Goal: Task Accomplishment & Management: Manage account settings

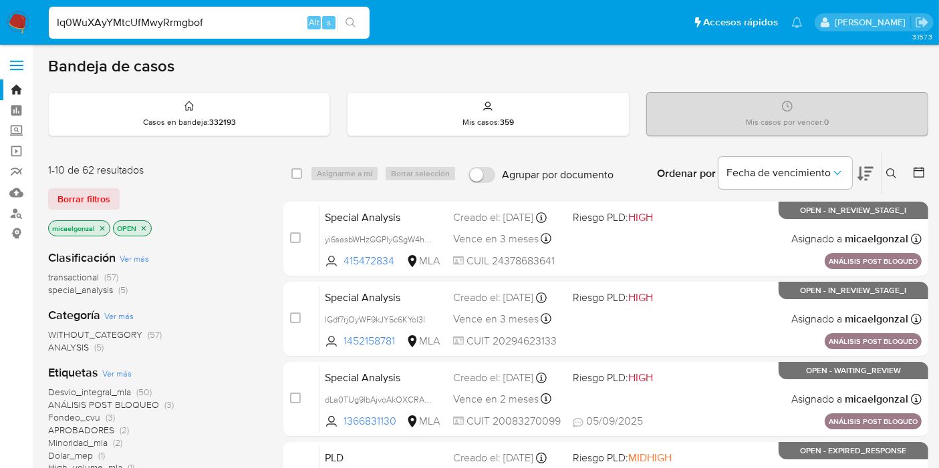
type input "Iq0WuXAyYMtcUfMwyRrmgbof"
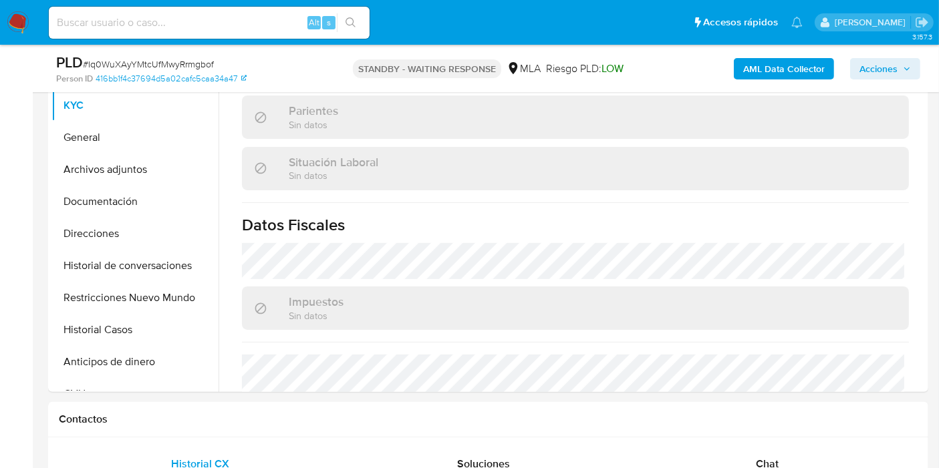
scroll to position [612, 0]
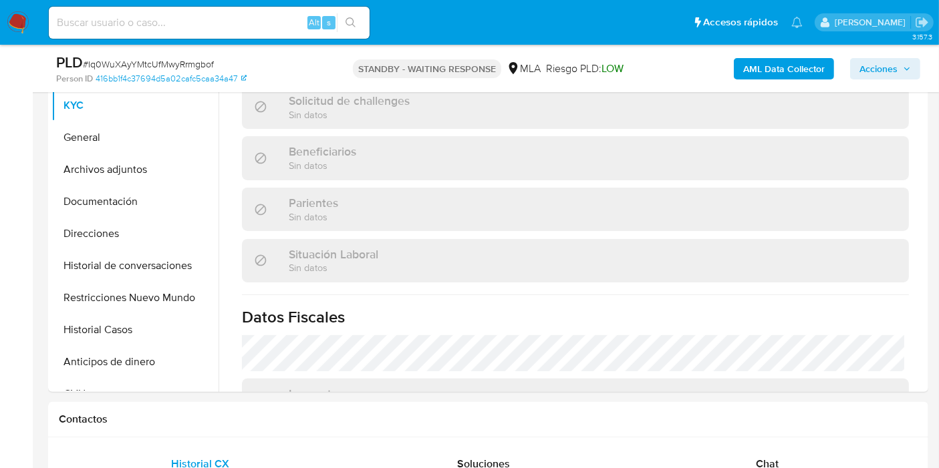
select select "10"
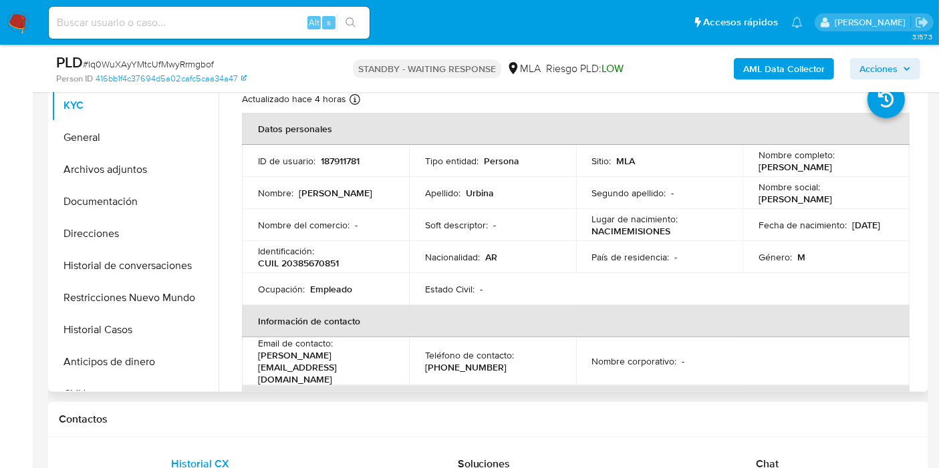
scroll to position [0, 0]
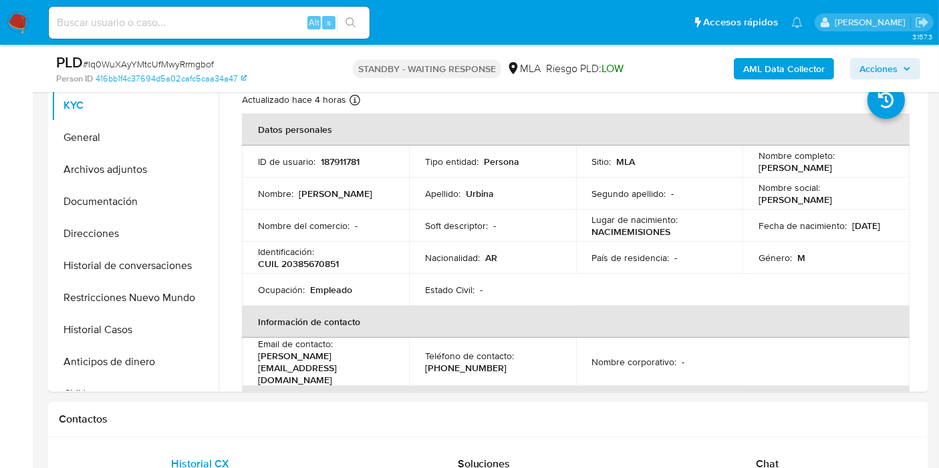
click at [40, 43] on nav "Pausado Ver notificaciones Alt s Accesos rápidos Presiona las siguientes teclas…" at bounding box center [469, 22] width 939 height 45
click at [16, 7] on nav "Pausado Ver notificaciones Alt s Accesos rápidos Presiona las siguientes teclas…" at bounding box center [469, 22] width 939 height 45
click at [14, 21] on img at bounding box center [18, 22] width 23 height 23
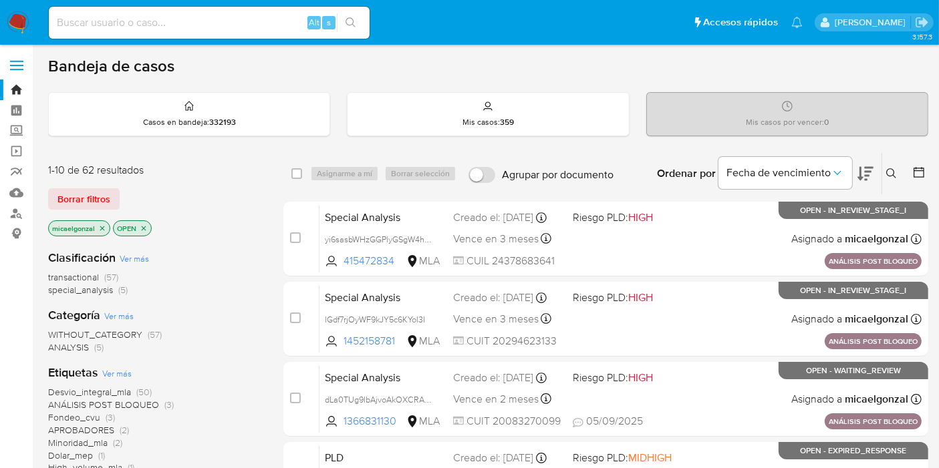
click at [79, 184] on div "1-10 de 62 resultados Borrar filtros micaelgonzal OPEN" at bounding box center [155, 201] width 214 height 76
click at [84, 204] on span "Borrar filtros" at bounding box center [83, 199] width 53 height 19
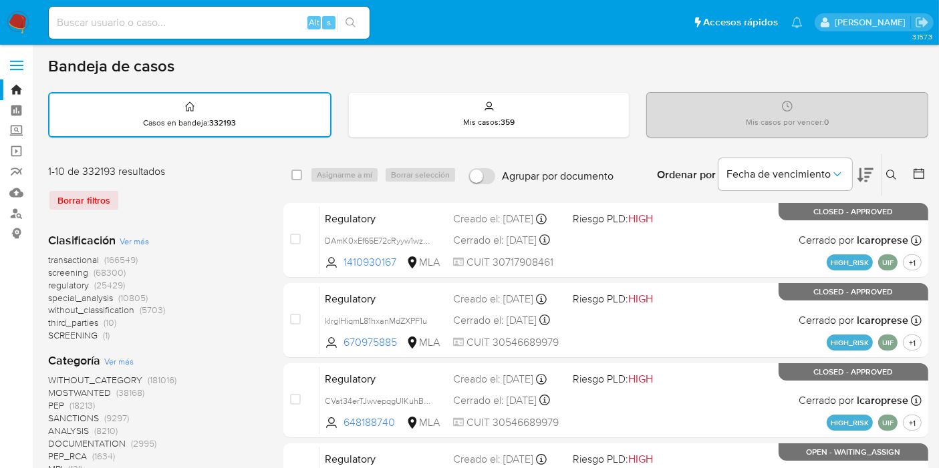
click at [884, 171] on button at bounding box center [893, 175] width 22 height 16
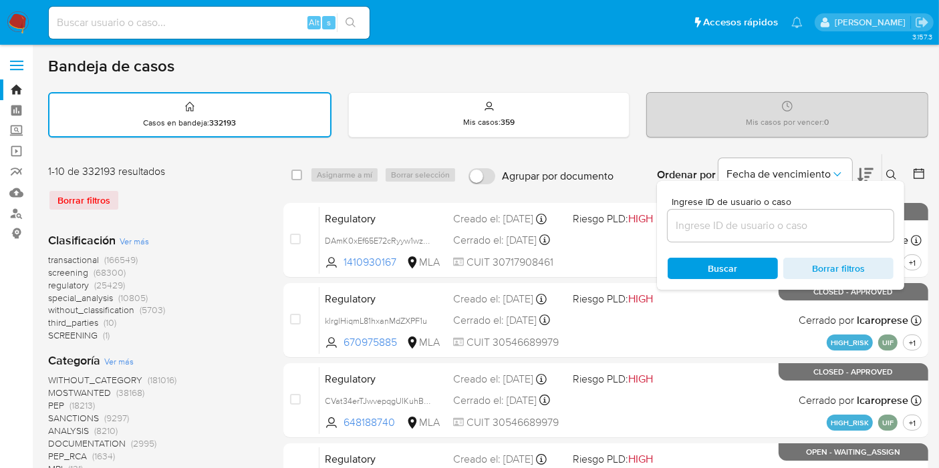
click at [777, 225] on input at bounding box center [781, 225] width 226 height 17
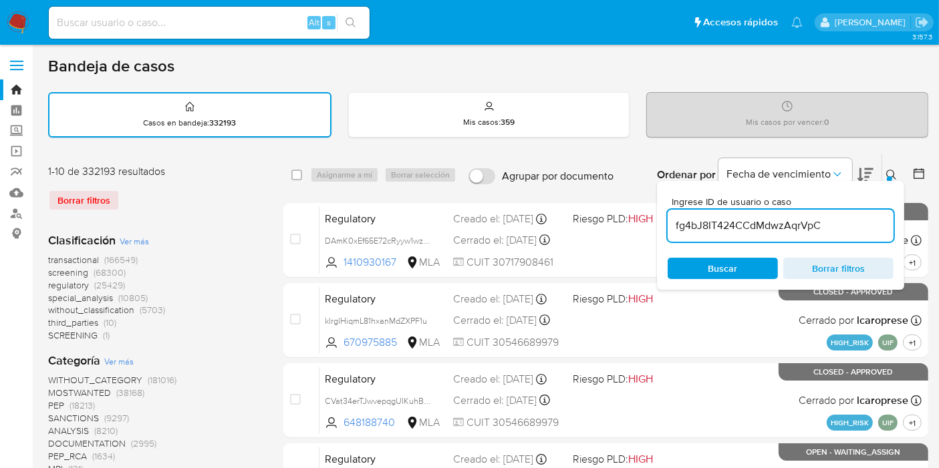
type input "fg4bJ8IT424CCdMdwzAqrVpC"
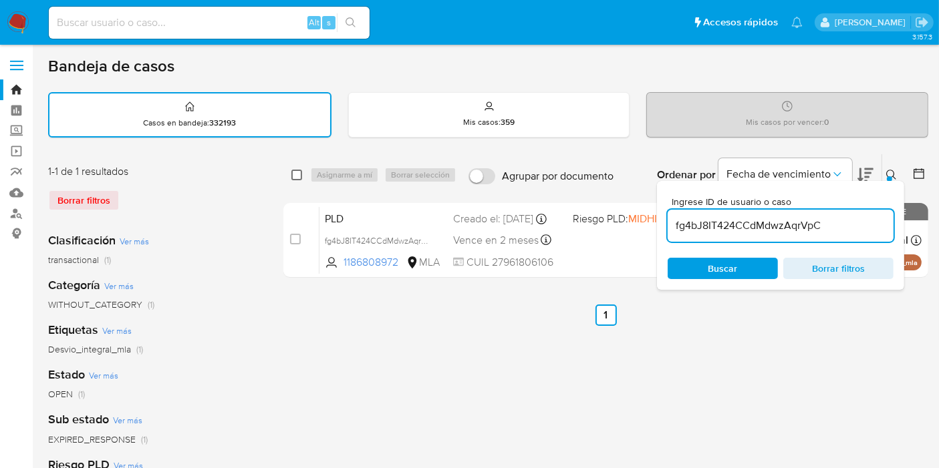
click at [295, 175] on input "checkbox" at bounding box center [296, 175] width 11 height 11
checkbox input "true"
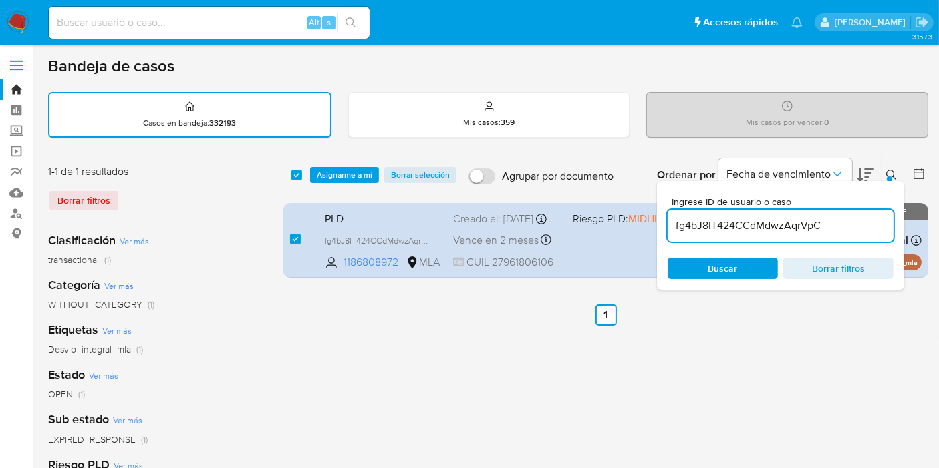
click at [345, 183] on div "select-all-cases-checkbox Asignarme a mí Borrar selección Agrupar por documento…" at bounding box center [605, 174] width 645 height 41
click at [347, 178] on span "Asignarme a mí" at bounding box center [344, 174] width 55 height 13
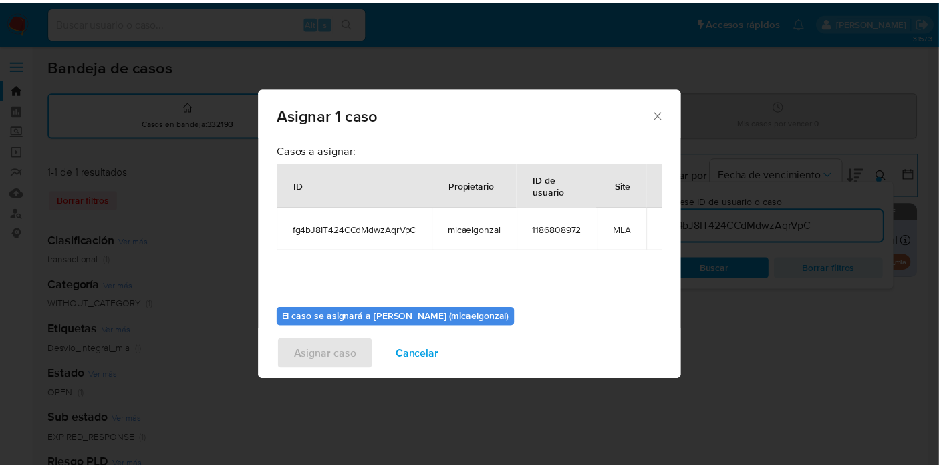
scroll to position [68, 0]
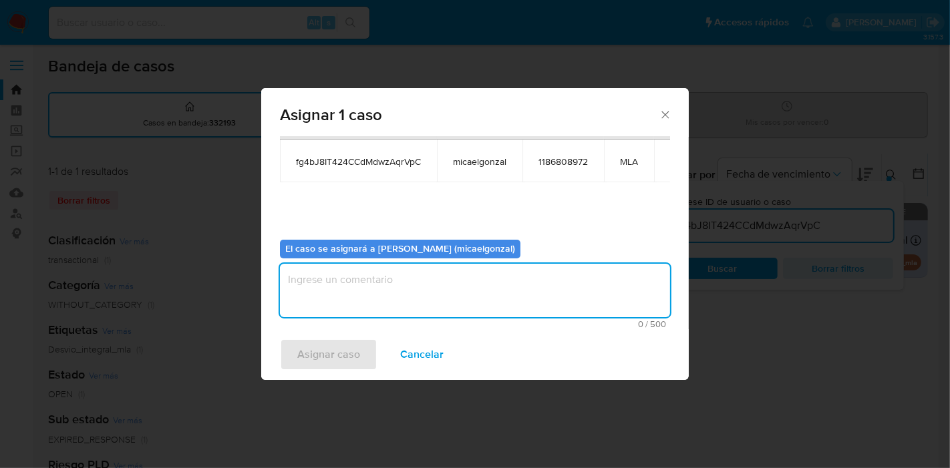
click at [557, 296] on textarea "assign-modal" at bounding box center [475, 290] width 390 height 53
click at [318, 347] on span "Asignar caso" at bounding box center [328, 354] width 63 height 29
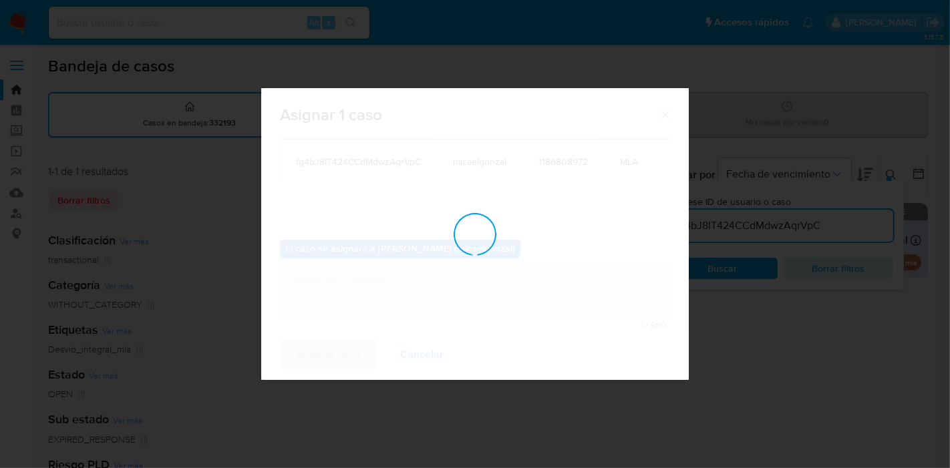
checkbox input "false"
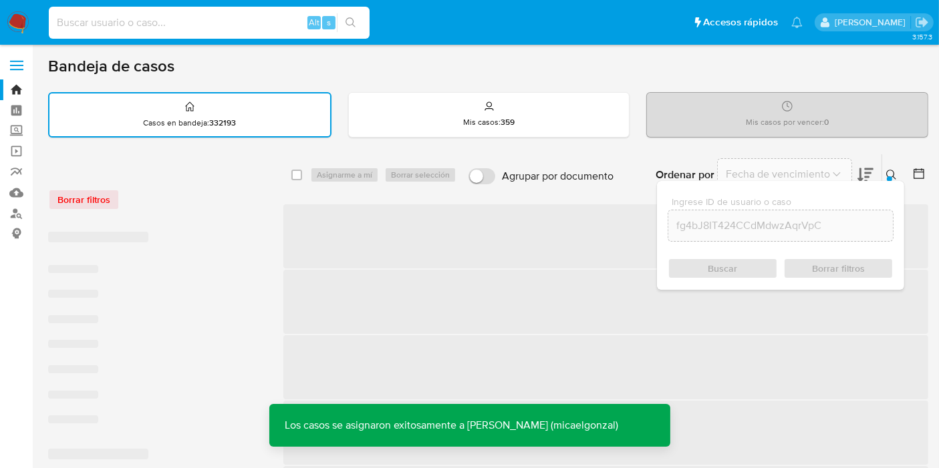
click at [252, 26] on input at bounding box center [209, 22] width 321 height 17
paste input "fg4bJ8IT424CCdMdwzAqrVpC"
type input "fg4bJ8IT424CCdMdwzAqrVpC"
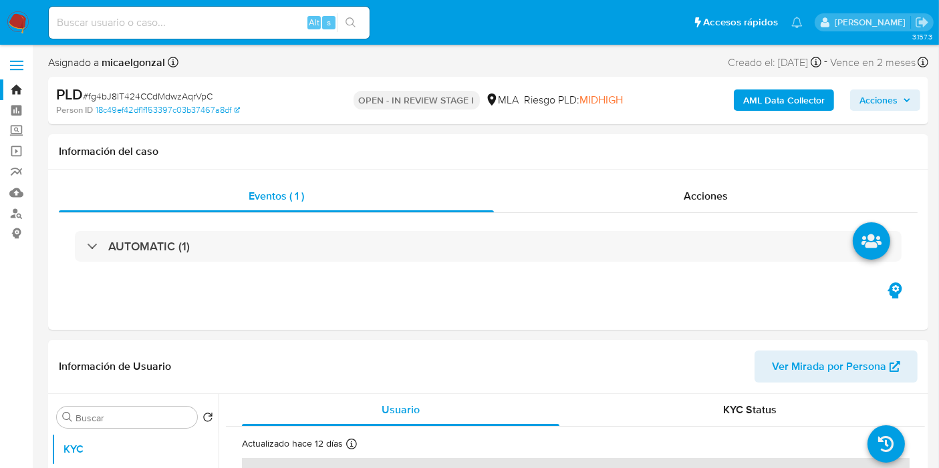
select select "10"
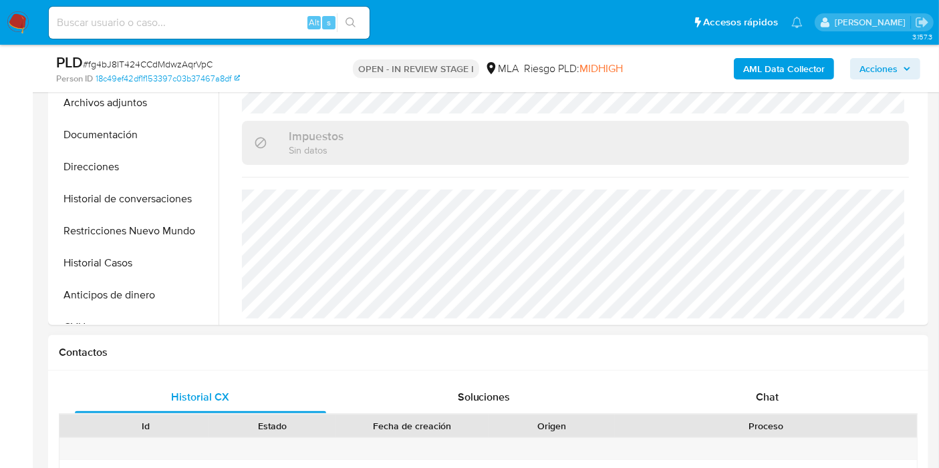
scroll to position [519, 0]
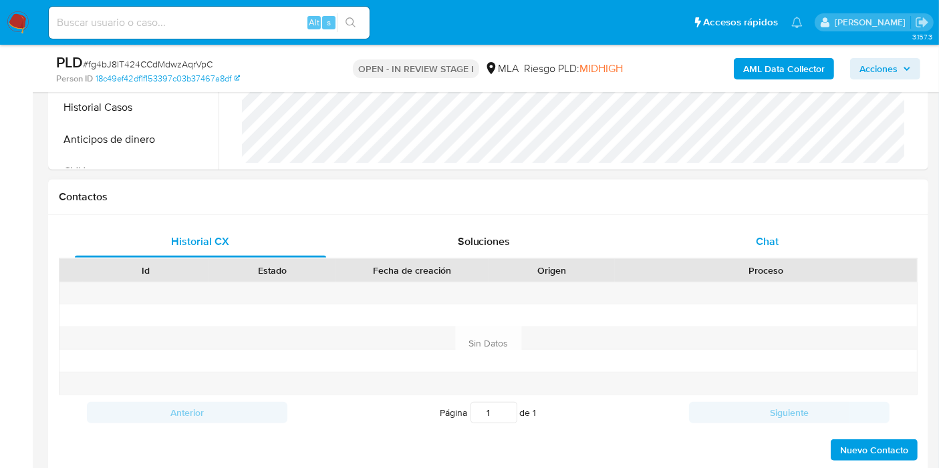
click at [817, 243] on div "Chat" at bounding box center [767, 242] width 251 height 32
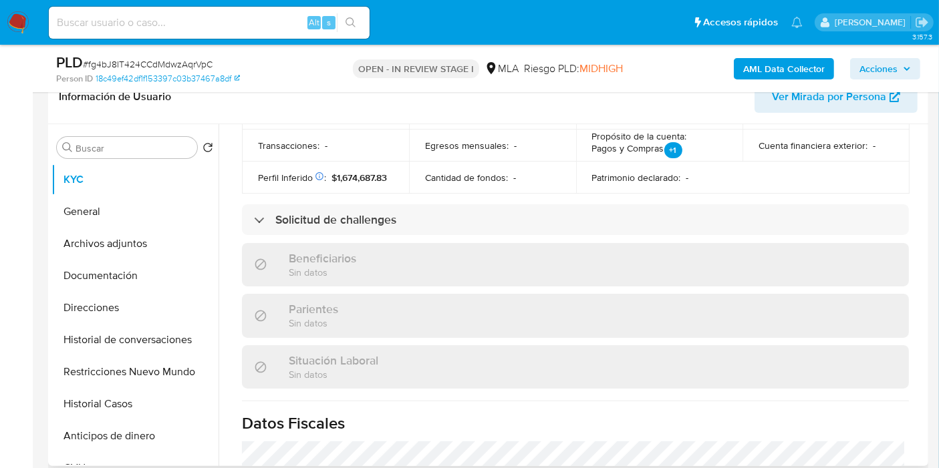
scroll to position [257, 0]
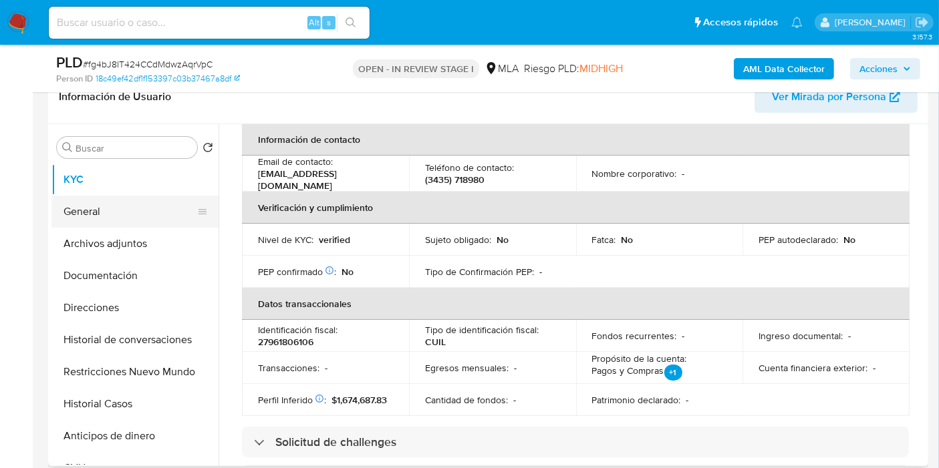
drag, startPoint x: 571, startPoint y: 275, endPoint x: 152, endPoint y: 213, distance: 423.1
click at [152, 213] on button "General" at bounding box center [129, 212] width 156 height 32
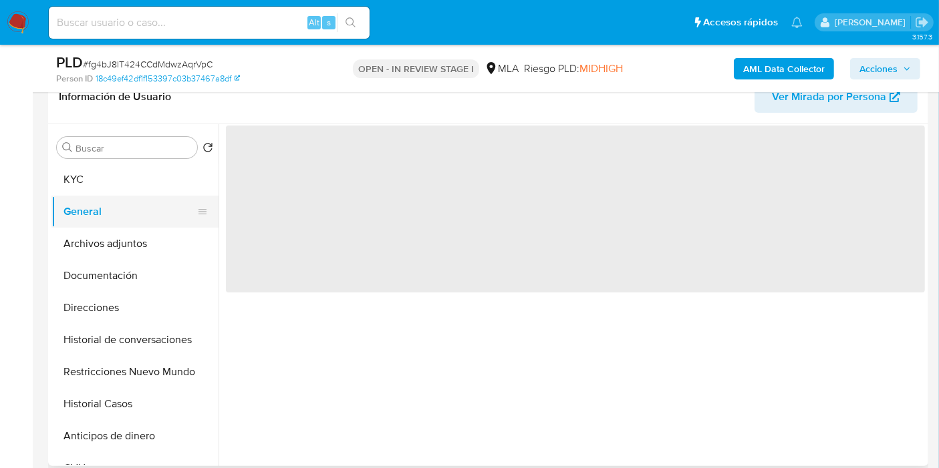
scroll to position [0, 0]
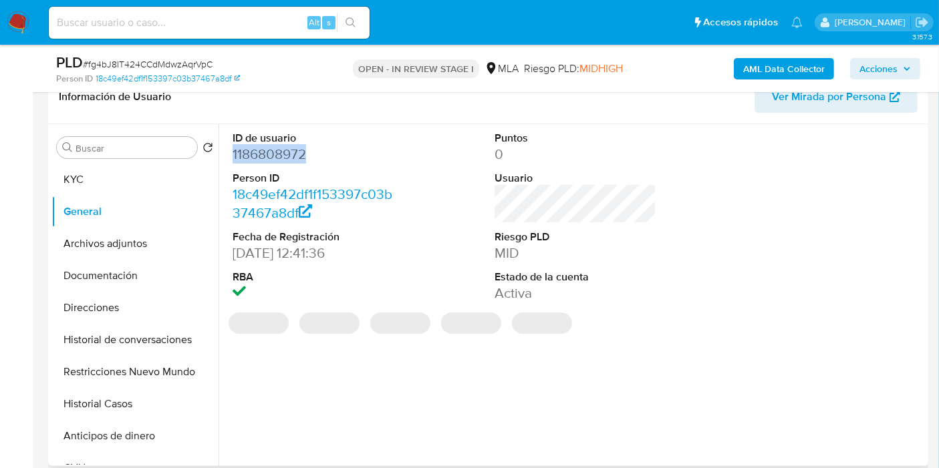
click at [302, 154] on dl "ID de usuario 1186808972 Person ID 18c49ef42df1f153397c03b37467a8df Fecha de Re…" at bounding box center [314, 217] width 162 height 172
click at [304, 154] on dd "1186808972" at bounding box center [314, 154] width 162 height 19
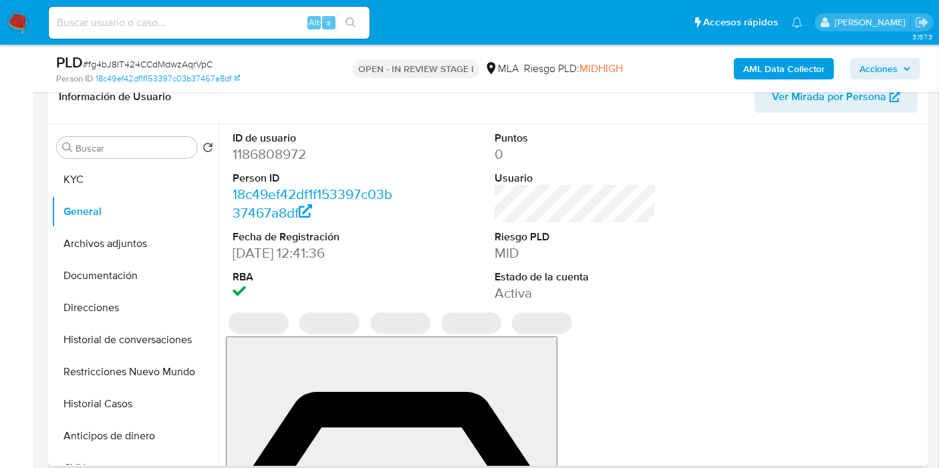
drag, startPoint x: 304, startPoint y: 154, endPoint x: 288, endPoint y: 154, distance: 16.0
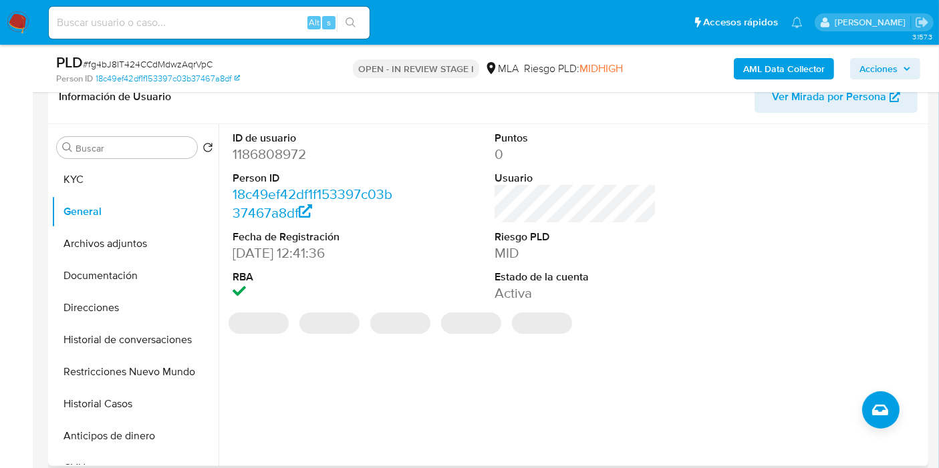
click at [288, 154] on dd "1186808972" at bounding box center [314, 154] width 162 height 19
copy dd "1186808972"
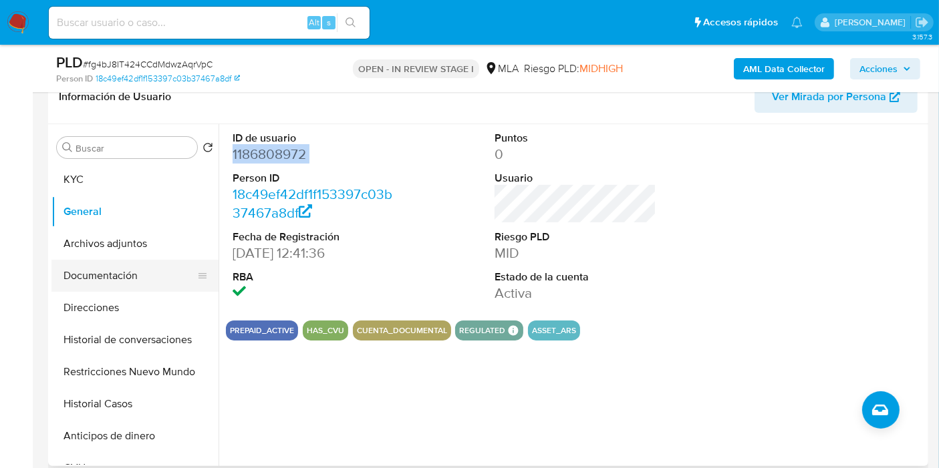
click at [115, 277] on button "Documentación" at bounding box center [129, 276] width 156 height 32
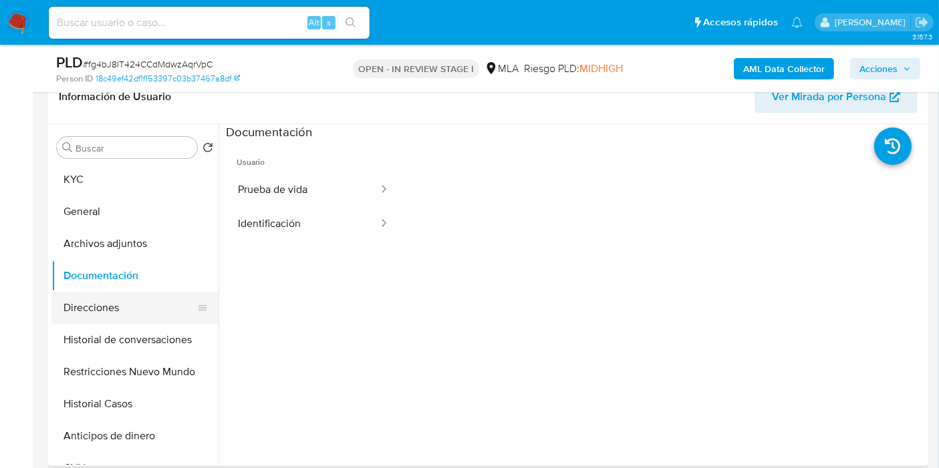
click at [116, 307] on button "Direcciones" at bounding box center [129, 308] width 156 height 32
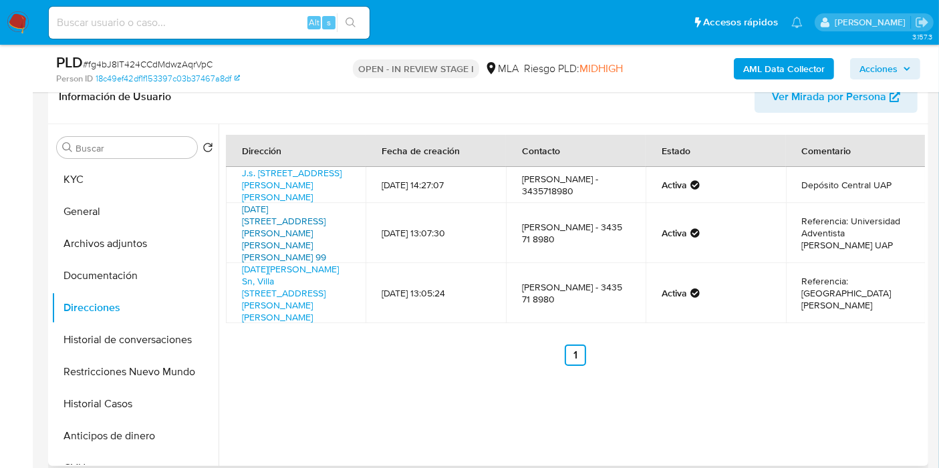
click at [287, 226] on link "25 De Mayo 99, Villa Libertador San Martin, Entre Ríos, 3103, Argentina 99" at bounding box center [284, 233] width 84 height 61
drag, startPoint x: 896, startPoint y: 249, endPoint x: 860, endPoint y: 235, distance: 38.1
click at [859, 239] on td "Referencia: Universidad Adventista del Plata UAP" at bounding box center [856, 233] width 140 height 60
click at [848, 231] on td "Referencia: Universidad Adventista del Plata UAP" at bounding box center [856, 233] width 140 height 60
drag, startPoint x: 848, startPoint y: 231, endPoint x: 888, endPoint y: 243, distance: 41.2
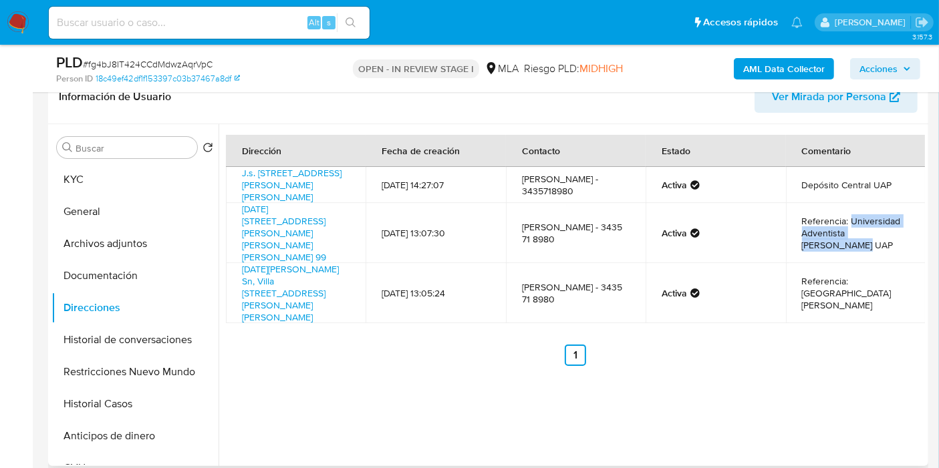
click at [894, 241] on td "Referencia: Universidad Adventista del Plata UAP" at bounding box center [856, 233] width 140 height 60
copy td "Universidad Adventista del Plata UAP"
click at [120, 184] on button "KYC" at bounding box center [129, 180] width 156 height 32
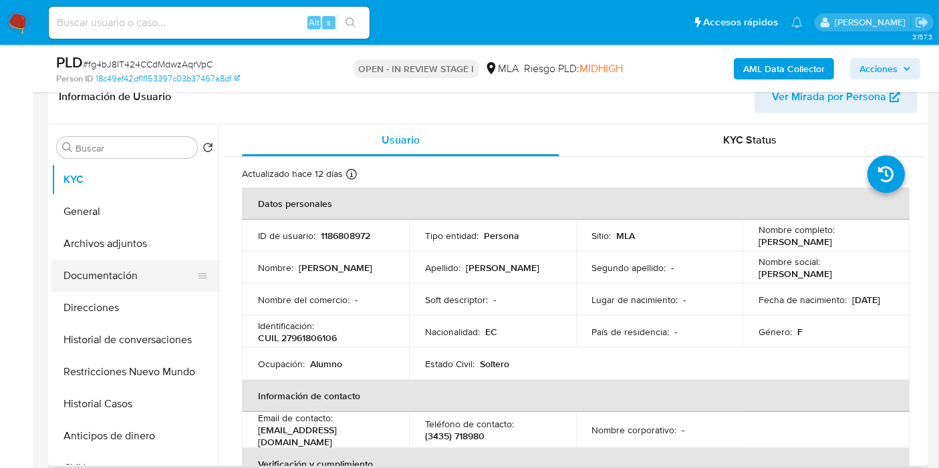
click at [82, 262] on button "Documentación" at bounding box center [129, 276] width 156 height 32
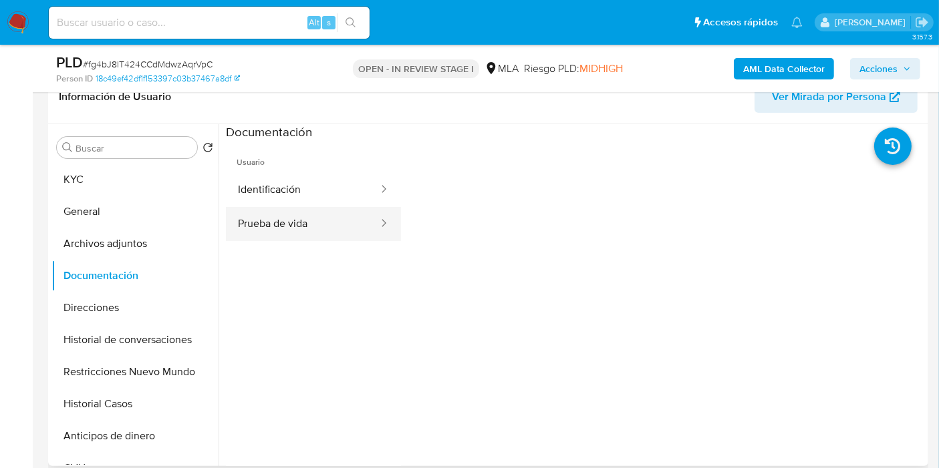
click at [337, 227] on button "Prueba de vida" at bounding box center [303, 224] width 154 height 34
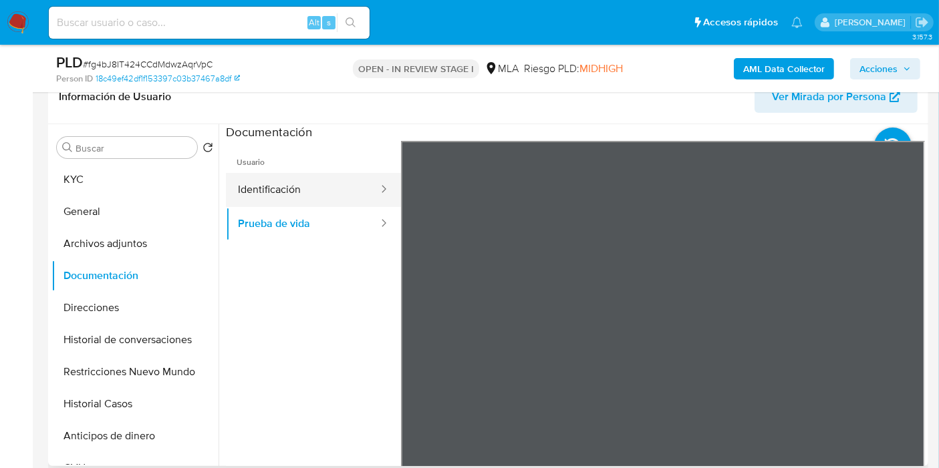
click at [334, 193] on button "Identificación" at bounding box center [303, 190] width 154 height 34
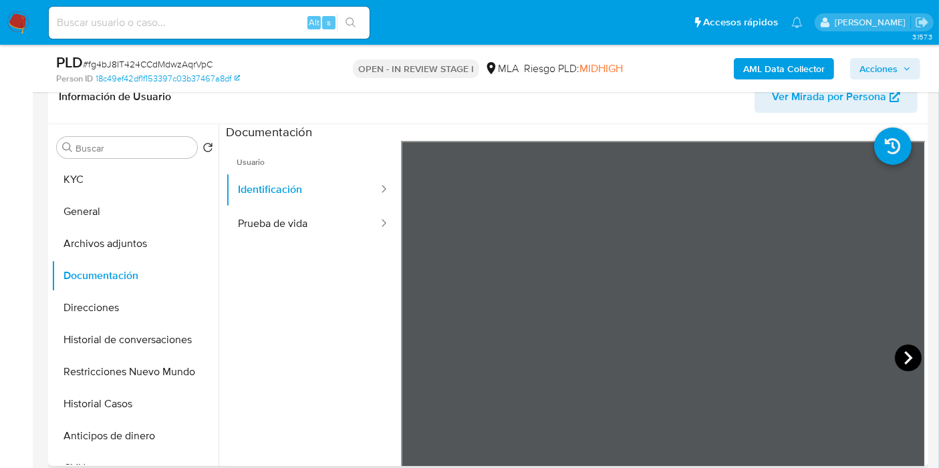
click at [899, 360] on icon at bounding box center [908, 358] width 27 height 27
click at [57, 194] on button "KYC" at bounding box center [129, 180] width 156 height 32
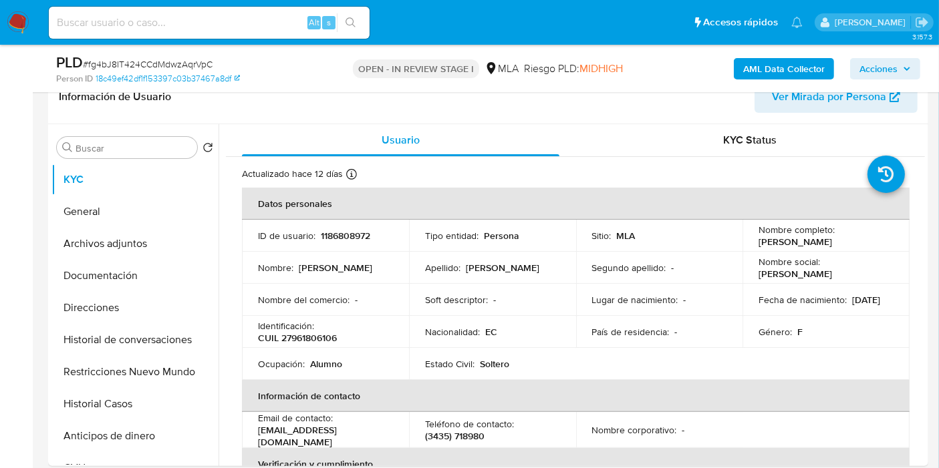
drag, startPoint x: 858, startPoint y: 237, endPoint x: 749, endPoint y: 245, distance: 109.2
click at [749, 245] on td "Nombre completo : Angie Noemi Rojas Paño" at bounding box center [826, 236] width 167 height 32
copy p "Angie Noemi Rojas Paño"
click at [110, 299] on button "Direcciones" at bounding box center [129, 308] width 156 height 32
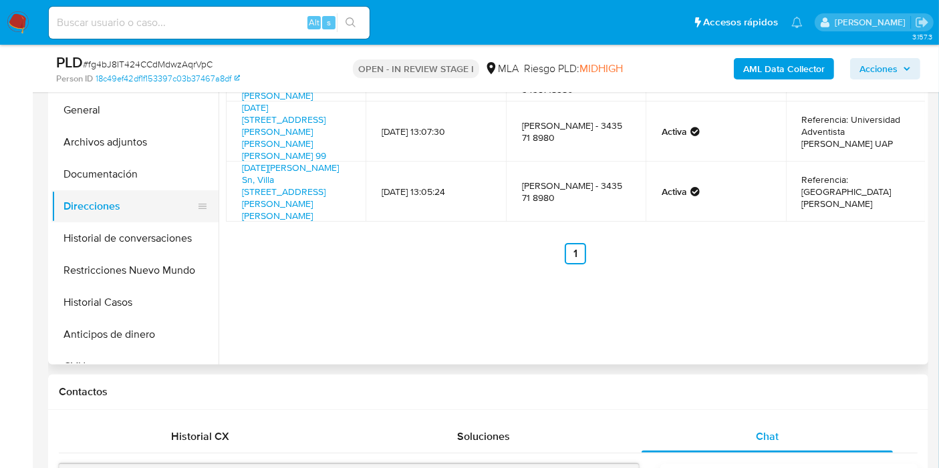
scroll to position [297, 0]
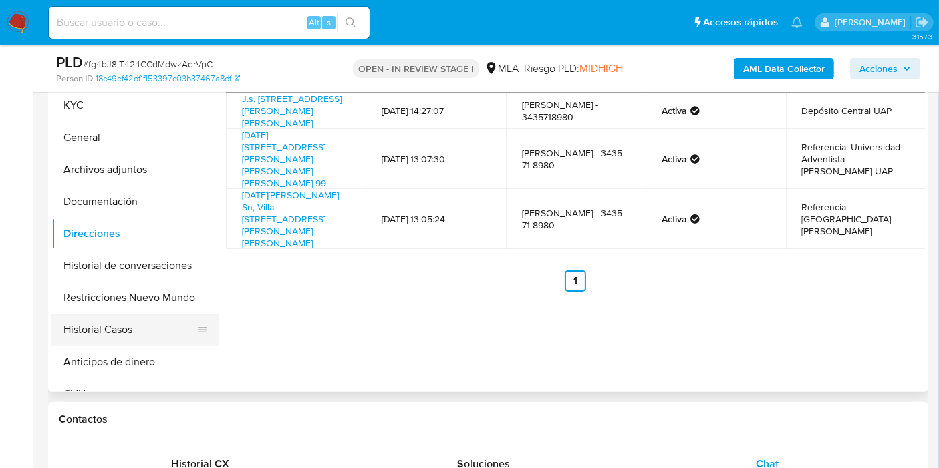
click at [136, 338] on button "Historial Casos" at bounding box center [129, 330] width 156 height 32
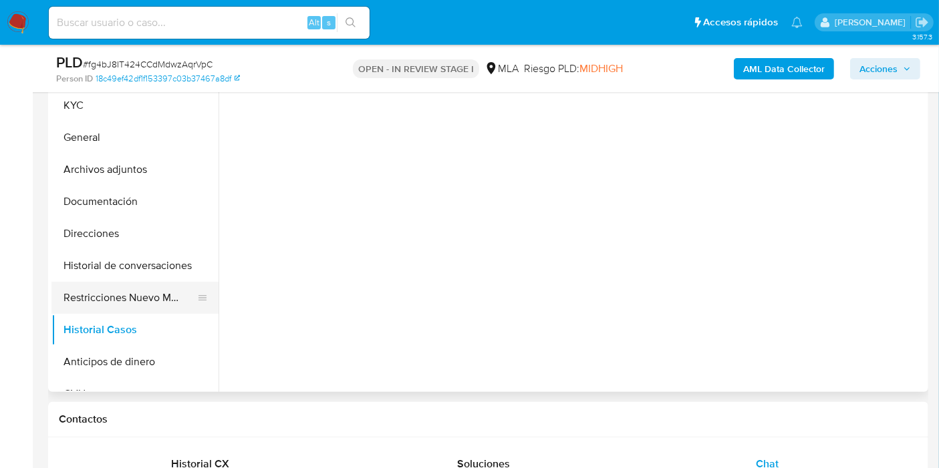
click at [158, 297] on button "Restricciones Nuevo Mundo" at bounding box center [129, 298] width 156 height 32
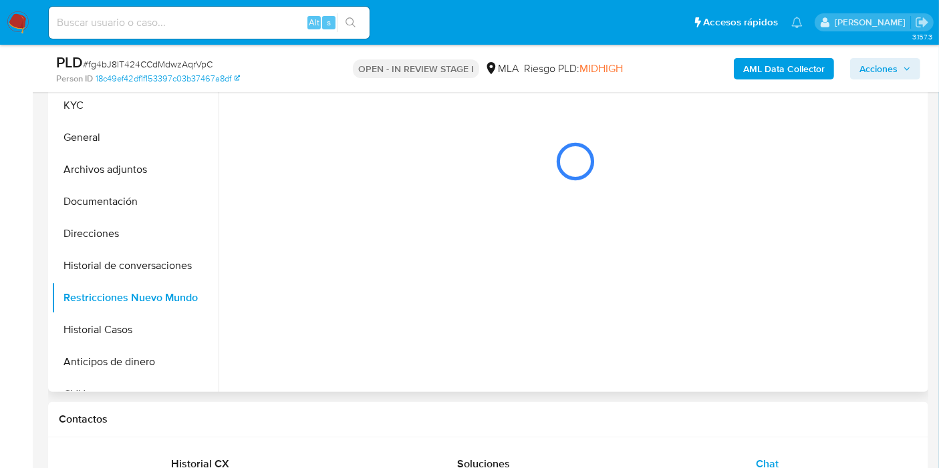
scroll to position [371, 0]
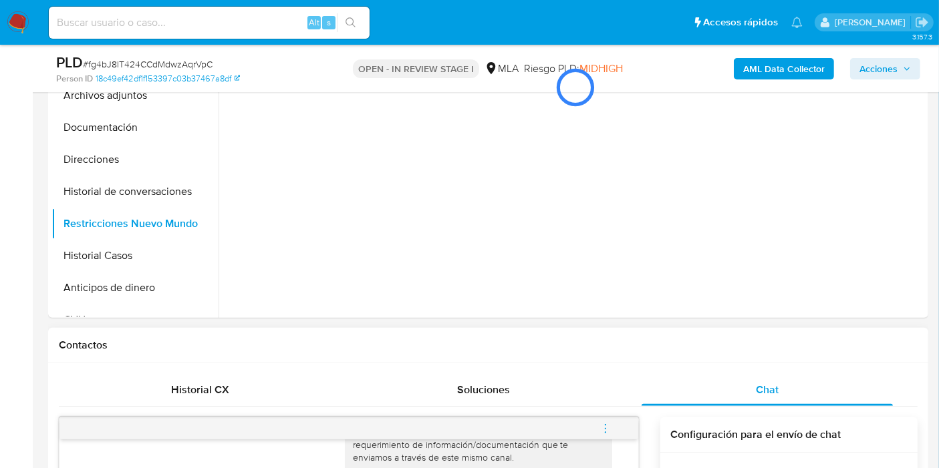
click at [615, 428] on button "menu-action" at bounding box center [605, 429] width 44 height 32
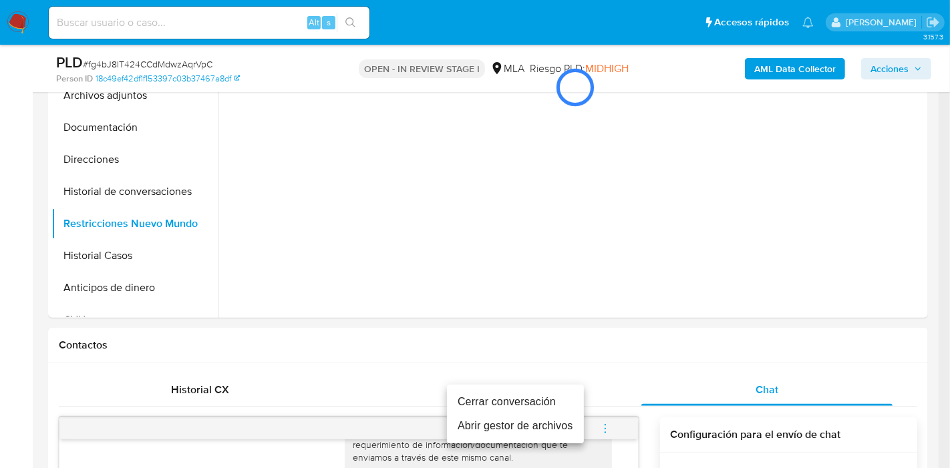
click at [516, 393] on li "Cerrar conversación" at bounding box center [515, 402] width 137 height 24
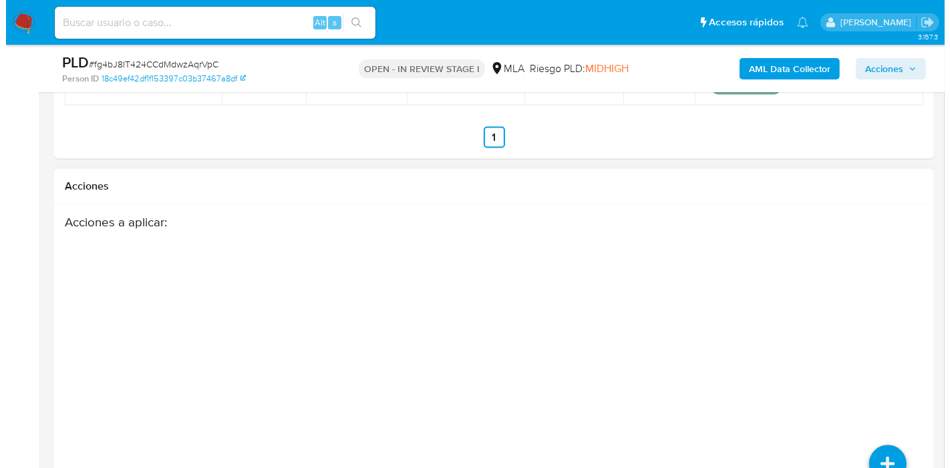
scroll to position [2376, 0]
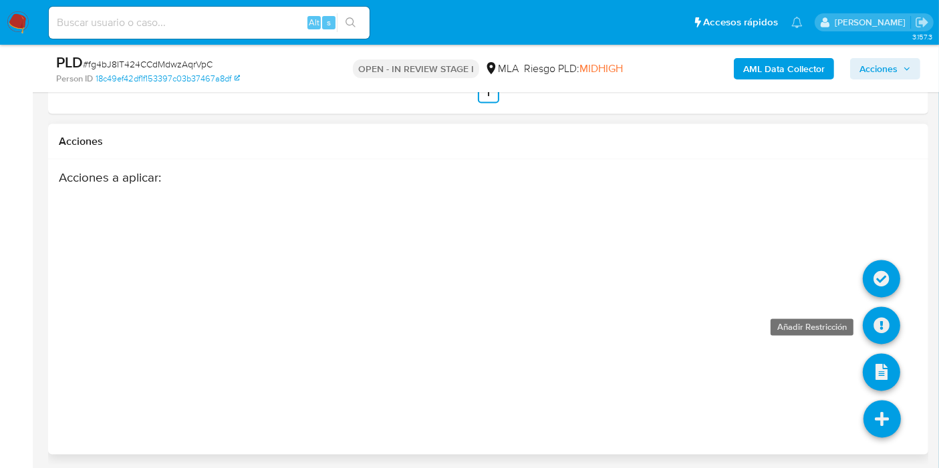
click at [878, 328] on link at bounding box center [881, 325] width 37 height 37
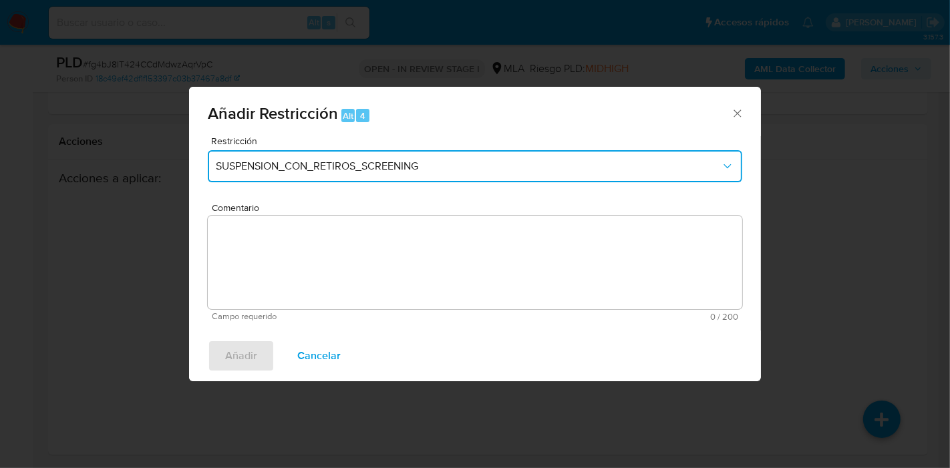
click at [412, 176] on button "SUSPENSION_CON_RETIROS_SCREENING" at bounding box center [475, 166] width 535 height 32
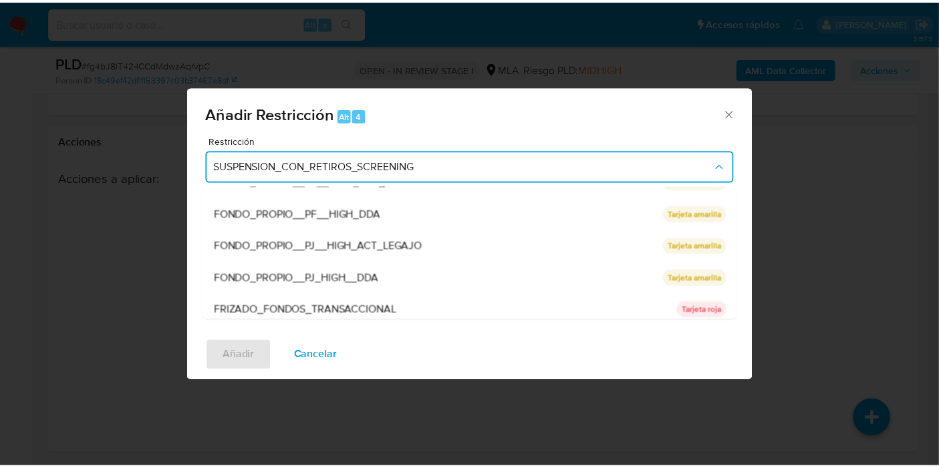
scroll to position [283, 0]
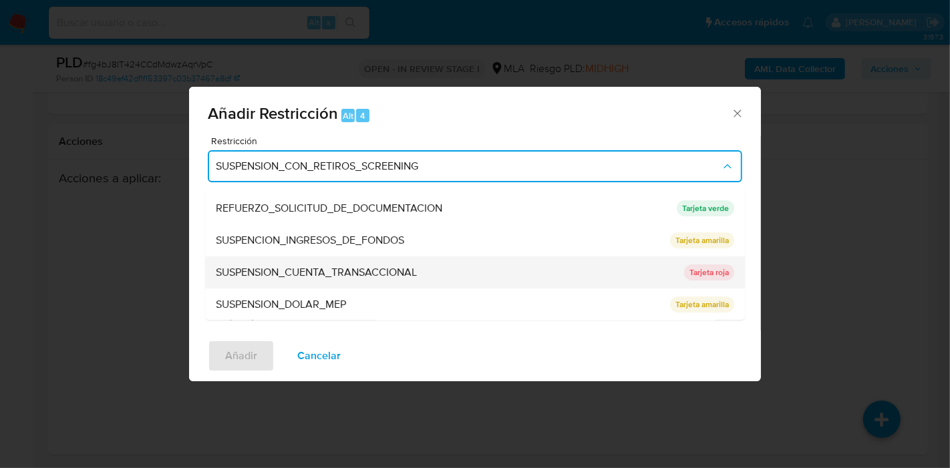
click at [306, 281] on div "SUSPENSION_CUENTA_TRANSACCIONAL" at bounding box center [446, 273] width 460 height 32
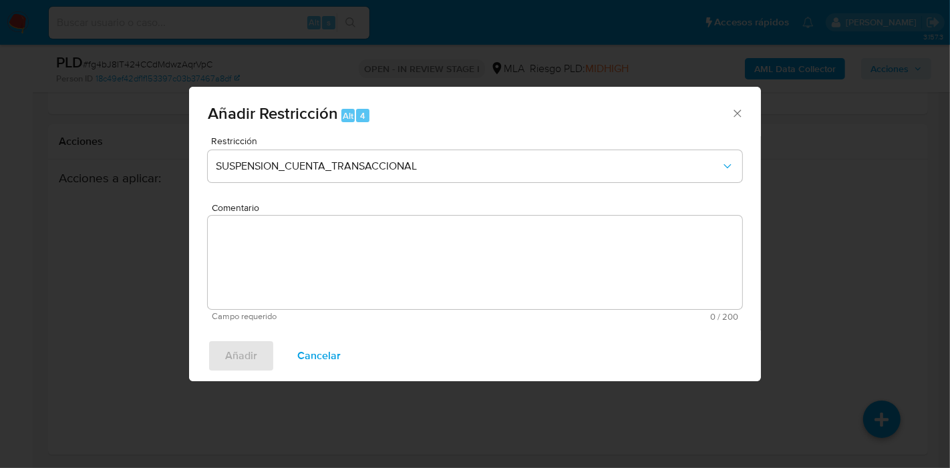
click at [328, 283] on textarea "Comentario" at bounding box center [475, 263] width 535 height 94
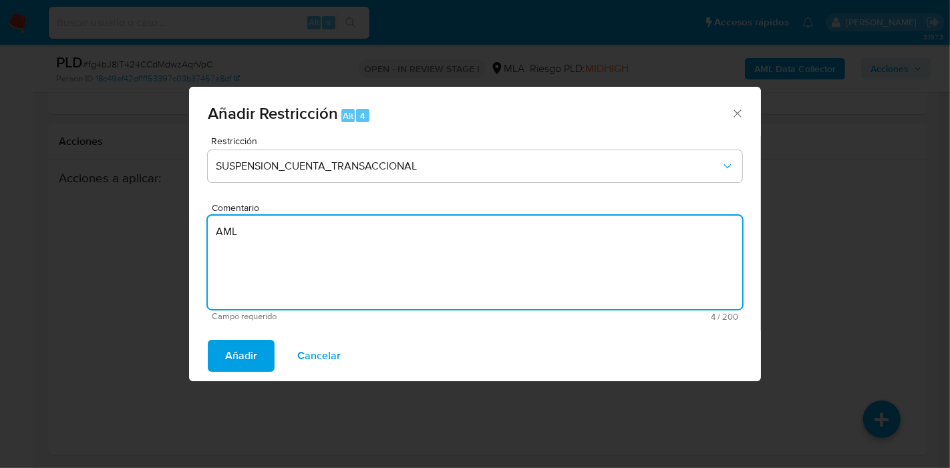
type textarea "AML"
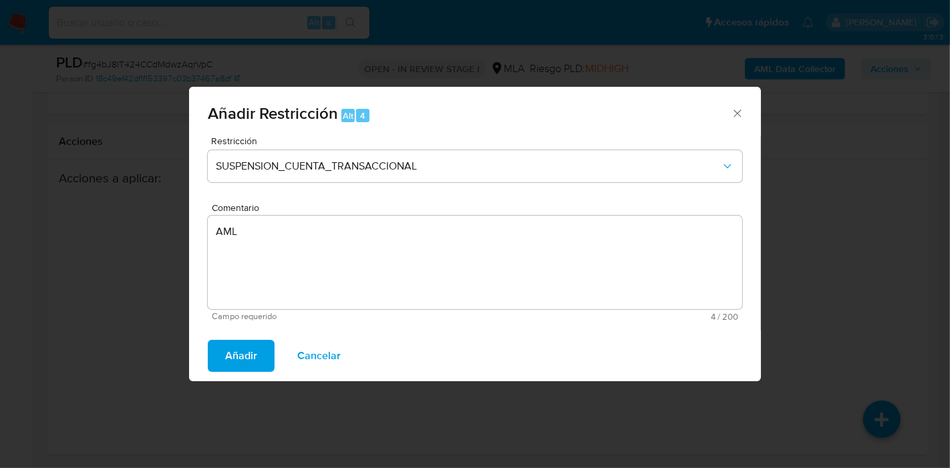
click at [198, 371] on div "Añadir Cancelar" at bounding box center [475, 356] width 572 height 51
click at [259, 363] on button "Añadir" at bounding box center [241, 356] width 67 height 32
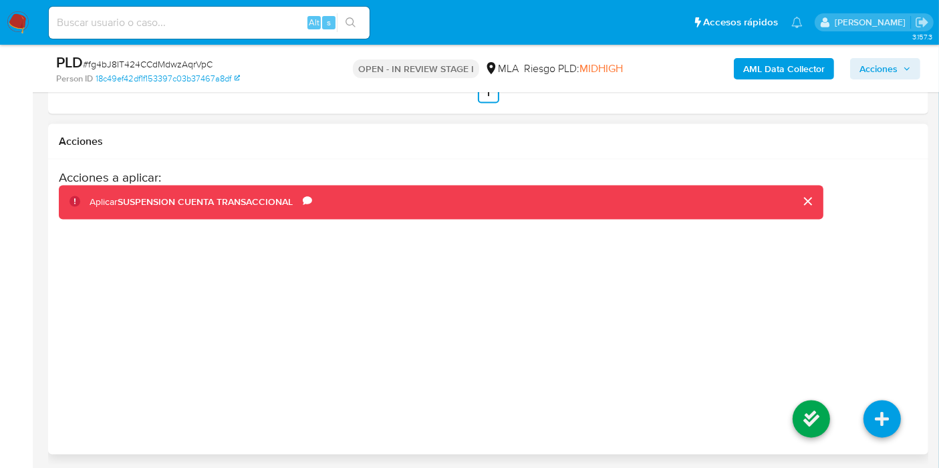
click at [809, 393] on li at bounding box center [811, 421] width 71 height 75
click at [805, 410] on link at bounding box center [811, 419] width 37 height 37
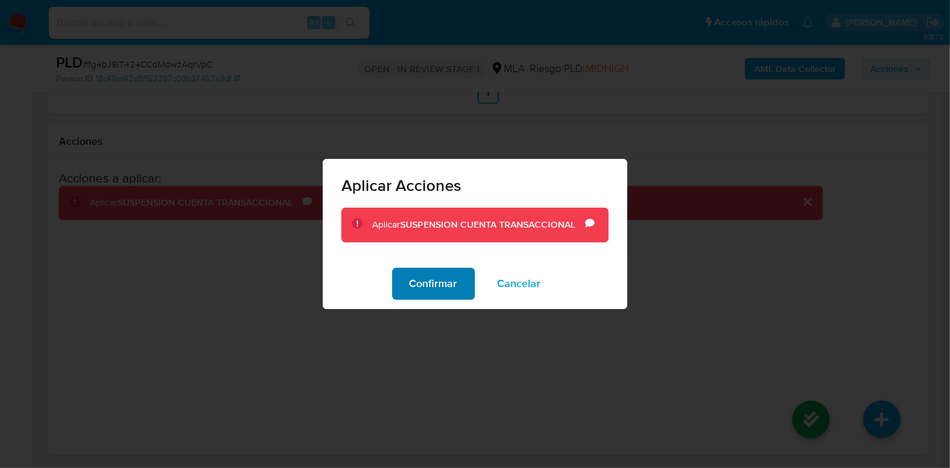
click at [462, 296] on button "Confirmar" at bounding box center [433, 284] width 83 height 32
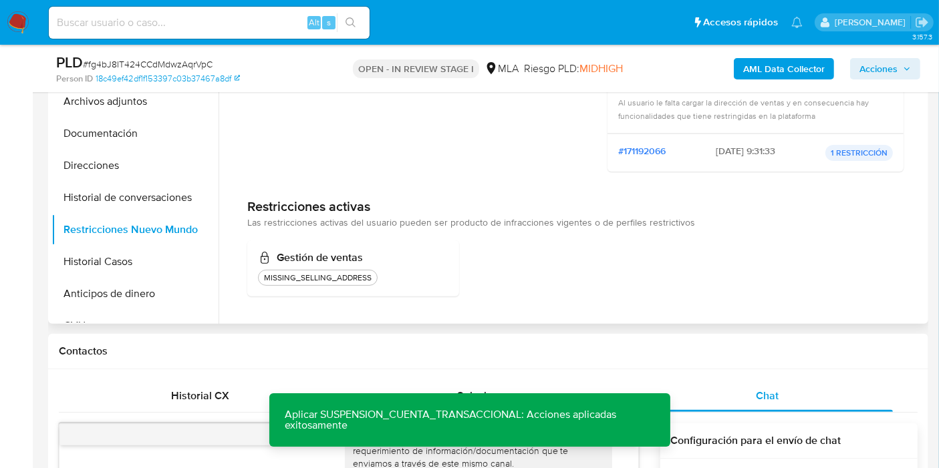
scroll to position [223, 0]
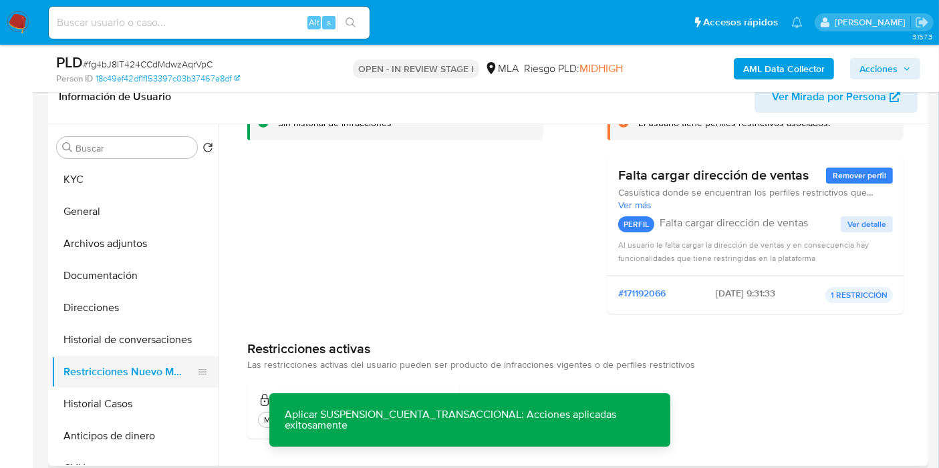
click at [65, 362] on button "Restricciones Nuevo Mundo" at bounding box center [129, 372] width 156 height 32
click at [68, 384] on button "Restricciones Nuevo Mundo" at bounding box center [129, 372] width 156 height 32
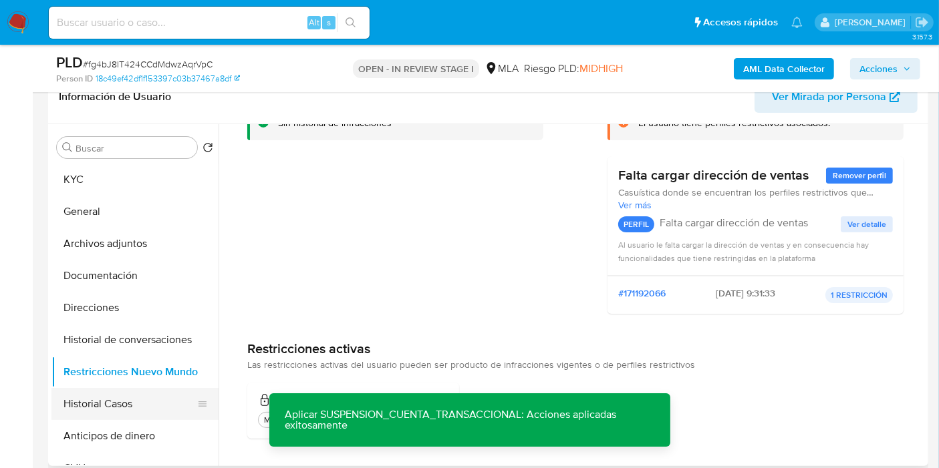
click at [66, 396] on button "Historial Casos" at bounding box center [129, 404] width 156 height 32
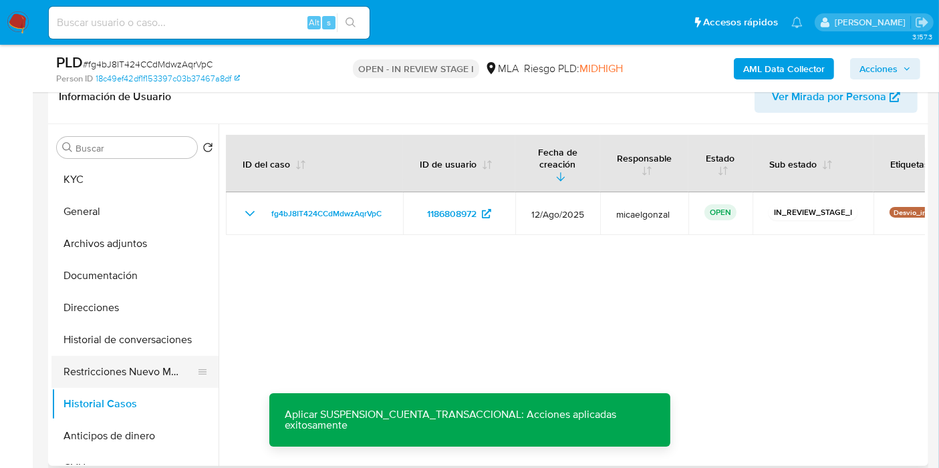
click at [96, 362] on button "Restricciones Nuevo Mundo" at bounding box center [129, 372] width 156 height 32
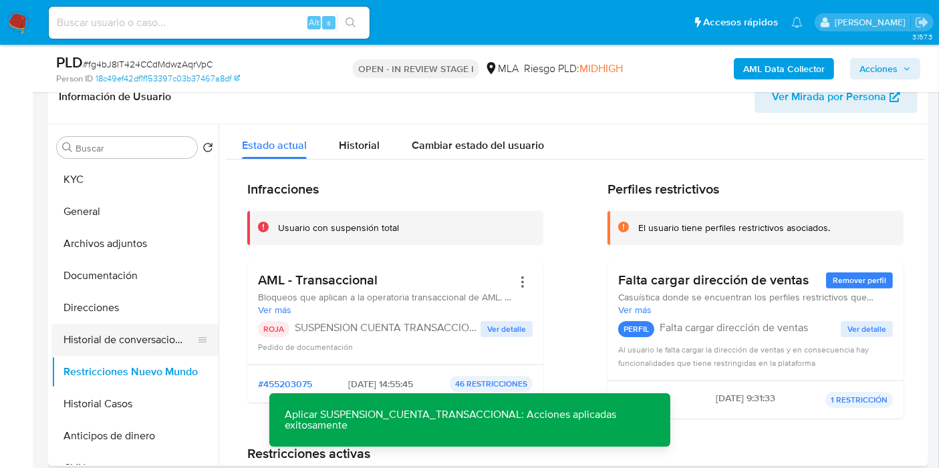
click at [105, 341] on button "Historial de conversaciones" at bounding box center [129, 340] width 156 height 32
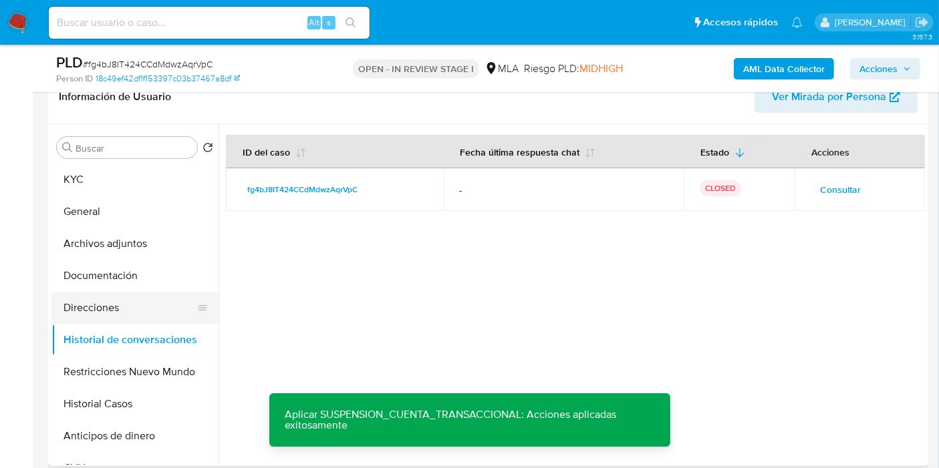
click at [113, 299] on button "Direcciones" at bounding box center [129, 308] width 156 height 32
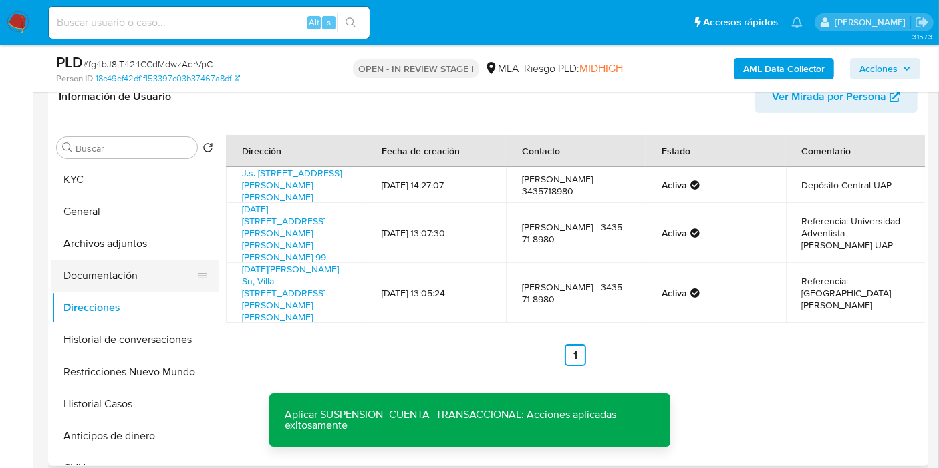
click at [125, 279] on button "Documentación" at bounding box center [129, 276] width 156 height 32
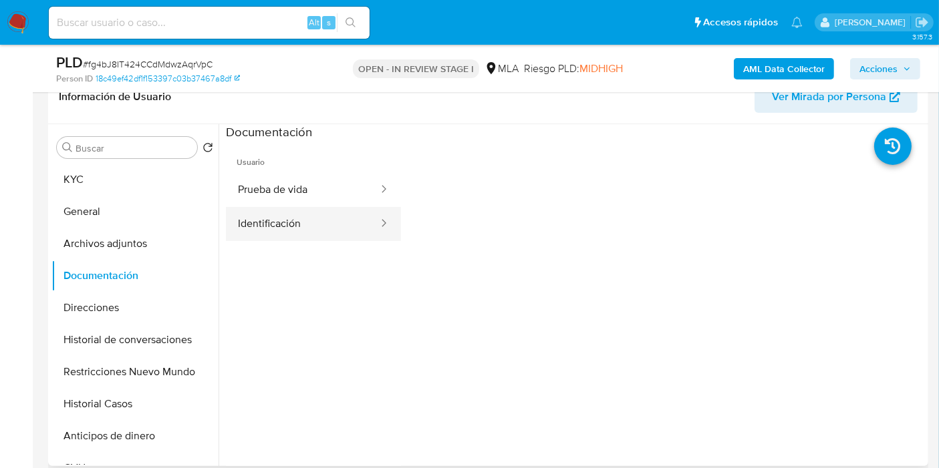
click at [261, 227] on button "Identificación" at bounding box center [303, 224] width 154 height 34
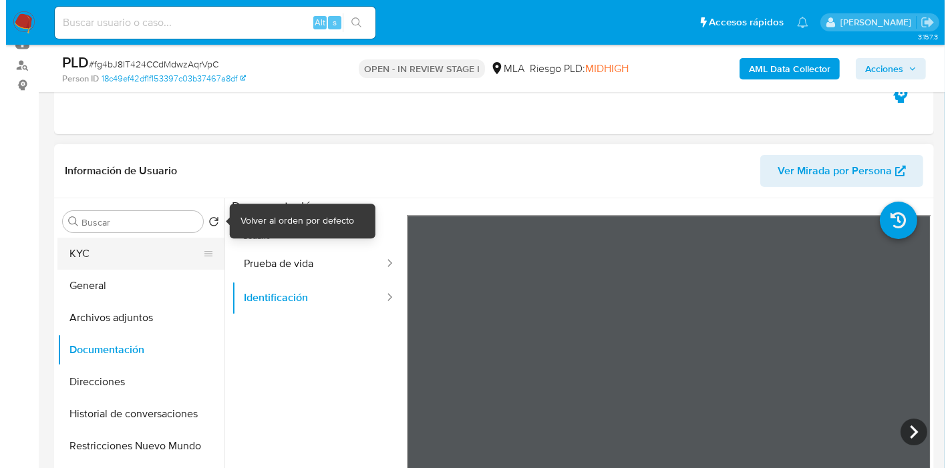
scroll to position [148, 0]
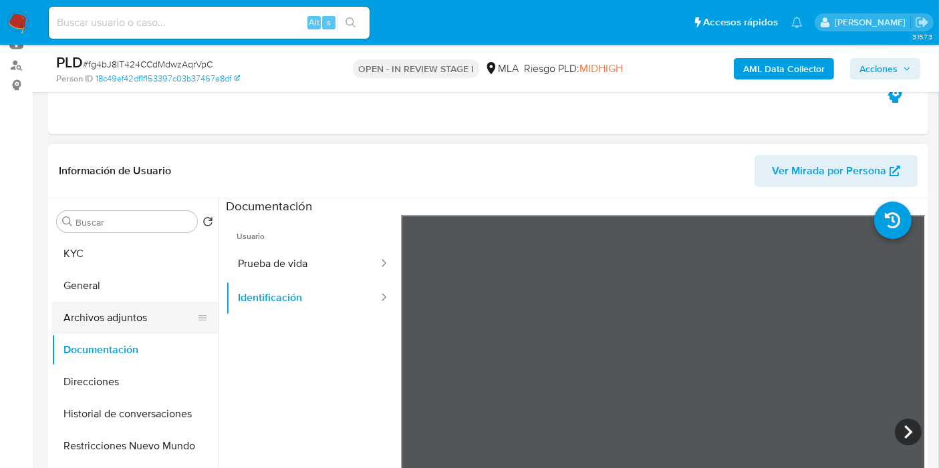
click at [115, 315] on button "Archivos adjuntos" at bounding box center [129, 318] width 156 height 32
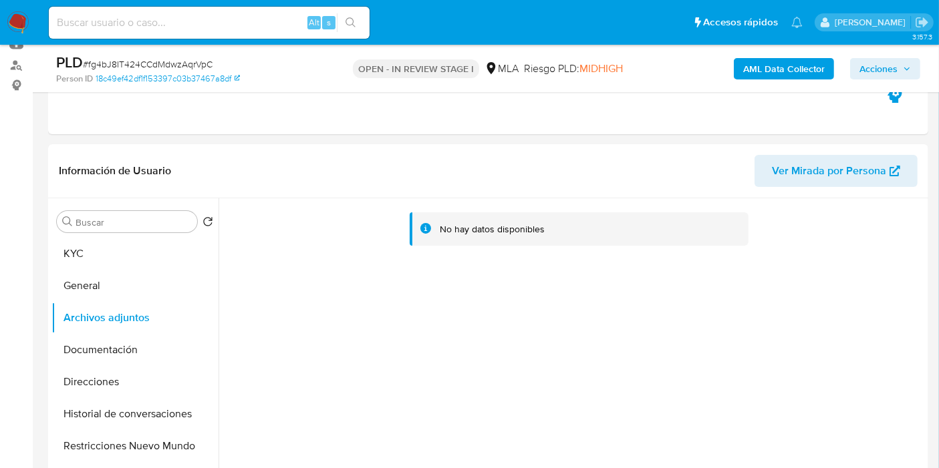
click at [748, 65] on b "AML Data Collector" at bounding box center [784, 68] width 82 height 21
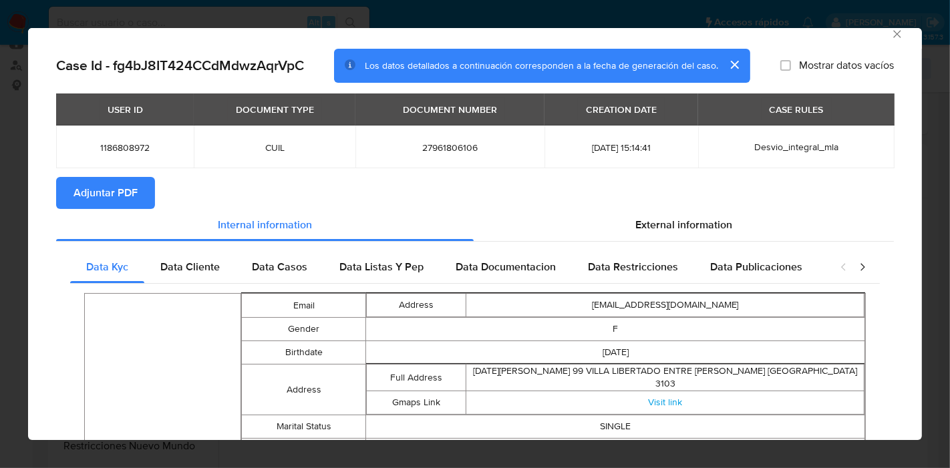
scroll to position [0, 0]
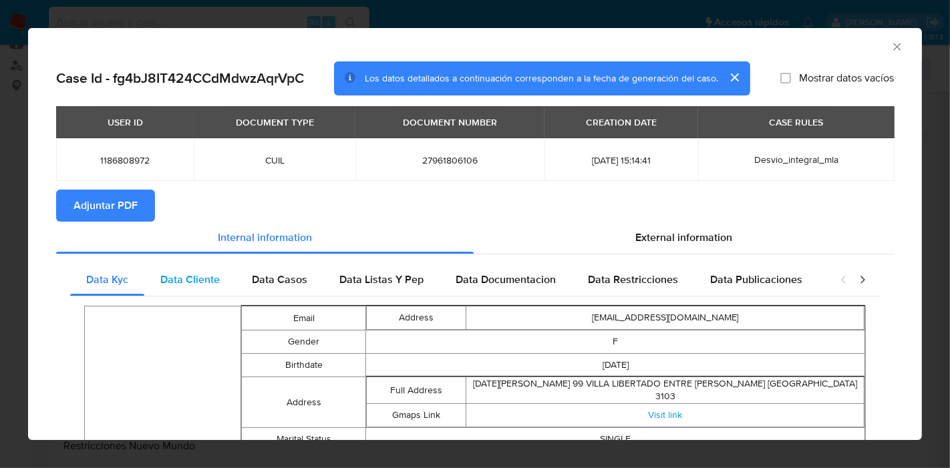
click at [203, 273] on span "Data Cliente" at bounding box center [189, 279] width 59 height 15
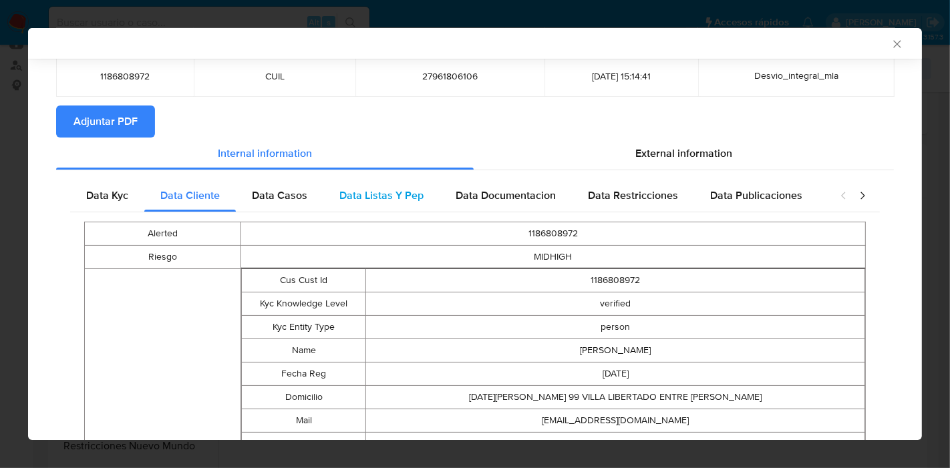
scroll to position [7, 0]
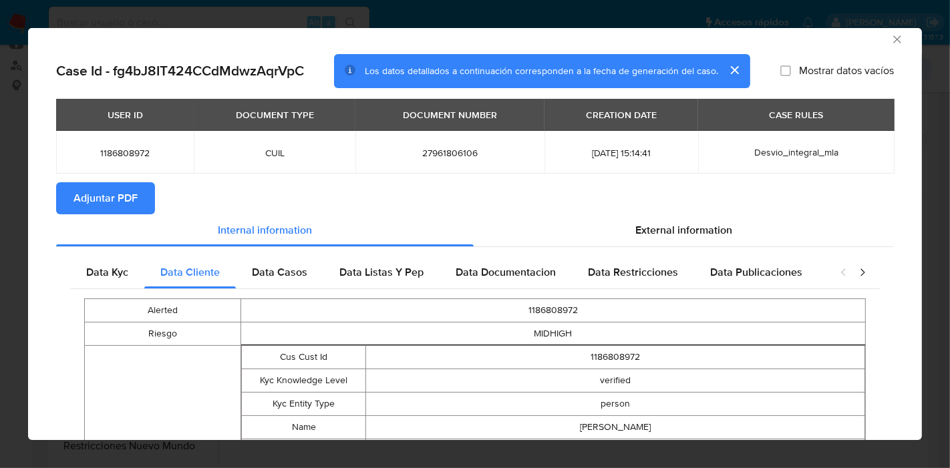
click at [279, 261] on div "Data Casos" at bounding box center [280, 273] width 88 height 32
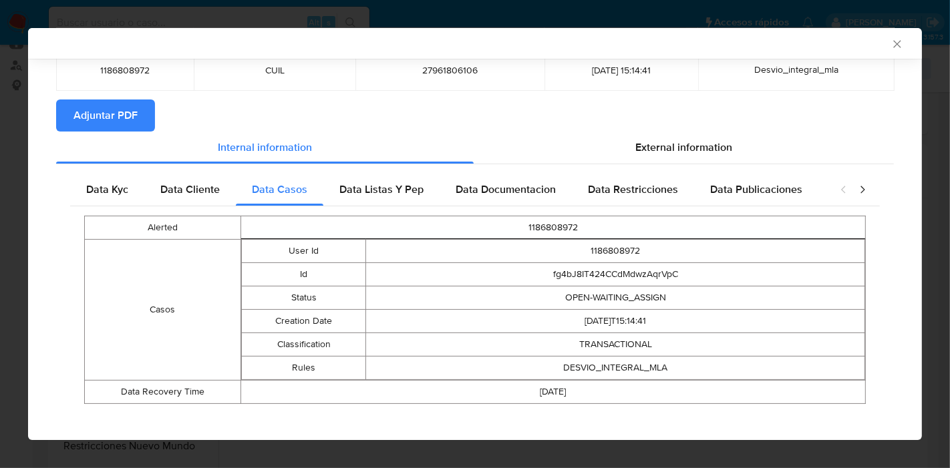
scroll to position [97, 0]
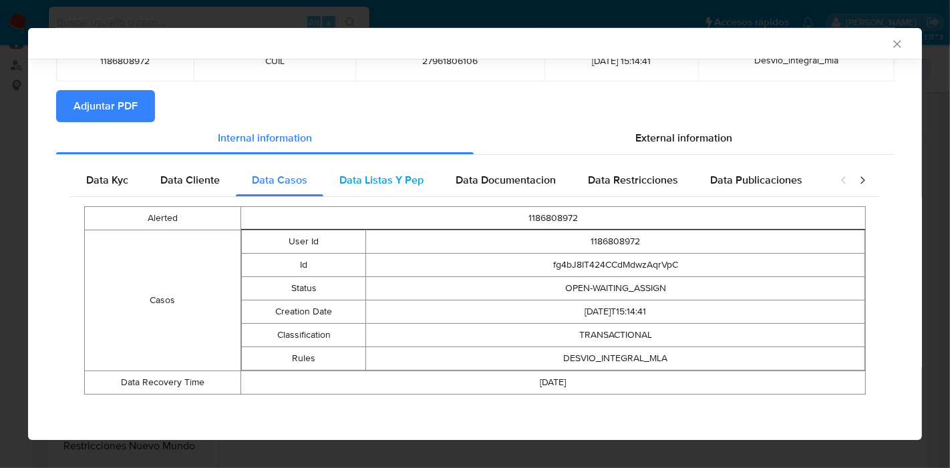
click at [358, 184] on span "Data Listas Y Pep" at bounding box center [382, 179] width 84 height 15
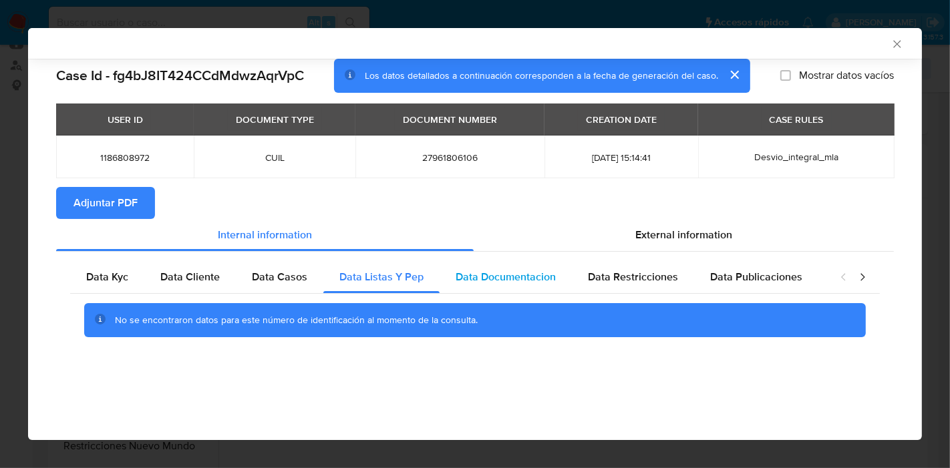
click at [470, 272] on span "Data Documentacion" at bounding box center [506, 276] width 100 height 15
click at [658, 270] on span "Data Restricciones" at bounding box center [633, 276] width 90 height 15
click at [487, 272] on span "Data Documentacion" at bounding box center [506, 276] width 100 height 15
click at [541, 293] on div "Data Documentacion" at bounding box center [506, 277] width 132 height 32
click at [642, 285] on div "Data Restricciones" at bounding box center [633, 277] width 122 height 32
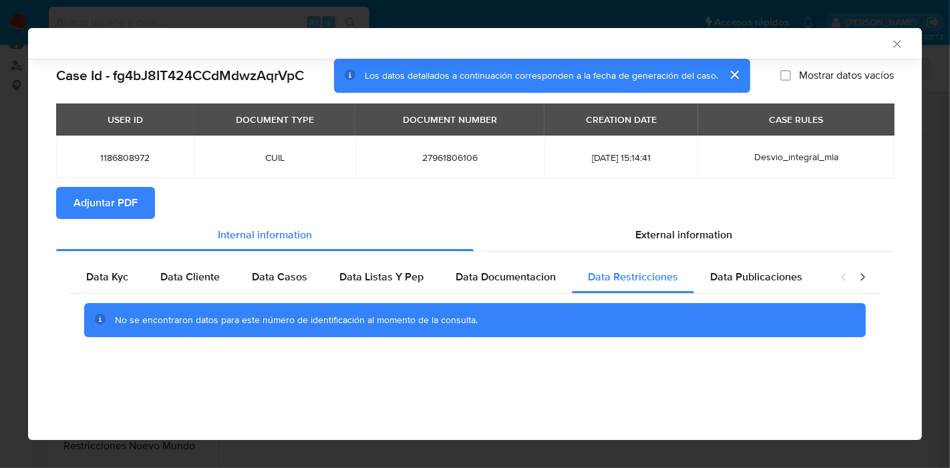
click at [781, 303] on div "No se encontraron datos para este número de identificación al momento de la con…" at bounding box center [475, 320] width 782 height 35
click at [803, 279] on div "Data Publicaciones" at bounding box center [756, 277] width 124 height 32
click at [871, 279] on div "closure-recommendation-modal" at bounding box center [853, 277] width 53 height 32
click at [867, 279] on icon "closure-recommendation-modal" at bounding box center [862, 277] width 13 height 13
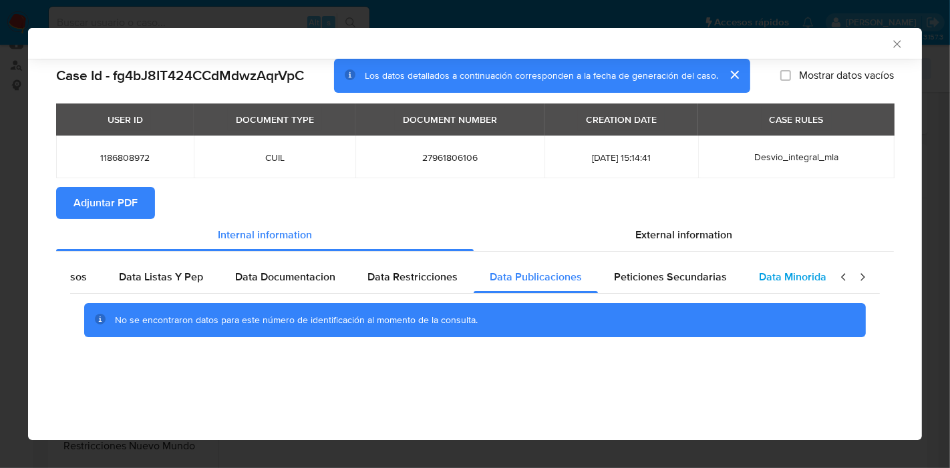
scroll to position [0, 235]
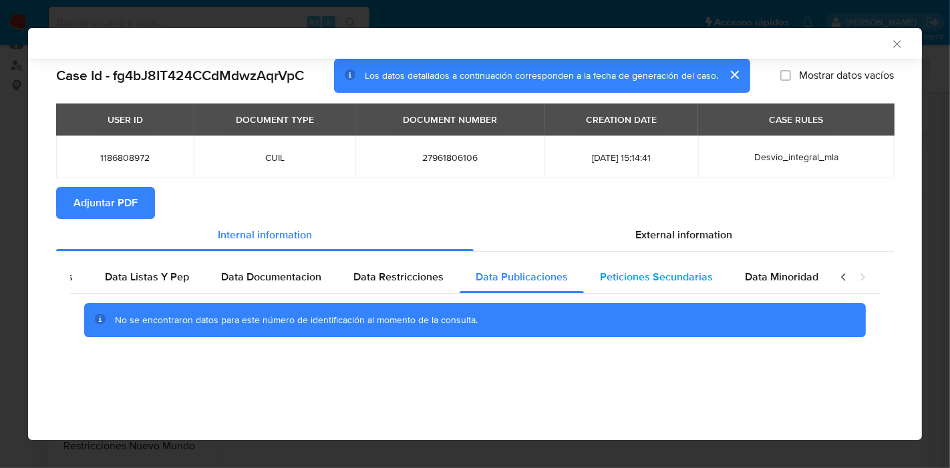
drag, startPoint x: 787, startPoint y: 282, endPoint x: 697, endPoint y: 275, distance: 89.8
click at [785, 283] on span "Data Minoridad" at bounding box center [782, 276] width 74 height 15
click at [694, 277] on span "Peticiones Secundarias" at bounding box center [656, 276] width 113 height 15
drag, startPoint x: 835, startPoint y: 274, endPoint x: 842, endPoint y: 278, distance: 7.8
click at [842, 277] on div "closure-recommendation-modal" at bounding box center [853, 277] width 53 height 32
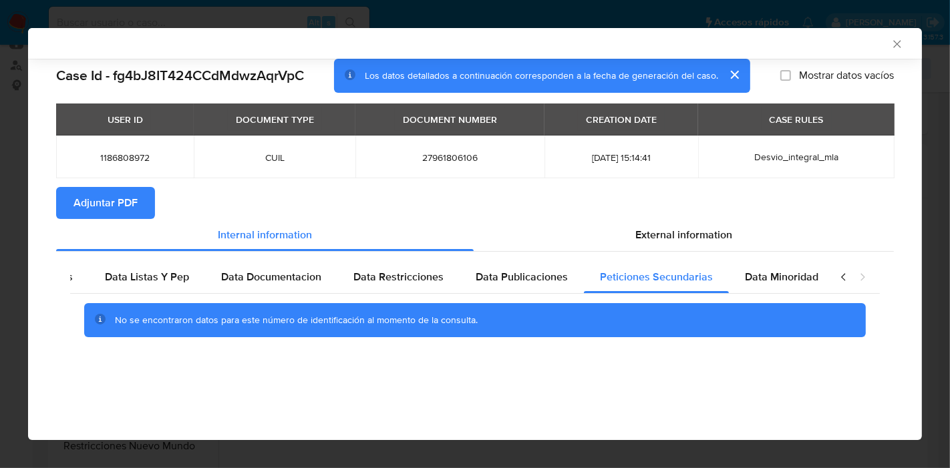
click at [842, 278] on icon "closure-recommendation-modal" at bounding box center [843, 277] width 13 height 13
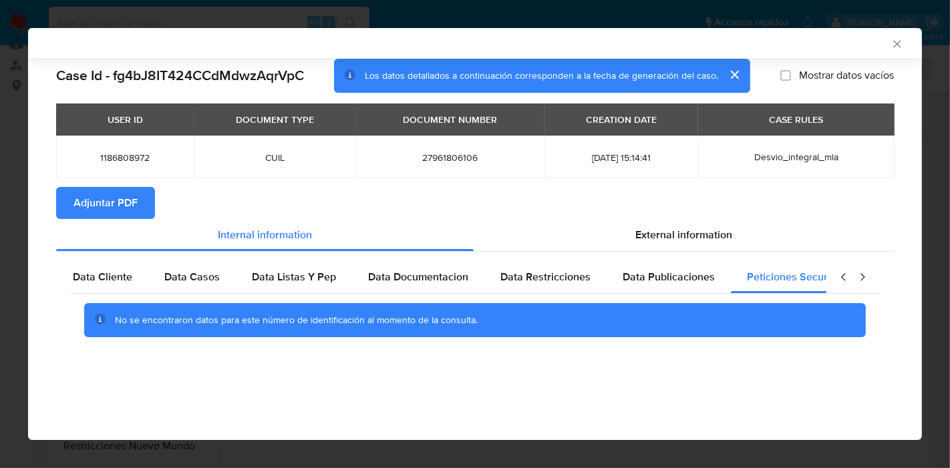
scroll to position [0, 0]
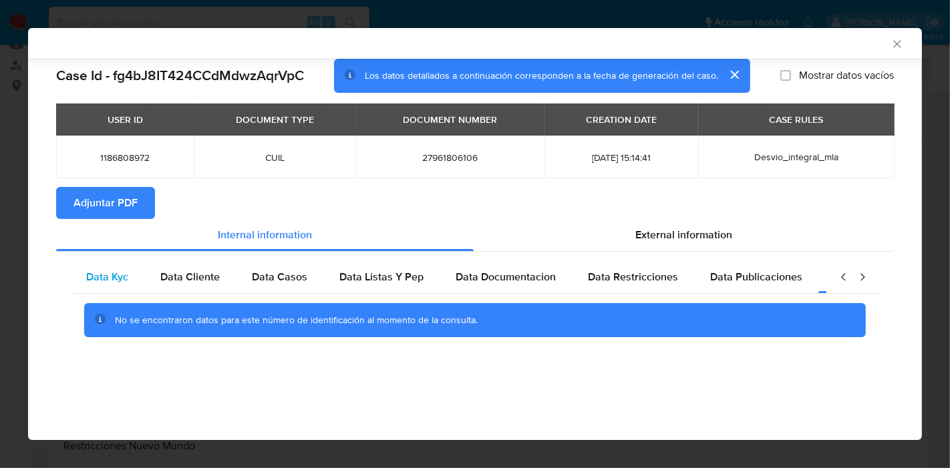
click at [111, 270] on span "Data Kyc" at bounding box center [107, 276] width 42 height 15
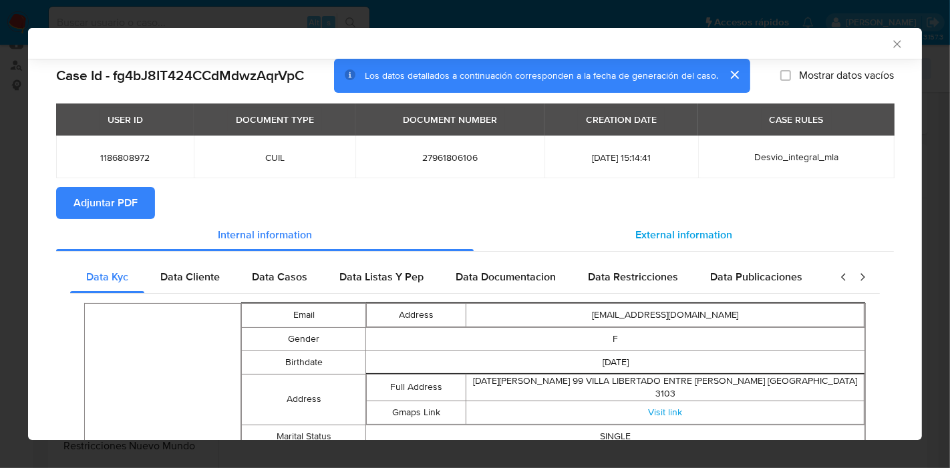
click at [719, 245] on div "External information" at bounding box center [684, 235] width 420 height 32
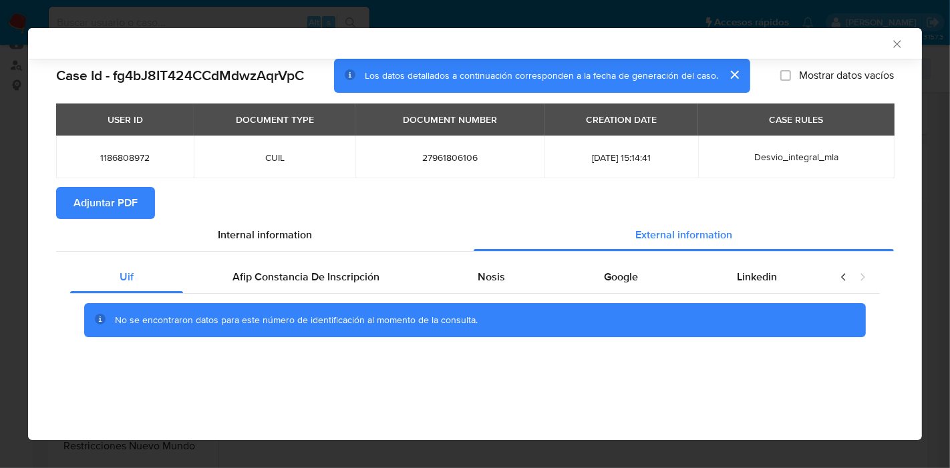
click at [365, 296] on div "No se encontraron datos para este número de identificación al momento de la con…" at bounding box center [475, 320] width 810 height 53
click at [388, 277] on div "Afip Constancia De Inscripción" at bounding box center [306, 277] width 246 height 32
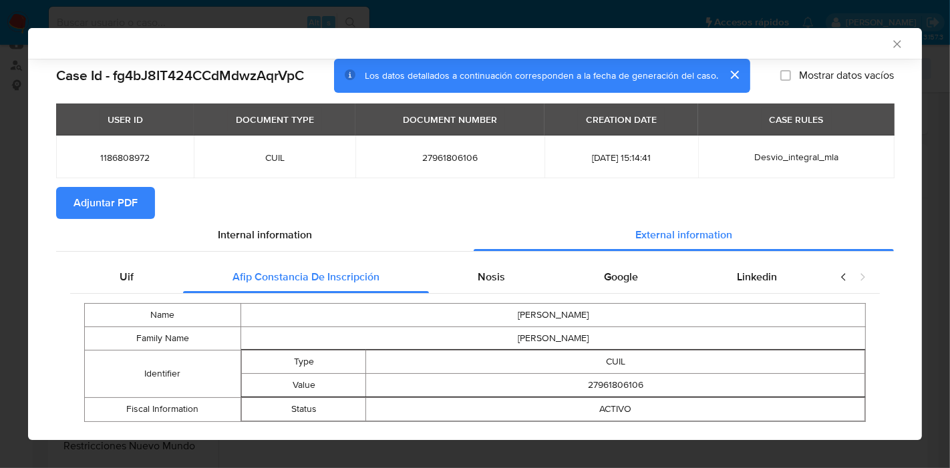
click at [506, 312] on td "ANGIE NOEMI" at bounding box center [553, 314] width 625 height 23
click at [505, 294] on div "Name ANGIE NOEMI Family Name ROJAS PAÑO Identifier Type CUIL Value 27961806106 …" at bounding box center [475, 363] width 810 height 138
click at [498, 289] on div "Nosis" at bounding box center [492, 277] width 126 height 32
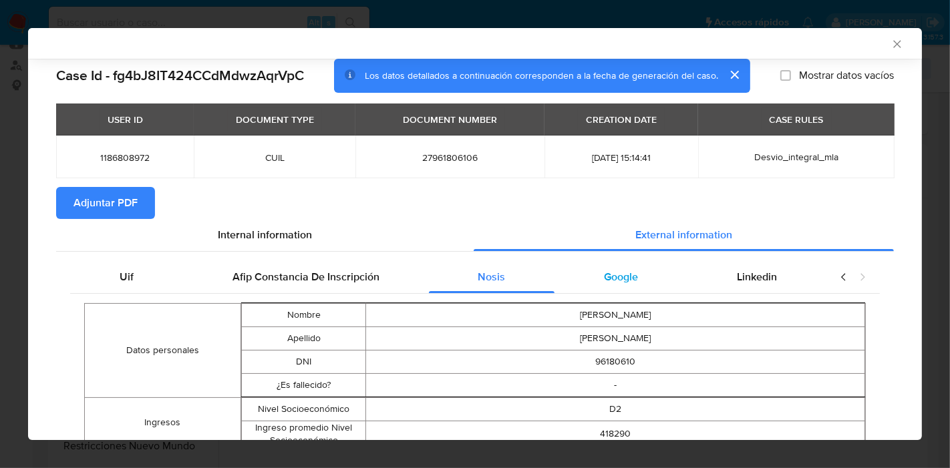
click at [652, 289] on div "Google" at bounding box center [621, 277] width 133 height 32
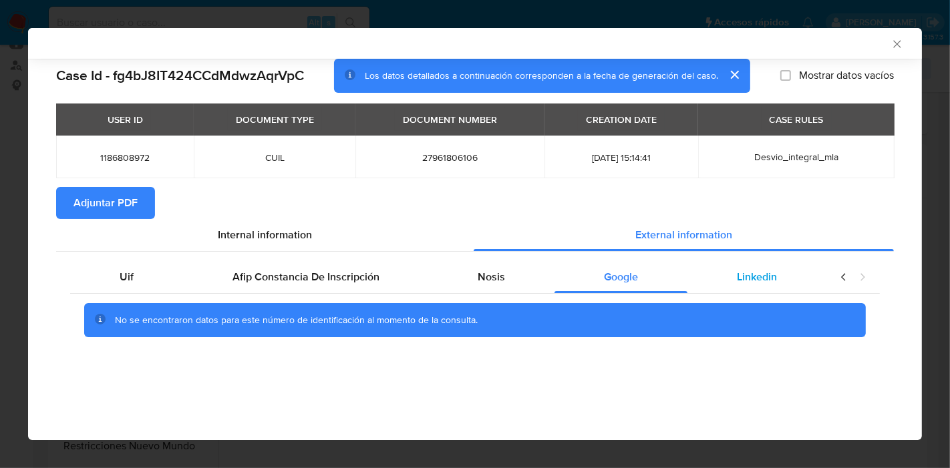
click at [779, 291] on div "Linkedin" at bounding box center [757, 277] width 139 height 32
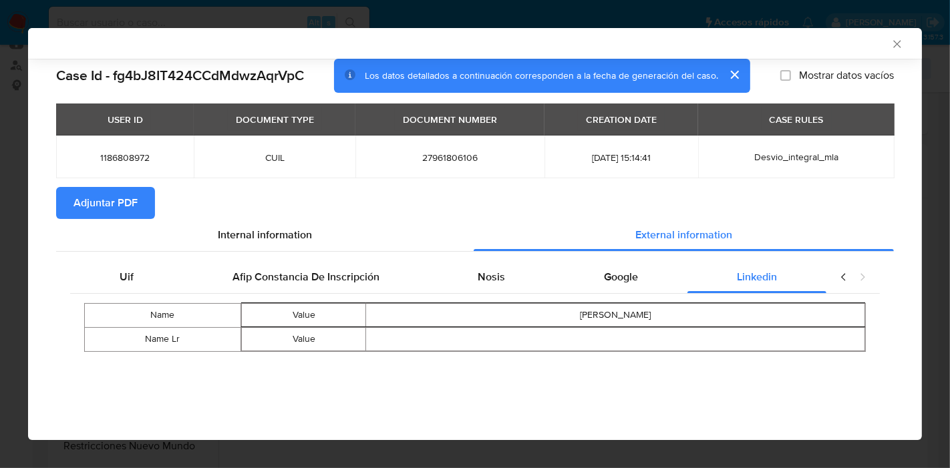
click at [843, 276] on icon "closure-recommendation-modal" at bounding box center [843, 276] width 4 height 7
drag, startPoint x: 590, startPoint y: 283, endPoint x: 471, endPoint y: 273, distance: 120.0
click at [590, 283] on div "Google" at bounding box center [621, 277] width 133 height 32
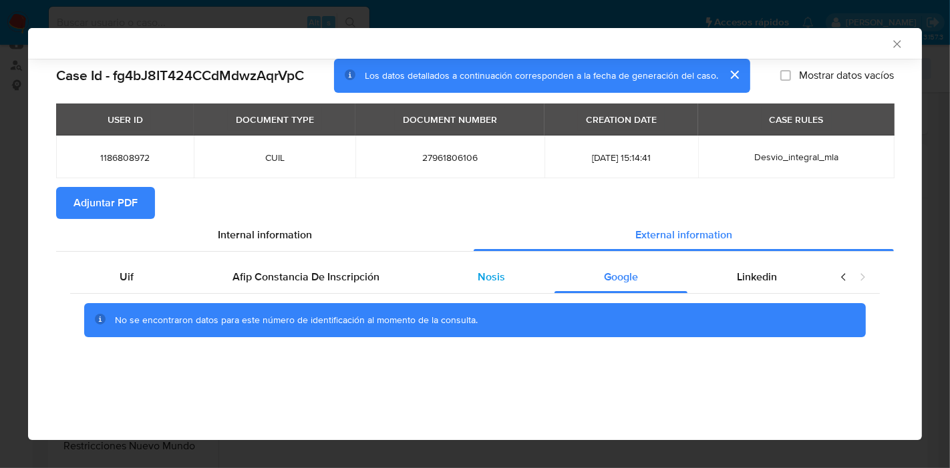
click at [467, 273] on div "Nosis" at bounding box center [492, 277] width 126 height 32
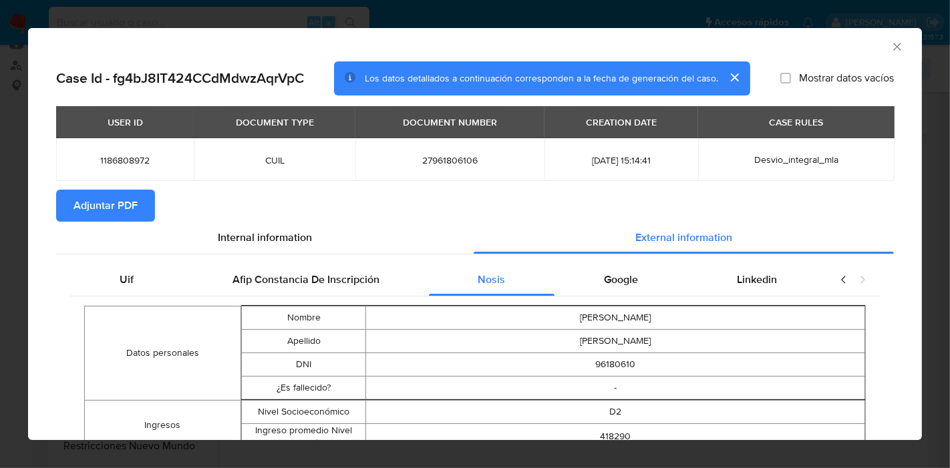
click at [115, 277] on div "Uif" at bounding box center [126, 280] width 113 height 32
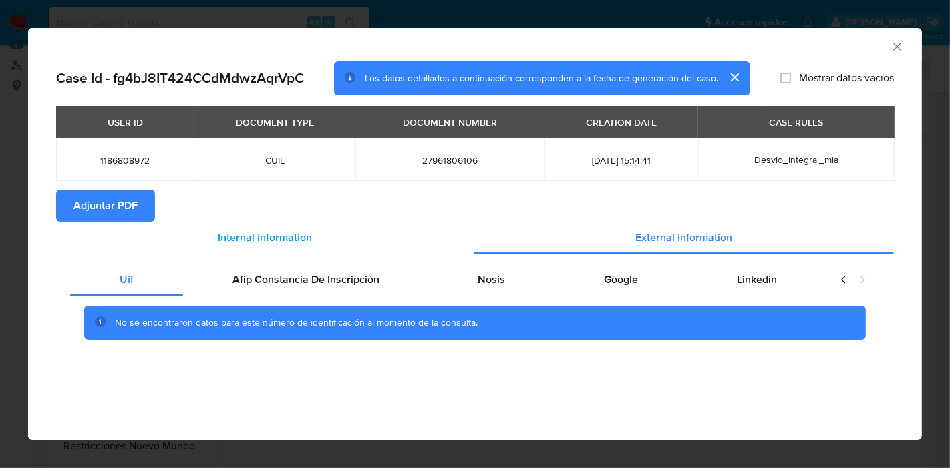
click at [231, 225] on div "Internal information" at bounding box center [265, 238] width 418 height 32
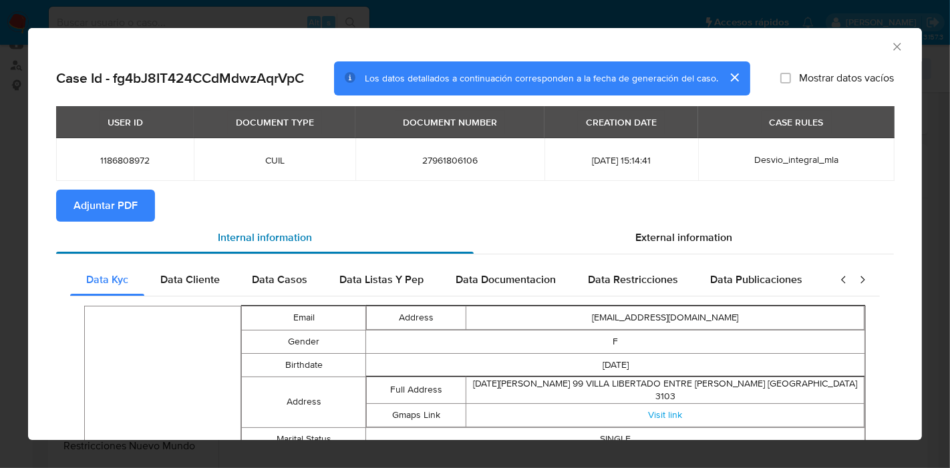
click at [135, 221] on span "Adjuntar PDF" at bounding box center [106, 205] width 64 height 29
click at [0, 85] on div "AML Data Collector Case Id - fg4bJ8IT424CCdMdwzAqrVpC Los datos detallados a co…" at bounding box center [475, 234] width 950 height 468
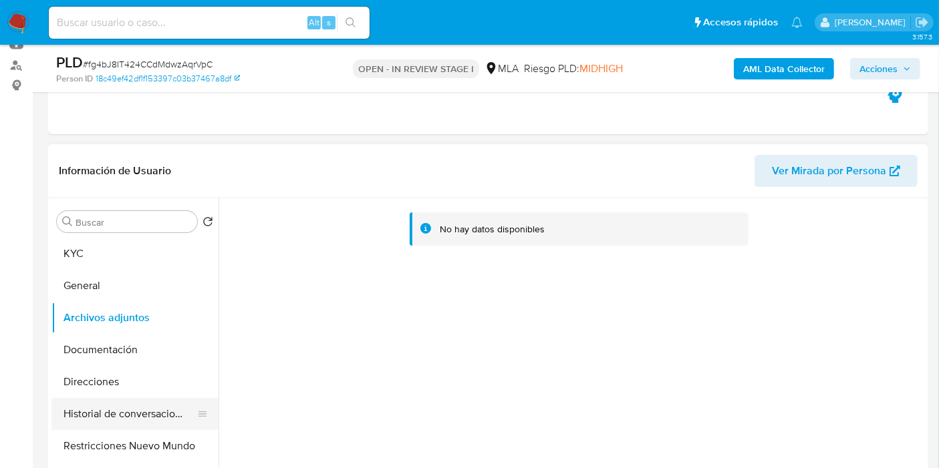
click at [109, 421] on button "Historial de conversaciones" at bounding box center [129, 414] width 156 height 32
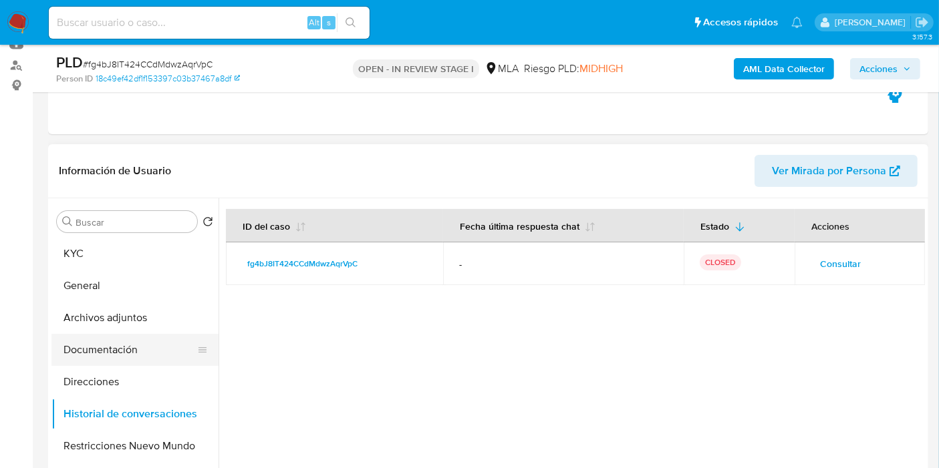
click at [67, 342] on button "Documentación" at bounding box center [129, 350] width 156 height 32
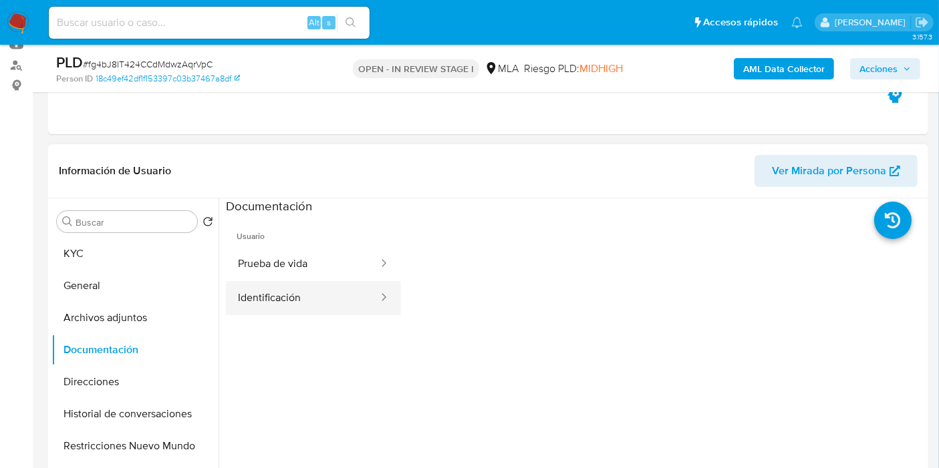
click at [273, 285] on button "Identificación" at bounding box center [303, 298] width 154 height 34
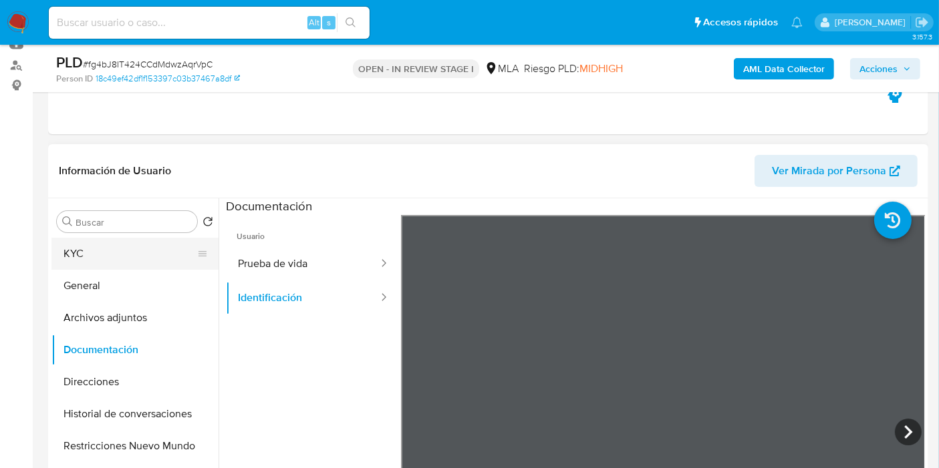
drag, startPoint x: 313, startPoint y: 267, endPoint x: 174, endPoint y: 267, distance: 139.0
click at [312, 267] on button "Prueba de vida" at bounding box center [303, 264] width 154 height 34
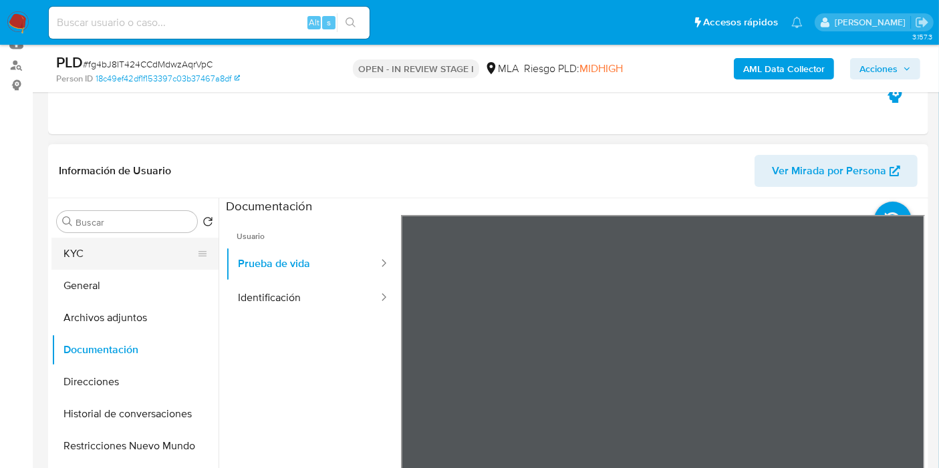
click at [107, 267] on button "KYC" at bounding box center [129, 254] width 156 height 32
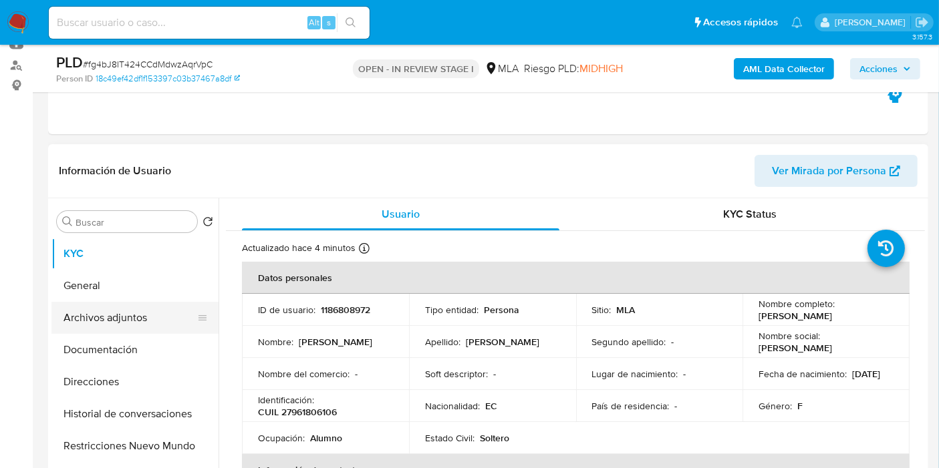
click at [99, 331] on button "Archivos adjuntos" at bounding box center [129, 318] width 156 height 32
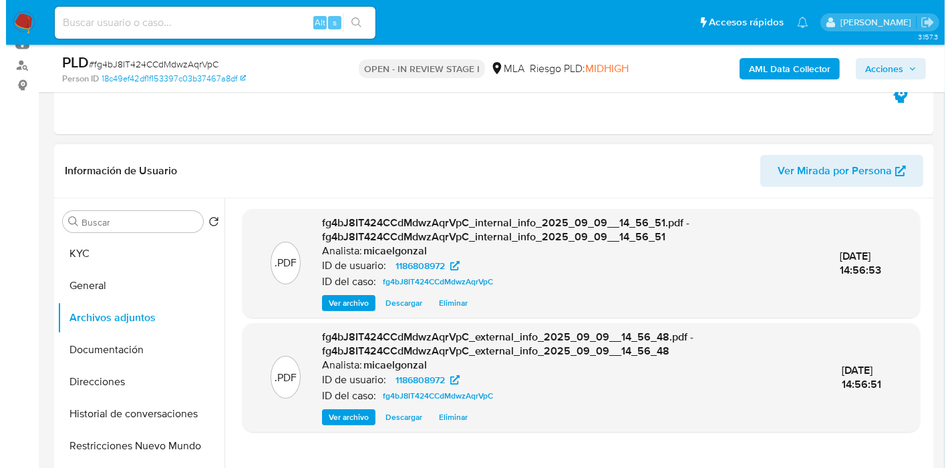
scroll to position [223, 0]
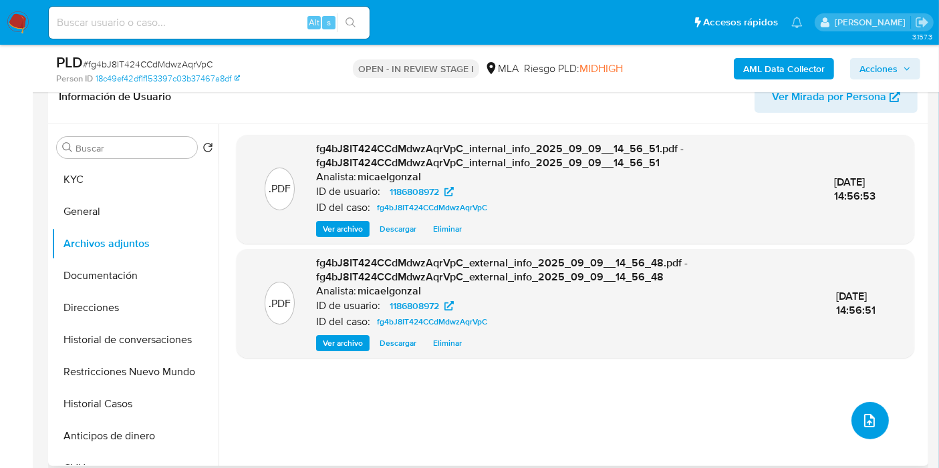
click at [883, 422] on button "upload-file" at bounding box center [869, 420] width 37 height 37
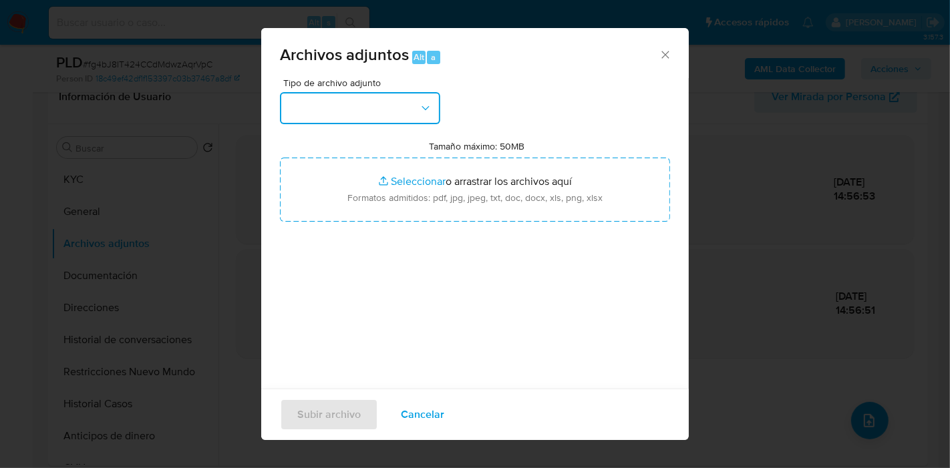
click at [421, 112] on icon "button" at bounding box center [425, 108] width 13 height 13
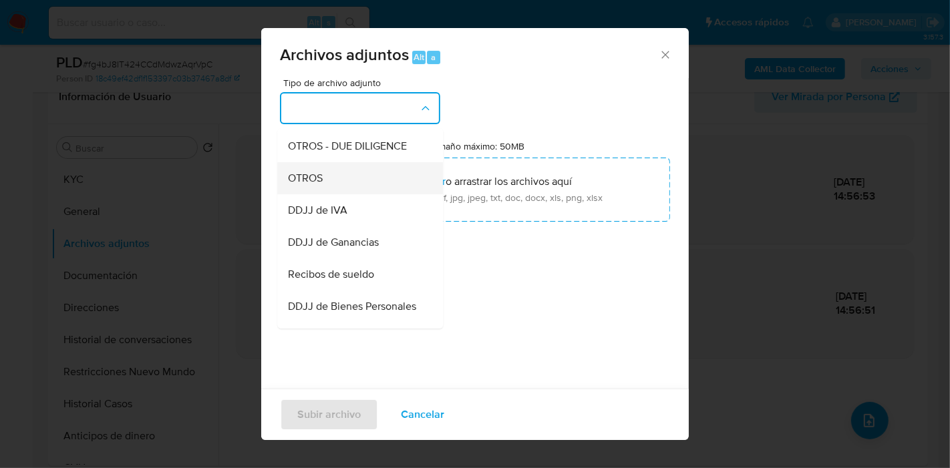
click at [377, 188] on div "OTROS" at bounding box center [356, 178] width 136 height 32
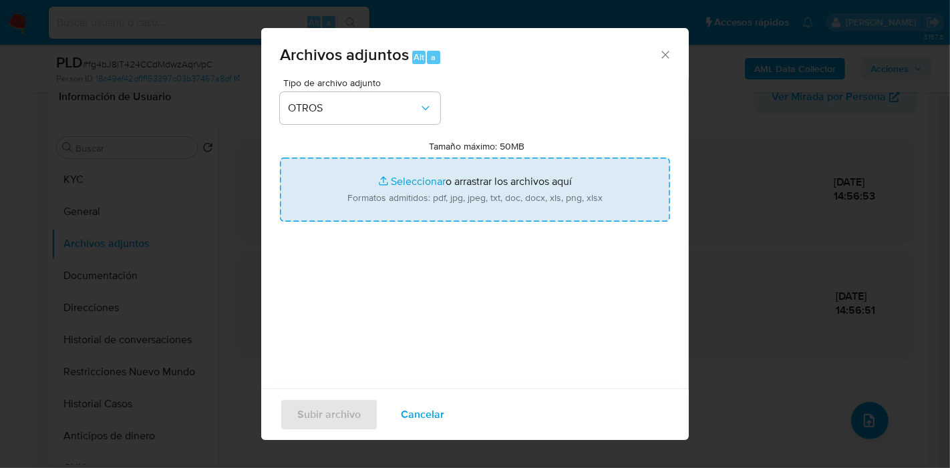
click at [395, 195] on input "Tamaño máximo: 50MB Seleccionar archivos" at bounding box center [475, 190] width 390 height 64
type input "C:\fakepath\Certificacion Negativa - Angie Noemi Rojas Paño.pdf"
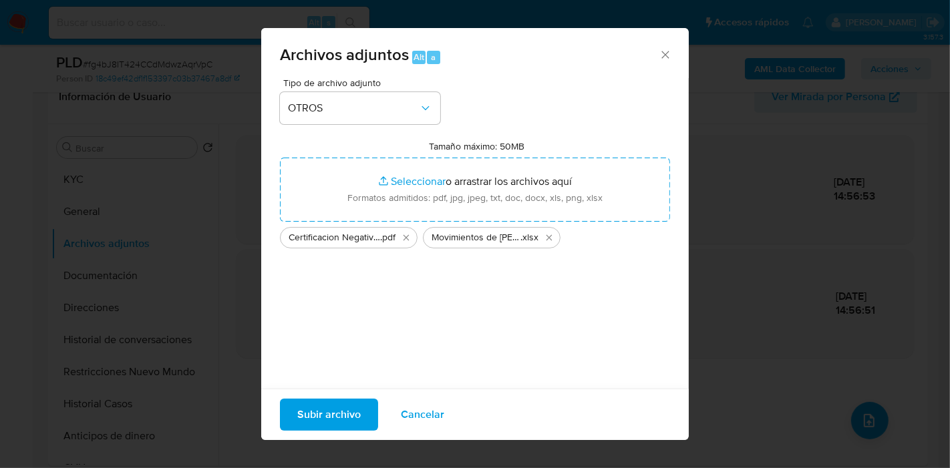
click at [345, 416] on span "Subir archivo" at bounding box center [328, 414] width 63 height 29
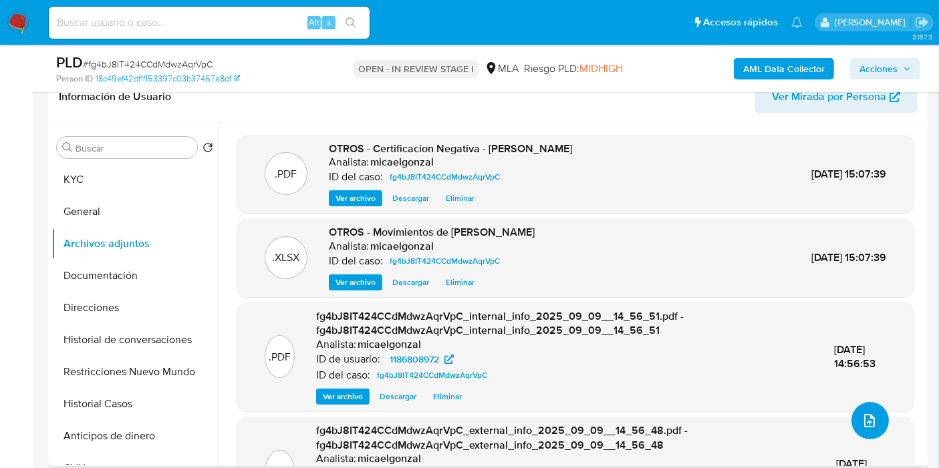
click at [851, 420] on button "upload-file" at bounding box center [869, 420] width 37 height 37
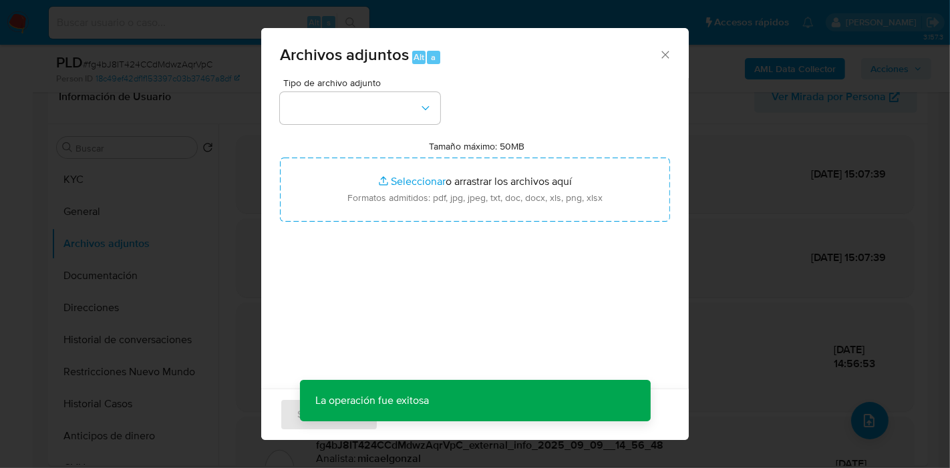
click at [410, 77] on div "Archivos adjuntos Alt a" at bounding box center [475, 53] width 428 height 50
click at [382, 98] on button "button" at bounding box center [360, 108] width 160 height 32
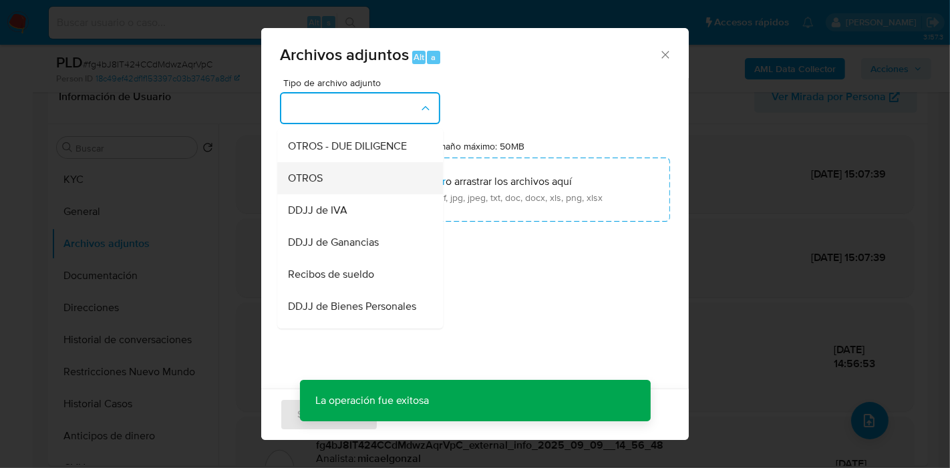
click at [344, 192] on div "OTROS" at bounding box center [356, 178] width 136 height 32
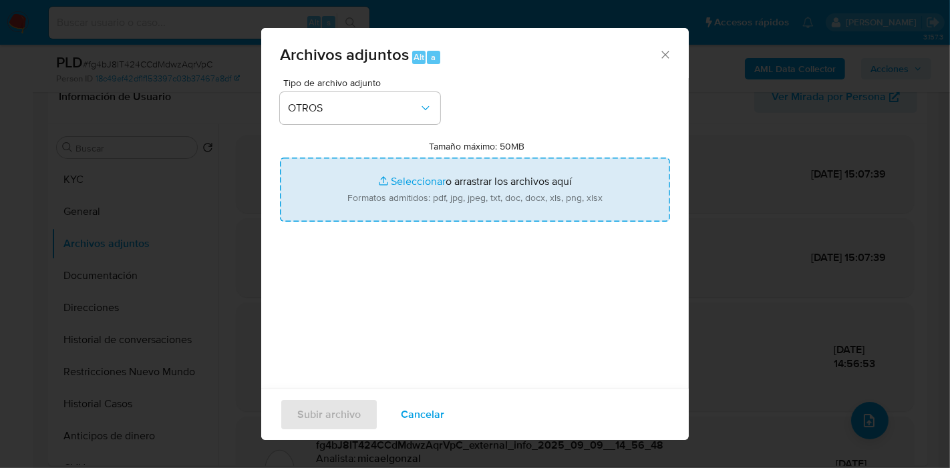
click at [417, 191] on input "Tamaño máximo: 50MB Seleccionar archivos" at bounding box center [475, 190] width 390 height 64
type input "C:\fakepath\Caselog fg4bJ8IT424CCdMdwzAqrVpC_2025_08_19_14_36_51.docx"
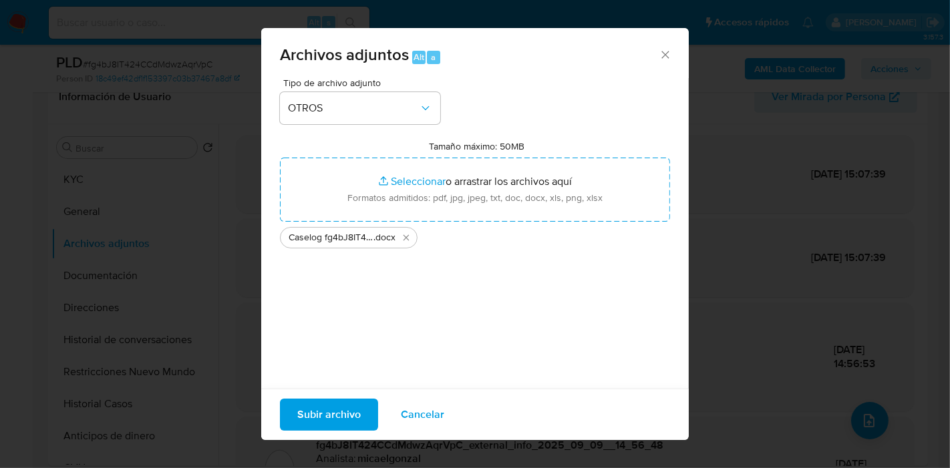
click at [317, 409] on span "Subir archivo" at bounding box center [328, 414] width 63 height 29
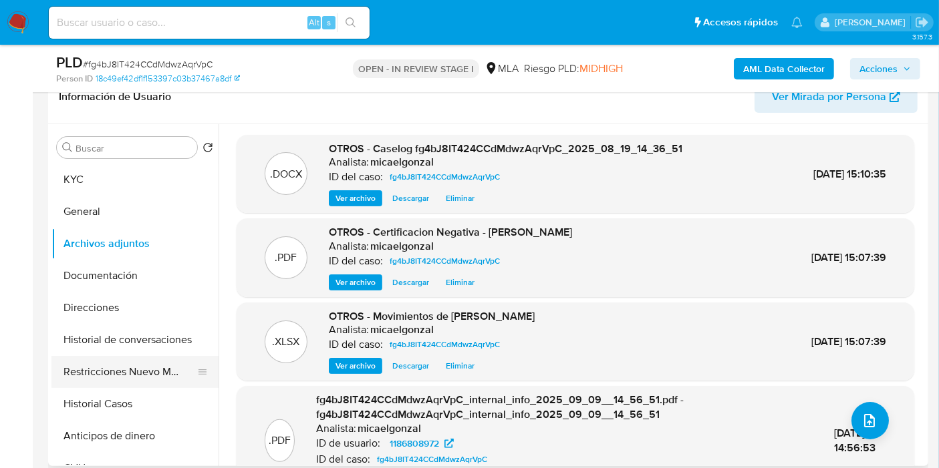
click at [156, 378] on button "Restricciones Nuevo Mundo" at bounding box center [129, 372] width 156 height 32
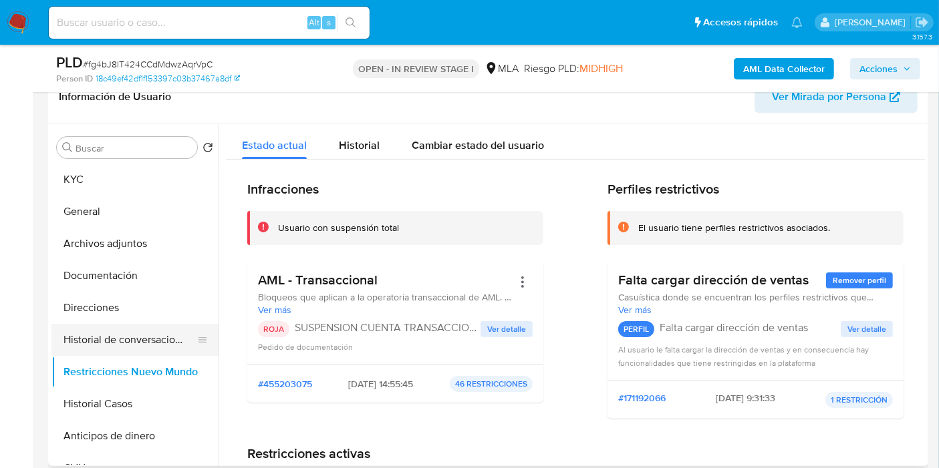
click at [132, 348] on button "Historial de conversaciones" at bounding box center [129, 340] width 156 height 32
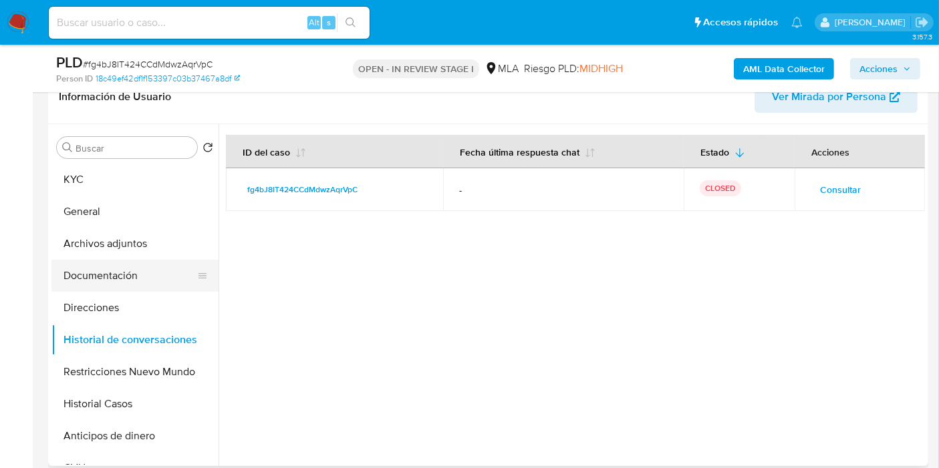
click at [134, 279] on button "Documentación" at bounding box center [129, 276] width 156 height 32
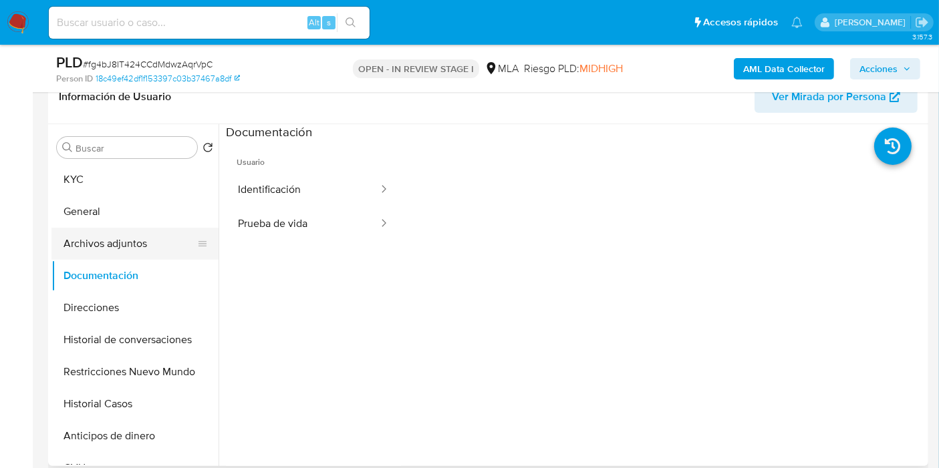
click at [126, 234] on button "Archivos adjuntos" at bounding box center [129, 244] width 156 height 32
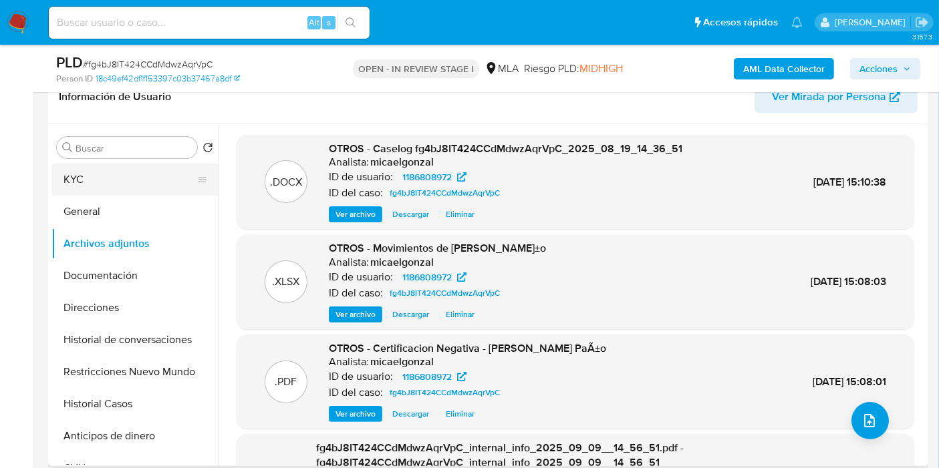
click at [119, 193] on button "KYC" at bounding box center [129, 180] width 156 height 32
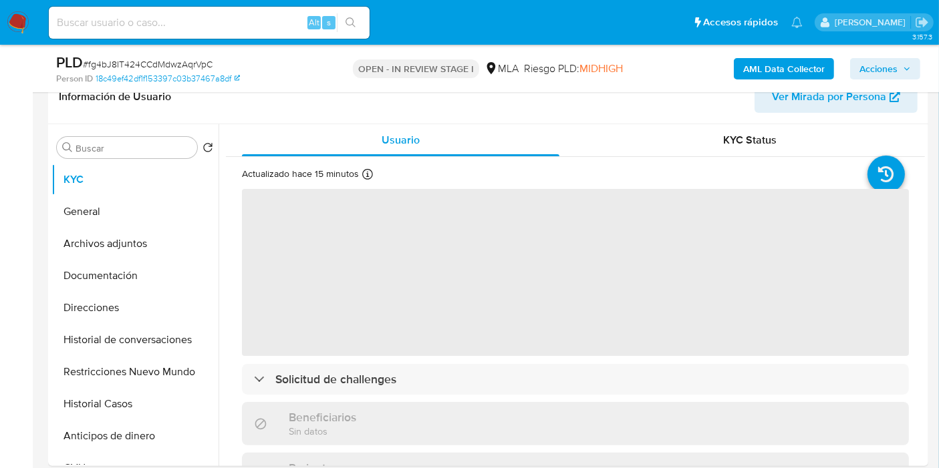
click at [870, 63] on span "Acciones" at bounding box center [878, 68] width 38 height 21
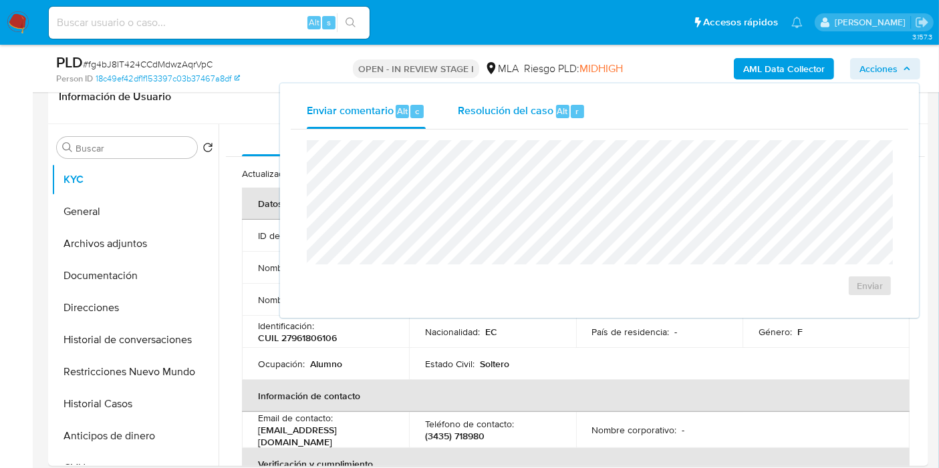
click at [554, 118] on div "Resolución del caso Alt r" at bounding box center [522, 111] width 128 height 35
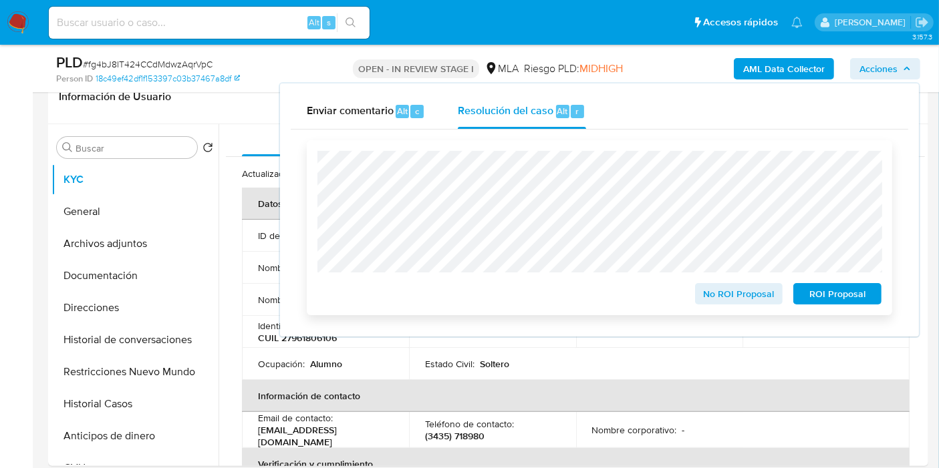
click at [855, 291] on span "ROI Proposal" at bounding box center [838, 294] width 70 height 19
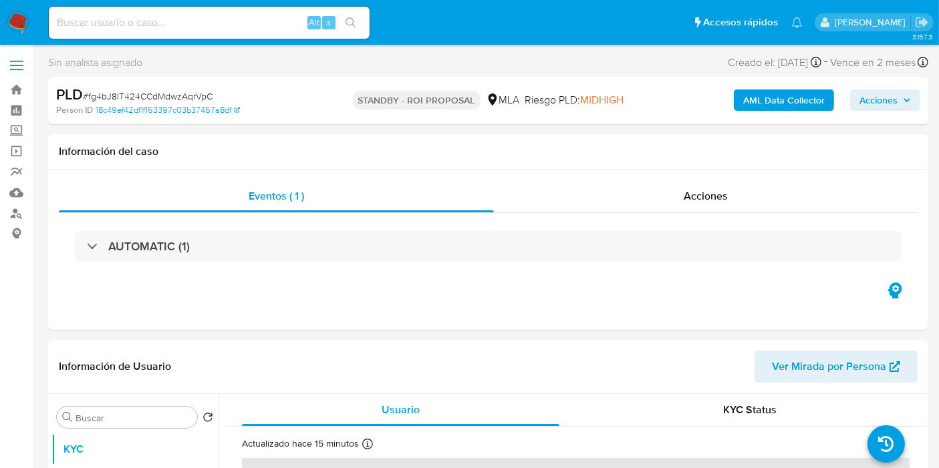
select select "10"
click at [7, 20] on img at bounding box center [18, 22] width 23 height 23
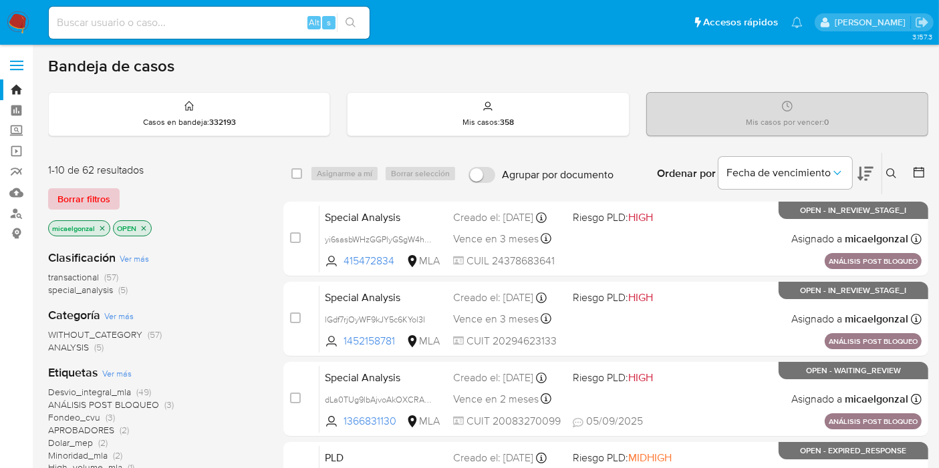
click at [76, 190] on span "Borrar filtros" at bounding box center [83, 199] width 53 height 19
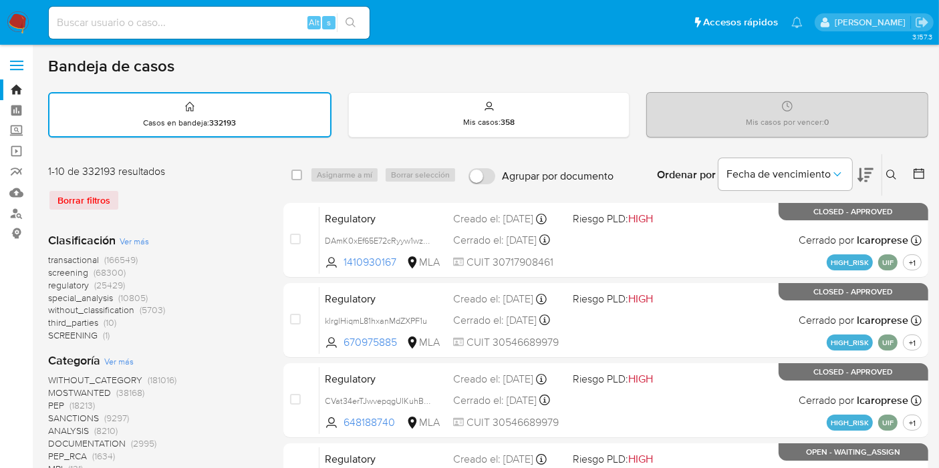
click at [886, 176] on button at bounding box center [893, 175] width 22 height 16
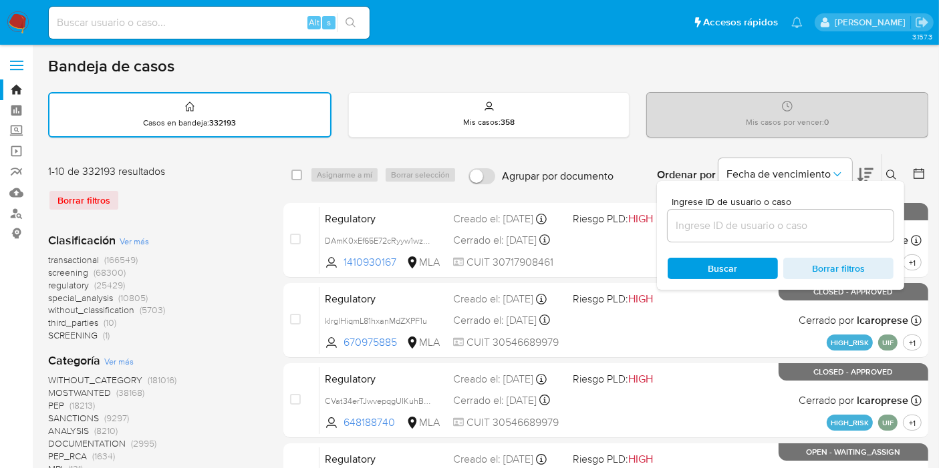
click at [823, 229] on input at bounding box center [781, 225] width 226 height 17
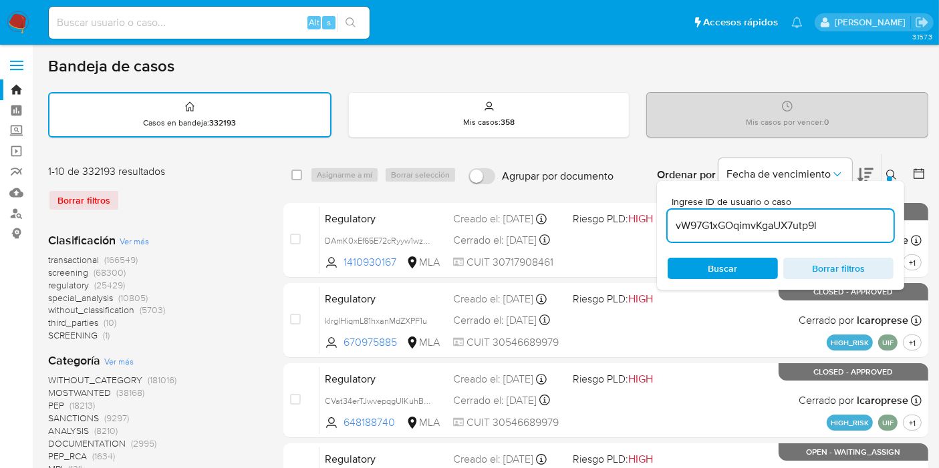
type input "vW97G1xGOqimvKgaUX7utp9l"
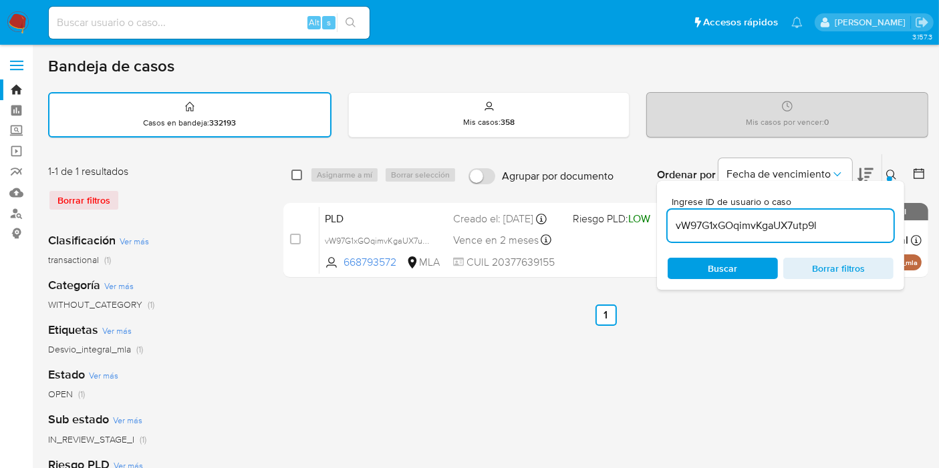
click at [296, 173] on input "checkbox" at bounding box center [296, 175] width 11 height 11
checkbox input "true"
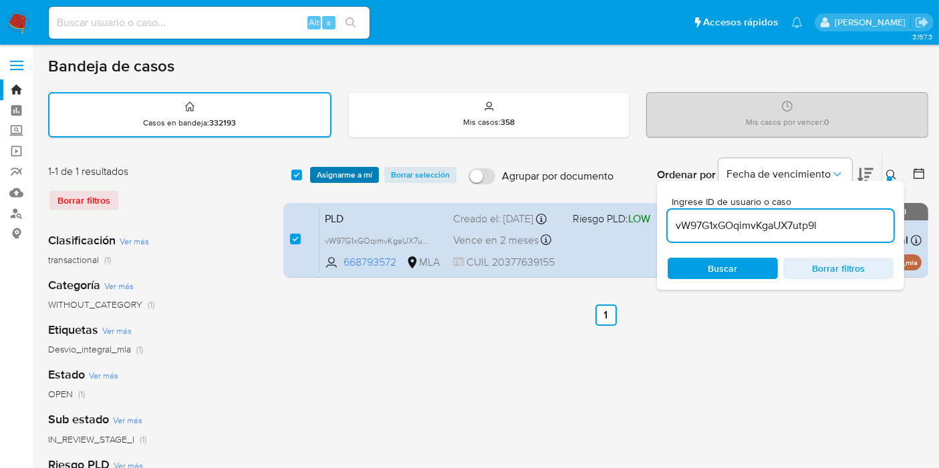
click at [338, 168] on span "Asignarme a mí" at bounding box center [344, 174] width 55 height 13
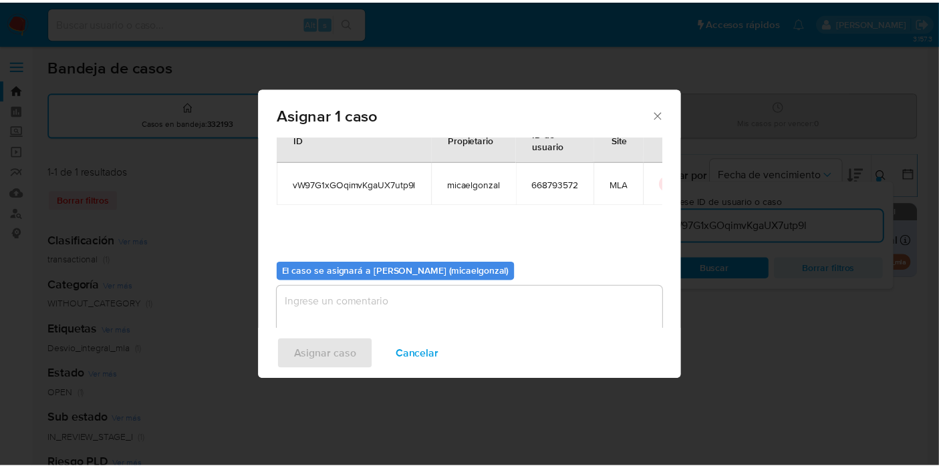
scroll to position [68, 0]
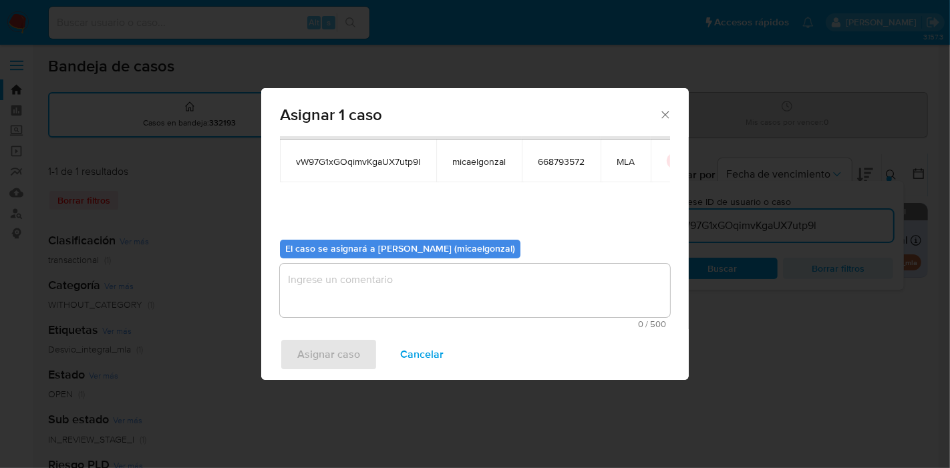
click at [348, 291] on textarea "assign-modal" at bounding box center [475, 290] width 390 height 53
drag, startPoint x: 307, startPoint y: 339, endPoint x: 311, endPoint y: 348, distance: 9.6
click at [311, 348] on span "Asignar caso" at bounding box center [328, 354] width 63 height 29
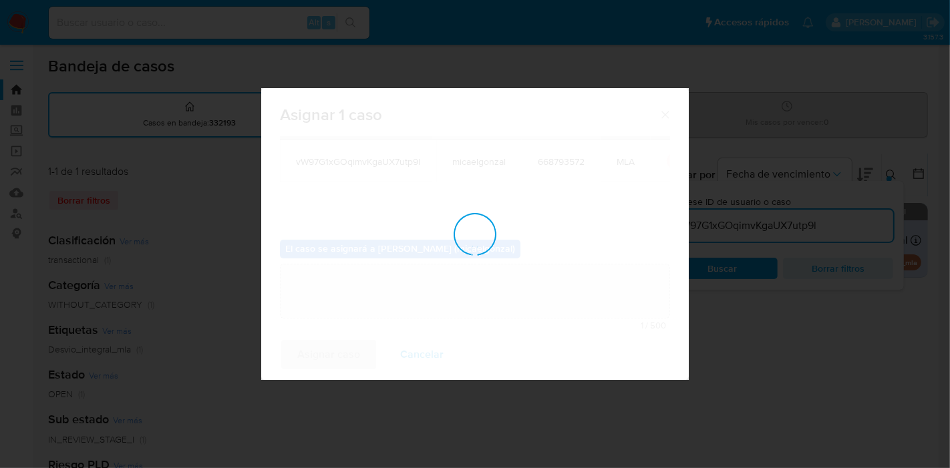
click at [310, 353] on div "assign-modal" at bounding box center [475, 234] width 428 height 292
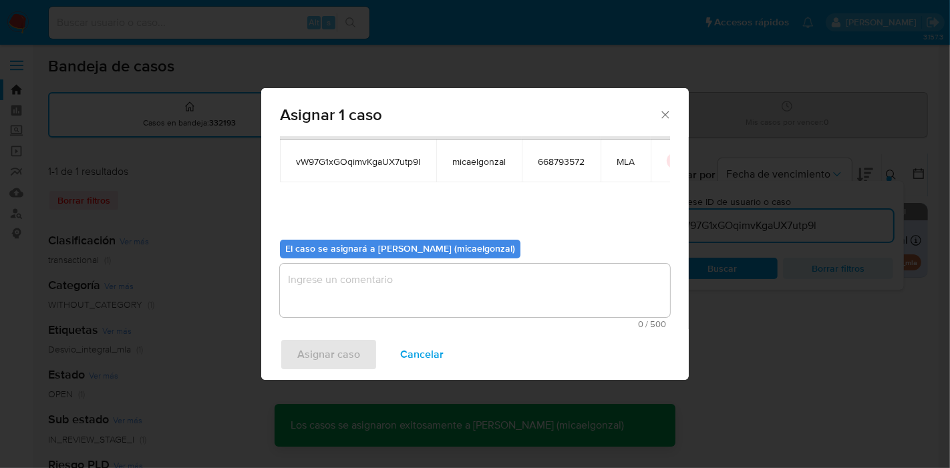
checkbox input "false"
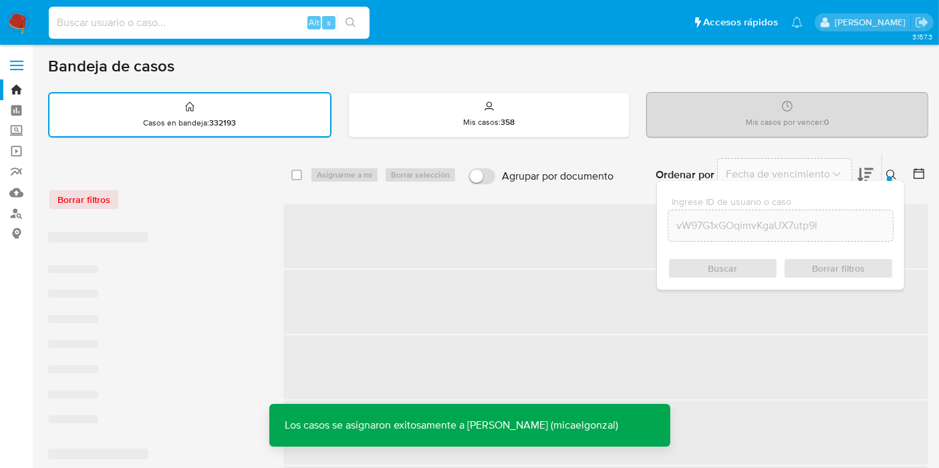
click at [261, 29] on input at bounding box center [209, 22] width 321 height 17
paste input "vW97G1xGOqimvKgaUX7utp9l"
type input "vW97G1xGOqimvKgaUX7utp9l"
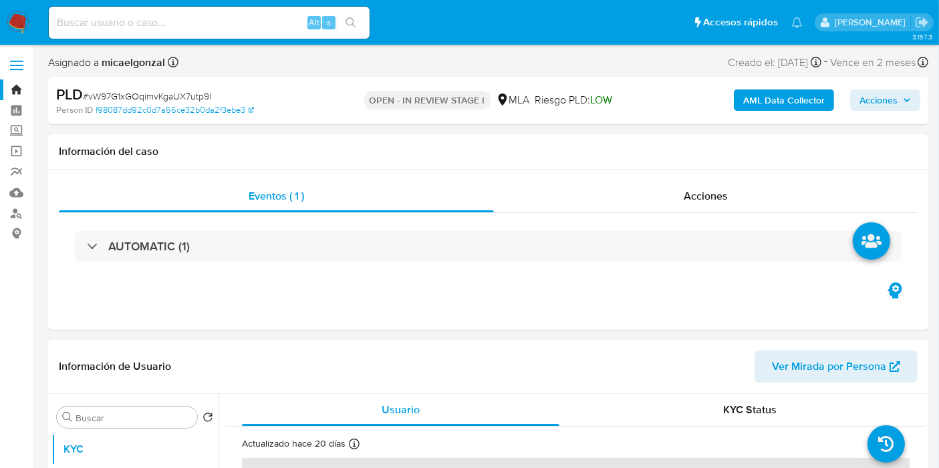
select select "10"
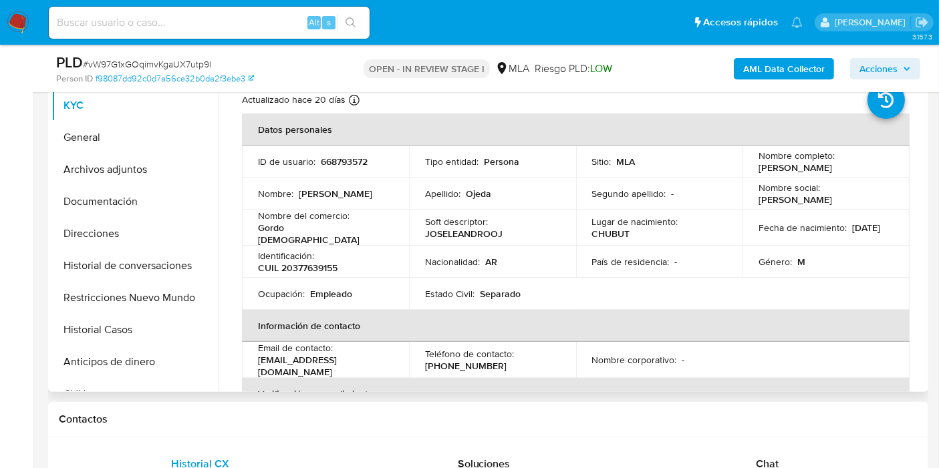
click at [504, 266] on td "Nacionalidad : AR" at bounding box center [492, 262] width 167 height 32
click at [107, 155] on button "Archivos adjuntos" at bounding box center [129, 170] width 156 height 32
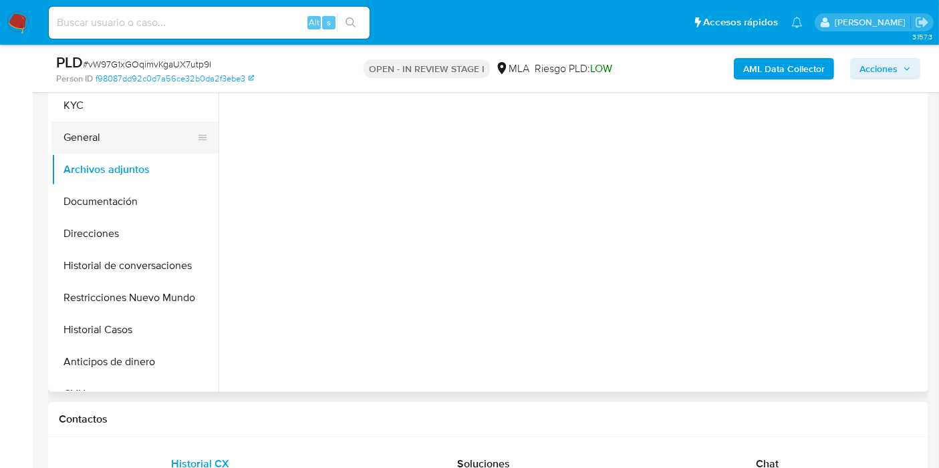
click at [116, 140] on button "General" at bounding box center [129, 138] width 156 height 32
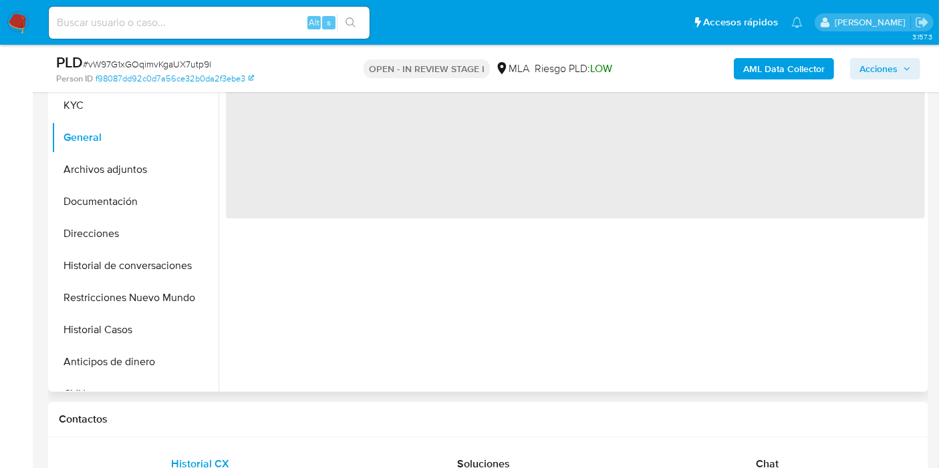
scroll to position [148, 0]
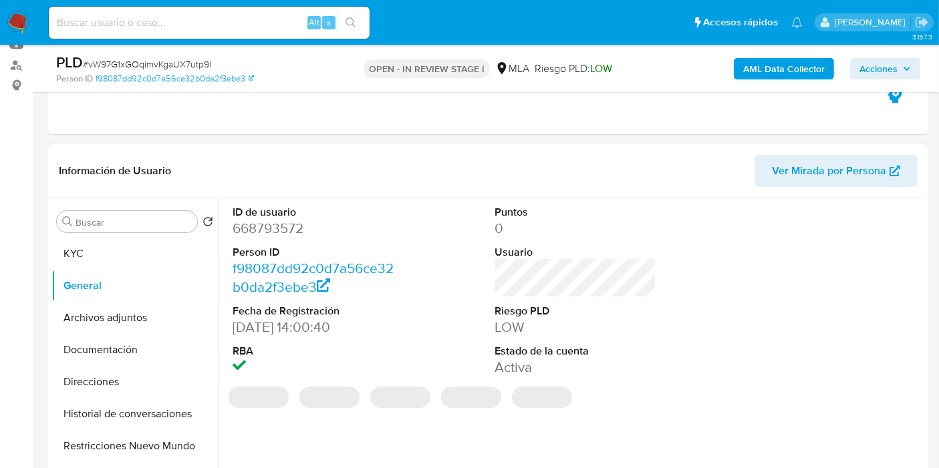
click at [273, 239] on dl "ID de usuario 668793572 Person ID f98087dd92c0d7a56ce32b0da2f3ebe3 Fecha de Reg…" at bounding box center [314, 291] width 162 height 172
click at [277, 225] on dd "668793572" at bounding box center [314, 228] width 162 height 19
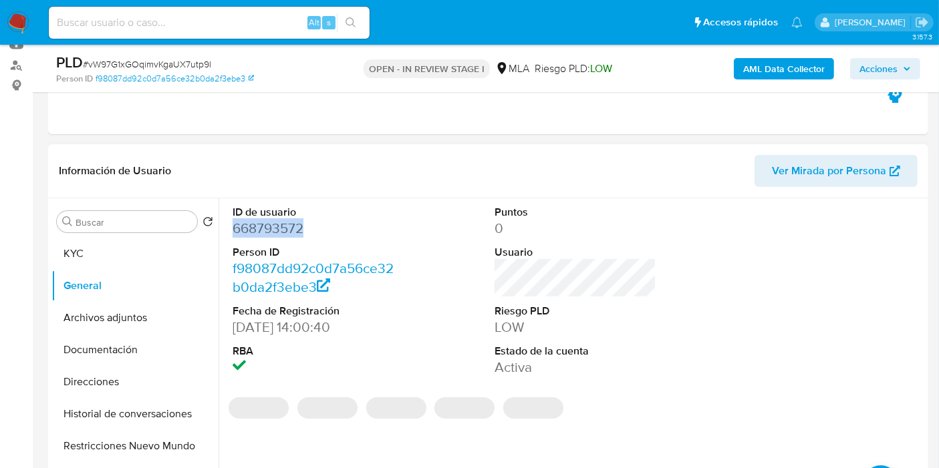
copy dd "668793572"
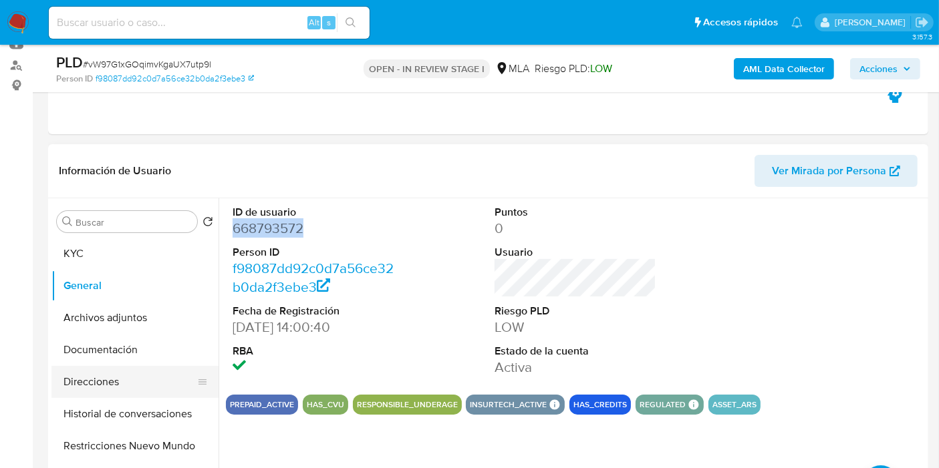
click at [113, 385] on button "Direcciones" at bounding box center [129, 382] width 156 height 32
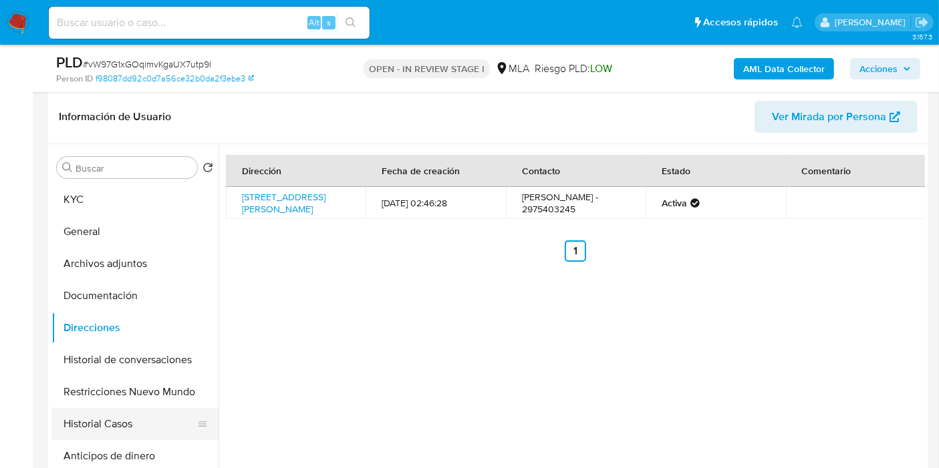
scroll to position [223, 0]
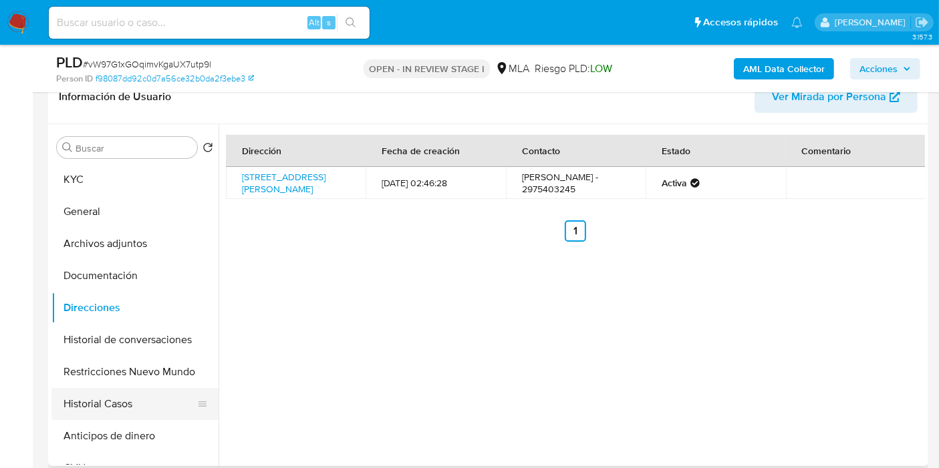
click at [140, 390] on button "Historial Casos" at bounding box center [129, 404] width 156 height 32
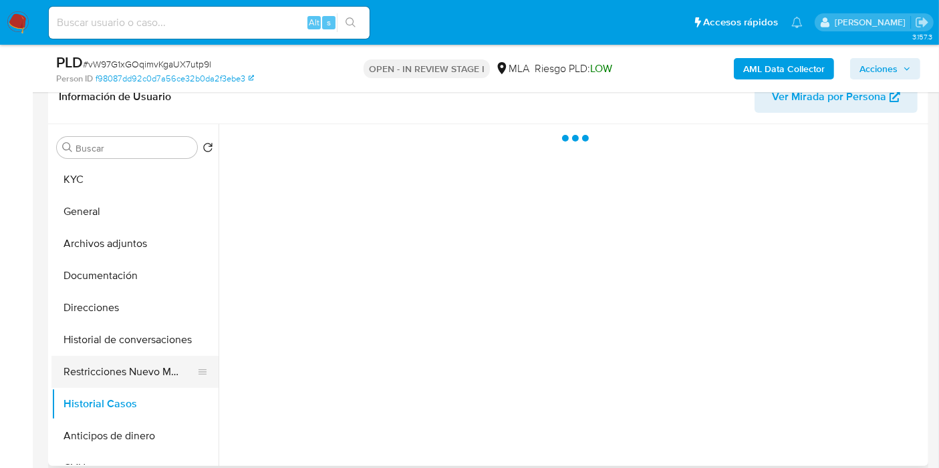
click at [143, 368] on button "Restricciones Nuevo Mundo" at bounding box center [129, 372] width 156 height 32
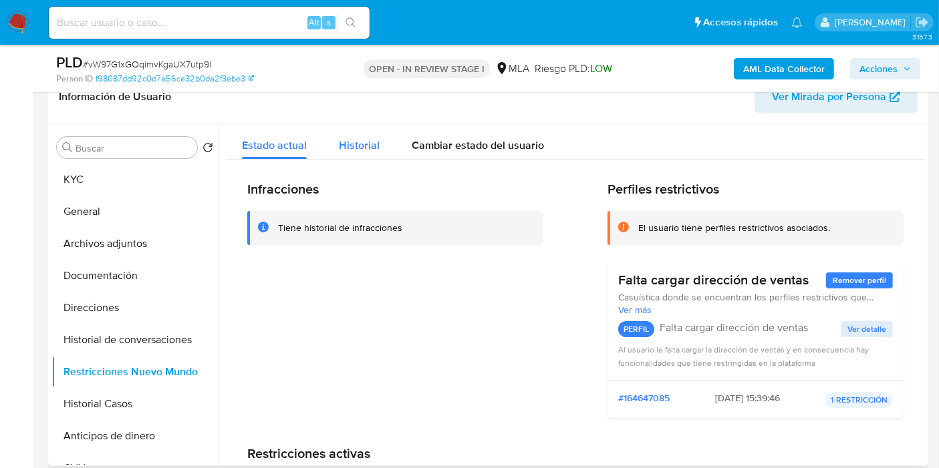
click at [354, 129] on div "Historial" at bounding box center [359, 141] width 41 height 35
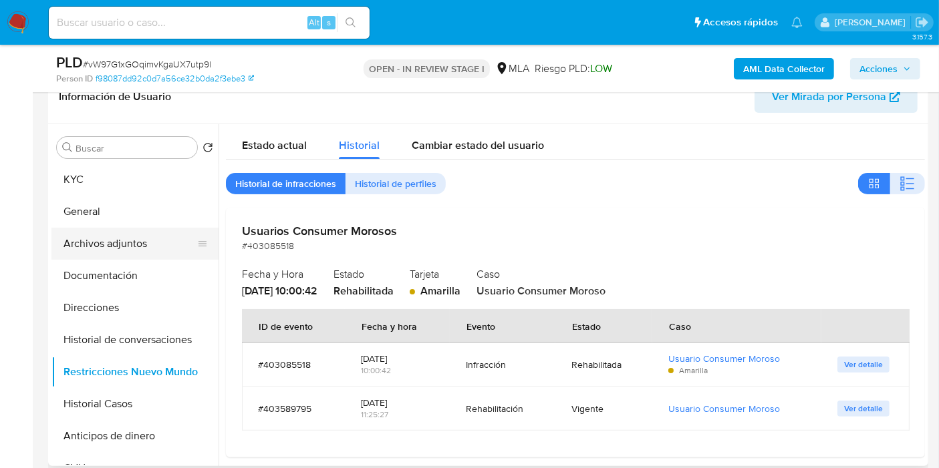
click at [197, 255] on div at bounding box center [202, 244] width 11 height 32
click at [132, 346] on button "Historial de conversaciones" at bounding box center [129, 340] width 156 height 32
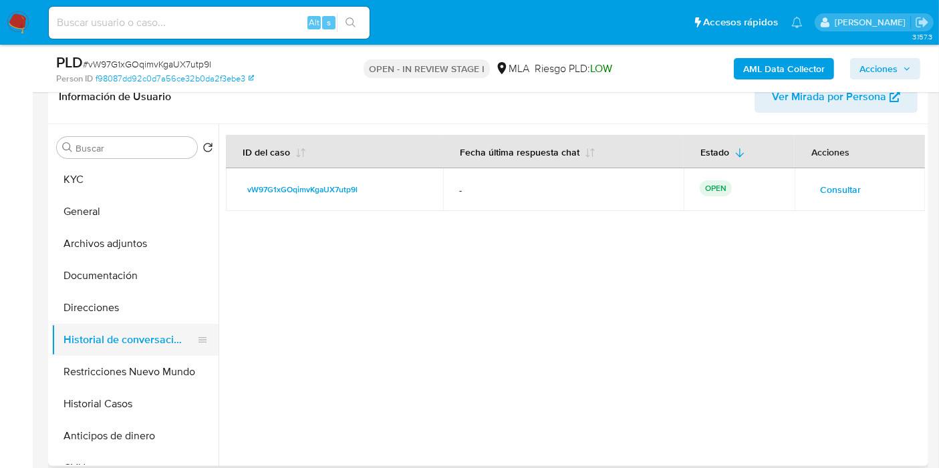
click at [132, 342] on button "Historial de conversaciones" at bounding box center [129, 340] width 156 height 32
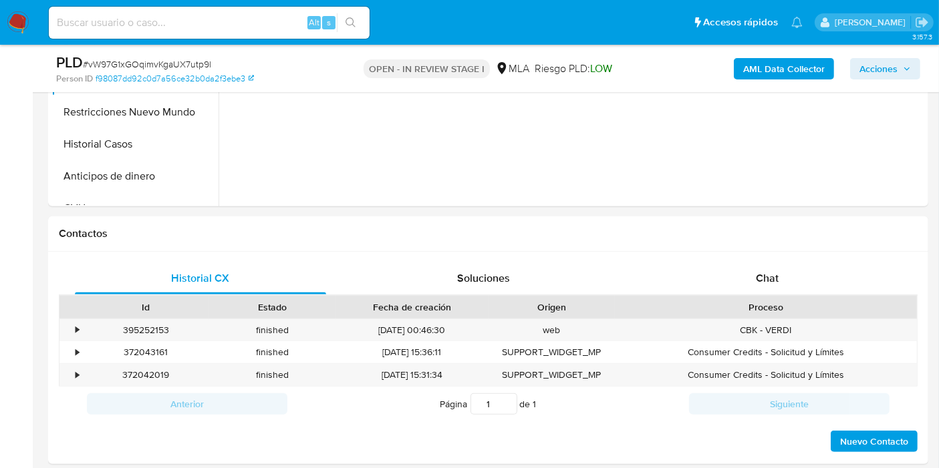
scroll to position [593, 0]
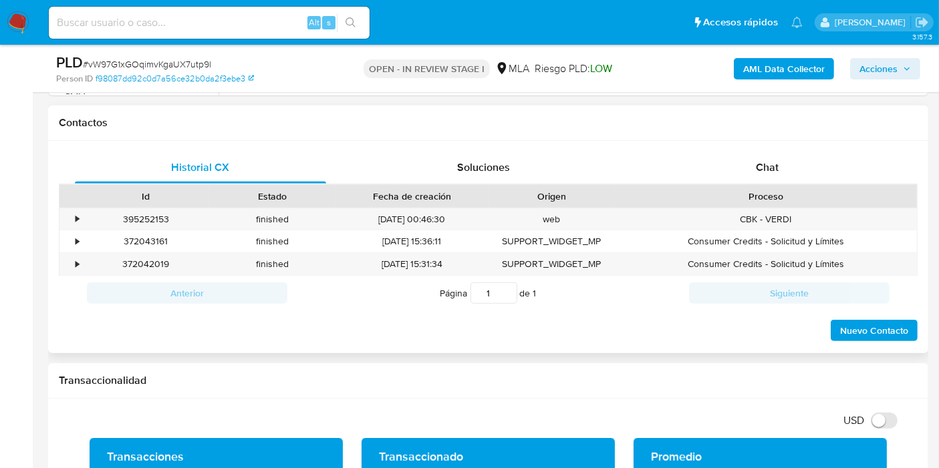
click at [859, 190] on div "Proceso" at bounding box center [765, 196] width 283 height 13
click at [779, 170] on div "Chat" at bounding box center [767, 168] width 251 height 32
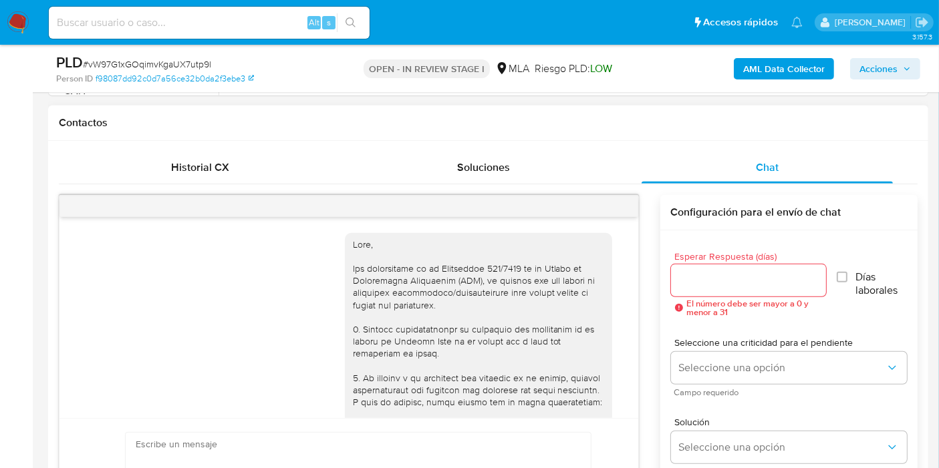
scroll to position [1084, 0]
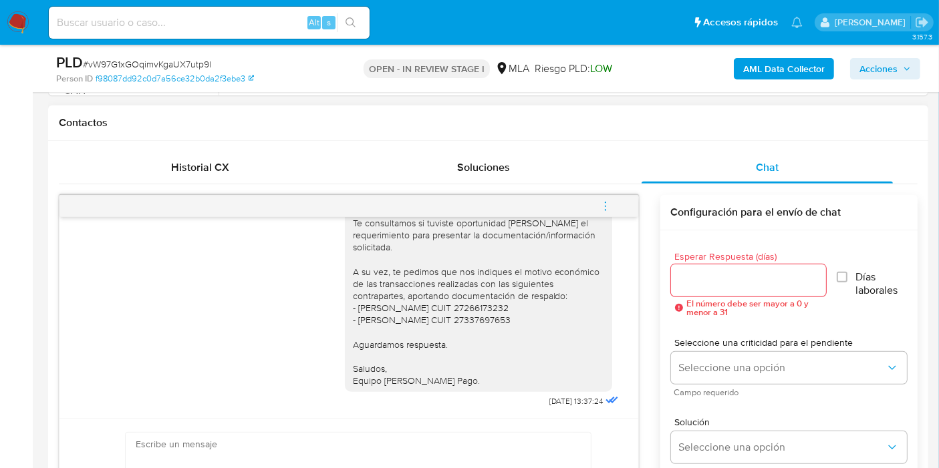
click at [607, 203] on icon "menu-action" at bounding box center [605, 206] width 12 height 12
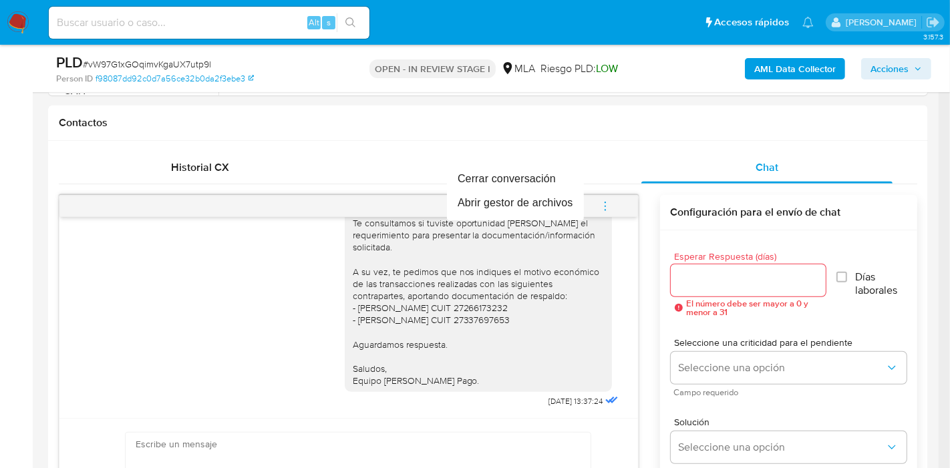
click at [607, 335] on div at bounding box center [475, 234] width 950 height 468
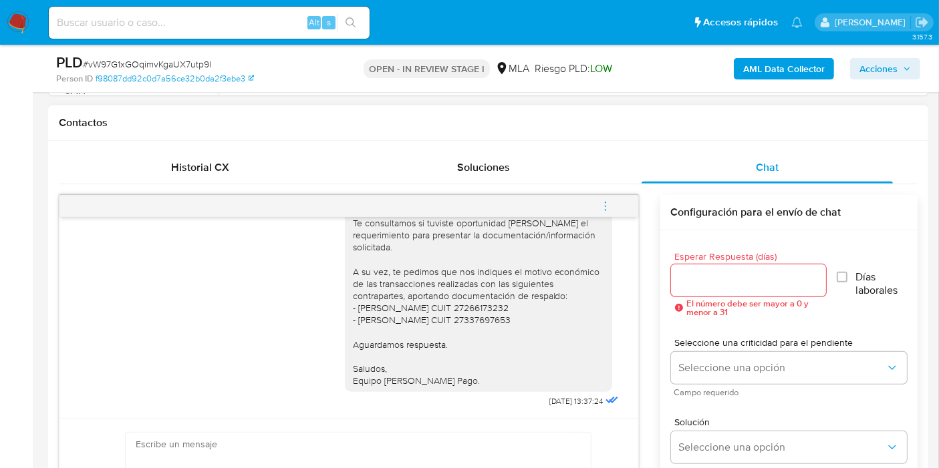
click at [588, 197] on button "menu-action" at bounding box center [605, 206] width 44 height 32
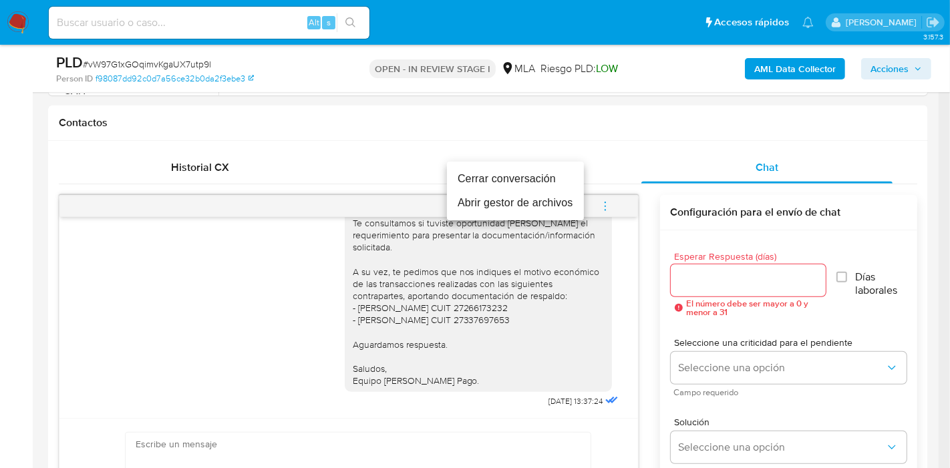
click at [512, 183] on li "Cerrar conversación" at bounding box center [515, 179] width 137 height 24
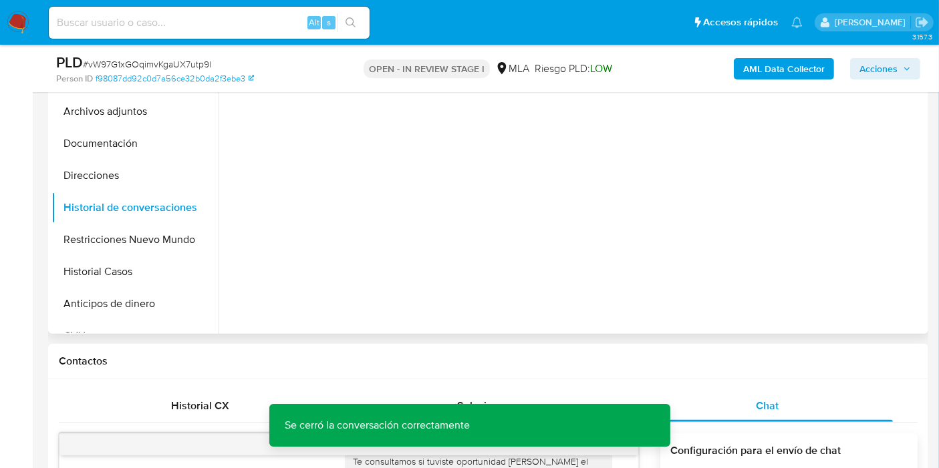
scroll to position [148, 0]
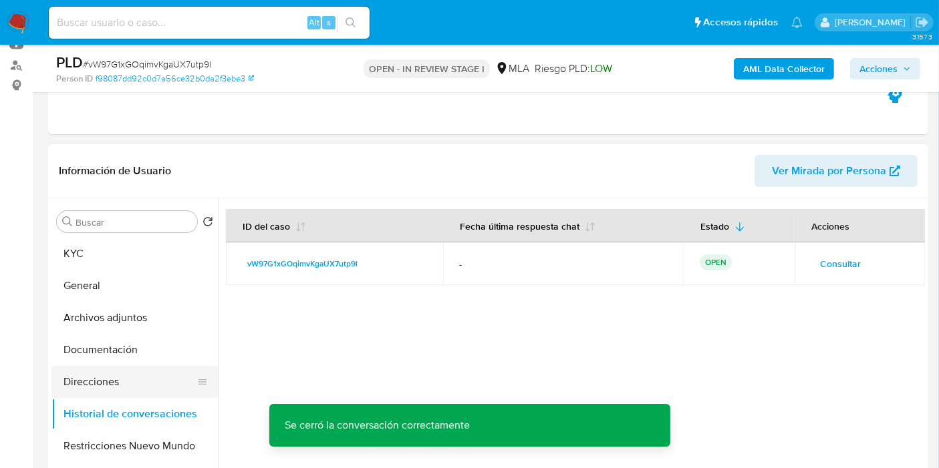
click at [105, 380] on button "Direcciones" at bounding box center [129, 382] width 156 height 32
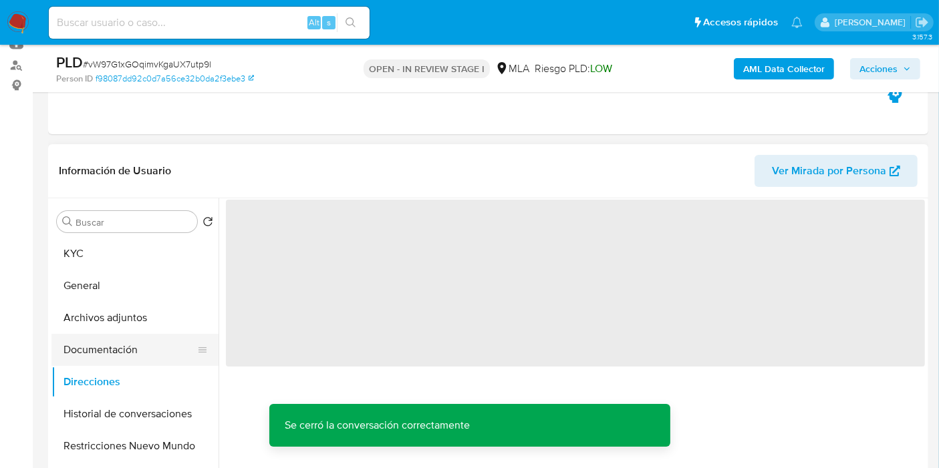
click at [137, 335] on button "Documentación" at bounding box center [129, 350] width 156 height 32
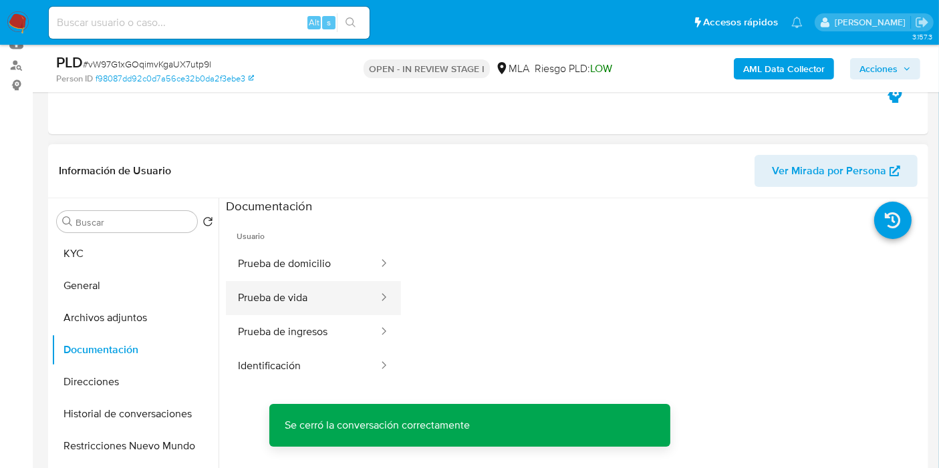
click at [287, 289] on button "Prueba de vida" at bounding box center [303, 298] width 154 height 34
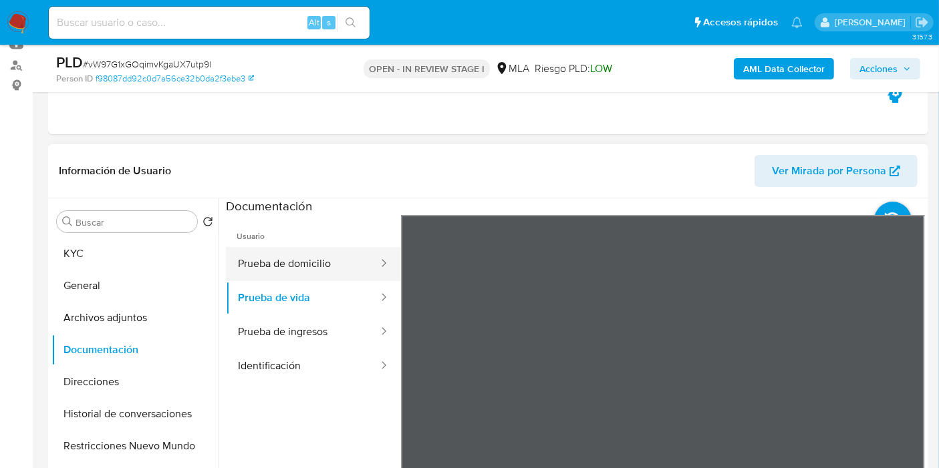
drag, startPoint x: 239, startPoint y: 242, endPoint x: 250, endPoint y: 247, distance: 12.3
click at [246, 245] on span "Usuario" at bounding box center [313, 231] width 175 height 32
click at [265, 251] on button "Prueba de domicilio" at bounding box center [303, 264] width 154 height 34
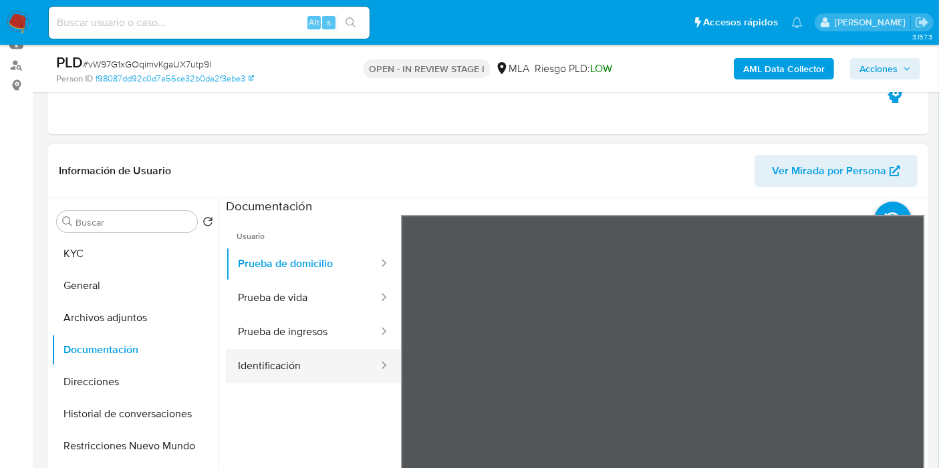
scroll to position [22, 0]
click at [240, 351] on button "Identificación" at bounding box center [303, 367] width 154 height 34
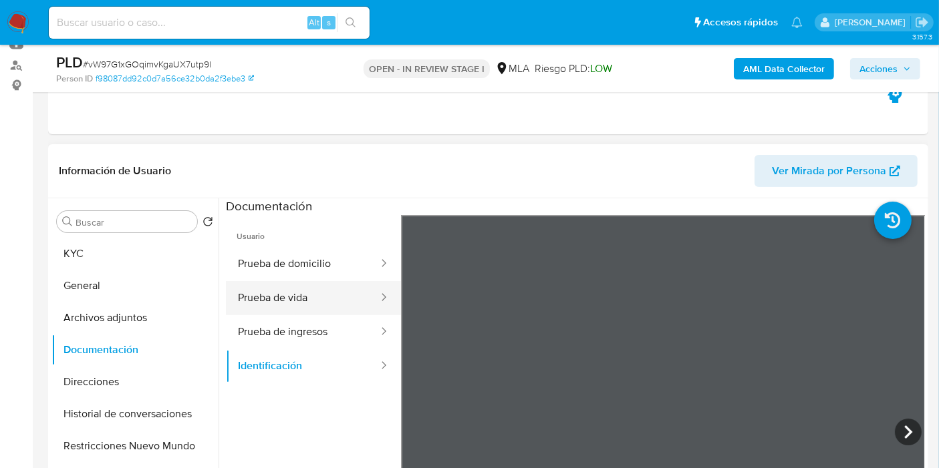
click at [282, 297] on button "Prueba de vida" at bounding box center [303, 298] width 154 height 34
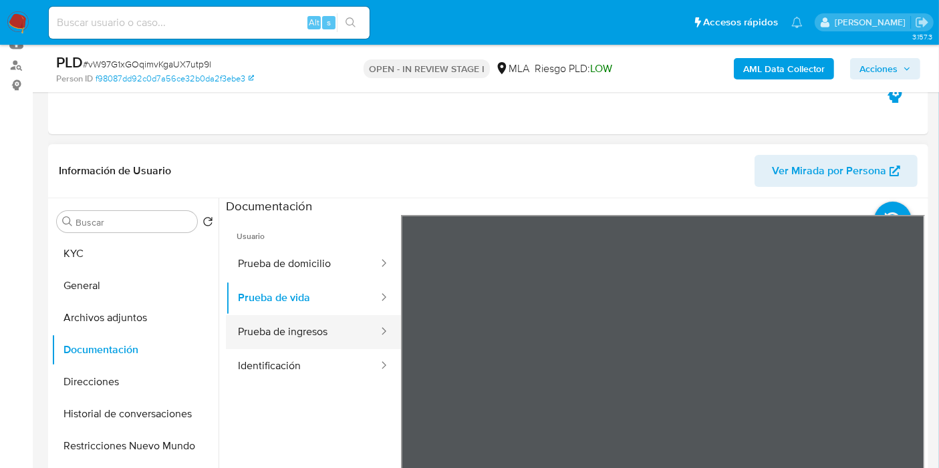
click at [285, 323] on button "Prueba de ingresos" at bounding box center [303, 332] width 154 height 34
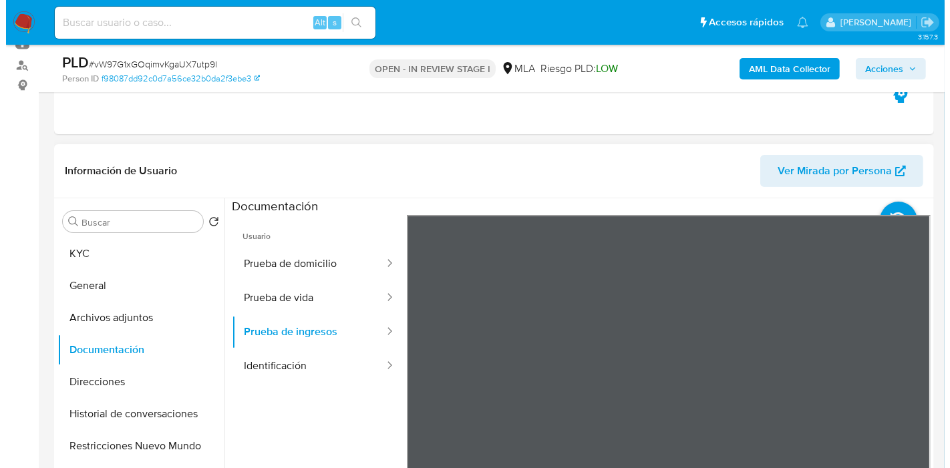
scroll to position [297, 0]
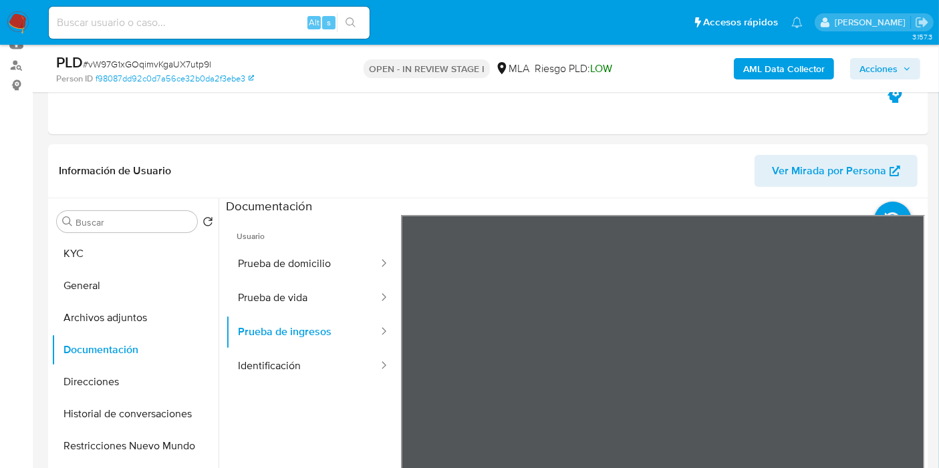
click at [94, 402] on button "Historial de conversaciones" at bounding box center [129, 414] width 156 height 32
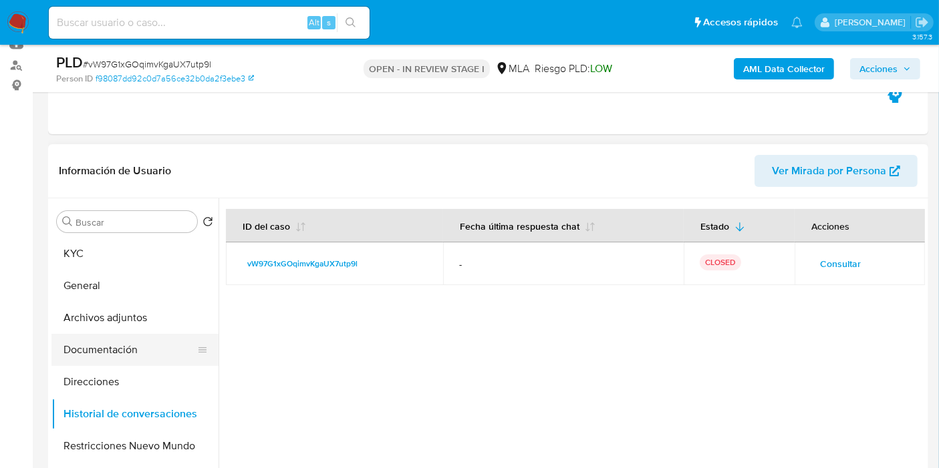
click at [175, 341] on button "Documentación" at bounding box center [129, 350] width 156 height 32
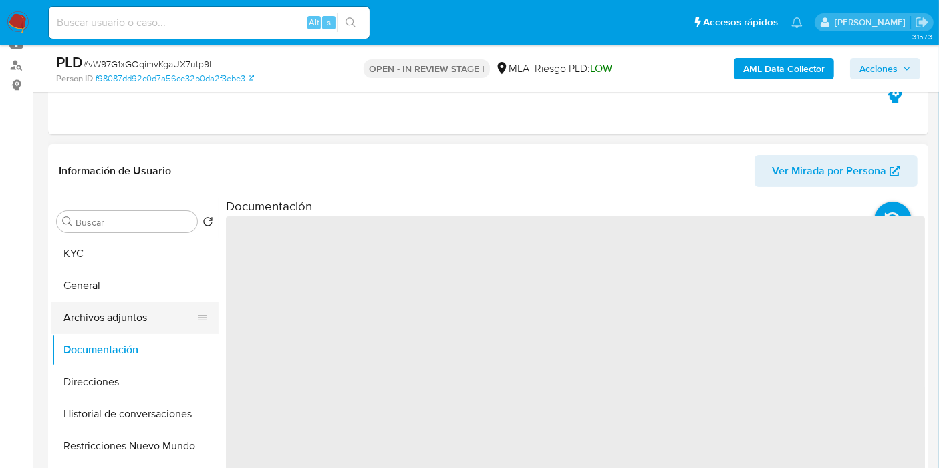
click at [173, 329] on button "Archivos adjuntos" at bounding box center [129, 318] width 156 height 32
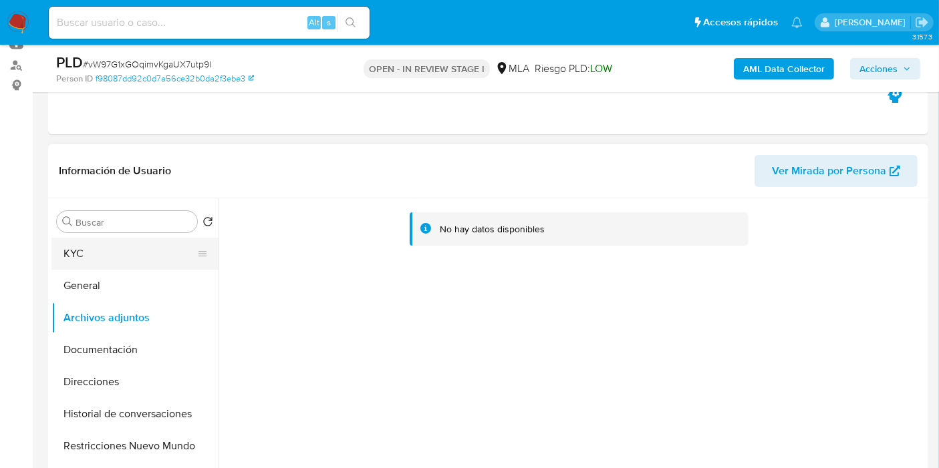
drag, startPoint x: 120, startPoint y: 227, endPoint x: 114, endPoint y: 256, distance: 29.5
click at [122, 230] on div "Buscar" at bounding box center [127, 221] width 140 height 21
click at [114, 257] on button "KYC" at bounding box center [129, 254] width 156 height 32
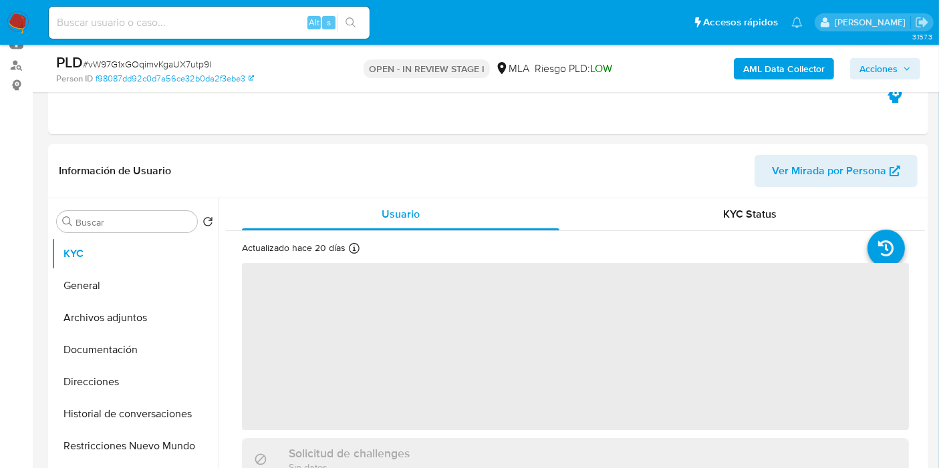
click at [890, 72] on span "Acciones" at bounding box center [878, 68] width 38 height 21
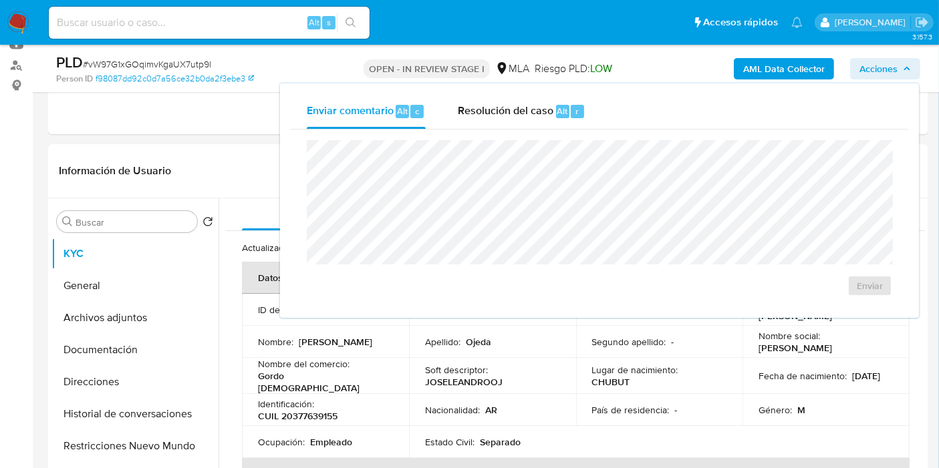
drag, startPoint x: 179, startPoint y: 144, endPoint x: 784, endPoint y: 23, distance: 616.8
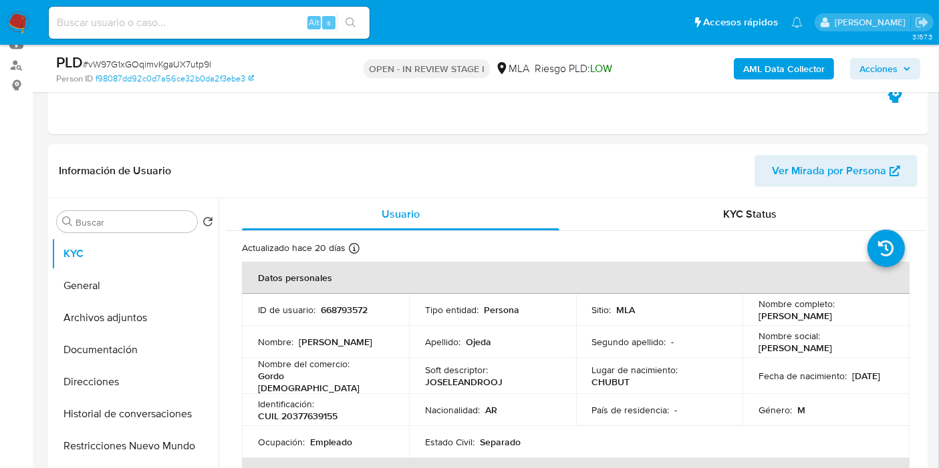
click at [807, 76] on b "AML Data Collector" at bounding box center [784, 68] width 82 height 21
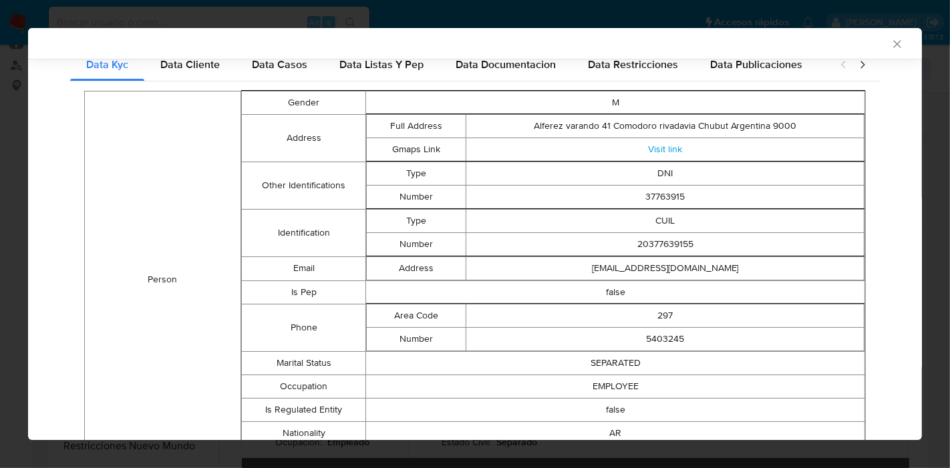
scroll to position [90, 0]
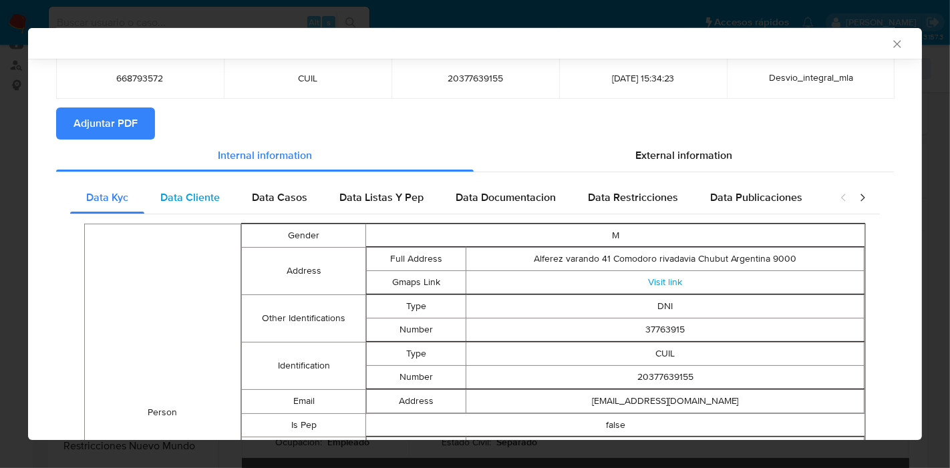
click at [224, 195] on div "Data Cliente" at bounding box center [190, 198] width 92 height 32
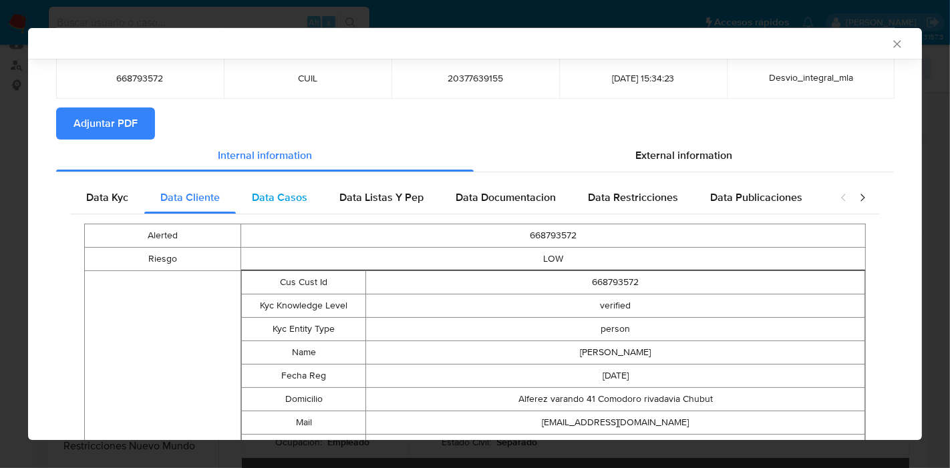
click at [293, 182] on div "Data Casos" at bounding box center [280, 198] width 88 height 32
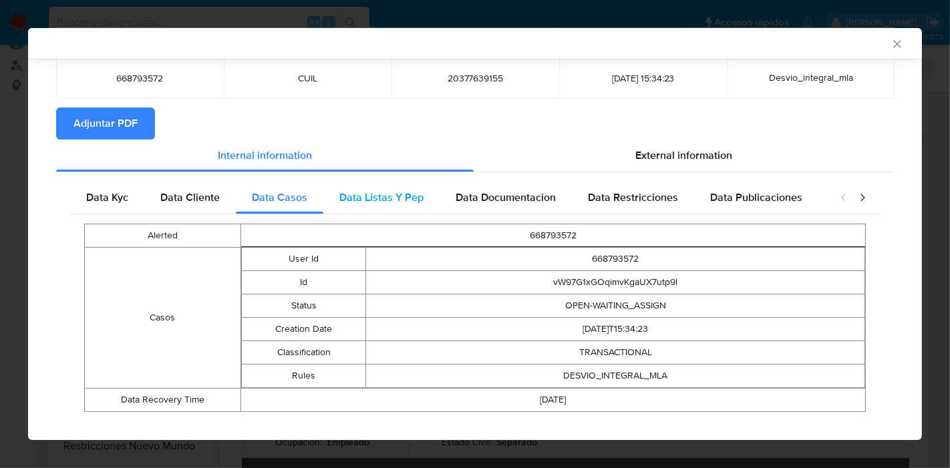
click at [410, 198] on span "Data Listas Y Pep" at bounding box center [382, 197] width 84 height 15
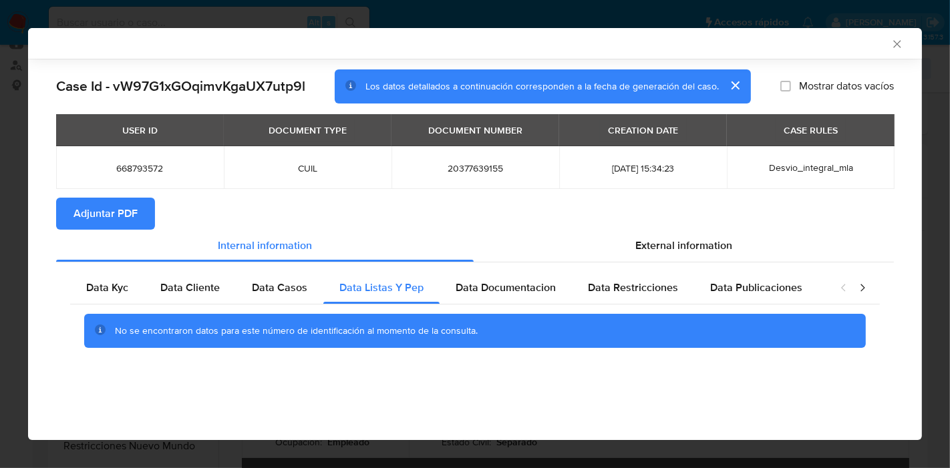
scroll to position [0, 0]
drag, startPoint x: 505, startPoint y: 289, endPoint x: 634, endPoint y: 288, distance: 129.0
click at [507, 289] on span "Data Documentacion" at bounding box center [506, 287] width 100 height 15
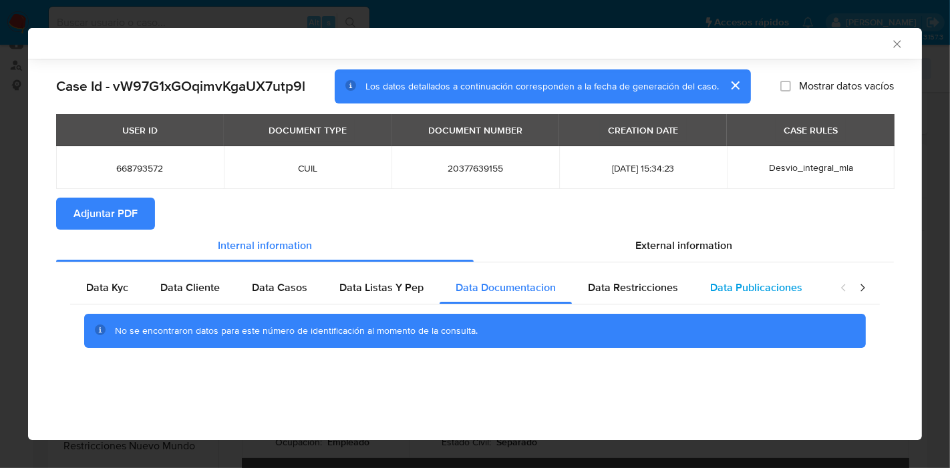
drag, startPoint x: 651, startPoint y: 285, endPoint x: 765, endPoint y: 281, distance: 113.7
click at [652, 283] on span "Data Restricciones" at bounding box center [633, 287] width 90 height 15
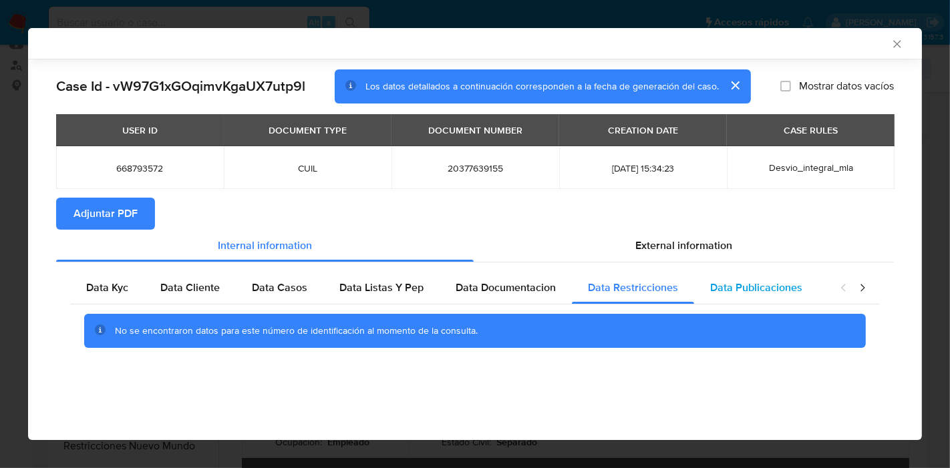
drag, startPoint x: 764, startPoint y: 282, endPoint x: 800, endPoint y: 279, distance: 36.2
click at [765, 283] on span "Data Publicaciones" at bounding box center [756, 287] width 92 height 15
click at [857, 295] on div "closure-recommendation-modal" at bounding box center [853, 288] width 53 height 32
click at [863, 291] on icon "closure-recommendation-modal" at bounding box center [862, 287] width 13 height 13
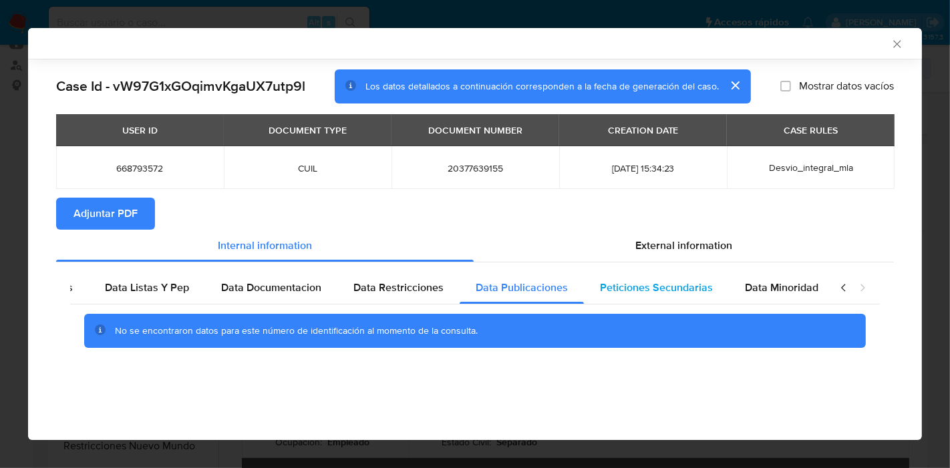
drag, startPoint x: 666, startPoint y: 291, endPoint x: 679, endPoint y: 293, distance: 13.5
click at [669, 293] on span "Peticiones Secundarias" at bounding box center [656, 287] width 113 height 15
drag, startPoint x: 790, startPoint y: 285, endPoint x: 843, endPoint y: 293, distance: 54.1
click at [814, 291] on div "Data Minoridad" at bounding box center [782, 288] width 106 height 32
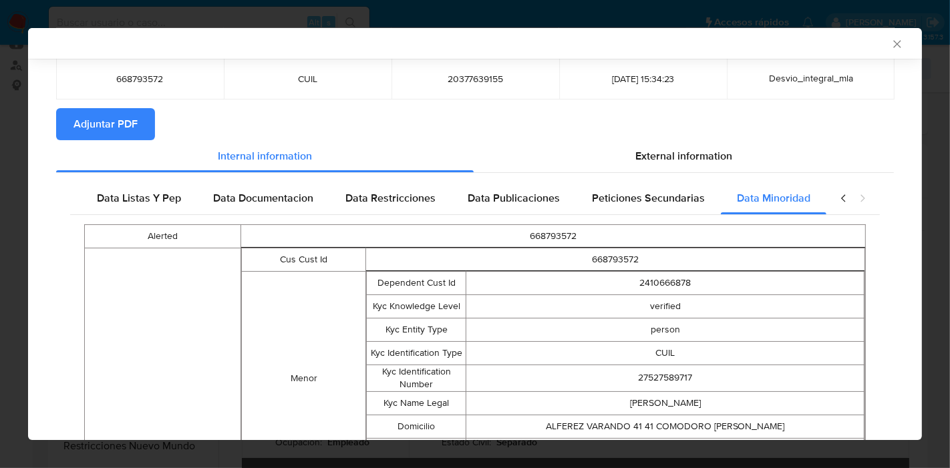
scroll to position [146, 0]
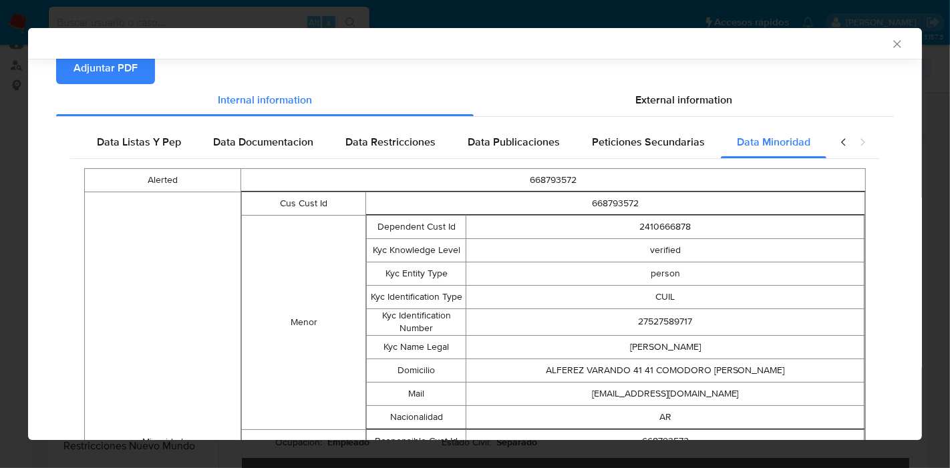
drag, startPoint x: 830, startPoint y: 155, endPoint x: 832, endPoint y: 146, distance: 9.6
click at [831, 151] on div "closure-recommendation-modal" at bounding box center [853, 142] width 53 height 32
click at [837, 146] on icon "closure-recommendation-modal" at bounding box center [843, 142] width 13 height 13
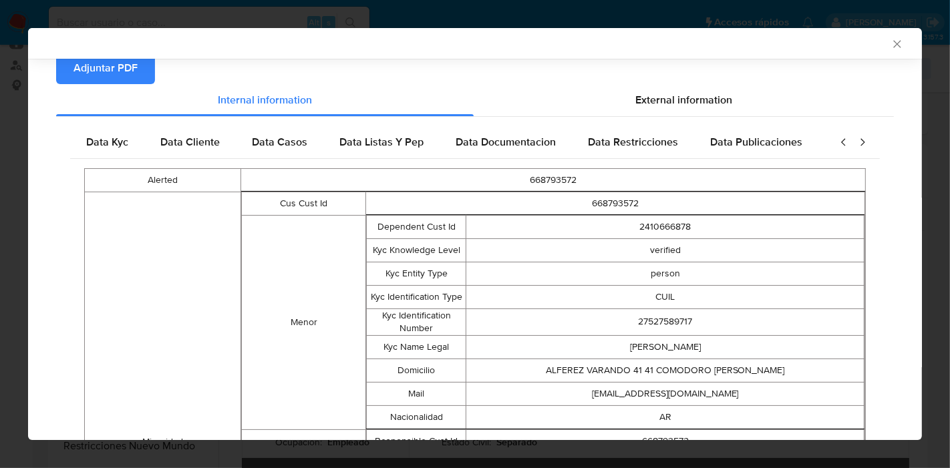
scroll to position [0, 0]
click at [108, 150] on div "Data Kyc" at bounding box center [107, 142] width 74 height 32
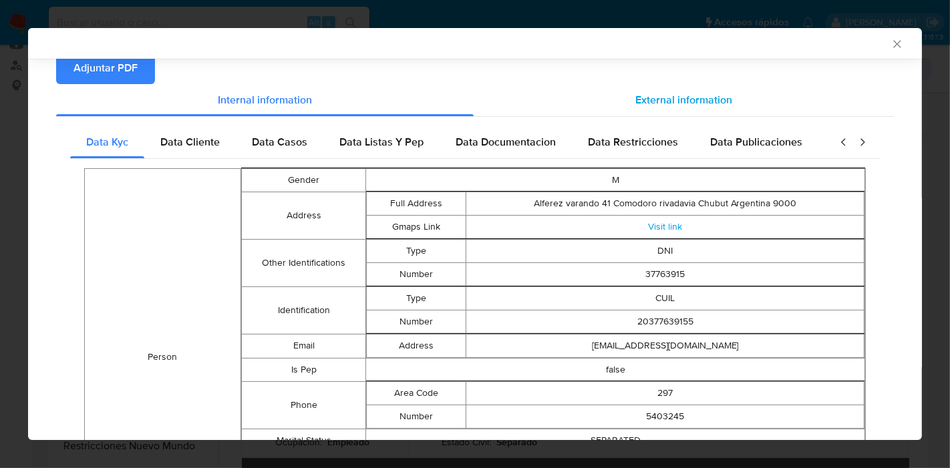
click at [675, 98] on span "External information" at bounding box center [684, 99] width 97 height 15
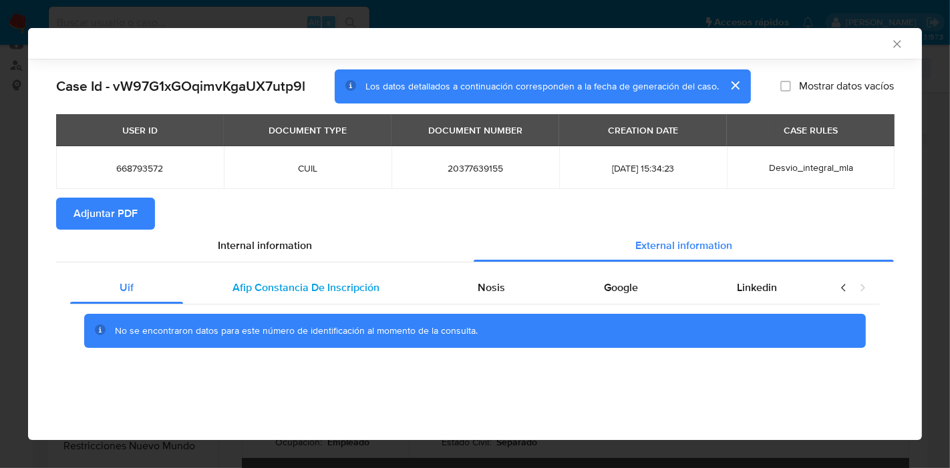
click at [273, 288] on span "Afip Constancia De Inscripción" at bounding box center [306, 287] width 147 height 15
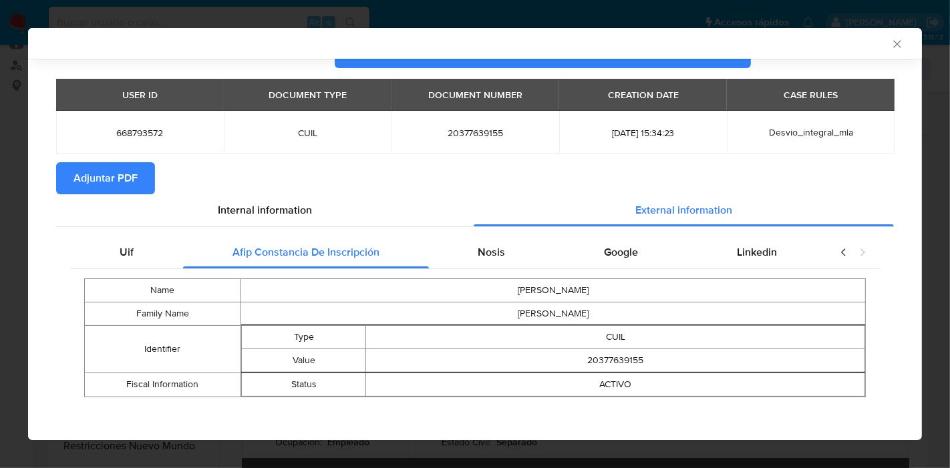
scroll to position [38, 0]
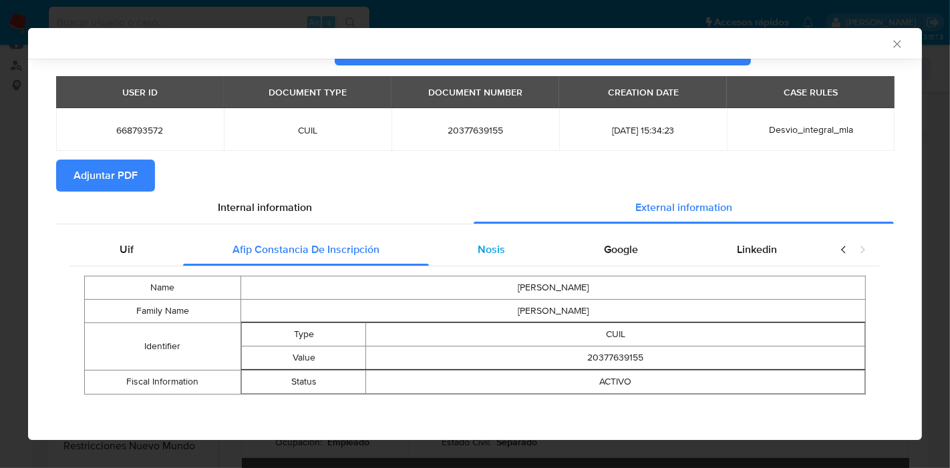
drag, startPoint x: 481, startPoint y: 279, endPoint x: 497, endPoint y: 250, distance: 32.6
click at [483, 272] on div "Name JOSE LEANDRO Family Name OJEDA Identifier Type CUIL Value 20377639155 Fisc…" at bounding box center [475, 336] width 810 height 138
drag, startPoint x: 497, startPoint y: 249, endPoint x: 535, endPoint y: 251, distance: 37.5
click at [498, 249] on span "Nosis" at bounding box center [491, 249] width 27 height 15
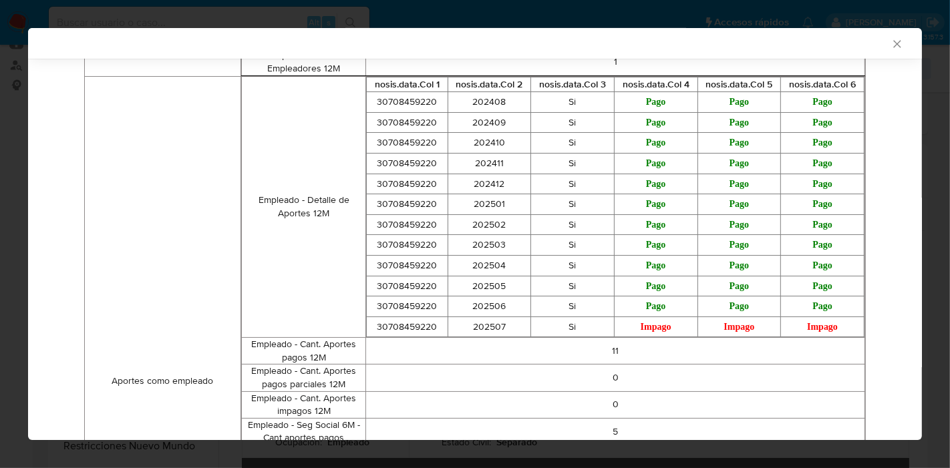
click at [749, 221] on td "Pago" at bounding box center [740, 225] width 84 height 21
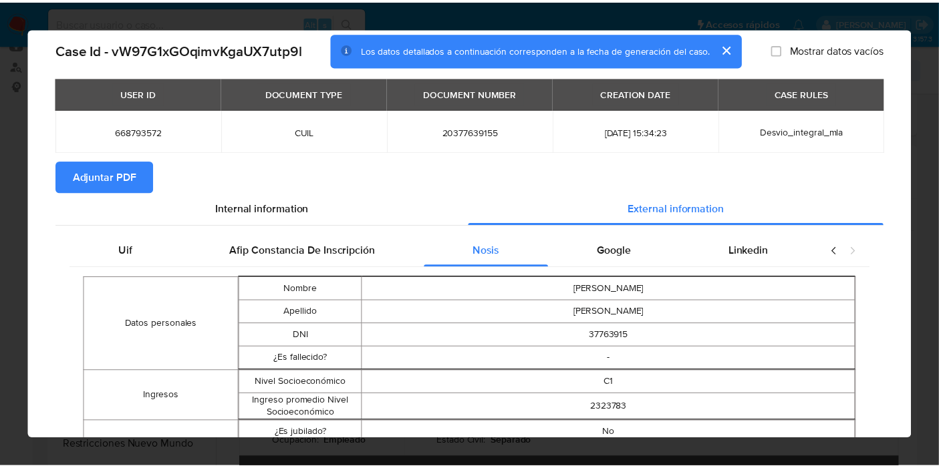
scroll to position [0, 0]
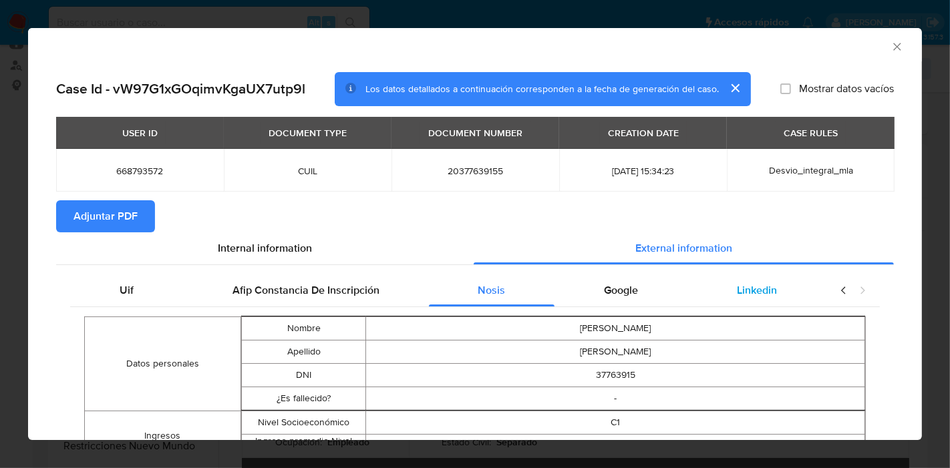
drag, startPoint x: 612, startPoint y: 279, endPoint x: 747, endPoint y: 283, distance: 135.1
click at [632, 278] on div "Google" at bounding box center [621, 291] width 133 height 32
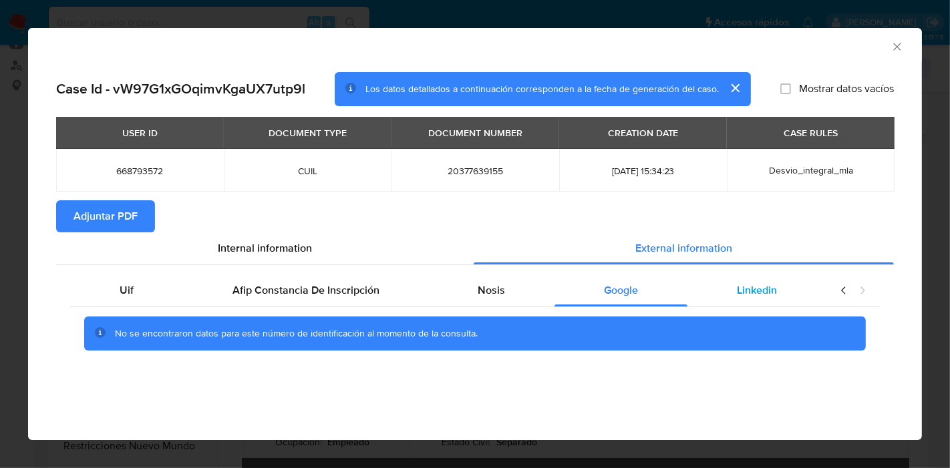
click at [773, 298] on div "Linkedin" at bounding box center [757, 291] width 139 height 32
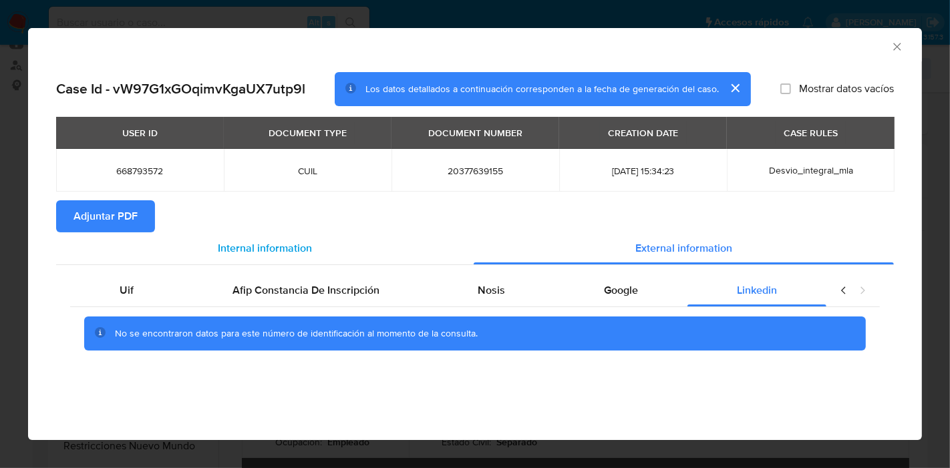
click at [237, 237] on div "Internal information" at bounding box center [265, 249] width 418 height 32
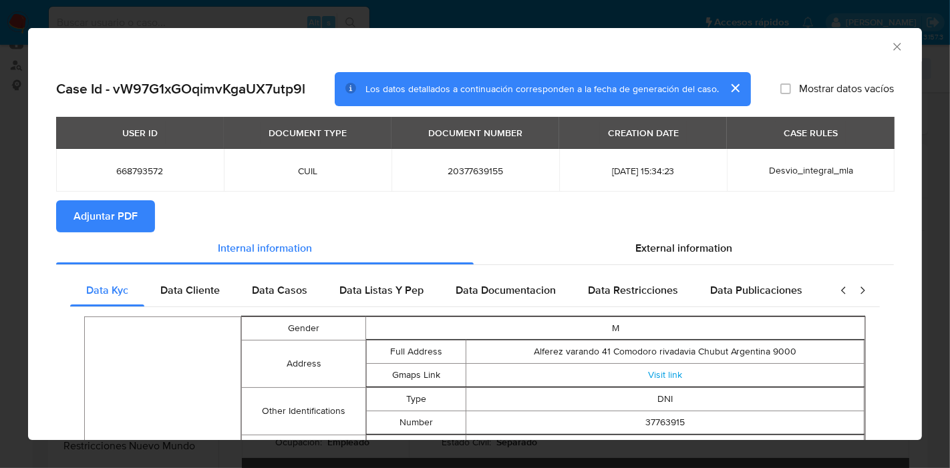
click at [116, 223] on span "Adjuntar PDF" at bounding box center [106, 216] width 64 height 29
click at [0, 217] on div "AML Data Collector Case Id - vW97G1xGOqimvKgaUX7utp9l Los datos detallados a co…" at bounding box center [475, 234] width 950 height 468
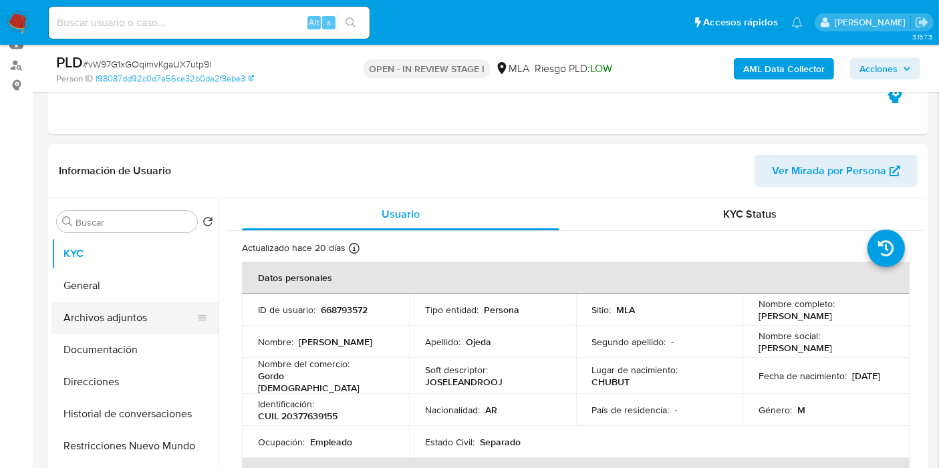
click at [104, 321] on button "Archivos adjuntos" at bounding box center [129, 318] width 156 height 32
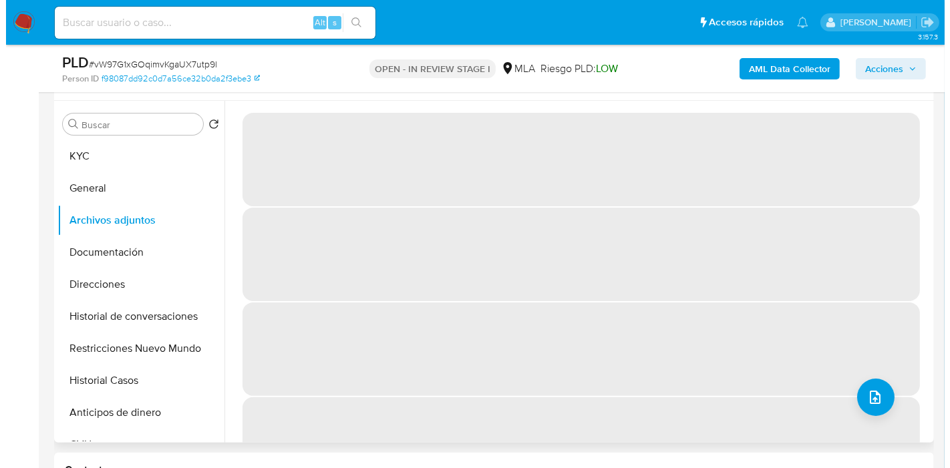
scroll to position [223, 0]
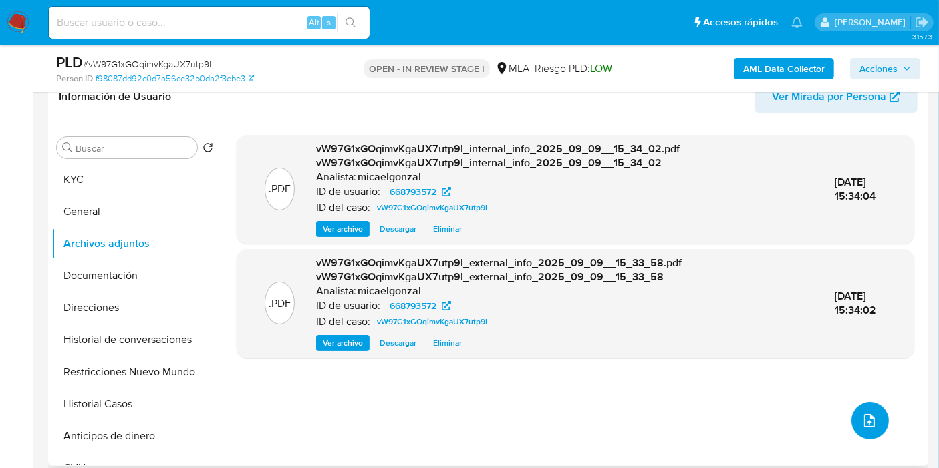
click at [861, 422] on icon "upload-file" at bounding box center [869, 421] width 16 height 16
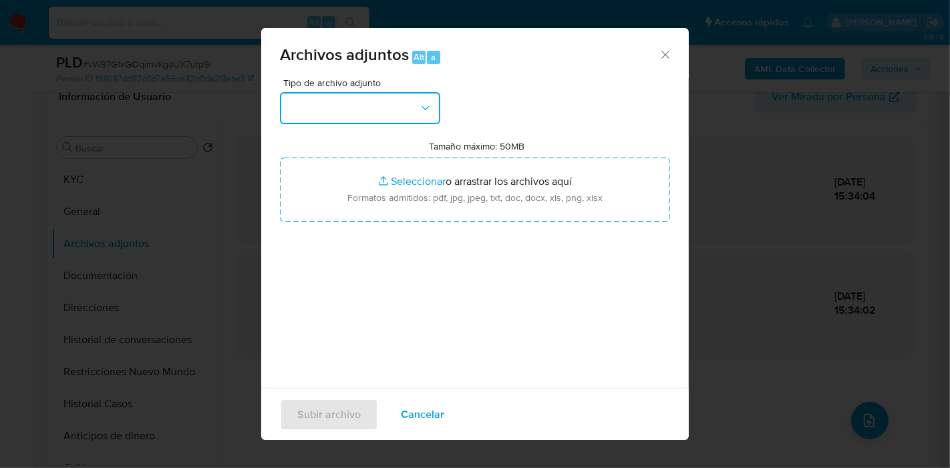
click at [388, 115] on button "button" at bounding box center [360, 108] width 160 height 32
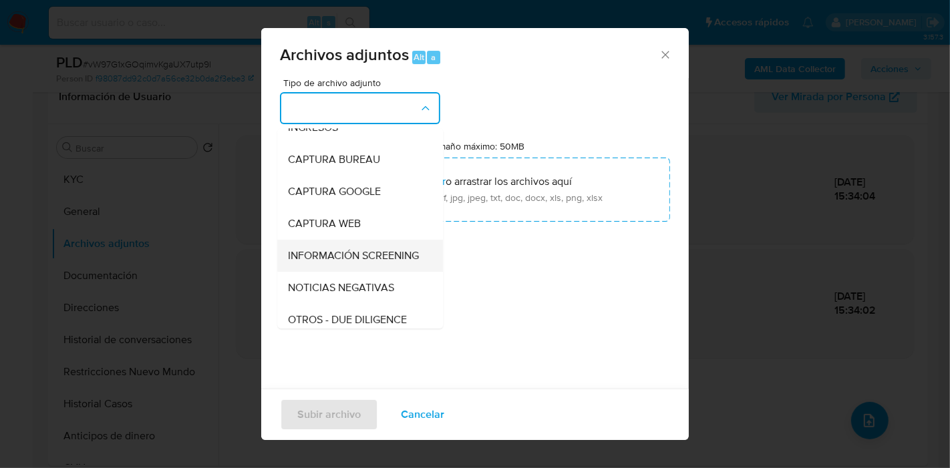
scroll to position [148, 0]
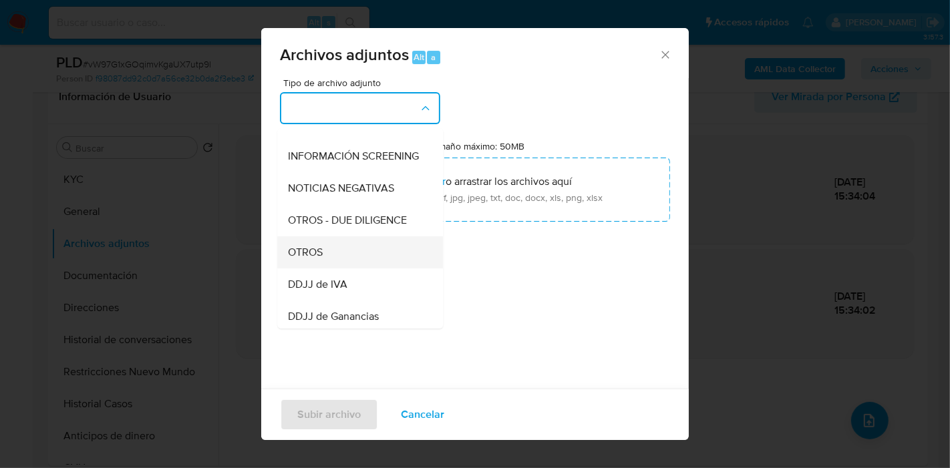
click at [329, 259] on div "OTROS" at bounding box center [356, 253] width 136 height 32
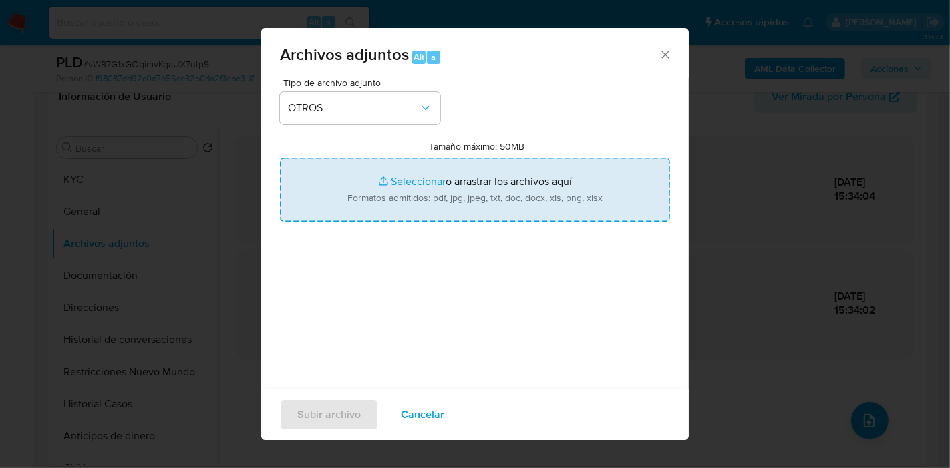
click at [390, 205] on input "Tamaño máximo: 50MB Seleccionar archivos" at bounding box center [475, 190] width 390 height 64
click at [397, 206] on input "Tamaño máximo: 50MB Seleccionar archivos" at bounding box center [475, 190] width 390 height 64
type input "C:\fakepath\ARCA - Aportes en Línea.pdf"
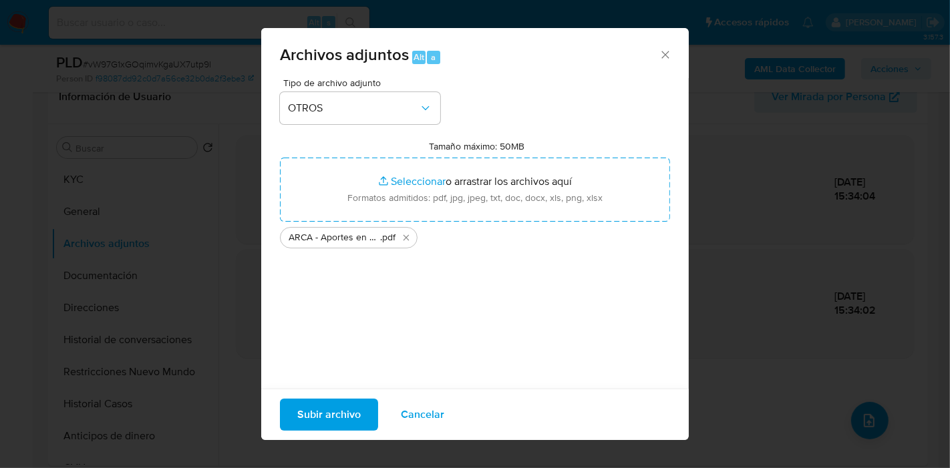
click at [339, 420] on span "Subir archivo" at bounding box center [328, 414] width 63 height 29
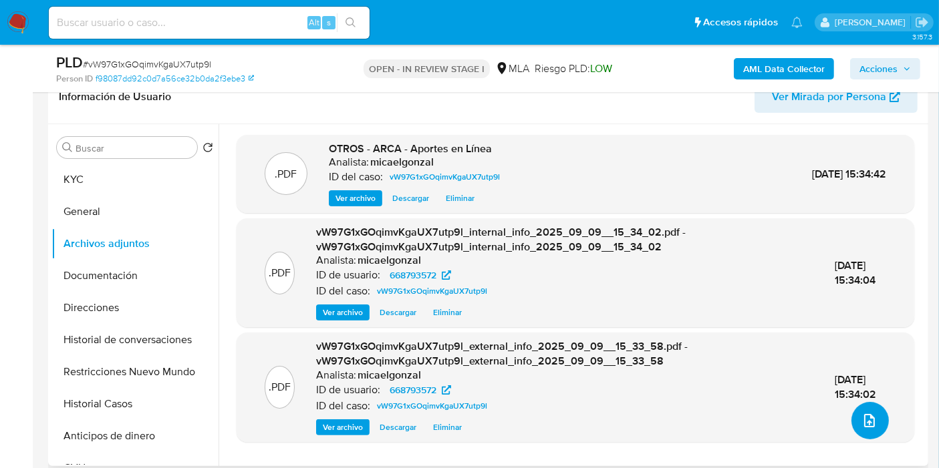
click at [861, 413] on icon "upload-file" at bounding box center [869, 421] width 16 height 16
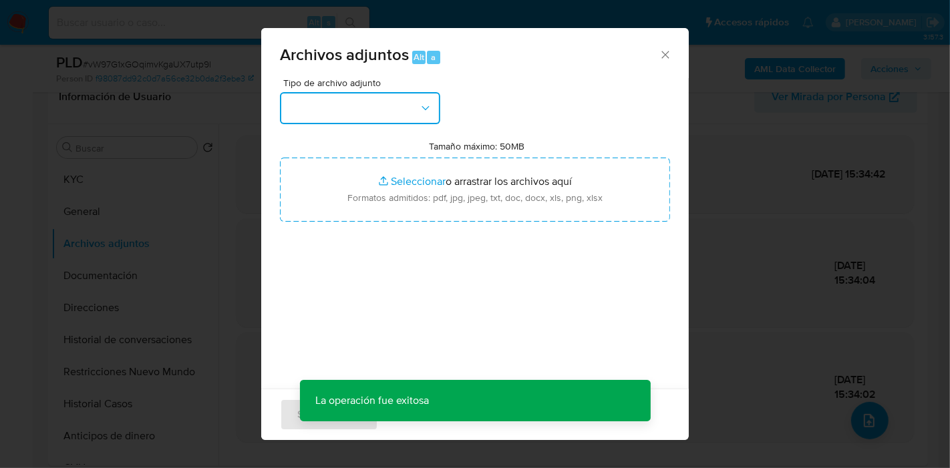
click at [364, 117] on button "button" at bounding box center [360, 108] width 160 height 32
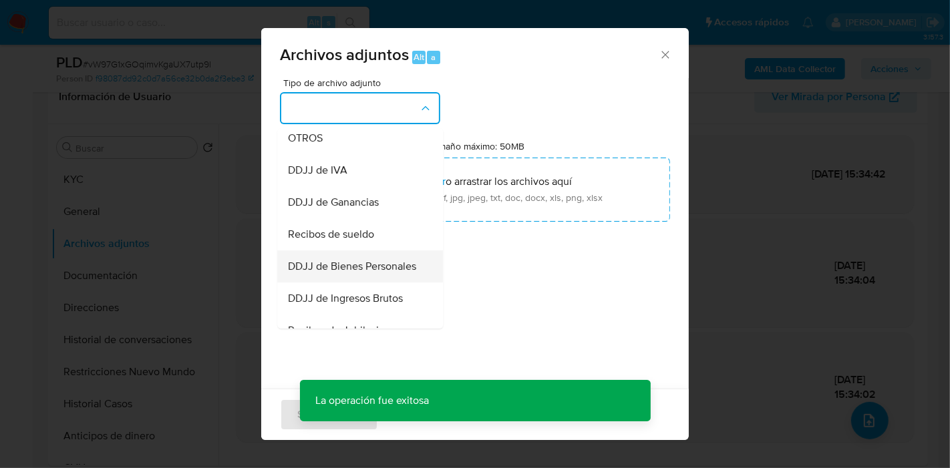
scroll to position [297, 0]
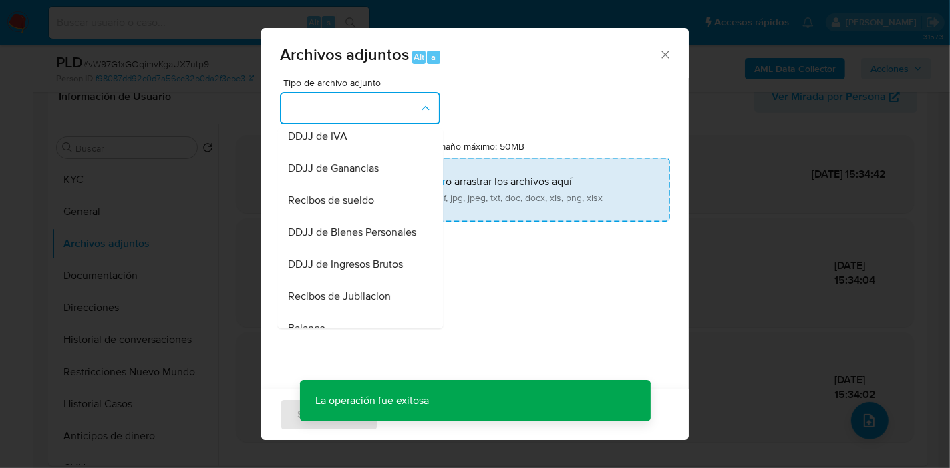
drag, startPoint x: 361, startPoint y: 225, endPoint x: 392, endPoint y: 192, distance: 45.4
click at [362, 217] on div "Recibos de sueldo" at bounding box center [356, 200] width 136 height 32
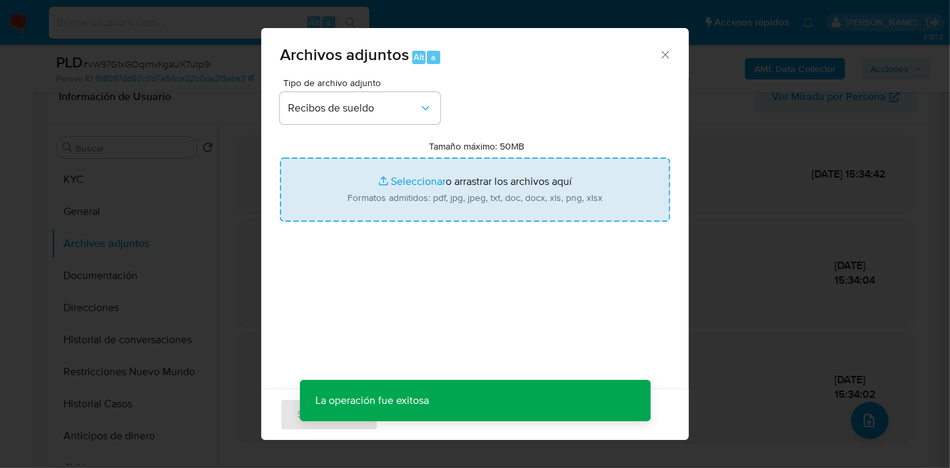
click at [394, 190] on input "Tamaño máximo: 50MB Seleccionar archivos" at bounding box center [475, 190] width 390 height 64
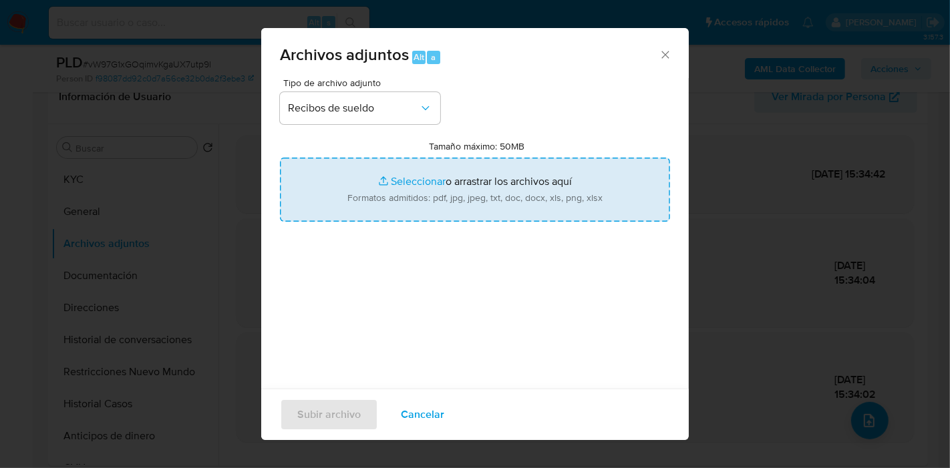
click at [464, 204] on input "Tamaño máximo: 50MB Seleccionar archivos" at bounding box center [475, 190] width 390 height 64
type input "C:\fakepath\Recibo de Sueldo - Abril 2024.pdf"
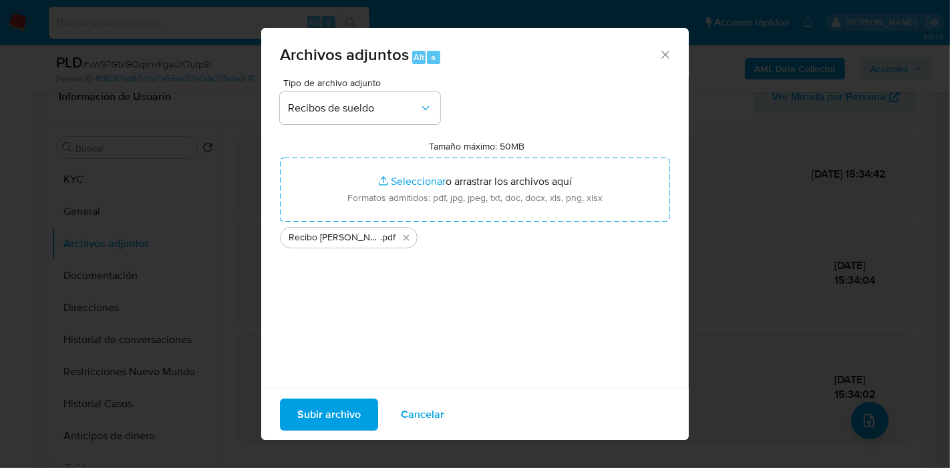
click at [284, 394] on div "Subir archivo Cancelar" at bounding box center [475, 414] width 428 height 51
click at [297, 407] on span "Subir archivo" at bounding box center [328, 414] width 63 height 29
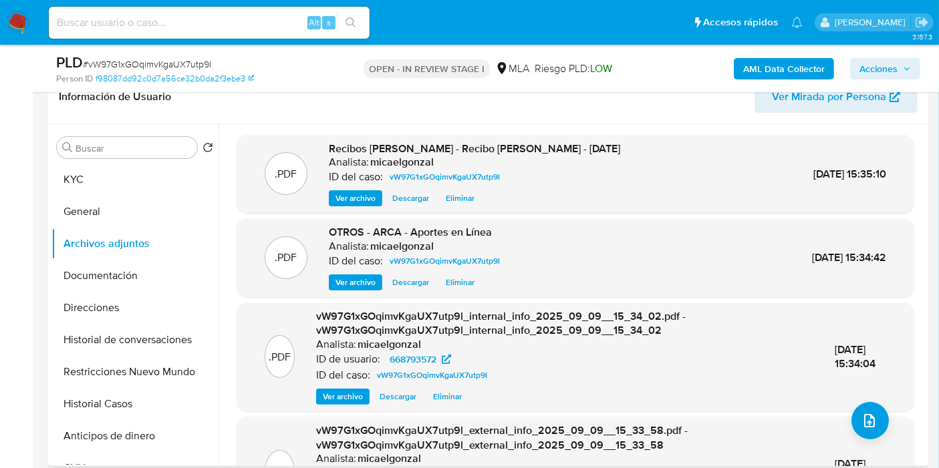
click at [884, 426] on div ".PDF vW97G1xGOqimvKgaUX7utp9l_external_info_2025_09_09__15_33_58.pdf - vW97G1xG…" at bounding box center [575, 472] width 664 height 96
click at [869, 420] on icon "upload-file" at bounding box center [869, 420] width 11 height 13
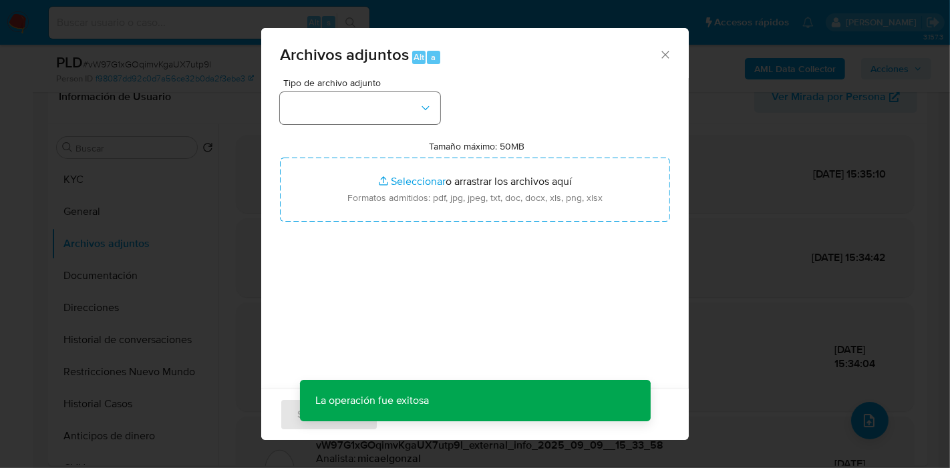
click at [397, 121] on div "Tipo de archivo adjunto Tamaño máximo: 50MB Seleccionar archivos Seleccionar o …" at bounding box center [475, 235] width 390 height 315
click at [397, 109] on button "button" at bounding box center [360, 108] width 160 height 32
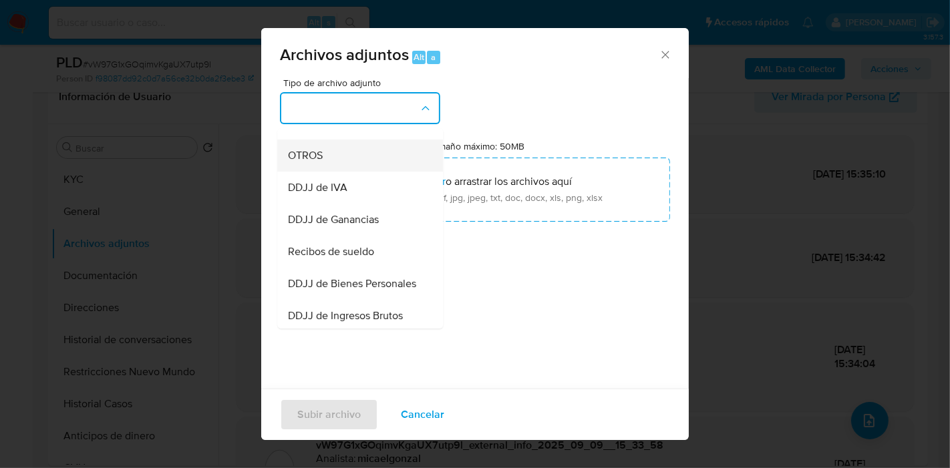
scroll to position [223, 0]
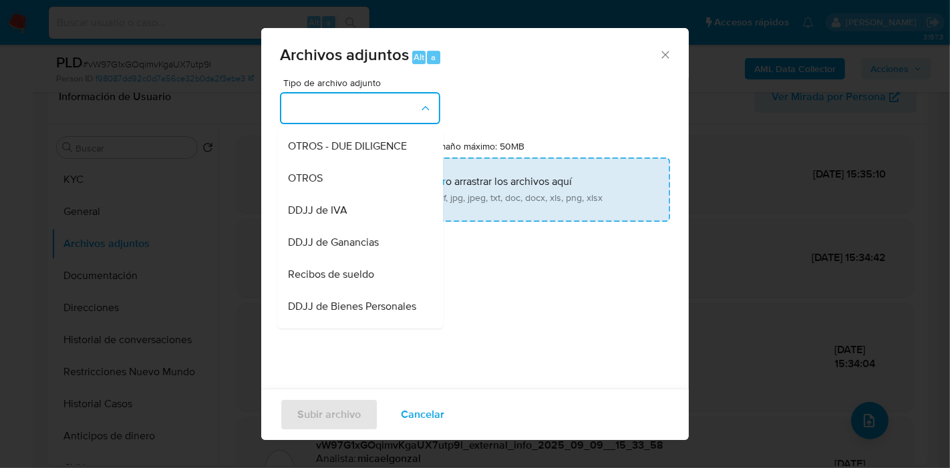
drag, startPoint x: 351, startPoint y: 192, endPoint x: 468, endPoint y: 182, distance: 117.3
click at [352, 190] on div "OTROS" at bounding box center [356, 178] width 136 height 32
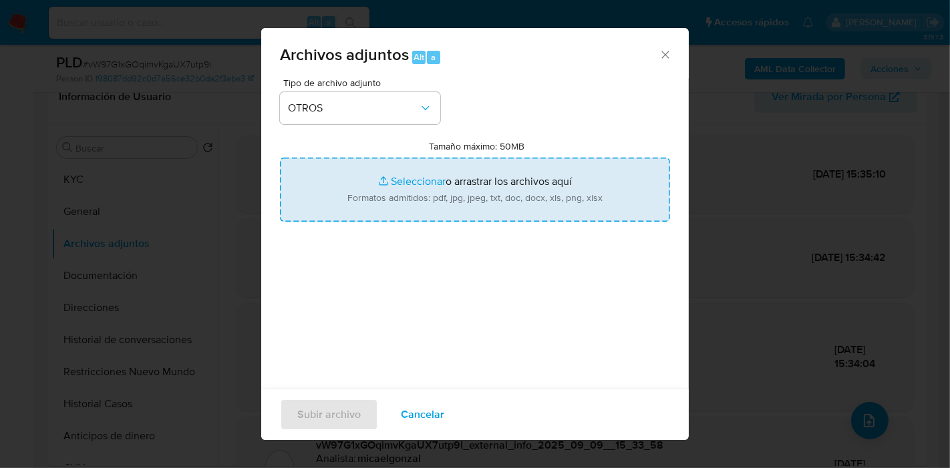
click at [468, 182] on input "Tamaño máximo: 50MB Seleccionar archivos" at bounding box center [475, 190] width 390 height 64
type input "C:\fakepath\Movimientos de Jose Leandro Ojeda.xlsx"
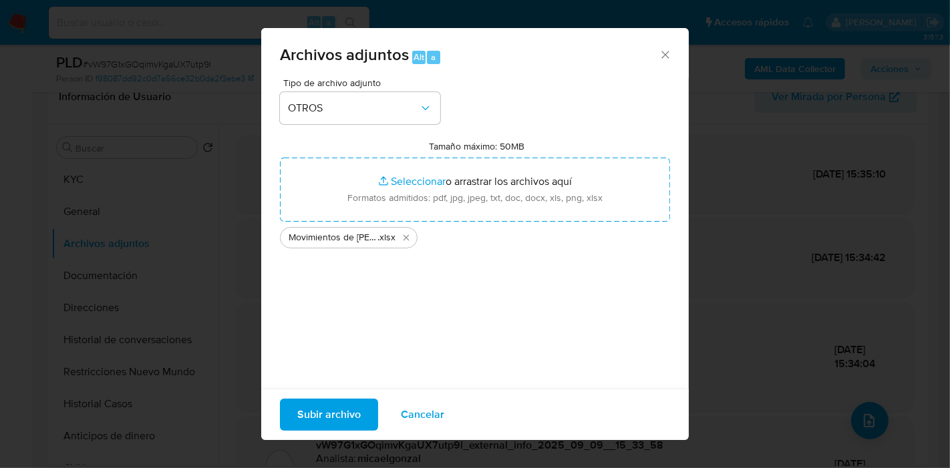
click at [312, 388] on div "Tipo de archivo adjunto OTROS Tamaño máximo: 50MB Seleccionar archivos Seleccio…" at bounding box center [475, 235] width 390 height 315
click at [319, 402] on span "Subir archivo" at bounding box center [328, 414] width 63 height 29
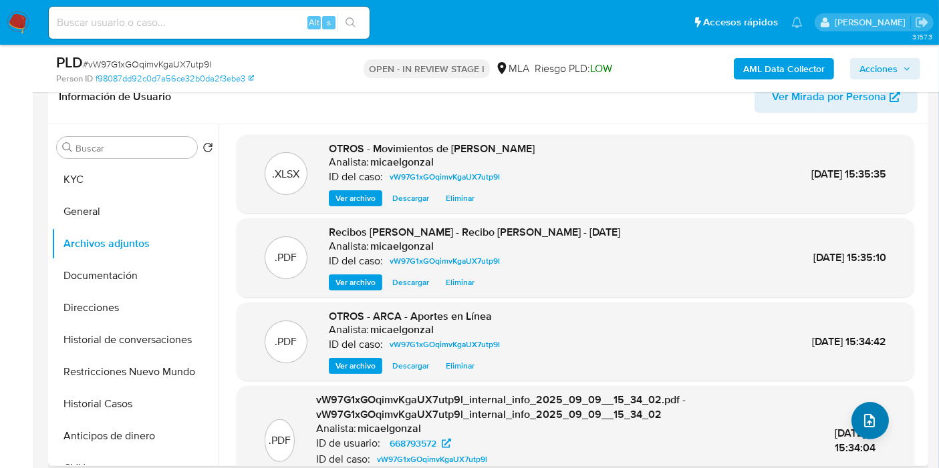
drag, startPoint x: 890, startPoint y: 438, endPoint x: 860, endPoint y: 424, distance: 32.3
click at [888, 436] on div ".PDF vW97G1xGOqimvKgaUX7utp9l_internal_info_2025_09_09__15_34_02.pdf - vW97G1xG…" at bounding box center [575, 441] width 664 height 96
click at [864, 424] on icon "upload-file" at bounding box center [869, 420] width 11 height 13
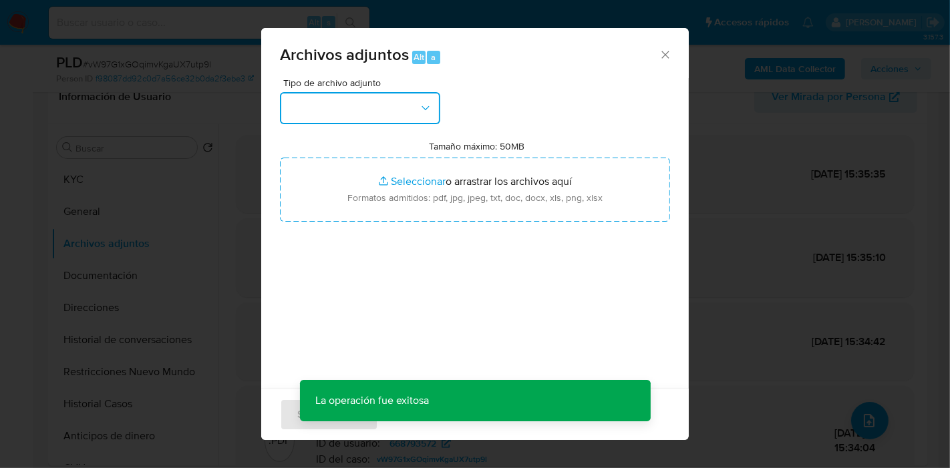
click at [402, 109] on button "button" at bounding box center [360, 108] width 160 height 32
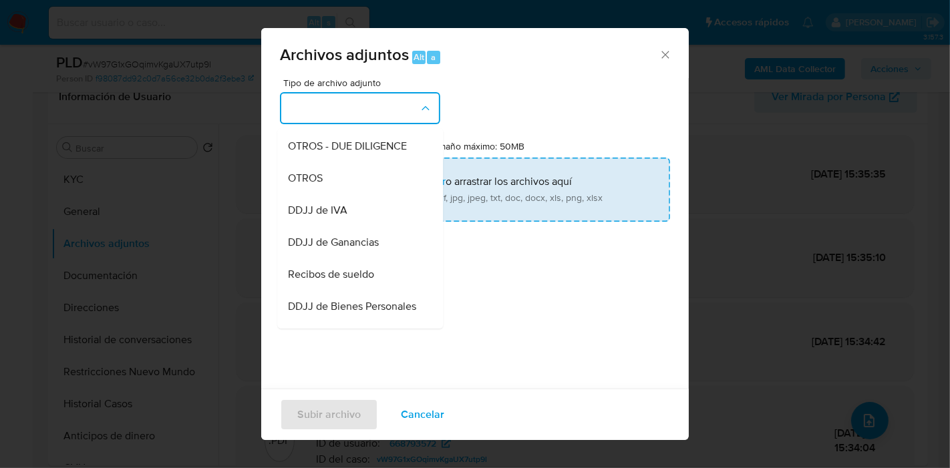
drag, startPoint x: 355, startPoint y: 199, endPoint x: 414, endPoint y: 171, distance: 65.8
click at [355, 194] on div "OTROS" at bounding box center [356, 178] width 136 height 32
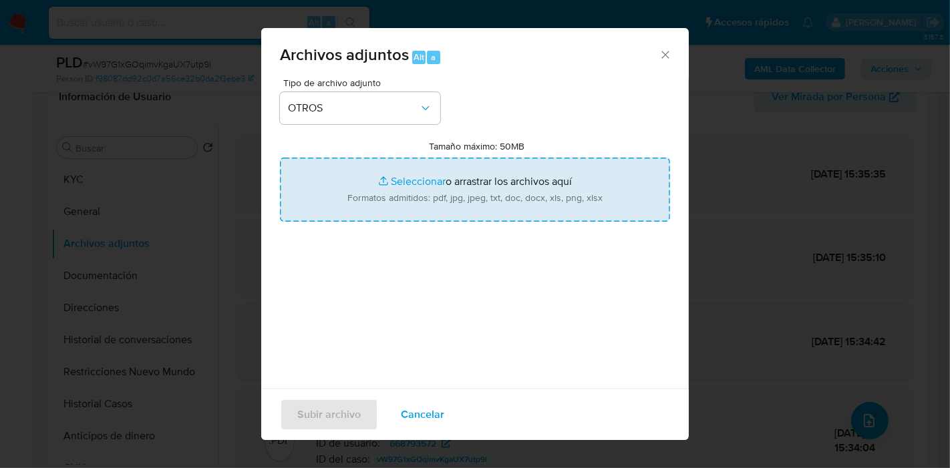
click at [414, 171] on input "Tamaño máximo: 50MB Seleccionar archivos" at bounding box center [475, 190] width 390 height 64
type input "C:\fakepath\Caselog vW97G1xGOqimvKgaUX7utp9l_2025_08_18_13_43_37.docx"
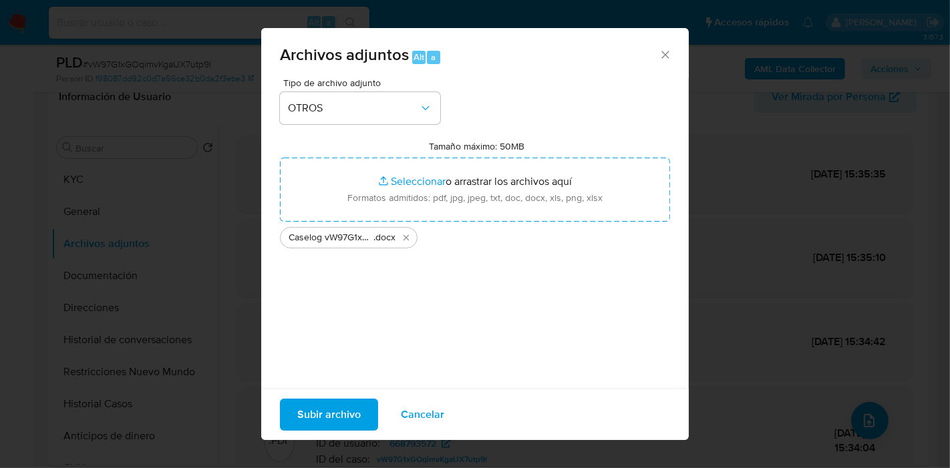
click at [331, 416] on span "Subir archivo" at bounding box center [328, 414] width 63 height 29
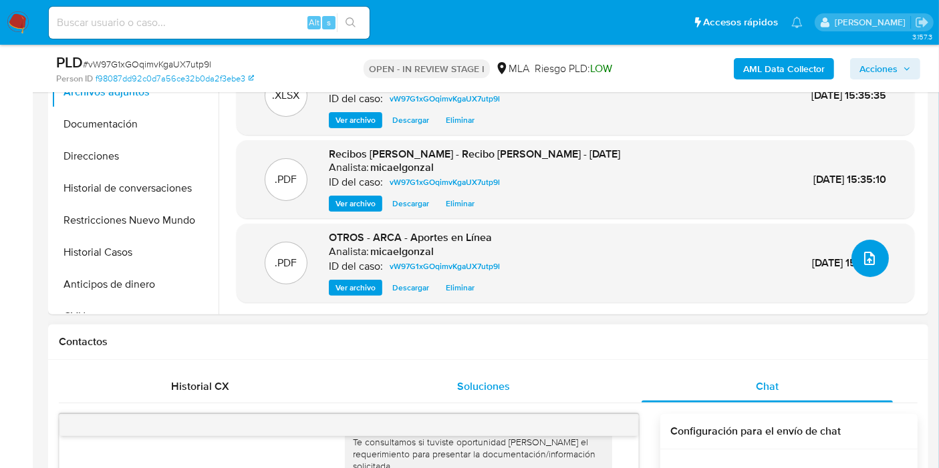
scroll to position [297, 0]
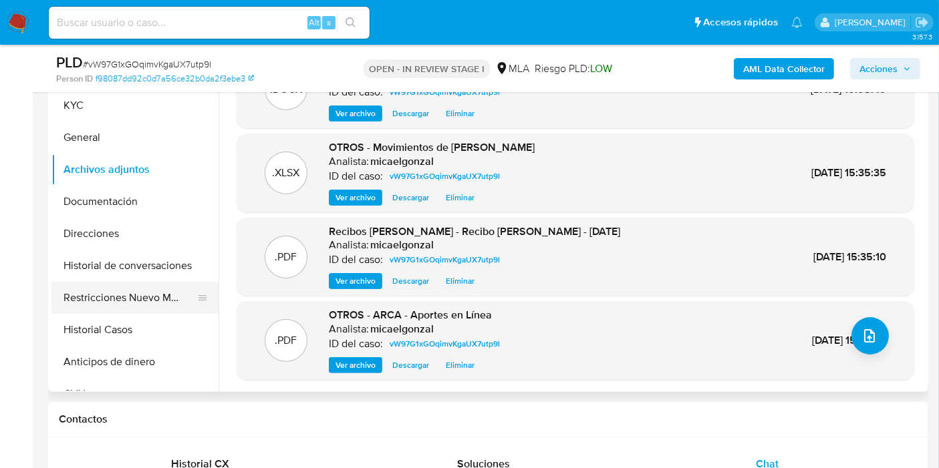
click at [88, 282] on button "Restricciones Nuevo Mundo" at bounding box center [129, 298] width 156 height 32
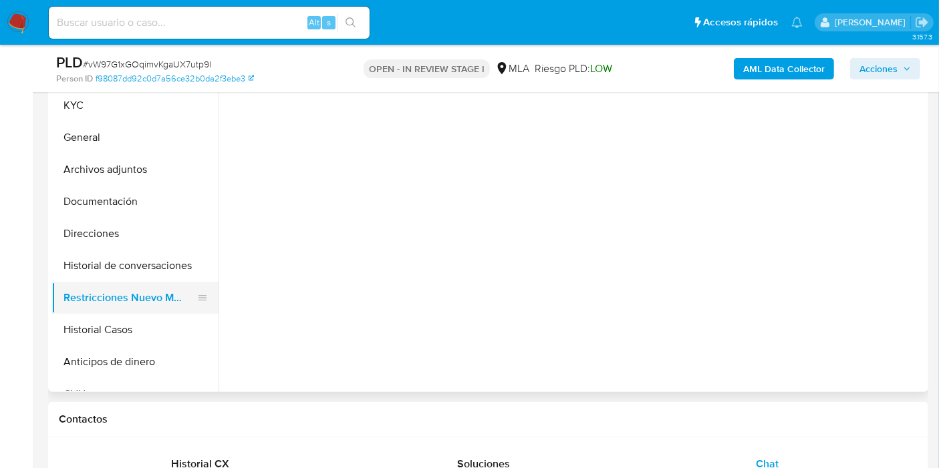
scroll to position [0, 0]
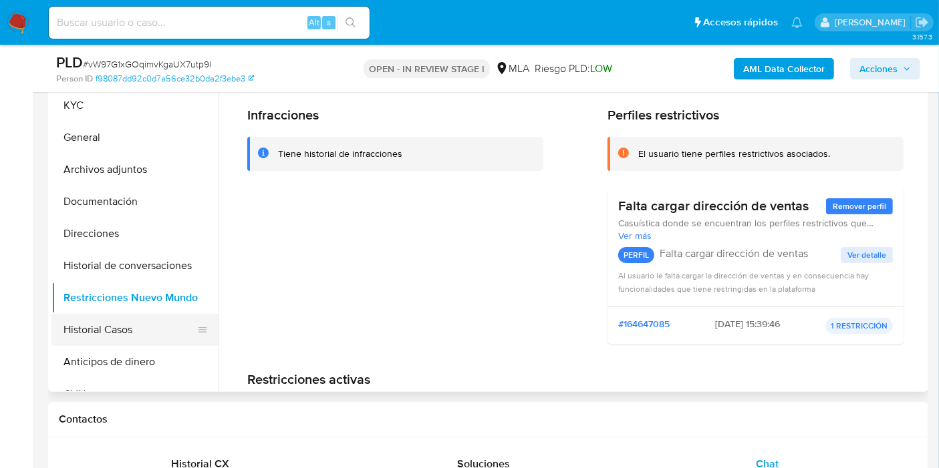
click at [94, 329] on button "Historial Casos" at bounding box center [129, 330] width 156 height 32
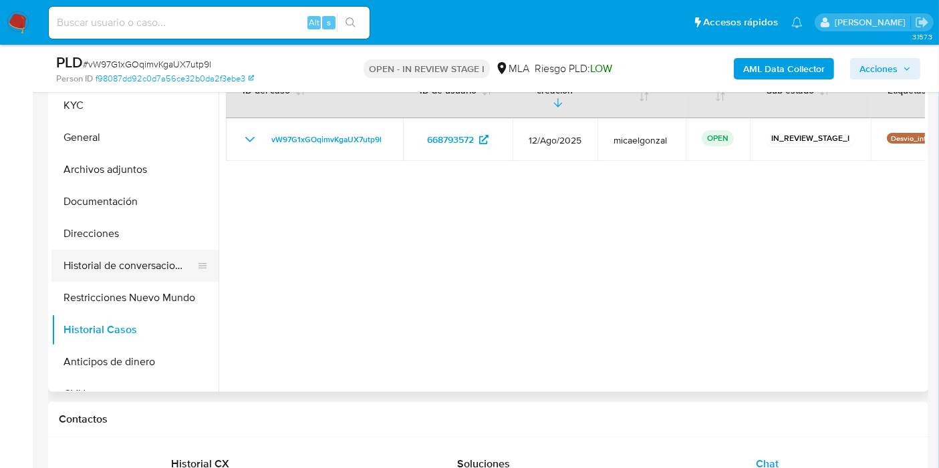
click at [99, 279] on button "Historial de conversaciones" at bounding box center [129, 266] width 156 height 32
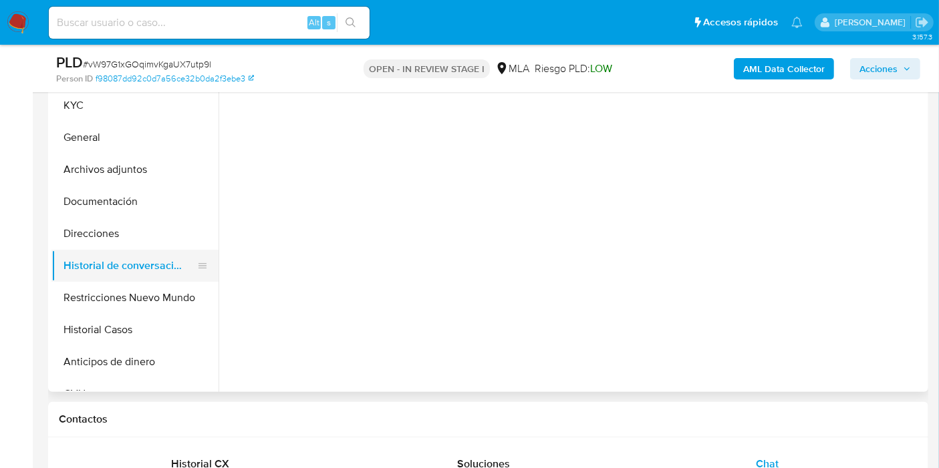
click at [112, 259] on button "Historial de conversaciones" at bounding box center [129, 266] width 156 height 32
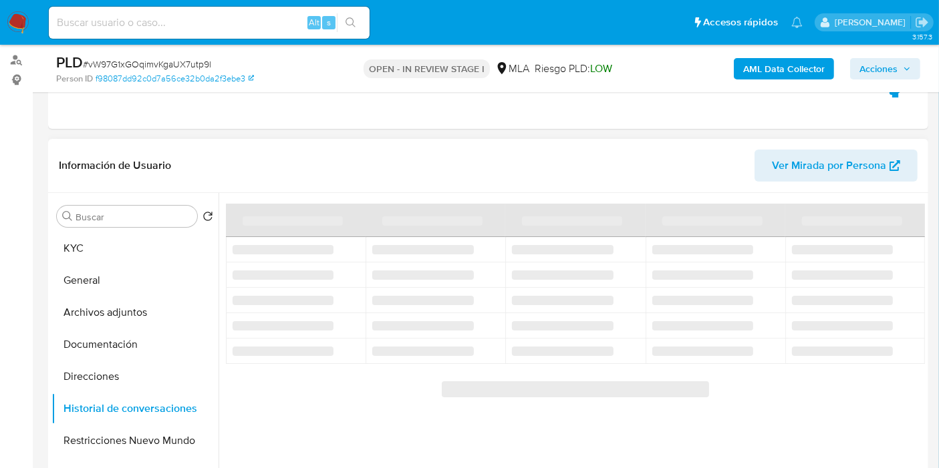
scroll to position [148, 0]
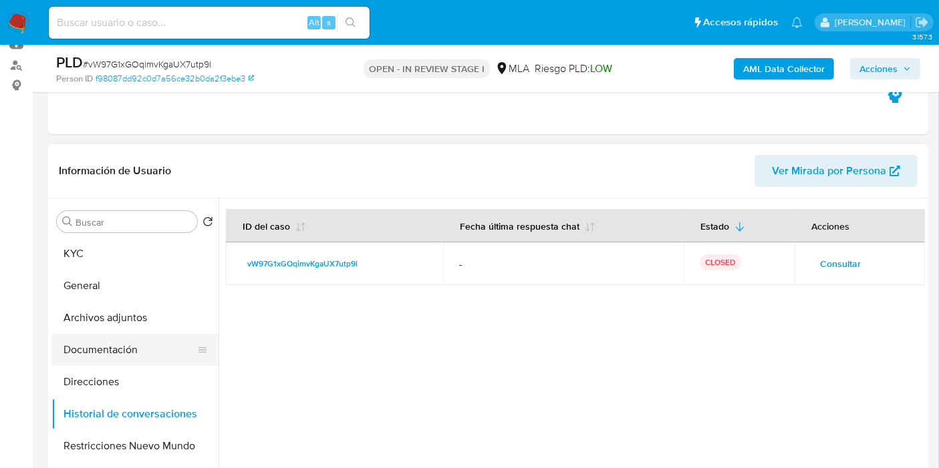
click at [139, 356] on button "Documentación" at bounding box center [129, 350] width 156 height 32
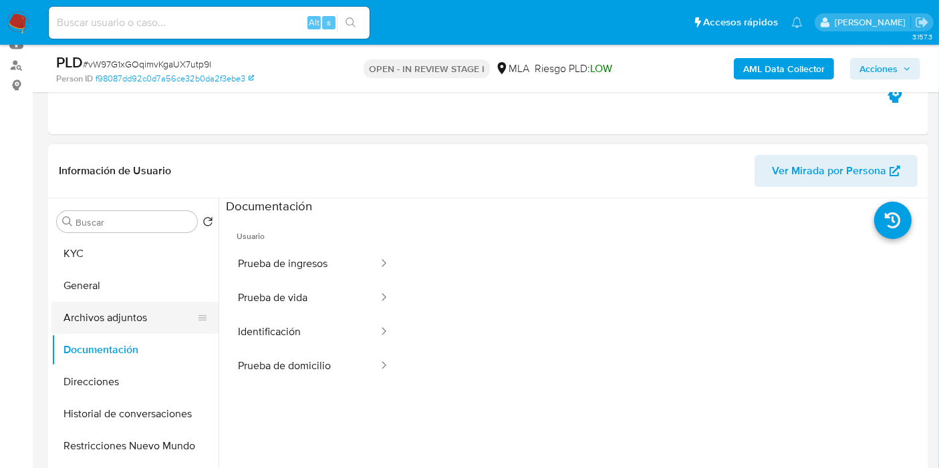
click at [156, 308] on button "Archivos adjuntos" at bounding box center [129, 318] width 156 height 32
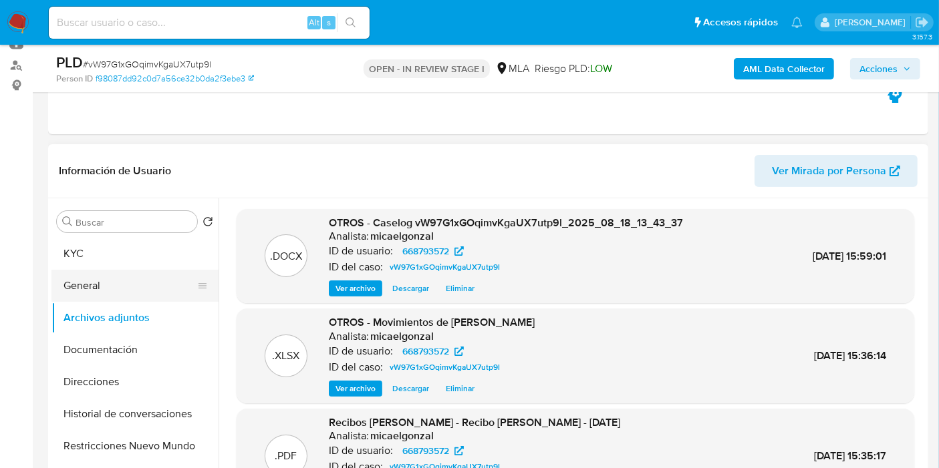
click at [152, 281] on button "General" at bounding box center [129, 286] width 156 height 32
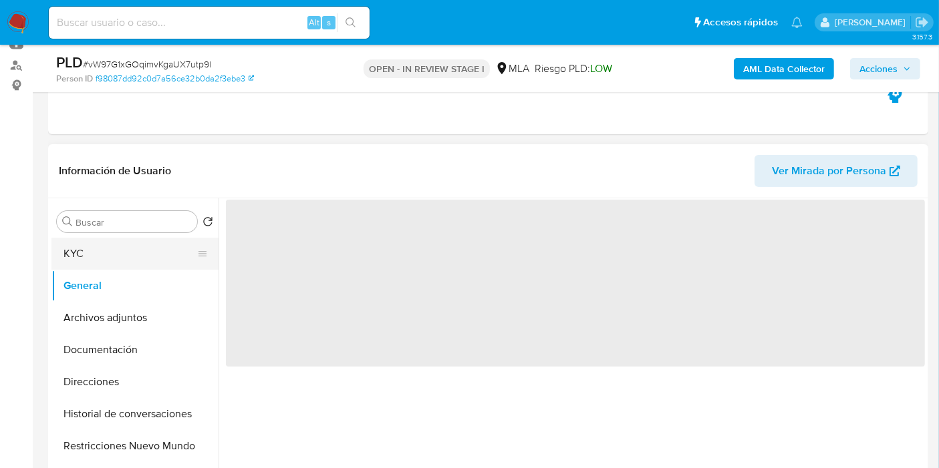
click at [171, 256] on button "KYC" at bounding box center [129, 254] width 156 height 32
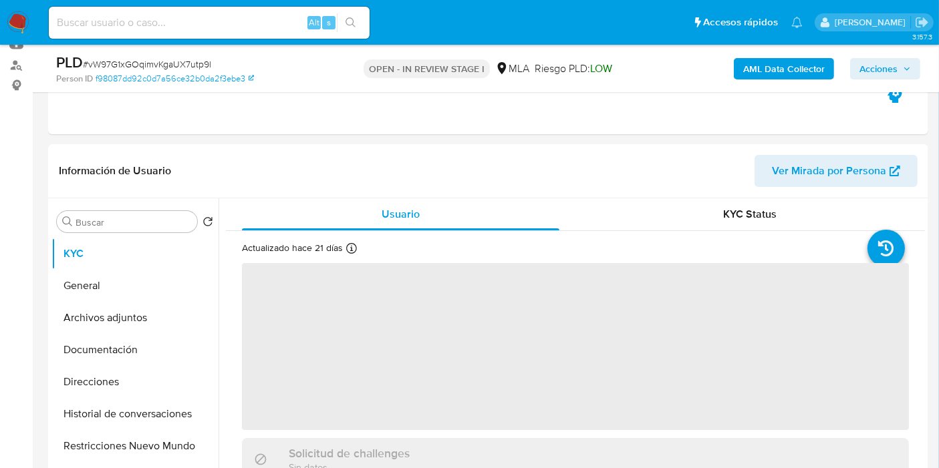
click at [909, 83] on div "AML Data Collector Acciones" at bounding box center [778, 68] width 285 height 31
click at [905, 75] on span "Acciones" at bounding box center [884, 68] width 51 height 19
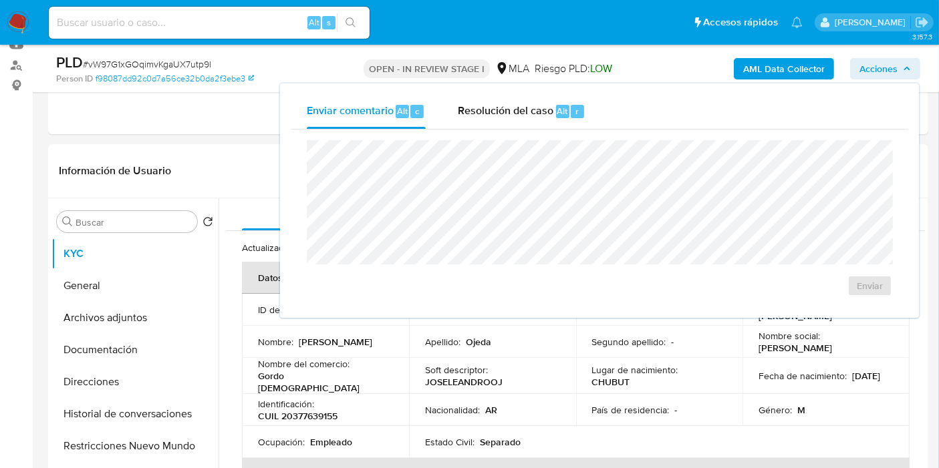
click at [606, 126] on div "Enviar comentario Alt c Resolución del caso Alt r" at bounding box center [600, 111] width 618 height 35
click at [575, 114] on span "r" at bounding box center [576, 111] width 3 height 13
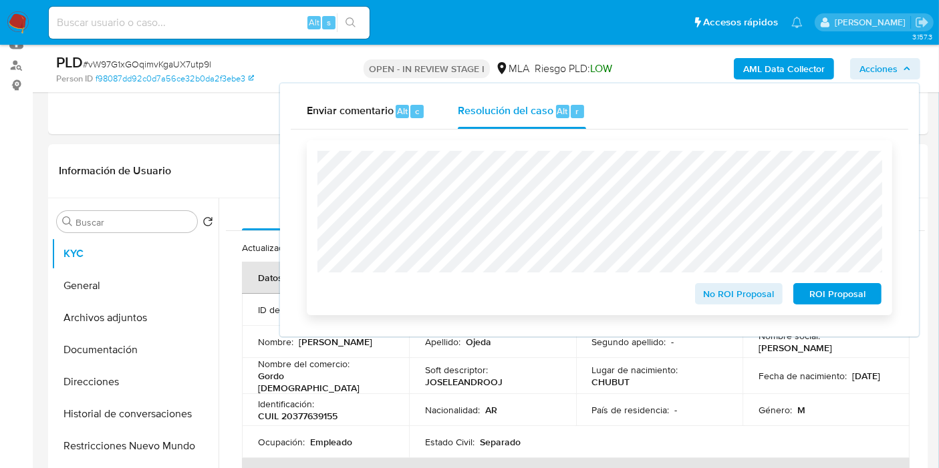
click at [738, 291] on span "No ROI Proposal" at bounding box center [739, 294] width 70 height 19
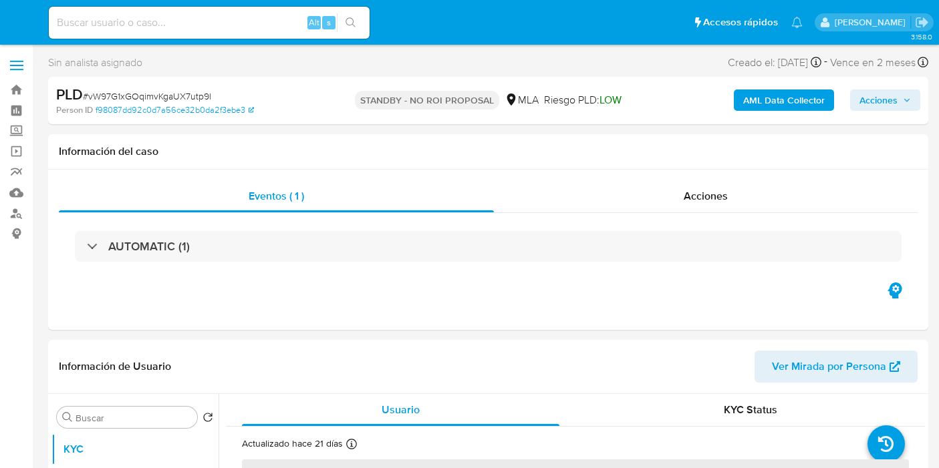
select select "10"
click at [17, 21] on img at bounding box center [18, 22] width 23 height 23
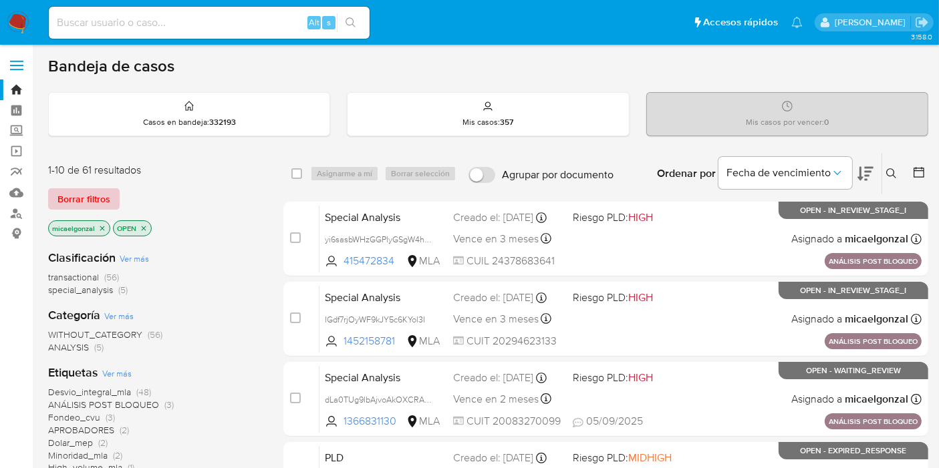
click at [90, 202] on span "Borrar filtros" at bounding box center [83, 199] width 53 height 19
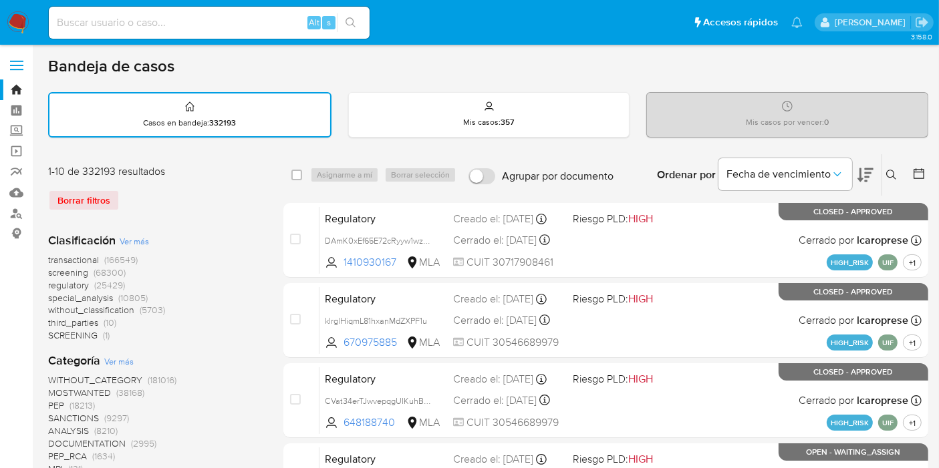
drag, startPoint x: 902, startPoint y: 170, endPoint x: 877, endPoint y: 187, distance: 29.8
click at [902, 170] on button at bounding box center [893, 175] width 22 height 16
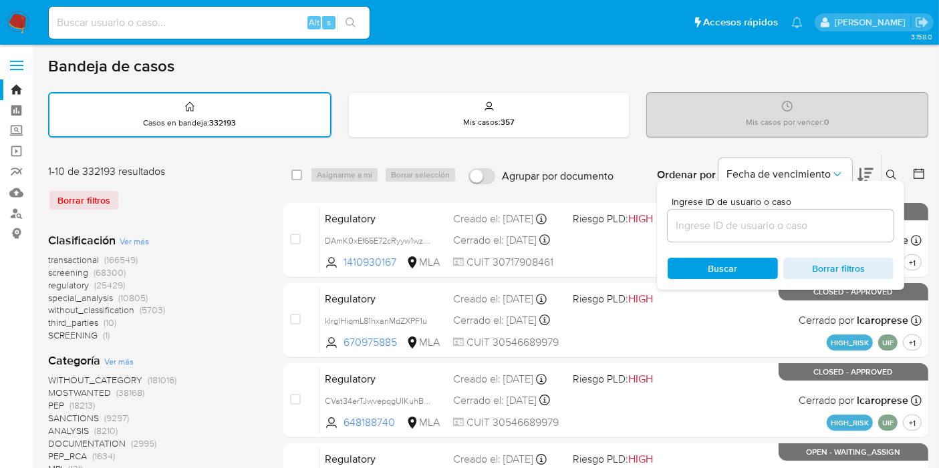
drag, startPoint x: 776, startPoint y: 209, endPoint x: 743, endPoint y: 221, distance: 35.5
click at [773, 211] on div at bounding box center [781, 226] width 226 height 32
click at [743, 221] on input at bounding box center [781, 225] width 226 height 17
paste input "Tt9LzZfrhhLgallqOJekFKLE"
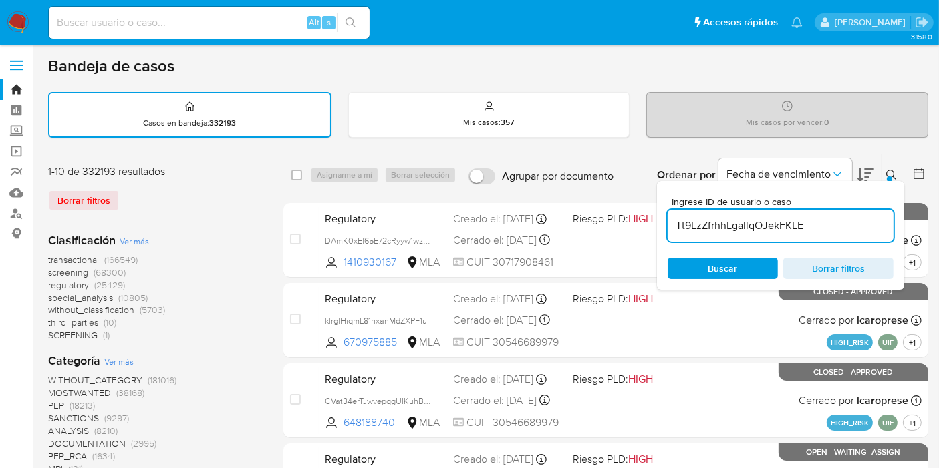
type input "Tt9LzZfrhhLgallqOJekFKLE"
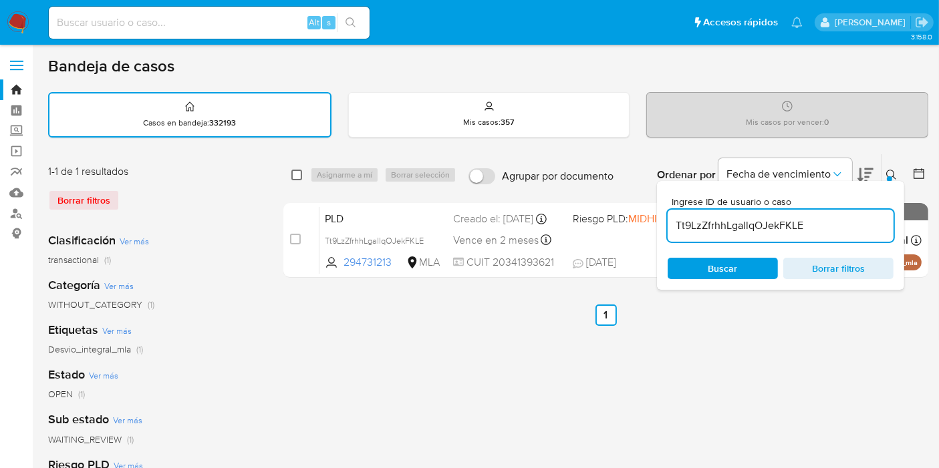
click at [301, 170] on input "checkbox" at bounding box center [296, 175] width 11 height 11
checkbox input "true"
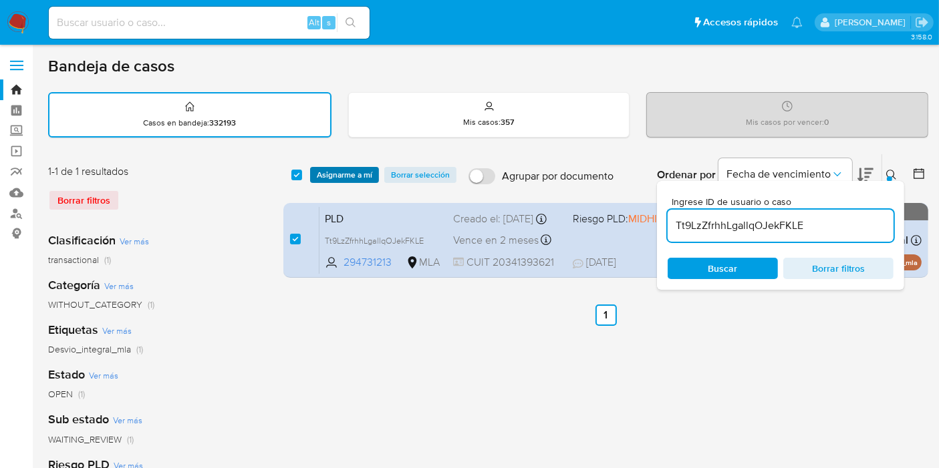
click at [335, 168] on span "Asignarme a mí" at bounding box center [344, 174] width 55 height 13
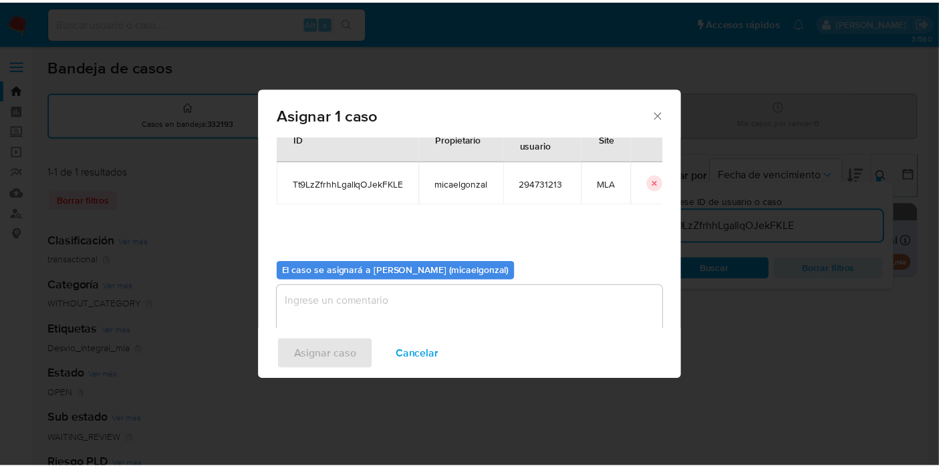
scroll to position [68, 0]
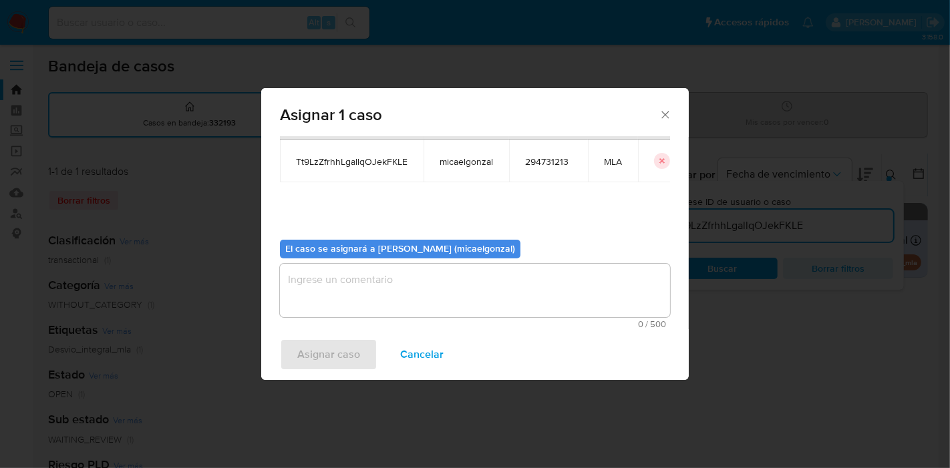
click at [351, 287] on textarea "assign-modal" at bounding box center [475, 290] width 390 height 53
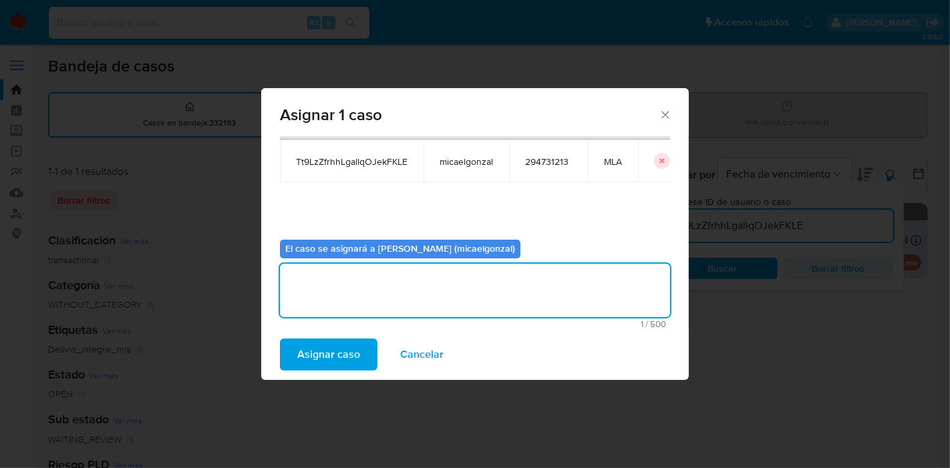
click at [321, 337] on div "Asignar caso Cancelar" at bounding box center [475, 354] width 428 height 51
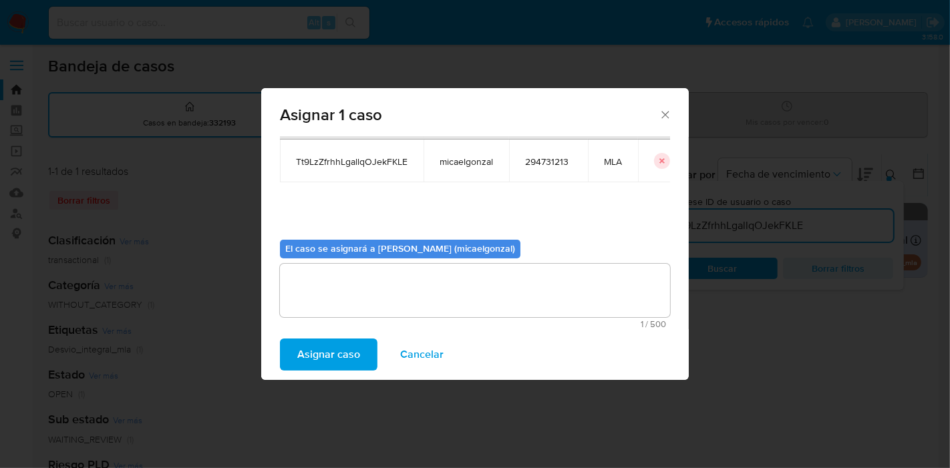
click at [323, 352] on span "Asignar caso" at bounding box center [328, 354] width 63 height 29
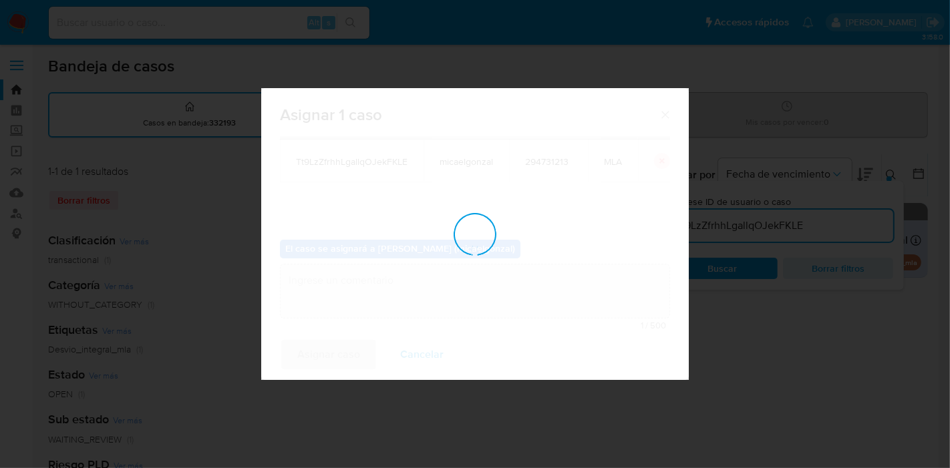
checkbox input "false"
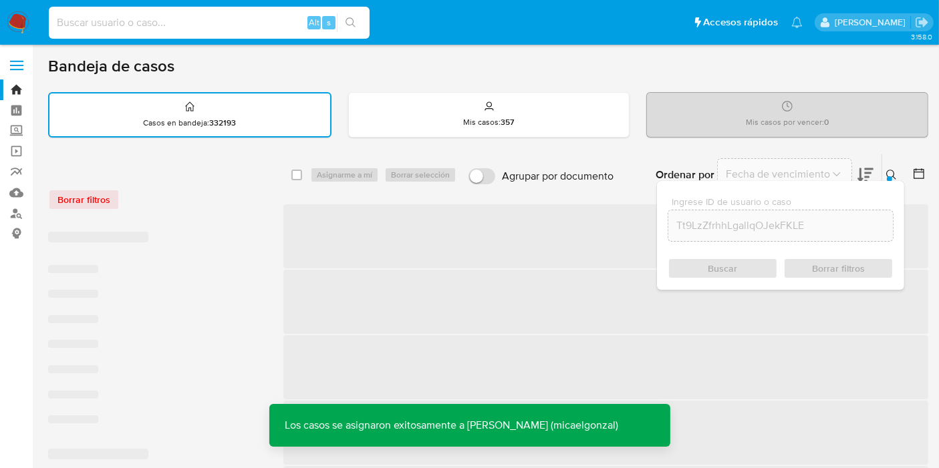
click at [179, 27] on input at bounding box center [209, 22] width 321 height 17
paste input "Tt9LzZfrhhLgallqOJekFKLE"
type input "Tt9LzZfrhhLgallqOJekFKLE"
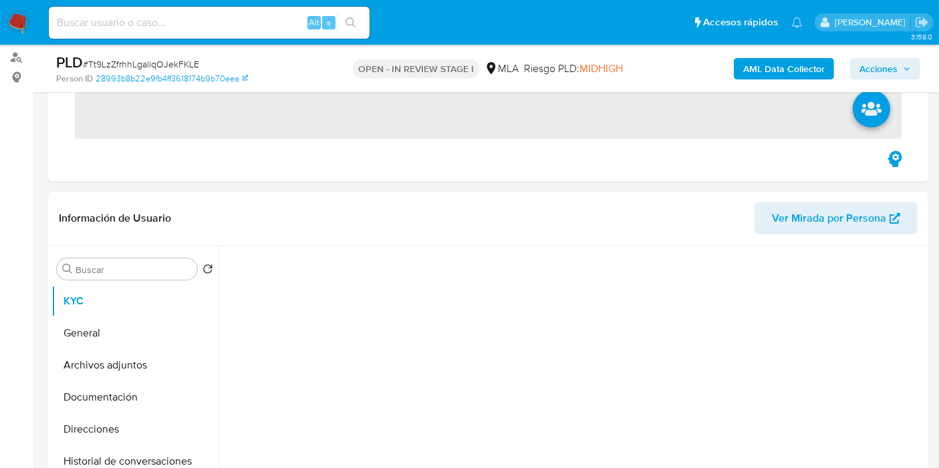
scroll to position [223, 0]
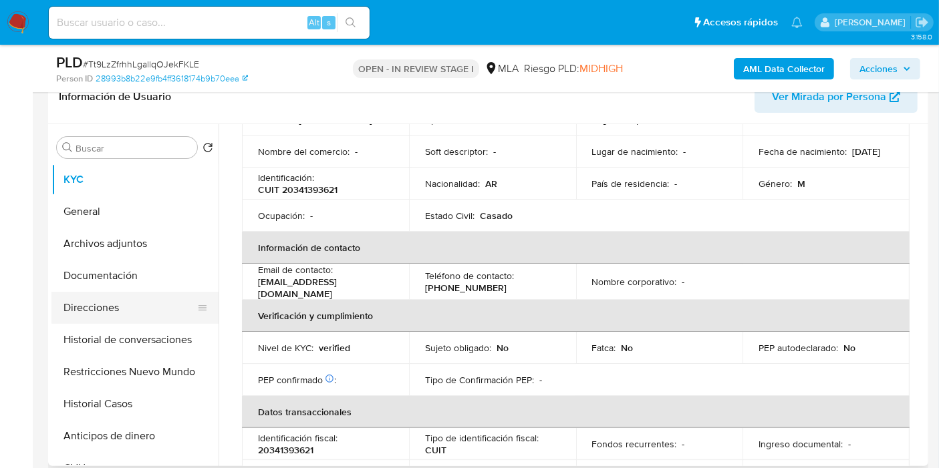
select select "10"
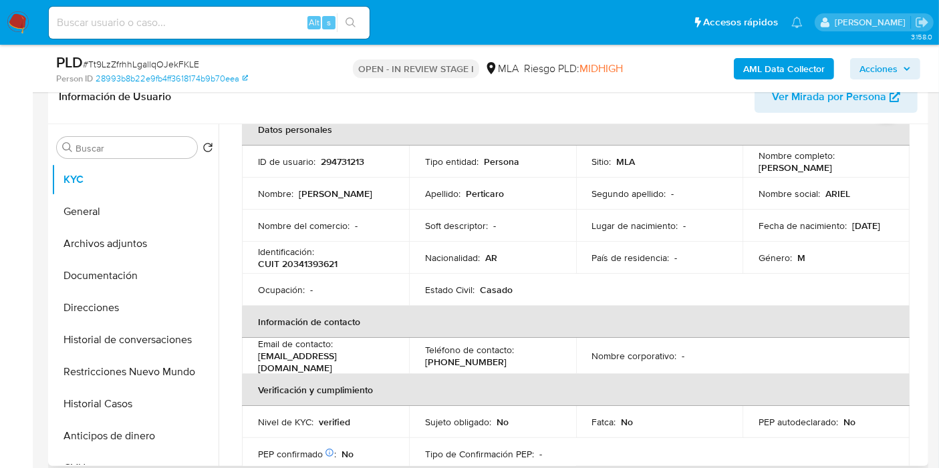
scroll to position [297, 0]
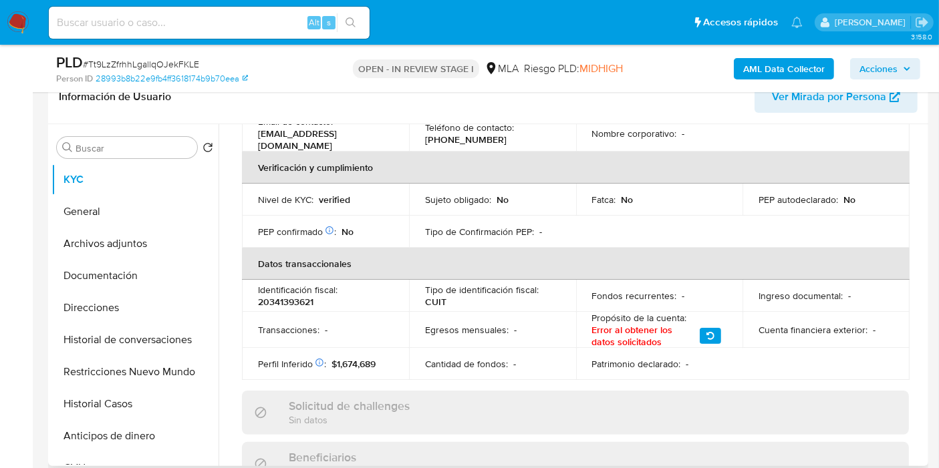
click at [50, 213] on div "Buscar Volver al orden por defecto KYC General Archivos adjuntos Documentación …" at bounding box center [488, 295] width 880 height 342
click at [59, 210] on button "General" at bounding box center [129, 212] width 156 height 32
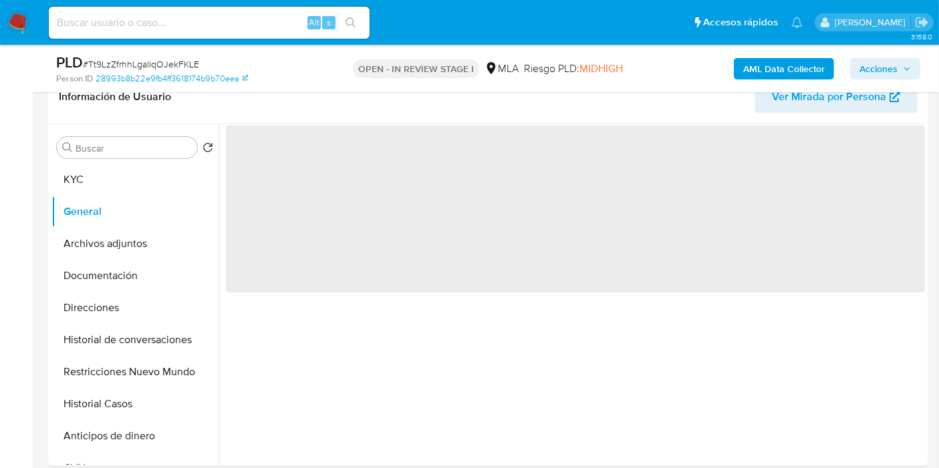
scroll to position [0, 0]
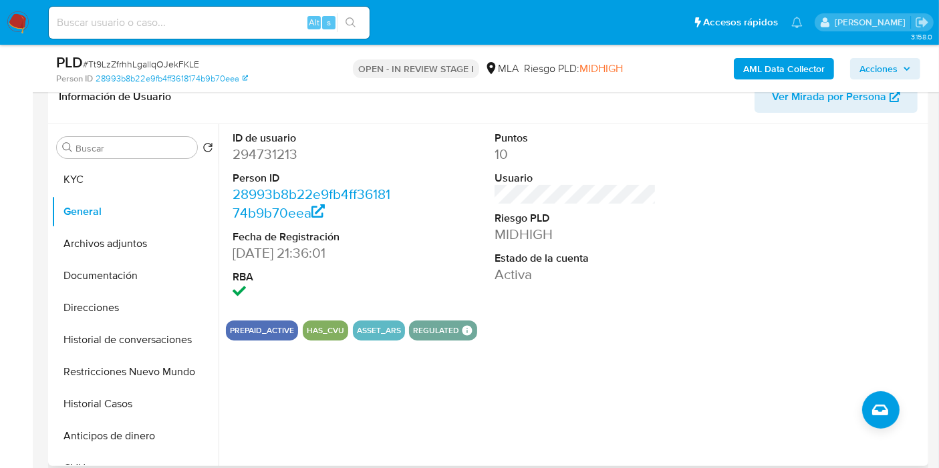
click at [281, 167] on dl "ID de usuario 294731213 Person ID 28993b8b22e9fb4ff3618174b9b70eea Fecha de Reg…" at bounding box center [314, 217] width 162 height 172
click at [281, 154] on dd "294731213" at bounding box center [314, 154] width 162 height 19
copy dd "294731213"
drag, startPoint x: 140, startPoint y: 196, endPoint x: 140, endPoint y: 186, distance: 9.4
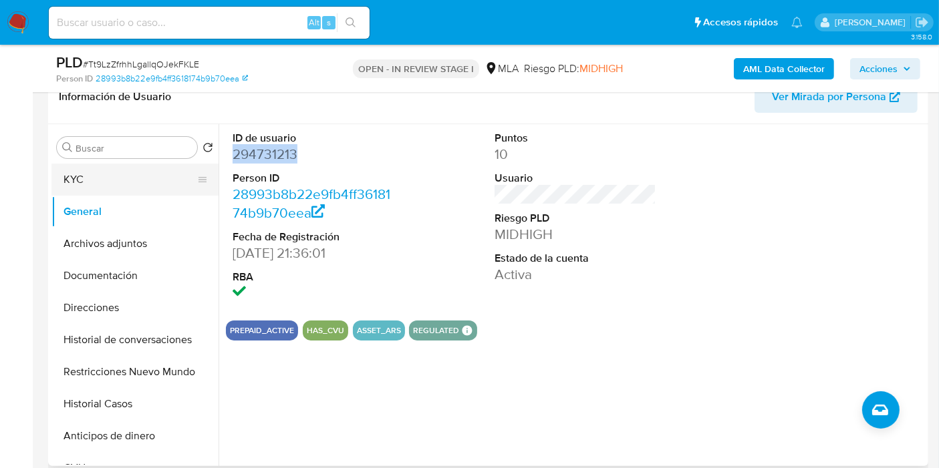
click at [140, 190] on ul "KYC General Archivos adjuntos Documentación Direcciones Historial de conversaci…" at bounding box center [134, 314] width 167 height 301
click at [140, 186] on button "KYC" at bounding box center [129, 180] width 156 height 32
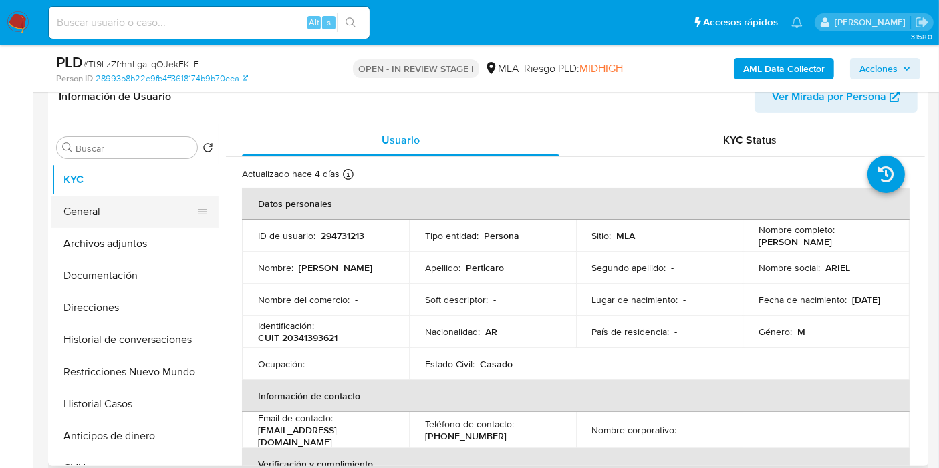
click at [141, 196] on button "General" at bounding box center [129, 212] width 156 height 32
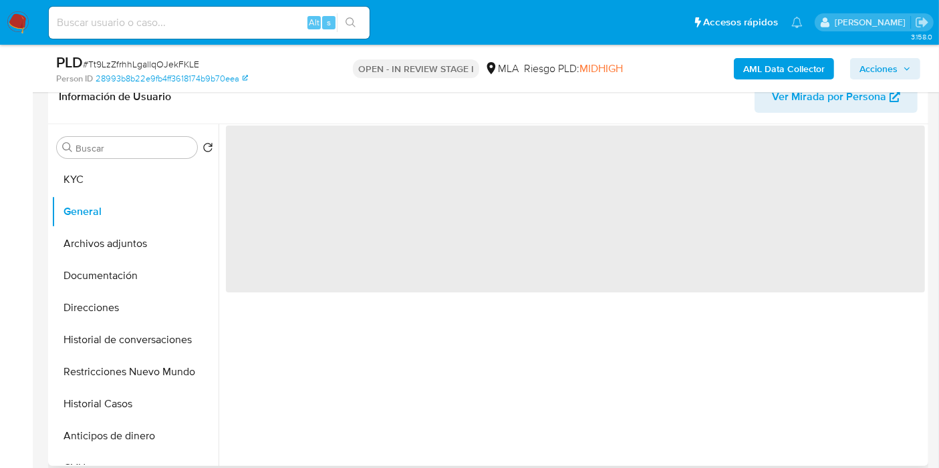
click at [273, 161] on span "‌" at bounding box center [575, 209] width 699 height 167
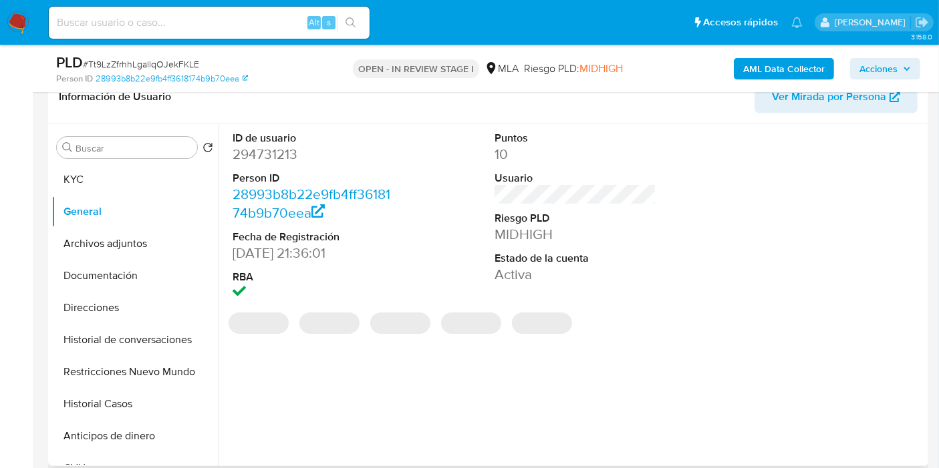
click at [277, 156] on dd "294731213" at bounding box center [314, 154] width 162 height 19
copy dd "294731213"
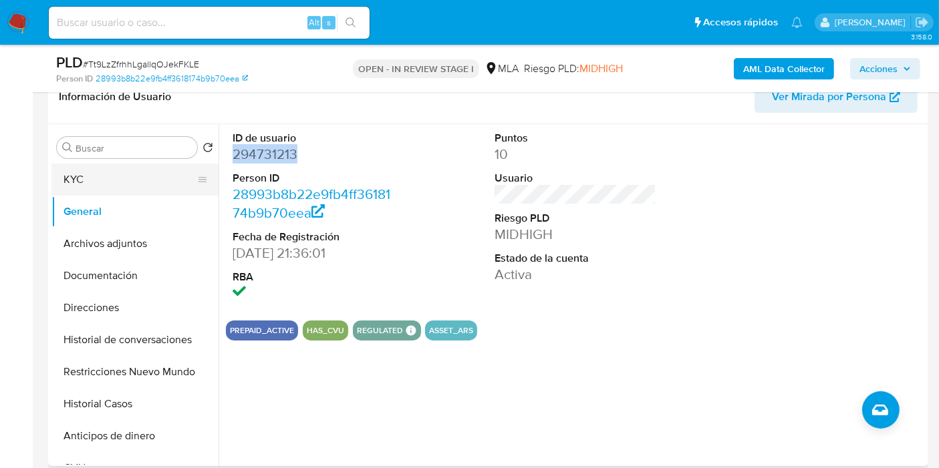
click at [107, 167] on button "KYC" at bounding box center [129, 180] width 156 height 32
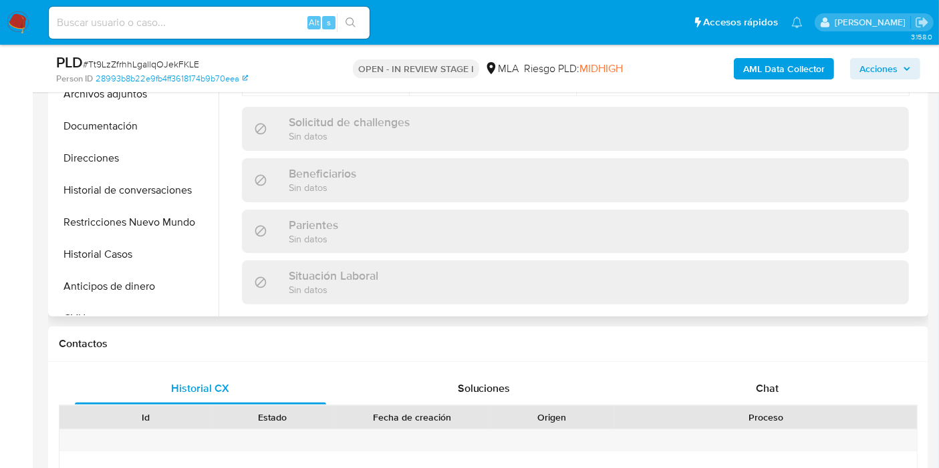
scroll to position [715, 0]
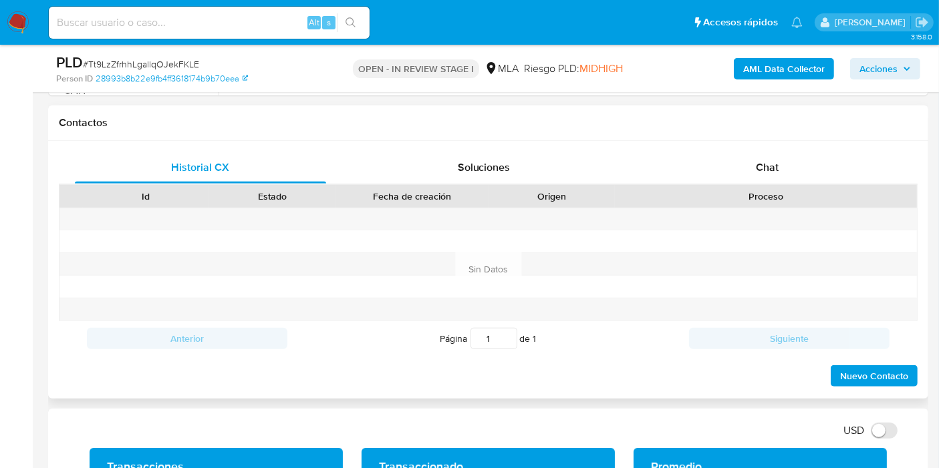
click at [763, 201] on div "Proceso" at bounding box center [766, 196] width 302 height 23
click at [773, 171] on span "Chat" at bounding box center [767, 167] width 23 height 15
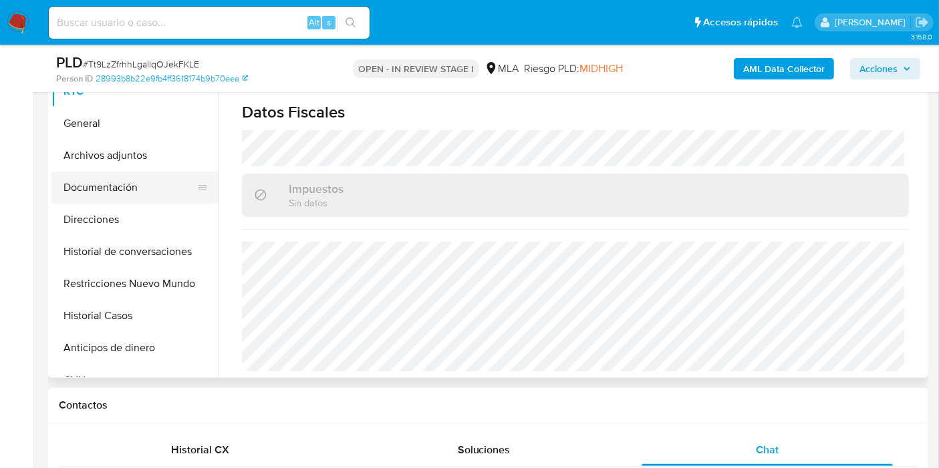
scroll to position [297, 0]
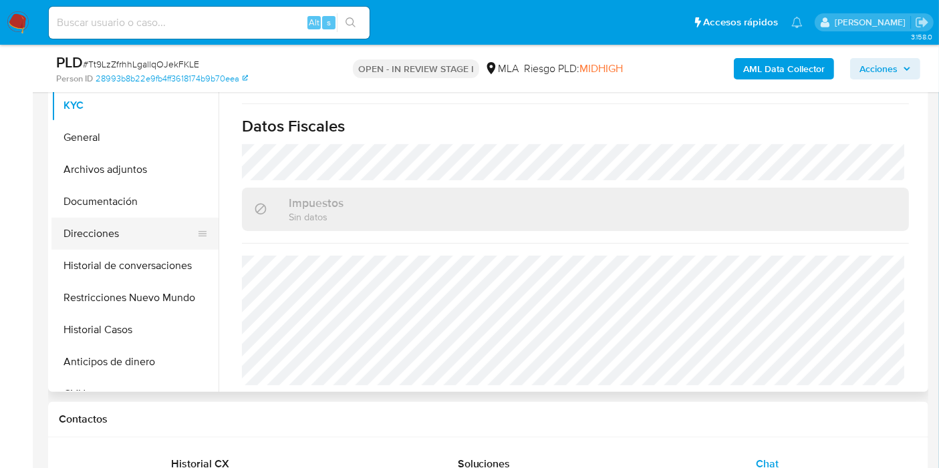
click at [105, 234] on button "Direcciones" at bounding box center [129, 234] width 156 height 32
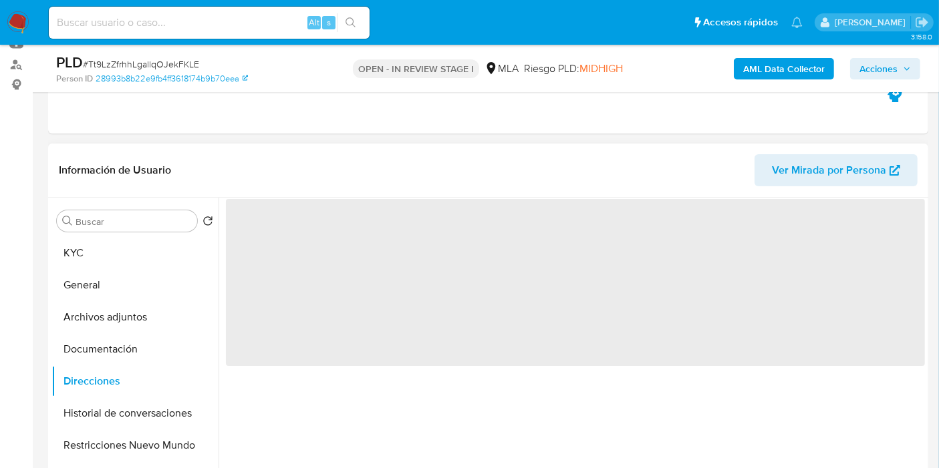
scroll to position [148, 0]
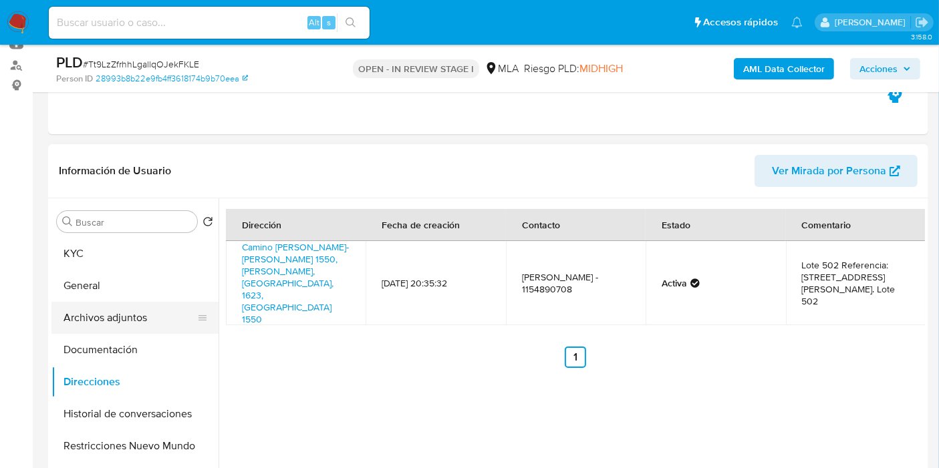
click at [141, 321] on button "Archivos adjuntos" at bounding box center [129, 318] width 156 height 32
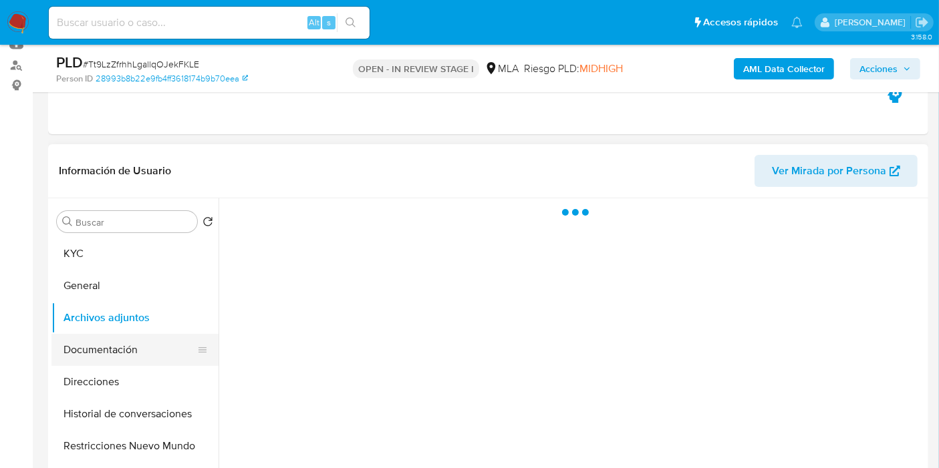
click at [142, 337] on button "Documentación" at bounding box center [129, 350] width 156 height 32
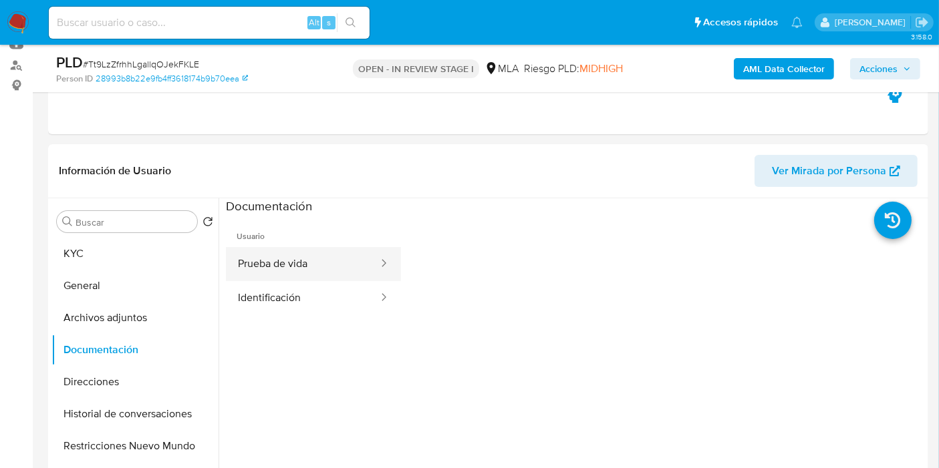
click at [274, 278] on button "Prueba de vida" at bounding box center [303, 264] width 154 height 34
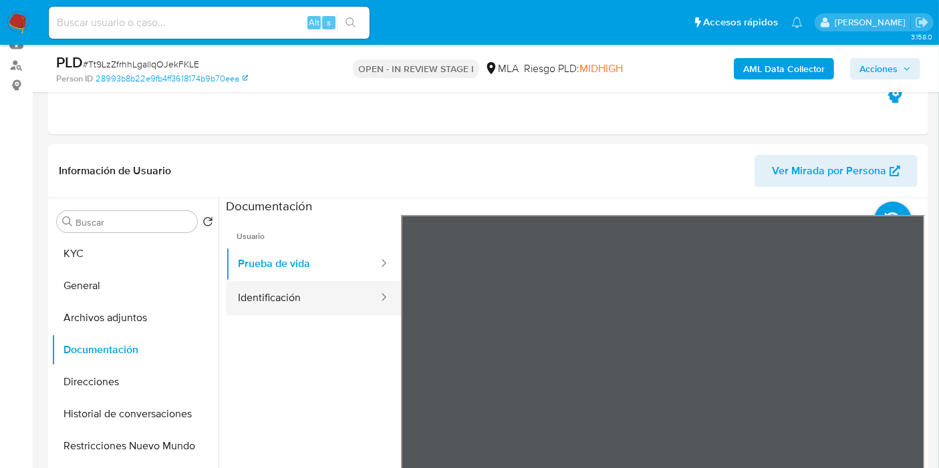
click at [278, 299] on button "Identificación" at bounding box center [303, 298] width 154 height 34
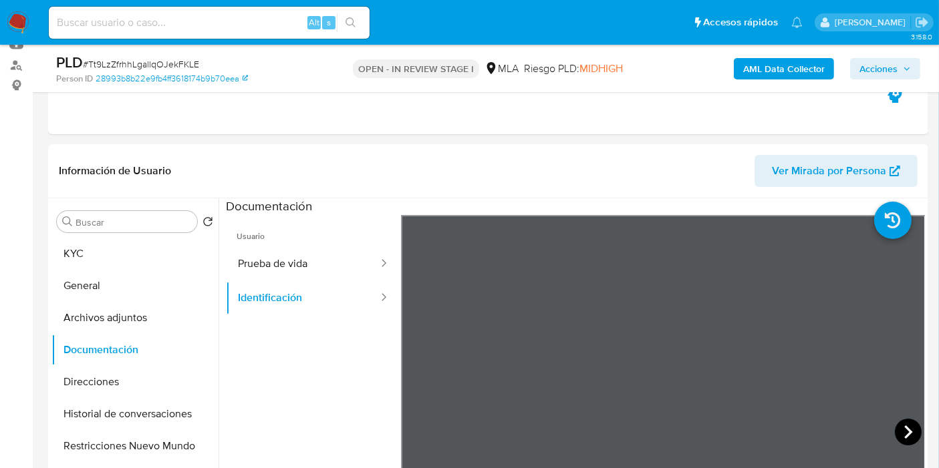
click at [910, 428] on icon at bounding box center [908, 432] width 27 height 27
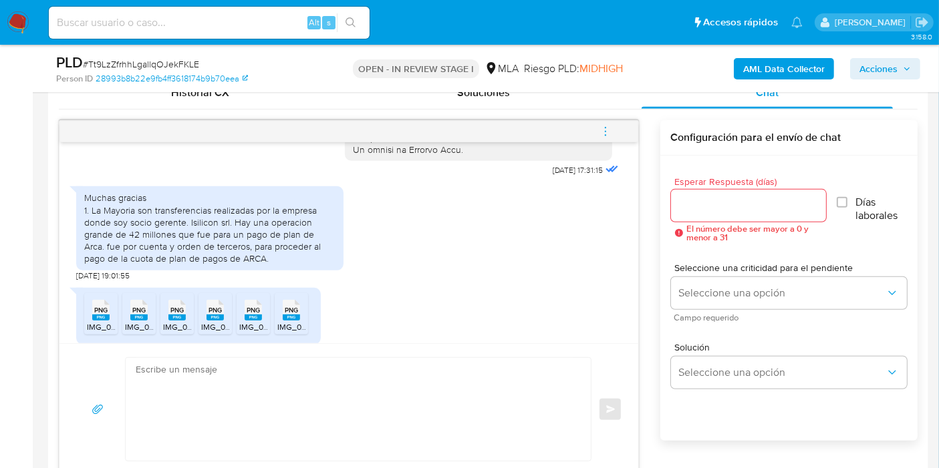
scroll to position [700, 0]
click at [138, 234] on div "Muchas gracias 1. La Mayoria son transferencias realizadas por la empresa donde…" at bounding box center [209, 228] width 251 height 73
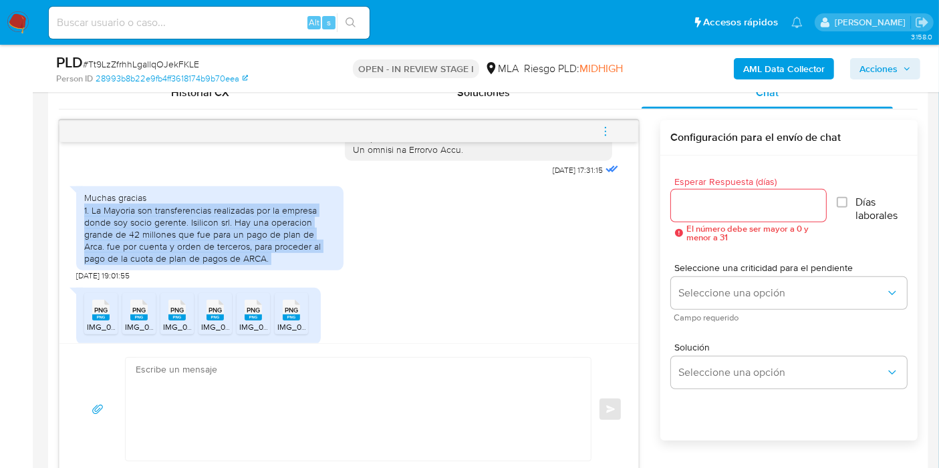
click at [138, 234] on div "Muchas gracias 1. La Mayoria son transferencias realizadas por la empresa donde…" at bounding box center [209, 228] width 251 height 73
click at [173, 255] on div "Muchas gracias 1. La Mayoria son transferencias realizadas por la empresa donde…" at bounding box center [209, 228] width 251 height 73
drag, startPoint x: 131, startPoint y: 252, endPoint x: 296, endPoint y: 285, distance: 168.4
click at [296, 265] on div "Muchas gracias 1. La Mayoria son transferencias realizadas por la empresa donde…" at bounding box center [209, 228] width 251 height 73
copy div "socio gerente. Isilicon srl. Hay una operacion grande de 42 millones que fue pa…"
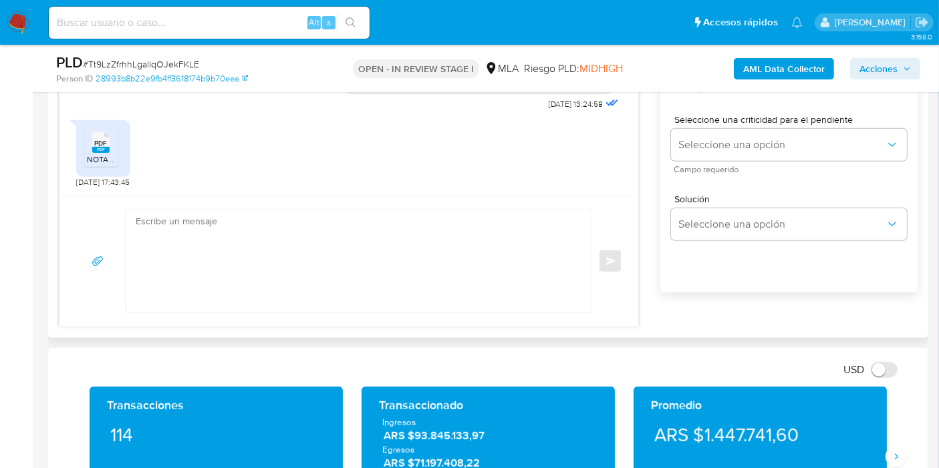
scroll to position [1517, 0]
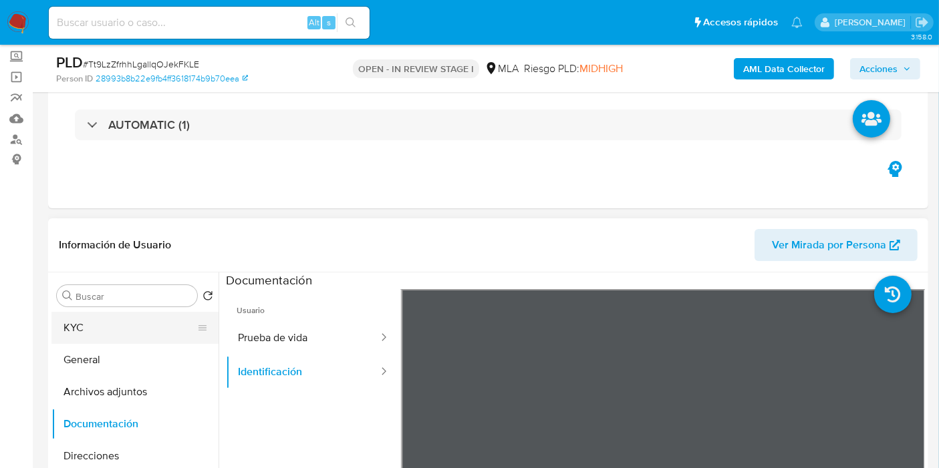
click at [117, 319] on button "KYC" at bounding box center [129, 328] width 156 height 32
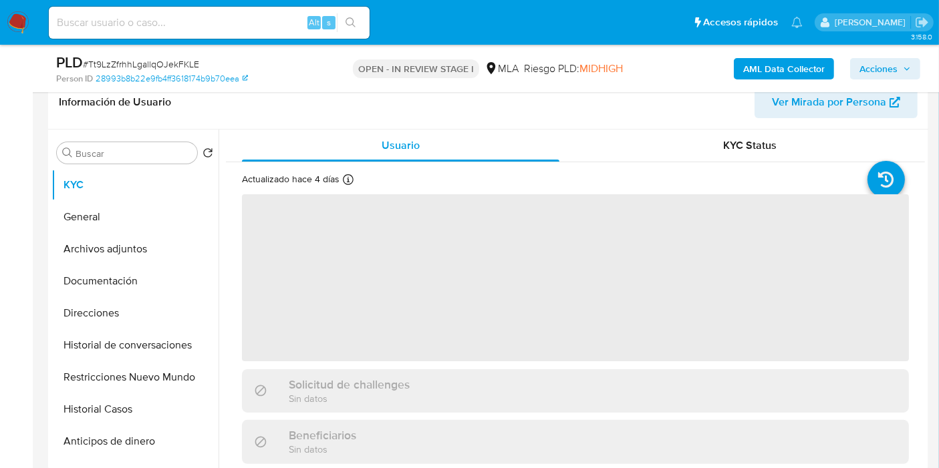
scroll to position [148, 0]
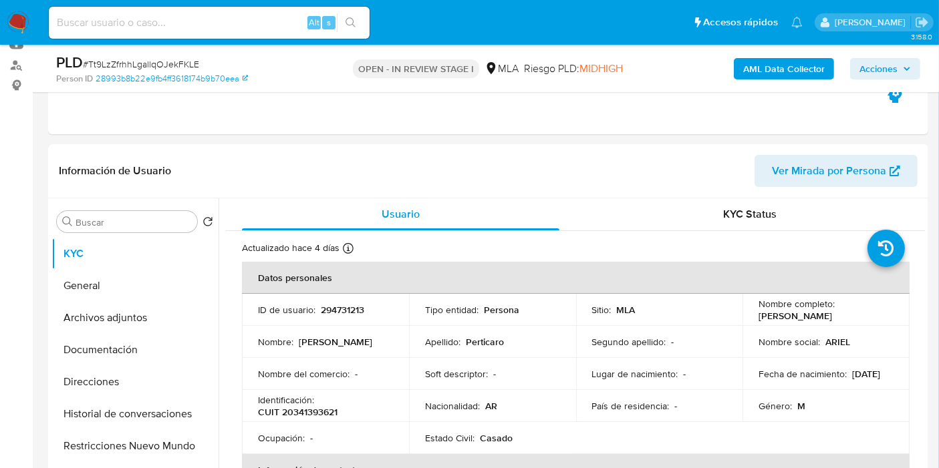
click at [811, 326] on td "Nombre social : ARIEL" at bounding box center [826, 342] width 167 height 32
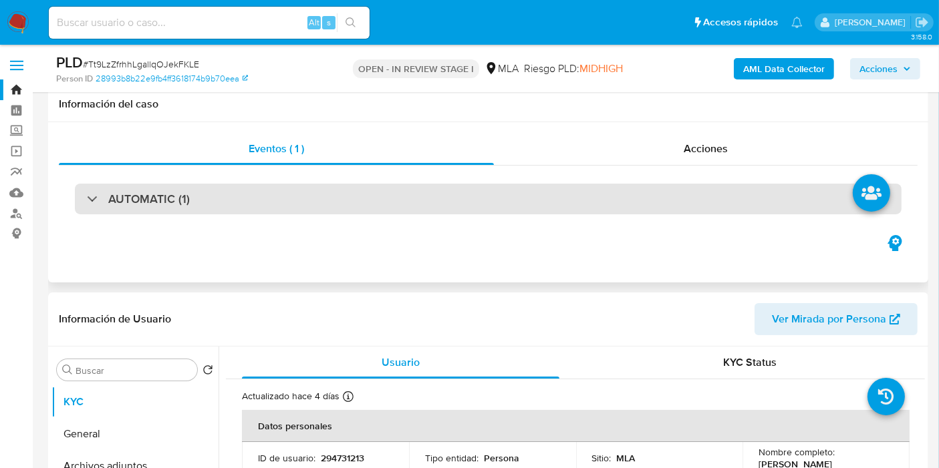
scroll to position [297, 0]
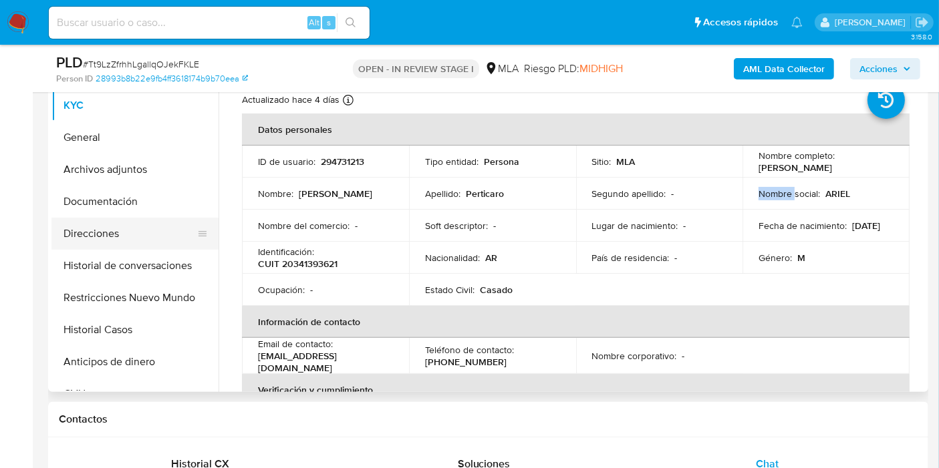
click at [136, 230] on button "Direcciones" at bounding box center [129, 234] width 156 height 32
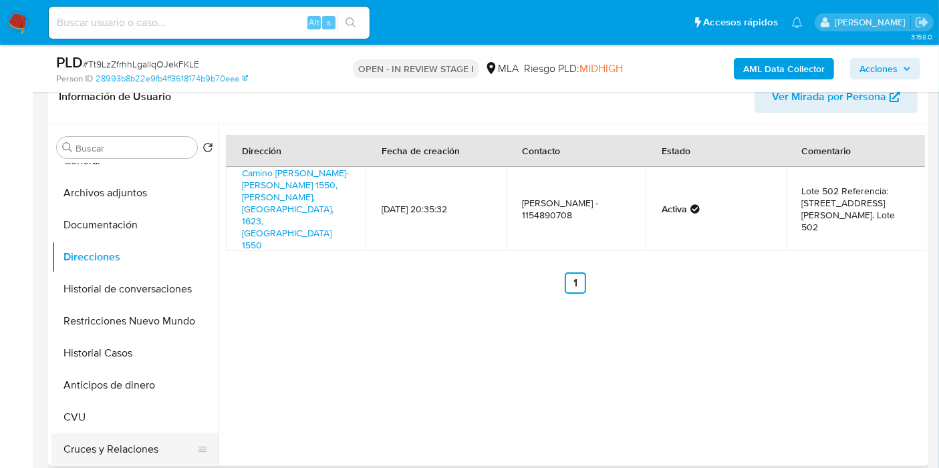
scroll to position [74, 0]
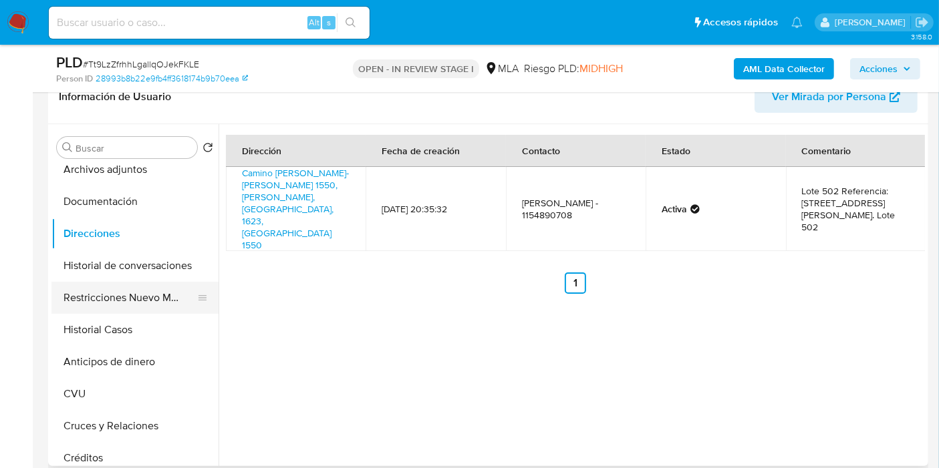
click at [154, 295] on button "Restricciones Nuevo Mundo" at bounding box center [129, 298] width 156 height 32
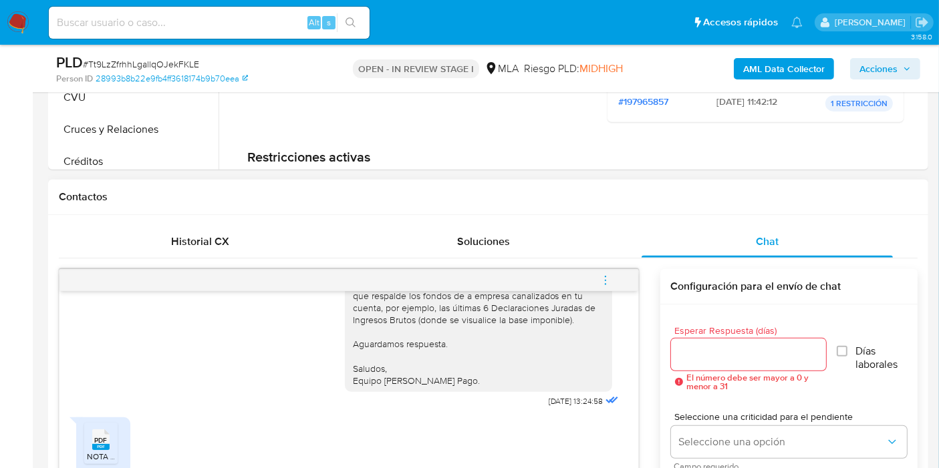
scroll to position [668, 0]
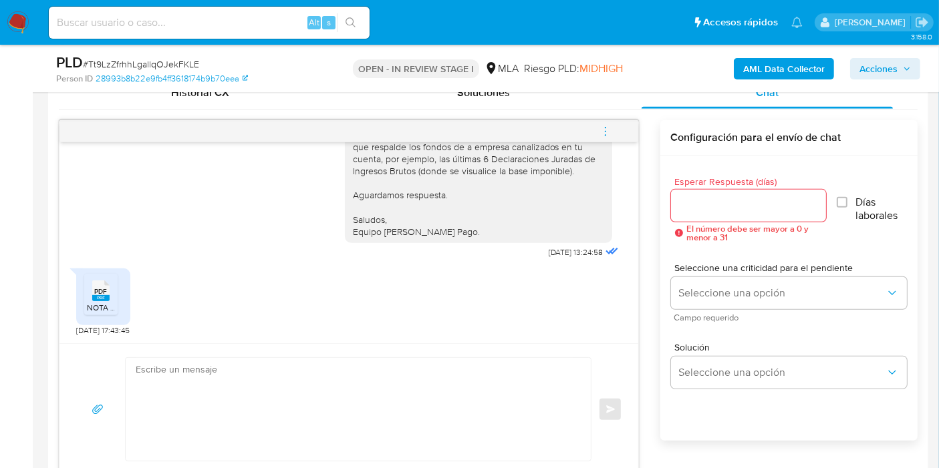
click at [331, 373] on textarea at bounding box center [355, 409] width 438 height 103
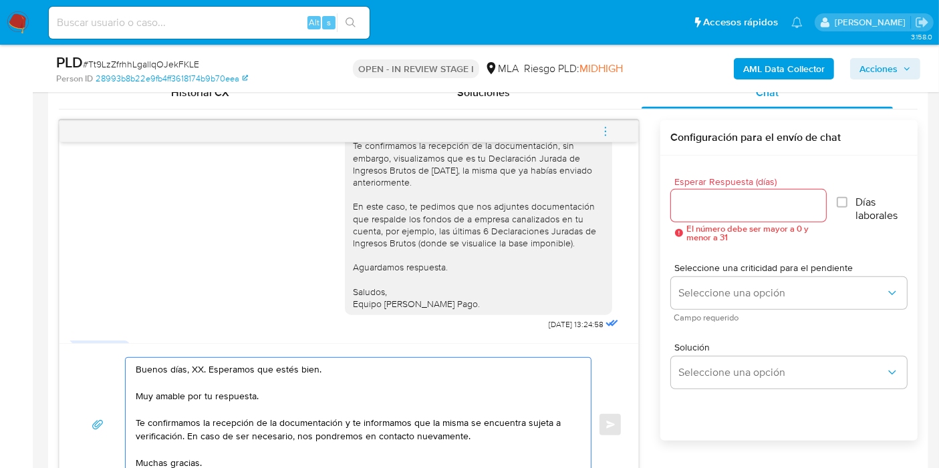
scroll to position [1369, 0]
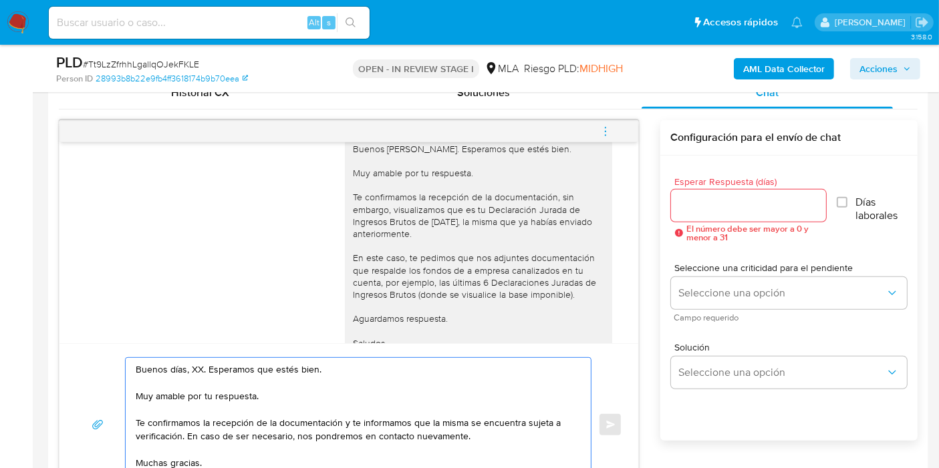
click at [198, 369] on textarea "Buenos días, XX. Esperamos que estés bien. Muy amable por tu respuesta. Te conf…" at bounding box center [355, 425] width 438 height 134
click at [424, 390] on textarea "Buenos días, Ariel. Esperamos que estés bien. Muy amable por tu respuesta. Te c…" at bounding box center [355, 425] width 438 height 134
click at [370, 398] on textarea "Buenos días, Ariel. Esperamos que estés bien. Muy amable por tu respuesta. Te c…" at bounding box center [355, 425] width 438 height 134
click at [242, 372] on textarea "Buenos días, Ariel. Esperamos que estés bien. Muy amable por tu respuesta. Te c…" at bounding box center [355, 425] width 438 height 134
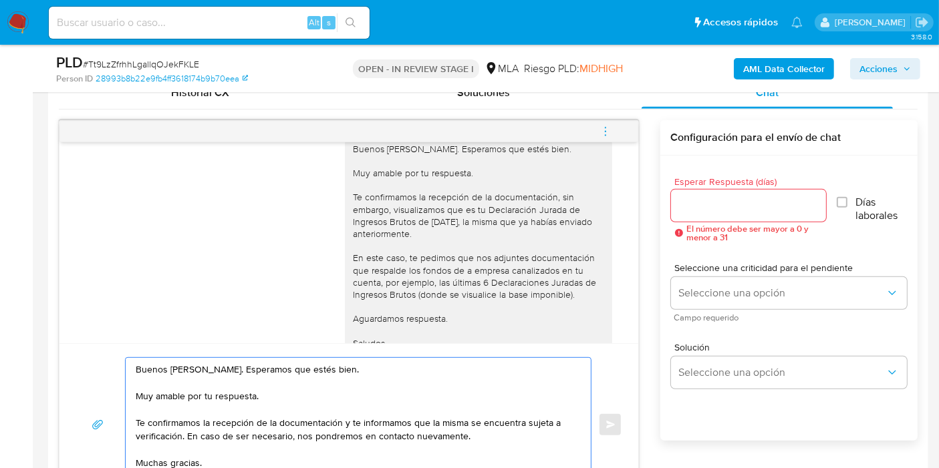
click at [231, 391] on textarea "Buenos días, Ariel. Esperamos que estés bien. Muy amable por tu respuesta. Te c…" at bounding box center [355, 425] width 438 height 134
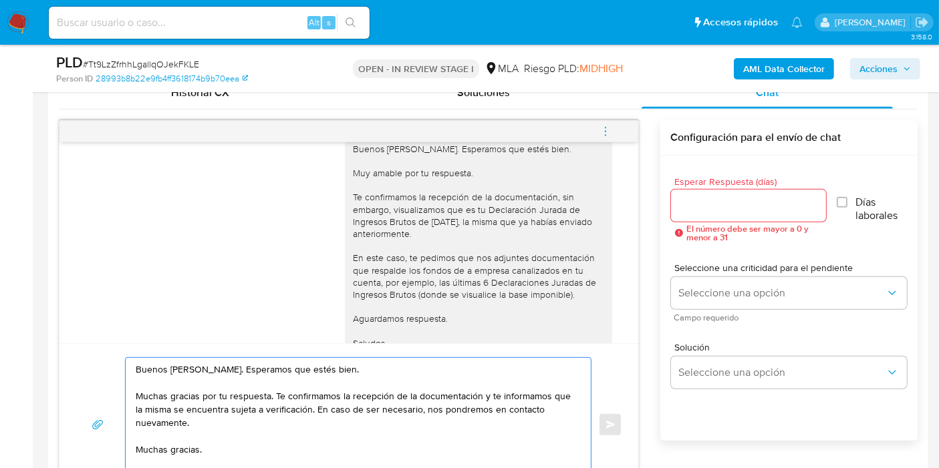
drag, startPoint x: 479, startPoint y: 399, endPoint x: 330, endPoint y: 408, distance: 149.3
click at [330, 408] on textarea "Buenos días, Ariel. Esperamos que estés bien. Muchas gracias por tu respuesta. …" at bounding box center [355, 425] width 438 height 134
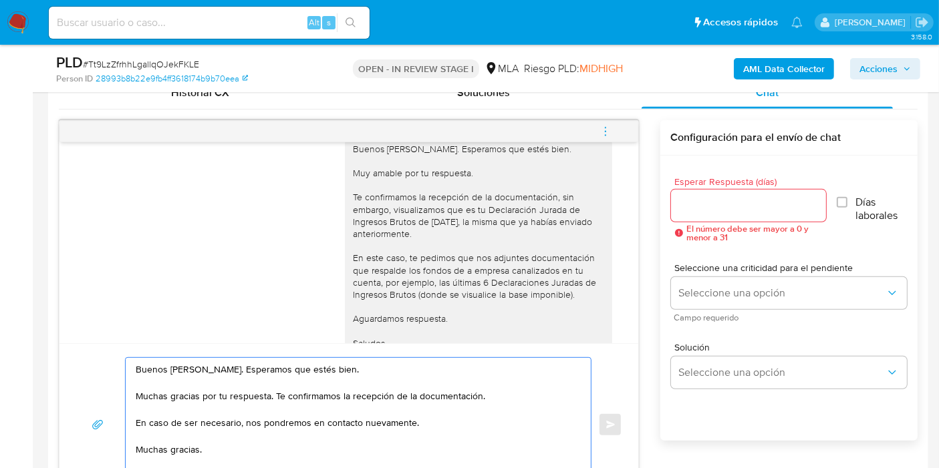
click at [535, 406] on textarea "Buenos días, Ariel. Esperamos que estés bien. Muchas gracias por tu respuesta. …" at bounding box center [355, 425] width 438 height 134
click at [561, 388] on textarea "Buenos días, Ariel. Esperamos que estés bien. Muchas gracias por tu respuesta. …" at bounding box center [355, 425] width 438 height 134
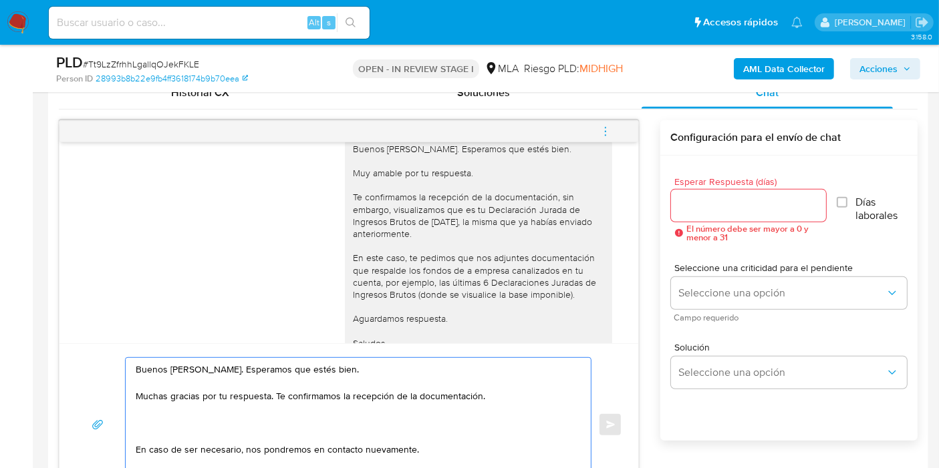
paste textarea "Queremos informarte que el uso de la cuenta es personal y no se deben canalizar…"
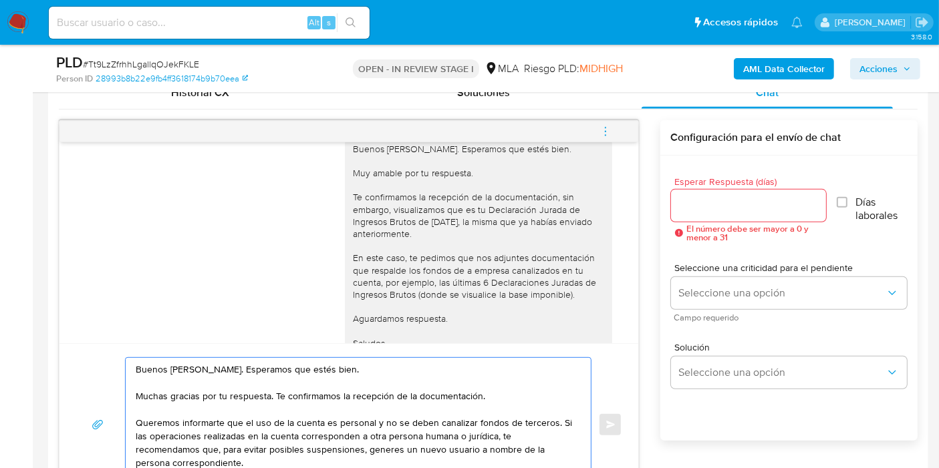
scroll to position [682, 0]
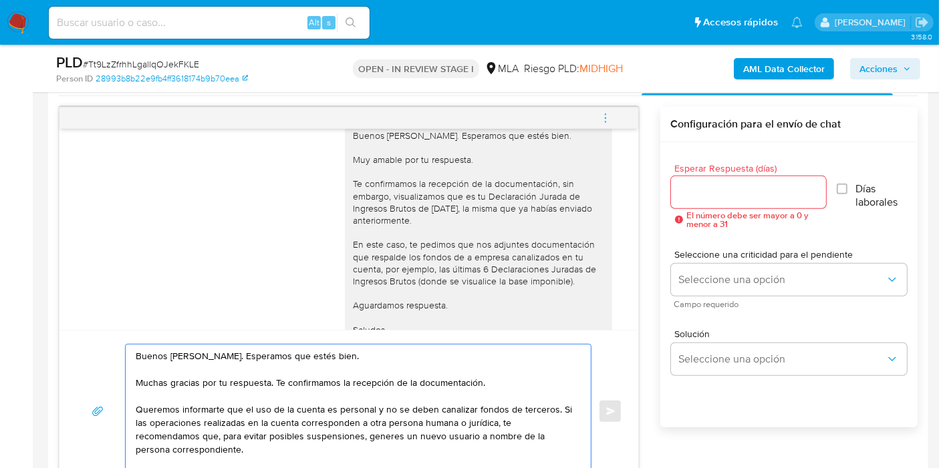
click at [144, 406] on textarea "Buenos días, Ariel. Esperamos que estés bien. Muchas gracias por tu respuesta. …" at bounding box center [355, 412] width 438 height 134
click at [294, 415] on textarea "Buenos días, Ariel. Esperamos que estés bien. Muchas gracias por tu respuesta. …" at bounding box center [355, 412] width 438 height 134
click at [298, 408] on textarea "Buenos días, Ariel. Esperamos que estés bien. Muchas gracias por tu respuesta. …" at bounding box center [355, 412] width 438 height 134
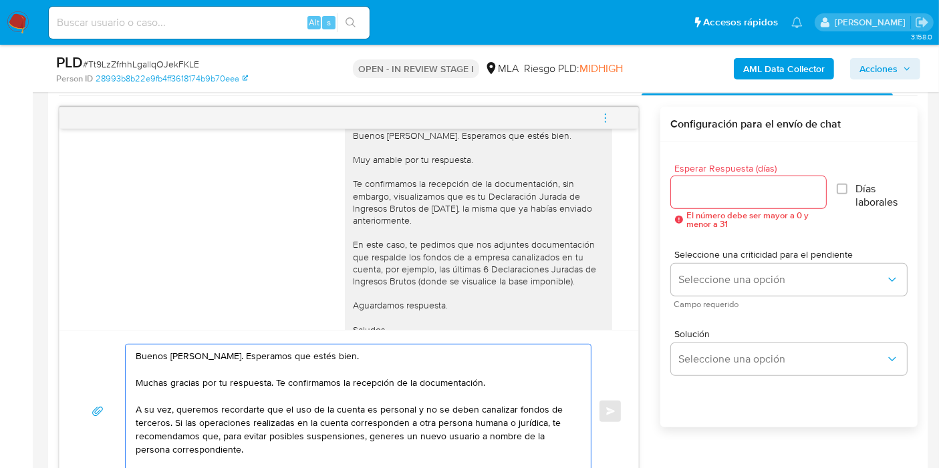
click at [502, 409] on textarea "Buenos días, Ariel. Esperamos que estés bien. Muchas gracias por tu respuesta. …" at bounding box center [355, 412] width 438 height 134
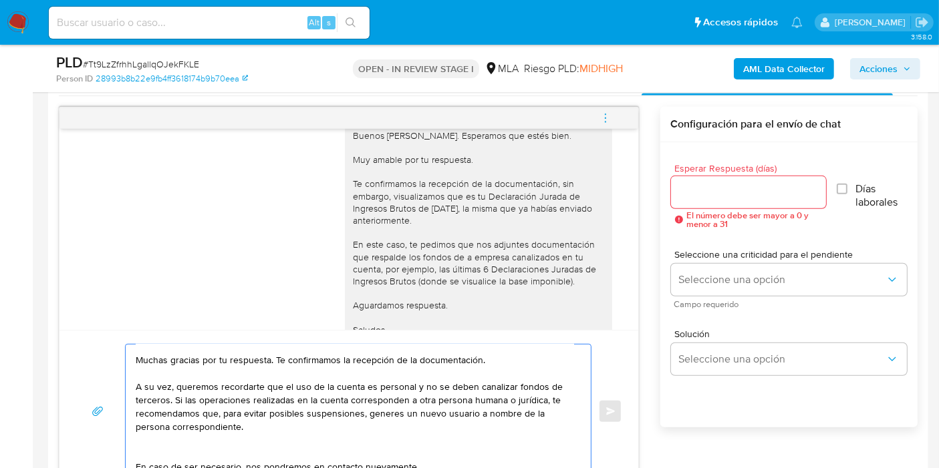
scroll to position [0, 0]
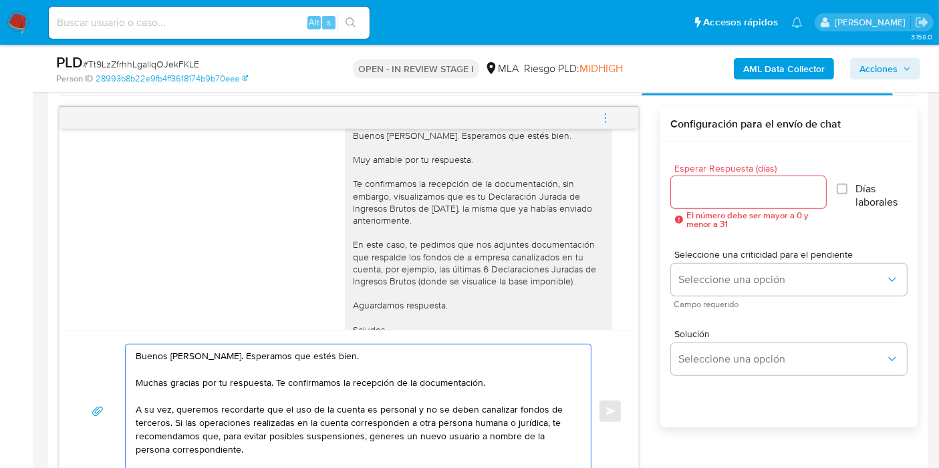
click at [182, 419] on textarea "Buenos días, Ariel. Esperamos que estés bien. Muchas gracias por tu respuesta. …" at bounding box center [355, 412] width 438 height 134
click at [176, 419] on textarea "Buenos días, Ariel. Esperamos que estés bien. Muchas gracias por tu respuesta. …" at bounding box center [355, 412] width 438 height 134
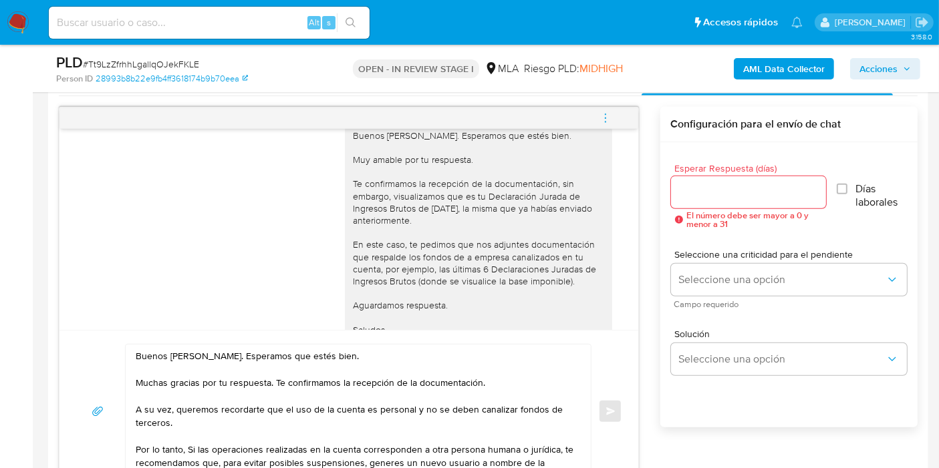
click at [134, 450] on div "Buenos días, Ariel. Esperamos que estés bien. Muchas gracias por tu respuesta. …" at bounding box center [355, 412] width 458 height 134
drag, startPoint x: 134, startPoint y: 450, endPoint x: 141, endPoint y: 449, distance: 6.8
click at [139, 449] on div "Buenos días, Ariel. Esperamos que estés bien. Muchas gracias por tu respuesta. …" at bounding box center [355, 412] width 458 height 134
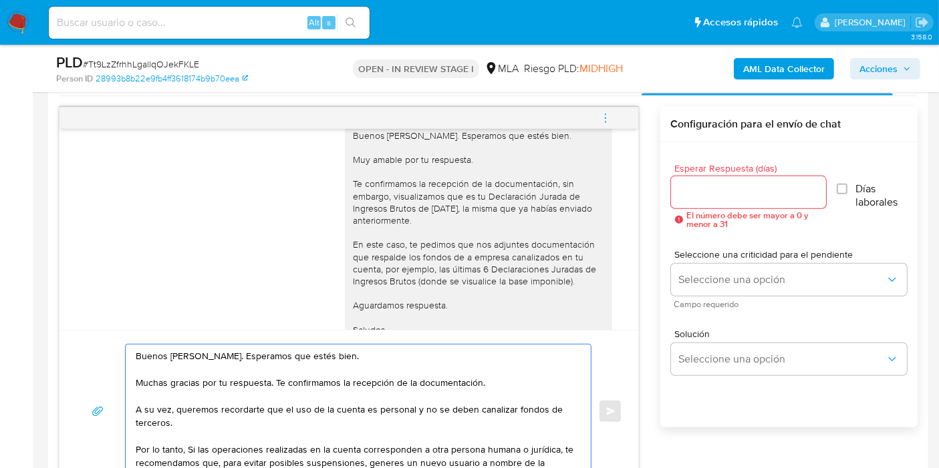
click at [140, 449] on textarea "Buenos días, Ariel. Esperamos que estés bien. Muchas gracias por tu respuesta. …" at bounding box center [355, 412] width 438 height 134
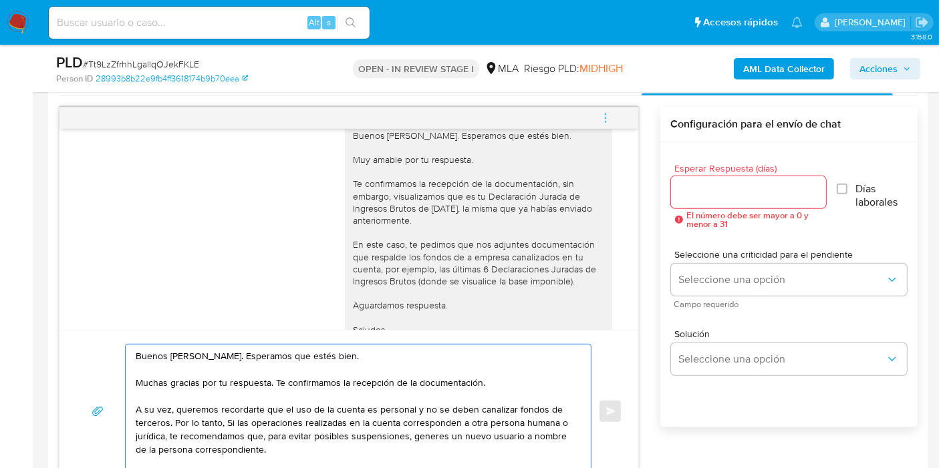
click at [471, 429] on textarea "Buenos días, Ariel. Esperamos que estés bien. Muchas gracias por tu respuesta. …" at bounding box center [355, 412] width 438 height 134
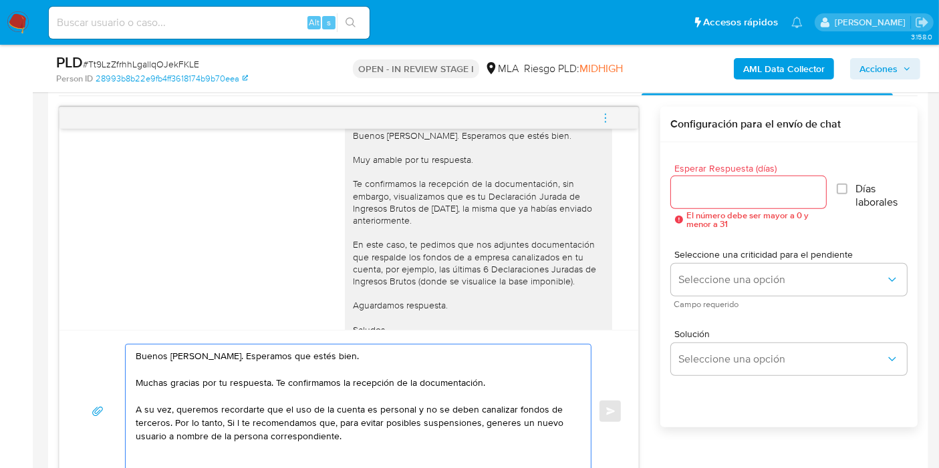
drag, startPoint x: 248, startPoint y: 422, endPoint x: 166, endPoint y: 432, distance: 82.1
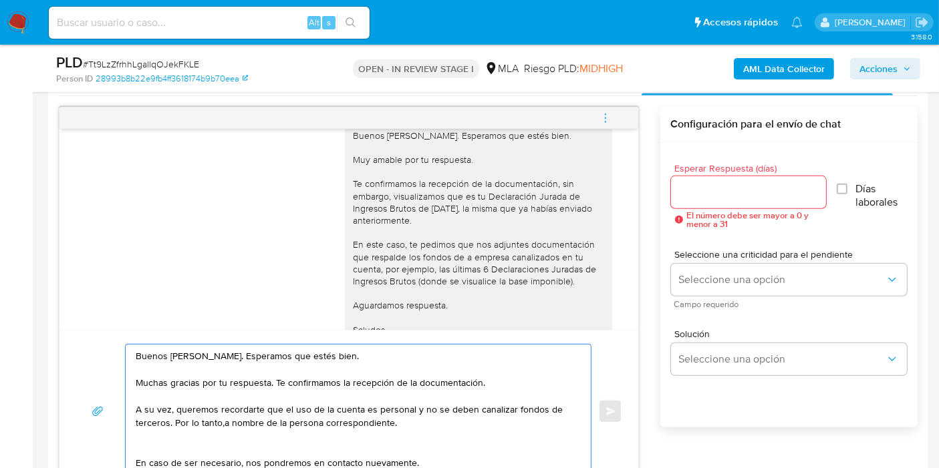
drag, startPoint x: 276, startPoint y: 423, endPoint x: 326, endPoint y: 426, distance: 50.2
click at [320, 423] on textarea "Buenos días, Ariel. Esperamos que estés bien. Muchas gracias por tu respuesta. …" at bounding box center [355, 412] width 438 height 134
click at [322, 432] on textarea "Buenos días, Ariel. Esperamos que estés bien. Muchas gracias por tu respuesta. …" at bounding box center [355, 412] width 438 height 134
paste textarea "Queremos informarte que el uso de la cuenta es personal y no se deben canalizar…"
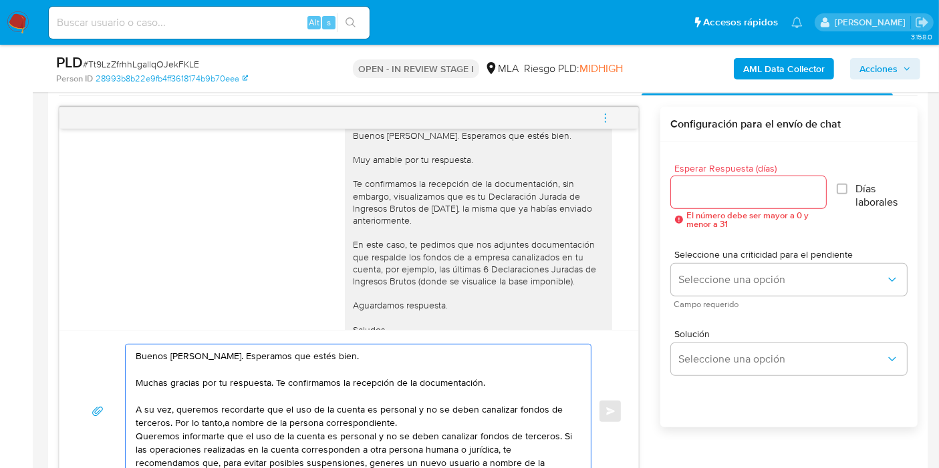
scroll to position [690, 0]
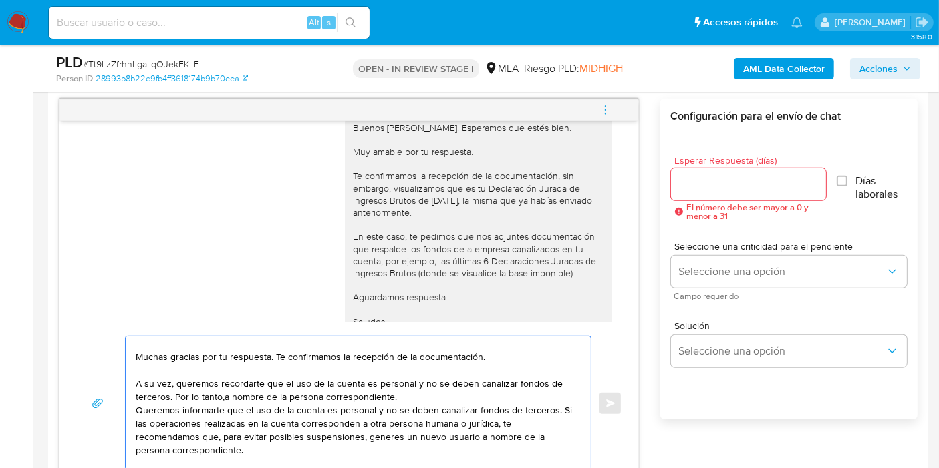
drag, startPoint x: 217, startPoint y: 436, endPoint x: 223, endPoint y: 398, distance: 37.9
click at [223, 398] on textarea "Buenos días, Ariel. Esperamos que estés bien. Muchas gracias por tu respuesta. …" at bounding box center [355, 404] width 438 height 134
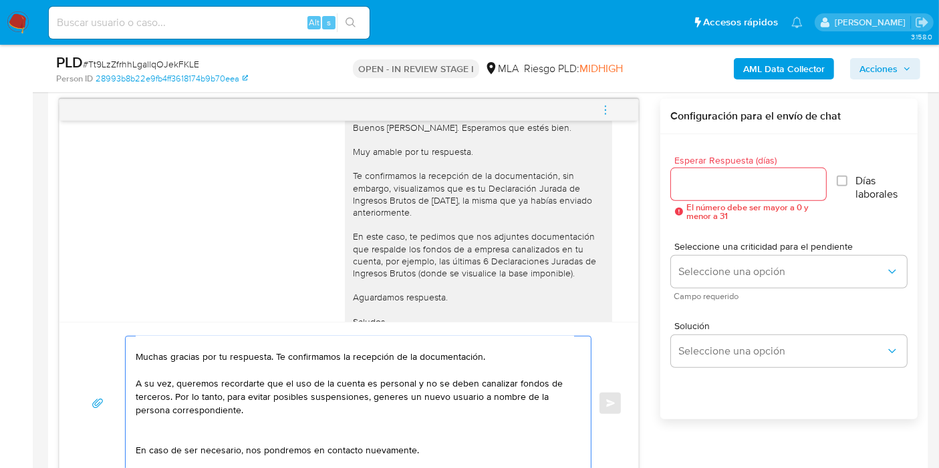
click at [392, 409] on textarea "Buenos días, Ariel. Esperamos que estés bien. Muchas gracias por tu respuesta. …" at bounding box center [355, 404] width 438 height 134
click at [372, 398] on textarea "Buenos días, Ariel. Esperamos que estés bien. Muchas gracias por tu respuesta. …" at bounding box center [355, 404] width 438 height 134
drag, startPoint x: 367, startPoint y: 394, endPoint x: 374, endPoint y: 394, distance: 7.4
click at [368, 394] on textarea "Buenos días, Ariel. Esperamos que estés bien. Muchas gracias por tu respuesta. …" at bounding box center [355, 404] width 438 height 134
drag, startPoint x: 189, startPoint y: 407, endPoint x: 296, endPoint y: 416, distance: 107.3
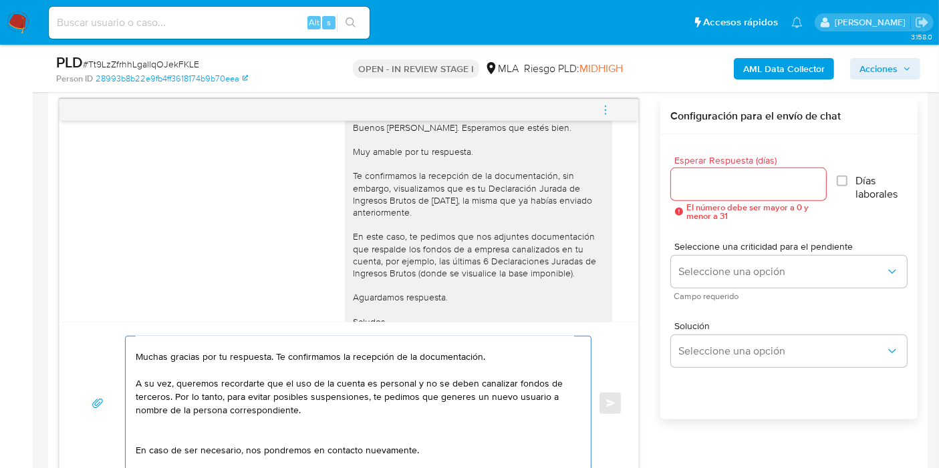
click at [296, 416] on textarea "Buenos días, Ariel. Esperamos que estés bien. Muchas gracias por tu respuesta. …" at bounding box center [355, 404] width 438 height 134
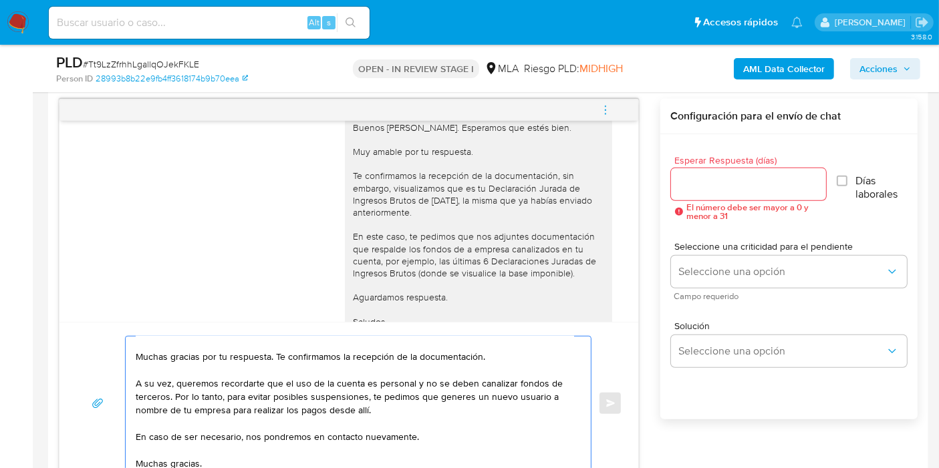
click at [296, 416] on textarea "Buenos días, Ariel. Esperamos que estés bien. Muchas gracias por tu respuesta. …" at bounding box center [355, 404] width 438 height 134
click at [297, 426] on textarea "Buenos días, Ariel. Esperamos que estés bien. Muchas gracias por tu respuesta. …" at bounding box center [355, 404] width 438 height 134
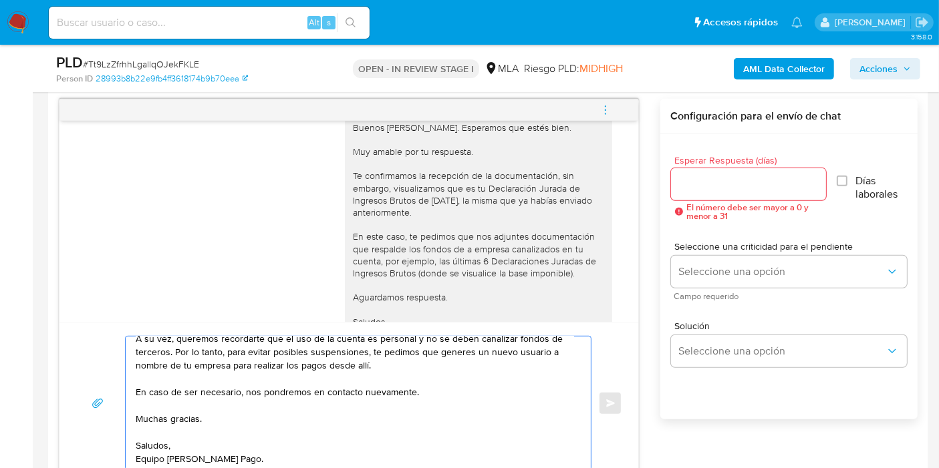
scroll to position [92, 0]
click at [192, 448] on textarea "Buenos días, Ariel. Esperamos que estés bien. Muchas gracias por tu respuesta. …" at bounding box center [355, 404] width 438 height 134
click at [180, 456] on textarea "Buenos días, Ariel. Esperamos que estés bien. Muchas gracias por tu respuesta. …" at bounding box center [355, 404] width 438 height 134
click at [194, 411] on textarea "Buenos días, Ariel. Esperamos que estés bien. Muchas gracias por tu respuesta. …" at bounding box center [355, 404] width 438 height 134
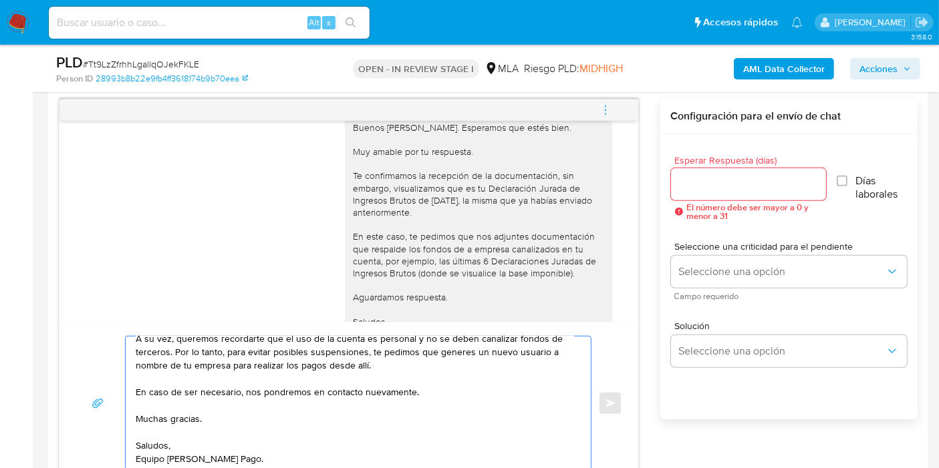
click at [188, 408] on textarea "Buenos días, Ariel. Esperamos que estés bien. Muchas gracias por tu respuesta. …" at bounding box center [355, 404] width 438 height 134
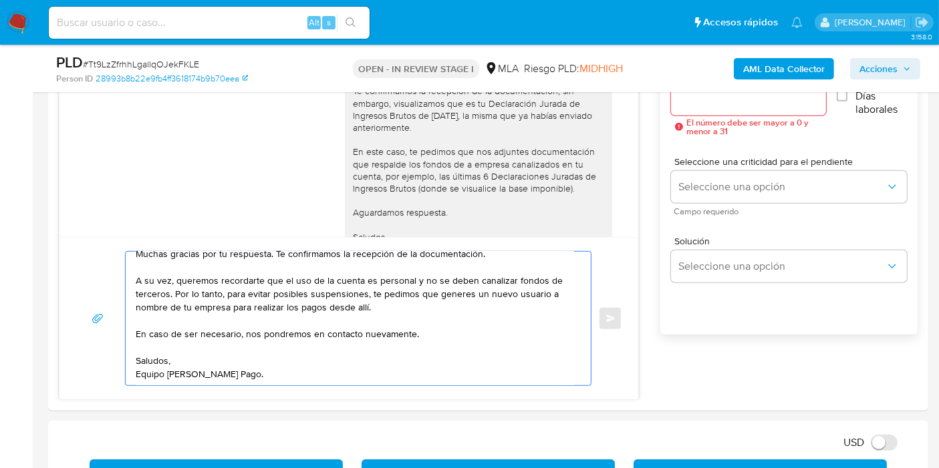
scroll to position [838, 0]
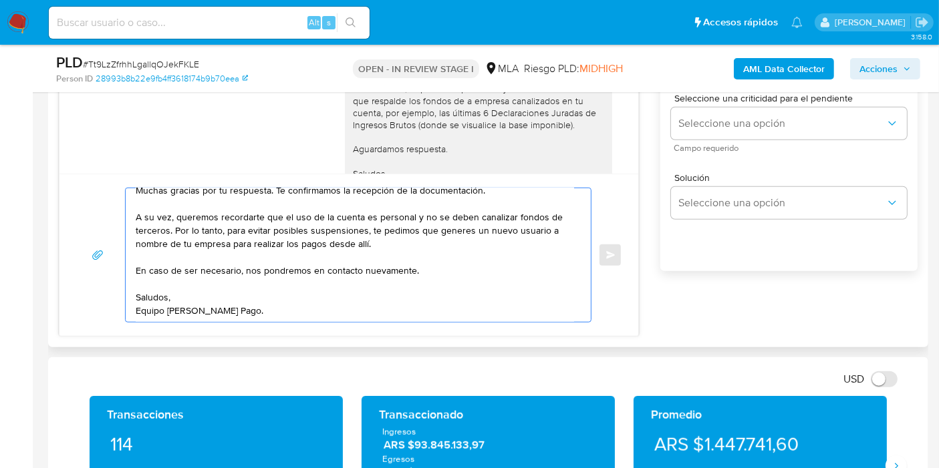
click at [162, 315] on textarea "Buenos [PERSON_NAME]. Esperamos que estés bien. Muchas gracias por tu respuesta…" at bounding box center [355, 255] width 438 height 134
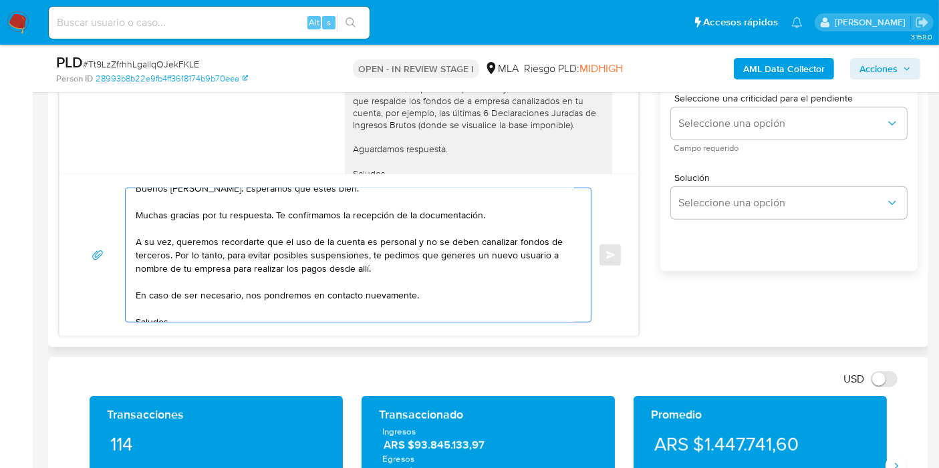
scroll to position [0, 0]
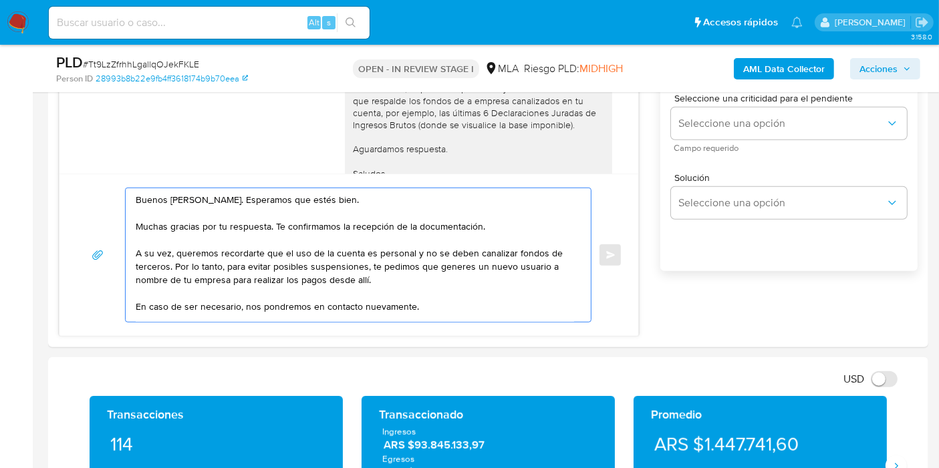
type textarea "Buenos [PERSON_NAME]. Esperamos que estés bien. Muchas gracias por tu respuesta…"
click at [134, 68] on span "# Tt9LzZfrhhLgallqOJekFKLE" at bounding box center [141, 63] width 116 height 13
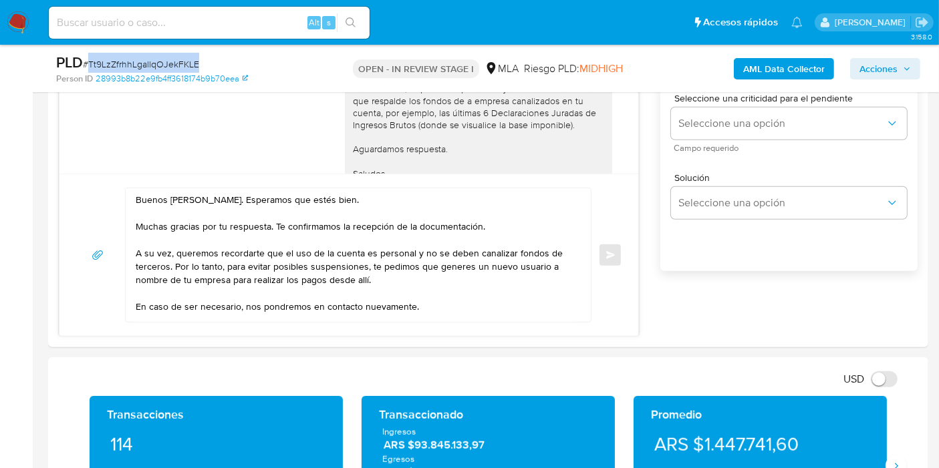
click at [134, 68] on span "# Tt9LzZfrhhLgallqOJekFKLE" at bounding box center [141, 63] width 116 height 13
copy span "Tt9LzZfrhhLgallqOJekFKLE"
click at [253, 265] on textarea "Buenos [PERSON_NAME]. Esperamos que estés bien. Muchas gracias por tu respuesta…" at bounding box center [355, 255] width 438 height 134
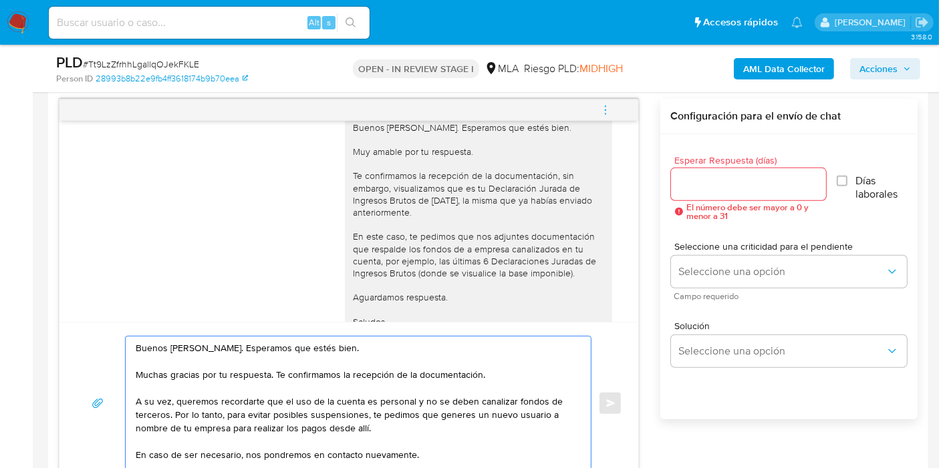
scroll to position [36, 0]
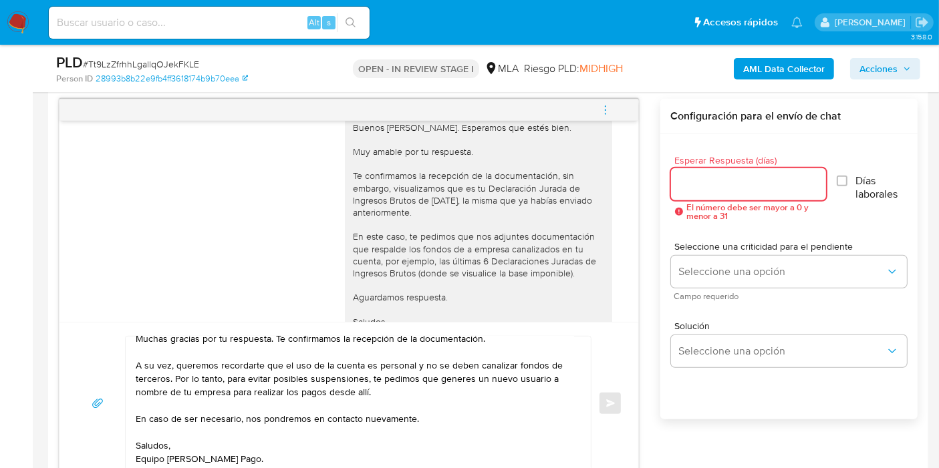
click at [731, 182] on input "Esperar Respuesta (días)" at bounding box center [749, 184] width 156 height 17
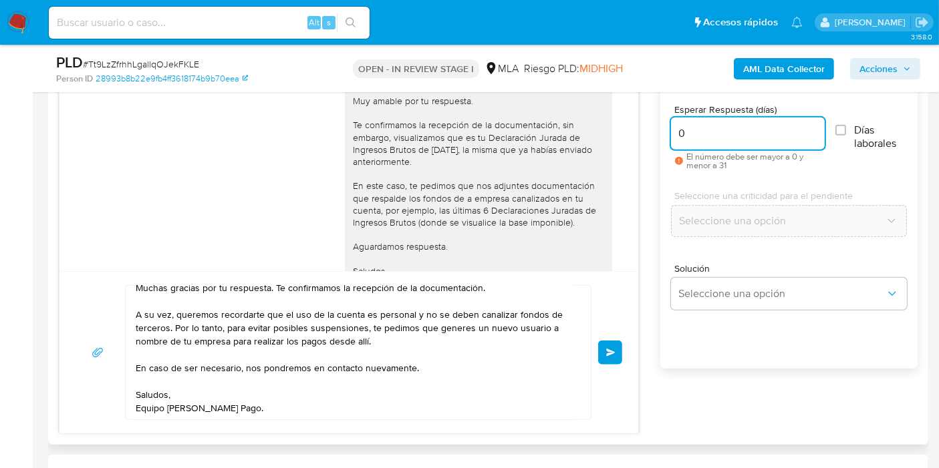
scroll to position [764, 0]
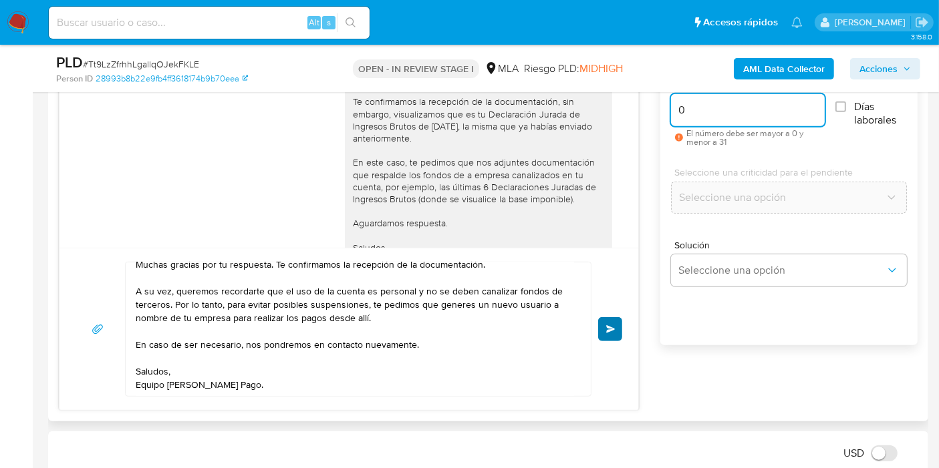
type input "0"
click at [612, 317] on button "Enviar" at bounding box center [610, 329] width 24 height 24
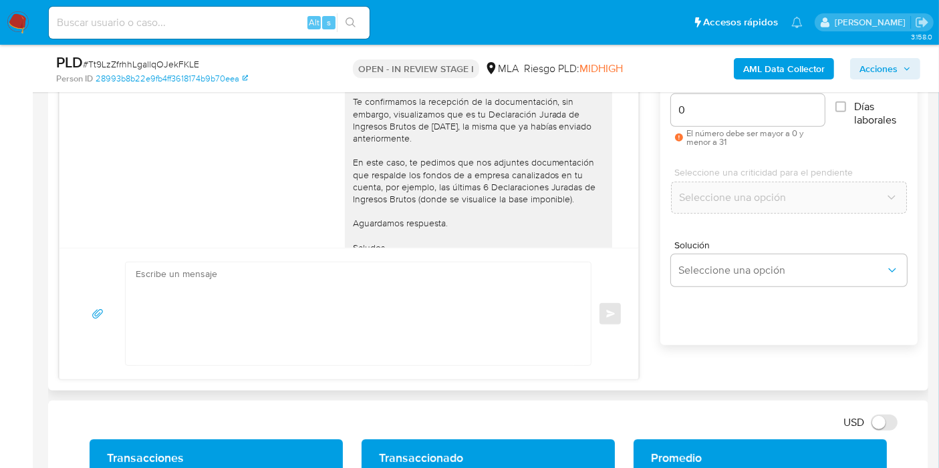
scroll to position [1751, 0]
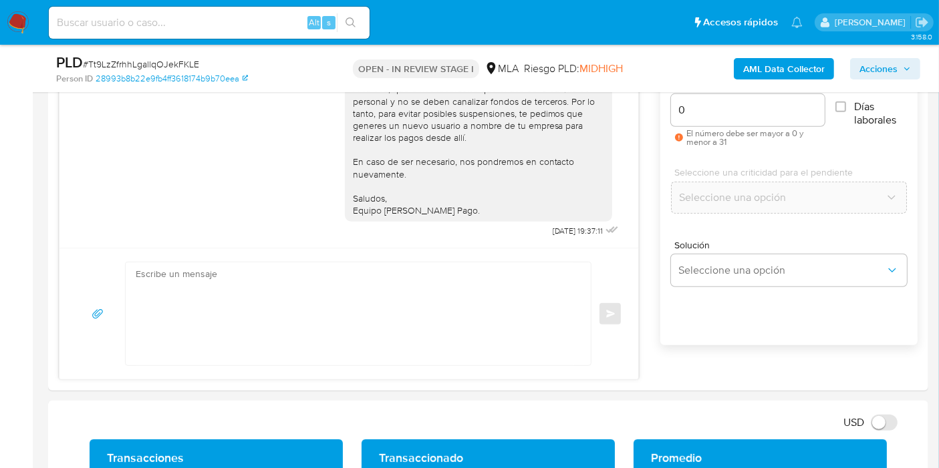
click at [140, 65] on span "# Tt9LzZfrhhLgallqOJekFKLE" at bounding box center [141, 63] width 116 height 13
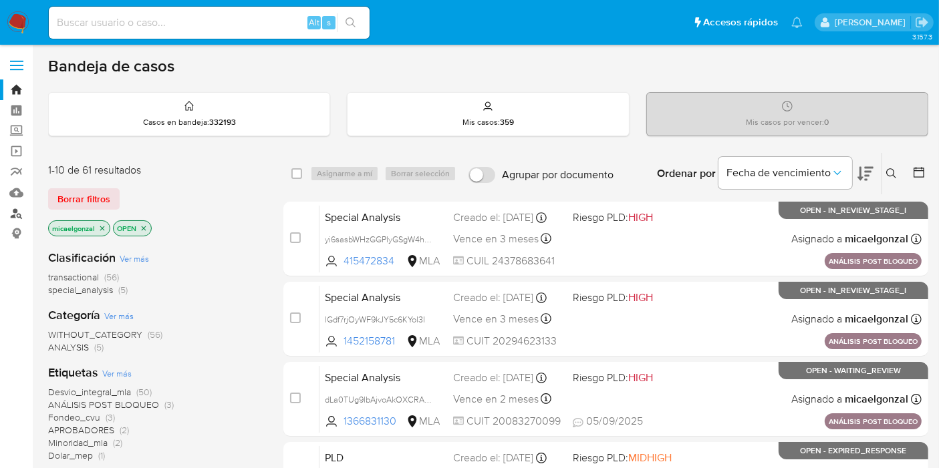
click at [17, 214] on link "Buscador de personas" at bounding box center [79, 213] width 159 height 21
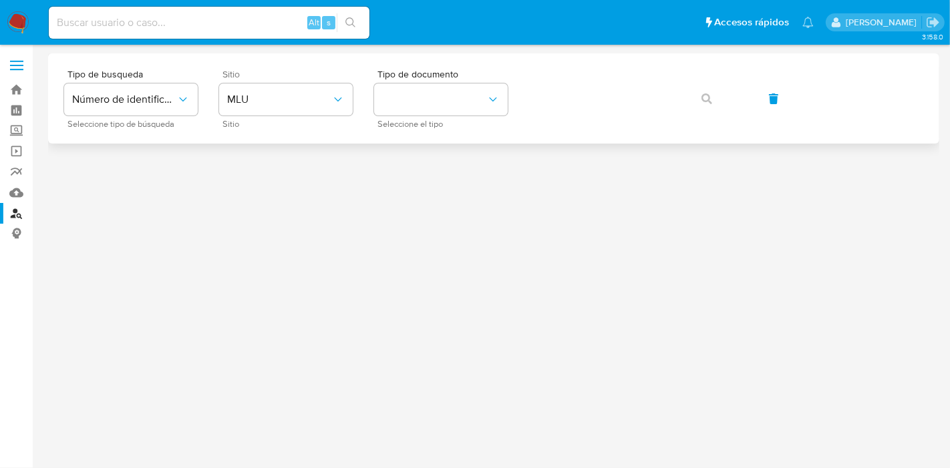
click at [349, 116] on div "Sitio MLU Sitio" at bounding box center [286, 99] width 134 height 58
click at [340, 108] on button "MLU" at bounding box center [286, 100] width 134 height 32
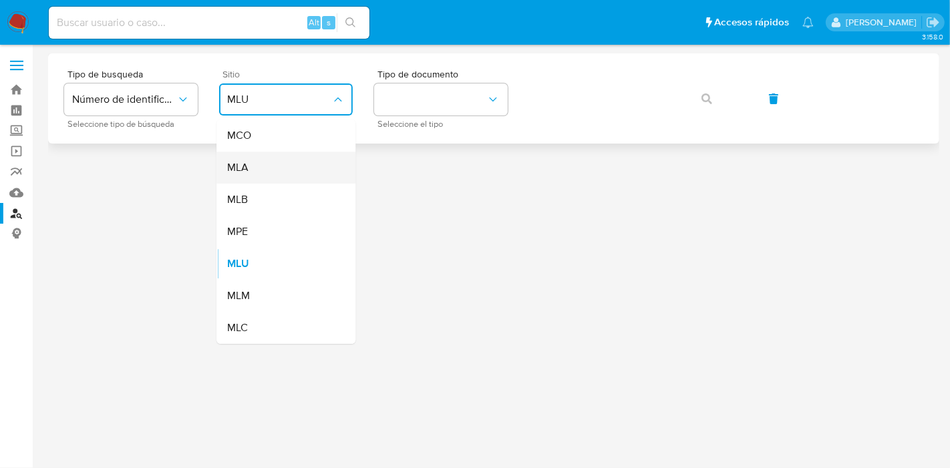
click at [298, 178] on div "MLA" at bounding box center [282, 168] width 110 height 32
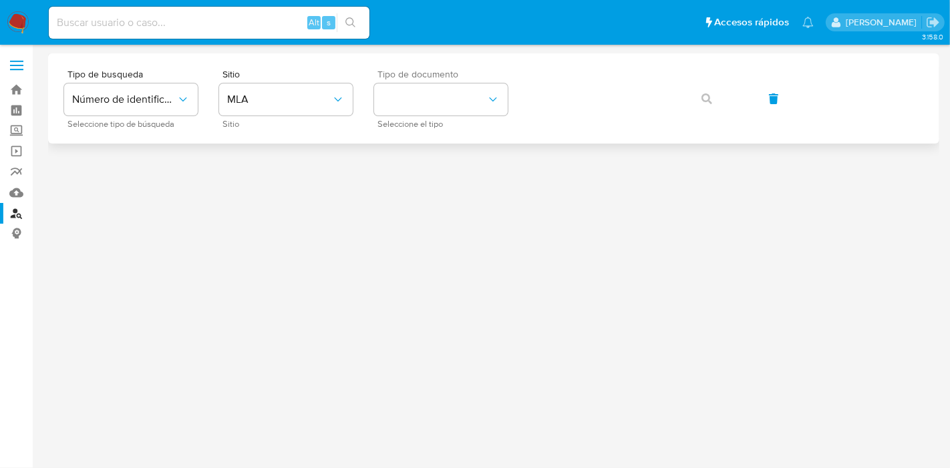
click at [460, 123] on span "Seleccione el tipo" at bounding box center [445, 124] width 134 height 7
click at [466, 112] on button "identificationType" at bounding box center [441, 100] width 134 height 32
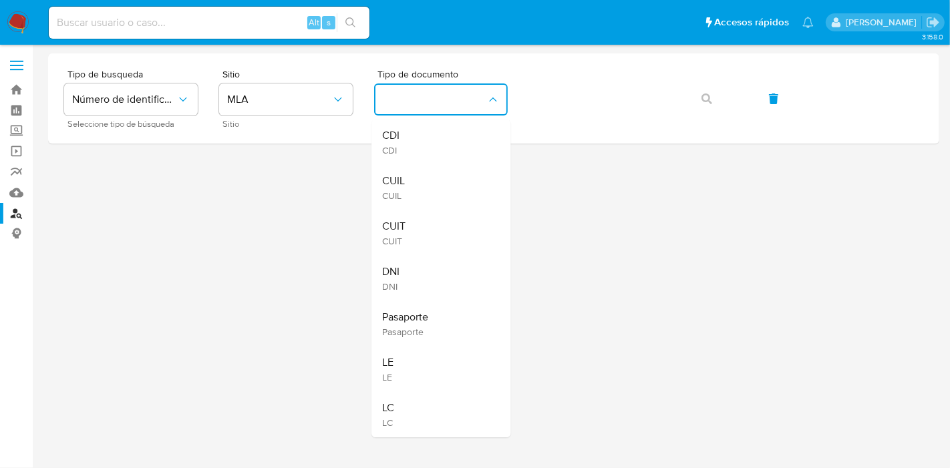
drag, startPoint x: 464, startPoint y: 114, endPoint x: 425, endPoint y: 176, distance: 73.3
click at [423, 178] on div "CUIL CUIL" at bounding box center [437, 187] width 110 height 45
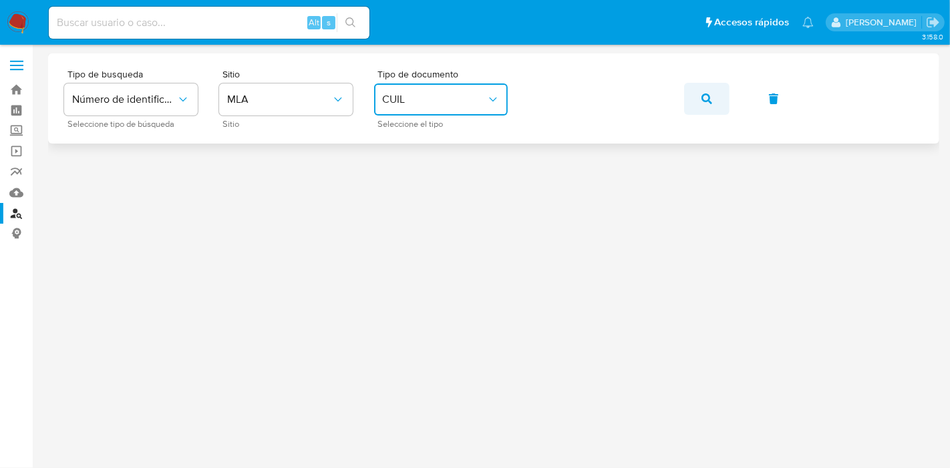
click at [695, 90] on button "button" at bounding box center [706, 99] width 45 height 32
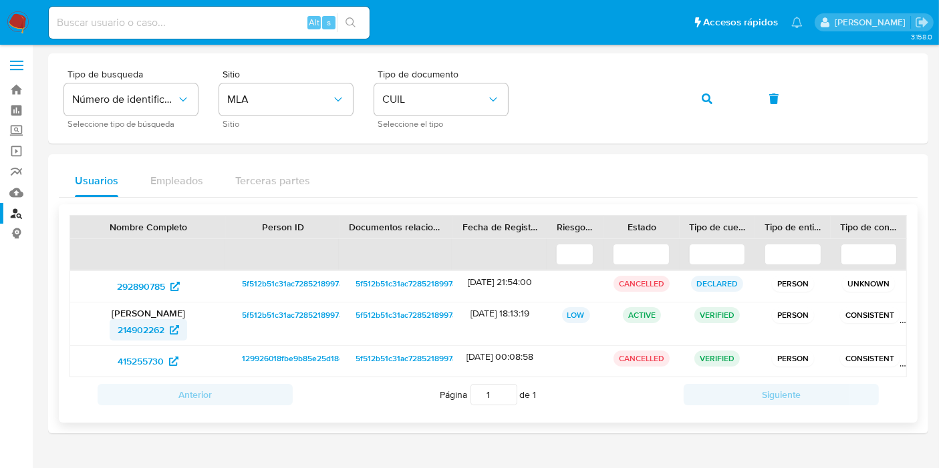
click at [165, 325] on span "214902262" at bounding box center [148, 329] width 61 height 21
click at [690, 100] on button "button" at bounding box center [706, 99] width 45 height 32
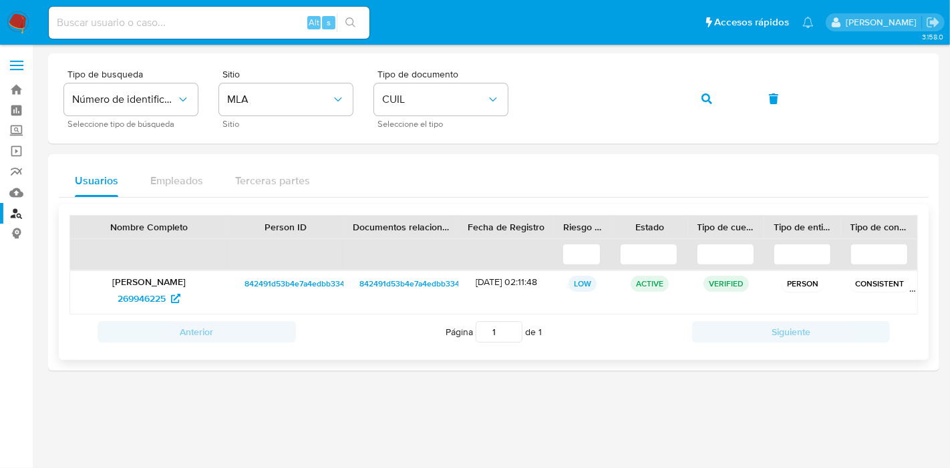
click at [155, 310] on div "[PERSON_NAME] 269946225" at bounding box center [149, 292] width 158 height 43
click at [160, 304] on span "269946225" at bounding box center [142, 298] width 48 height 21
click at [13, 20] on img at bounding box center [18, 22] width 23 height 23
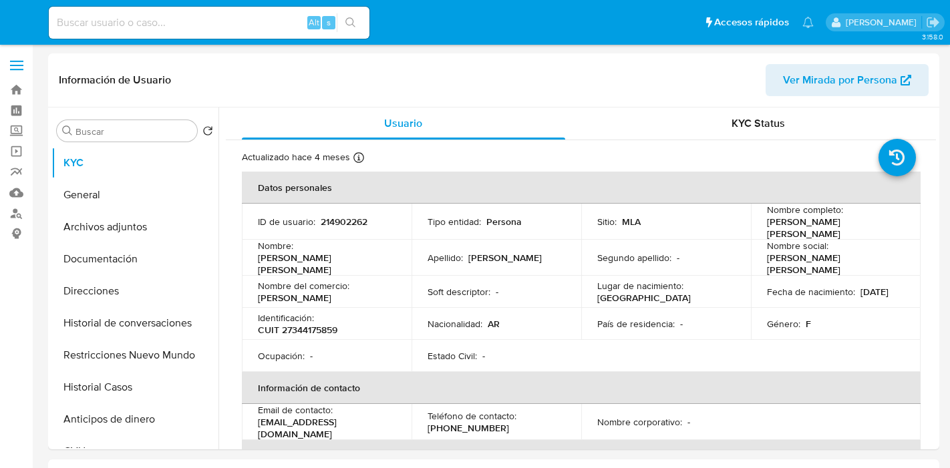
select select "10"
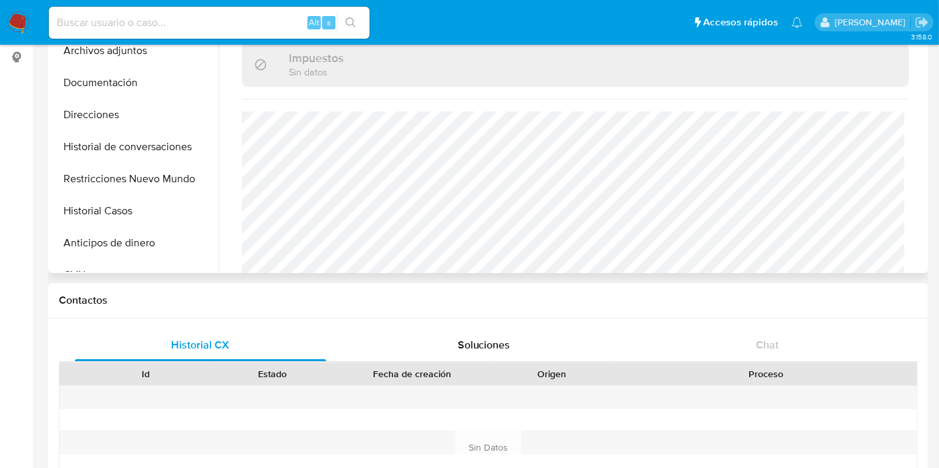
scroll to position [74, 0]
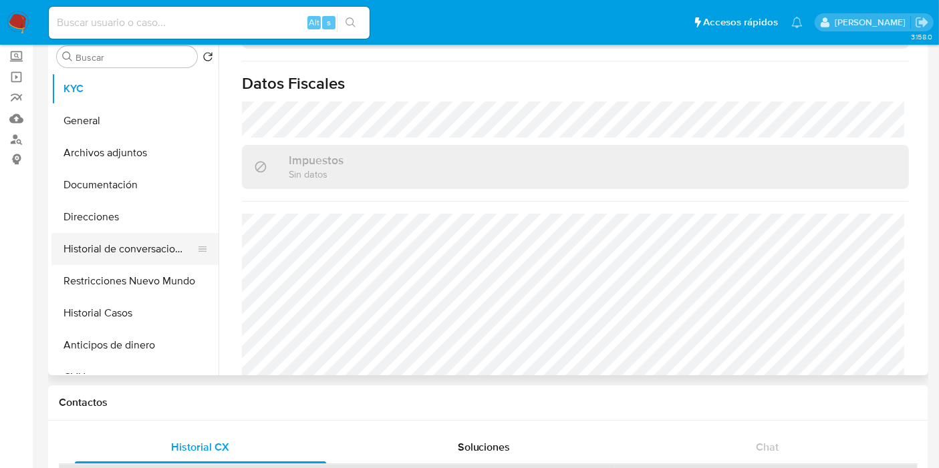
click at [142, 243] on button "Historial de conversaciones" at bounding box center [129, 249] width 156 height 32
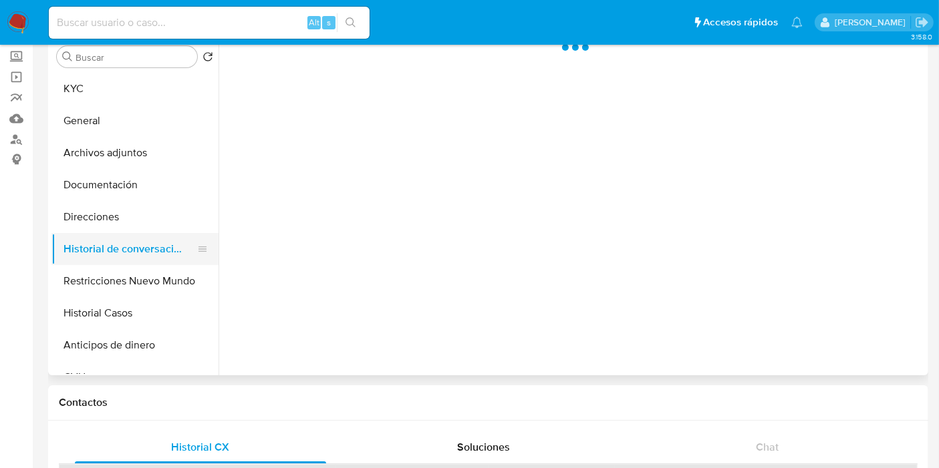
scroll to position [0, 0]
click at [118, 213] on button "Direcciones" at bounding box center [129, 217] width 156 height 32
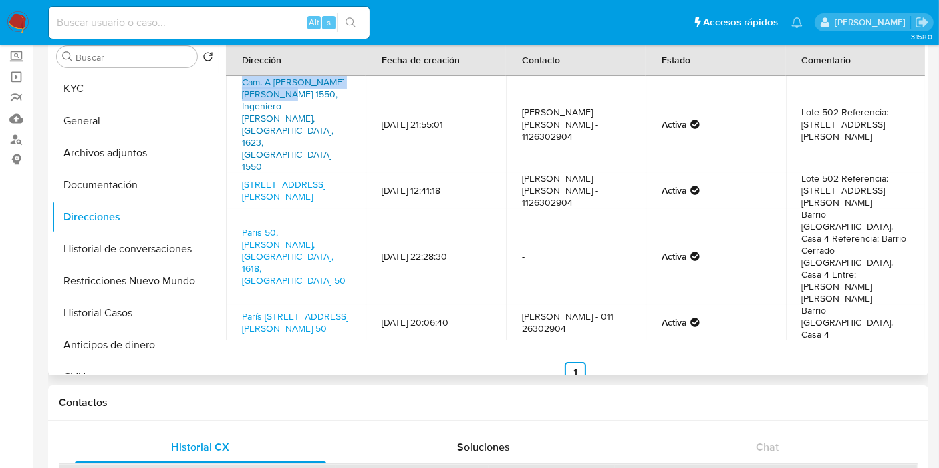
drag, startPoint x: 242, startPoint y: 81, endPoint x: 271, endPoint y: 96, distance: 32.3
click at [271, 96] on td "Cam. A [PERSON_NAME] [PERSON_NAME] 1550, Ingeniero [PERSON_NAME], [GEOGRAPHIC_D…" at bounding box center [296, 124] width 140 height 96
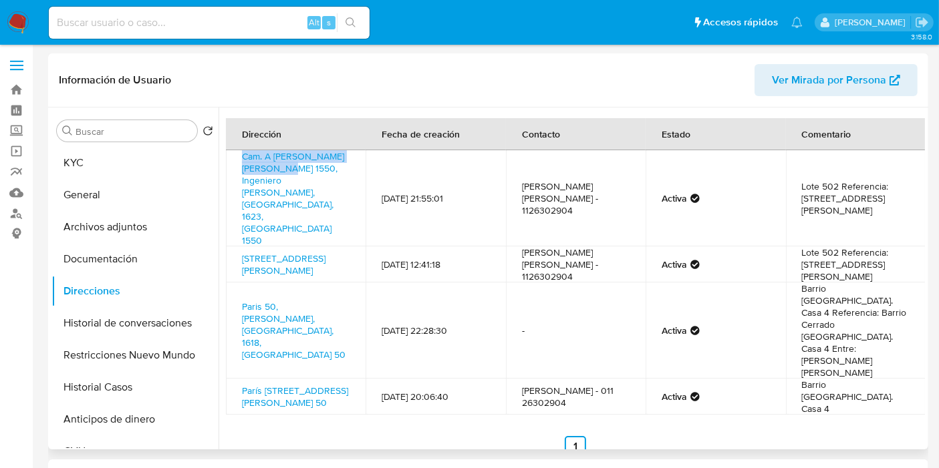
click at [235, 159] on td "Cam. A [PERSON_NAME] [PERSON_NAME] 1550, Ingeniero [PERSON_NAME], [GEOGRAPHIC_D…" at bounding box center [296, 198] width 140 height 96
drag, startPoint x: 234, startPoint y: 154, endPoint x: 342, endPoint y: 176, distance: 110.6
click at [342, 176] on td "Cam. A [PERSON_NAME] [PERSON_NAME] 1550, Ingeniero [PERSON_NAME], [GEOGRAPHIC_D…" at bounding box center [296, 198] width 140 height 96
copy link "Cam. A [PERSON_NAME] [PERSON_NAME] 1550, Ingeniero Maschwitz, [GEOGRAPHIC_DATA]"
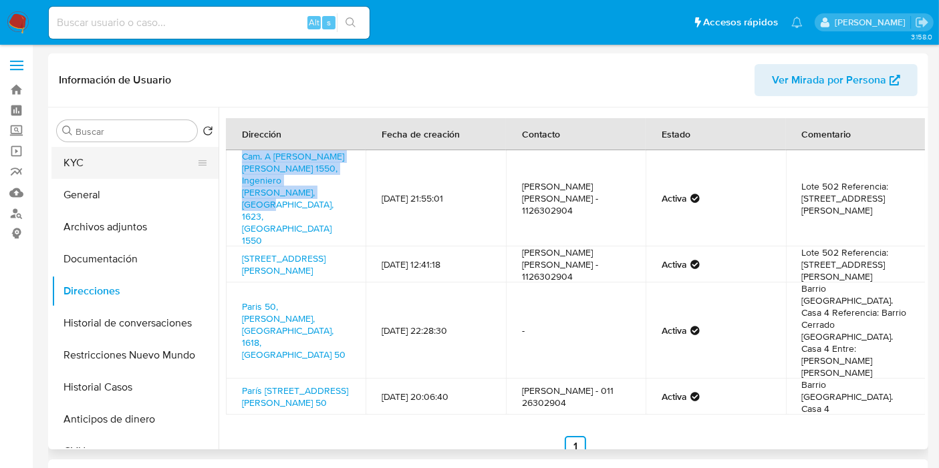
click at [162, 168] on button "KYC" at bounding box center [129, 163] width 156 height 32
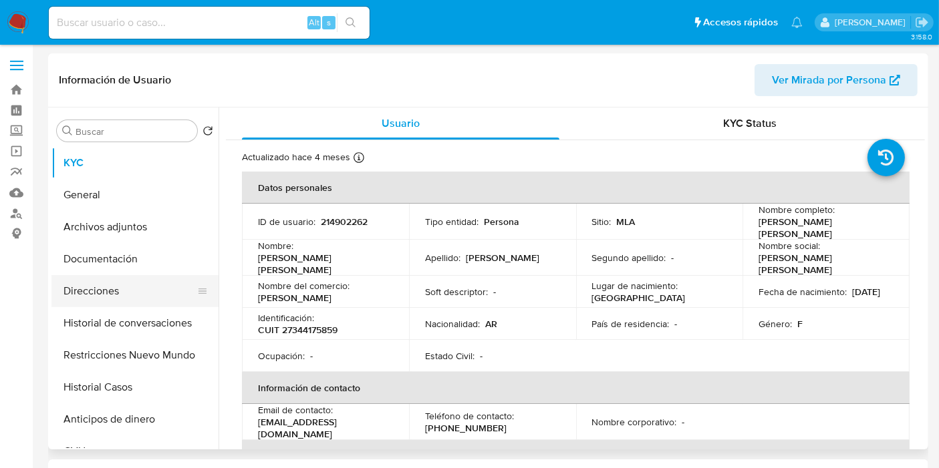
drag, startPoint x: 110, startPoint y: 257, endPoint x: 116, endPoint y: 290, distance: 33.3
click at [110, 264] on button "Documentación" at bounding box center [134, 259] width 167 height 32
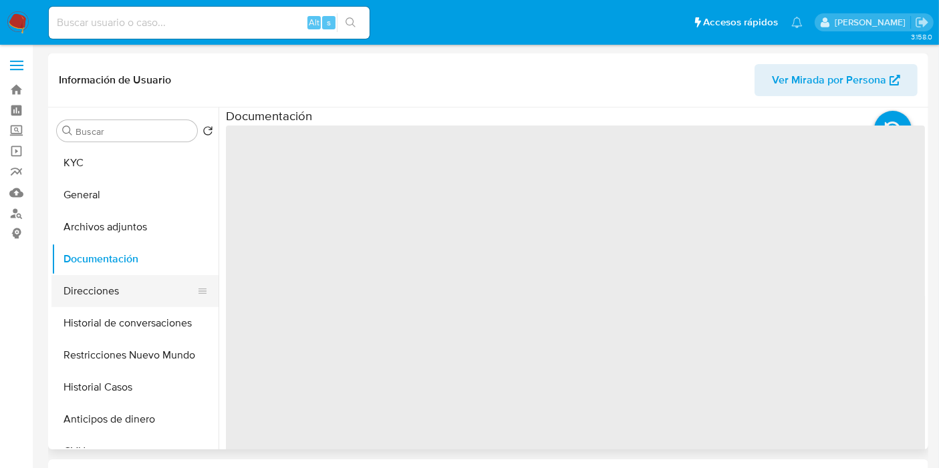
drag, startPoint x: 116, startPoint y: 290, endPoint x: 126, endPoint y: 294, distance: 10.2
click at [120, 291] on button "Direcciones" at bounding box center [129, 291] width 156 height 32
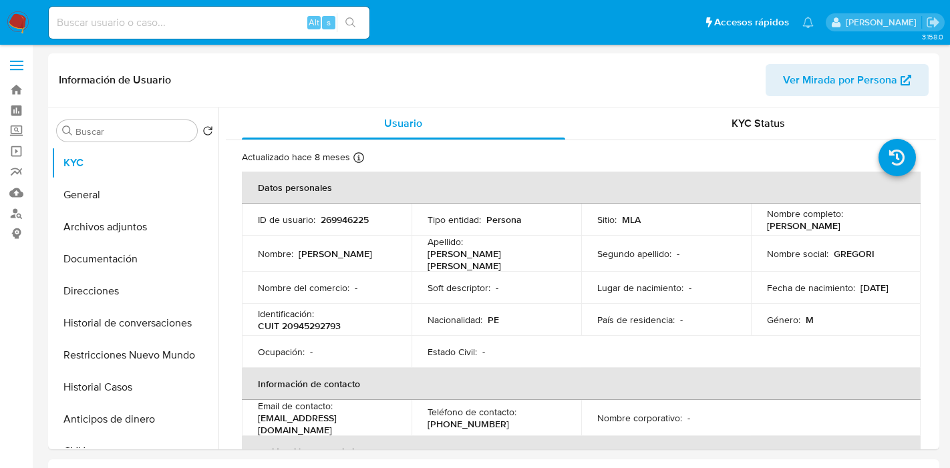
select select "10"
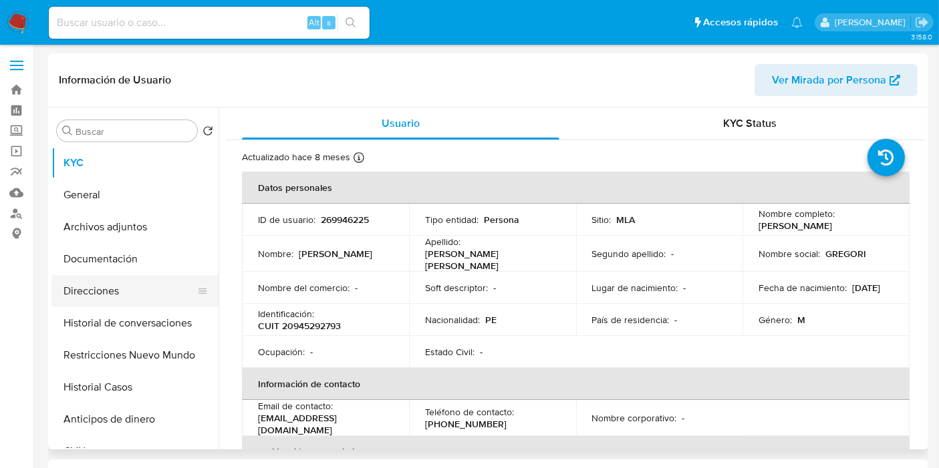
click at [126, 299] on button "Direcciones" at bounding box center [129, 291] width 156 height 32
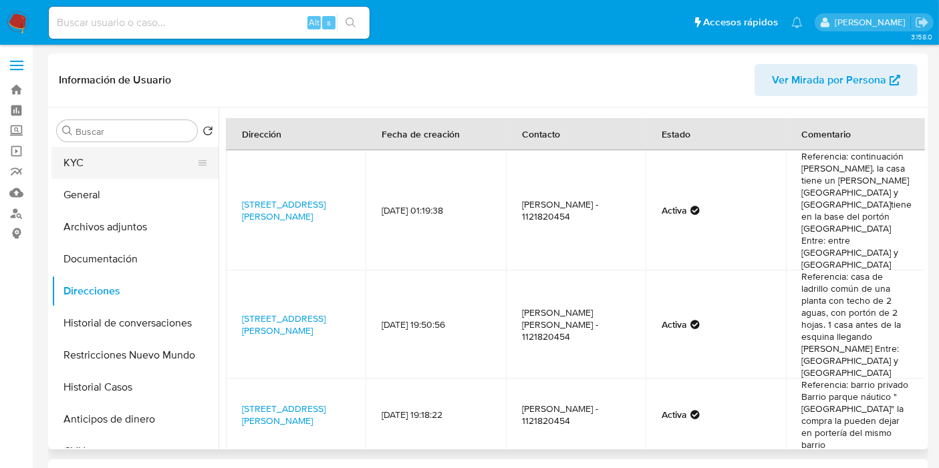
click at [112, 147] on button "KYC" at bounding box center [129, 163] width 156 height 32
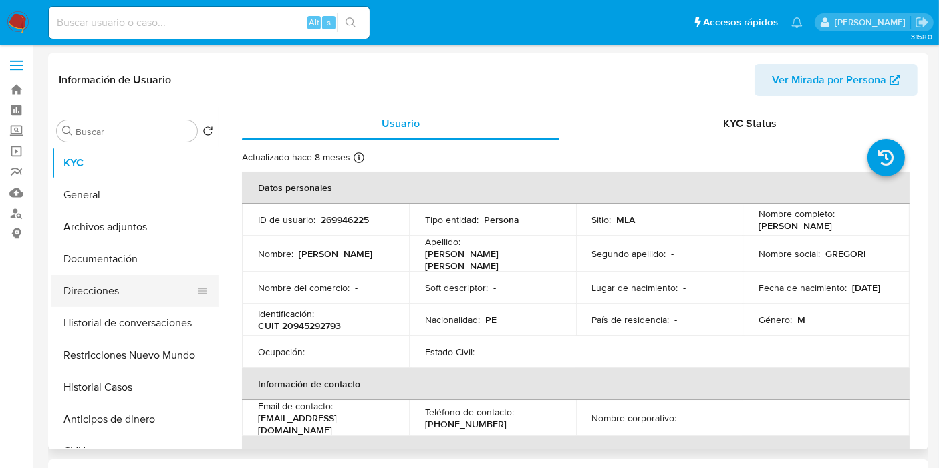
click at [78, 297] on button "Direcciones" at bounding box center [129, 291] width 156 height 32
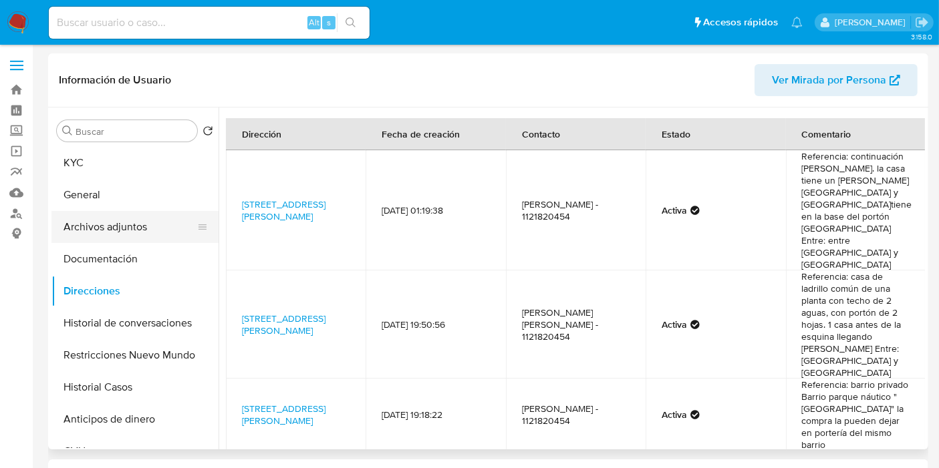
click at [114, 237] on button "Archivos adjuntos" at bounding box center [129, 227] width 156 height 32
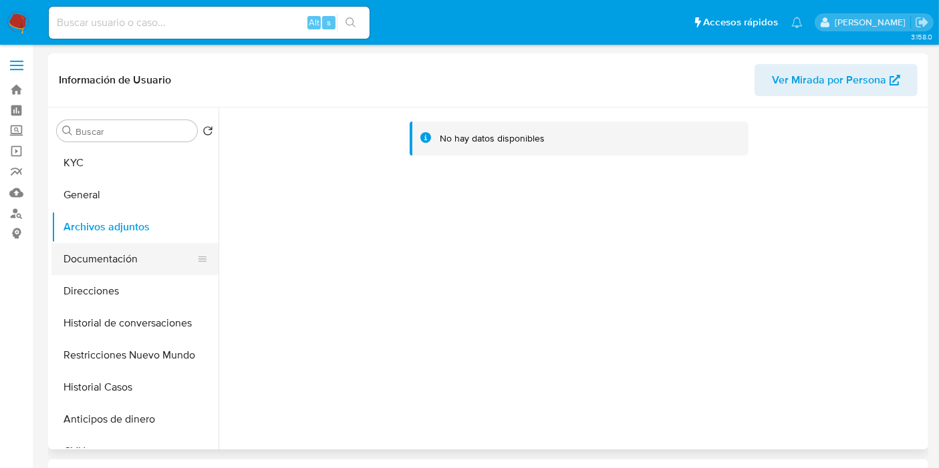
click at [136, 262] on button "Documentación" at bounding box center [129, 259] width 156 height 32
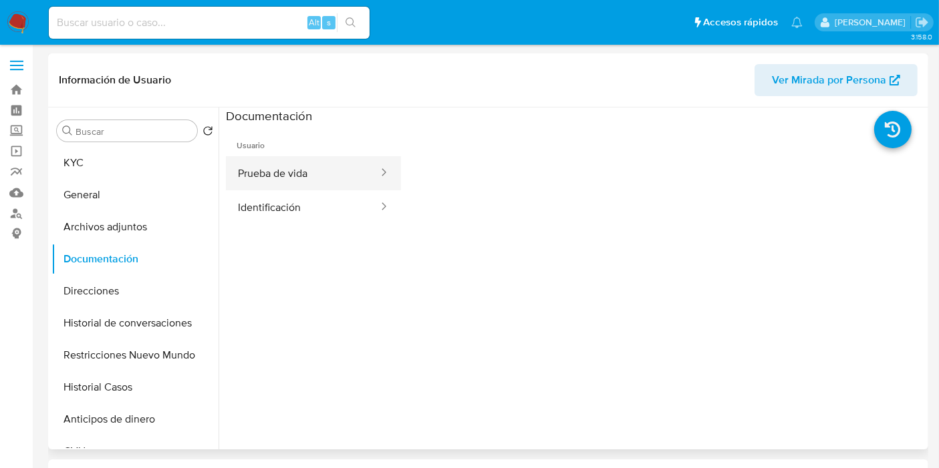
click at [340, 182] on button "Prueba de vida" at bounding box center [303, 173] width 154 height 34
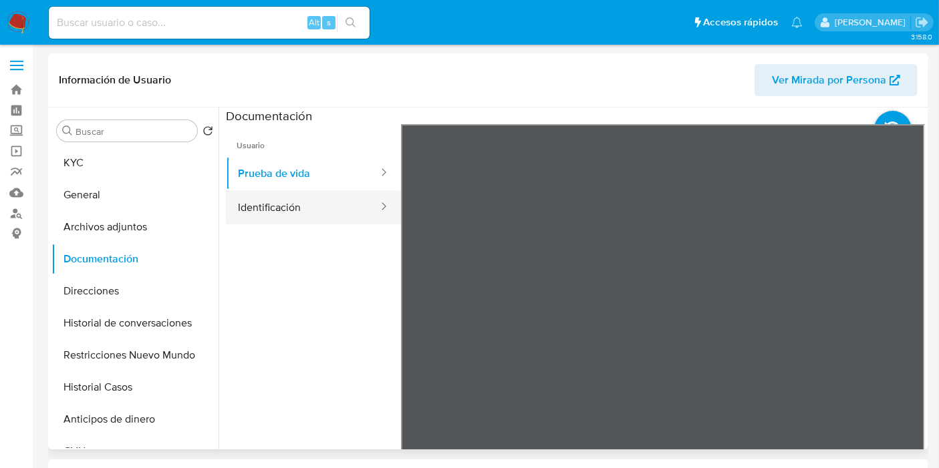
click at [323, 201] on button "Identificación" at bounding box center [303, 207] width 154 height 34
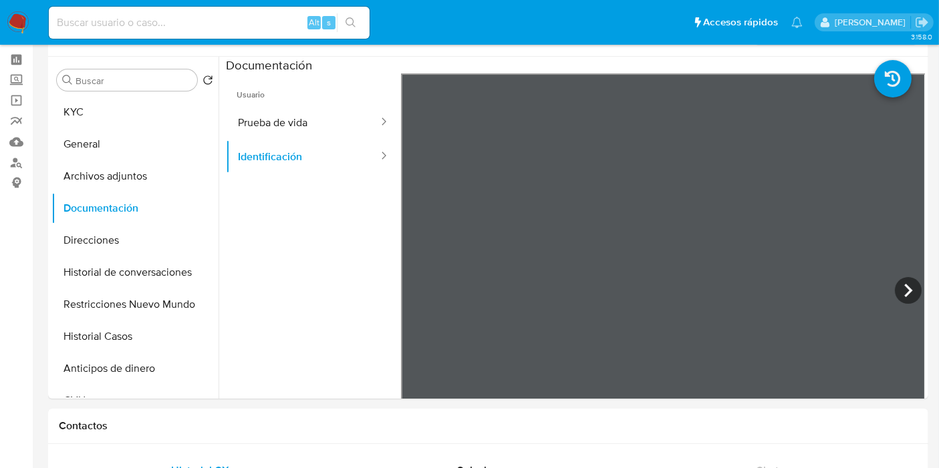
scroll to position [74, 0]
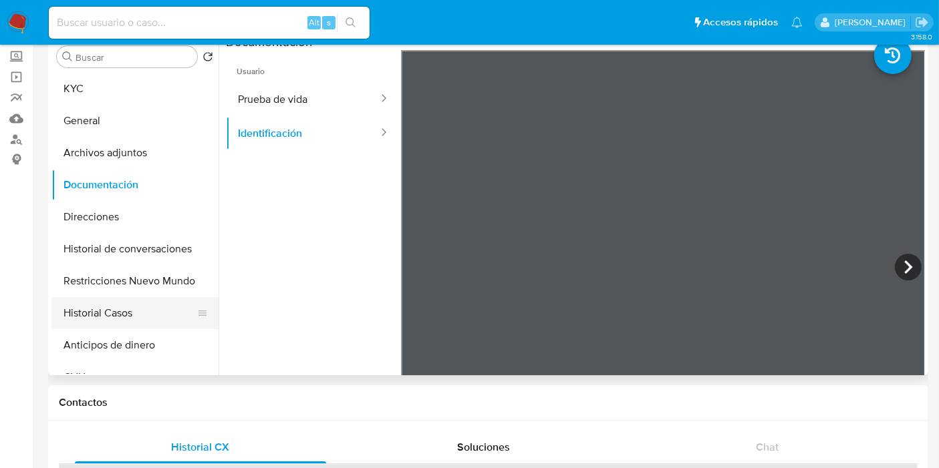
click at [87, 325] on button "Historial Casos" at bounding box center [129, 313] width 156 height 32
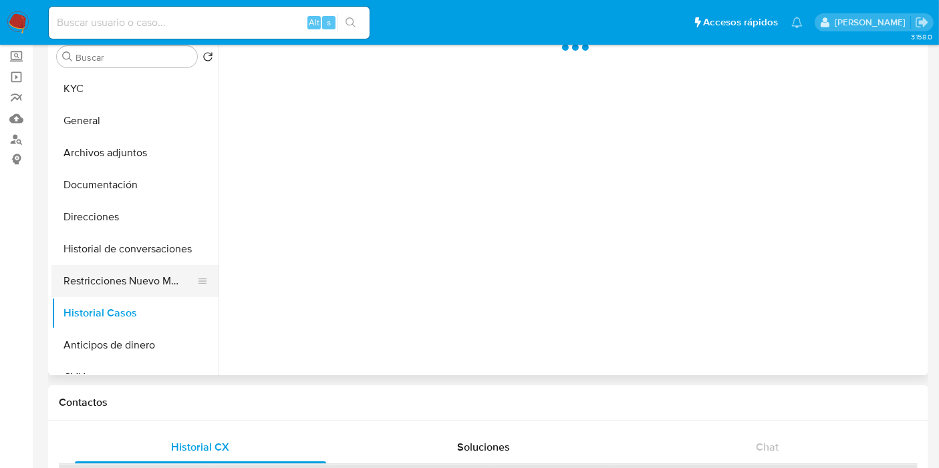
click at [130, 291] on button "Restricciones Nuevo Mundo" at bounding box center [129, 281] width 156 height 32
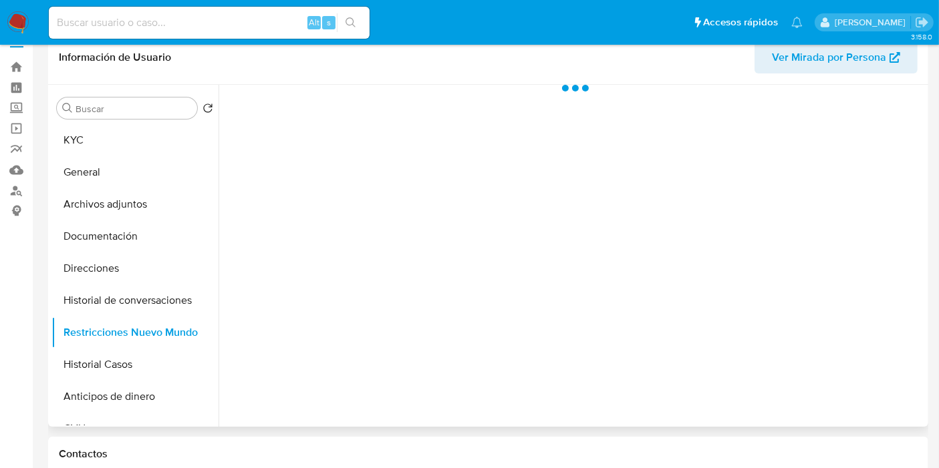
scroll to position [0, 0]
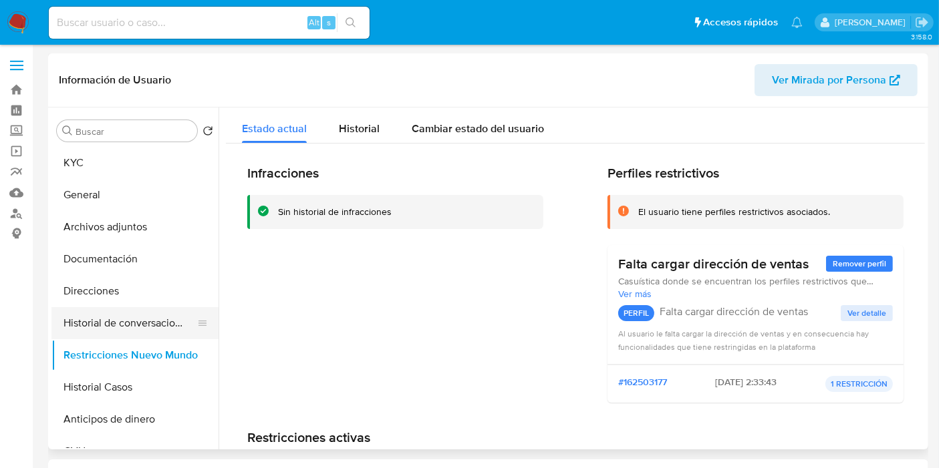
click at [164, 323] on button "Historial de conversaciones" at bounding box center [129, 323] width 156 height 32
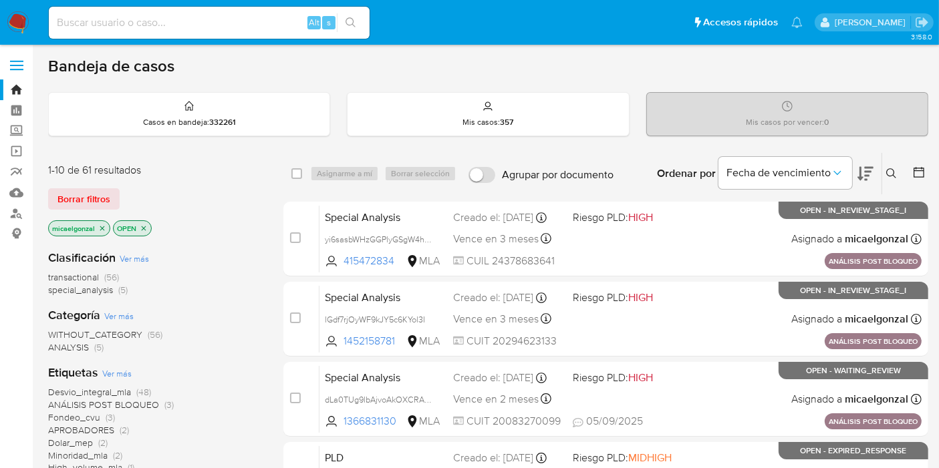
click at [114, 216] on div "1-10 de 61 resultados Borrar filtros micaelgonzal OPEN" at bounding box center [155, 201] width 214 height 76
click at [90, 215] on div "1-10 de 61 resultados Borrar filtros micaelgonzal OPEN" at bounding box center [155, 201] width 214 height 76
click at [80, 192] on span "Borrar filtros" at bounding box center [83, 199] width 53 height 19
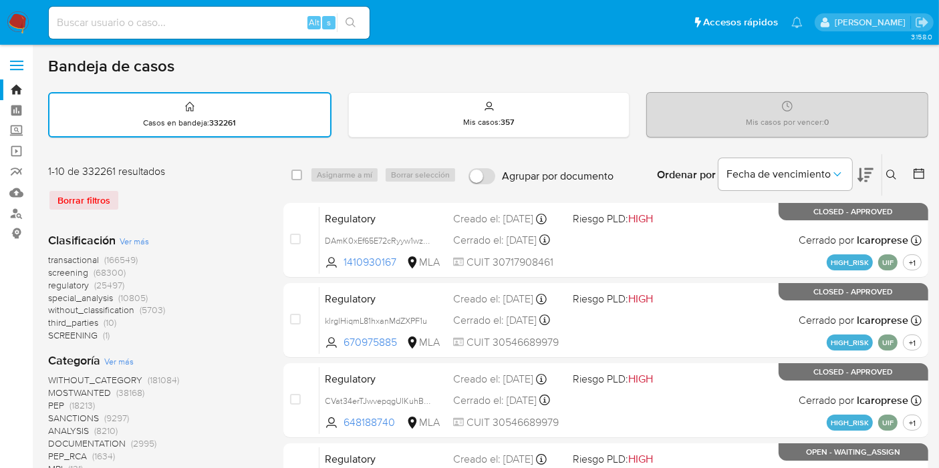
drag, startPoint x: 874, startPoint y: 172, endPoint x: 886, endPoint y: 172, distance: 12.0
click at [876, 172] on div "Ordenar por Fecha de vencimiento" at bounding box center [763, 174] width 235 height 41
click at [888, 172] on icon at bounding box center [891, 175] width 11 height 11
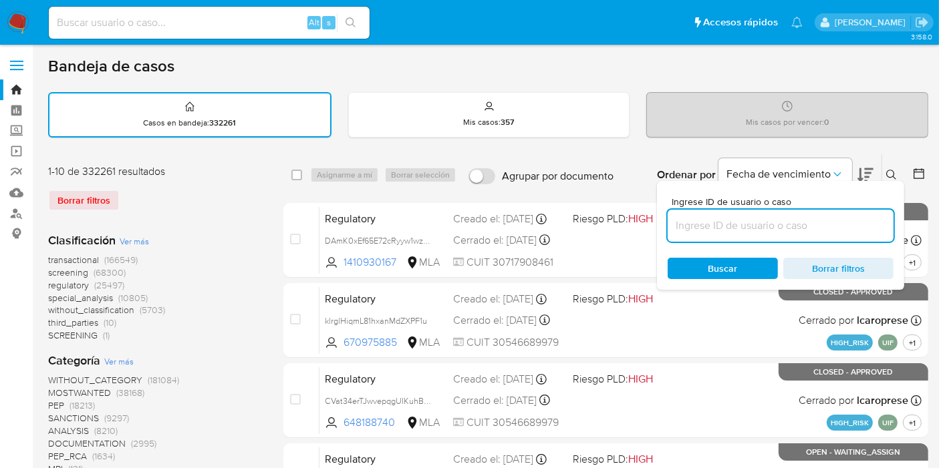
click at [832, 217] on input at bounding box center [781, 225] width 226 height 17
type input "Tt9LzZfrhhLgallqOJekFKLE"
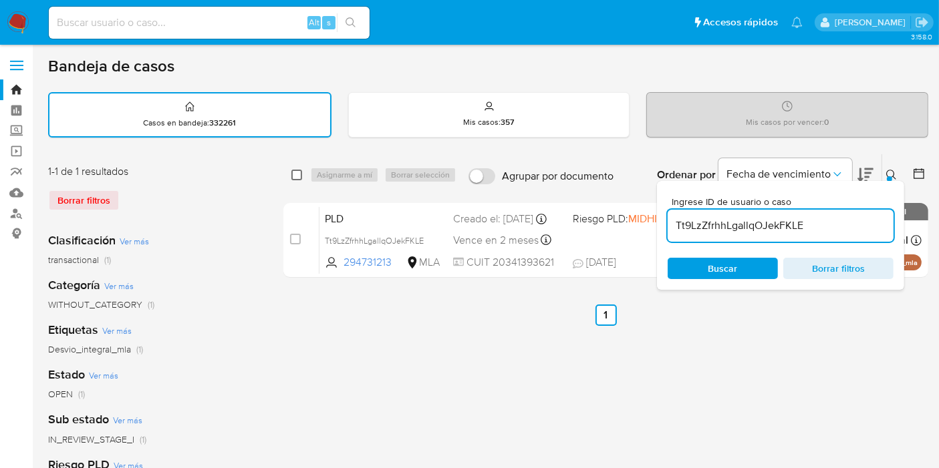
drag, startPoint x: 287, startPoint y: 174, endPoint x: 293, endPoint y: 176, distance: 7.0
click at [287, 174] on div "select-all-cases-checkbox Asignarme a mí Borrar selección Agrupar por documento…" at bounding box center [605, 174] width 645 height 41
click at [296, 176] on input "checkbox" at bounding box center [296, 175] width 11 height 11
checkbox input "true"
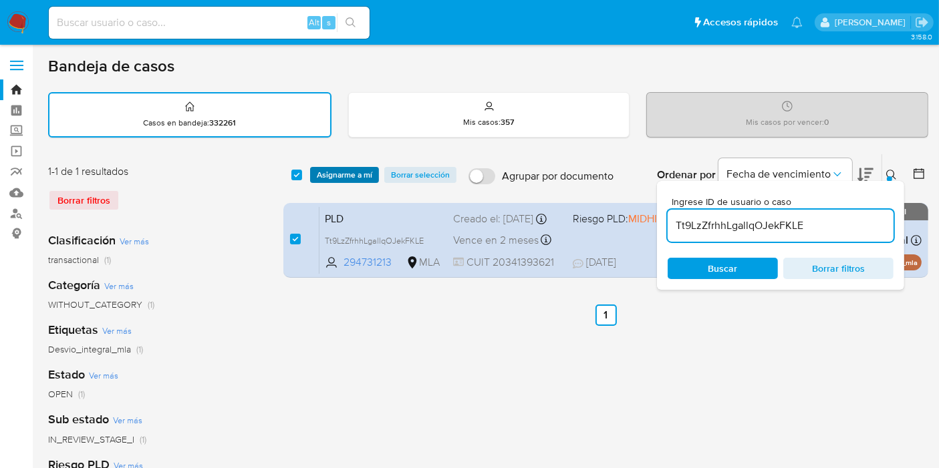
click at [366, 170] on span "Asignarme a mí" at bounding box center [344, 174] width 55 height 13
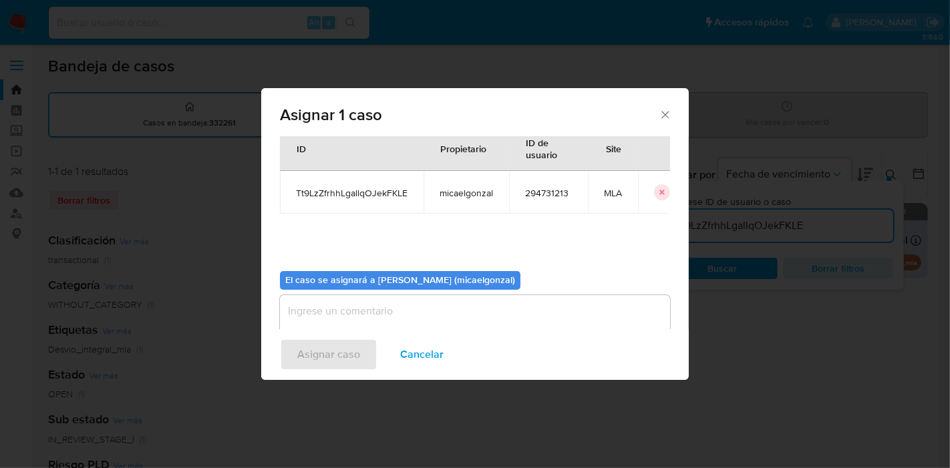
scroll to position [68, 0]
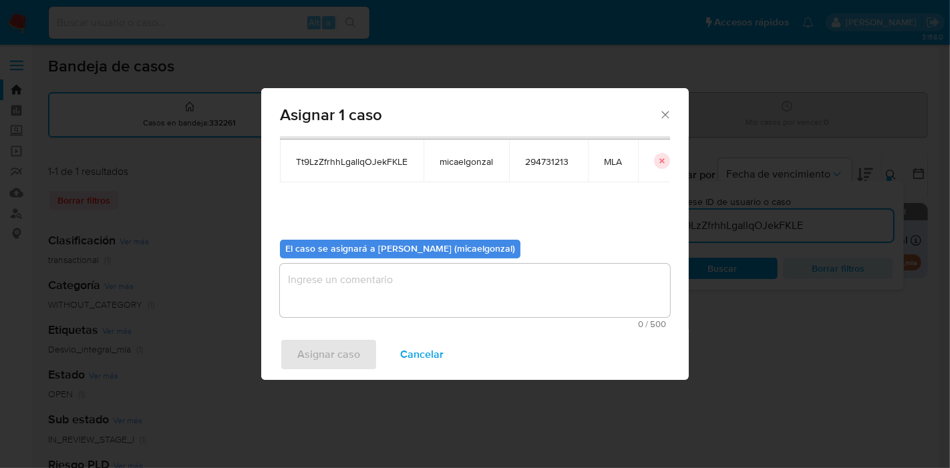
drag, startPoint x: 440, startPoint y: 286, endPoint x: 403, endPoint y: 313, distance: 45.5
click at [439, 286] on textarea "assign-modal" at bounding box center [475, 290] width 390 height 53
click at [352, 353] on span "Asignar caso" at bounding box center [328, 354] width 63 height 29
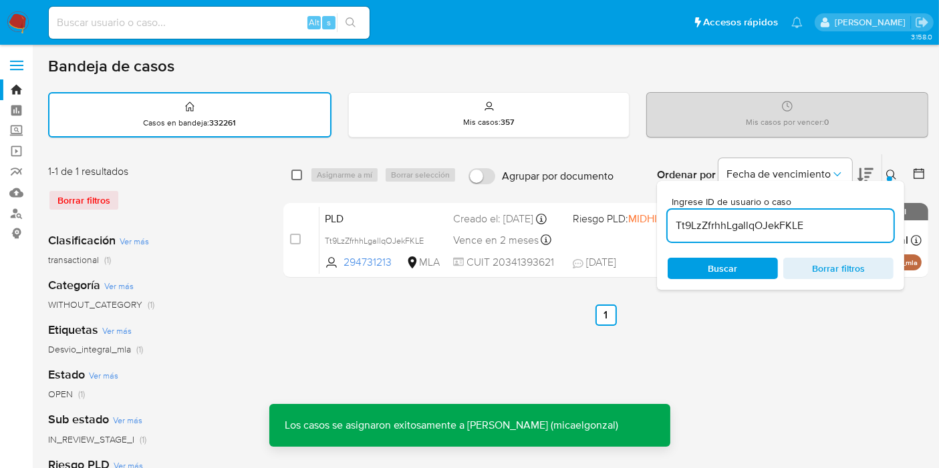
click at [297, 170] on input "checkbox" at bounding box center [296, 175] width 11 height 11
checkbox input "true"
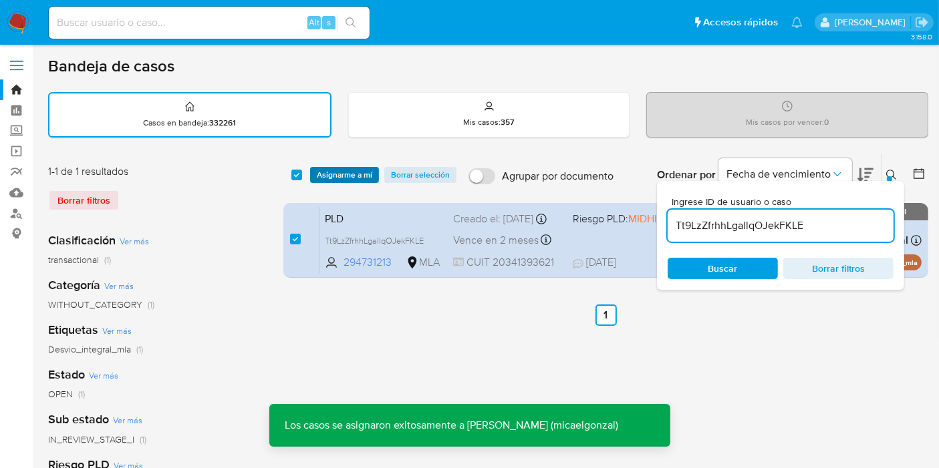
click at [335, 176] on span "Asignarme a mí" at bounding box center [344, 174] width 55 height 13
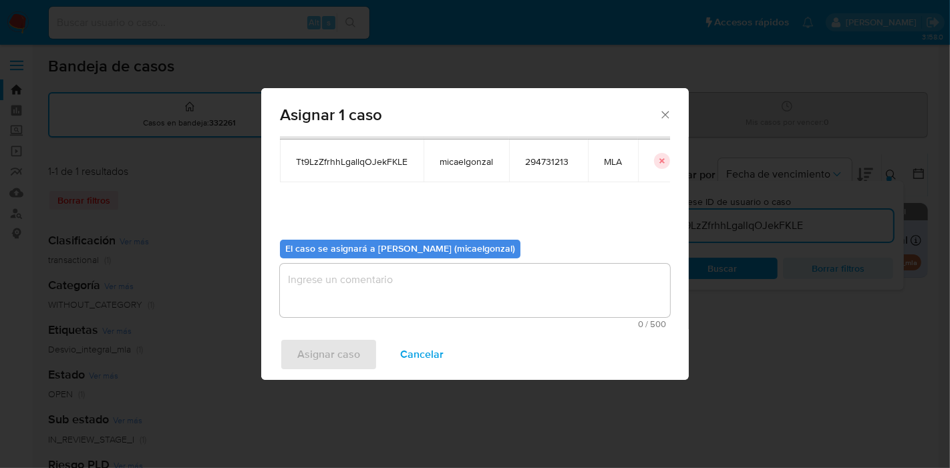
click at [406, 294] on textarea "assign-modal" at bounding box center [475, 290] width 390 height 53
click at [323, 360] on span "Asignar caso" at bounding box center [328, 354] width 63 height 29
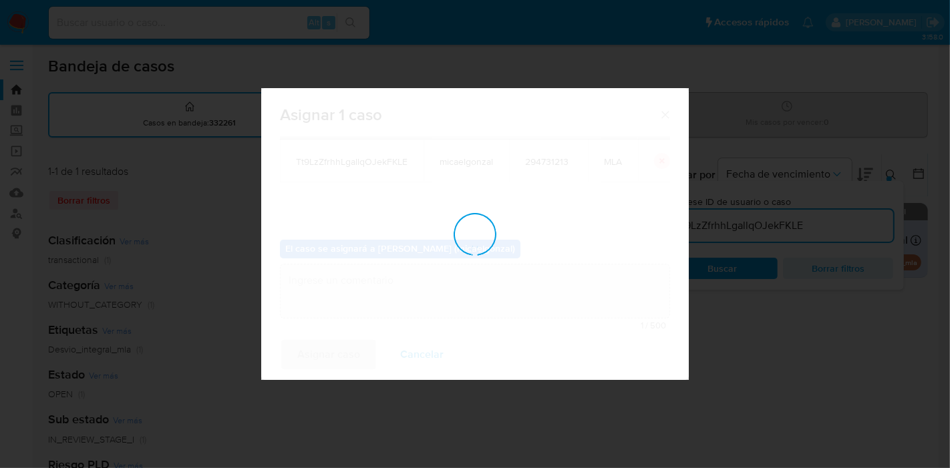
checkbox input "false"
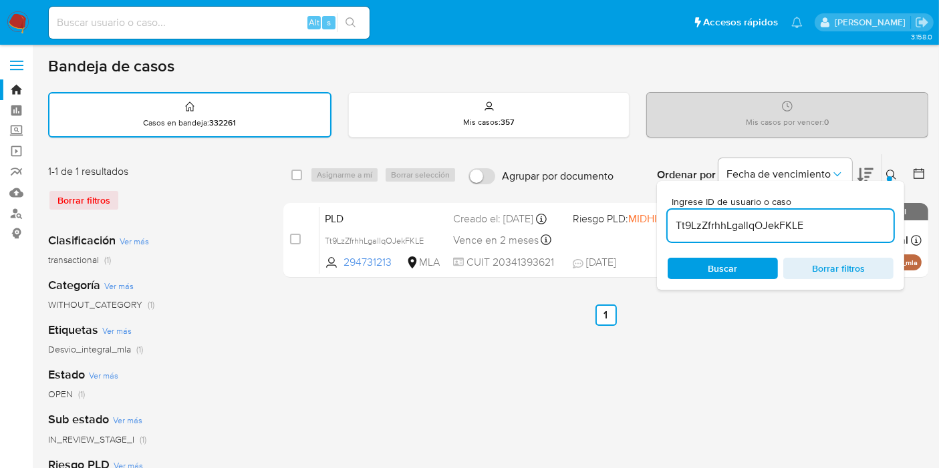
click at [23, 29] on img at bounding box center [18, 22] width 23 height 23
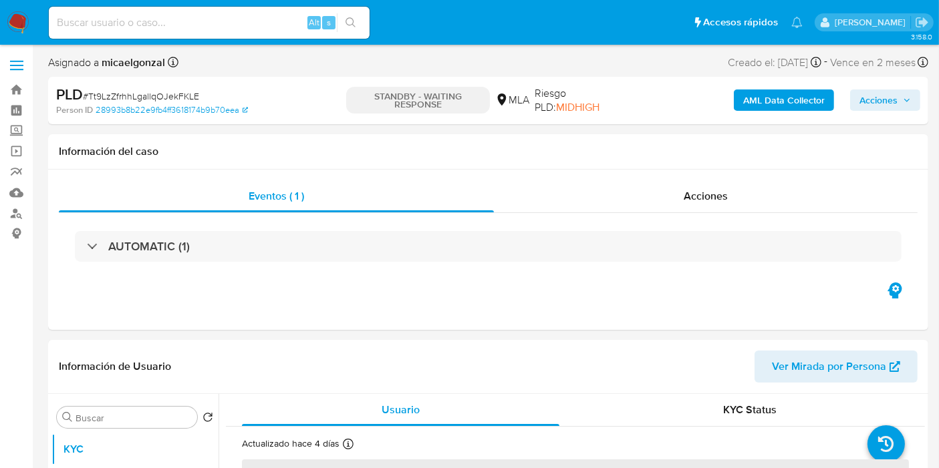
click at [176, 92] on span "# Tt9LzZfrhhLgallqOJekFKLE" at bounding box center [141, 96] width 116 height 13
select select "10"
copy span "Tt9LzZfrhhLgallqOJekFKLE"
click at [17, 23] on img at bounding box center [18, 22] width 23 height 23
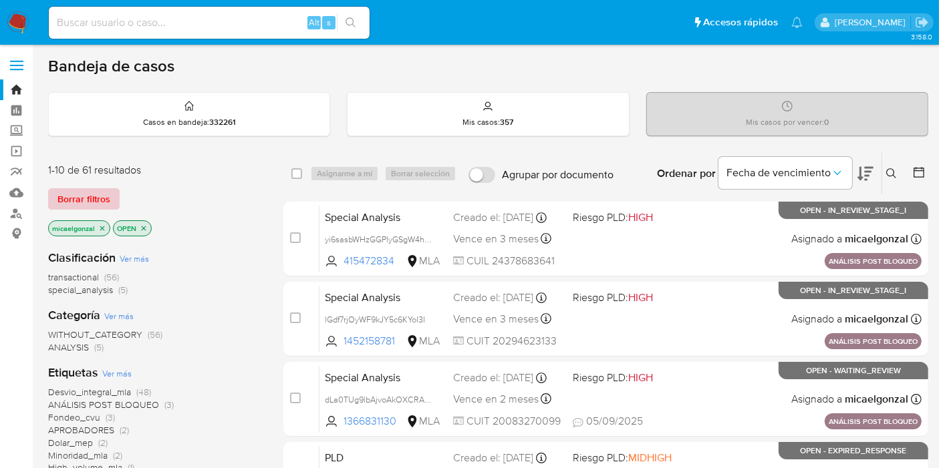
click at [86, 196] on span "Borrar filtros" at bounding box center [83, 199] width 53 height 19
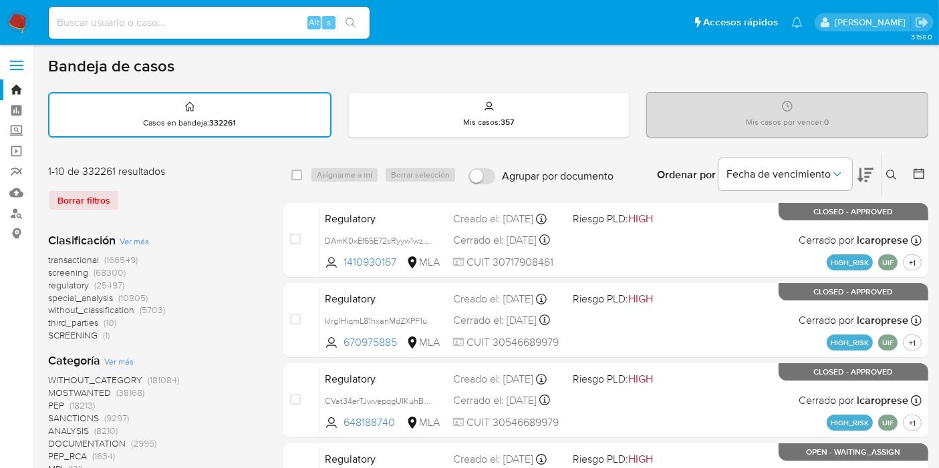
drag, startPoint x: 897, startPoint y: 161, endPoint x: 892, endPoint y: 174, distance: 14.4
click at [897, 162] on div "Ingrese ID de usuario o caso Buscar Borrar filtros" at bounding box center [893, 174] width 23 height 41
click at [892, 174] on icon at bounding box center [891, 175] width 11 height 11
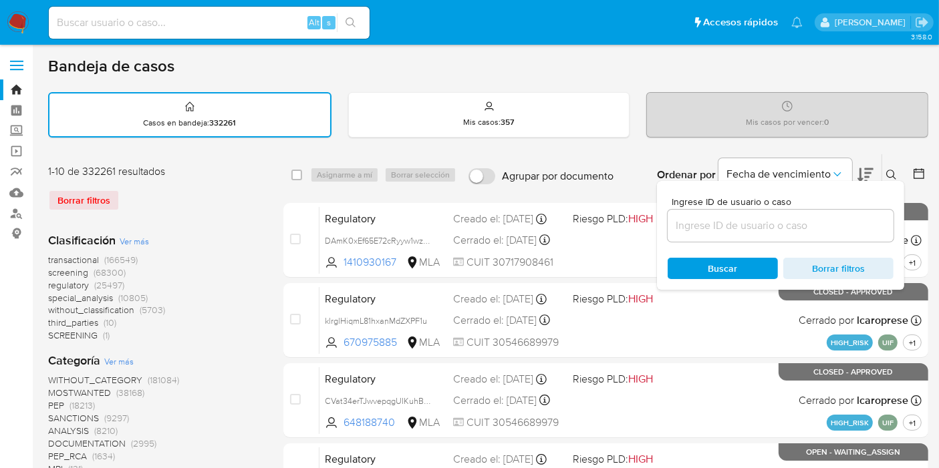
click at [738, 220] on input at bounding box center [781, 225] width 226 height 17
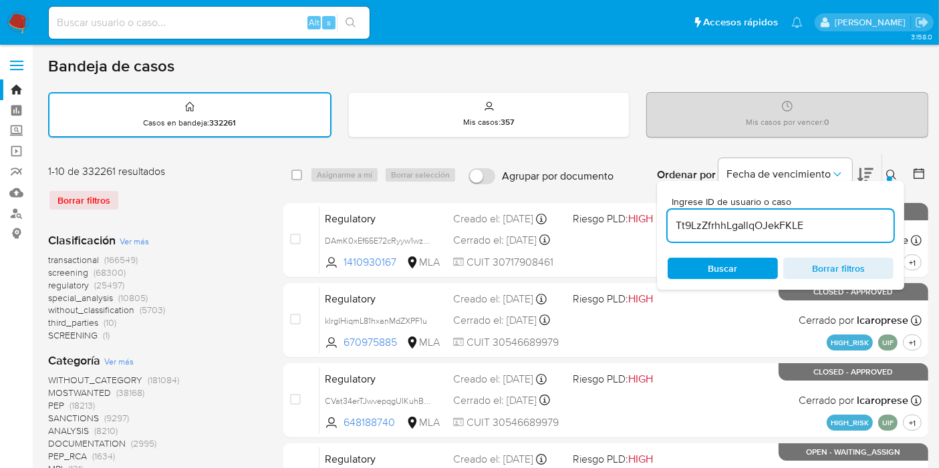
type input "Tt9LzZfrhhLgallqOJekFKLE"
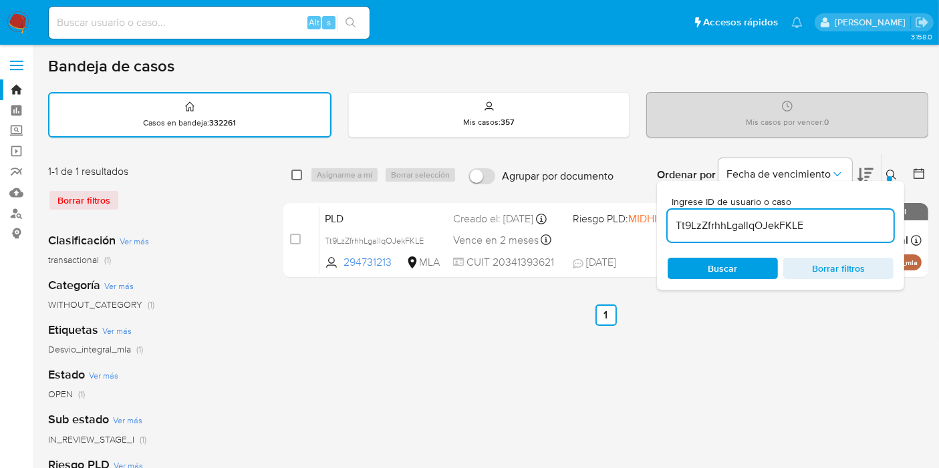
click at [295, 174] on input "checkbox" at bounding box center [296, 175] width 11 height 11
checkbox input "true"
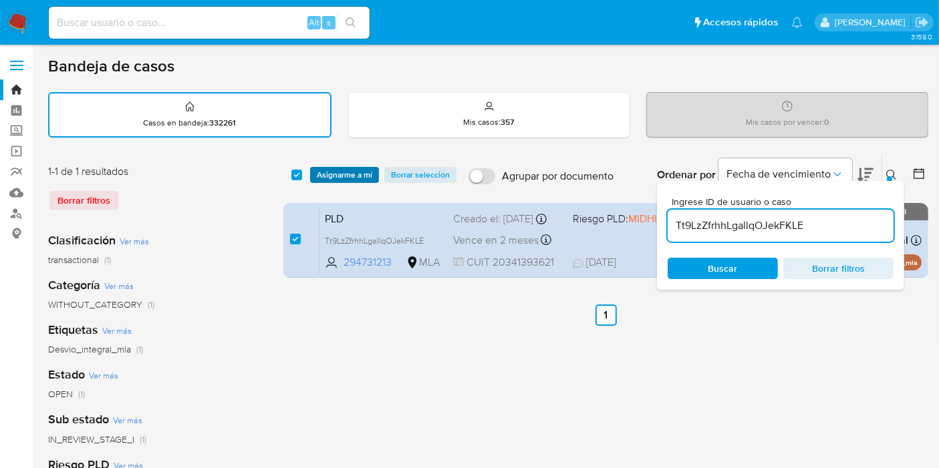
click at [329, 174] on span "Asignarme a mí" at bounding box center [344, 174] width 55 height 13
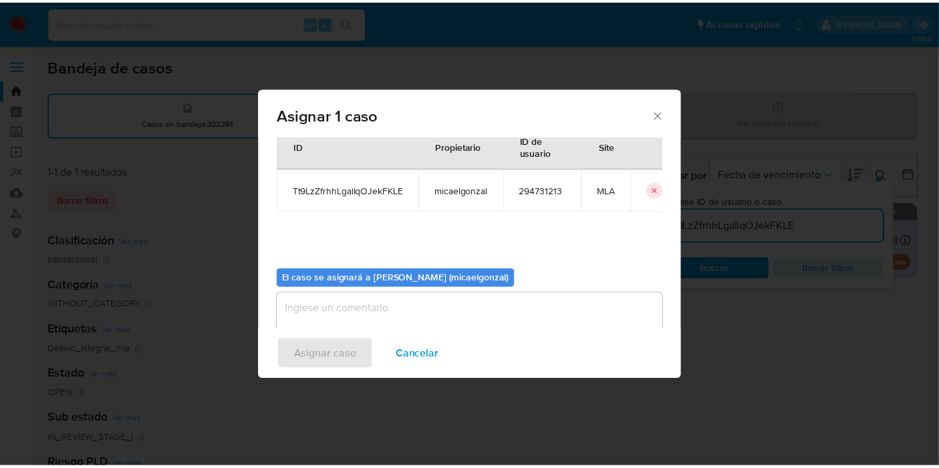
scroll to position [68, 0]
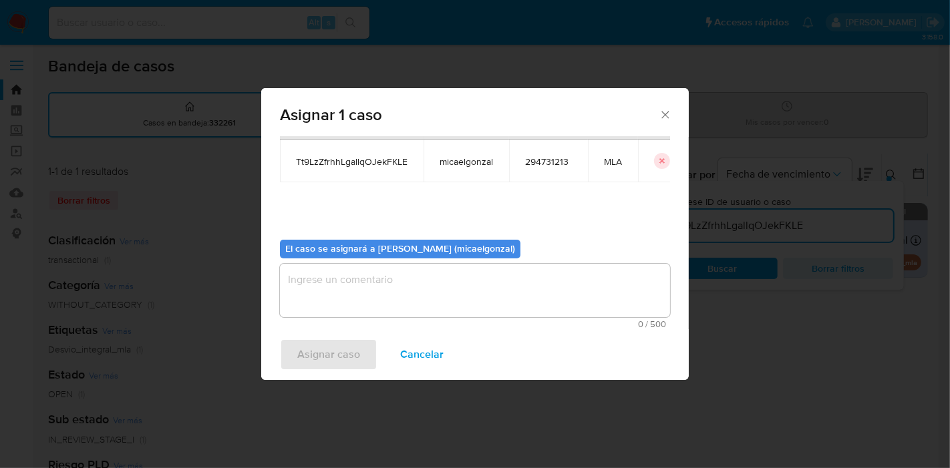
click at [328, 287] on textarea "assign-modal" at bounding box center [475, 290] width 390 height 53
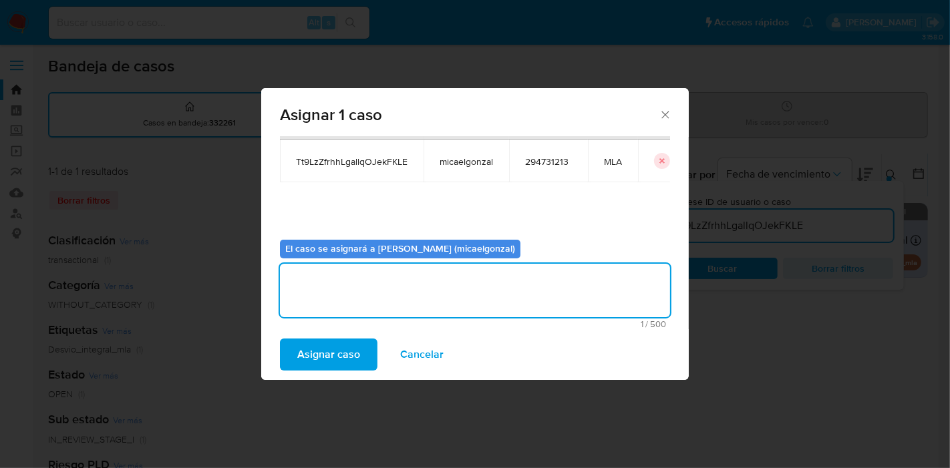
click at [303, 362] on span "Asignar caso" at bounding box center [328, 354] width 63 height 29
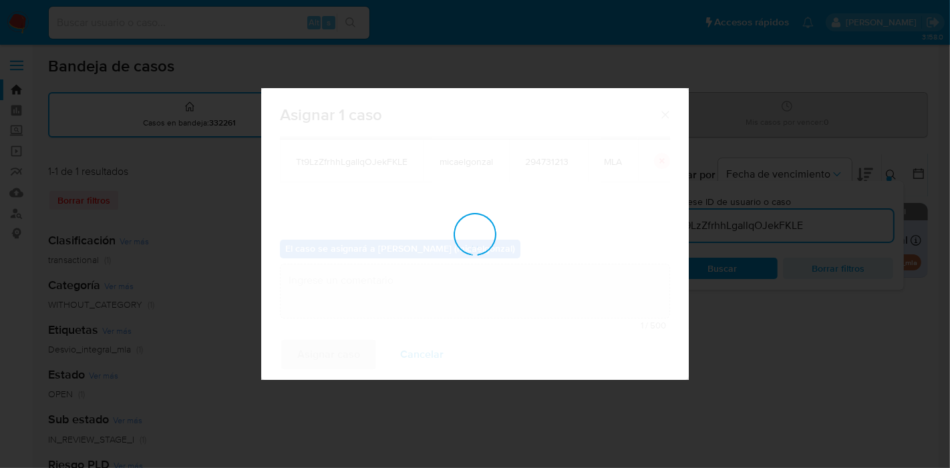
checkbox input "false"
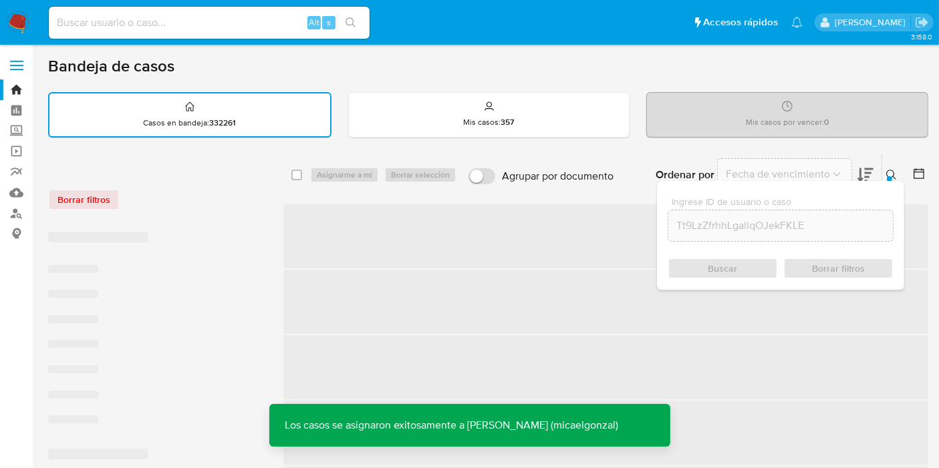
click at [177, 12] on div "Alt s" at bounding box center [209, 23] width 321 height 32
click at [192, 35] on div "Alt s" at bounding box center [209, 23] width 321 height 32
click at [206, 29] on input at bounding box center [209, 22] width 321 height 17
paste input "Tt9LzZfrhhLgallqOJekFKLE"
type input "Tt9LzZfrhhLgallqOJekFKLE"
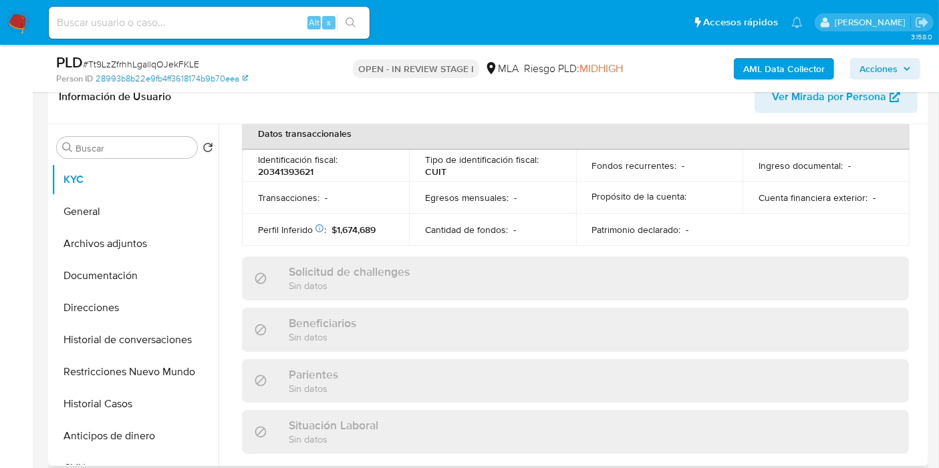
scroll to position [715, 0]
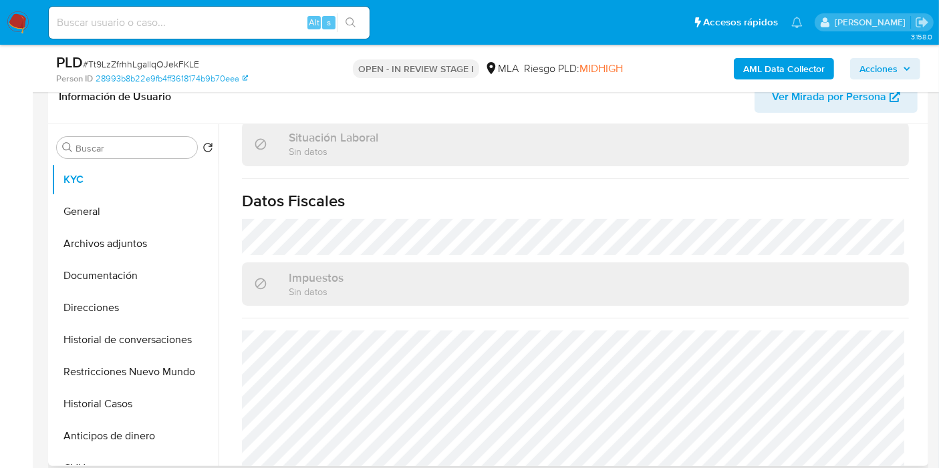
select select "10"
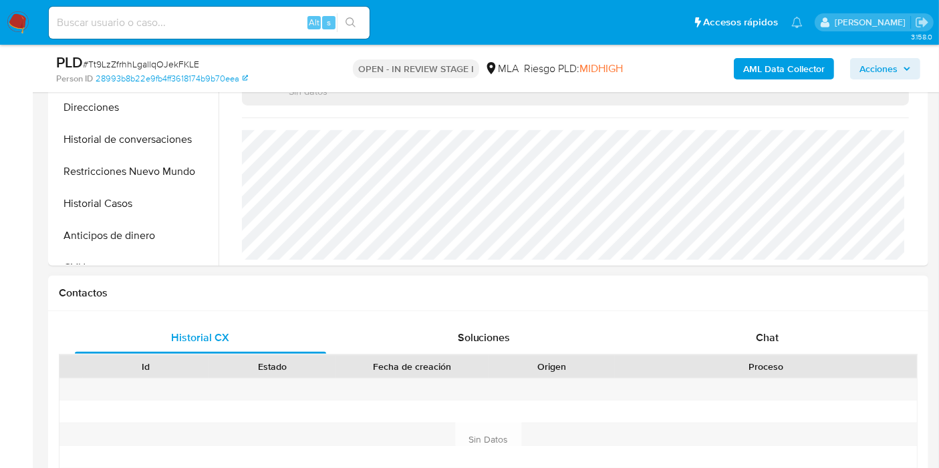
scroll to position [445, 0]
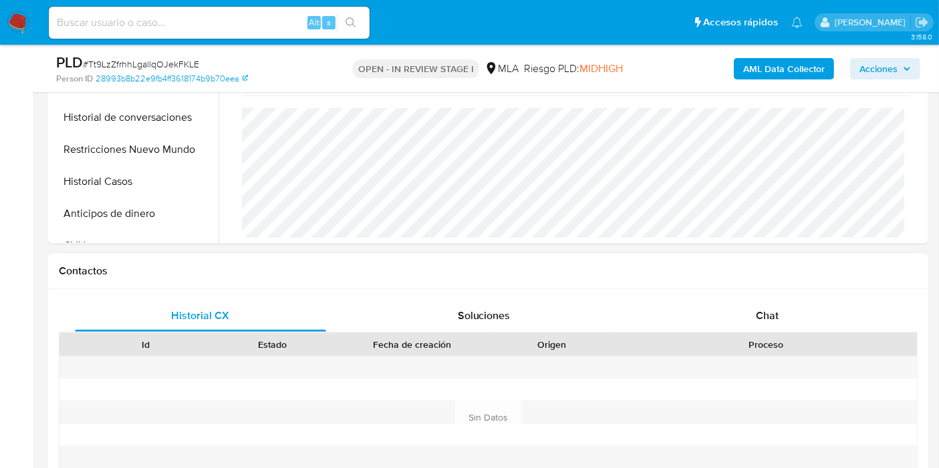
click at [731, 341] on div "Proceso" at bounding box center [765, 344] width 283 height 13
click at [741, 325] on div "Chat" at bounding box center [767, 316] width 251 height 32
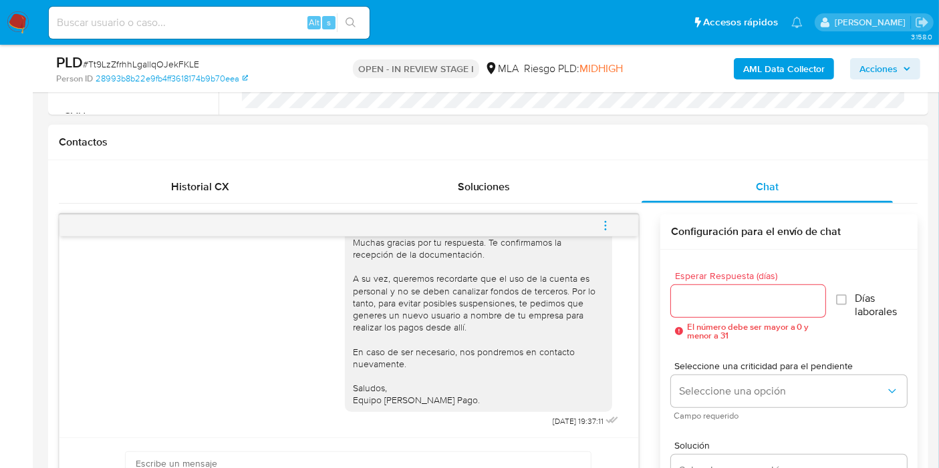
scroll to position [593, 0]
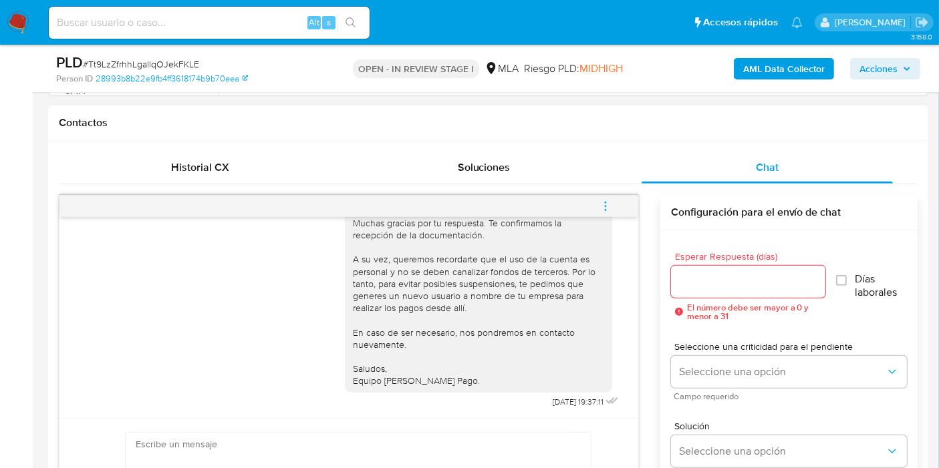
click at [616, 197] on button "menu-action" at bounding box center [605, 206] width 44 height 32
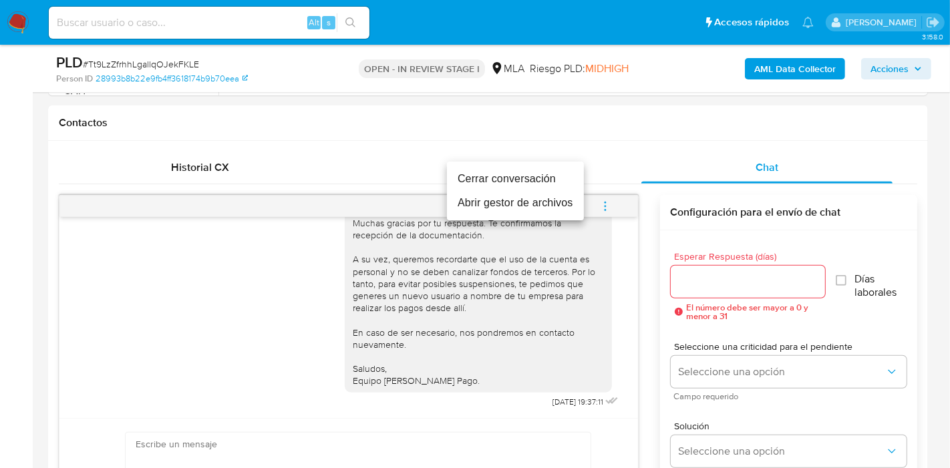
click at [525, 176] on li "Cerrar conversación" at bounding box center [515, 179] width 137 height 24
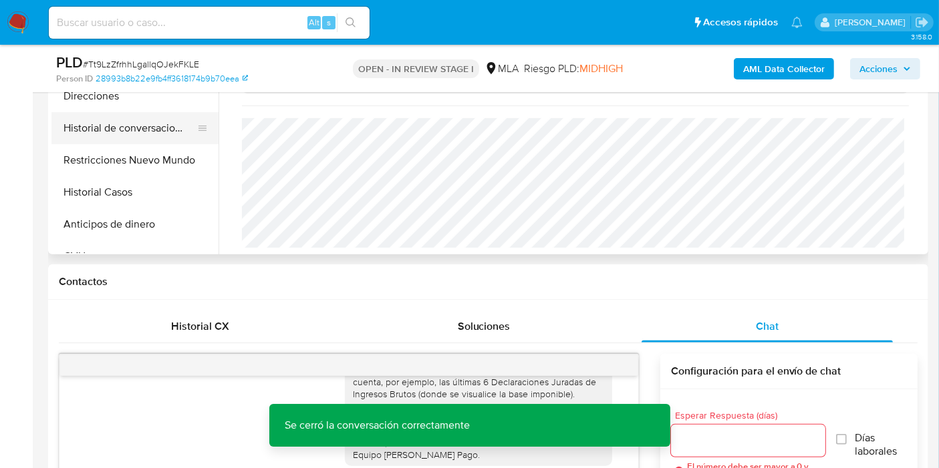
scroll to position [371, 0]
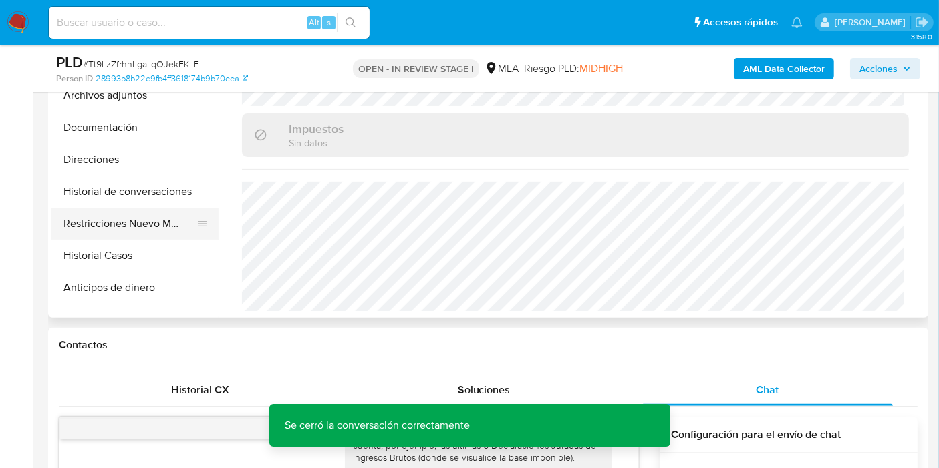
click at [72, 228] on button "Restricciones Nuevo Mundo" at bounding box center [129, 224] width 156 height 32
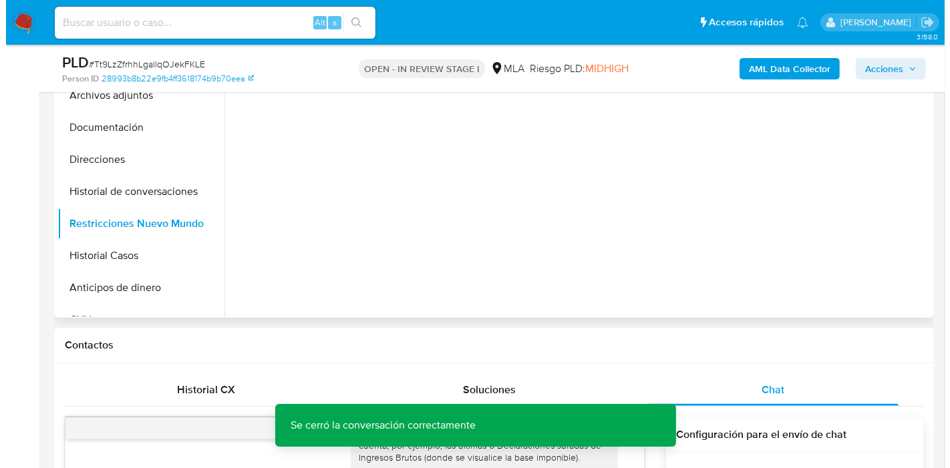
scroll to position [223, 0]
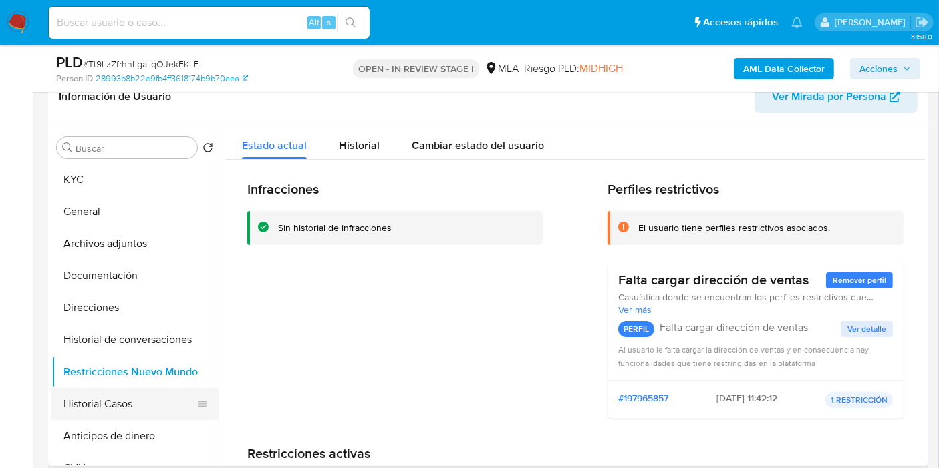
click at [97, 412] on button "Historial Casos" at bounding box center [129, 404] width 156 height 32
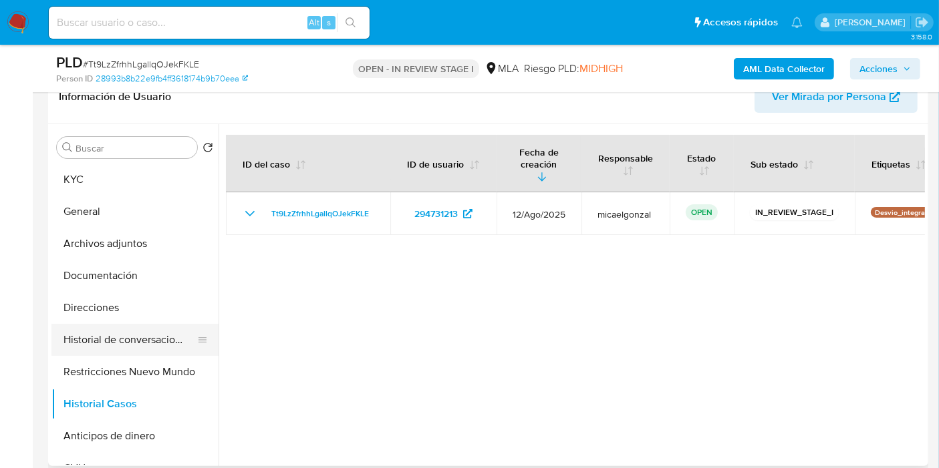
click at [138, 333] on button "Historial de conversaciones" at bounding box center [129, 340] width 156 height 32
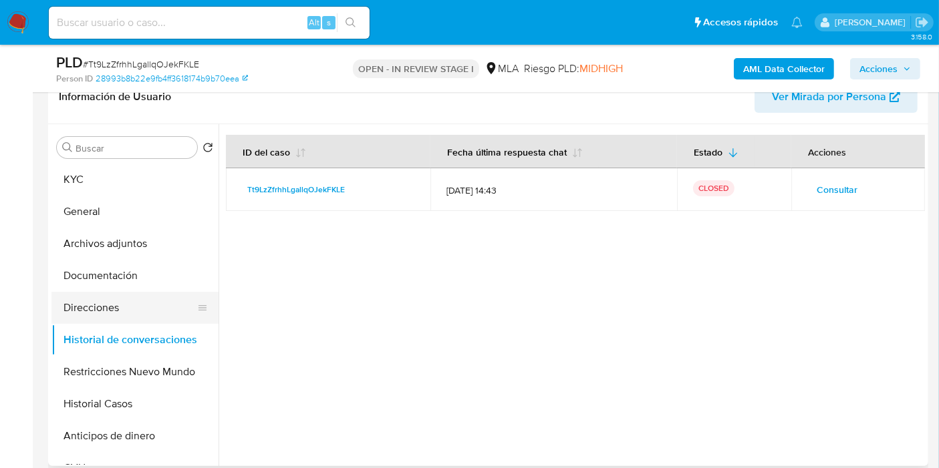
click at [155, 295] on button "Direcciones" at bounding box center [129, 308] width 156 height 32
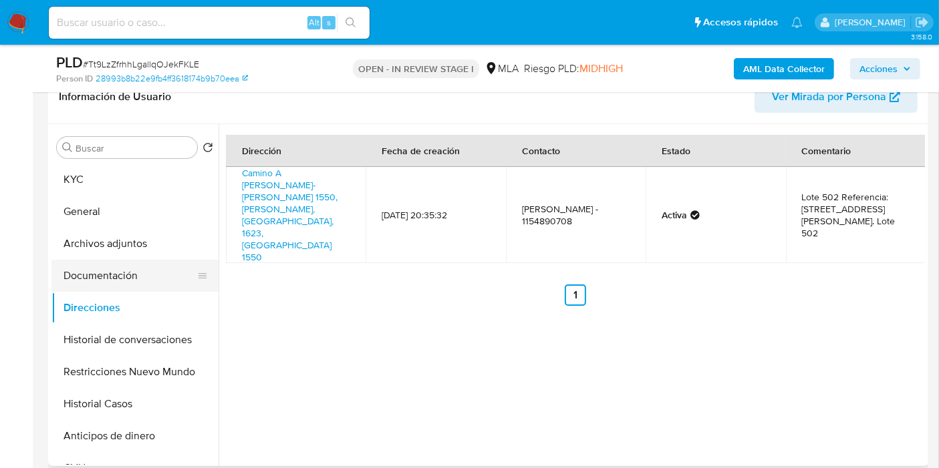
click at [154, 276] on button "Documentación" at bounding box center [129, 276] width 156 height 32
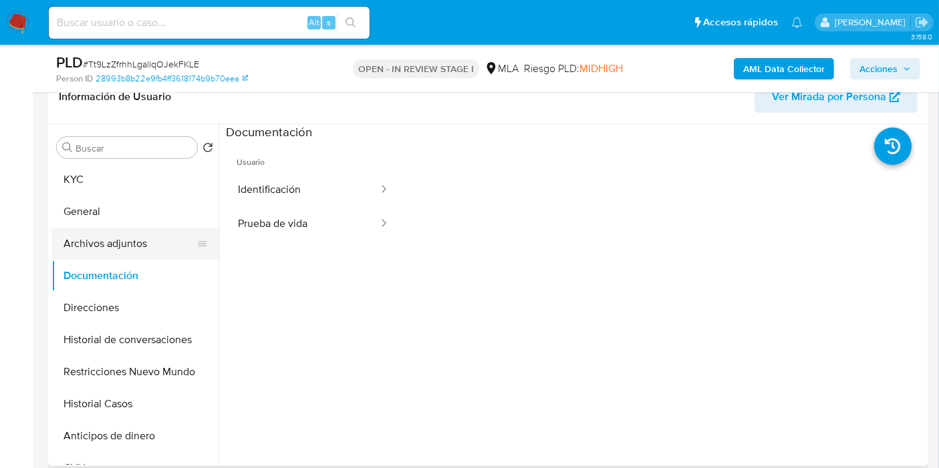
click at [168, 238] on button "Archivos adjuntos" at bounding box center [129, 244] width 156 height 32
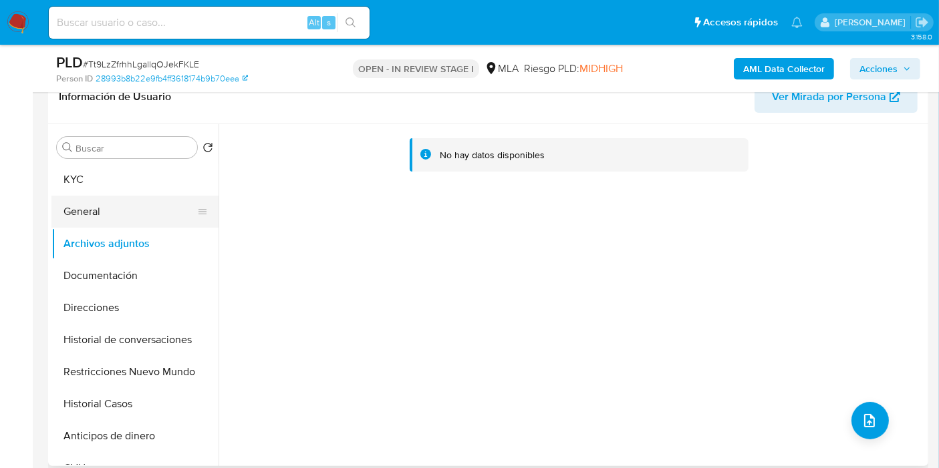
click at [165, 209] on button "General" at bounding box center [129, 212] width 156 height 32
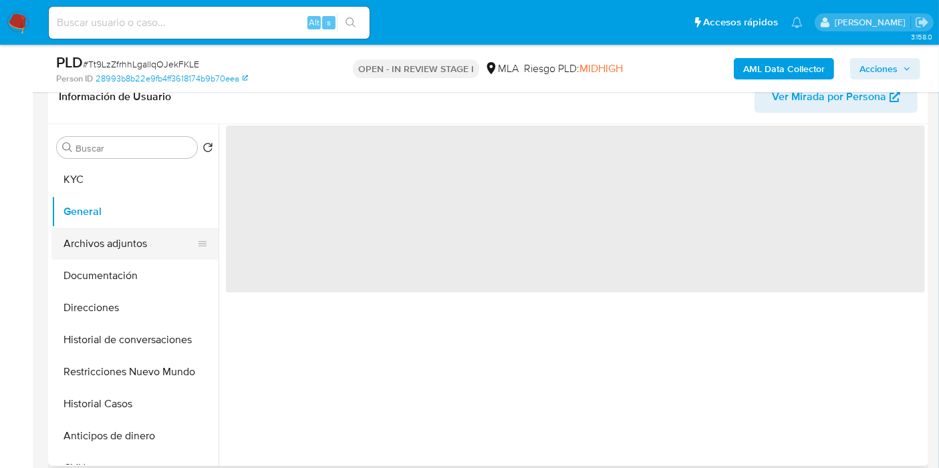
click at [102, 235] on button "Archivos adjuntos" at bounding box center [129, 244] width 156 height 32
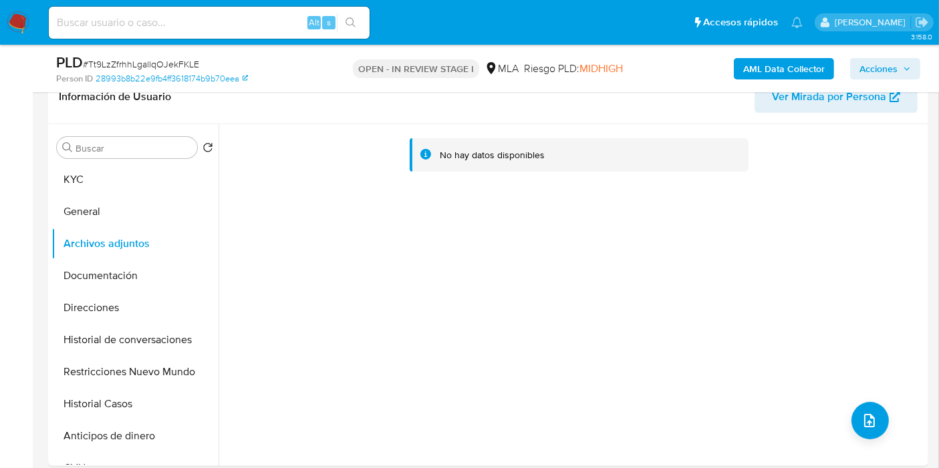
click at [782, 65] on b "AML Data Collector" at bounding box center [784, 68] width 82 height 21
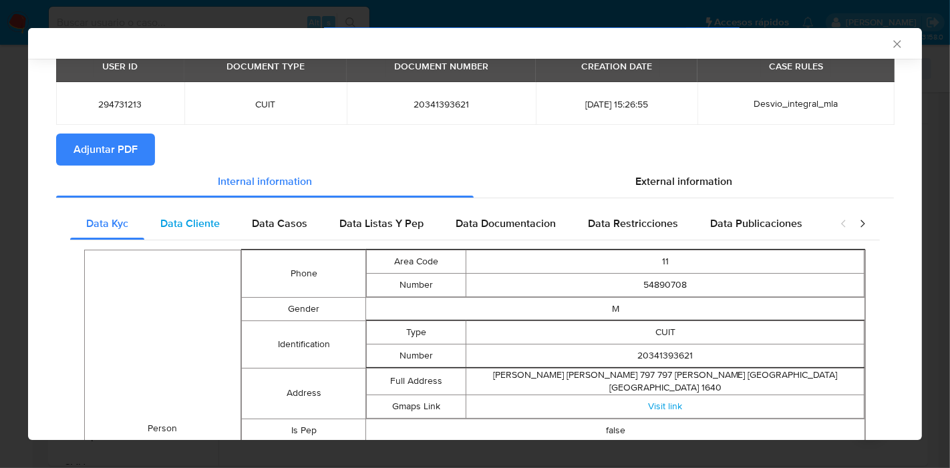
click at [186, 226] on span "Data Cliente" at bounding box center [189, 223] width 59 height 15
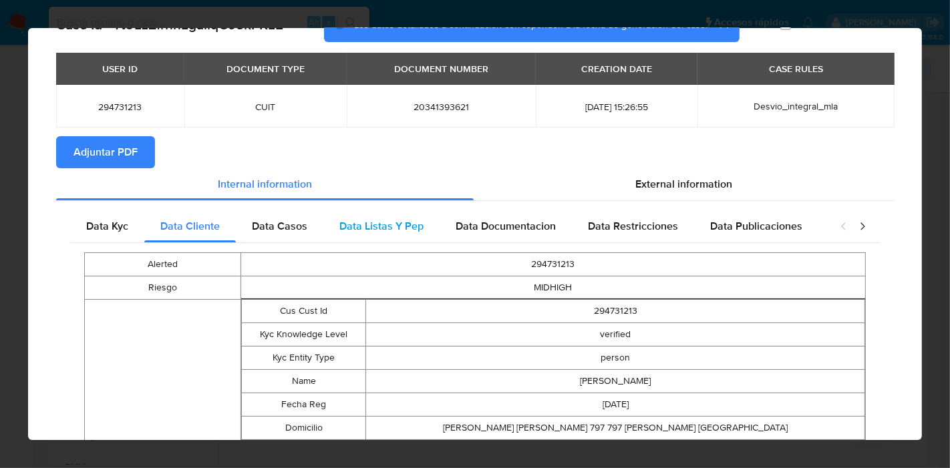
scroll to position [7, 0]
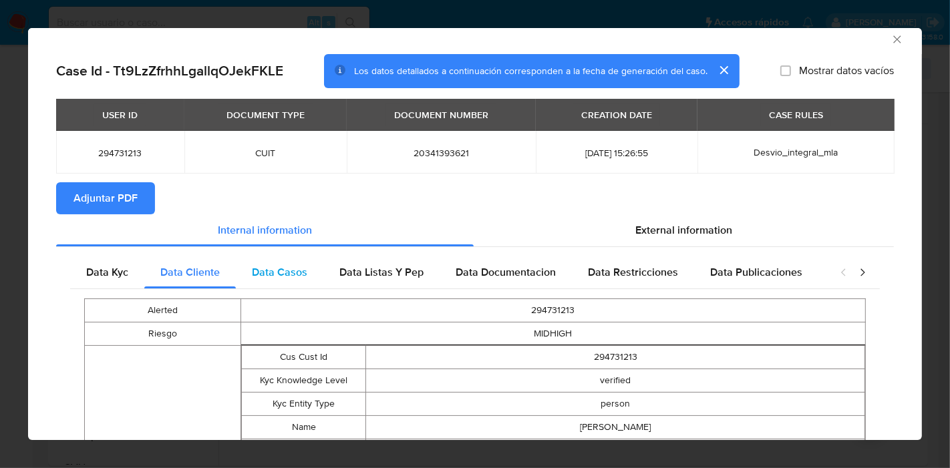
drag, startPoint x: 283, startPoint y: 289, endPoint x: 282, endPoint y: 274, distance: 15.4
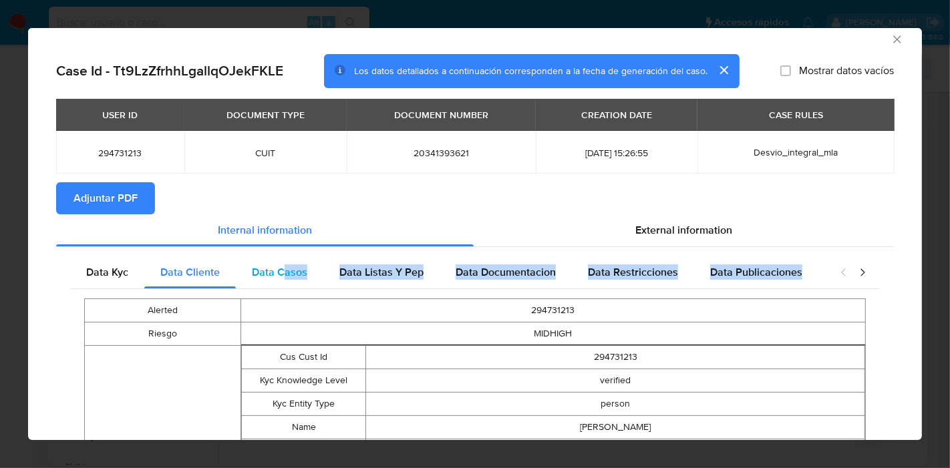
click at [282, 274] on span "Data Casos" at bounding box center [279, 272] width 55 height 15
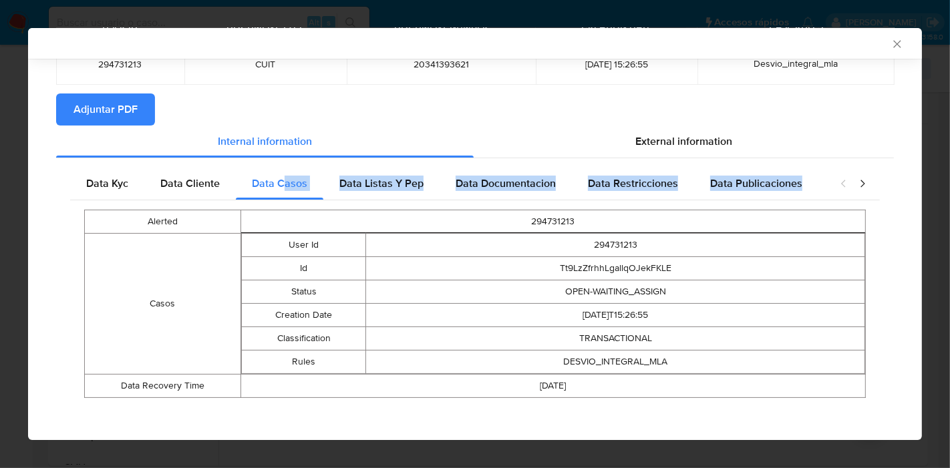
scroll to position [97, 0]
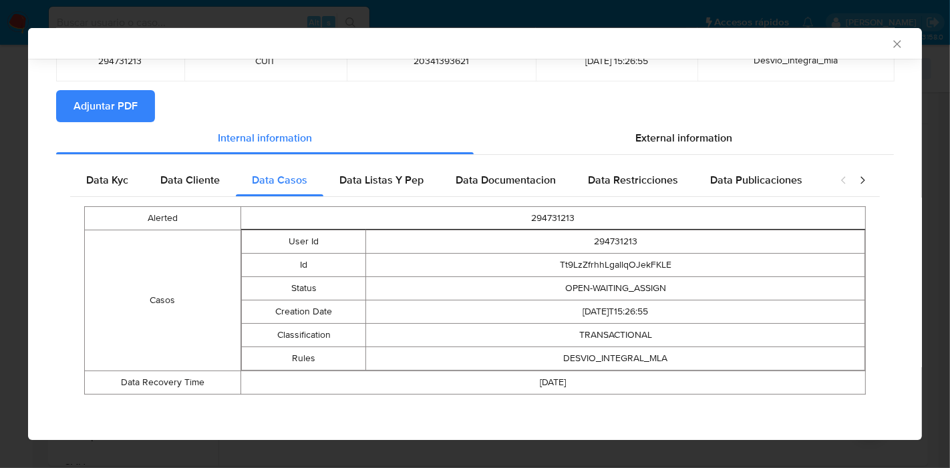
drag, startPoint x: 414, startPoint y: 298, endPoint x: 374, endPoint y: 226, distance: 82.6
click at [413, 294] on td "OPEN-WAITING_ASSIGN" at bounding box center [615, 288] width 499 height 23
click at [386, 175] on span "Data Listas Y Pep" at bounding box center [382, 179] width 84 height 15
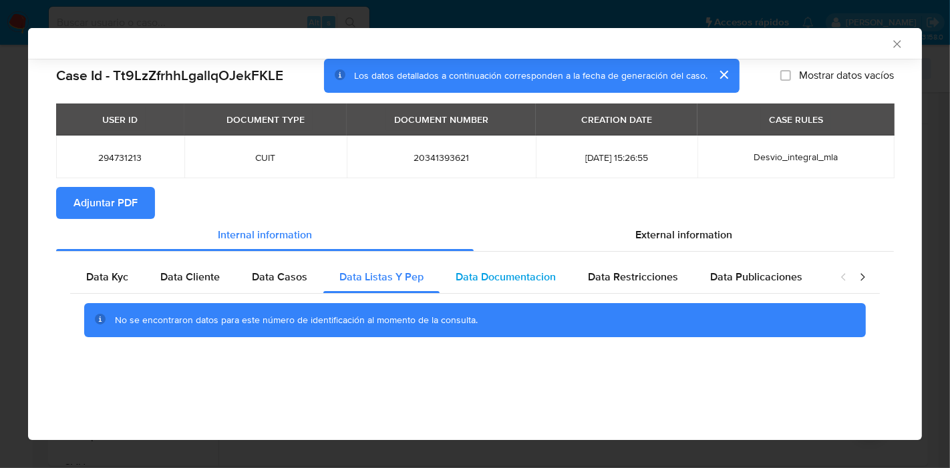
drag, startPoint x: 493, startPoint y: 271, endPoint x: 567, endPoint y: 273, distance: 74.9
click at [491, 271] on span "Data Documentacion" at bounding box center [506, 276] width 100 height 15
click at [670, 273] on span "Data Restricciones" at bounding box center [633, 276] width 90 height 15
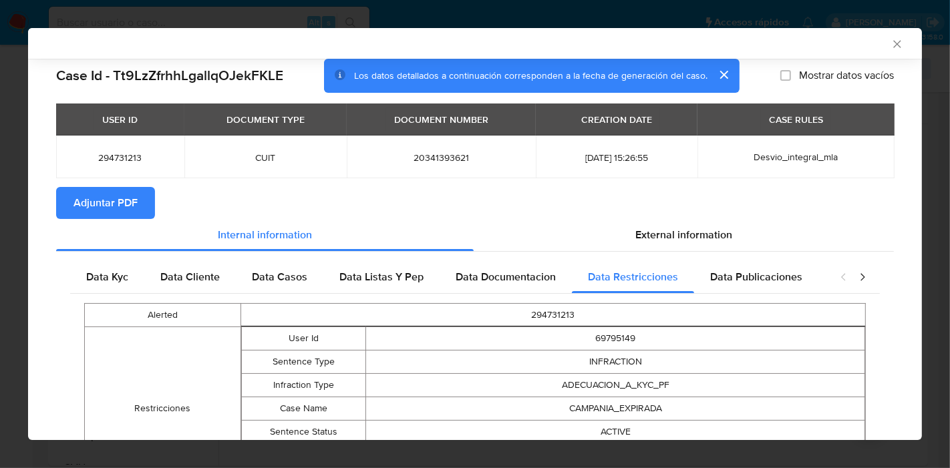
click at [837, 271] on icon "closure-recommendation-modal" at bounding box center [843, 277] width 13 height 13
click at [778, 280] on span "Data Publicaciones" at bounding box center [756, 276] width 92 height 15
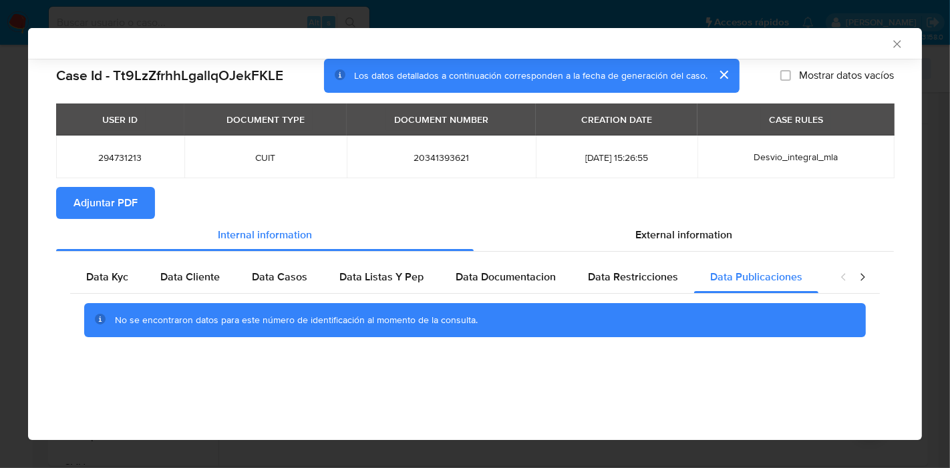
click at [865, 278] on icon "closure-recommendation-modal" at bounding box center [862, 277] width 13 height 13
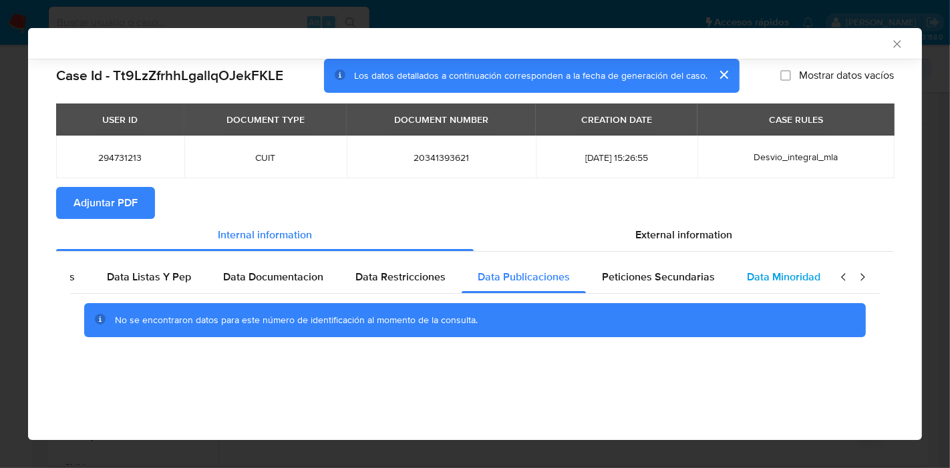
scroll to position [0, 235]
click at [799, 283] on span "Data Minoridad" at bounding box center [782, 276] width 74 height 15
drag, startPoint x: 689, startPoint y: 285, endPoint x: 851, endPoint y: 282, distance: 162.4
click at [691, 285] on div "Peticiones Secundarias" at bounding box center [656, 277] width 145 height 32
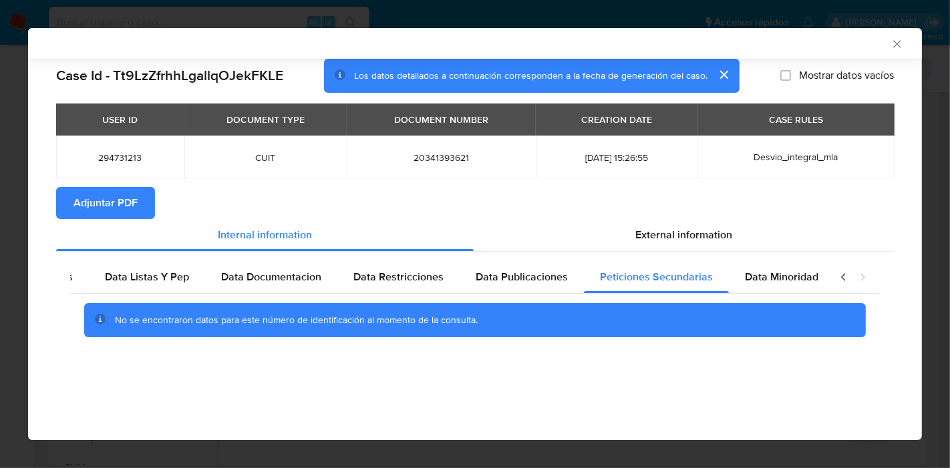
click at [845, 278] on icon "closure-recommendation-modal" at bounding box center [843, 277] width 13 height 13
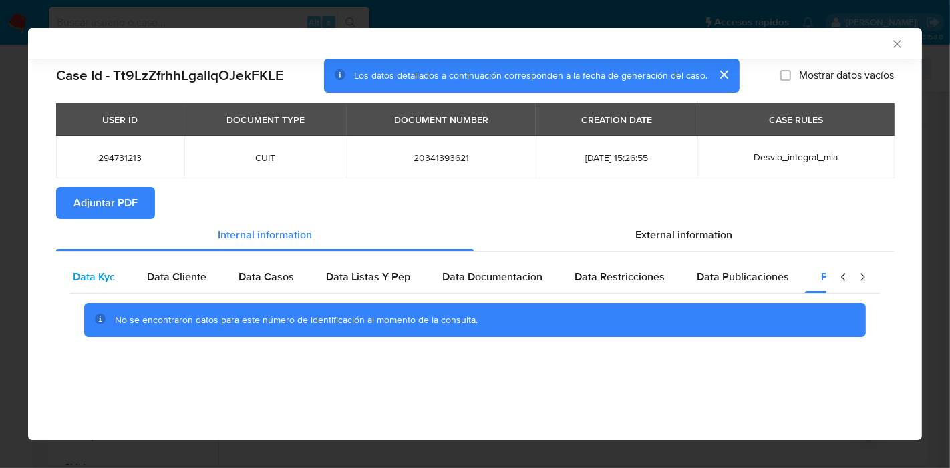
scroll to position [0, 0]
click at [92, 272] on span "Data Kyc" at bounding box center [107, 276] width 42 height 15
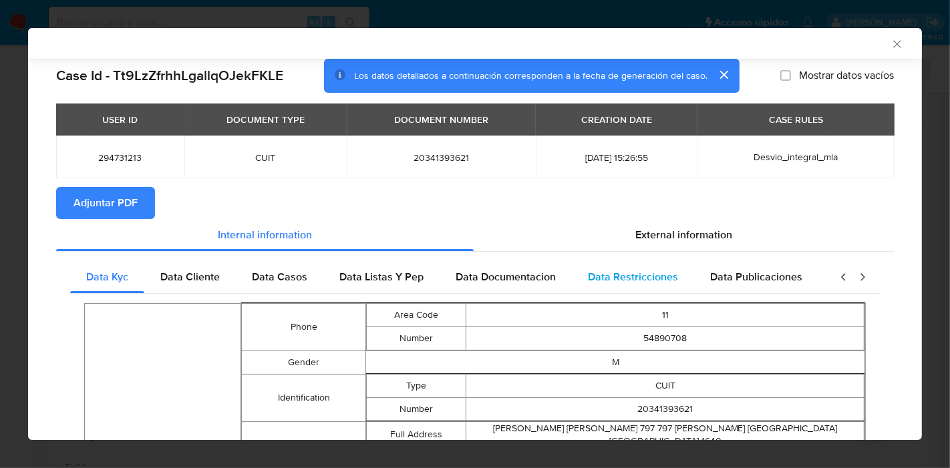
click at [636, 261] on div "Data Restricciones" at bounding box center [633, 277] width 122 height 32
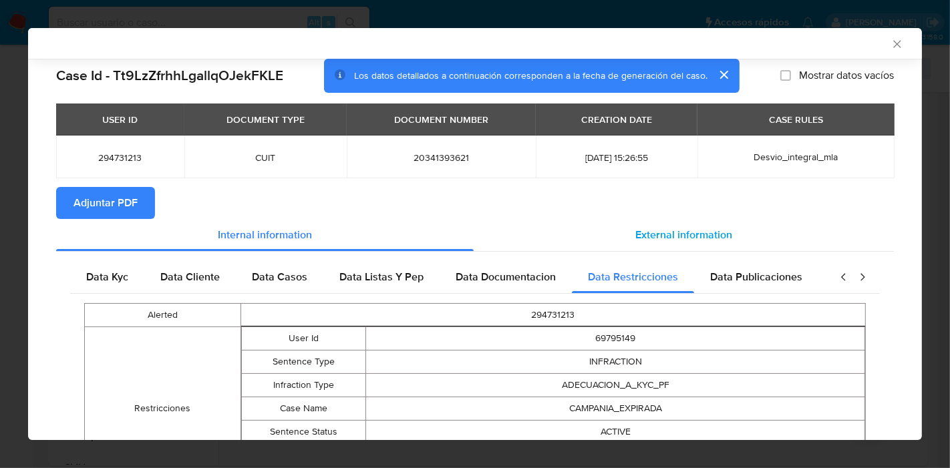
click at [664, 241] on span "External information" at bounding box center [684, 234] width 97 height 15
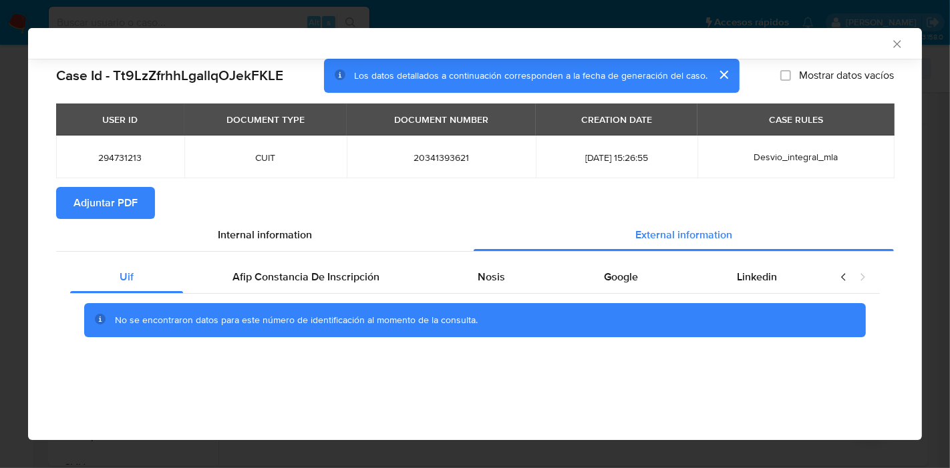
click at [301, 299] on div "No se encontraron datos para este número de identificación al momento de la con…" at bounding box center [475, 320] width 810 height 53
drag, startPoint x: 361, startPoint y: 279, endPoint x: 523, endPoint y: 282, distance: 161.8
click at [371, 279] on span "Afip Constancia De Inscripción" at bounding box center [306, 276] width 147 height 15
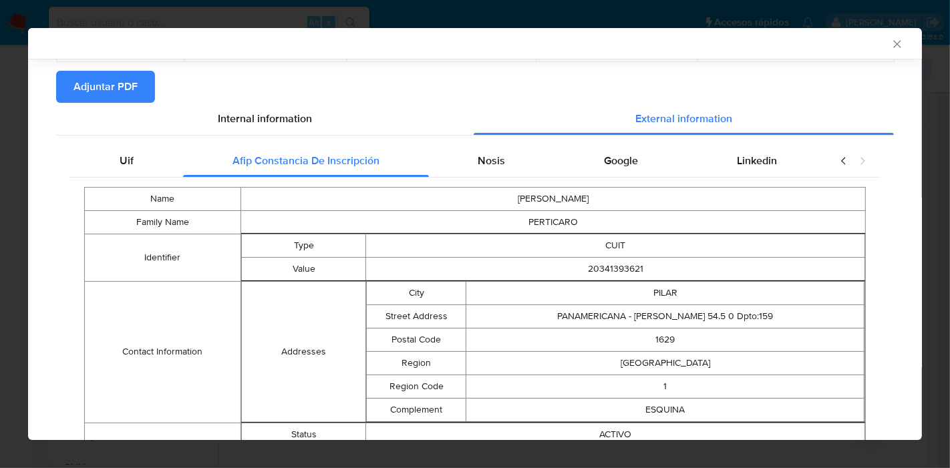
scroll to position [47, 0]
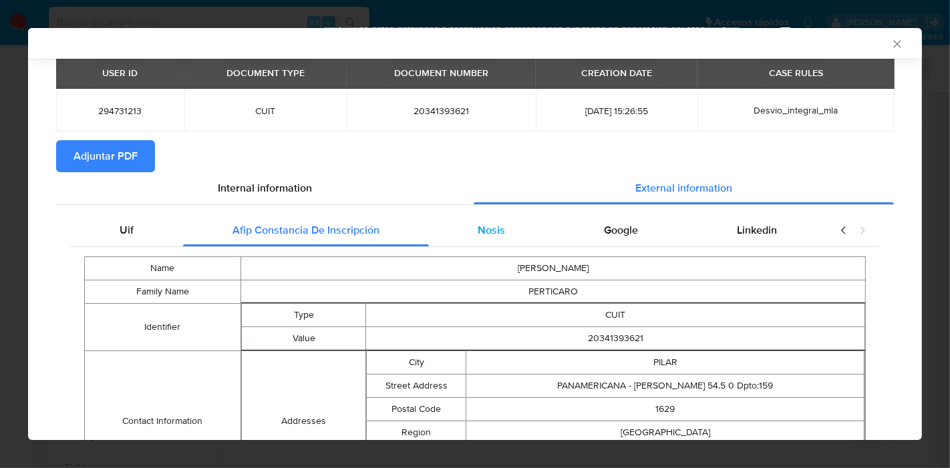
click at [507, 237] on div "Nosis" at bounding box center [492, 231] width 126 height 32
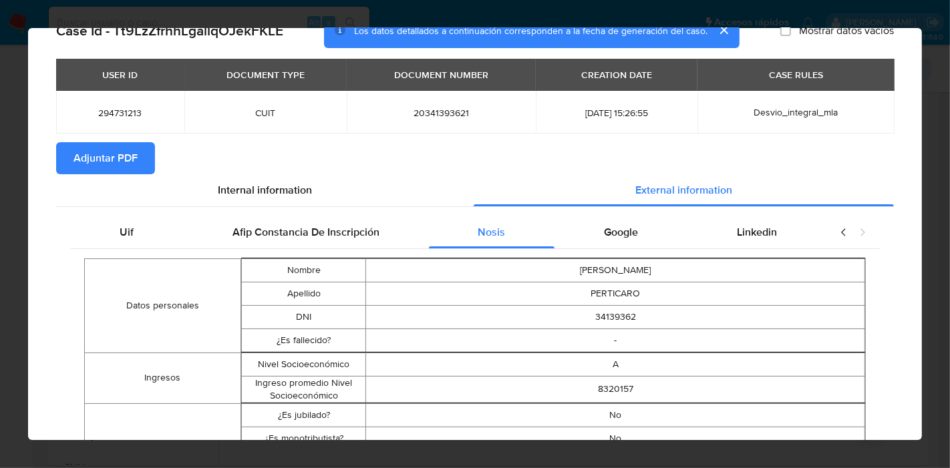
scroll to position [0, 0]
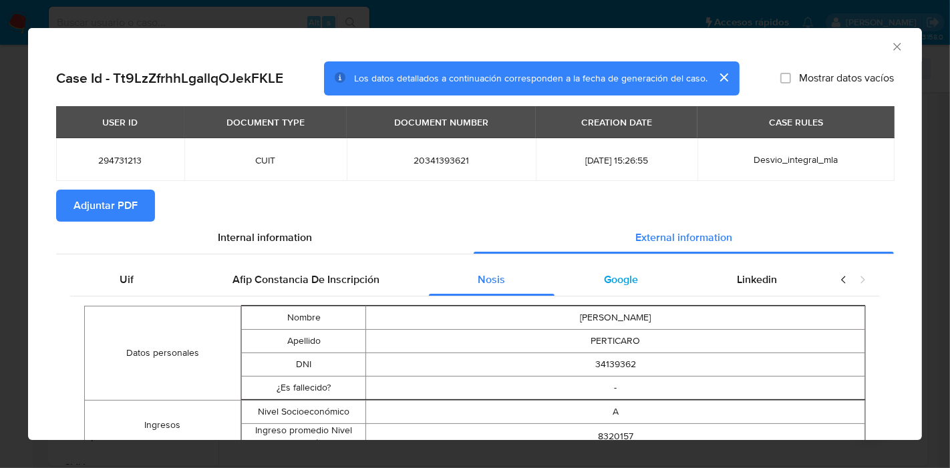
click at [634, 269] on div "Google" at bounding box center [621, 280] width 133 height 32
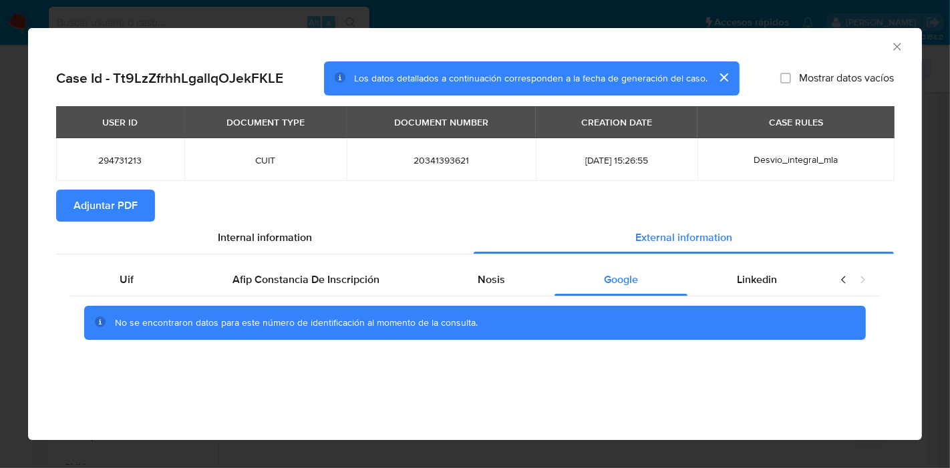
drag, startPoint x: 762, startPoint y: 288, endPoint x: 855, endPoint y: 285, distance: 93.6
click at [765, 287] on div "Linkedin" at bounding box center [757, 280] width 139 height 32
click at [845, 281] on icon "closure-recommendation-modal" at bounding box center [843, 279] width 4 height 7
drag, startPoint x: 122, startPoint y: 283, endPoint x: 298, endPoint y: 229, distance: 184.1
click at [141, 280] on div "Uif" at bounding box center [126, 280] width 113 height 32
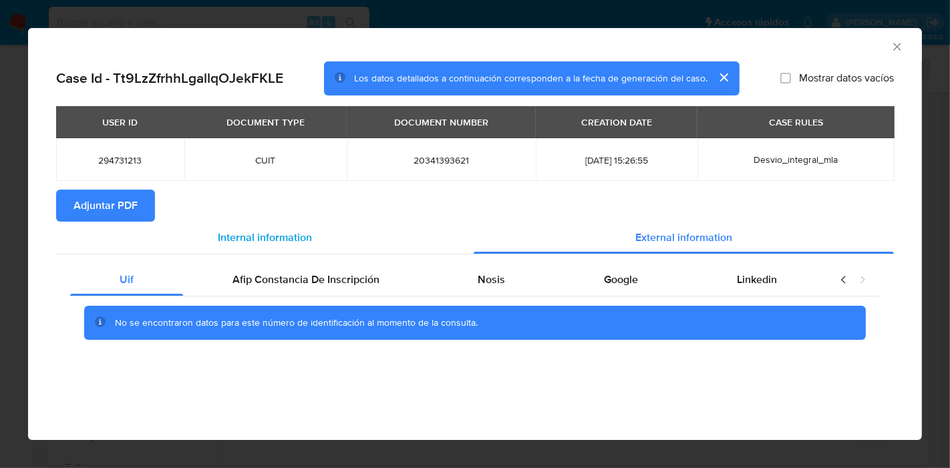
click at [300, 228] on div "Internal information" at bounding box center [265, 238] width 418 height 32
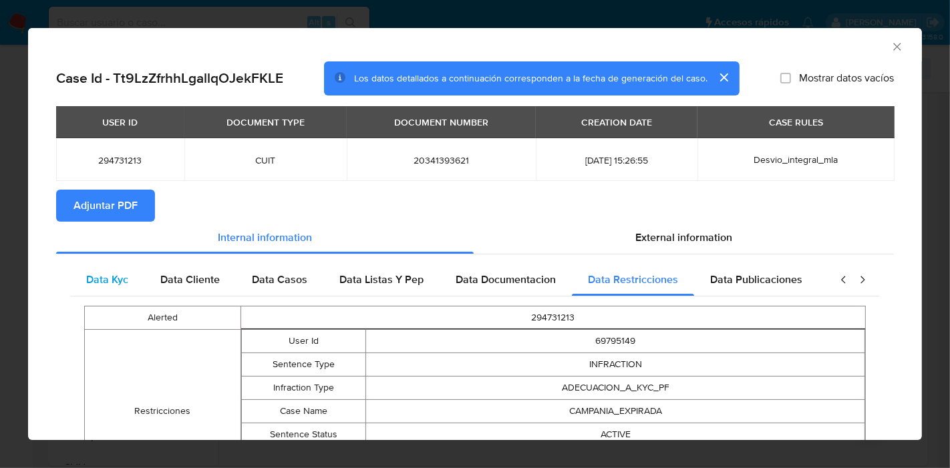
click at [102, 293] on div "Data Kyc" at bounding box center [107, 280] width 74 height 32
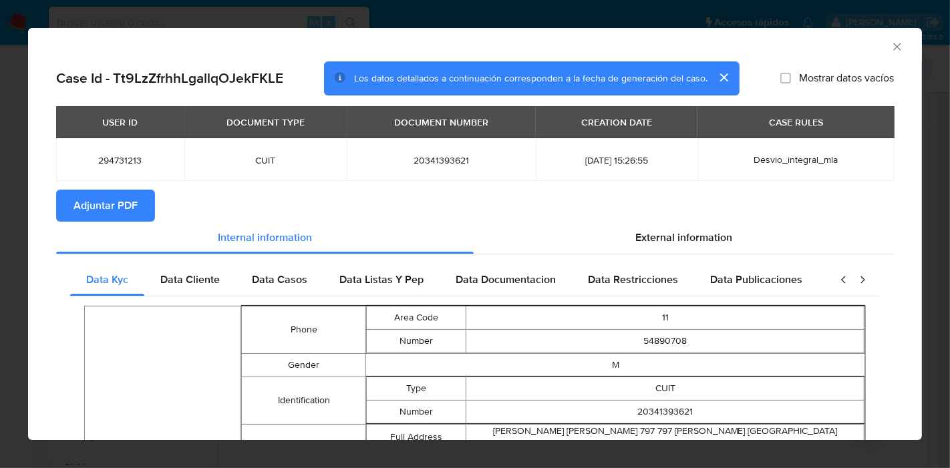
click at [136, 206] on span "Adjuntar PDF" at bounding box center [106, 205] width 64 height 29
click at [20, 221] on div "AML Data Collector Case Id - Tt9LzZfrhhLgallqOJekFKLE Los datos detallados a co…" at bounding box center [475, 234] width 950 height 468
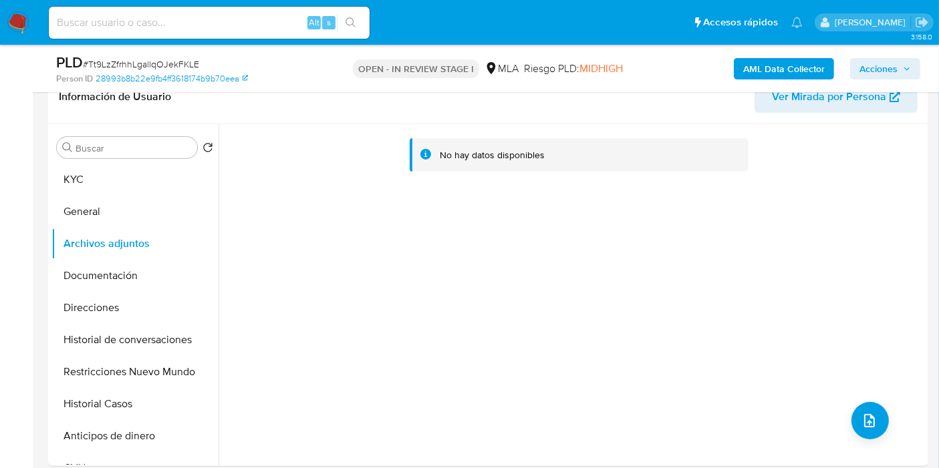
click at [870, 421] on icon "upload-file" at bounding box center [869, 421] width 16 height 16
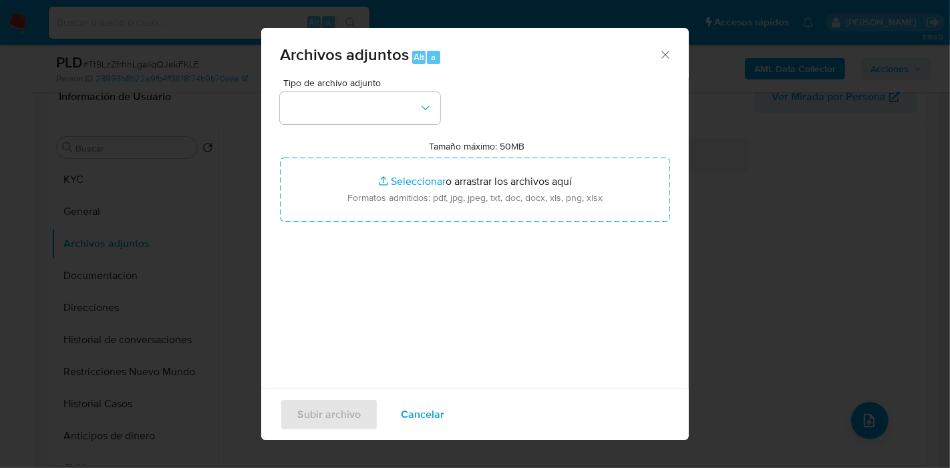
click at [378, 84] on span "Tipo de archivo adjunto" at bounding box center [363, 82] width 160 height 9
click at [372, 106] on button "button" at bounding box center [360, 108] width 160 height 32
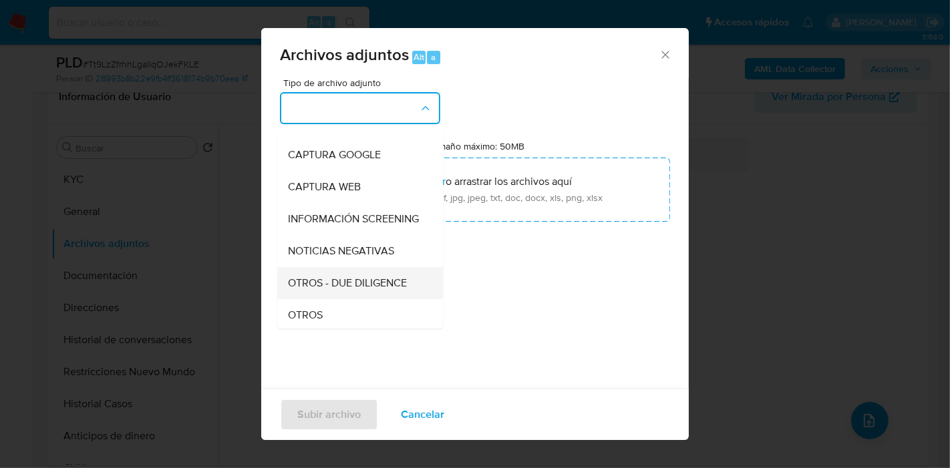
scroll to position [148, 0]
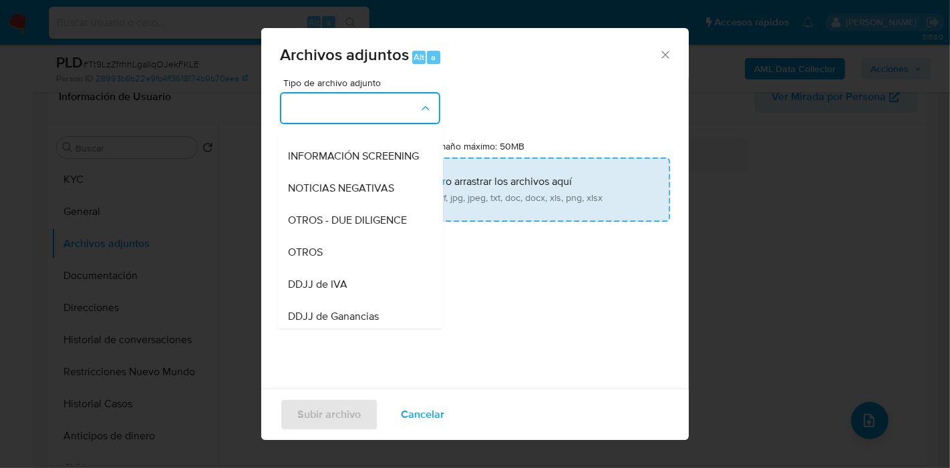
drag, startPoint x: 328, startPoint y: 259, endPoint x: 483, endPoint y: 211, distance: 162.1
click at [328, 260] on div "OTROS" at bounding box center [356, 253] width 136 height 32
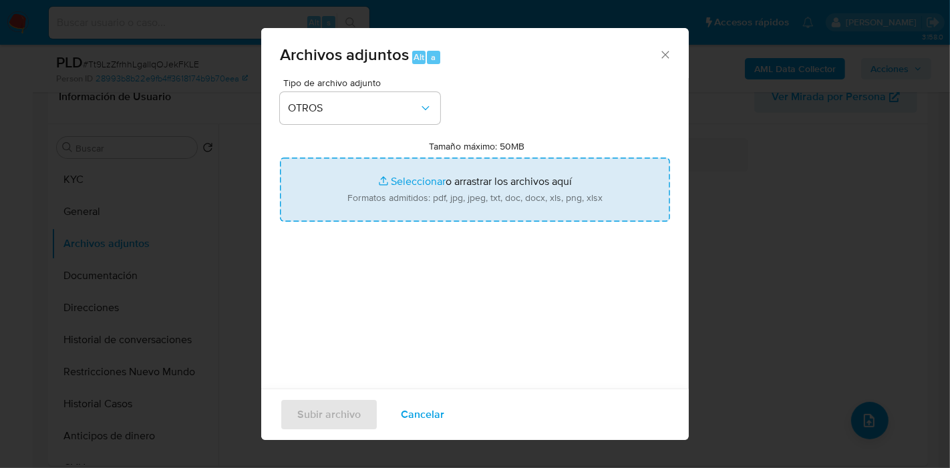
click at [485, 211] on input "Tamaño máximo: 50MB Seleccionar archivos" at bounding box center [475, 190] width 390 height 64
type input "C:\fakepath\AFIP - Administración Federal de Ingresos Públicos.pdf"
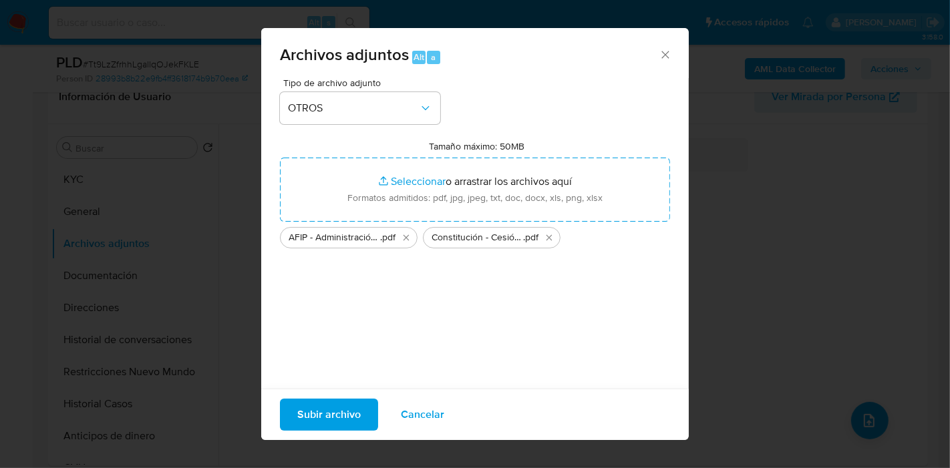
click at [346, 400] on span "Subir archivo" at bounding box center [328, 414] width 63 height 29
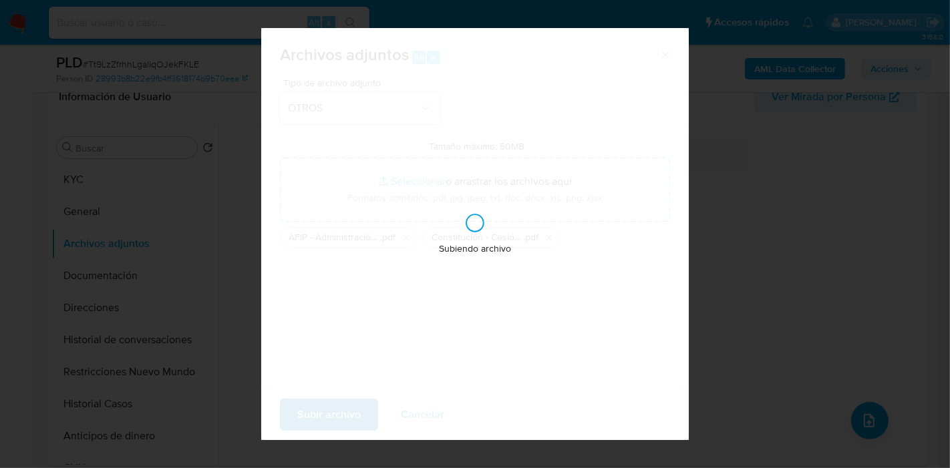
click at [343, 411] on div "Subiendo archivo" at bounding box center [475, 234] width 428 height 412
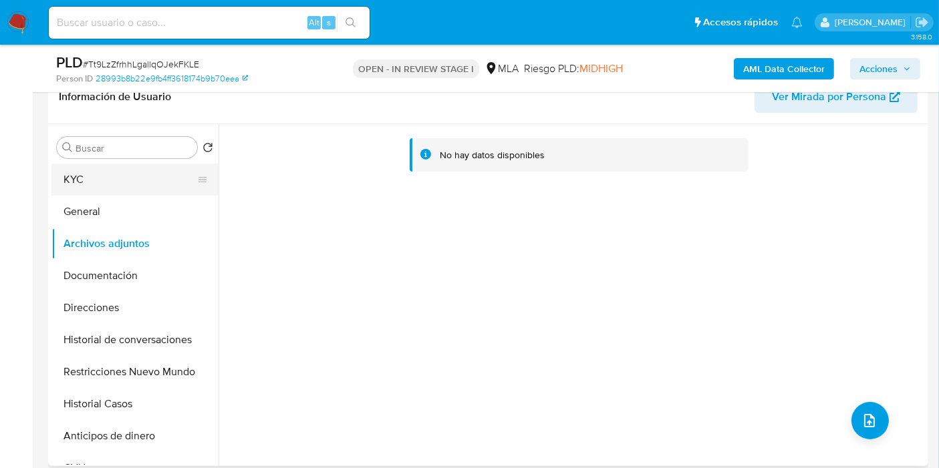
click at [64, 174] on button "KYC" at bounding box center [129, 180] width 156 height 32
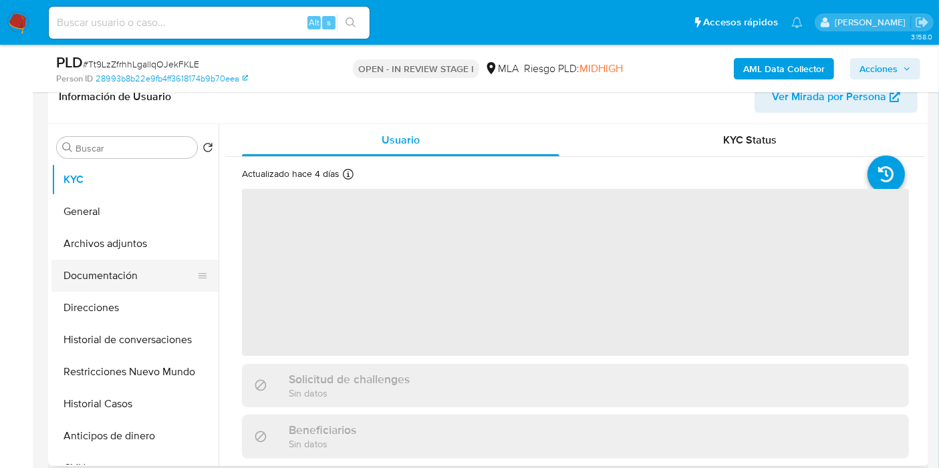
click at [111, 287] on button "Documentación" at bounding box center [129, 276] width 156 height 32
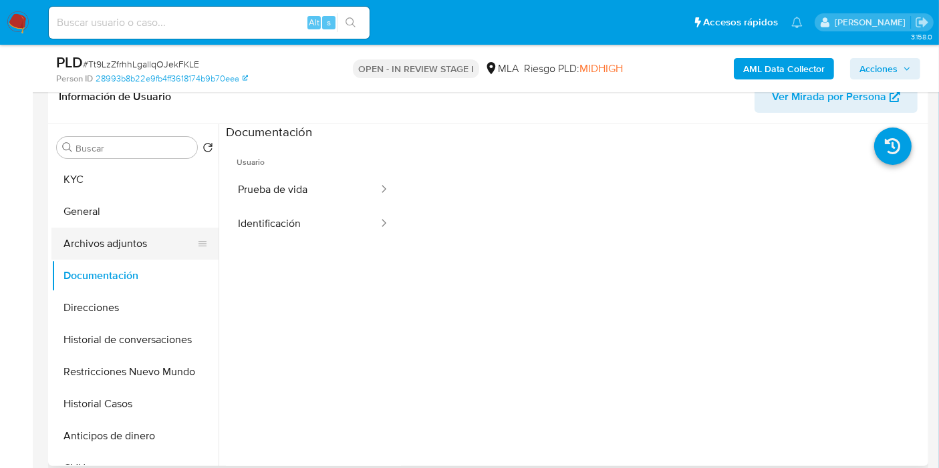
click at [127, 253] on button "Archivos adjuntos" at bounding box center [129, 244] width 156 height 32
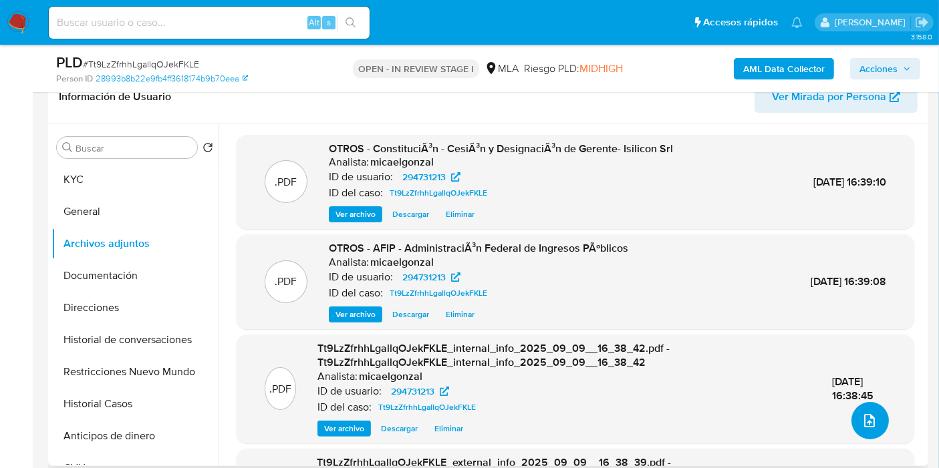
click at [882, 426] on button "upload-file" at bounding box center [869, 420] width 37 height 37
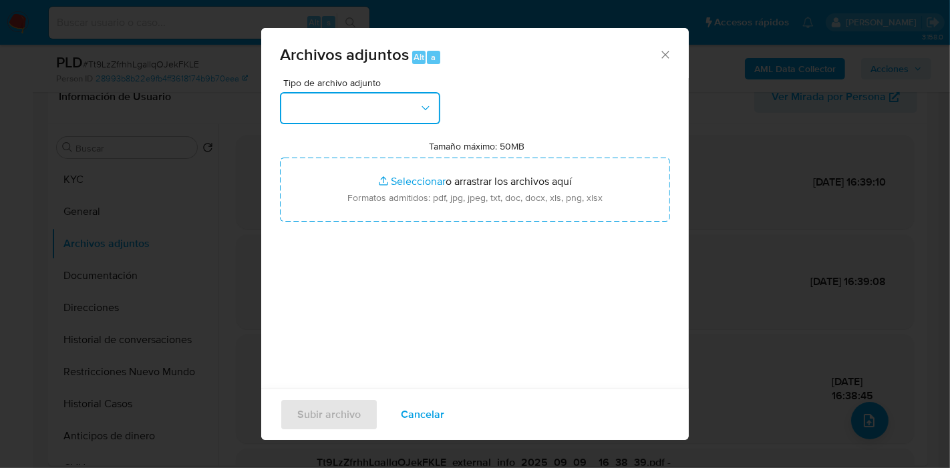
click at [375, 121] on button "button" at bounding box center [360, 108] width 160 height 32
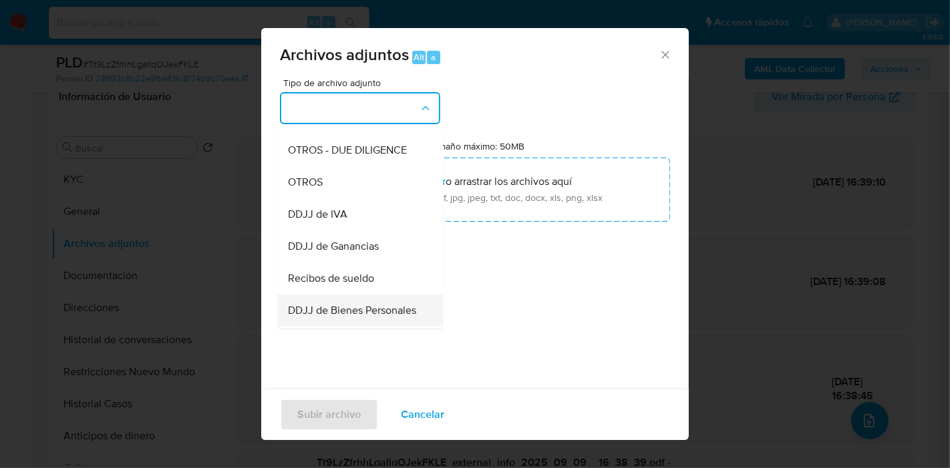
scroll to position [297, 0]
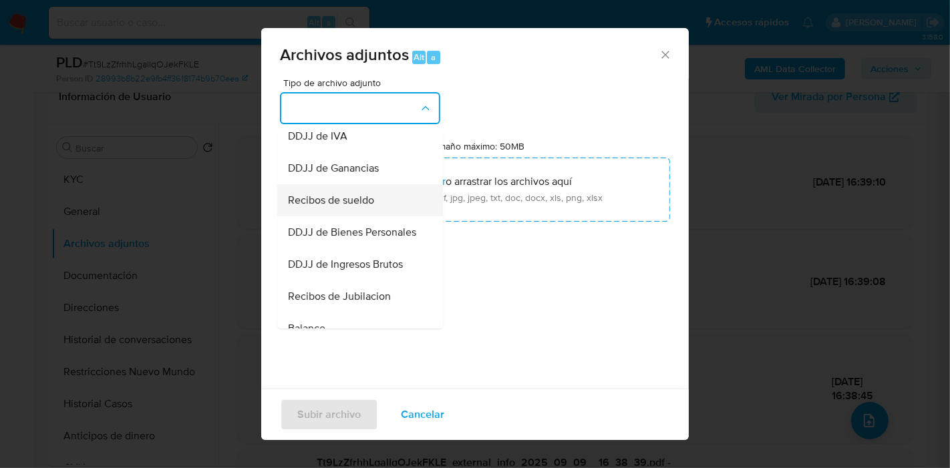
drag, startPoint x: 378, startPoint y: 250, endPoint x: 401, endPoint y: 218, distance: 39.3
click at [401, 218] on ul "IDENTIFICACIÓN INGRESOS CAPTURA BUREAU CAPTURA GOOGLE CAPTURA WEB INFORMACIÓN S…" at bounding box center [360, 207] width 166 height 751
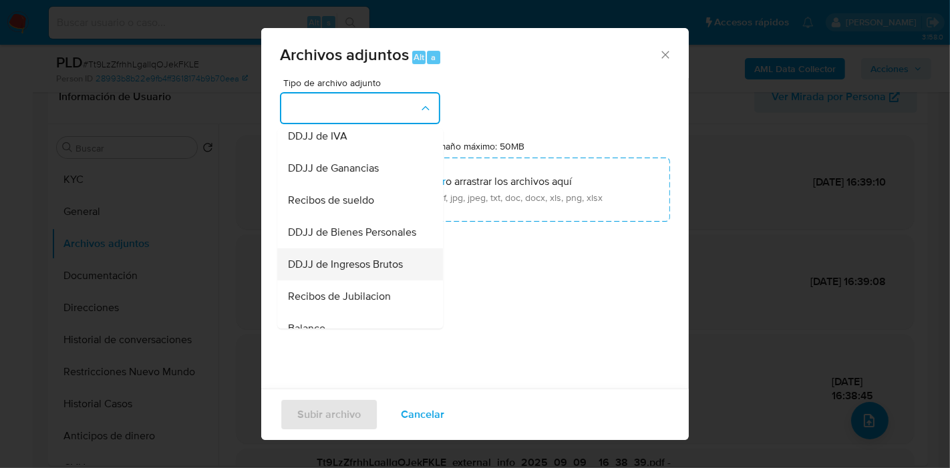
click at [374, 281] on div "DDJJ de Ingresos Brutos" at bounding box center [356, 265] width 136 height 32
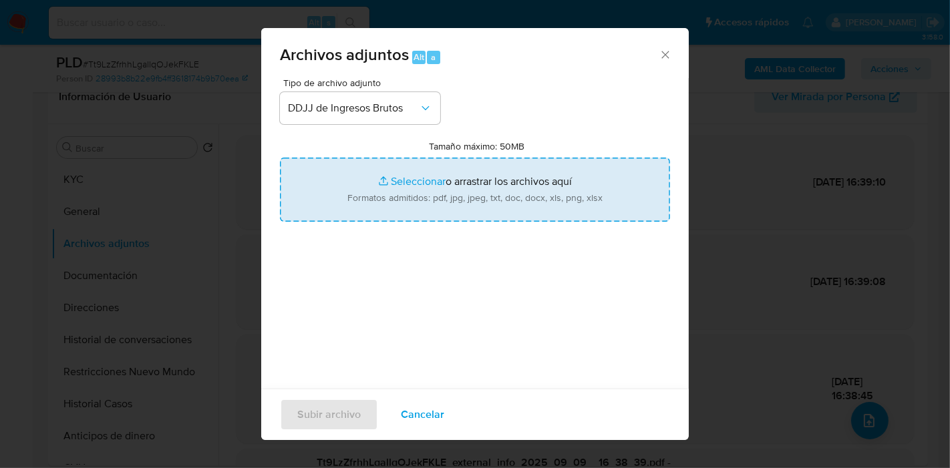
click at [455, 194] on input "Tamaño máximo: 50MB Seleccionar archivos" at bounding box center [475, 190] width 390 height 64
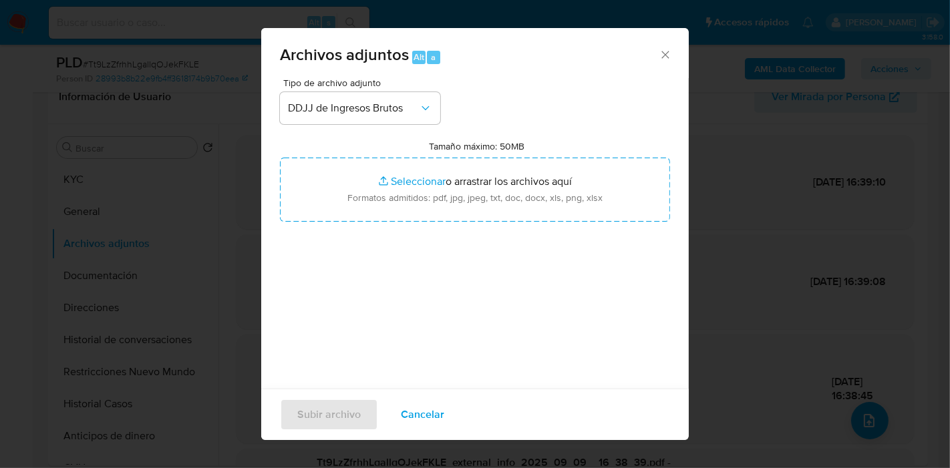
type input "C:\fakepath\DDJJ IIBB - Febrero 2025.pdf"
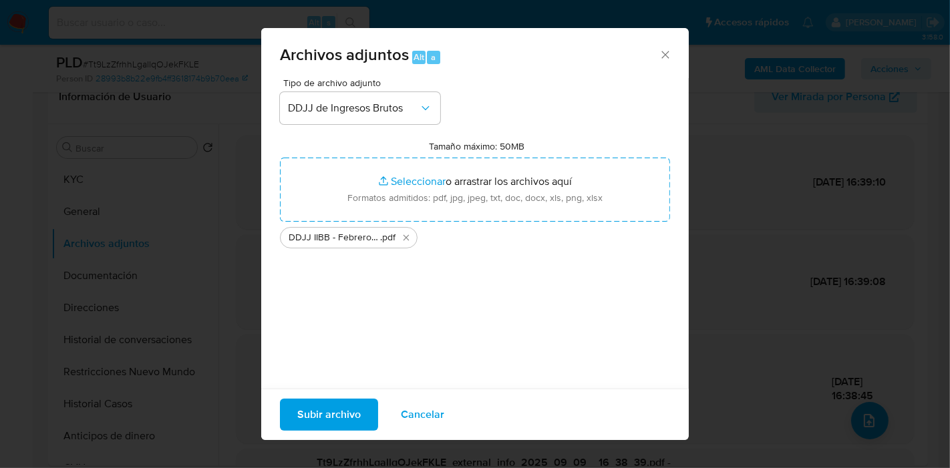
click at [318, 424] on span "Subir archivo" at bounding box center [328, 414] width 63 height 29
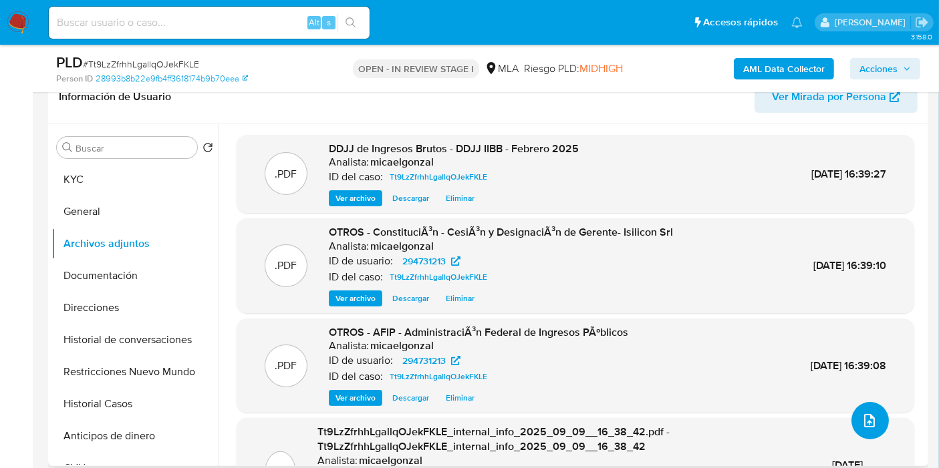
click at [861, 427] on icon "upload-file" at bounding box center [869, 421] width 16 height 16
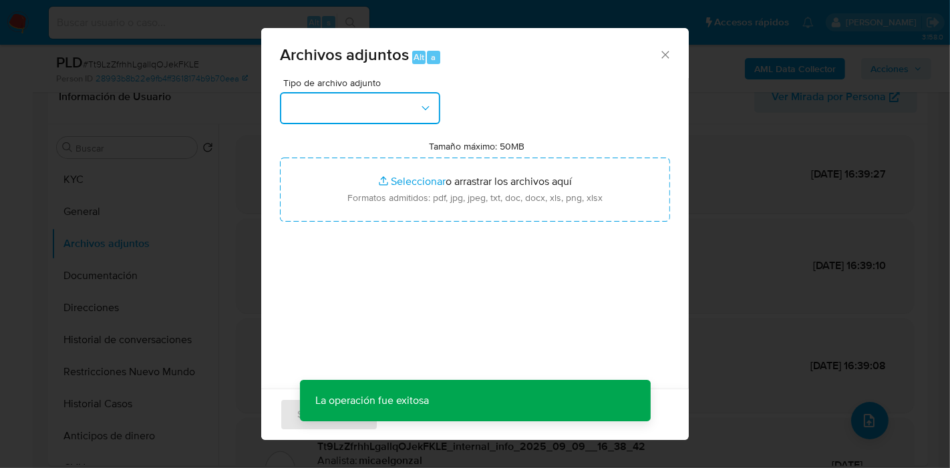
click at [417, 110] on button "button" at bounding box center [360, 108] width 160 height 32
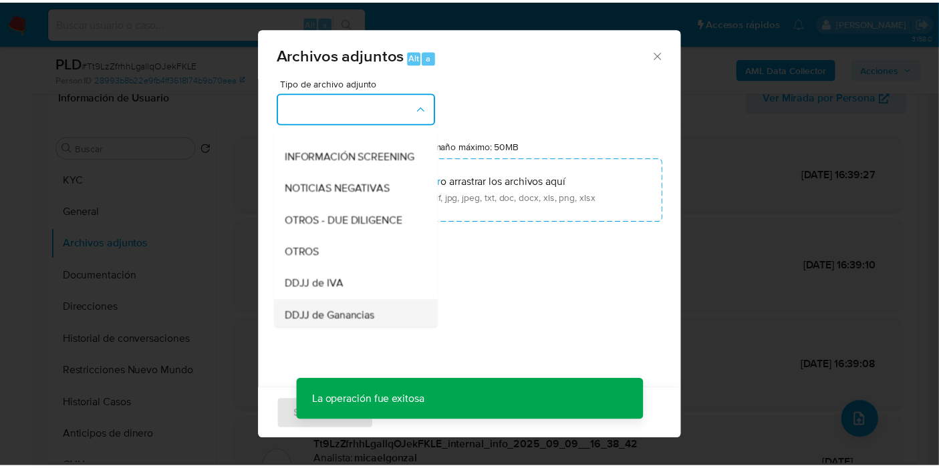
scroll to position [223, 0]
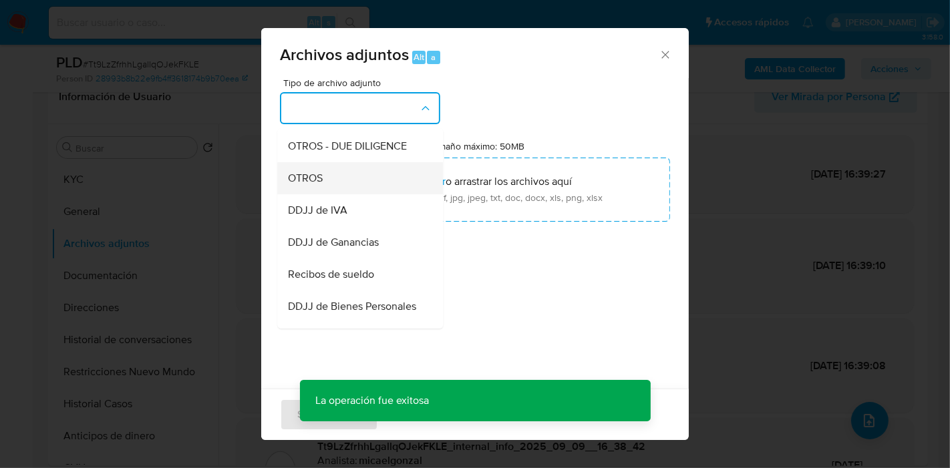
click at [357, 194] on div "OTROS" at bounding box center [356, 178] width 136 height 32
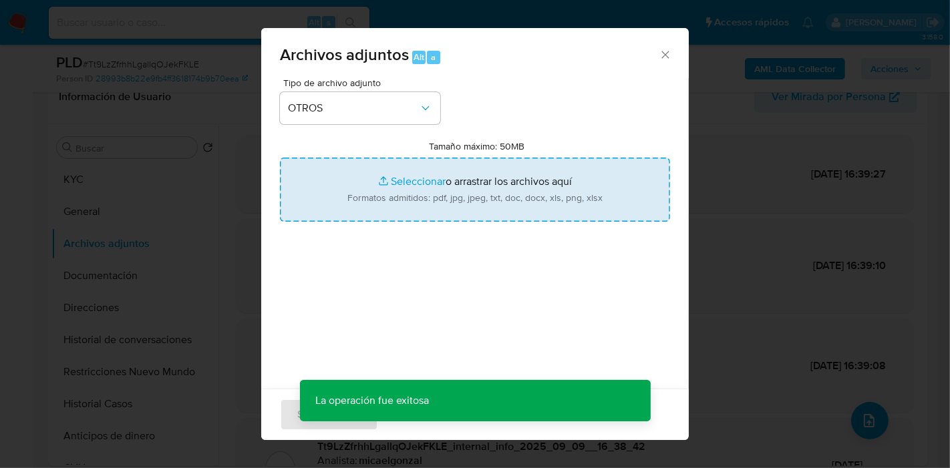
click at [403, 180] on input "Tamaño máximo: 50MB Seleccionar archivos" at bounding box center [475, 190] width 390 height 64
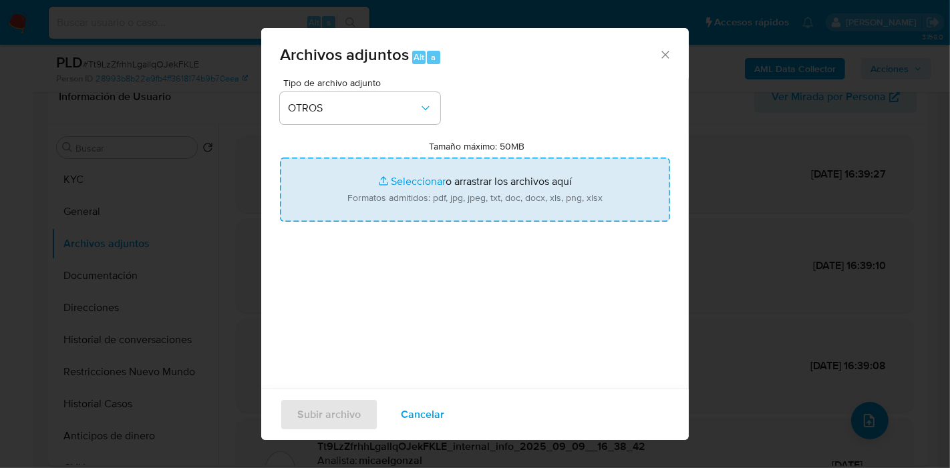
type input "C:\fakepath\Movimientos de Ariel Andres Perticaro.xlsx"
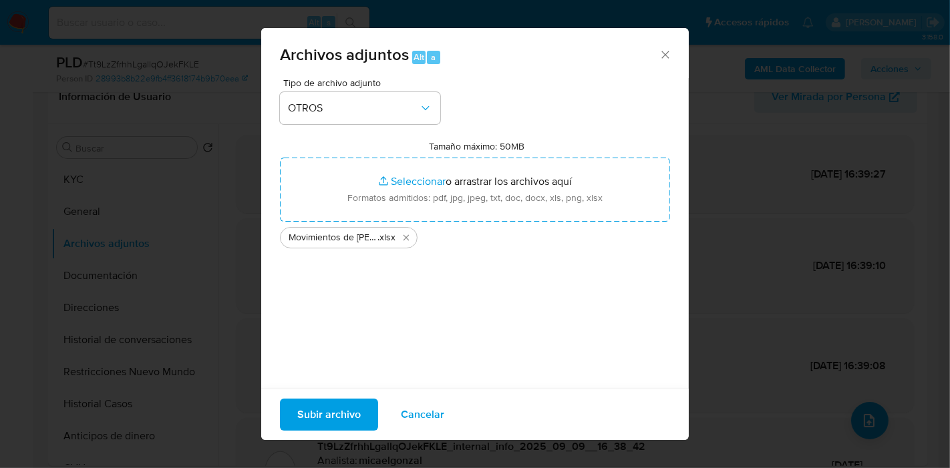
drag, startPoint x: 346, startPoint y: 408, endPoint x: 533, endPoint y: 445, distance: 190.8
click at [346, 408] on span "Subir archivo" at bounding box center [328, 414] width 63 height 29
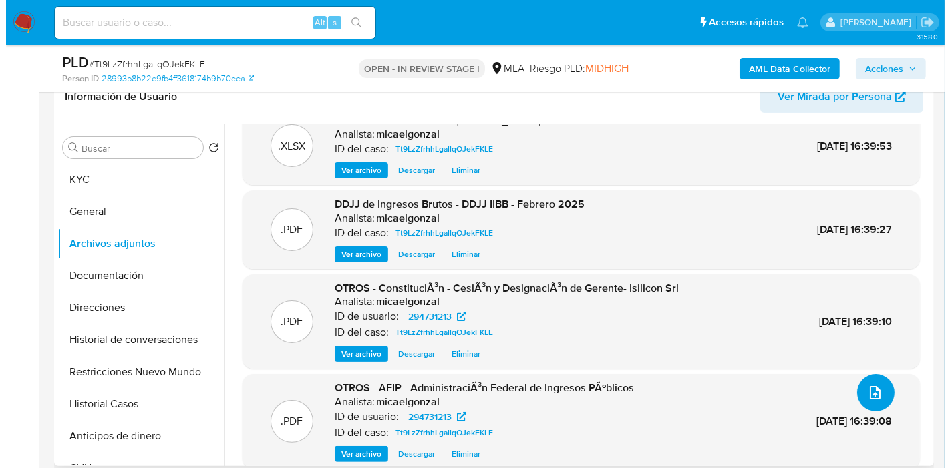
scroll to position [43, 0]
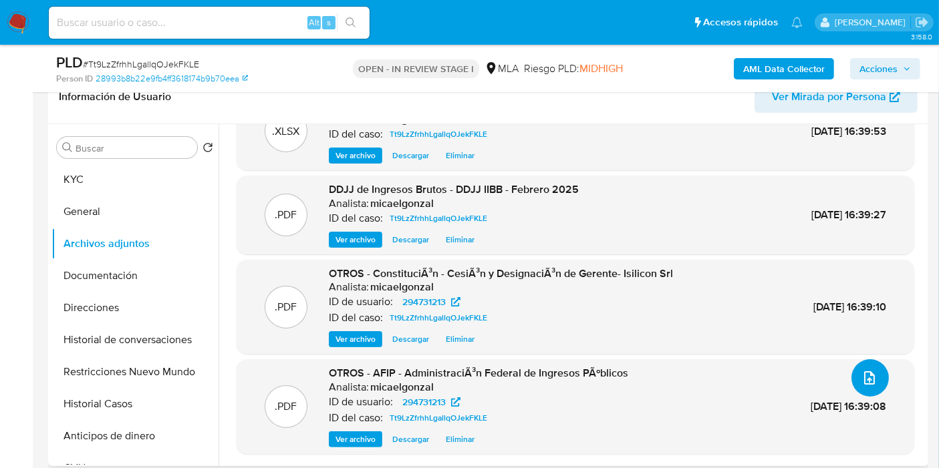
click at [867, 378] on icon "upload-file" at bounding box center [869, 378] width 16 height 16
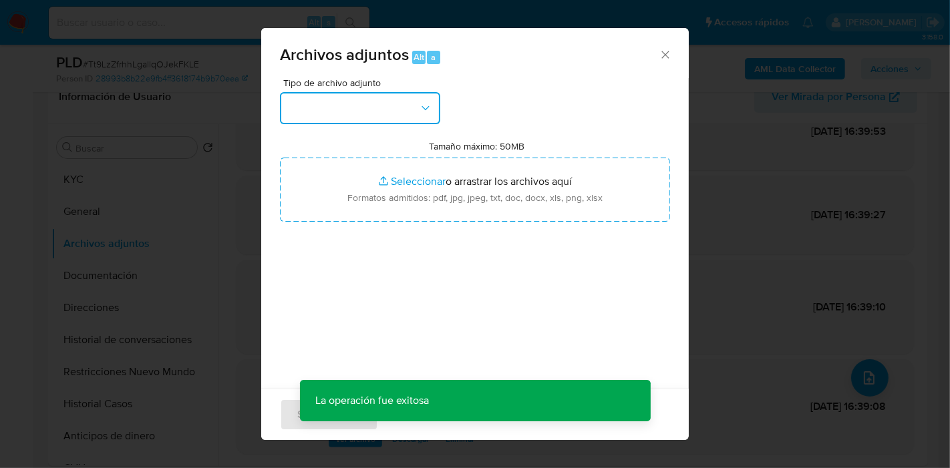
drag, startPoint x: 437, startPoint y: 96, endPoint x: 385, endPoint y: 112, distance: 54.5
click at [435, 99] on button "button" at bounding box center [360, 108] width 160 height 32
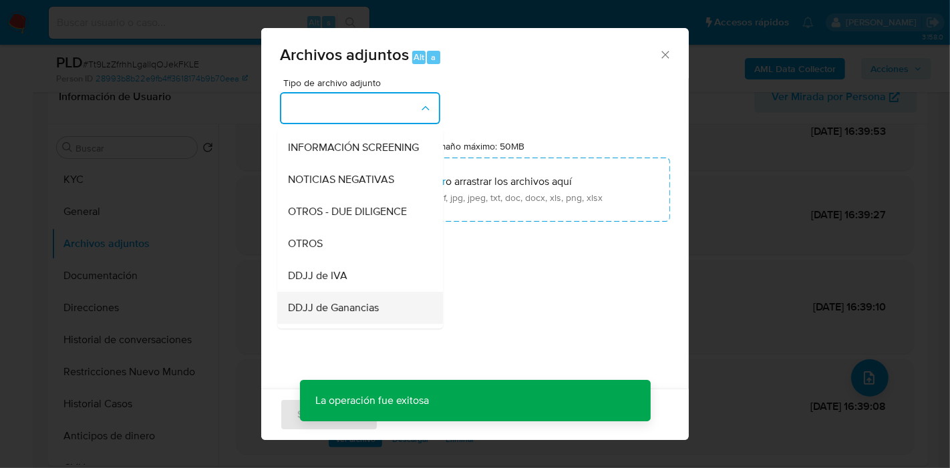
scroll to position [223, 0]
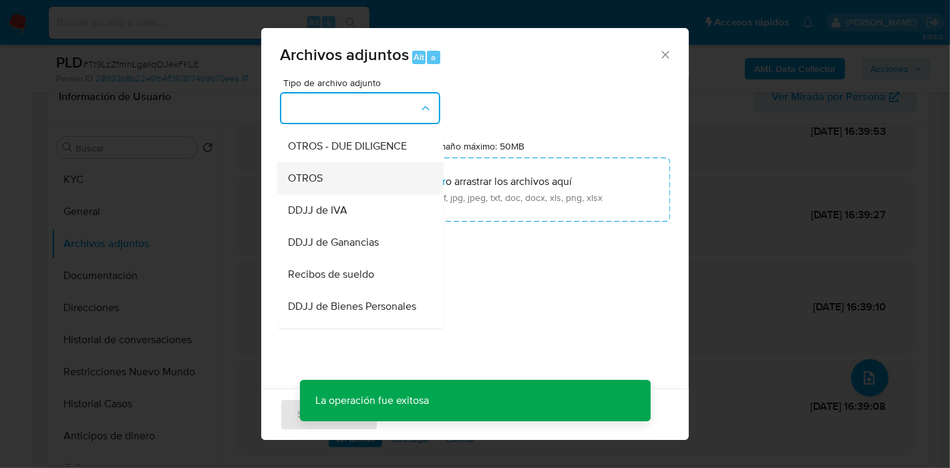
click at [363, 194] on div "OTROS" at bounding box center [356, 178] width 136 height 32
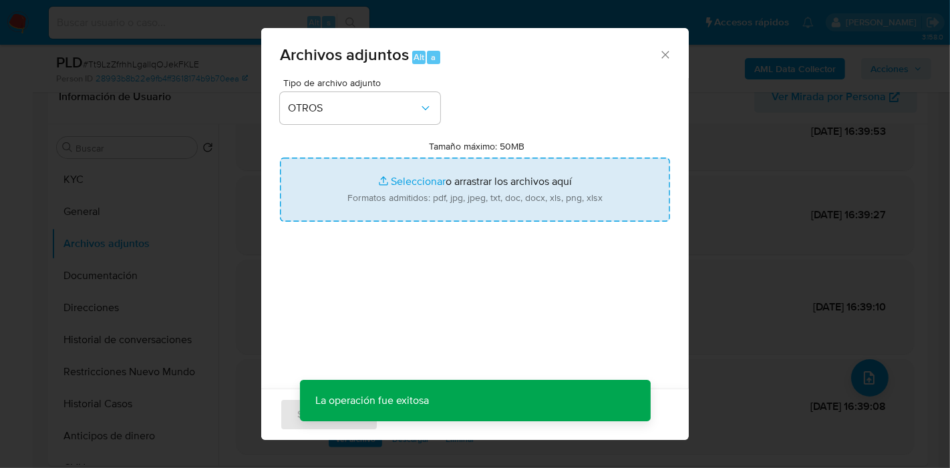
click at [431, 168] on input "Tamaño máximo: 50MB Seleccionar archivos" at bounding box center [475, 190] width 390 height 64
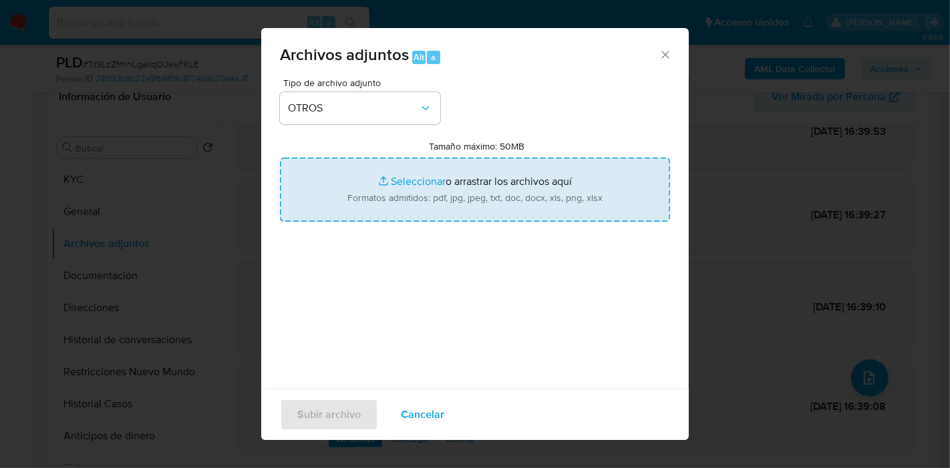
type input "C:\fakepath\Caselog Tt9LzZfrhhLgallqOJekFKLE_2025_08_18_23_39_51.docx"
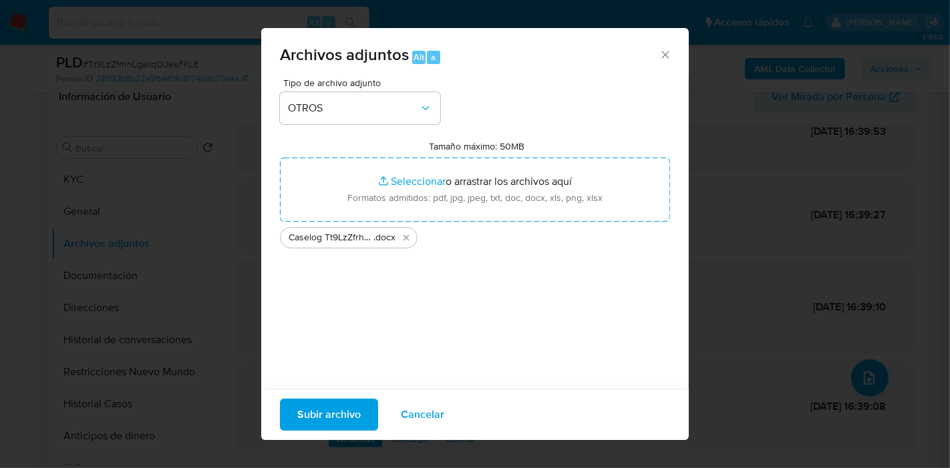
click at [335, 297] on div "Tipo de archivo adjunto OTROS Tamaño máximo: 50MB Seleccionar archivos Seleccio…" at bounding box center [475, 235] width 390 height 315
click at [345, 415] on span "Subir archivo" at bounding box center [328, 414] width 63 height 29
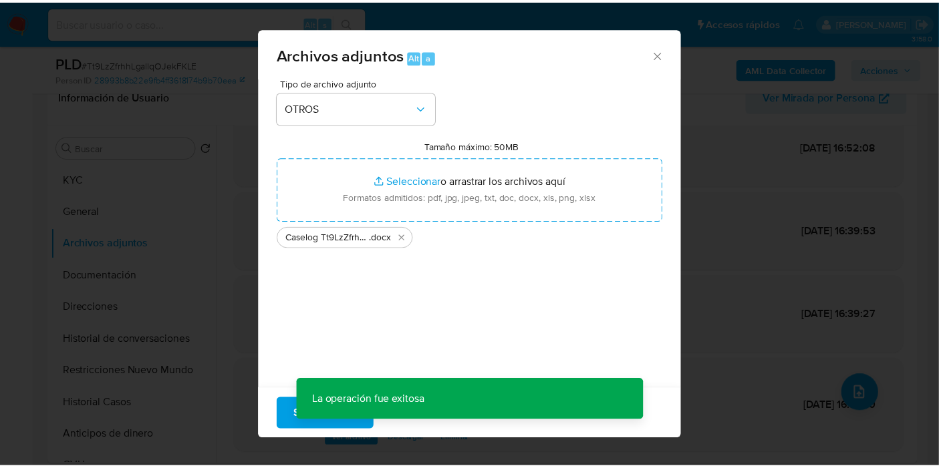
scroll to position [27, 0]
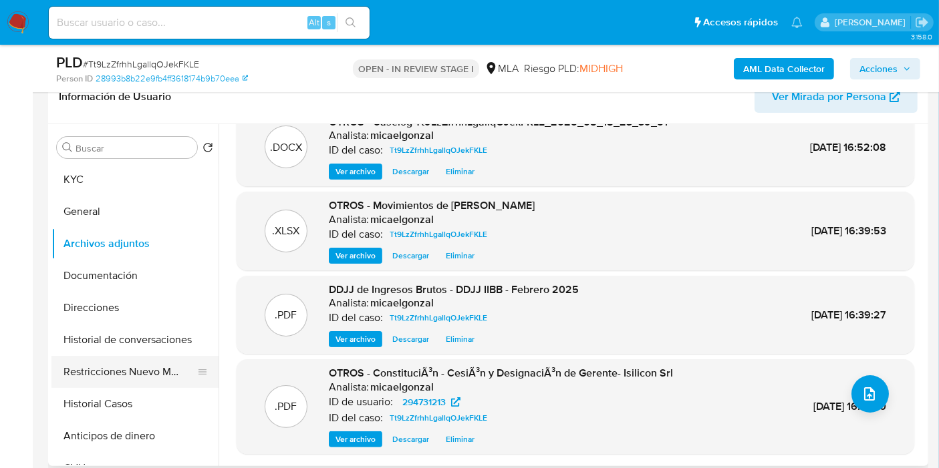
click at [128, 375] on button "Restricciones Nuevo Mundo" at bounding box center [129, 372] width 156 height 32
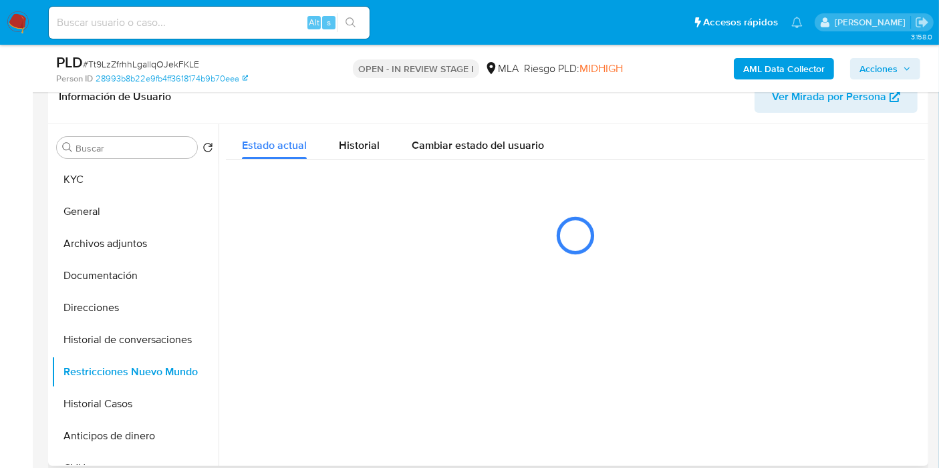
scroll to position [0, 0]
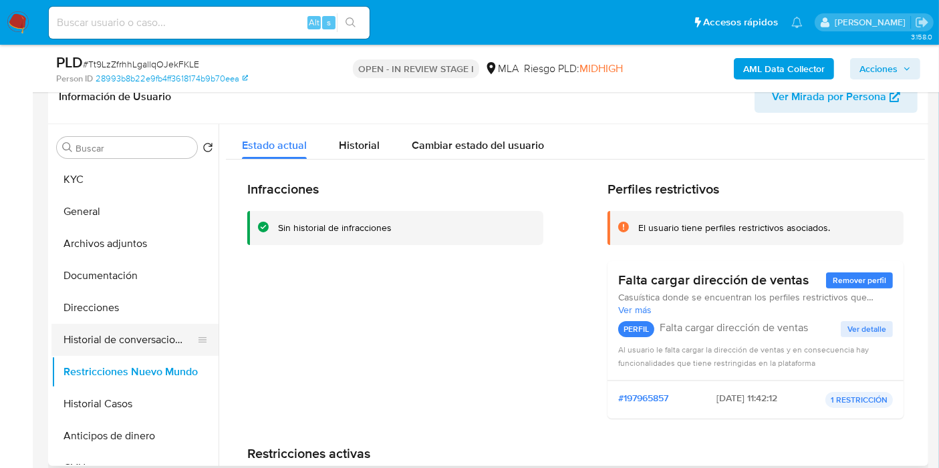
click at [130, 342] on button "Historial de conversaciones" at bounding box center [129, 340] width 156 height 32
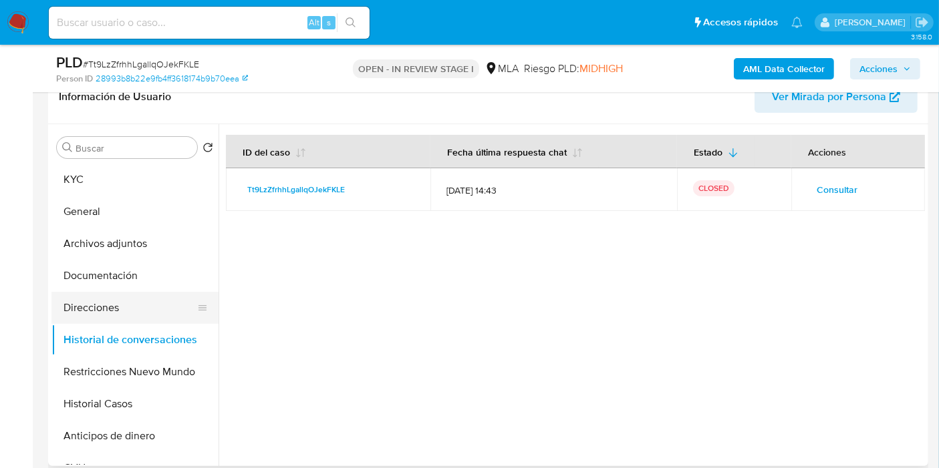
click at [118, 296] on button "Direcciones" at bounding box center [129, 308] width 156 height 32
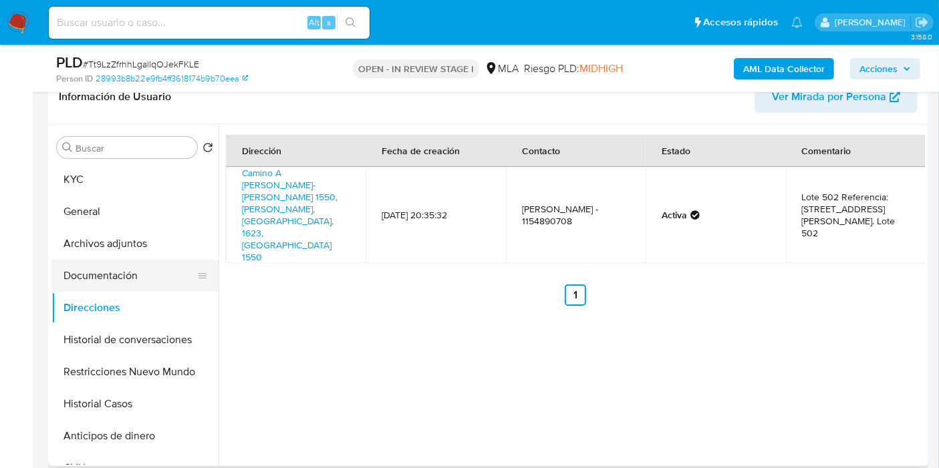
click at [141, 289] on button "Documentación" at bounding box center [129, 276] width 156 height 32
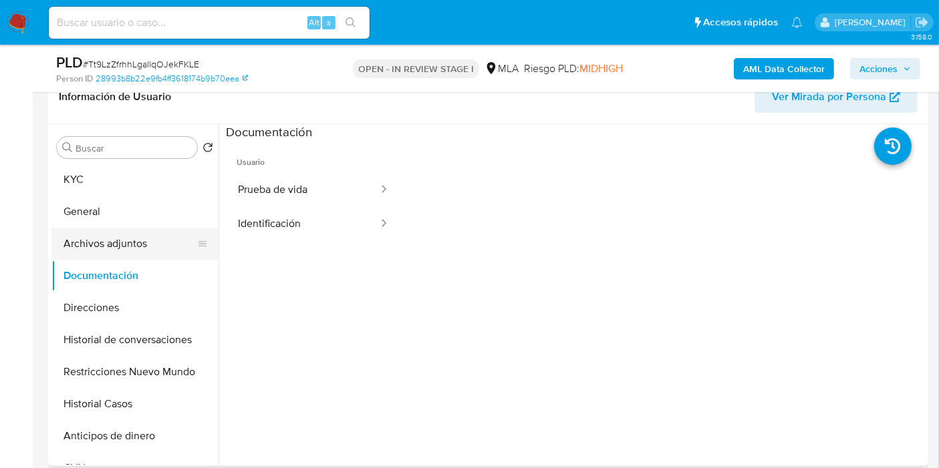
click at [162, 237] on button "Archivos adjuntos" at bounding box center [129, 244] width 156 height 32
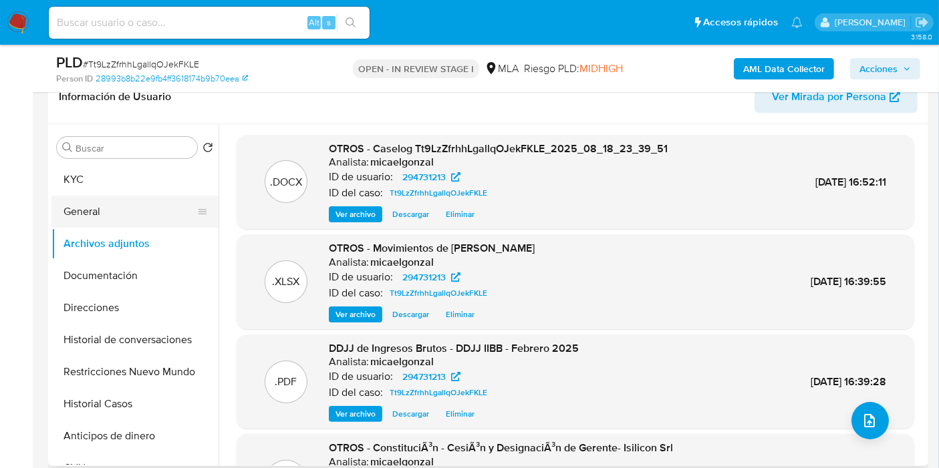
click at [170, 222] on button "General" at bounding box center [129, 212] width 156 height 32
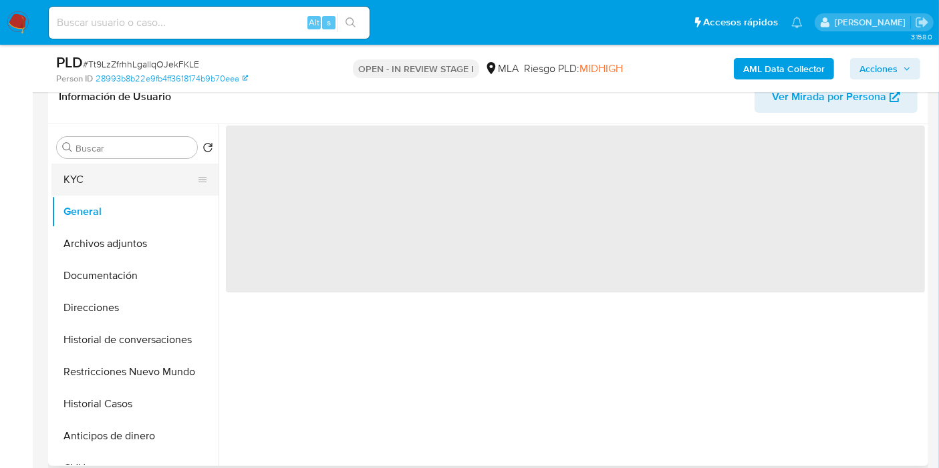
click at [164, 187] on button "KYC" at bounding box center [129, 180] width 156 height 32
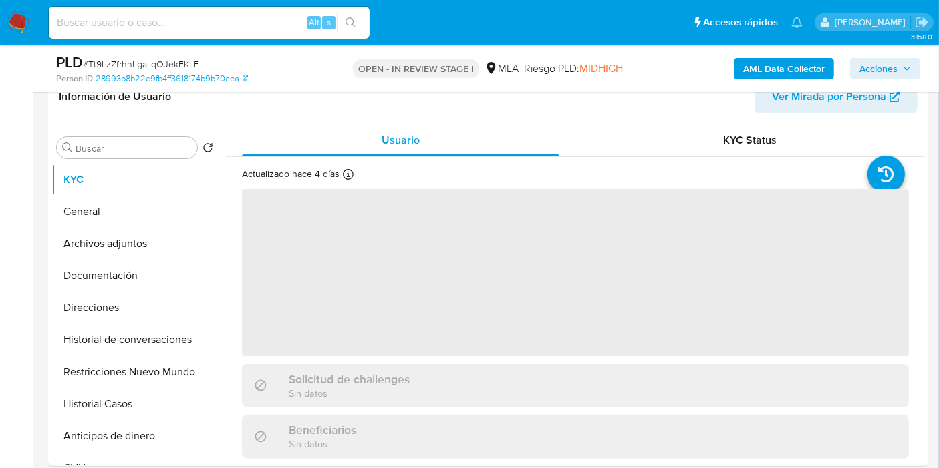
drag, startPoint x: 886, startPoint y: 68, endPoint x: 902, endPoint y: 78, distance: 18.7
click at [890, 68] on span "Acciones" at bounding box center [878, 68] width 38 height 21
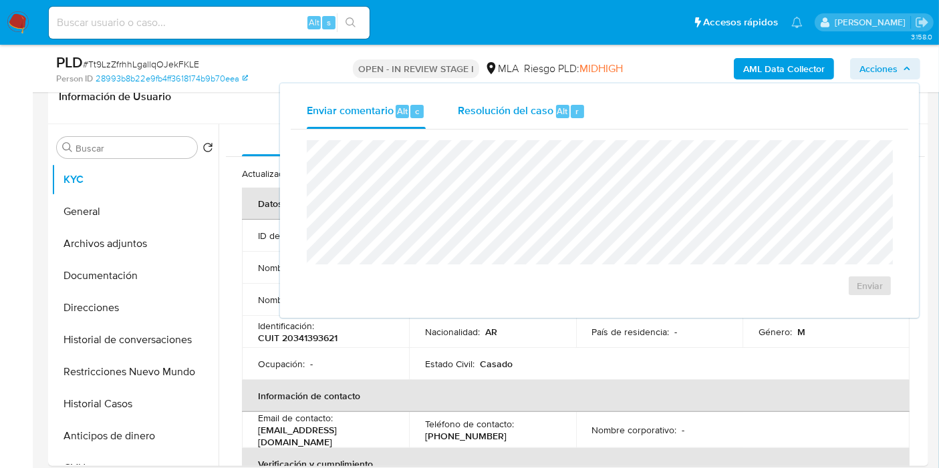
click at [562, 110] on span "Alt" at bounding box center [562, 111] width 11 height 13
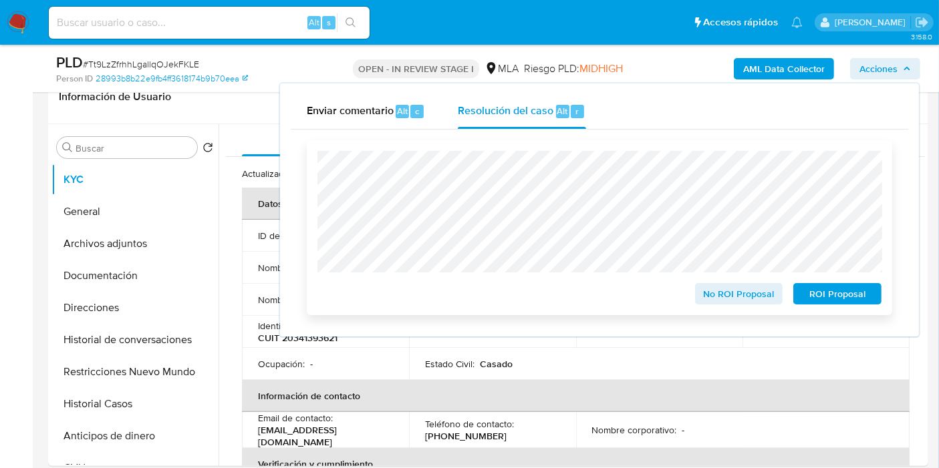
click at [735, 295] on span "No ROI Proposal" at bounding box center [739, 294] width 70 height 19
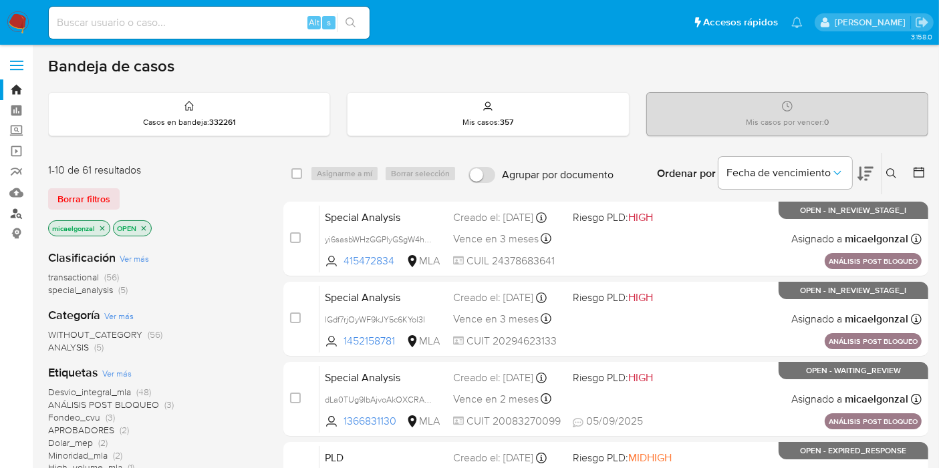
click at [8, 214] on link "Buscador de personas" at bounding box center [79, 213] width 159 height 21
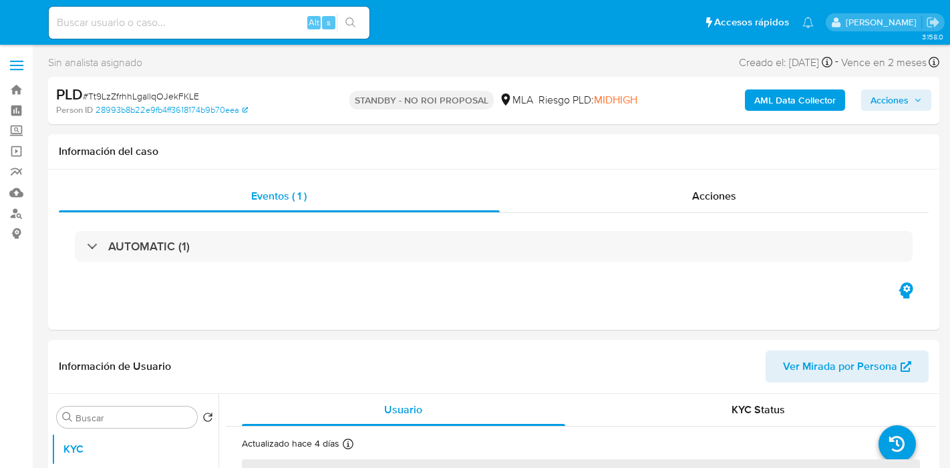
select select "10"
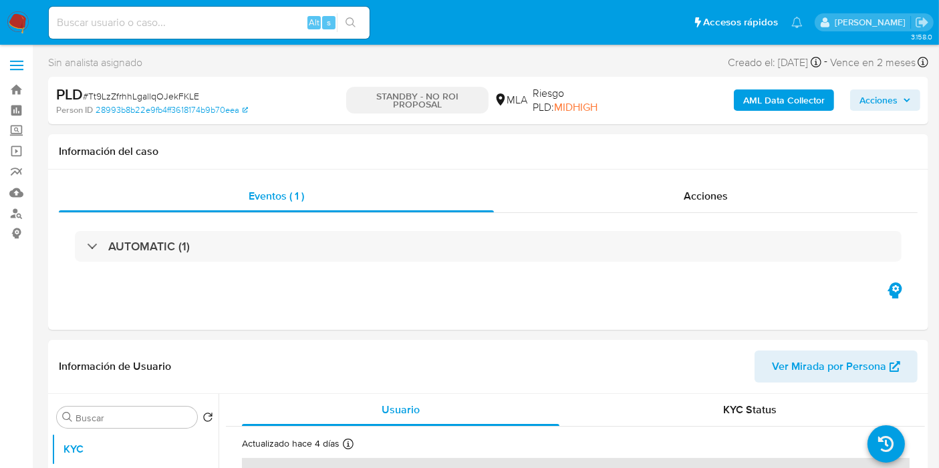
click at [2, 10] on nav "Pausado Ver notificaciones Alt s Accesos rápidos Presiona las siguientes teclas…" at bounding box center [469, 22] width 939 height 45
click at [17, 21] on img at bounding box center [18, 22] width 23 height 23
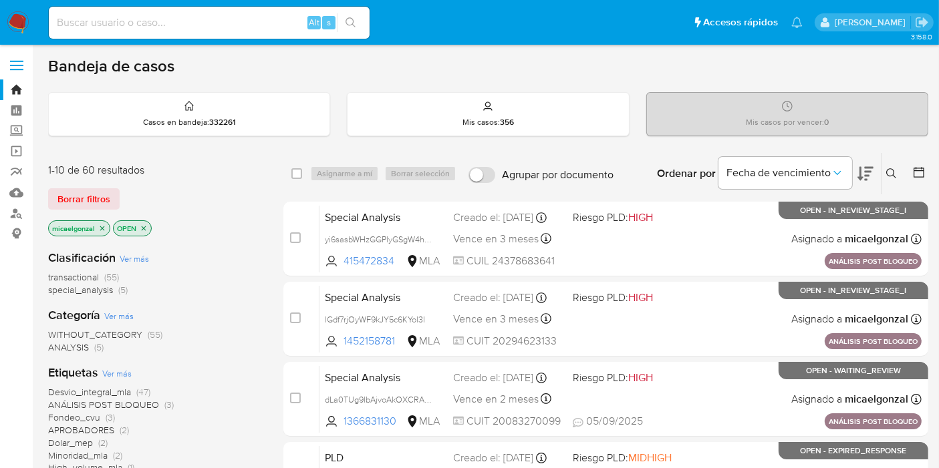
click at [106, 186] on div "1-10 de 60 resultados Borrar filtros micaelgonzal OPEN" at bounding box center [155, 201] width 214 height 76
click at [90, 205] on span "Borrar filtros" at bounding box center [83, 199] width 53 height 19
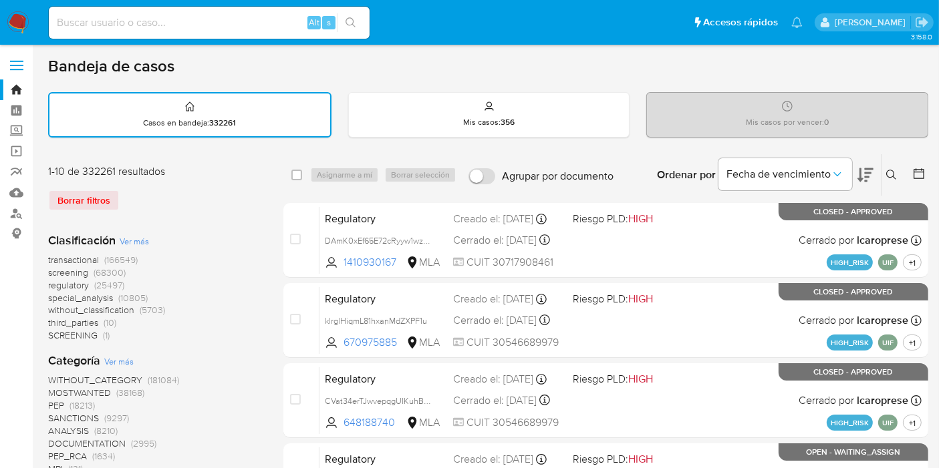
click at [892, 172] on icon at bounding box center [891, 175] width 11 height 11
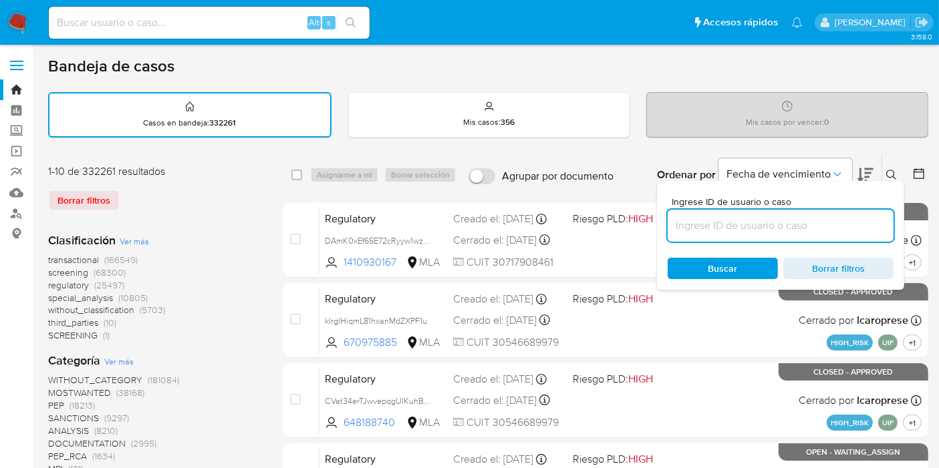
click at [698, 225] on input at bounding box center [781, 225] width 226 height 17
type input "KN8eUYBOeBfLDyxGXqOkwCvV"
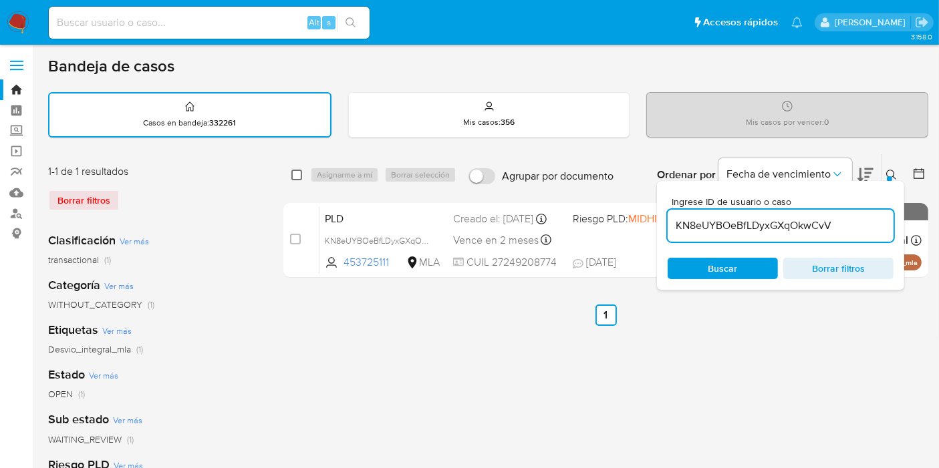
click at [292, 168] on div "select-all-cases-checkbox" at bounding box center [296, 174] width 11 height 13
click at [294, 171] on input "checkbox" at bounding box center [296, 175] width 11 height 11
checkbox input "true"
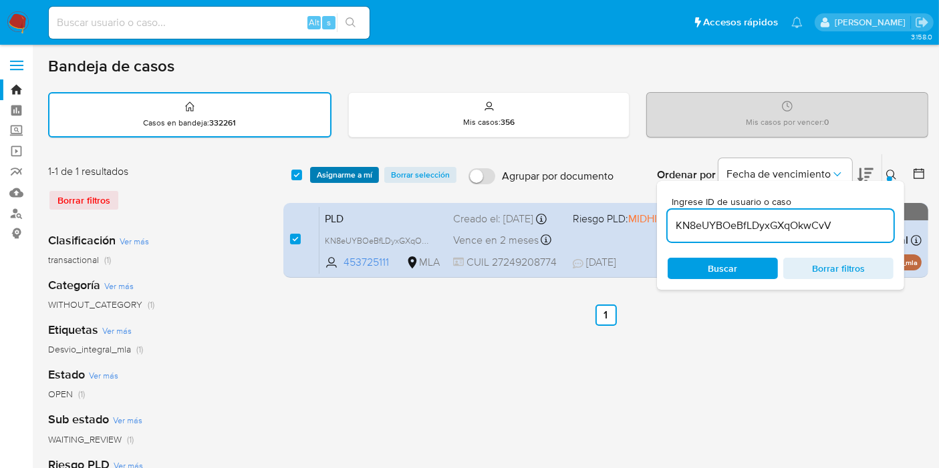
click at [313, 172] on button "Asignarme a mí" at bounding box center [344, 175] width 69 height 16
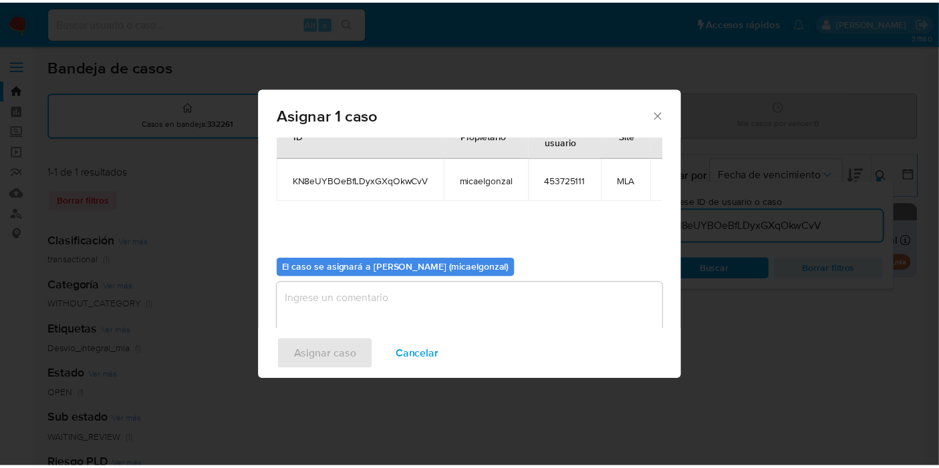
scroll to position [68, 0]
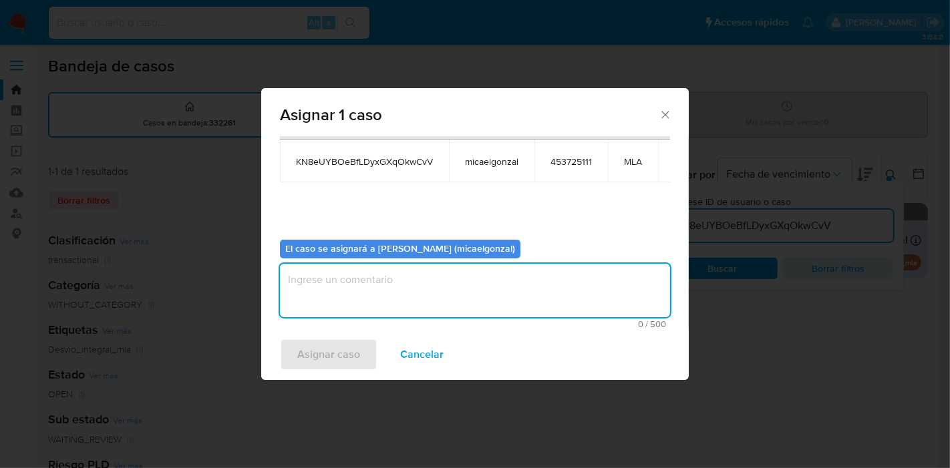
click at [363, 314] on textarea "assign-modal" at bounding box center [475, 290] width 390 height 53
click at [322, 358] on span "Asignar caso" at bounding box center [328, 354] width 63 height 29
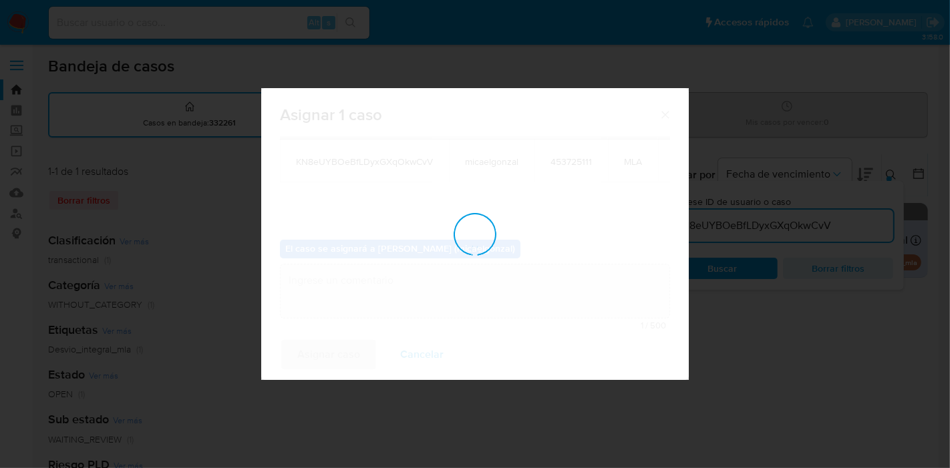
checkbox input "false"
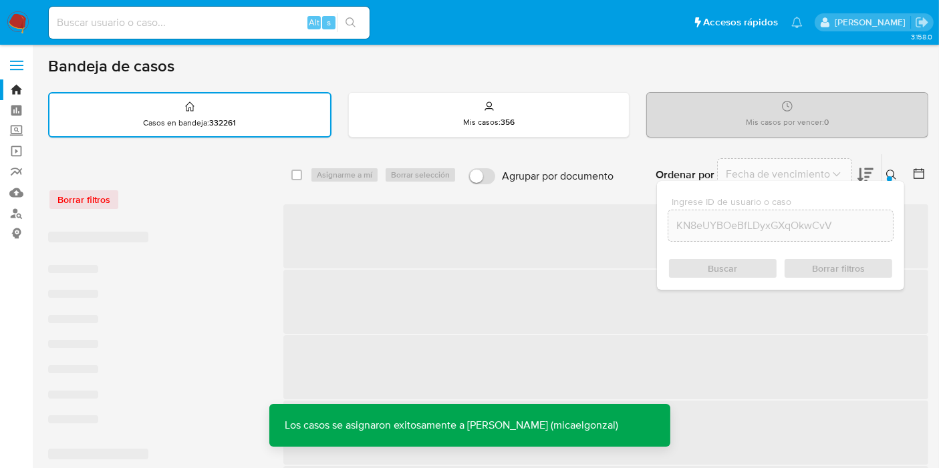
click at [285, 21] on input at bounding box center [209, 22] width 321 height 17
paste input "KN8eUYBOeBfLDyxGXqOkwCvV"
type input "KN8eUYBOeBfLDyxGXqOkwCvV"
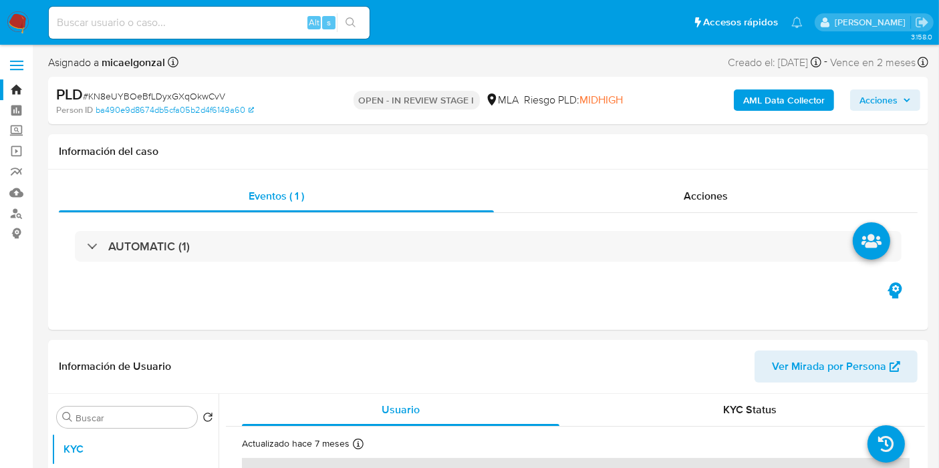
select select "10"
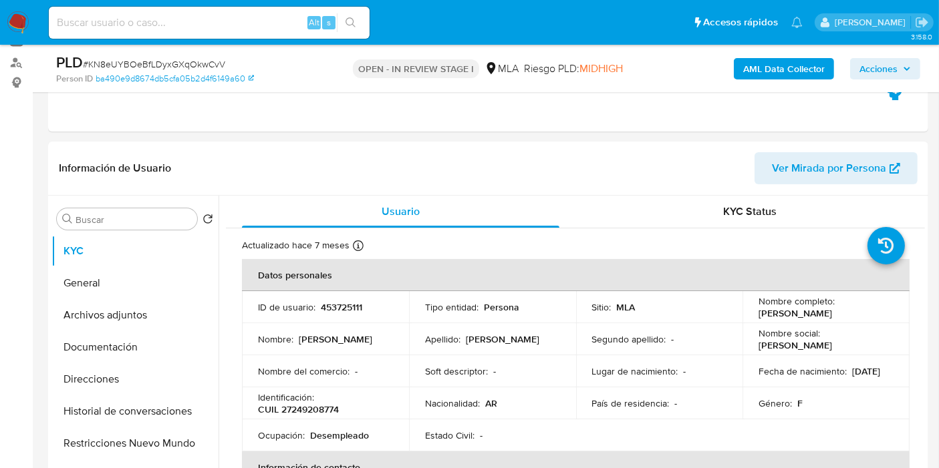
scroll to position [148, 0]
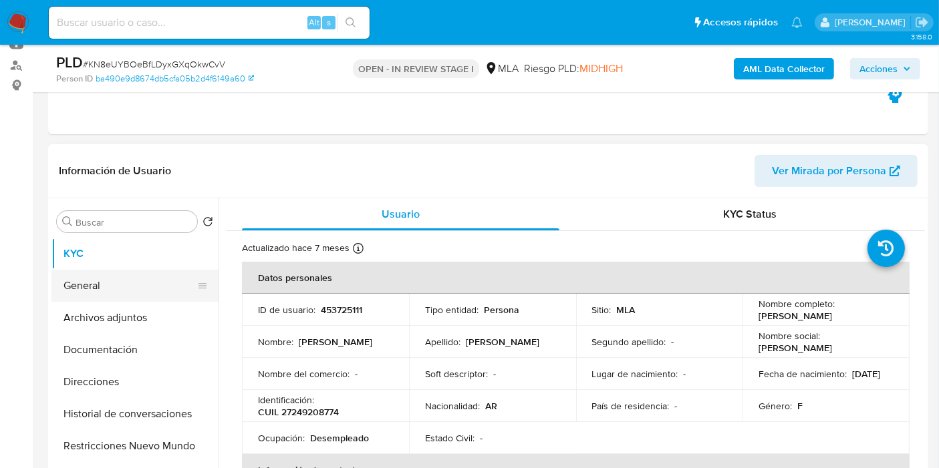
click at [138, 289] on button "General" at bounding box center [129, 286] width 156 height 32
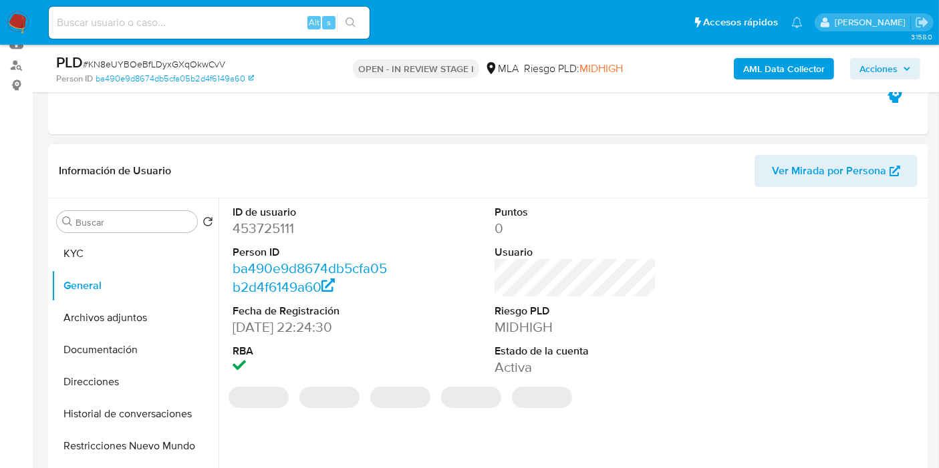
click at [270, 257] on dt "Person ID" at bounding box center [314, 252] width 162 height 15
click at [277, 237] on dl "ID de usuario 453725111 Person ID ba490e9d8674db5cfa05b2d4f6149a60 Fecha de Reg…" at bounding box center [314, 291] width 162 height 172
click at [281, 228] on dd "453725111" at bounding box center [314, 228] width 162 height 19
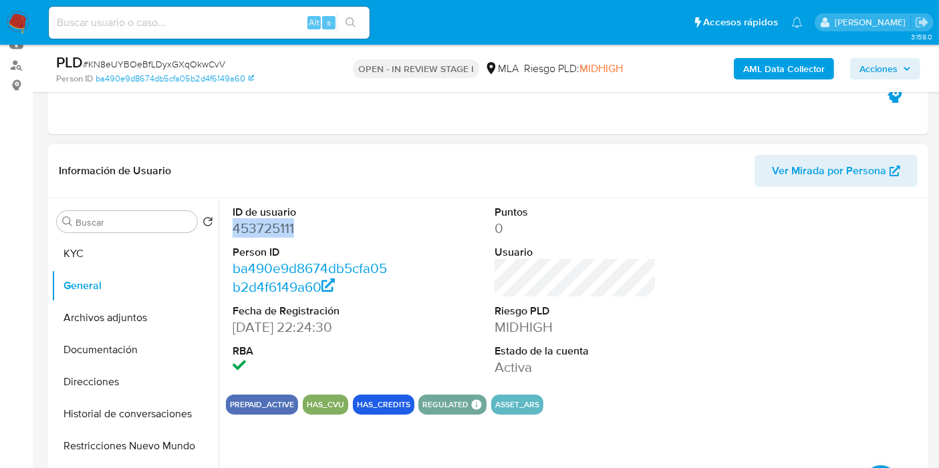
copy dd "453725111"
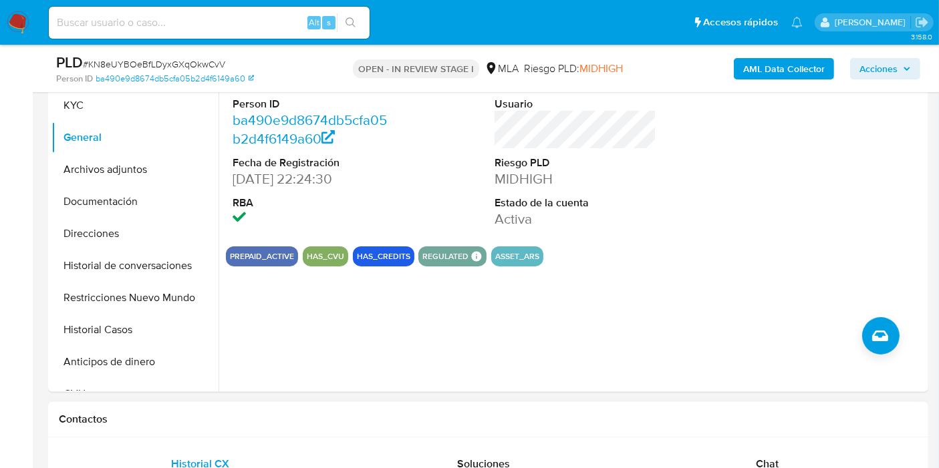
scroll to position [593, 0]
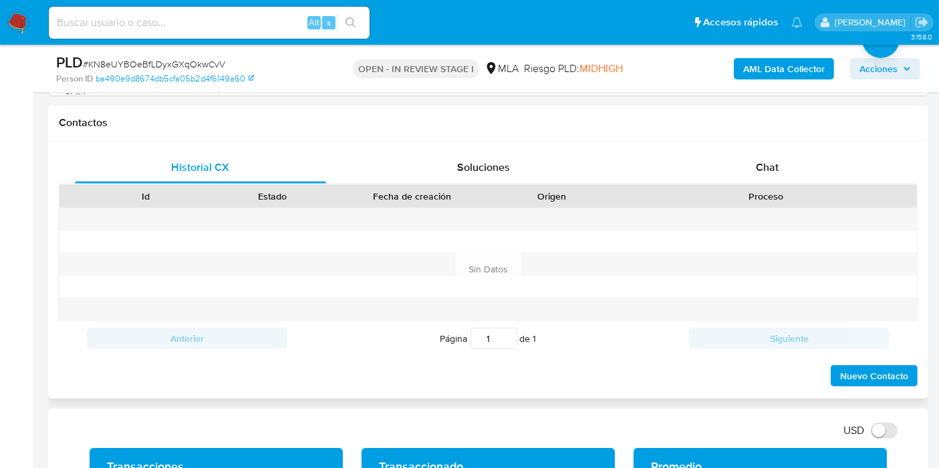
click at [827, 148] on div "Historial CX Soluciones Chat Id Estado Fecha de creación Origen Proceso Anterio…" at bounding box center [488, 270] width 880 height 258
click at [810, 158] on div "Chat" at bounding box center [767, 168] width 251 height 32
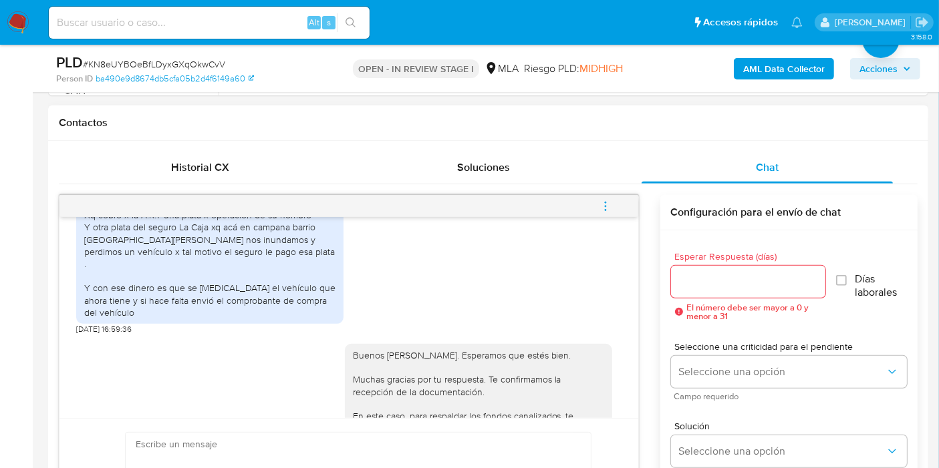
scroll to position [1258, 0]
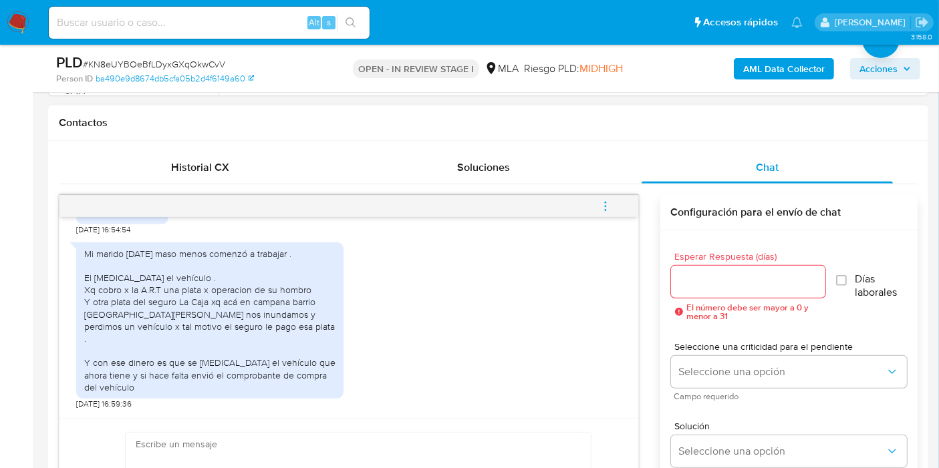
click at [233, 287] on div "Mi marido hace 1 mes y 2 semana maso menos comenzó a trabajar . El compro el ve…" at bounding box center [209, 321] width 251 height 146
click at [235, 295] on div "Mi marido hace 1 mes y 2 semana maso menos comenzó a trabajar . El compro el ve…" at bounding box center [209, 321] width 251 height 146
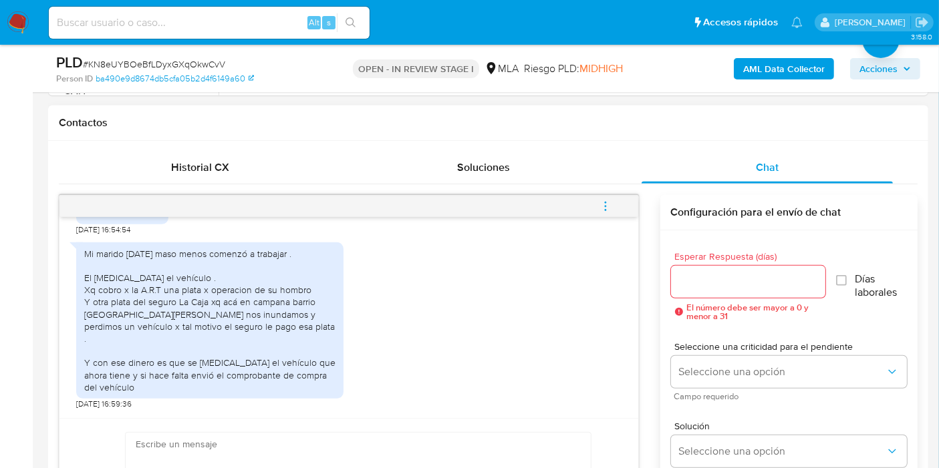
click at [184, 354] on div "Mi marido hace 1 mes y 2 semana maso menos comenzó a trabajar . El compro el ve…" at bounding box center [209, 321] width 251 height 146
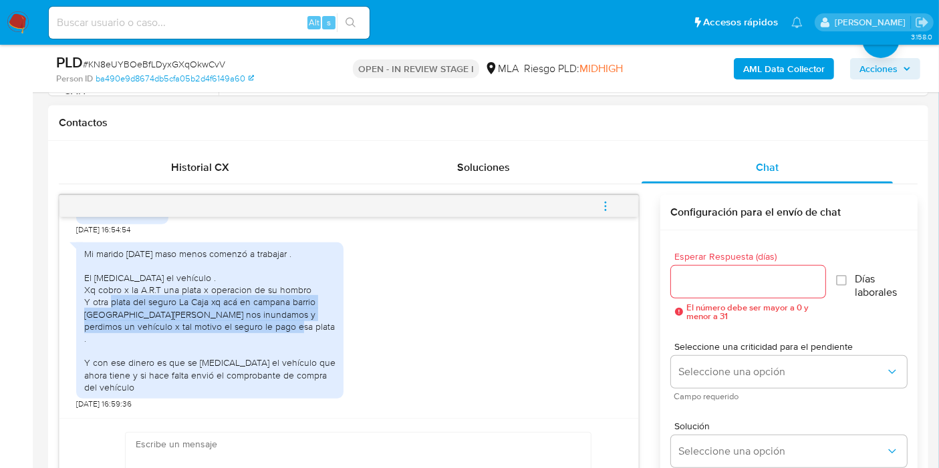
click at [184, 354] on div "Mi marido hace 1 mes y 2 semana maso menos comenzó a trabajar . El compro el ve…" at bounding box center [209, 321] width 251 height 146
click at [196, 343] on div "Mi marido hace 1 mes y 2 semana maso menos comenzó a trabajar . El compro el ve…" at bounding box center [209, 321] width 251 height 146
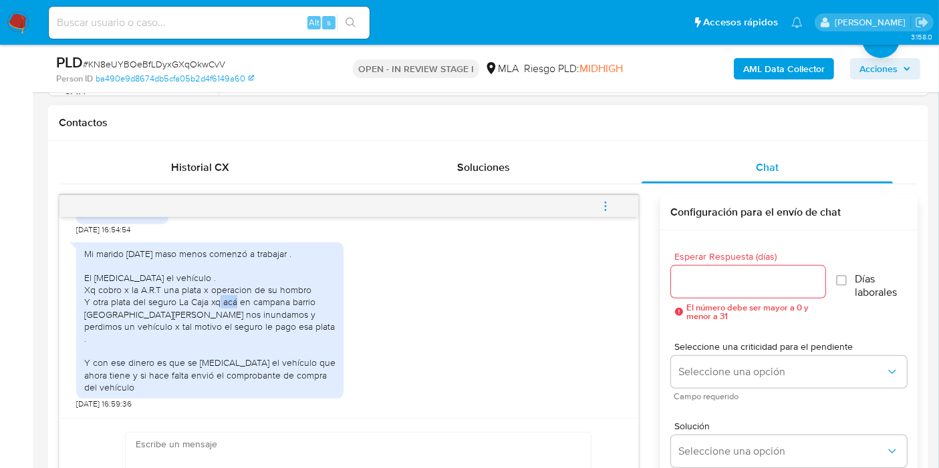
click at [196, 343] on div "Mi marido hace 1 mes y 2 semana maso menos comenzó a trabajar . El compro el ve…" at bounding box center [209, 321] width 251 height 146
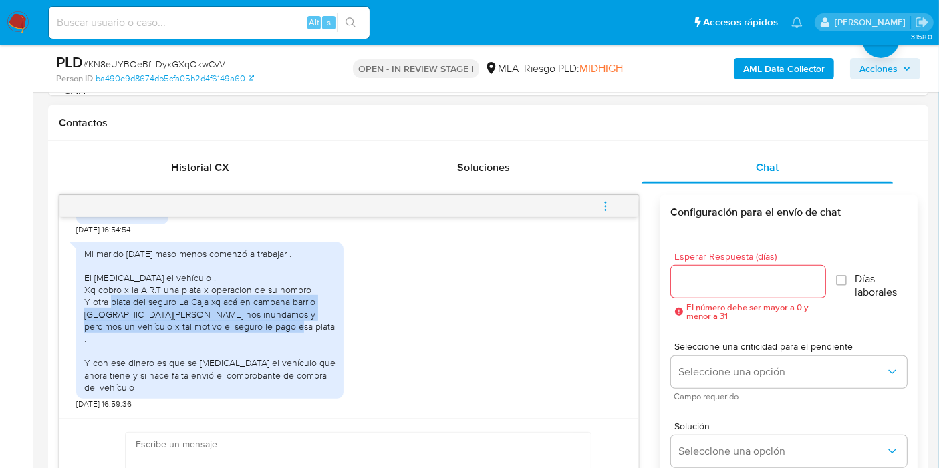
click at [196, 343] on div "Mi marido hace 1 mes y 2 semana maso menos comenzó a trabajar . El compro el ve…" at bounding box center [209, 321] width 251 height 146
click at [200, 370] on div "Mi marido hace 1 mes y 2 semana maso menos comenzó a trabajar . El compro el ve…" at bounding box center [209, 321] width 251 height 146
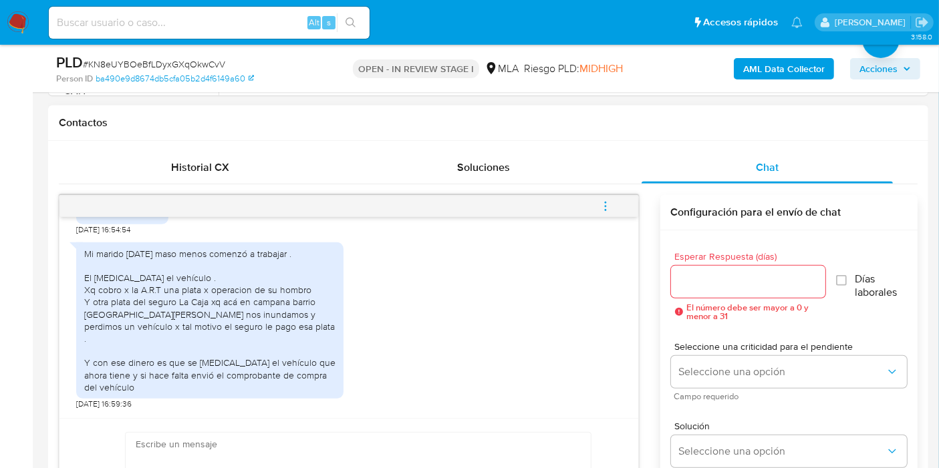
click at [198, 347] on div "Mi marido hace 1 mes y 2 semana maso menos comenzó a trabajar . El compro el ve…" at bounding box center [209, 321] width 251 height 146
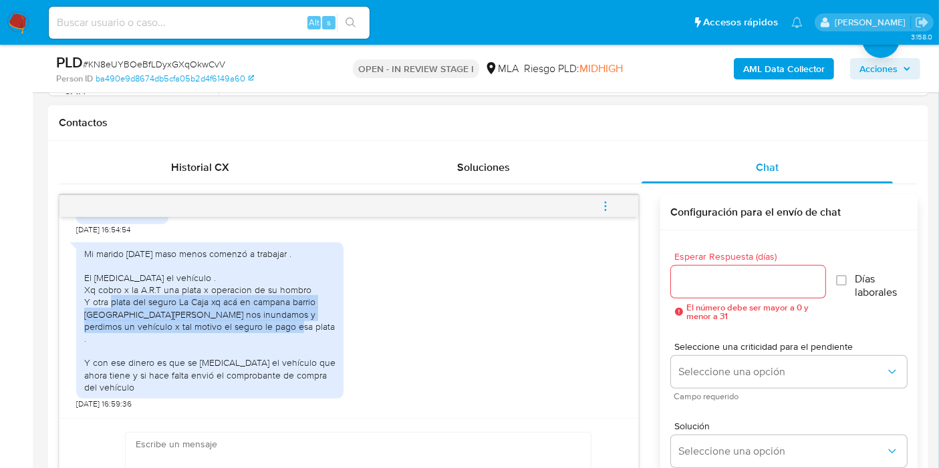
click at [198, 347] on div "Mi marido hace 1 mes y 2 semana maso menos comenzó a trabajar . El compro el ve…" at bounding box center [209, 321] width 251 height 146
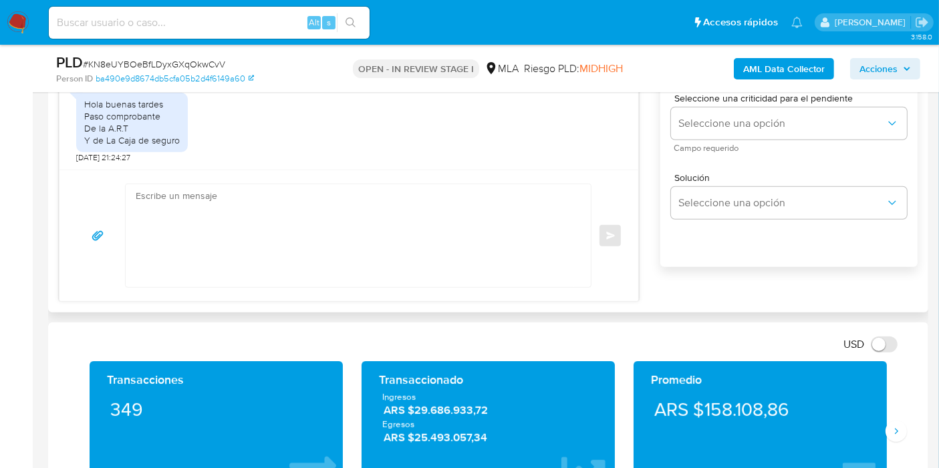
scroll to position [743, 0]
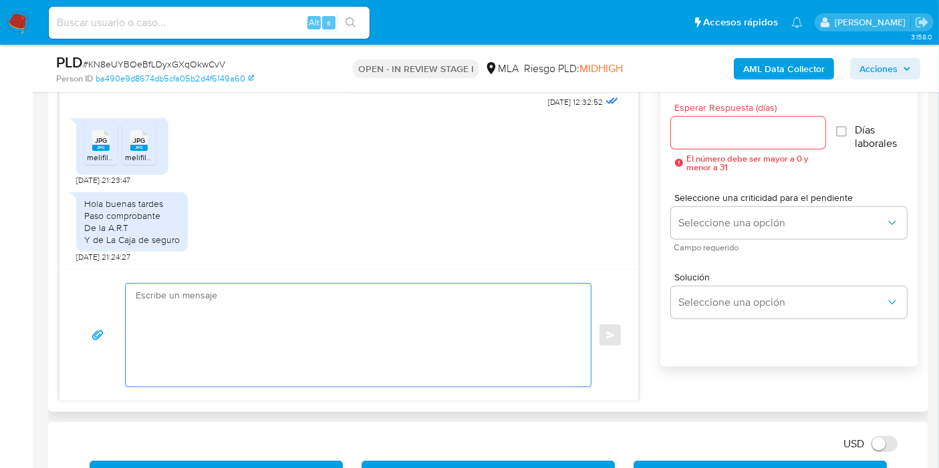
click at [241, 310] on textarea at bounding box center [355, 335] width 438 height 103
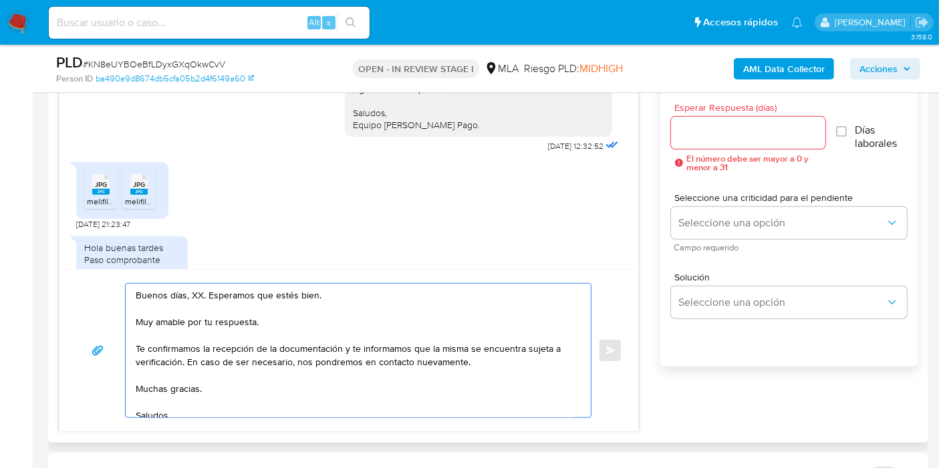
scroll to position [1481, 0]
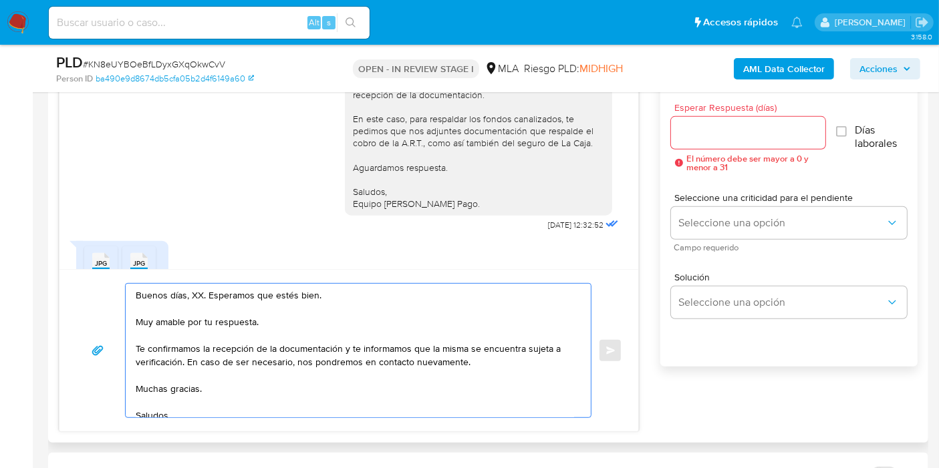
click at [191, 287] on textarea "Buenos días, XX. Esperamos que estés bien. Muy amable por tu respuesta. Te conf…" at bounding box center [355, 351] width 438 height 134
drag, startPoint x: 257, startPoint y: 339, endPoint x: 255, endPoint y: 315, distance: 24.2
click at [258, 339] on textarea "Buenos días, Deolinda. Esperamos que estés bien. Muy amable por tu respuesta. T…" at bounding box center [355, 351] width 438 height 134
click at [254, 315] on textarea "Buenos días, Deolinda. Esperamos que estés bien. Muy amable por tu respuesta. T…" at bounding box center [355, 351] width 438 height 134
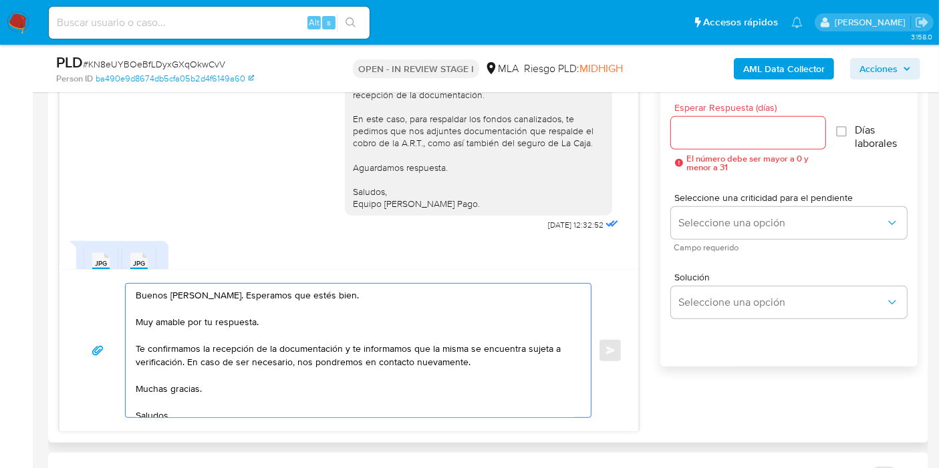
click at [254, 315] on textarea "Buenos días, Deolinda. Esperamos que estés bien. Muy amable por tu respuesta. T…" at bounding box center [355, 351] width 438 height 134
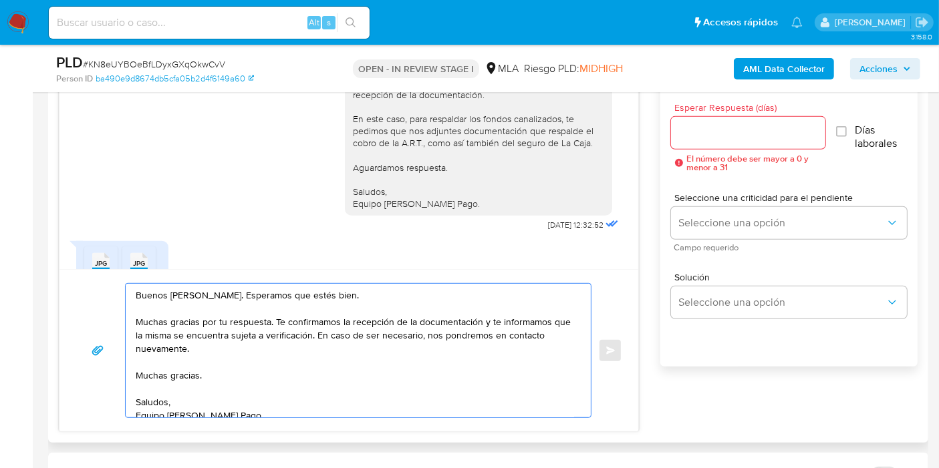
drag, startPoint x: 351, startPoint y: 310, endPoint x: 438, endPoint y: 320, distance: 87.5
click at [358, 312] on textarea "Buenos días, Deolinda. Esperamos que estés bien. Muchas gracias por tu respuest…" at bounding box center [355, 351] width 438 height 134
drag, startPoint x: 479, startPoint y: 321, endPoint x: 487, endPoint y: 349, distance: 29.0
click at [487, 349] on textarea "Buenos días, Deolinda. Esperamos que estés bien. Muchas gracias por tu respuest…" at bounding box center [355, 351] width 438 height 134
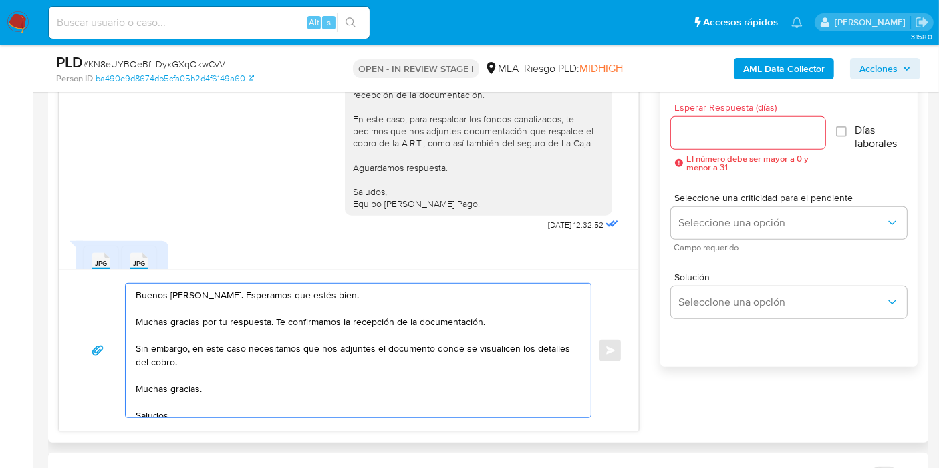
click at [471, 158] on div "Buenos días, Deolinda. Esperamos que estés bien. Muchas gracias por tu respuest…" at bounding box center [478, 131] width 251 height 158
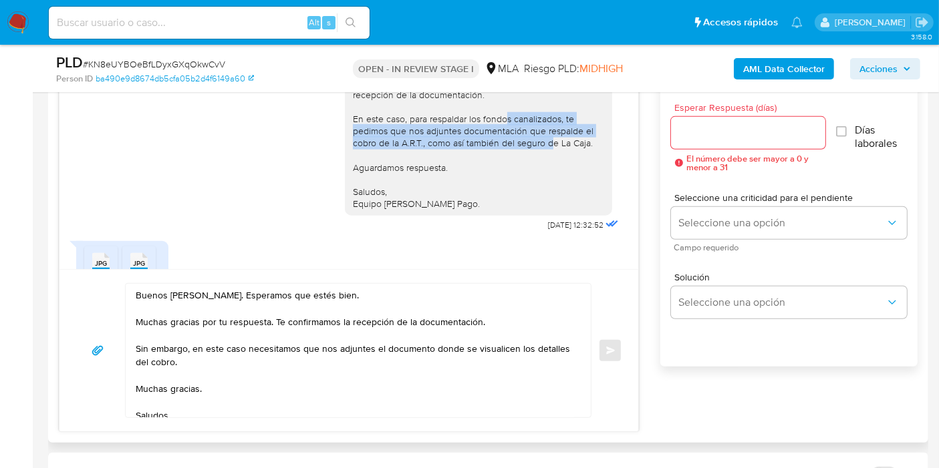
drag, startPoint x: 491, startPoint y: 147, endPoint x: 535, endPoint y: 164, distance: 47.2
click at [535, 164] on div "Buenos días, Deolinda. Esperamos que estés bien. Muchas gracias por tu respuest…" at bounding box center [478, 131] width 251 height 158
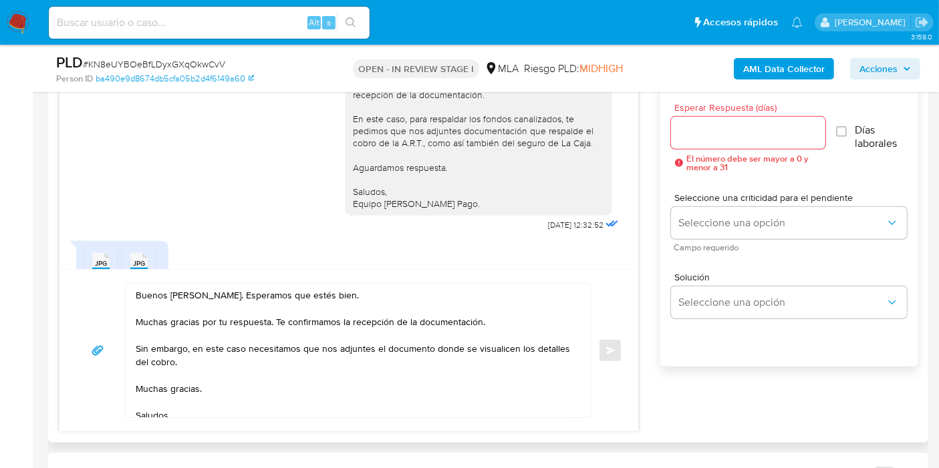
click at [489, 154] on div "Buenos días, Deolinda. Esperamos que estés bien. Muchas gracias por tu respuest…" at bounding box center [478, 131] width 251 height 158
click at [422, 138] on div "Buenos días, Deolinda. Esperamos que estés bien. Muchas gracias por tu respuest…" at bounding box center [478, 131] width 251 height 158
click at [213, 361] on textarea "Buenos días, Deolinda. Esperamos que estés bien. Muchas gracias por tu respuest…" at bounding box center [355, 351] width 438 height 134
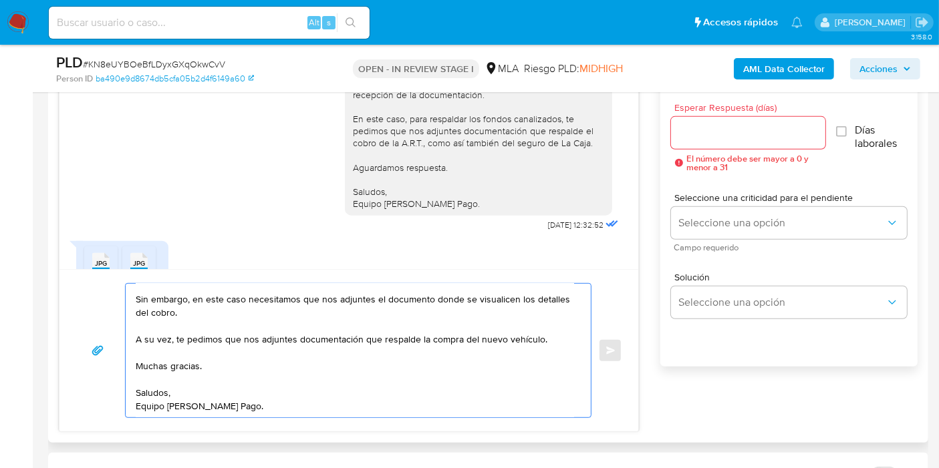
scroll to position [74, 0]
click at [194, 348] on textarea "Buenos días, Deolinda. Esperamos que estés bien. Muchas gracias por tu respuest…" at bounding box center [355, 351] width 438 height 134
click at [198, 340] on textarea "Buenos días, Deolinda. Esperamos que estés bien. Muchas gracias por tu respuest…" at bounding box center [355, 351] width 438 height 134
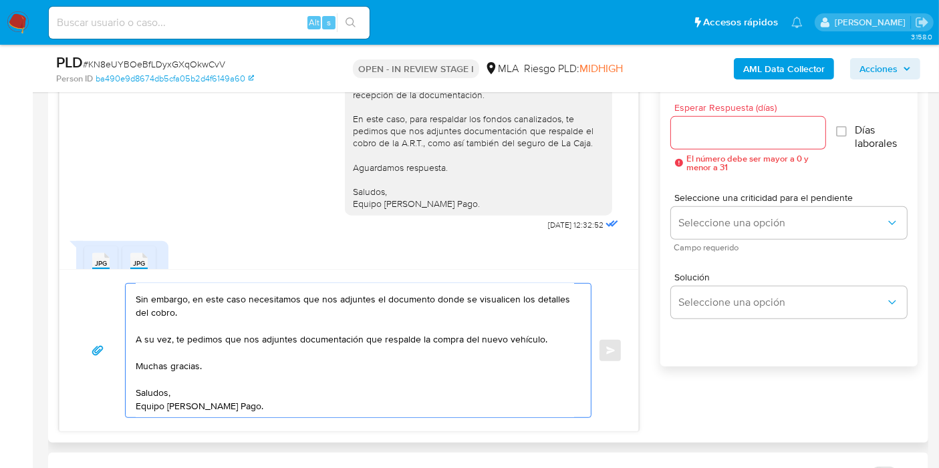
click at [198, 340] on textarea "Buenos días, Deolinda. Esperamos que estés bien. Muchas gracias por tu respuest…" at bounding box center [355, 351] width 438 height 134
click at [136, 341] on textarea "Buenos días, Deolinda. Esperamos que estés bien. Muchas gracias por tu respuest…" at bounding box center [355, 351] width 438 height 134
click at [162, 408] on textarea "Buenos días, Deolinda. Esperamos que estés bien. Muchas gracias por tu respuest…" at bounding box center [355, 351] width 438 height 134
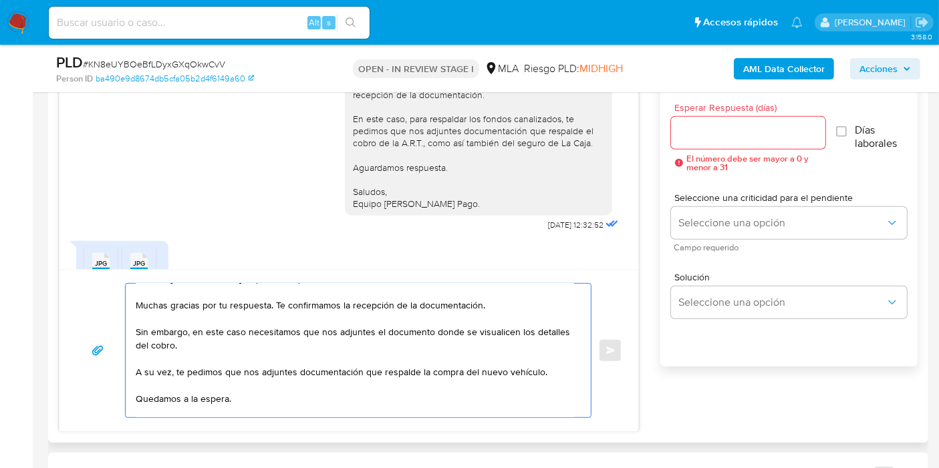
scroll to position [0, 0]
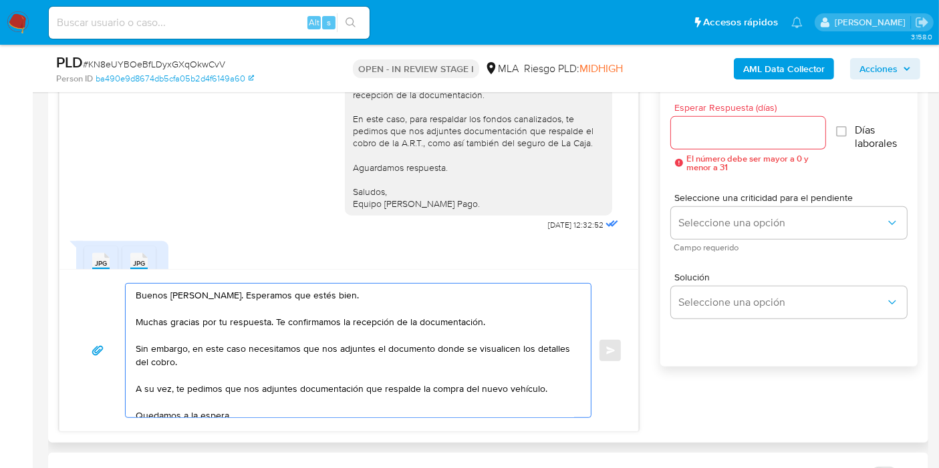
click at [219, 304] on textarea "Buenos días, Deolinda. Esperamos que estés bien. Muchas gracias por tu respuest…" at bounding box center [355, 351] width 438 height 134
click at [188, 343] on textarea "Buenos días, Deolinda. Esperamos que estés bien. Muchas gracias por tu respuest…" at bounding box center [355, 351] width 438 height 134
click at [374, 322] on textarea "Buenos días, Deolinda. Esperamos que estés bien. Muchas gracias por tu respuest…" at bounding box center [355, 351] width 438 height 134
drag, startPoint x: 515, startPoint y: 325, endPoint x: 431, endPoint y: 342, distance: 85.9
click at [514, 325] on textarea "Buenos días, Deolinda. Esperamos que estés bien. Muchas gracias por tu respuest…" at bounding box center [355, 351] width 438 height 134
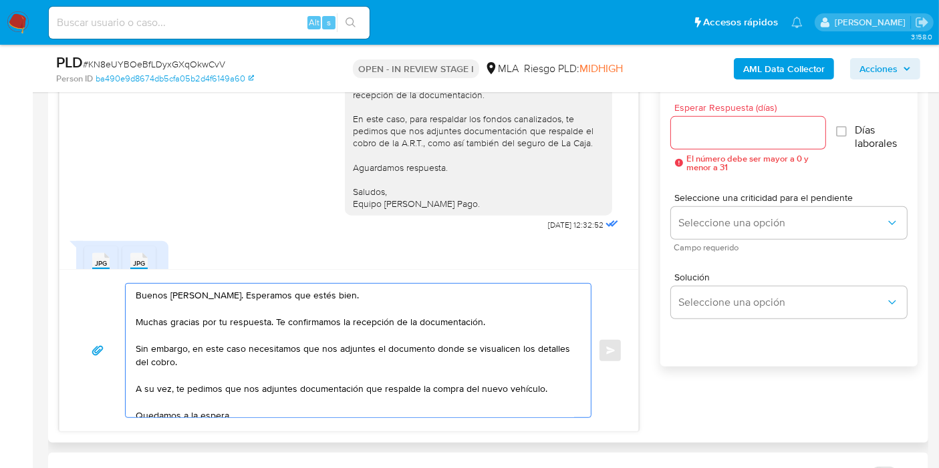
click at [356, 356] on textarea "Buenos días, Deolinda. Esperamos que estés bien. Muchas gracias por tu respuest…" at bounding box center [355, 351] width 438 height 134
click at [255, 360] on textarea "Buenos días, Deolinda. Esperamos que estés bien. Muchas gracias por tu respuest…" at bounding box center [355, 351] width 438 height 134
click at [308, 334] on textarea "Buenos días, Deolinda. Esperamos que estés bien. Muchas gracias por tu respuest…" at bounding box center [355, 351] width 438 height 134
click at [225, 342] on textarea "Buenos días, Deolinda. Esperamos que estés bien. Muchas gracias por tu respuest…" at bounding box center [355, 351] width 438 height 134
drag, startPoint x: 132, startPoint y: 343, endPoint x: 143, endPoint y: 345, distance: 10.9
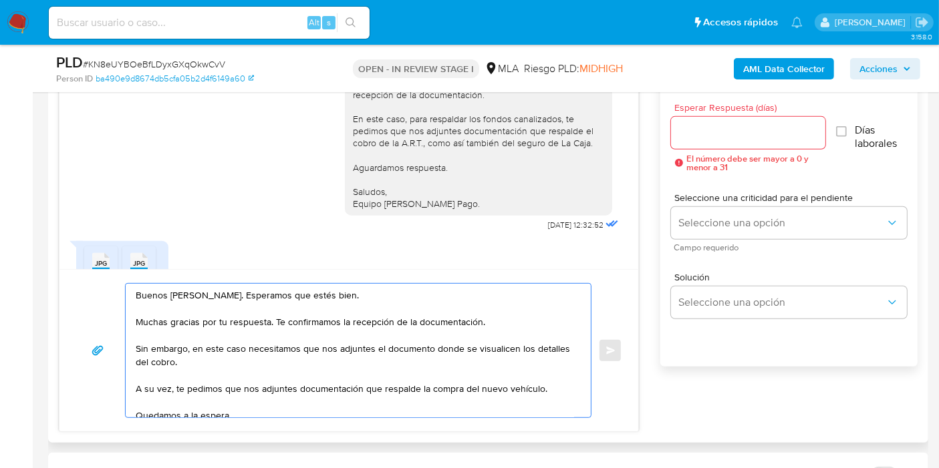
click at [134, 343] on div "Buenos días, Deolinda. Esperamos que estés bien. Muchas gracias por tu respuest…" at bounding box center [355, 351] width 458 height 134
click at [139, 346] on textarea "Buenos días, Deolinda. Esperamos que estés bien. Muchas gracias por tu respuest…" at bounding box center [355, 351] width 438 height 134
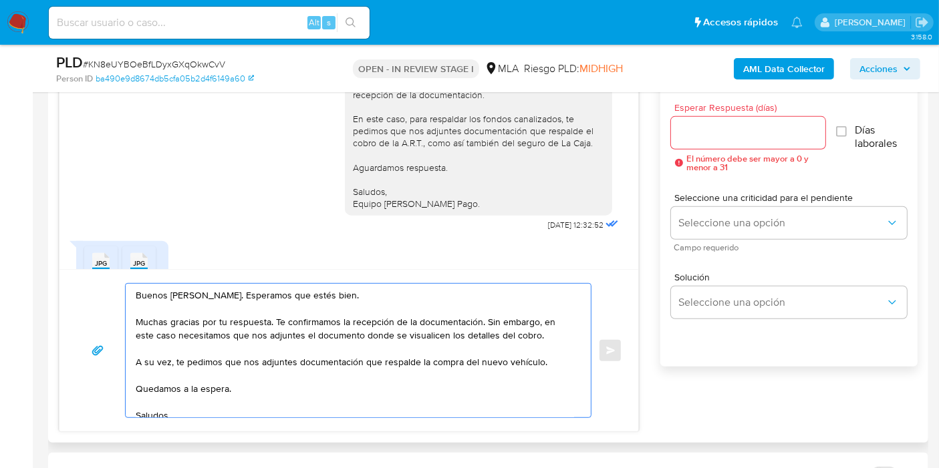
click at [269, 319] on textarea "Buenos días, Deolinda. Esperamos que estés bien. Muchas gracias por tu respuest…" at bounding box center [355, 351] width 438 height 134
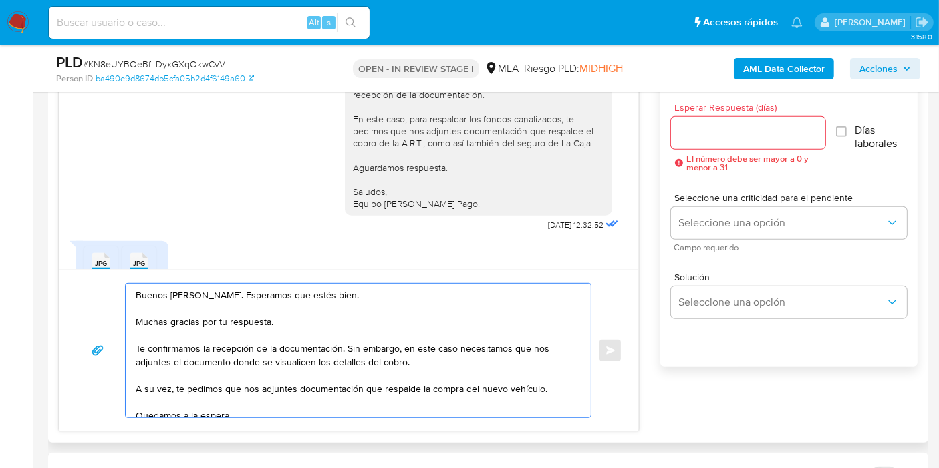
click at [351, 364] on textarea "Buenos días, Deolinda. Esperamos que estés bien. Muchas gracias por tu respuest…" at bounding box center [355, 351] width 438 height 134
click at [396, 371] on textarea "Buenos días, Deolinda. Esperamos que estés bien. Muchas gracias por tu respuest…" at bounding box center [355, 351] width 438 height 134
click at [291, 358] on textarea "Buenos días, Deolinda. Esperamos que estés bien. Muchas gracias por tu respuest…" at bounding box center [355, 351] width 438 height 134
click at [323, 366] on textarea "Buenos días, Deolinda. Esperamos que estés bien. Muchas gracias por tu respuest…" at bounding box center [355, 351] width 438 height 134
click at [335, 356] on textarea "Buenos días, Deolinda. Esperamos que estés bien. Muchas gracias por tu respuest…" at bounding box center [355, 351] width 438 height 134
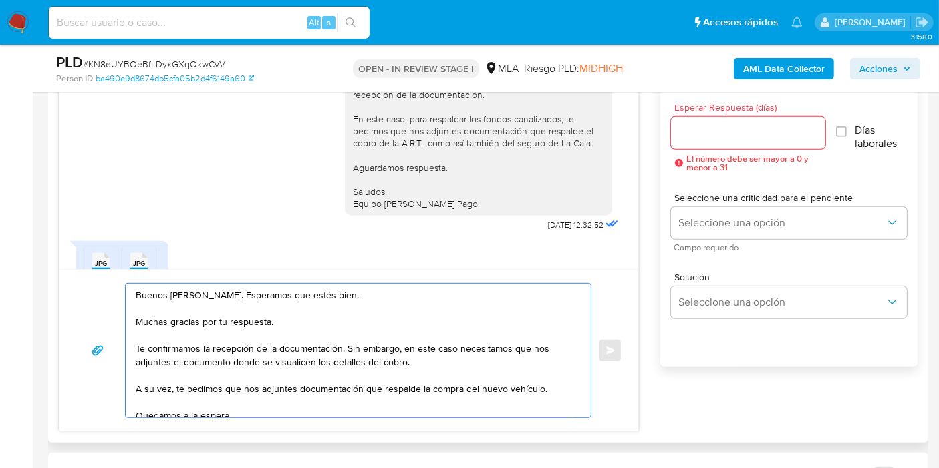
click at [326, 373] on textarea "Buenos días, Deolinda. Esperamos que estés bien. Muchas gracias por tu respuest…" at bounding box center [355, 351] width 438 height 134
drag, startPoint x: 395, startPoint y: 356, endPoint x: 414, endPoint y: 365, distance: 21.5
click at [396, 356] on textarea "Buenos días, Deolinda. Esperamos que estés bien. Muchas gracias por tu respuest…" at bounding box center [355, 351] width 438 height 134
click at [402, 354] on textarea "Buenos días, Deolinda. Esperamos que estés bien. Muchas gracias por tu respuest…" at bounding box center [355, 351] width 438 height 134
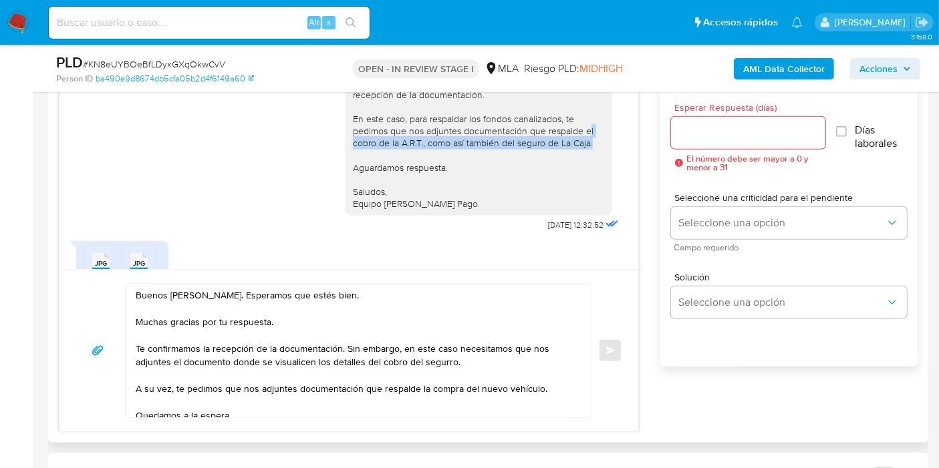
drag, startPoint x: 572, startPoint y: 155, endPoint x: 587, endPoint y: 168, distance: 19.9
click at [587, 168] on div "Buenos días, Deolinda. Esperamos que estés bien. Muchas gracias por tu respuest…" at bounding box center [478, 131] width 251 height 158
copy div "el cobro de la A.R.T., como así también del seguro de La Caja."
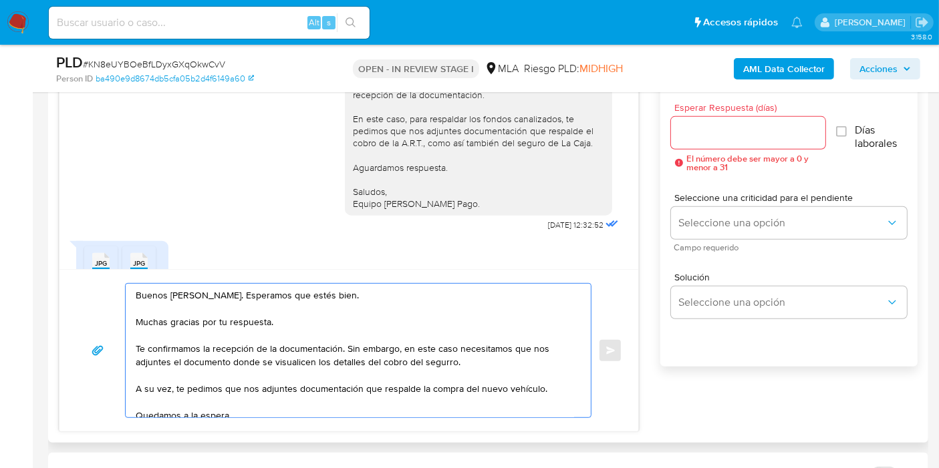
drag, startPoint x: 368, startPoint y: 360, endPoint x: 500, endPoint y: 360, distance: 131.7
click at [500, 360] on textarea "Buenos días, Deolinda. Esperamos que estés bien. Muchas gracias por tu respuest…" at bounding box center [355, 351] width 438 height 134
click at [410, 364] on textarea "Buenos días, Deolinda. Esperamos que estés bien. Muchas gracias por tu respuest…" at bounding box center [355, 351] width 438 height 134
click at [363, 362] on textarea "Buenos días, Deolinda. Esperamos que estés bien. Muchas gracias por tu respuest…" at bounding box center [355, 351] width 438 height 134
click at [213, 360] on textarea "Buenos días, Deolinda. Esperamos que estés bien. Muchas gracias por tu respuest…" at bounding box center [355, 351] width 438 height 134
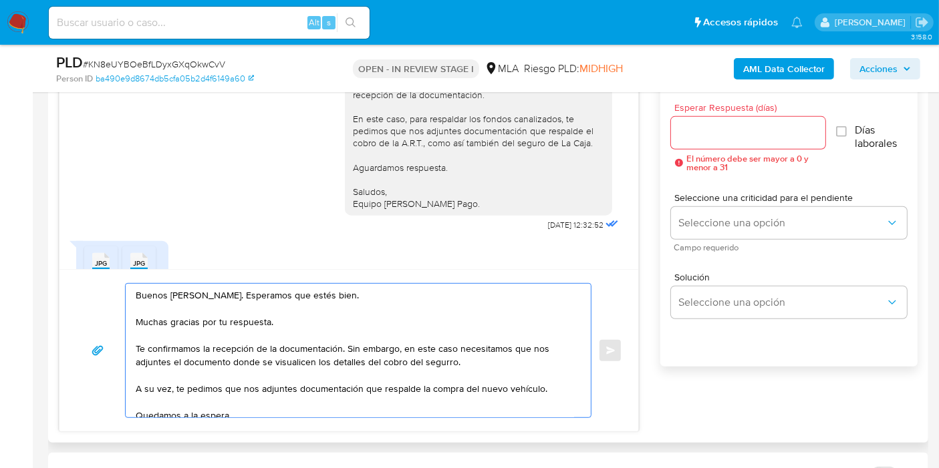
click at [244, 360] on textarea "Buenos días, Deolinda. Esperamos que estés bien. Muchas gracias por tu respuest…" at bounding box center [355, 351] width 438 height 134
click at [309, 356] on textarea "Buenos días, Deolinda. Esperamos que estés bien. Muchas gracias por tu respuest…" at bounding box center [355, 351] width 438 height 134
click at [224, 360] on textarea "Buenos días, Deolinda. Esperamos que estés bien. Muchas gracias por tu respuest…" at bounding box center [355, 351] width 438 height 134
click at [298, 360] on textarea "Buenos días, Deolinda. Esperamos que estés bien. Muchas gracias por tu respuest…" at bounding box center [355, 351] width 438 height 134
drag, startPoint x: 378, startPoint y: 360, endPoint x: 468, endPoint y: 360, distance: 90.2
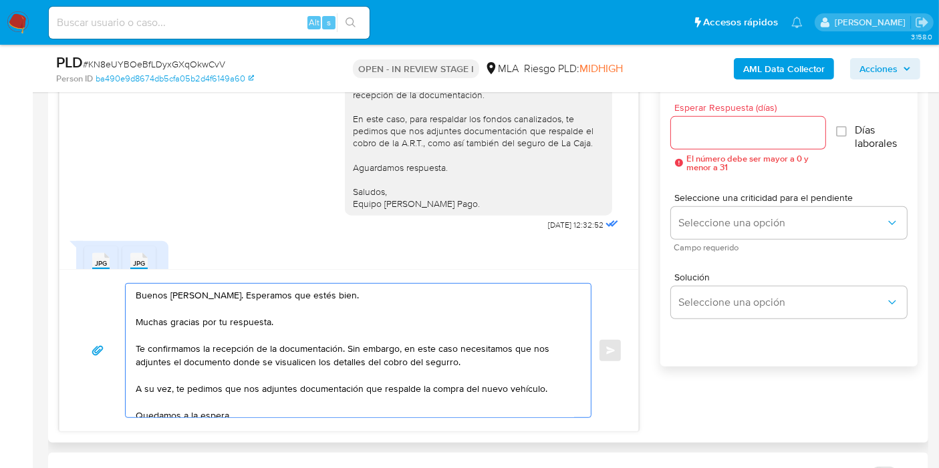
click at [468, 360] on textarea "Buenos días, Deolinda. Esperamos que estés bien. Muchas gracias por tu respuest…" at bounding box center [355, 351] width 438 height 134
paste textarea "el cobro de la A.R.T., como así también del seguro de La Caja."
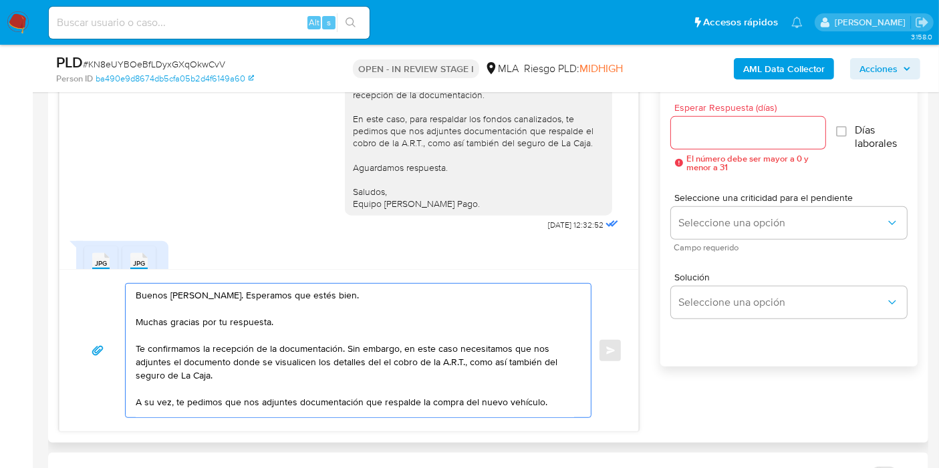
click at [382, 358] on textarea "Buenos días, Deolinda. Esperamos que estés bien. Muchas gracias por tu respuest…" at bounding box center [355, 351] width 438 height 134
click at [398, 372] on textarea "Buenos días, Deolinda. Esperamos que estés bien. Muchas gracias por tu respuest…" at bounding box center [355, 351] width 438 height 134
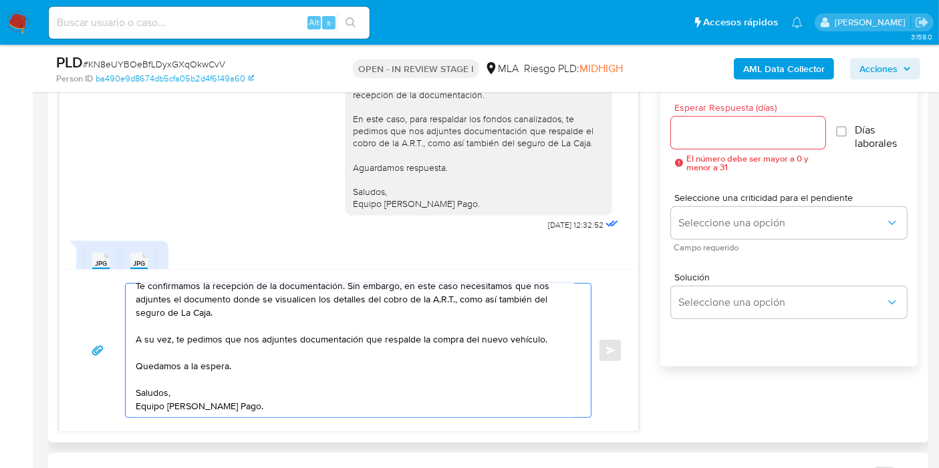
click at [291, 384] on textarea "Buenos días, Deolinda. Esperamos que estés bien. Muchas gracias por tu respuest…" at bounding box center [355, 351] width 438 height 134
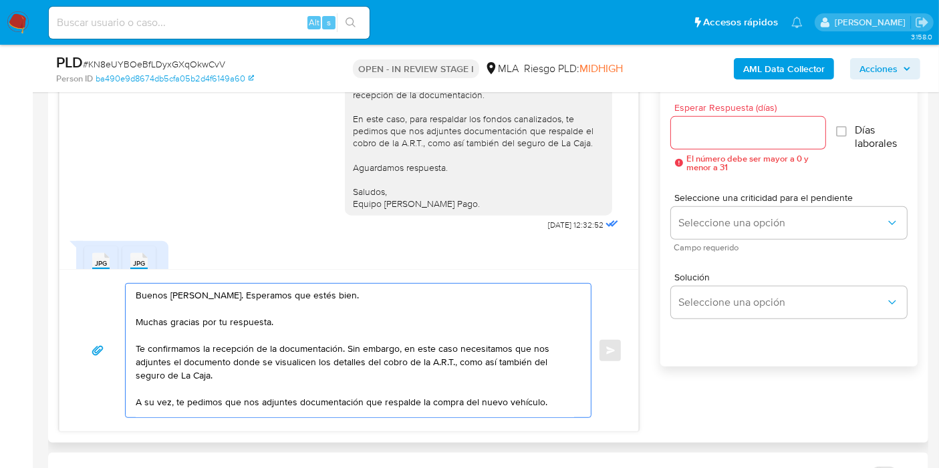
type textarea "Buenos días, Deolinda. Esperamos que estés bien. Muchas gracias por tu respuest…"
click at [726, 142] on div at bounding box center [748, 133] width 154 height 32
click at [730, 126] on input "Esperar Respuesta (días)" at bounding box center [748, 132] width 154 height 17
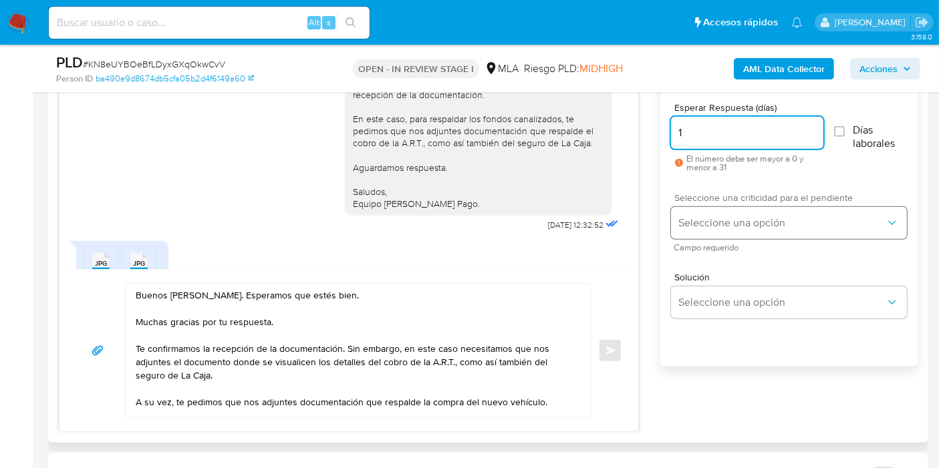
type input "1"
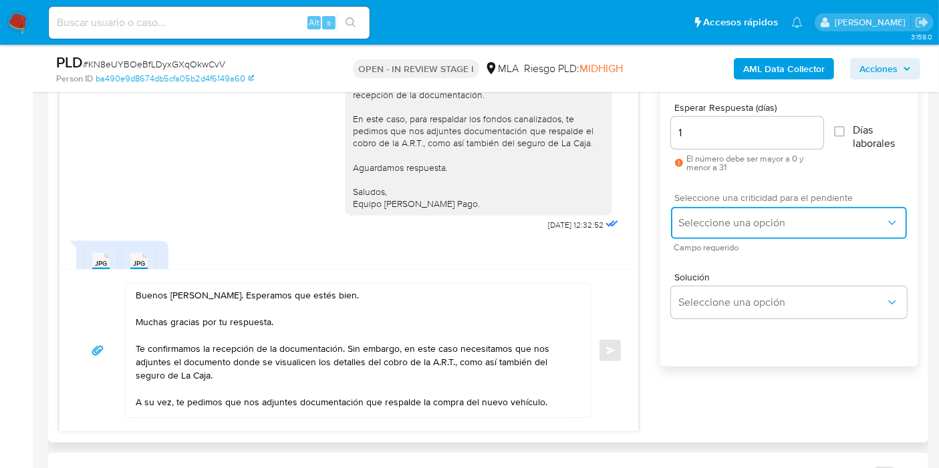
click at [722, 212] on button "Seleccione una opción" at bounding box center [789, 223] width 236 height 32
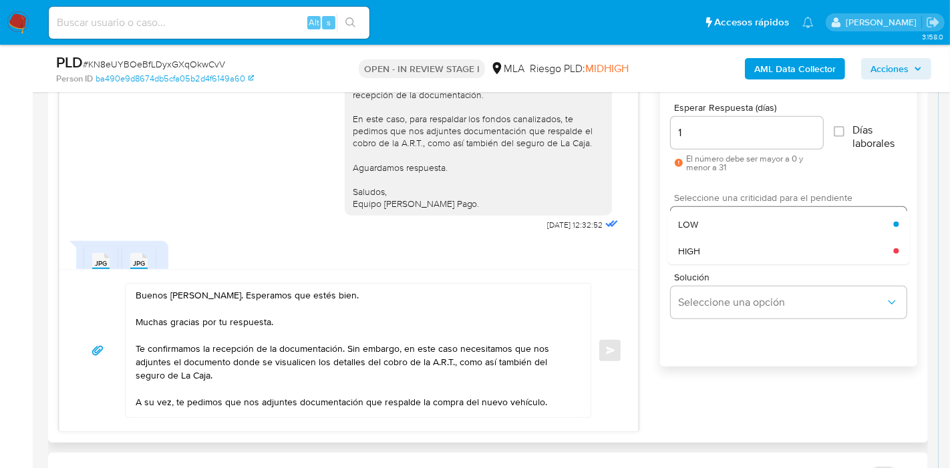
click at [720, 250] on div "HIGH" at bounding box center [785, 251] width 215 height 27
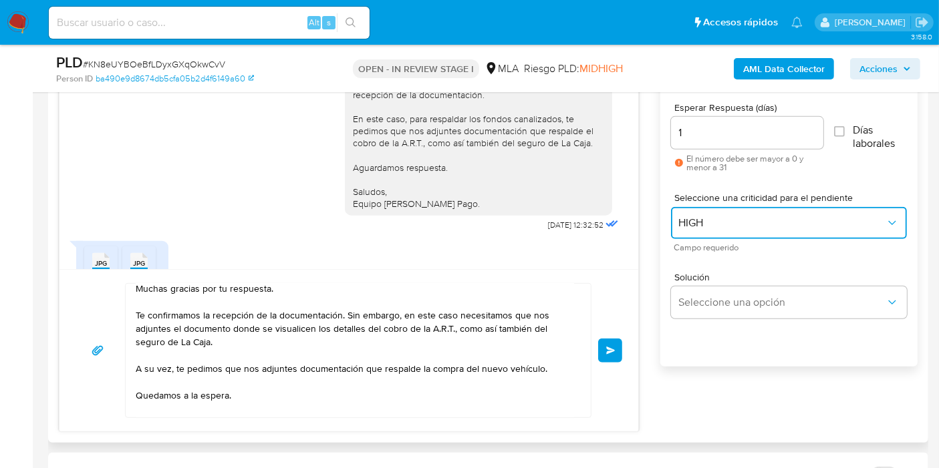
scroll to position [63, 0]
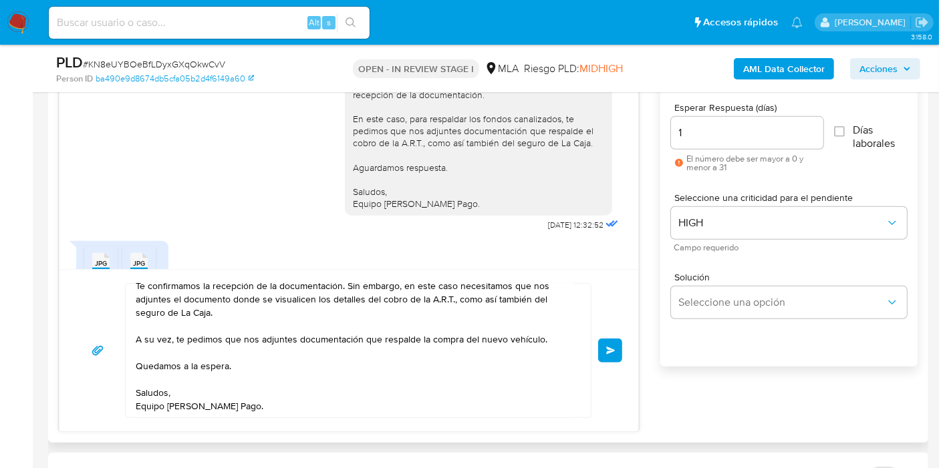
click at [600, 353] on button "Enviar" at bounding box center [610, 351] width 24 height 24
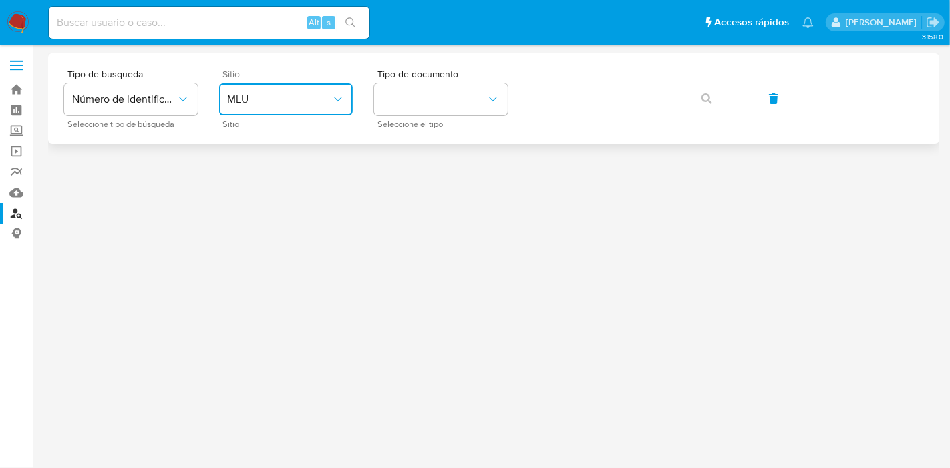
click at [344, 89] on button "MLU" at bounding box center [286, 100] width 134 height 32
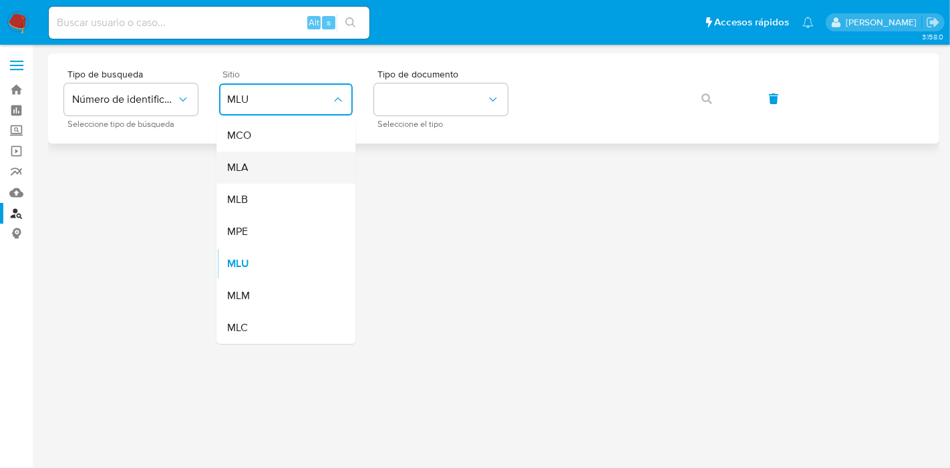
click at [274, 155] on div "MLA" at bounding box center [282, 168] width 110 height 32
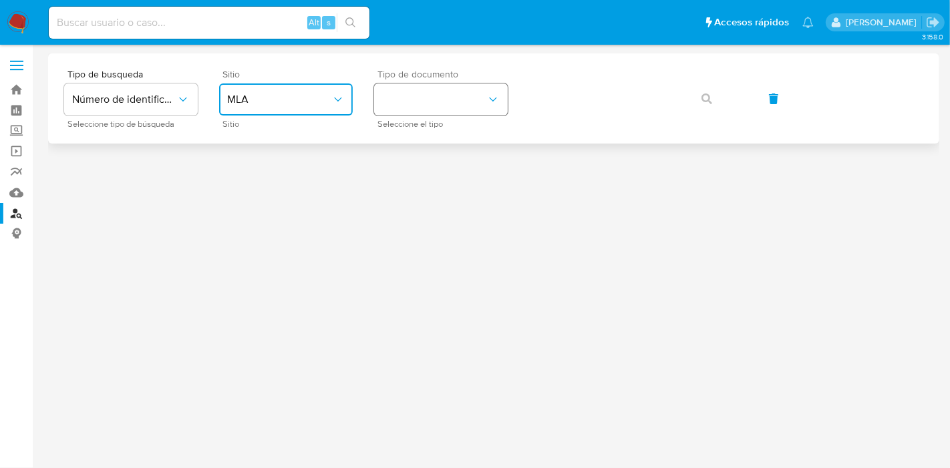
click at [408, 112] on button "identificationType" at bounding box center [441, 100] width 134 height 32
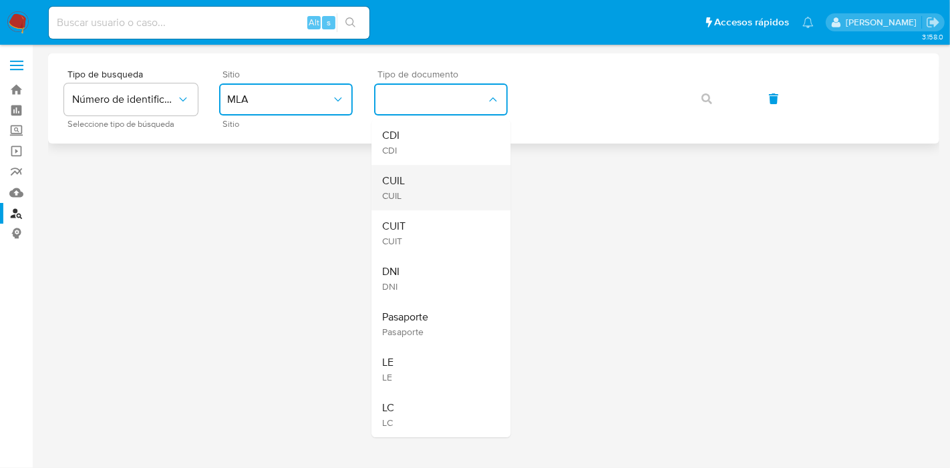
click at [412, 174] on div "CUIL CUIL" at bounding box center [437, 187] width 110 height 45
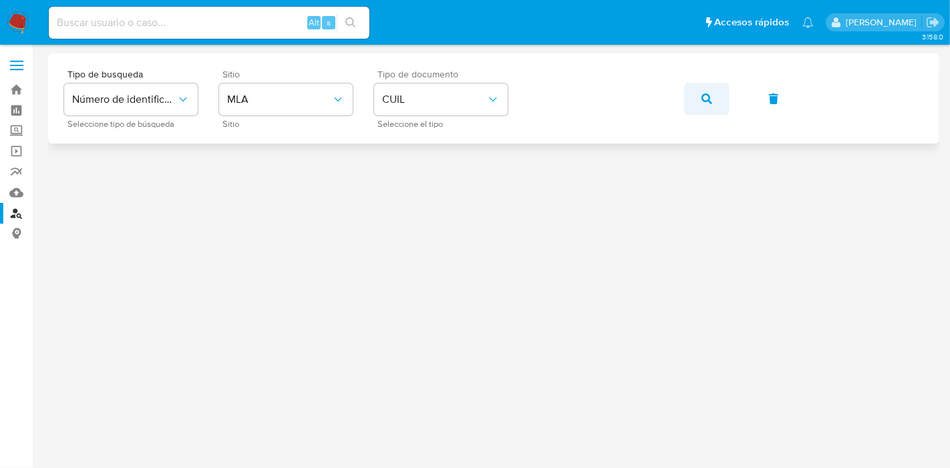
click at [700, 96] on button "button" at bounding box center [706, 99] width 45 height 32
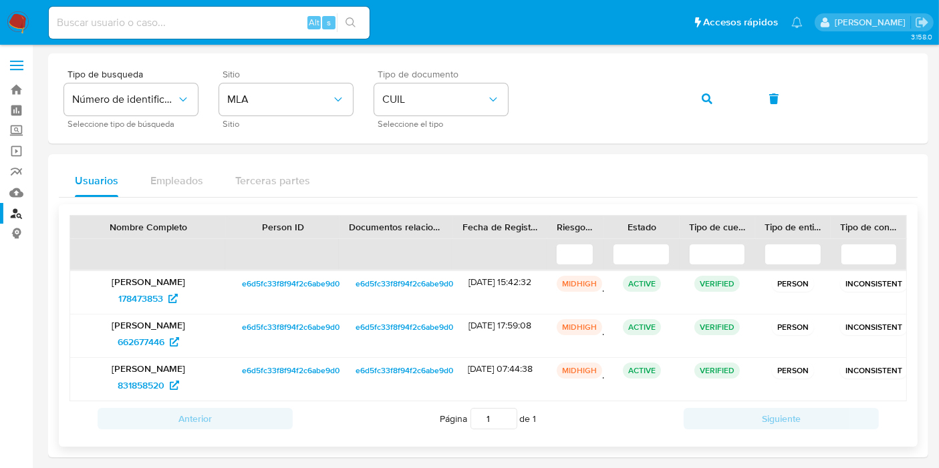
click at [315, 281] on span "e6d5fc33f8f94f2c6abe9d05cc768527" at bounding box center [310, 284] width 137 height 16
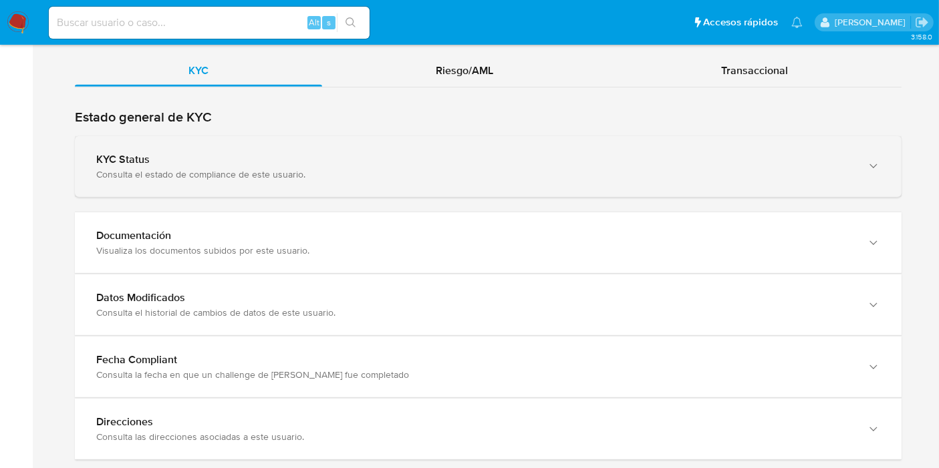
scroll to position [1309, 0]
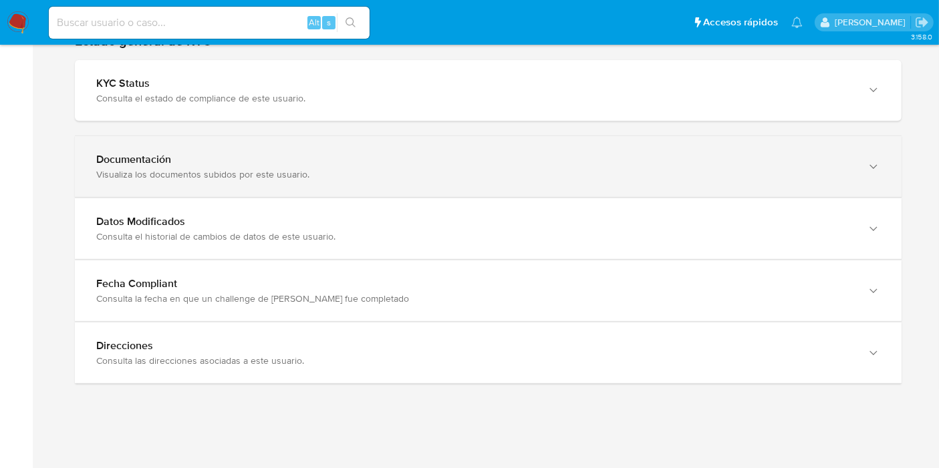
click at [345, 148] on div "Documentación Visualiza los documentos subidos por este usuario." at bounding box center [488, 166] width 827 height 61
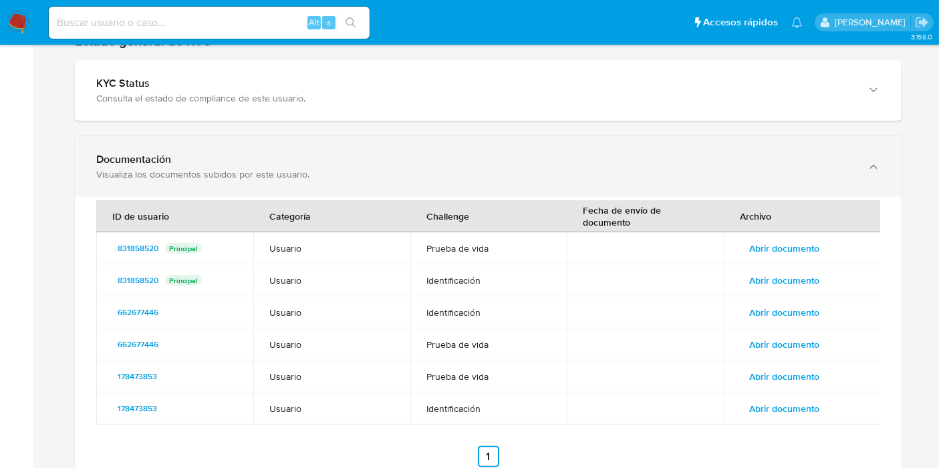
click at [345, 148] on div "Documentación Visualiza los documentos subidos por este usuario." at bounding box center [488, 166] width 827 height 61
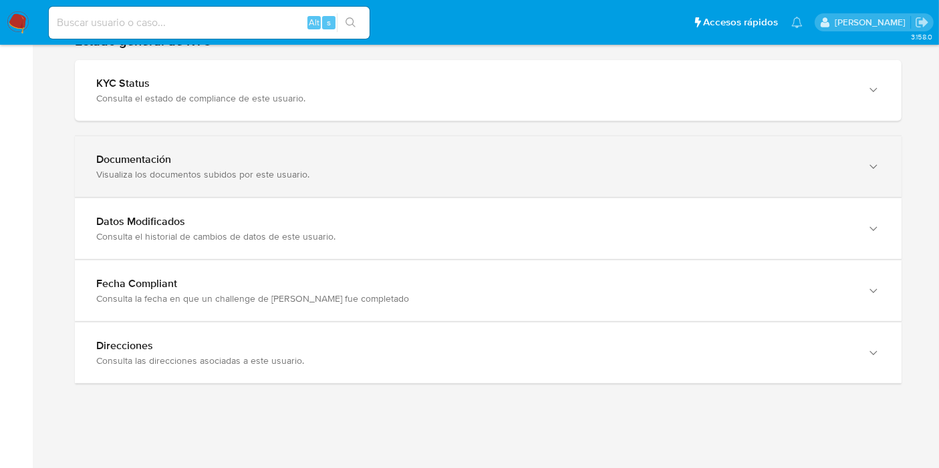
click at [345, 148] on div "Documentación Visualiza los documentos subidos por este usuario." at bounding box center [488, 166] width 827 height 61
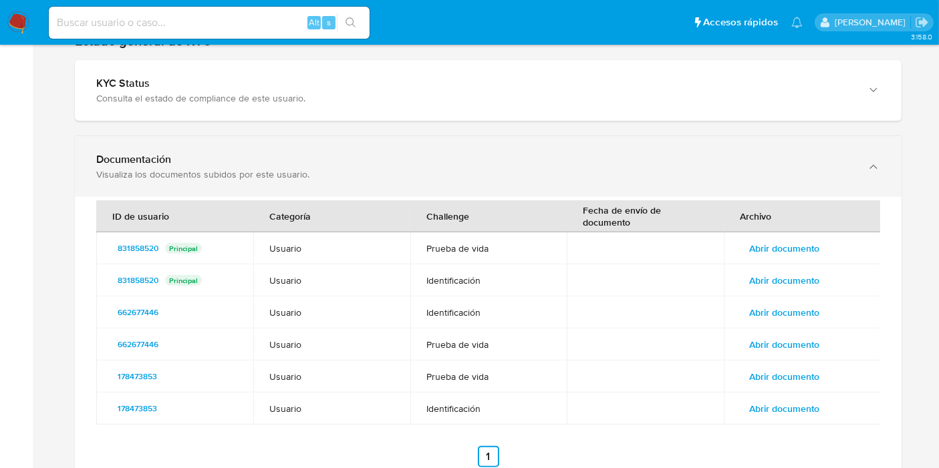
click at [345, 148] on div "Documentación Visualiza los documentos subidos por este usuario." at bounding box center [488, 166] width 827 height 61
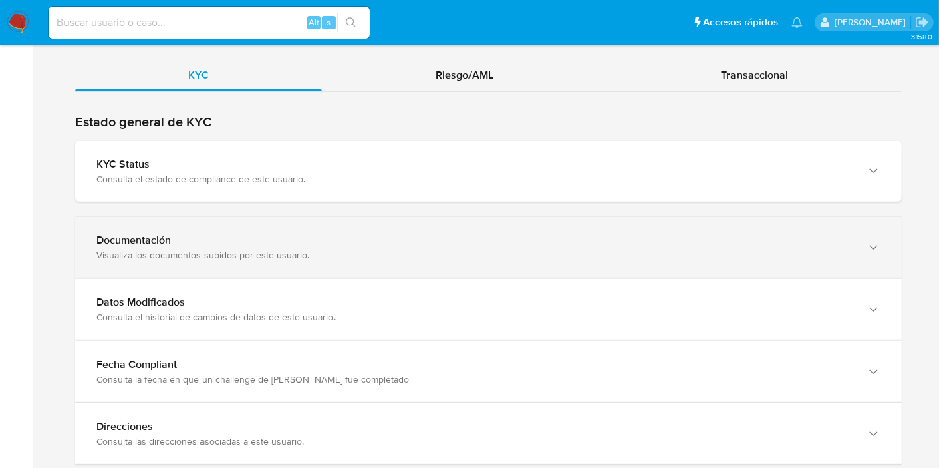
scroll to position [1160, 0]
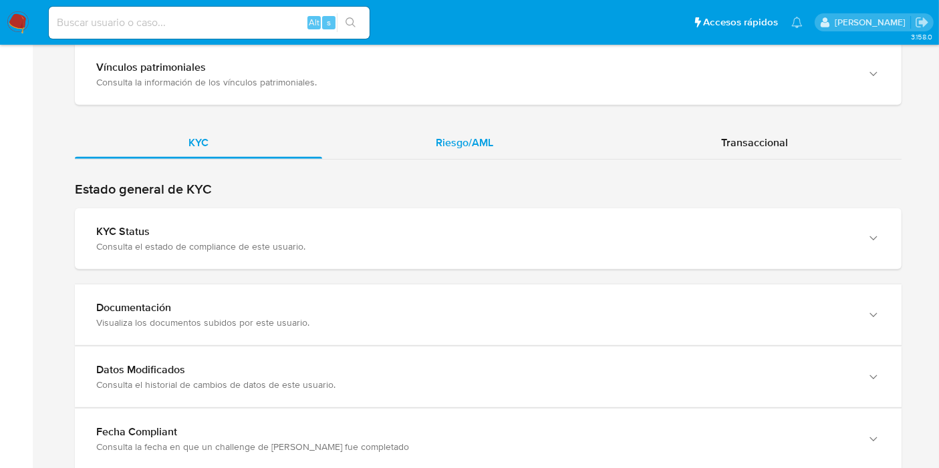
click at [460, 135] on span "Riesgo/AML" at bounding box center [464, 142] width 57 height 15
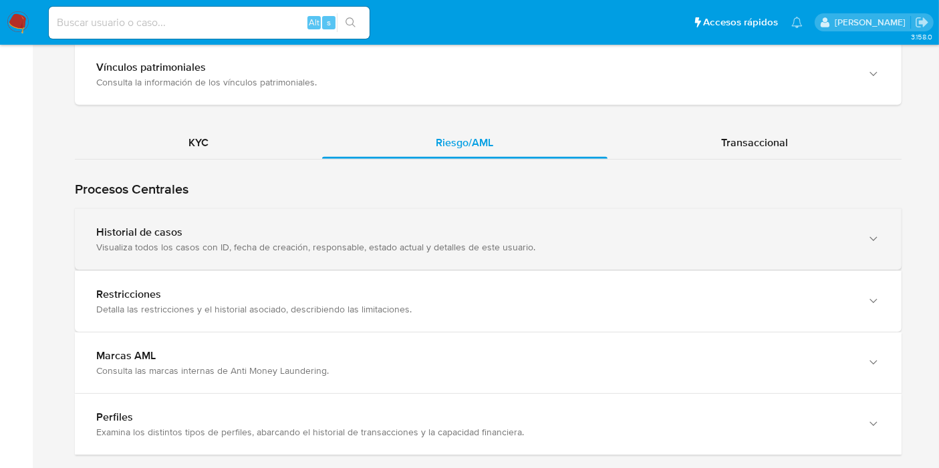
click at [265, 229] on div "Historial de casos" at bounding box center [474, 232] width 757 height 13
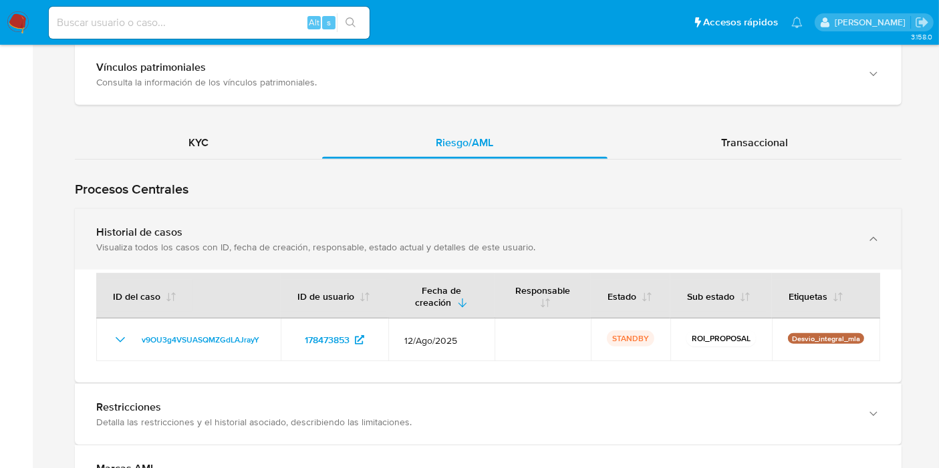
click at [245, 241] on div "Visualiza todos los casos con ID, fecha de creación, responsable, estado actual…" at bounding box center [474, 247] width 757 height 12
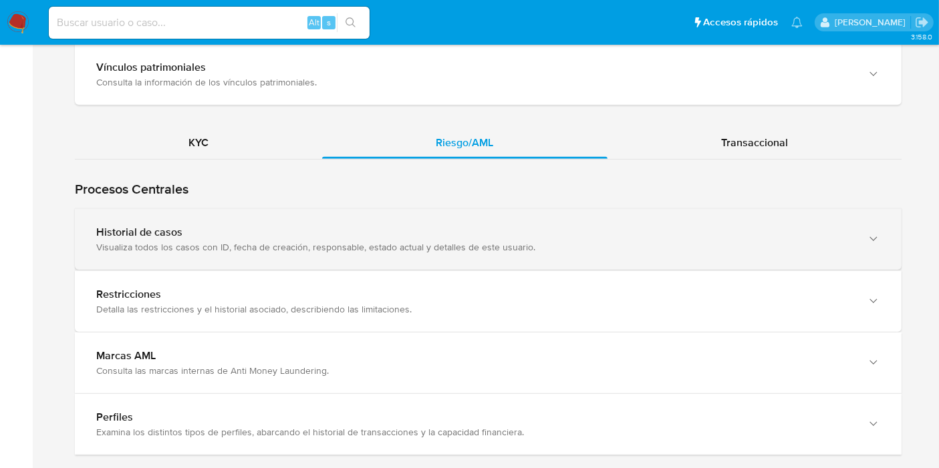
click at [245, 241] on div "Visualiza todos los casos con ID, fecha de creación, responsable, estado actual…" at bounding box center [474, 247] width 757 height 12
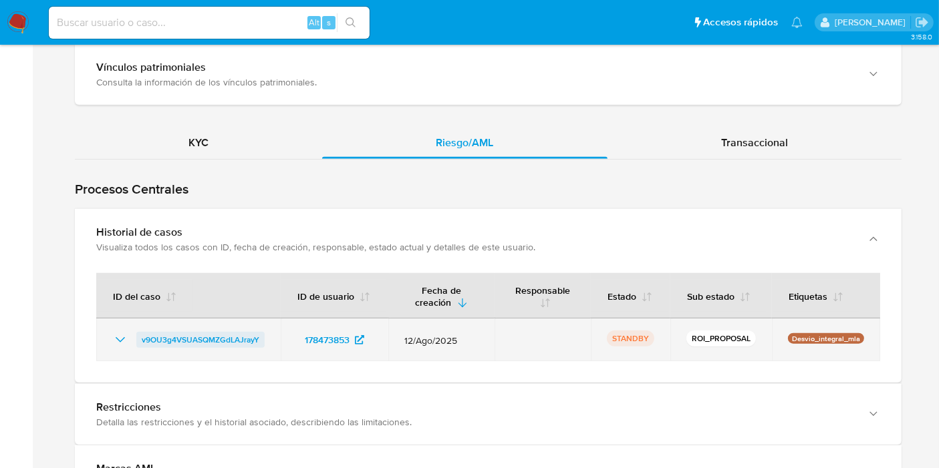
click at [213, 333] on span "v9OU3g4VSUASQMZGdLAJrayY" at bounding box center [201, 340] width 118 height 16
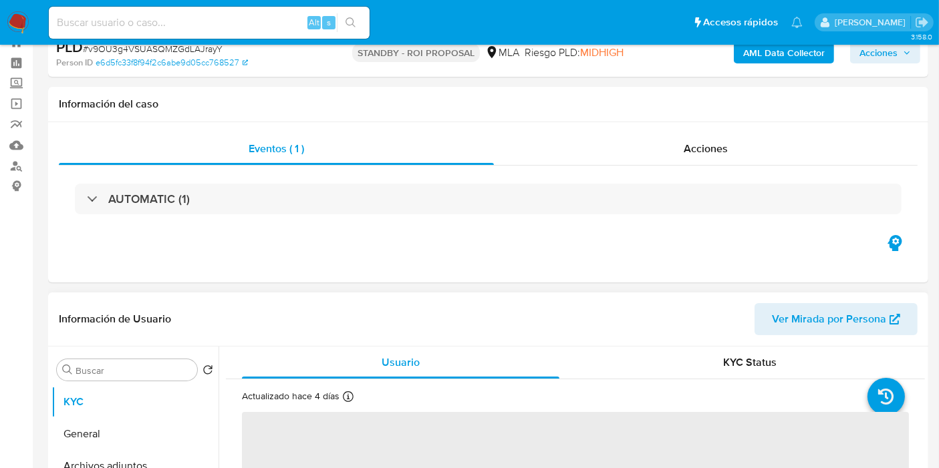
scroll to position [223, 0]
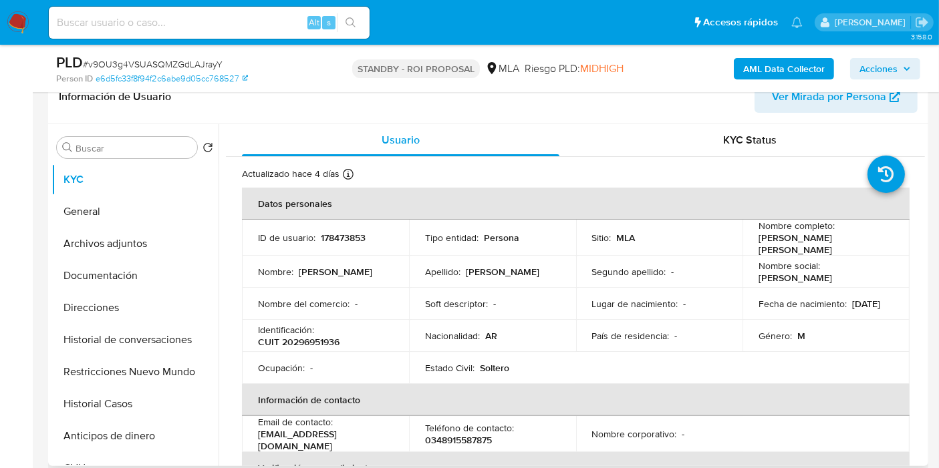
select select "10"
click at [120, 262] on button "Documentación" at bounding box center [129, 276] width 156 height 32
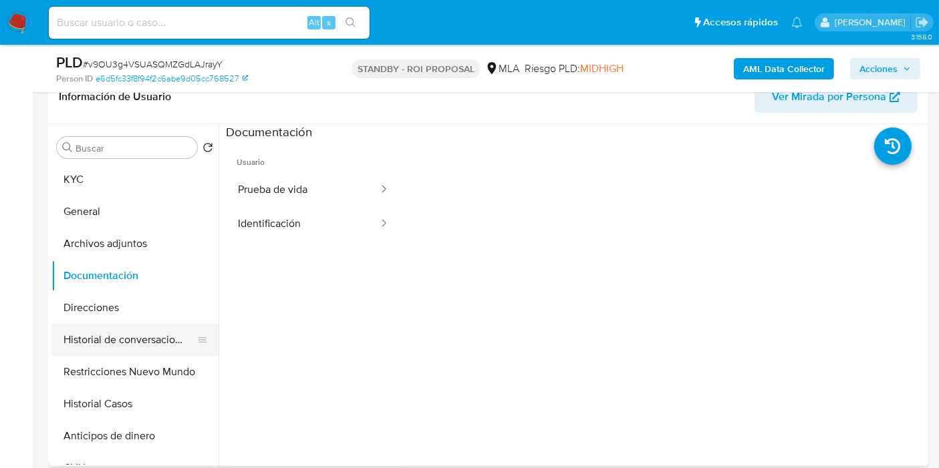
click at [126, 330] on button "Historial de conversaciones" at bounding box center [129, 340] width 156 height 32
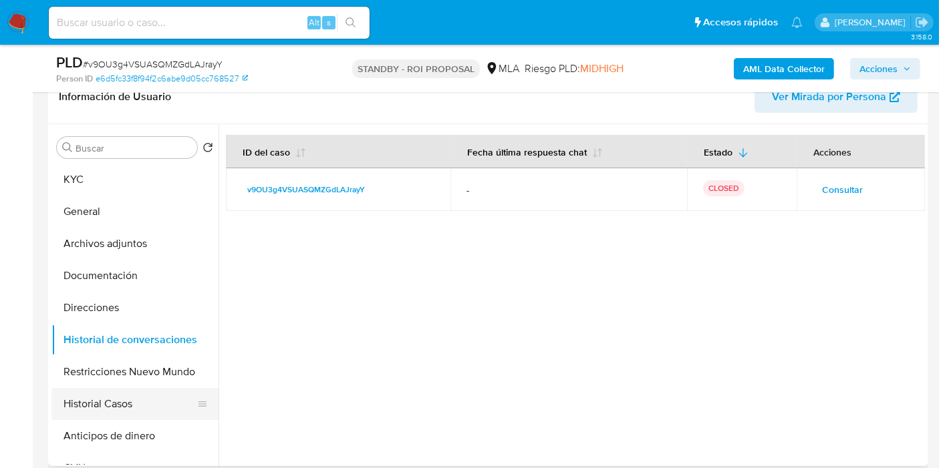
click at [127, 404] on button "Historial Casos" at bounding box center [129, 404] width 156 height 32
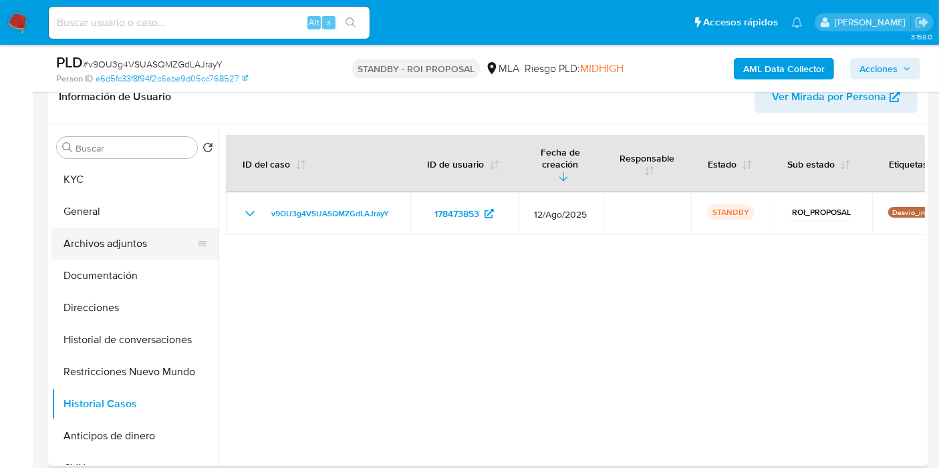
click at [146, 247] on button "Archivos adjuntos" at bounding box center [129, 244] width 156 height 32
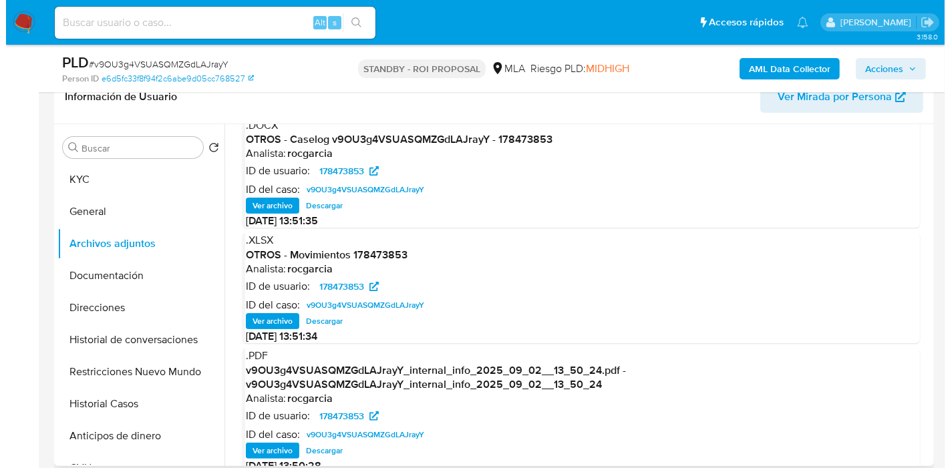
scroll to position [0, 0]
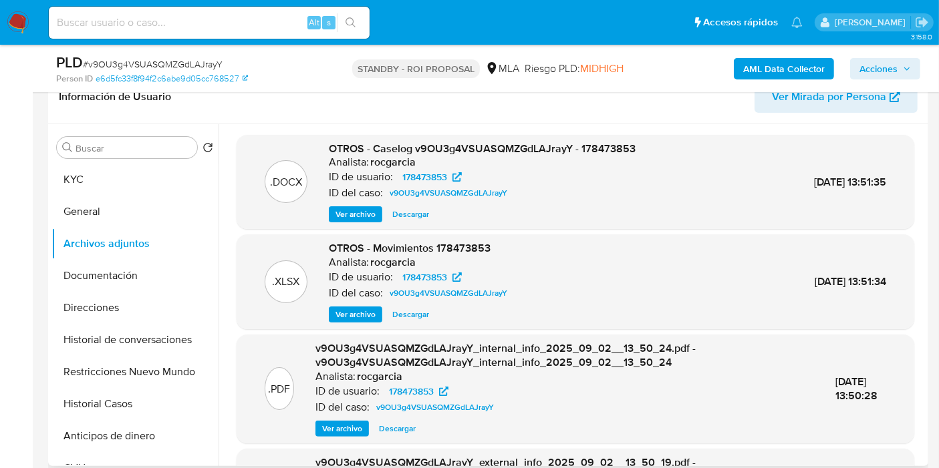
click at [330, 217] on button "Ver archivo" at bounding box center [355, 215] width 53 height 16
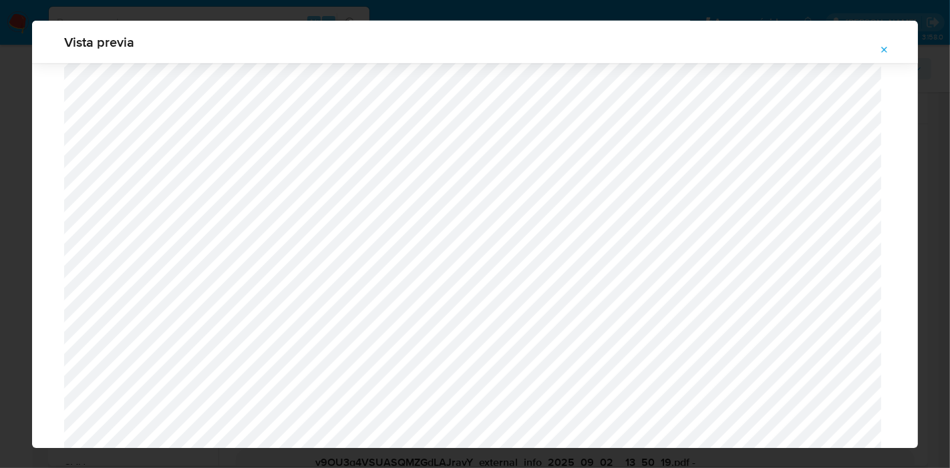
scroll to position [945, 0]
click at [25, 321] on div "Vista previa" at bounding box center [475, 234] width 950 height 468
click at [0, 310] on div "Vista previa" at bounding box center [475, 234] width 950 height 468
click at [884, 43] on span "Attachment preview" at bounding box center [885, 50] width 11 height 19
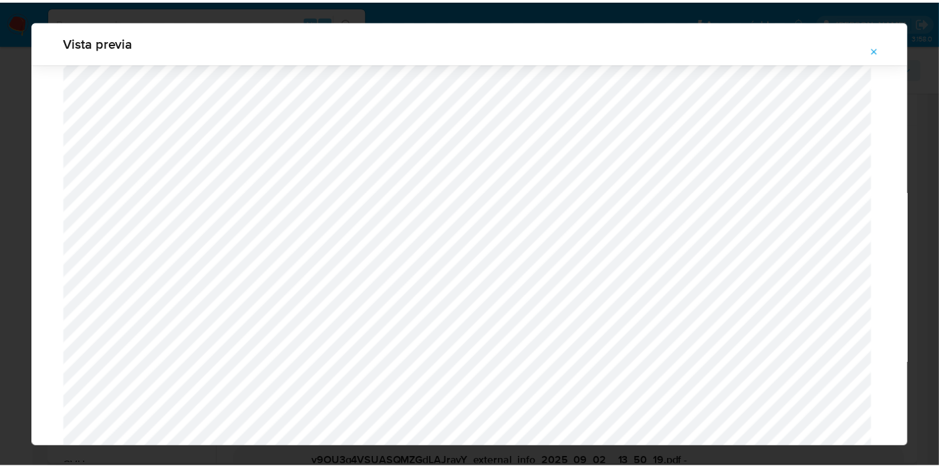
scroll to position [69, 0]
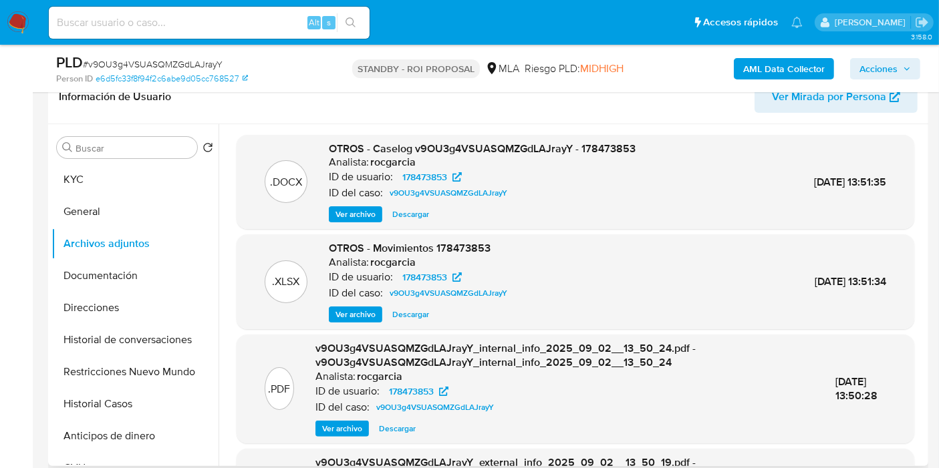
click at [27, 19] on img at bounding box center [18, 22] width 23 height 23
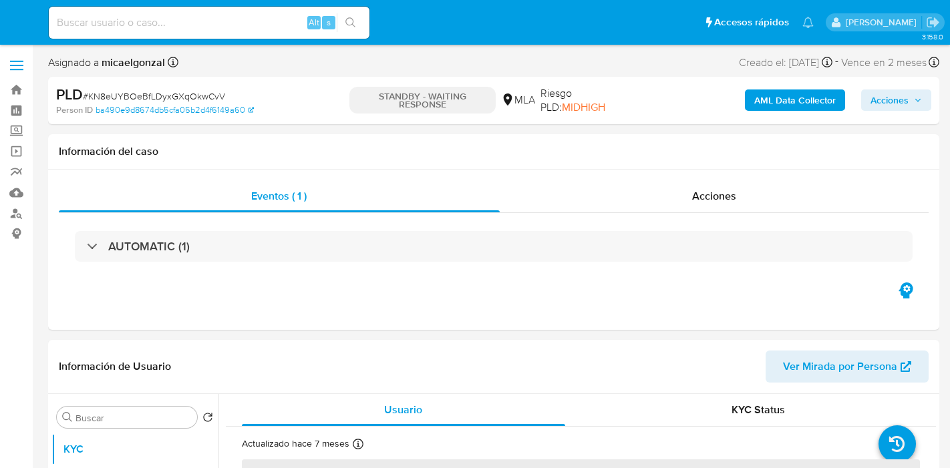
select select "10"
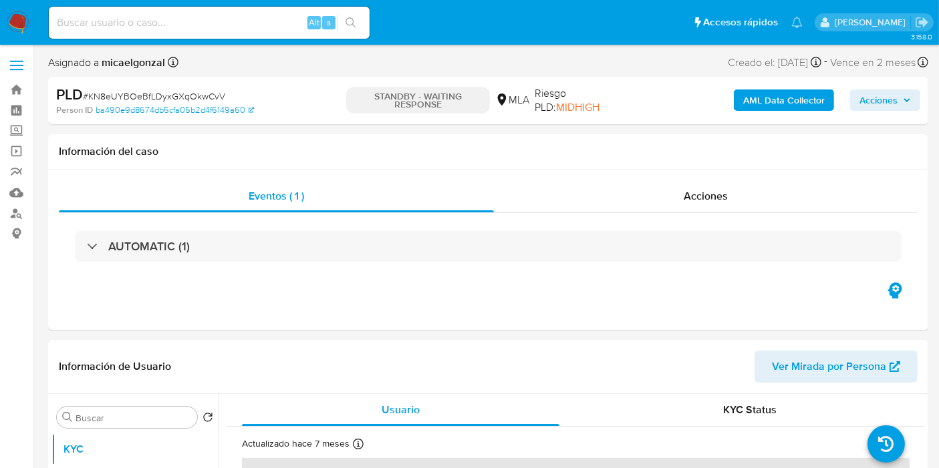
click at [9, 23] on img at bounding box center [18, 22] width 23 height 23
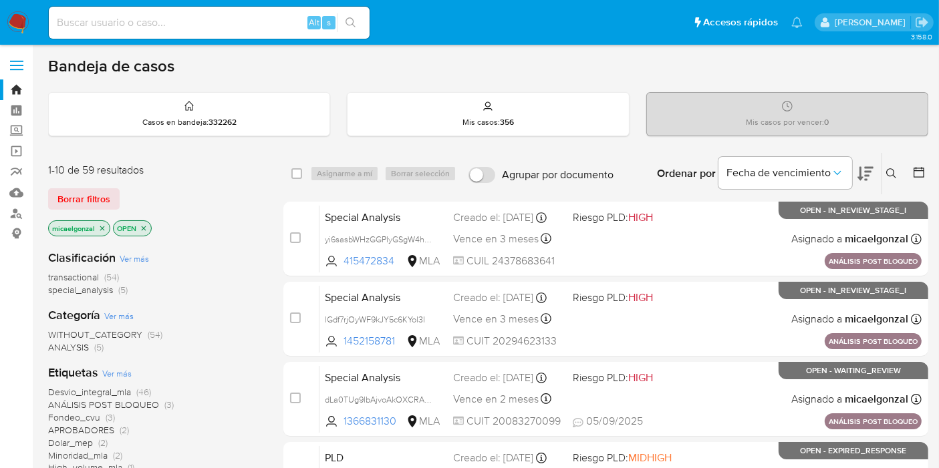
click at [105, 178] on div "1-10 de 59 resultados Borrar filtros micaelgonzal OPEN" at bounding box center [155, 201] width 214 height 76
click at [96, 195] on span "Borrar filtros" at bounding box center [83, 199] width 53 height 19
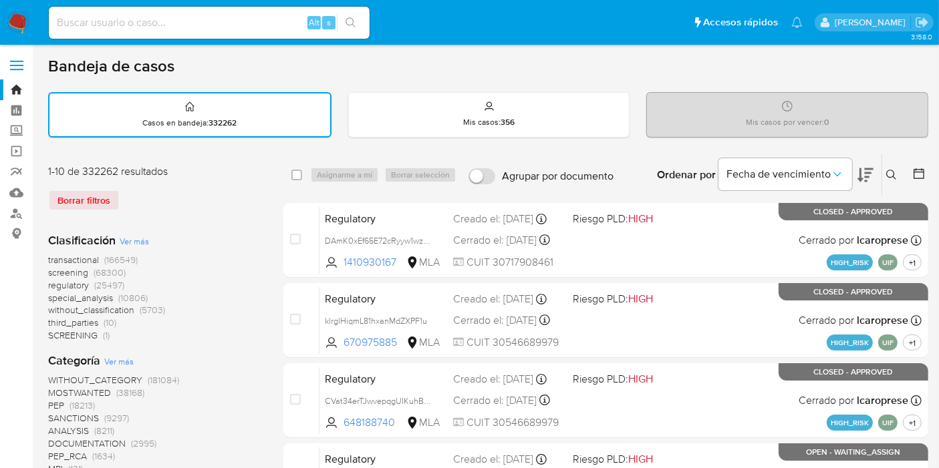
click at [889, 172] on icon at bounding box center [891, 175] width 11 height 11
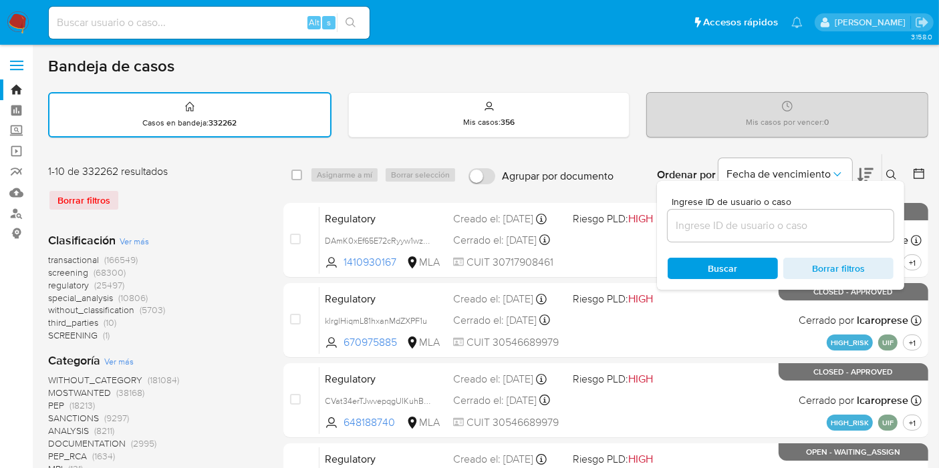
drag, startPoint x: 805, startPoint y: 211, endPoint x: 791, endPoint y: 221, distance: 17.8
click at [805, 211] on div at bounding box center [781, 226] width 226 height 32
click at [791, 221] on input at bounding box center [781, 225] width 226 height 17
paste input "SfMLZnfiHSkIpy32lGXQfQ7U"
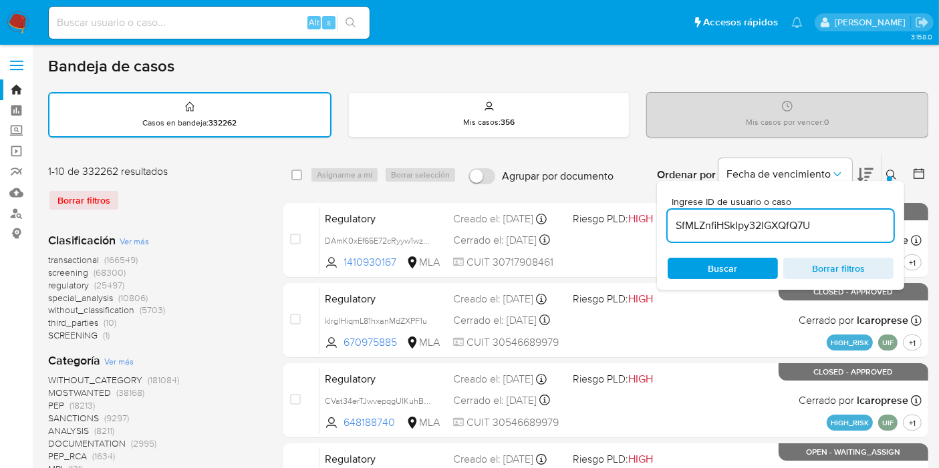
type input "SfMLZnfiHSkIpy32lGXQfQ7U"
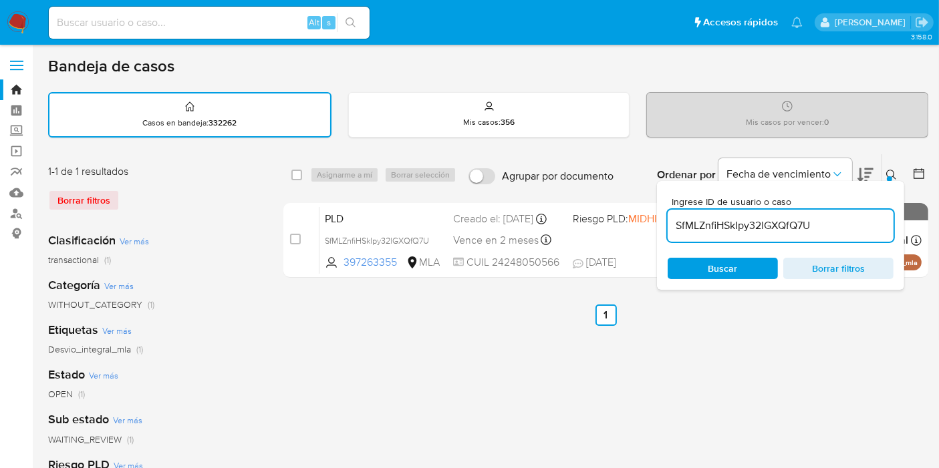
click at [303, 174] on div "select-all-cases-checkbox" at bounding box center [299, 175] width 16 height 16
drag, startPoint x: 300, startPoint y: 174, endPoint x: 323, endPoint y: 175, distance: 23.4
click at [302, 177] on div "select-all-cases-checkbox" at bounding box center [299, 175] width 16 height 16
click at [326, 174] on div "Asignarme a mí Borrar selección" at bounding box center [386, 175] width 152 height 16
click at [297, 178] on input "checkbox" at bounding box center [296, 175] width 11 height 11
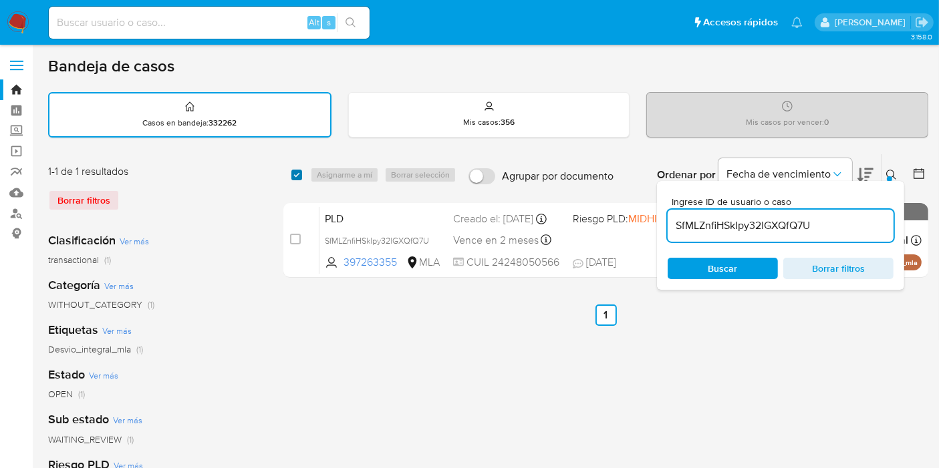
checkbox input "true"
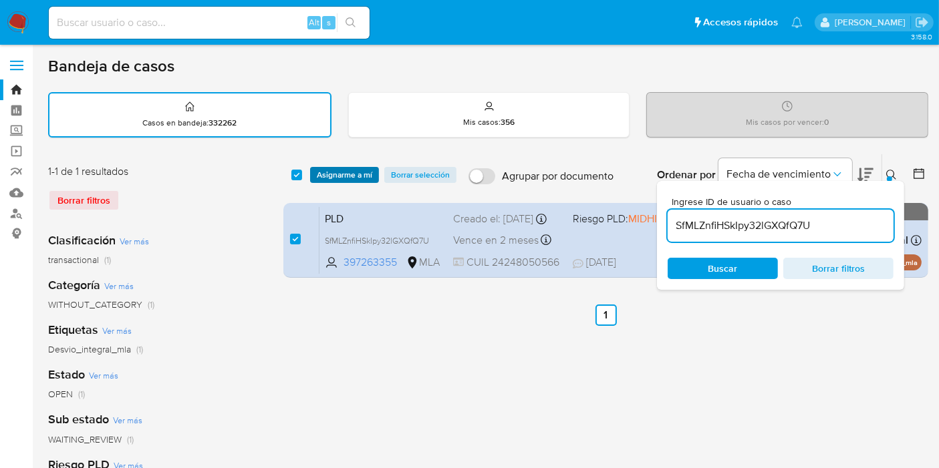
click at [315, 177] on button "Asignarme a mí" at bounding box center [344, 175] width 69 height 16
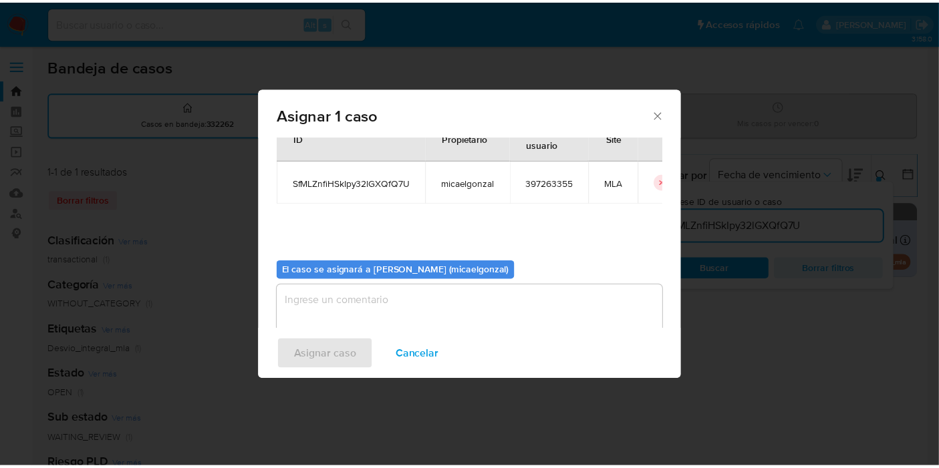
scroll to position [68, 0]
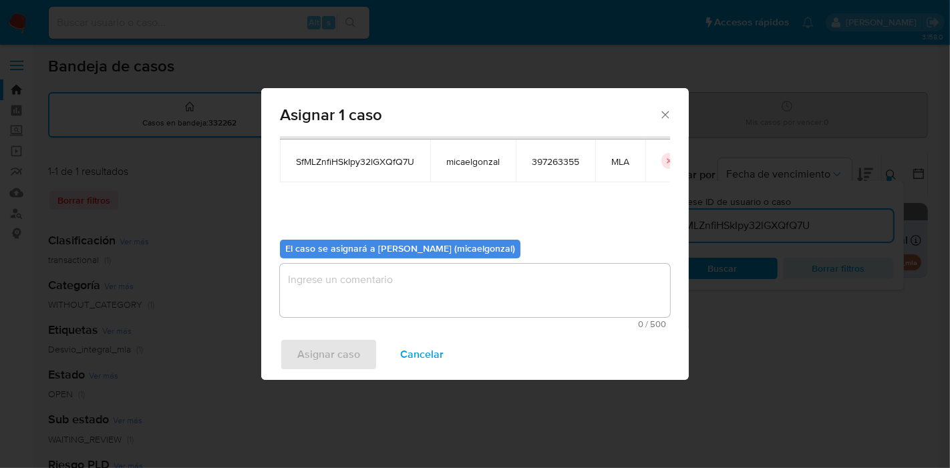
click at [328, 256] on div "El caso se asignará a [PERSON_NAME] (micaelgonzal)" at bounding box center [400, 249] width 241 height 19
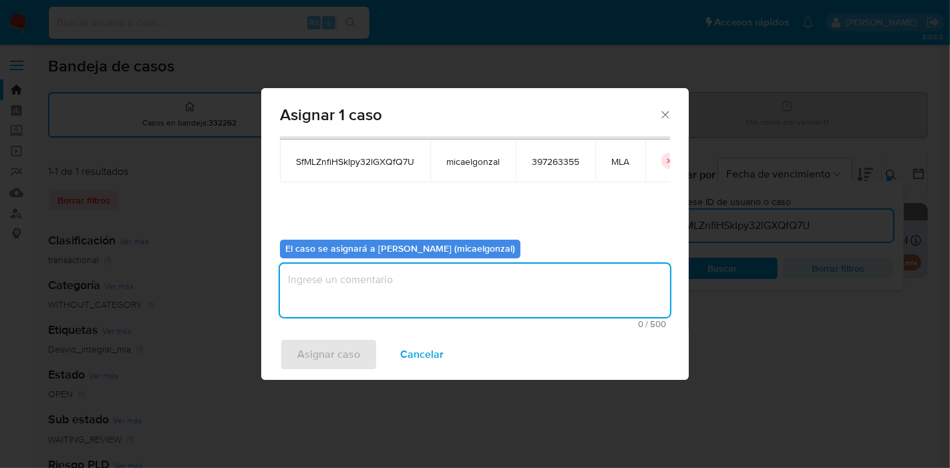
click at [333, 302] on textarea "assign-modal" at bounding box center [475, 290] width 390 height 53
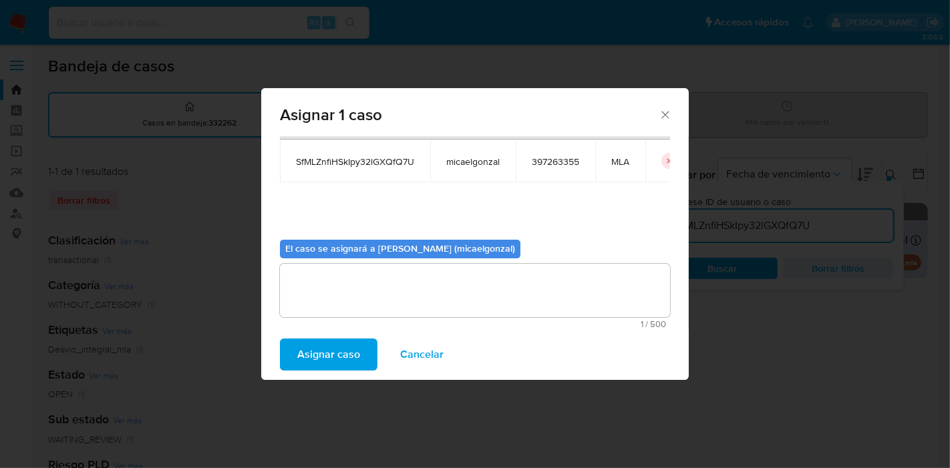
click at [317, 352] on span "Asignar caso" at bounding box center [328, 354] width 63 height 29
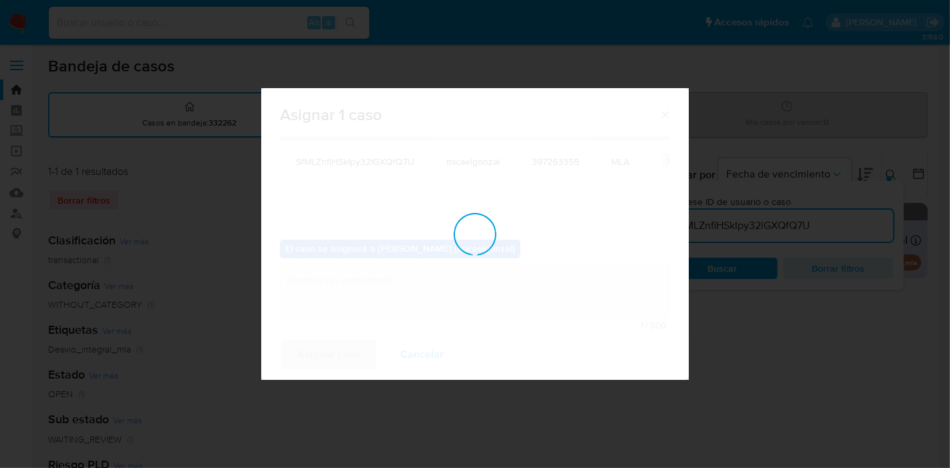
checkbox input "false"
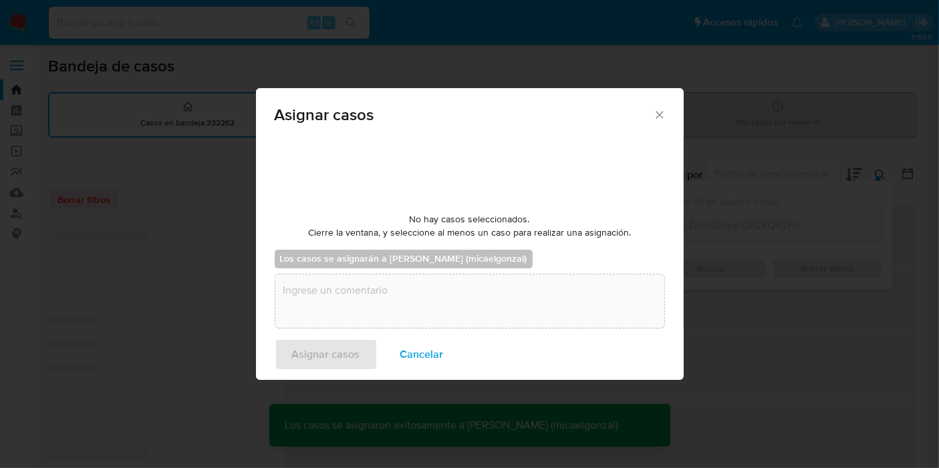
click at [237, 15] on input at bounding box center [209, 22] width 321 height 17
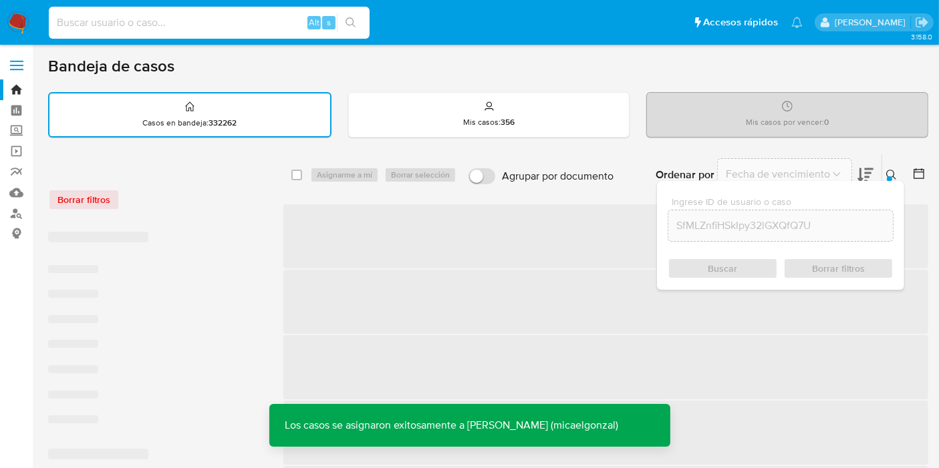
click at [213, 31] on input at bounding box center [209, 22] width 321 height 17
paste input "SfMLZnfiHSkIpy32lGXQfQ7U"
type input "SfMLZnfiHSkIpy32lGXQfQ7U"
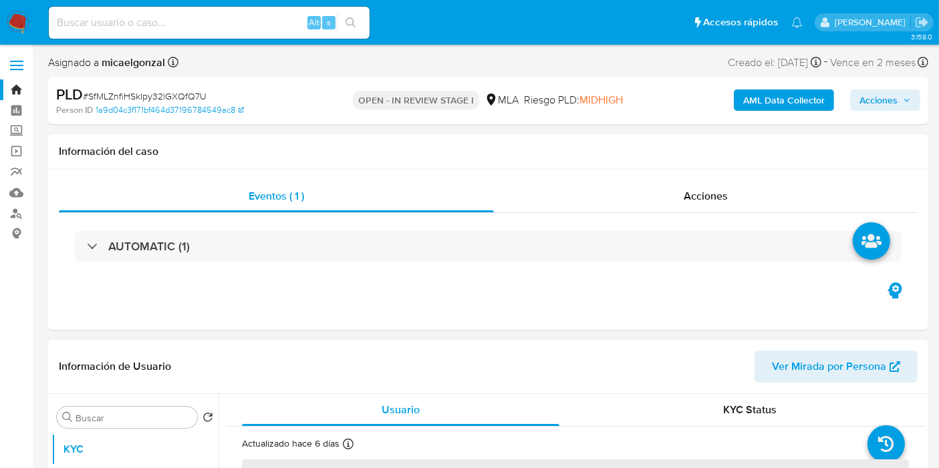
select select "10"
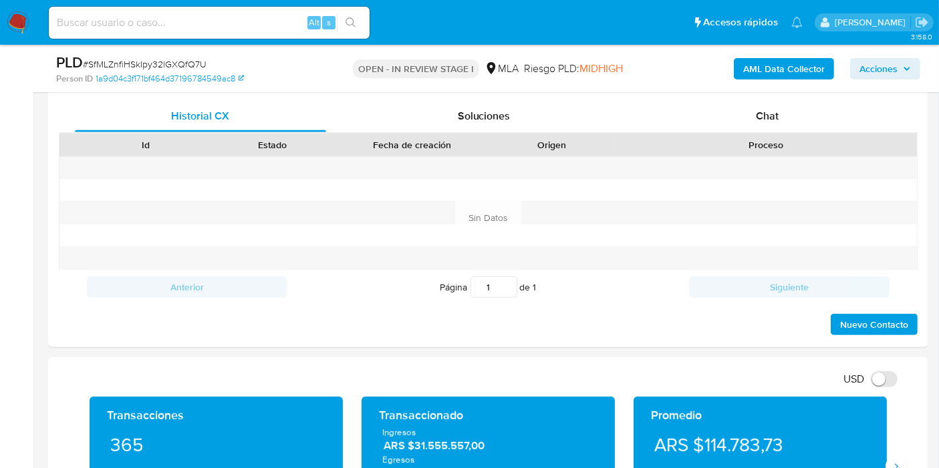
scroll to position [668, 0]
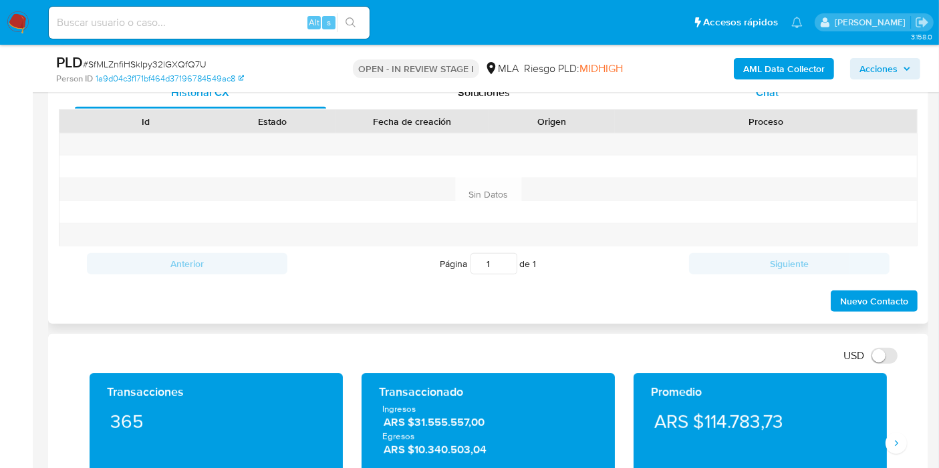
click at [827, 102] on div "Chat" at bounding box center [767, 93] width 251 height 32
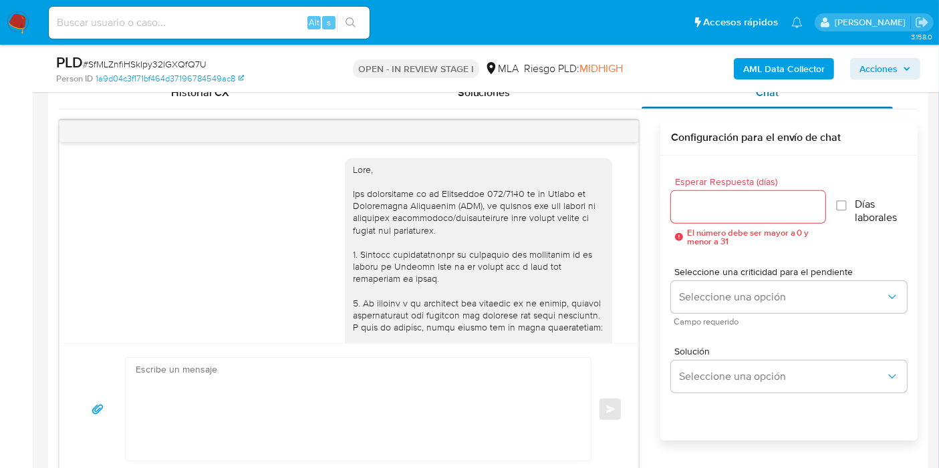
scroll to position [1150, 0]
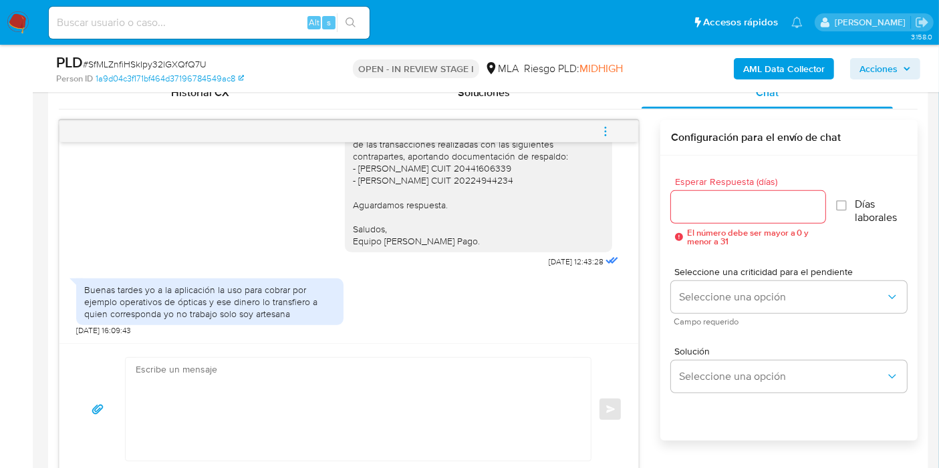
click at [199, 321] on div "Buenas tardes yo a la aplicación la uso para cobrar por ejemplo operativos de ó…" at bounding box center [209, 302] width 267 height 47
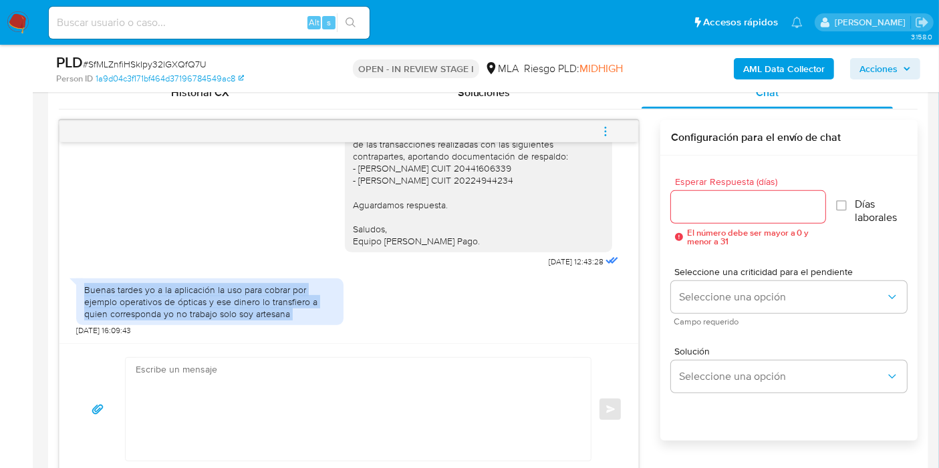
click at [199, 321] on div "Buenas tardes yo a la aplicación la uso para cobrar por ejemplo operativos de ó…" at bounding box center [209, 302] width 267 height 47
click at [212, 319] on div "Buenas tardes yo a la aplicación la uso para cobrar por ejemplo operativos de ó…" at bounding box center [209, 302] width 251 height 37
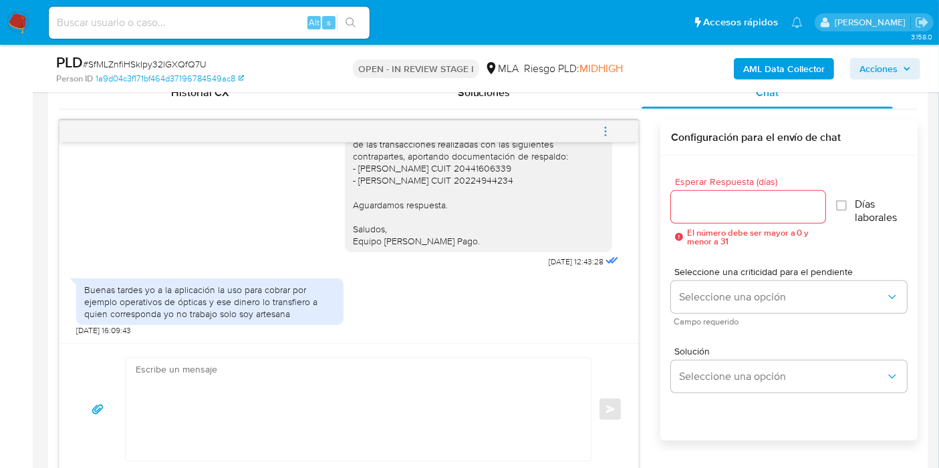
click at [219, 299] on div "Buenas tardes yo a la aplicación la uso para cobrar por ejemplo operativos de ó…" at bounding box center [209, 302] width 251 height 37
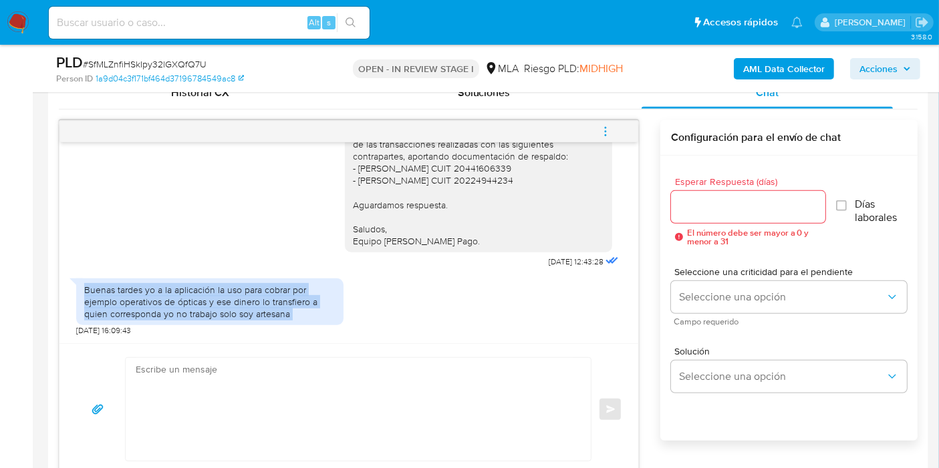
click at [220, 299] on div "Buenas tardes yo a la aplicación la uso para cobrar por ejemplo operativos de ó…" at bounding box center [209, 302] width 251 height 37
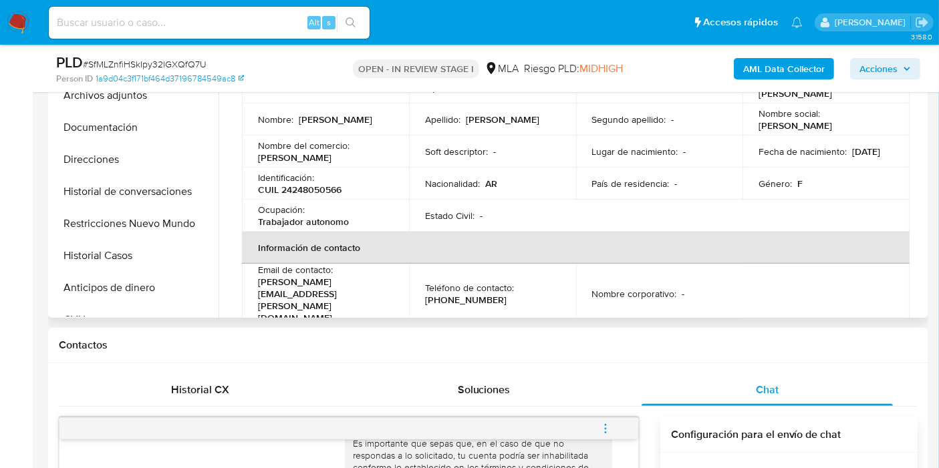
scroll to position [148, 0]
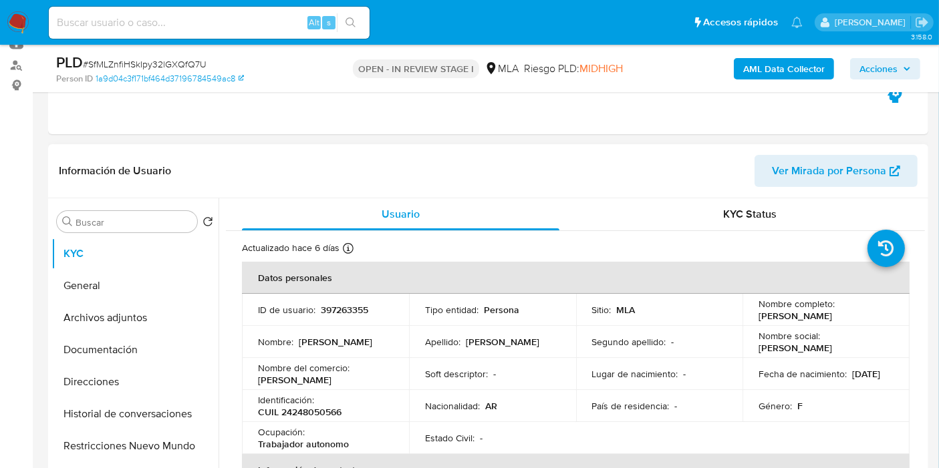
drag, startPoint x: 722, startPoint y: 316, endPoint x: 909, endPoint y: 315, distance: 186.5
click at [733, 316] on td "Sitio : MLA" at bounding box center [659, 310] width 167 height 32
drag, startPoint x: 880, startPoint y: 320, endPoint x: 842, endPoint y: 320, distance: 37.4
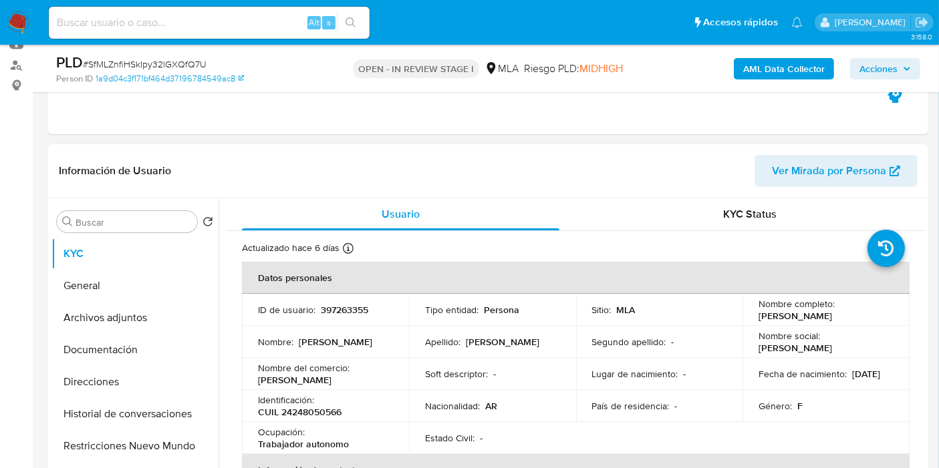
click at [876, 320] on div "Nombre completo : [PERSON_NAME]" at bounding box center [826, 310] width 135 height 24
click at [832, 320] on p "[PERSON_NAME]" at bounding box center [796, 316] width 74 height 12
click at [832, 315] on p "[PERSON_NAME]" at bounding box center [796, 316] width 74 height 12
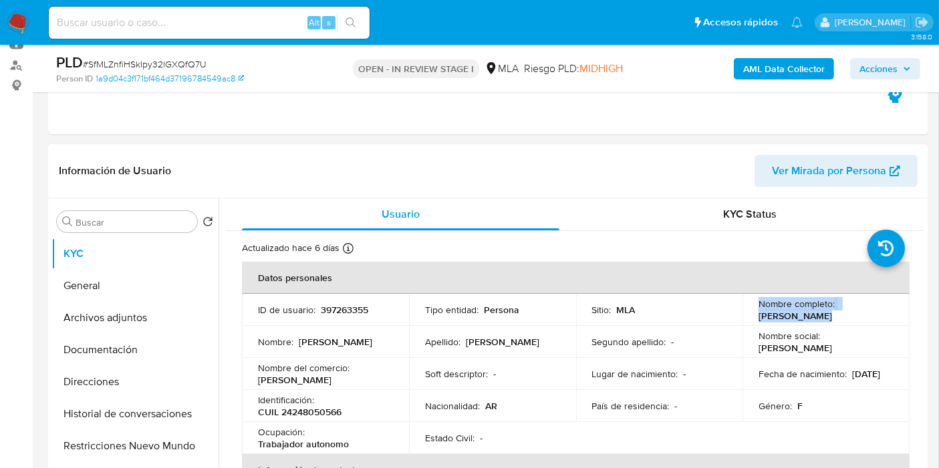
click at [881, 315] on div "Nombre completo : [PERSON_NAME]" at bounding box center [826, 310] width 135 height 24
drag, startPoint x: 881, startPoint y: 315, endPoint x: 761, endPoint y: 321, distance: 120.4
click at [761, 321] on div "Nombre completo : [PERSON_NAME]" at bounding box center [826, 310] width 135 height 24
click at [79, 273] on button "General" at bounding box center [129, 286] width 156 height 32
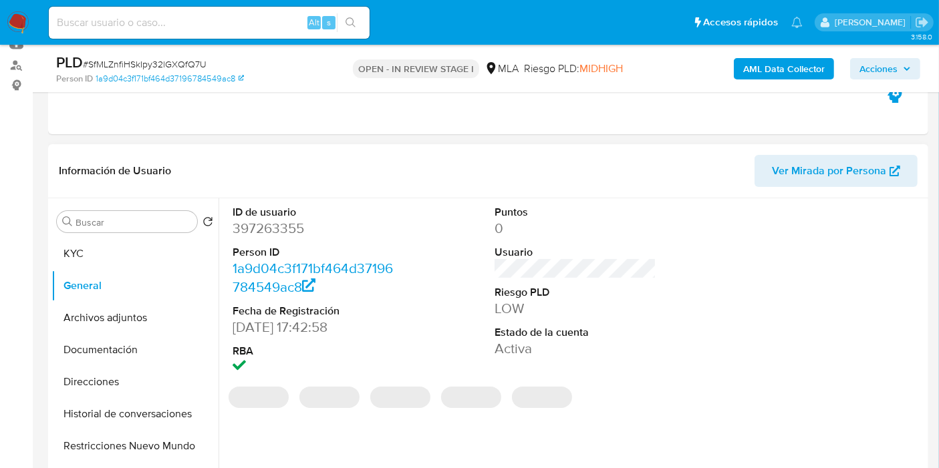
click at [282, 222] on dd "397263355" at bounding box center [314, 228] width 162 height 19
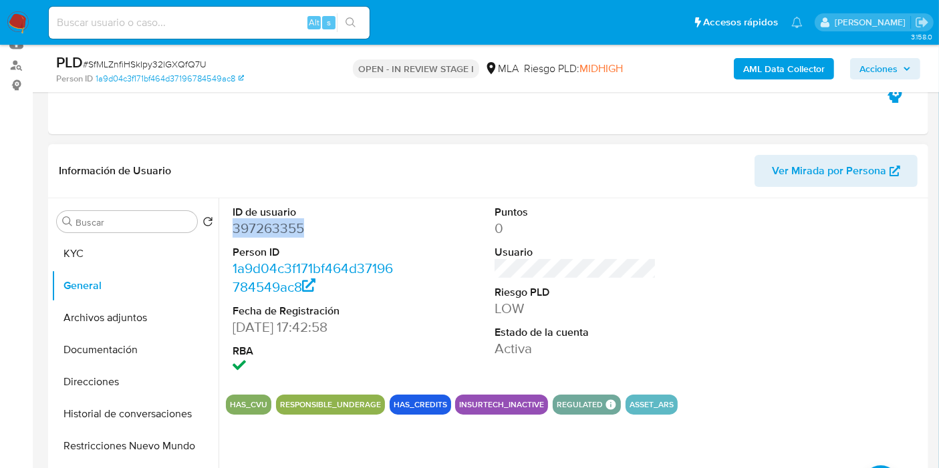
copy dd "397263355"
click at [134, 372] on button "Direcciones" at bounding box center [129, 382] width 156 height 32
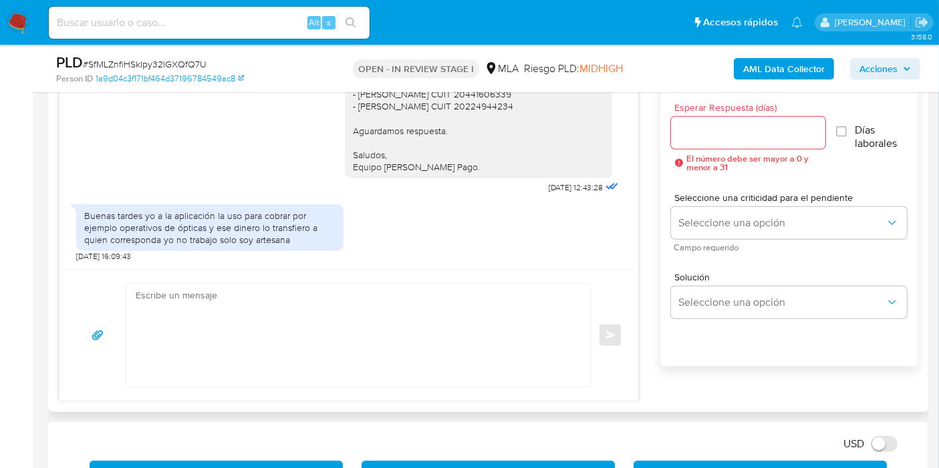
scroll to position [1149, 0]
click at [429, 184] on div "Buenos [PERSON_NAME]. Esperamos que te encuentres bien. Te consultamos si tuvis…" at bounding box center [483, 74] width 277 height 245
click at [96, 232] on div "Buenas tardes yo a la aplicación la uso para cobrar por ejemplo operativos de ó…" at bounding box center [209, 228] width 251 height 37
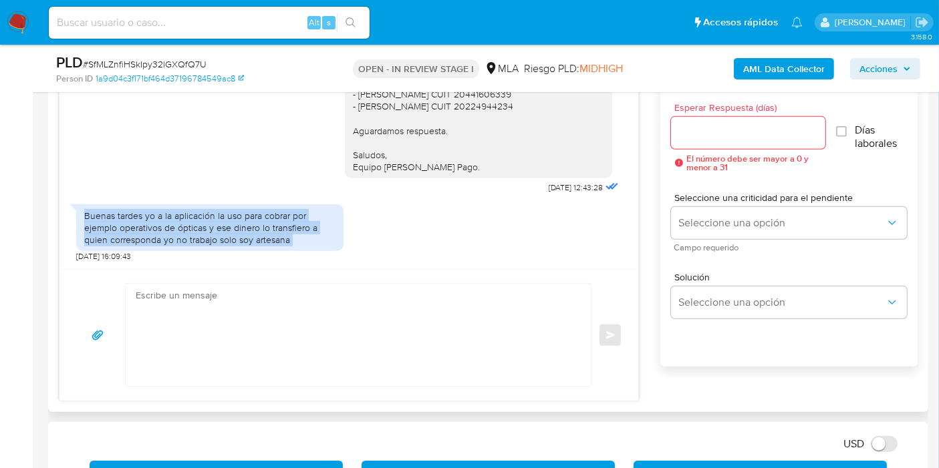
click at [96, 232] on div "Buenas tardes yo a la aplicación la uso para cobrar por ejemplo operativos de ó…" at bounding box center [209, 228] width 251 height 37
click at [107, 224] on div "Buenas tardes yo a la aplicación la uso para cobrar por ejemplo operativos de ó…" at bounding box center [209, 228] width 251 height 37
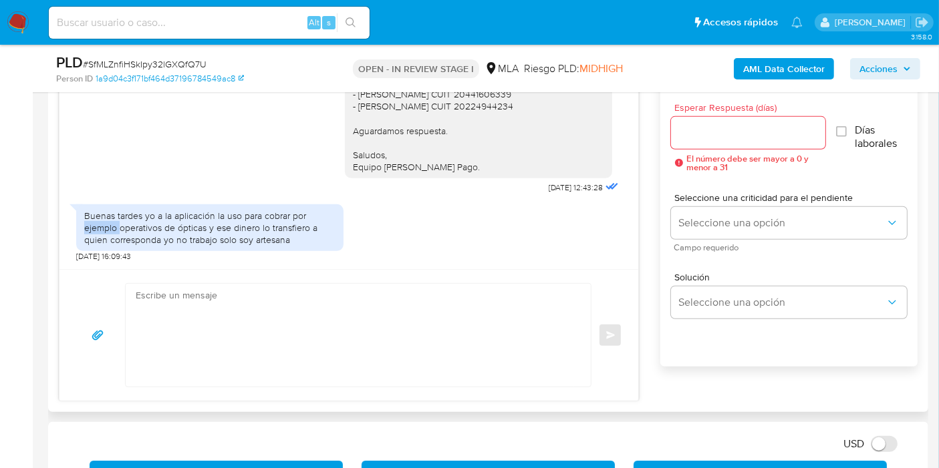
click at [107, 224] on div "Buenas tardes yo a la aplicación la uso para cobrar por ejemplo operativos de ó…" at bounding box center [209, 228] width 251 height 37
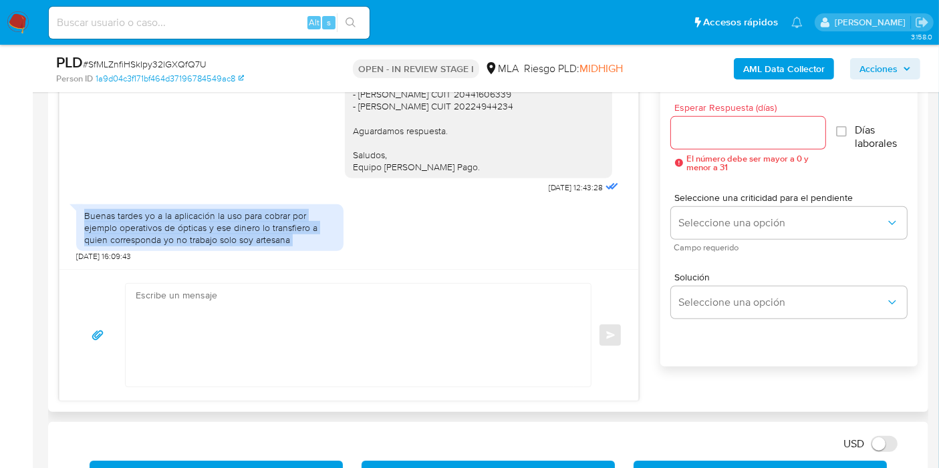
click at [107, 224] on div "Buenas tardes yo a la aplicación la uso para cobrar por ejemplo operativos de ó…" at bounding box center [209, 228] width 251 height 37
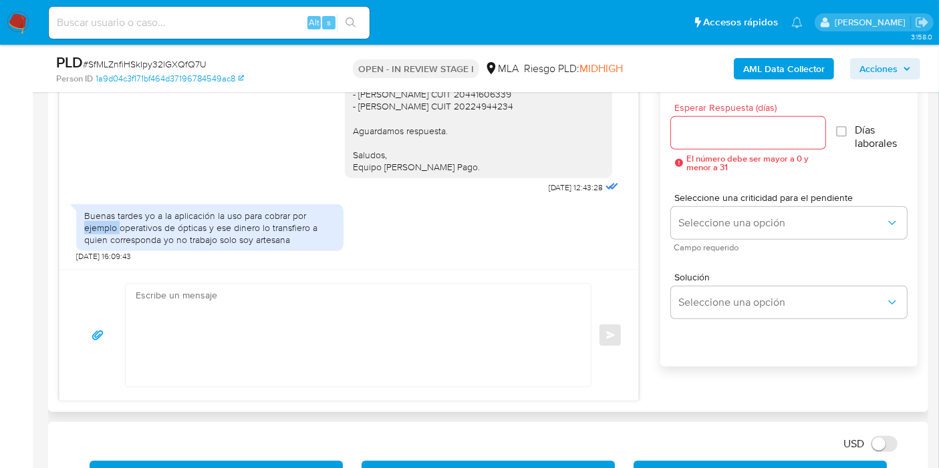
click at [107, 224] on div "Buenas tardes yo a la aplicación la uso para cobrar por ejemplo operativos de ó…" at bounding box center [209, 228] width 251 height 37
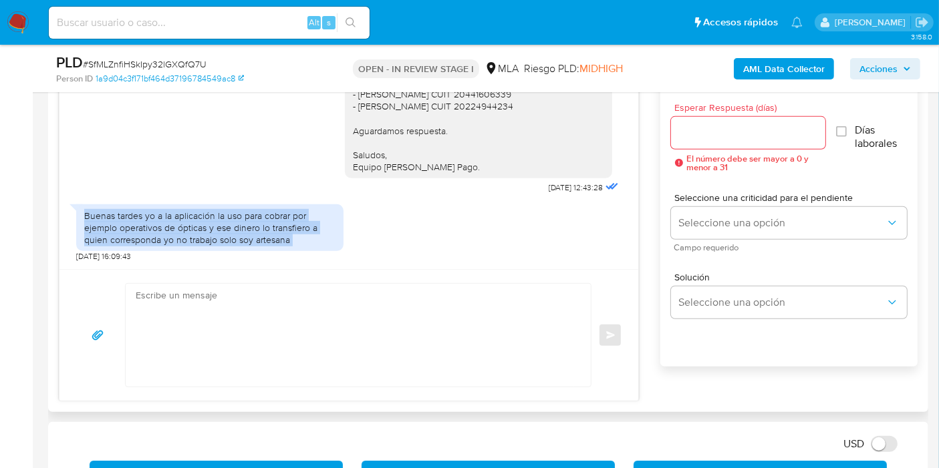
click at [107, 224] on div "Buenas tardes yo a la aplicación la uso para cobrar por ejemplo operativos de ó…" at bounding box center [209, 228] width 251 height 37
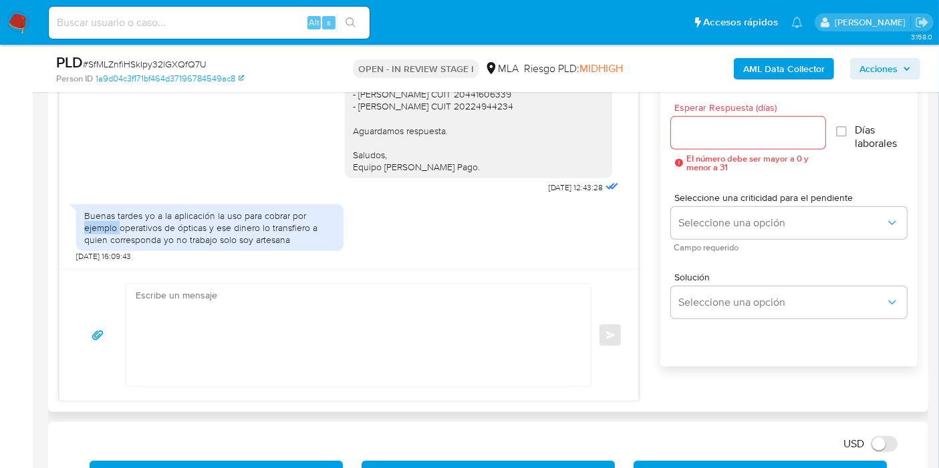
click at [107, 224] on div "Buenas tardes yo a la aplicación la uso para cobrar por ejemplo operativos de ó…" at bounding box center [209, 228] width 251 height 37
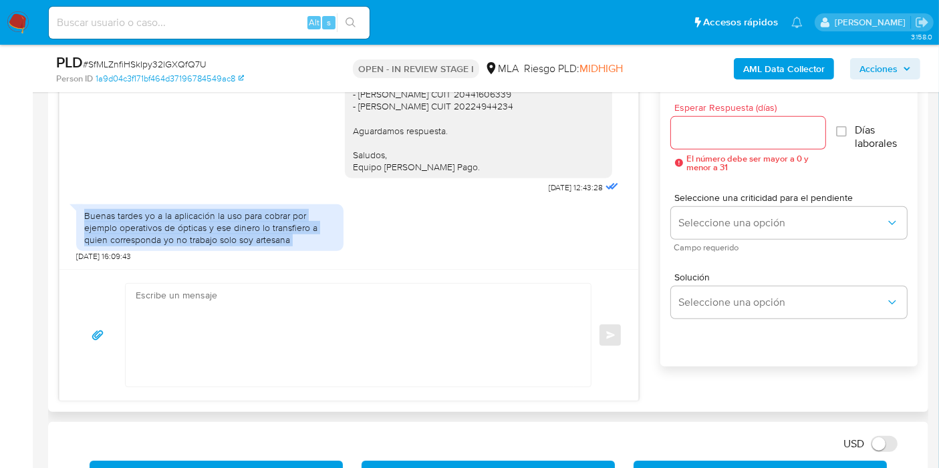
click at [107, 224] on div "Buenas tardes yo a la aplicación la uso para cobrar por ejemplo operativos de ó…" at bounding box center [209, 228] width 251 height 37
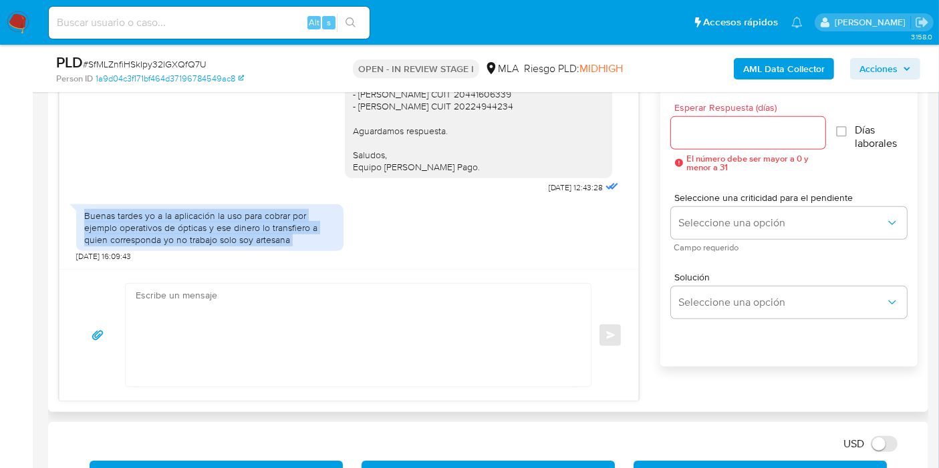
click at [107, 224] on div "Buenas tardes yo a la aplicación la uso para cobrar por ejemplo operativos de ó…" at bounding box center [209, 228] width 251 height 37
click at [164, 230] on div "Buenas tardes yo a la aplicación la uso para cobrar por ejemplo operativos de ó…" at bounding box center [209, 228] width 251 height 37
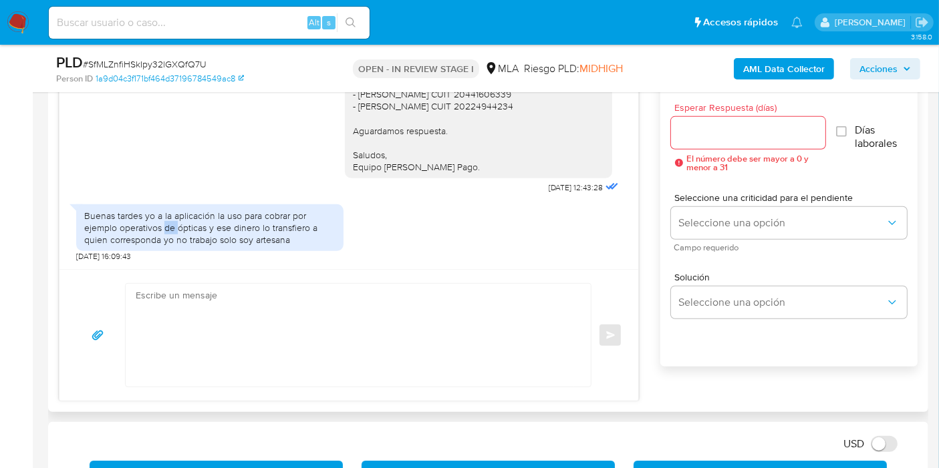
click at [164, 230] on div "Buenas tardes yo a la aplicación la uso para cobrar por ejemplo operativos de ó…" at bounding box center [209, 228] width 251 height 37
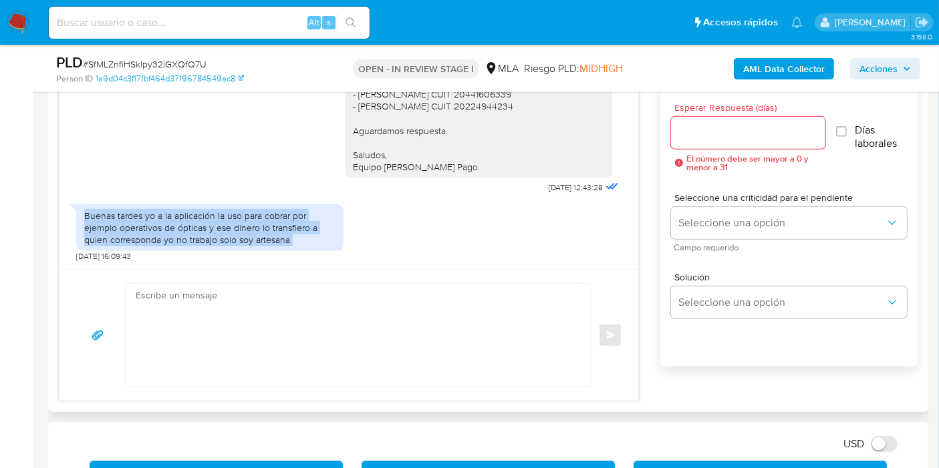
click at [164, 230] on div "Buenas tardes yo a la aplicación la uso para cobrar por ejemplo operativos de ó…" at bounding box center [209, 228] width 251 height 37
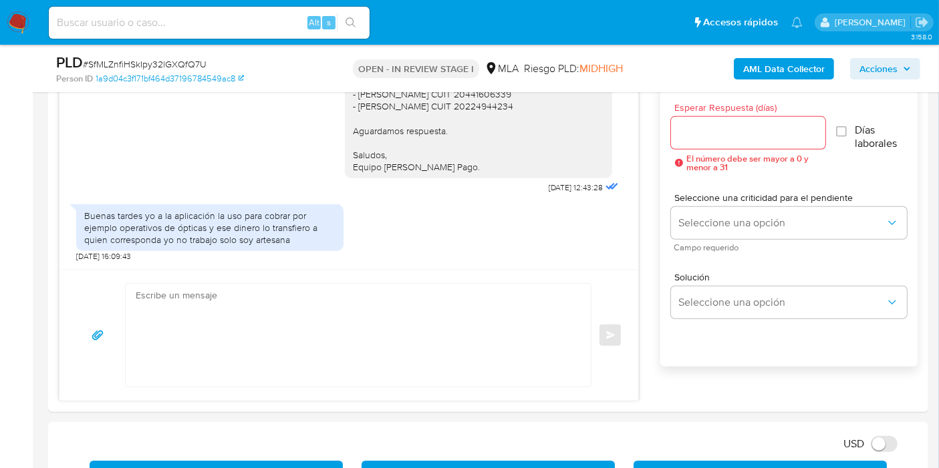
click at [166, 23] on input at bounding box center [209, 22] width 321 height 17
paste input "0DPp4yLW67ZTKRCpWQxEGF9P"
type input "0DPp4yLW67ZTKRCpWQxEGF9P"
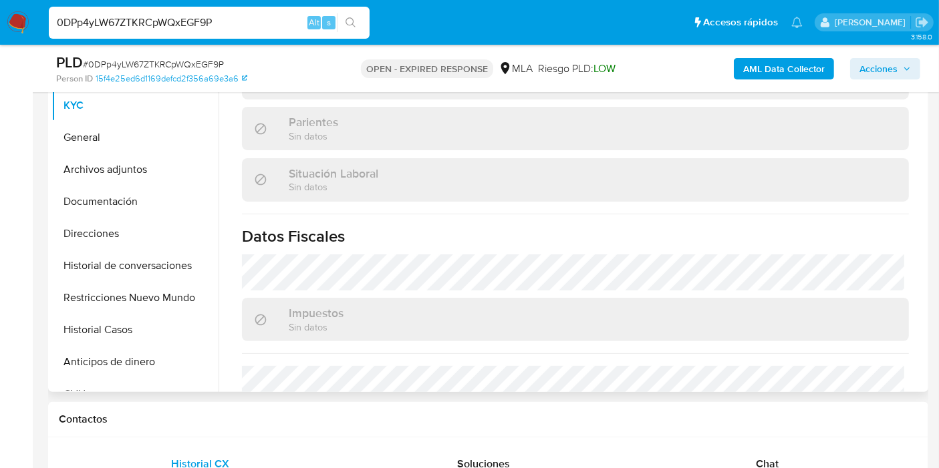
scroll to position [297, 0]
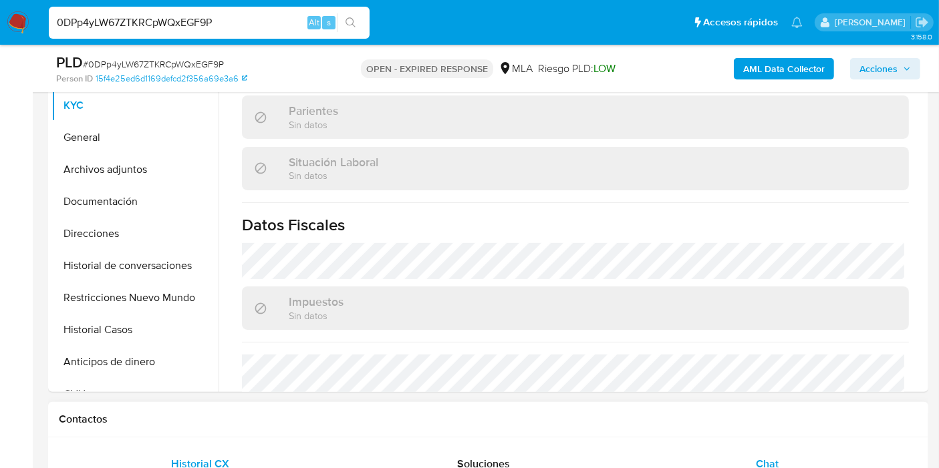
drag, startPoint x: 762, startPoint y: 437, endPoint x: 762, endPoint y: 452, distance: 14.7
click at [763, 452] on div "Chat" at bounding box center [767, 464] width 251 height 32
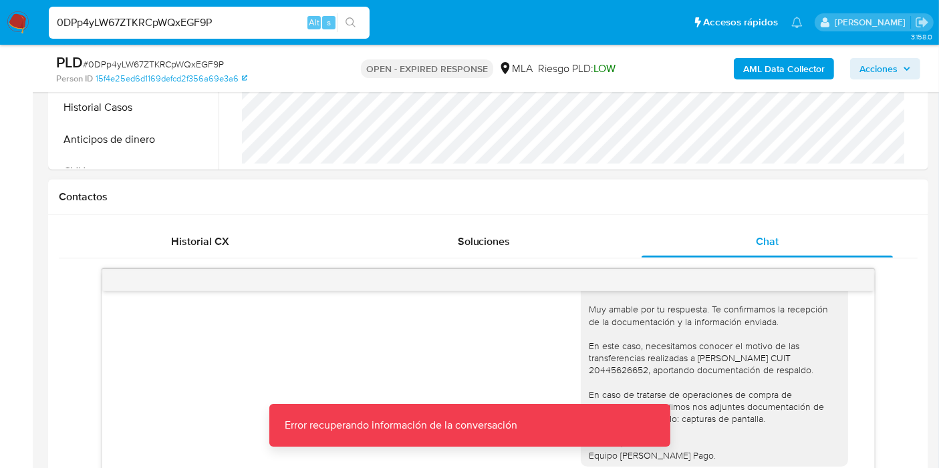
scroll to position [1576, 0]
select select "10"
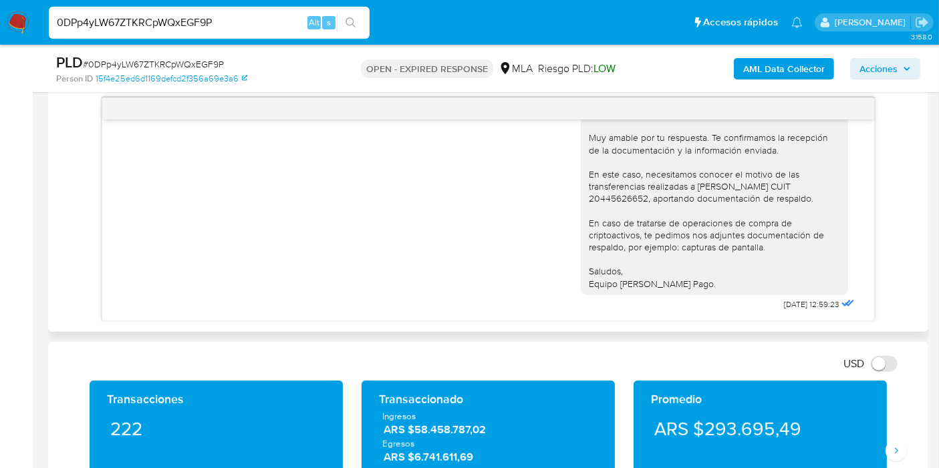
scroll to position [668, 0]
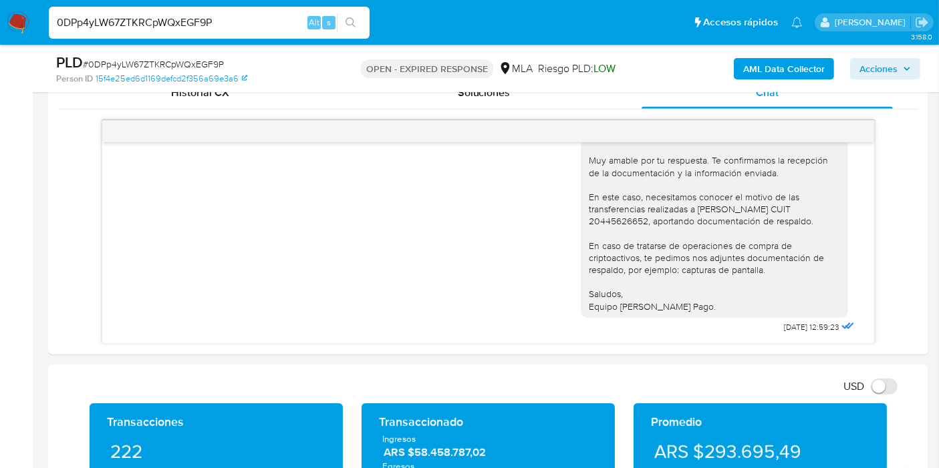
click at [0, 35] on nav "Pausado Ver notificaciones 0DPp4yLW67ZTKRCpWQxEGF9P Alt s Accesos rápidos Presi…" at bounding box center [469, 22] width 939 height 45
click at [543, 329] on div "Buenos días, María Belén. Esperamos que estés bien. Muy amable por tu respuesta…" at bounding box center [488, 226] width 738 height 221
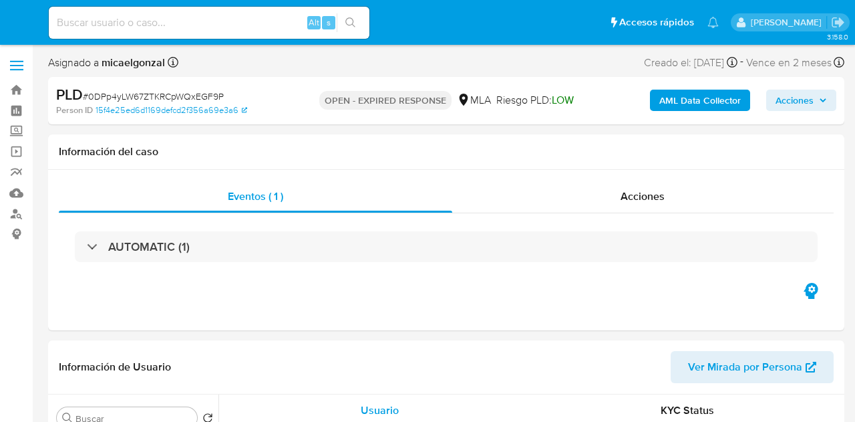
select select "10"
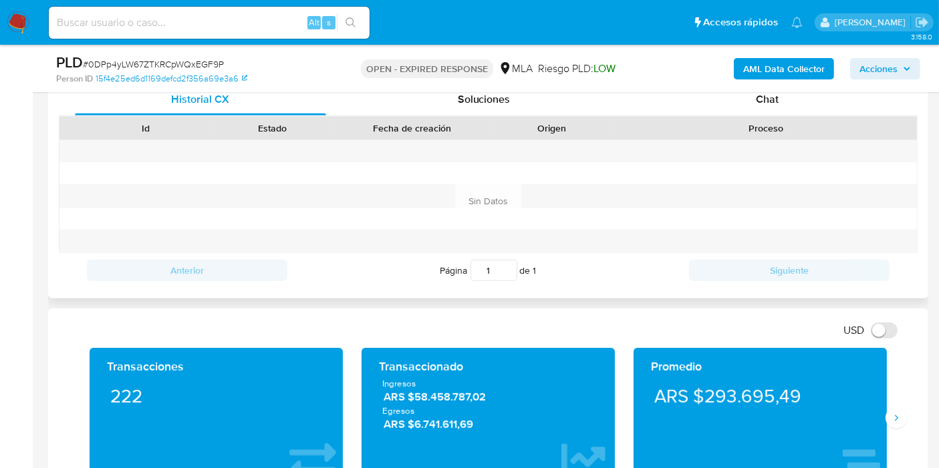
scroll to position [593, 0]
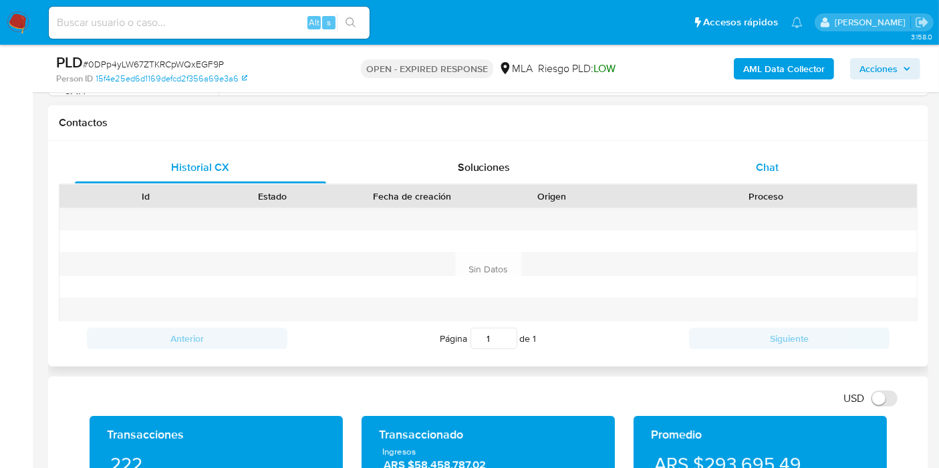
click at [759, 162] on span "Chat" at bounding box center [767, 167] width 23 height 15
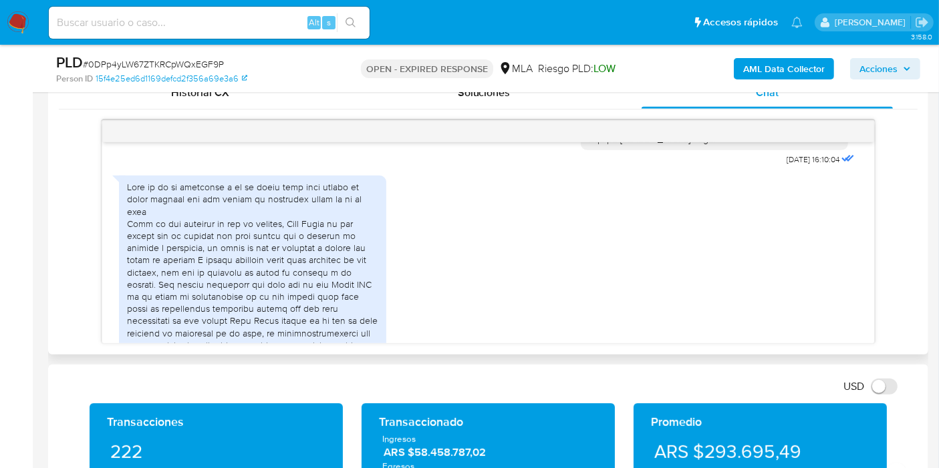
scroll to position [1130, 0]
click at [275, 251] on div at bounding box center [252, 328] width 251 height 292
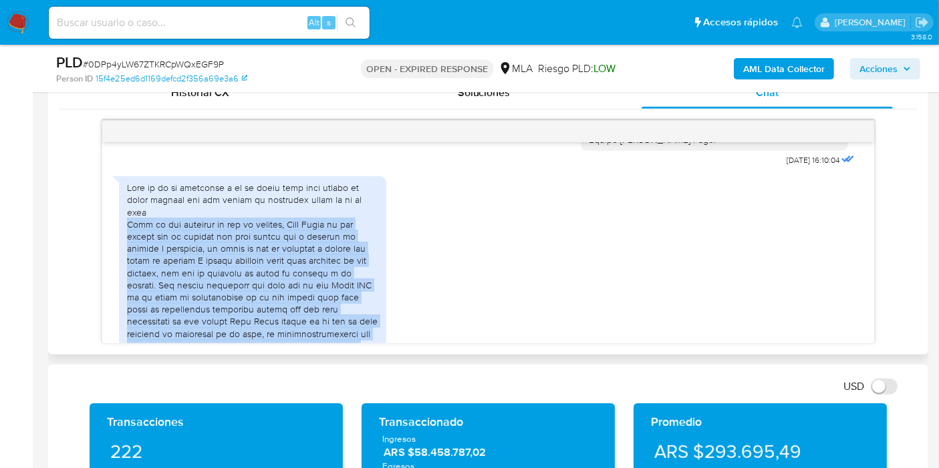
click at [275, 251] on div at bounding box center [252, 328] width 251 height 292
click at [192, 255] on div at bounding box center [252, 328] width 251 height 292
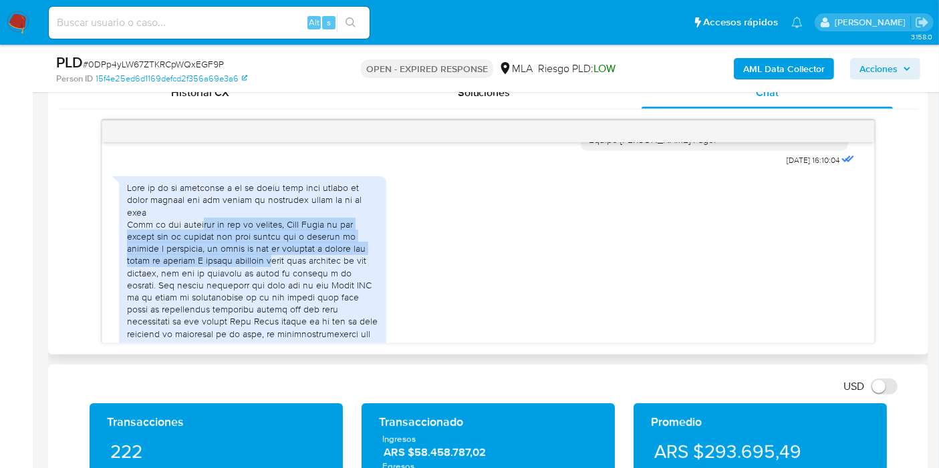
drag, startPoint x: 214, startPoint y: 259, endPoint x: 281, endPoint y: 283, distance: 71.0
click at [281, 283] on div at bounding box center [252, 328] width 251 height 292
click at [282, 283] on div at bounding box center [252, 328] width 251 height 292
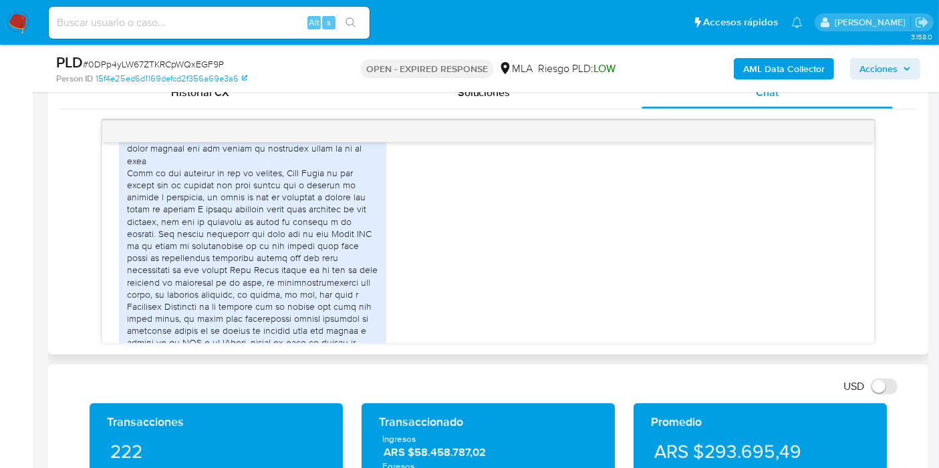
scroll to position [1204, 0]
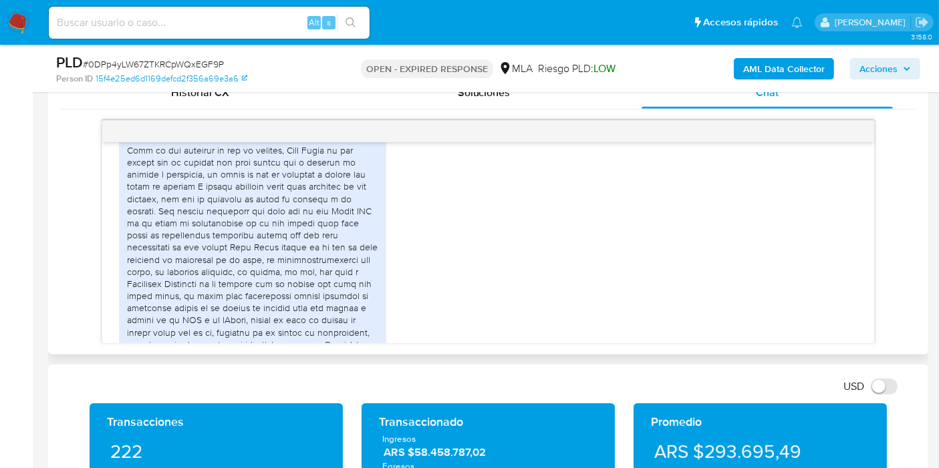
click at [292, 207] on div at bounding box center [252, 254] width 251 height 292
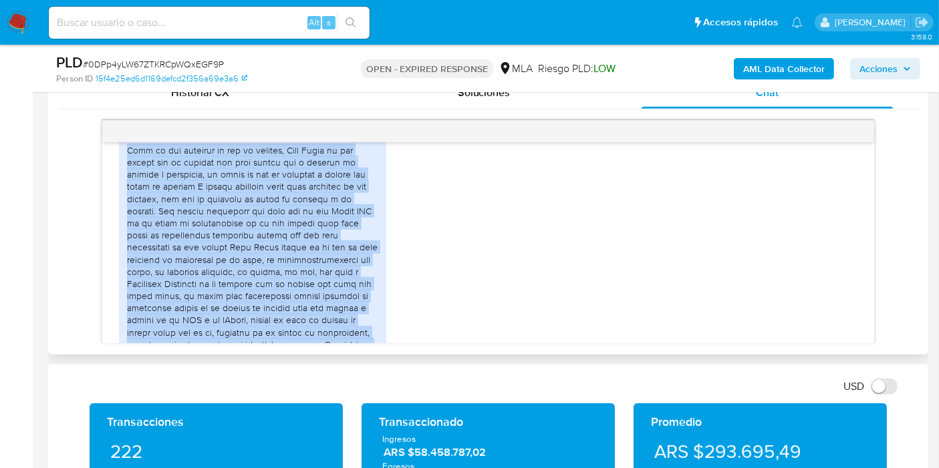
click at [292, 207] on div at bounding box center [252, 254] width 251 height 292
click at [268, 297] on div at bounding box center [252, 254] width 251 height 292
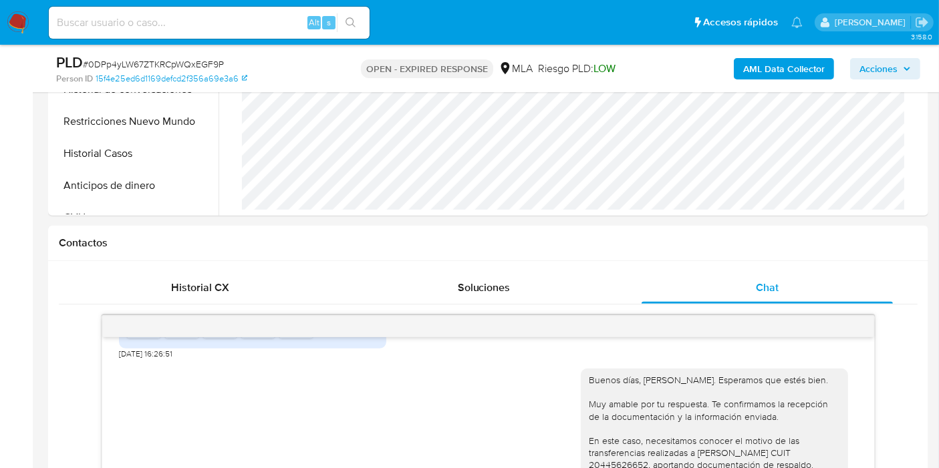
scroll to position [371, 0]
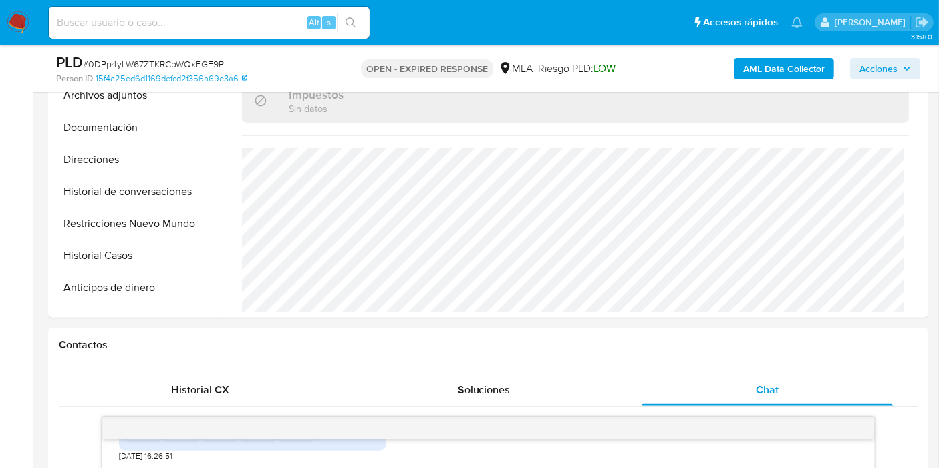
click at [11, 12] on img at bounding box center [18, 22] width 23 height 23
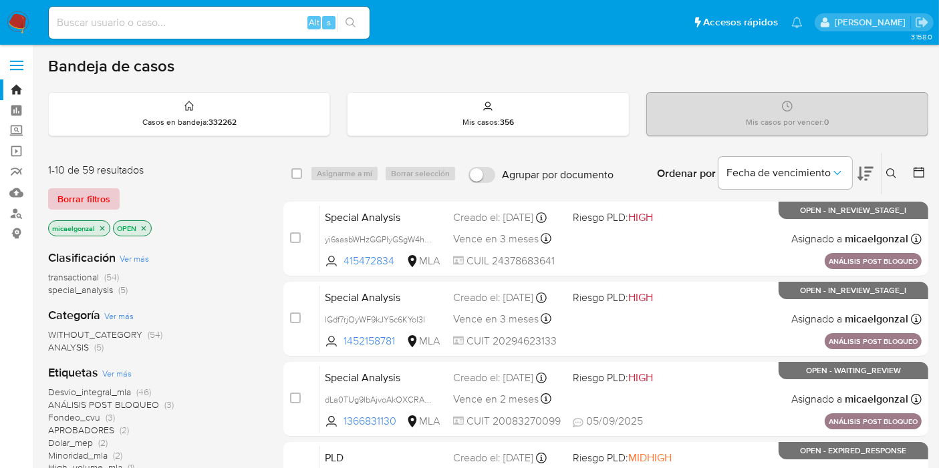
click at [86, 198] on span "Borrar filtros" at bounding box center [83, 199] width 53 height 19
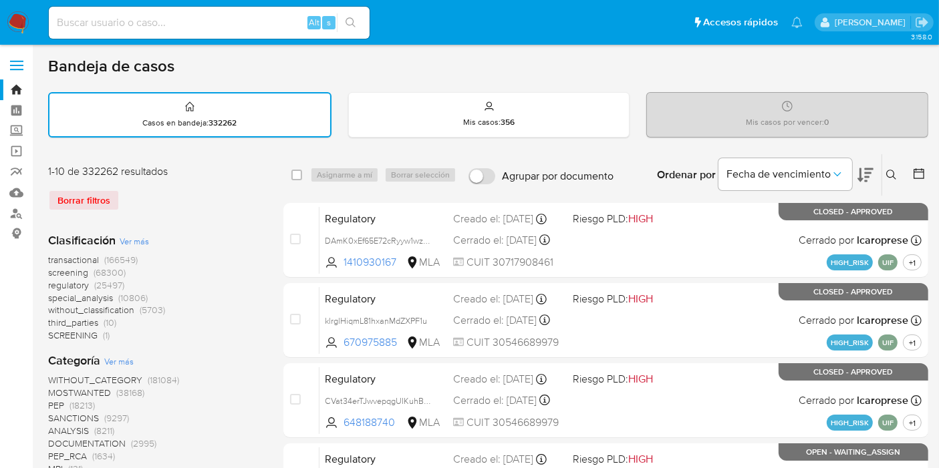
click at [908, 169] on div at bounding box center [916, 174] width 24 height 41
click at [901, 172] on button at bounding box center [893, 175] width 22 height 16
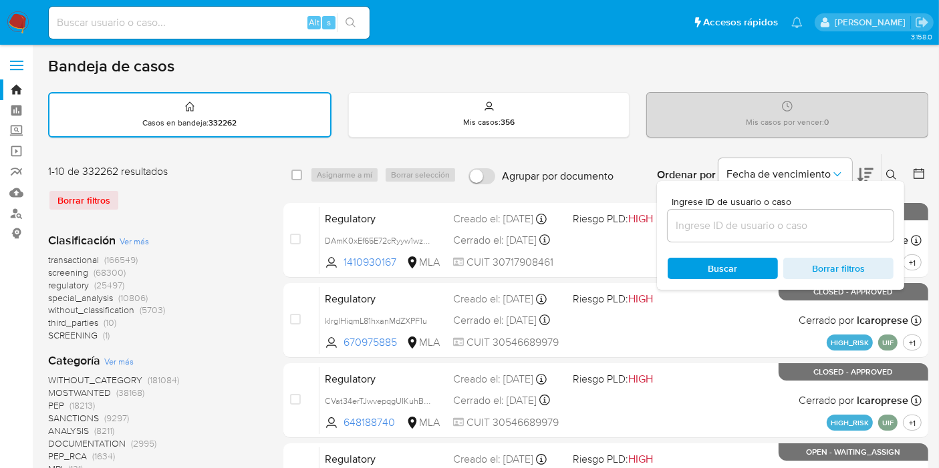
click at [781, 225] on input at bounding box center [781, 225] width 226 height 17
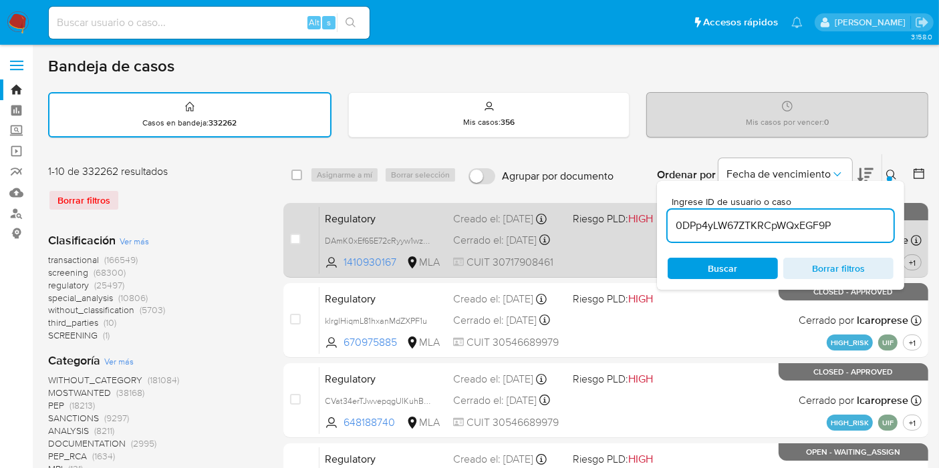
type input "0DPp4yLW67ZTKRCpWQxEGF9P"
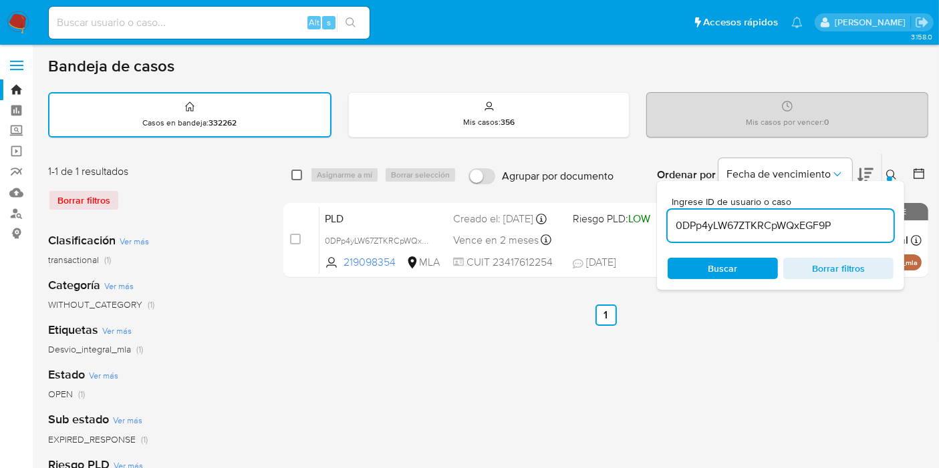
click at [299, 178] on input "checkbox" at bounding box center [296, 175] width 11 height 11
checkbox input "true"
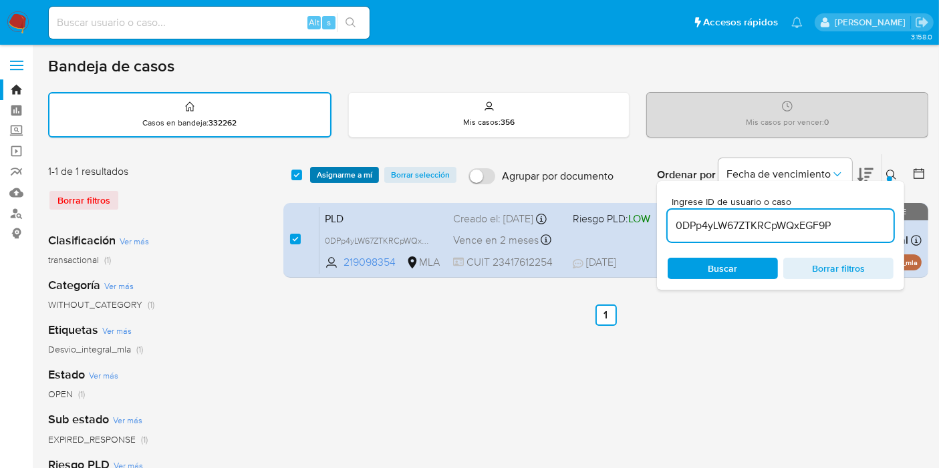
click at [326, 168] on span "Asignarme a mí" at bounding box center [344, 174] width 55 height 13
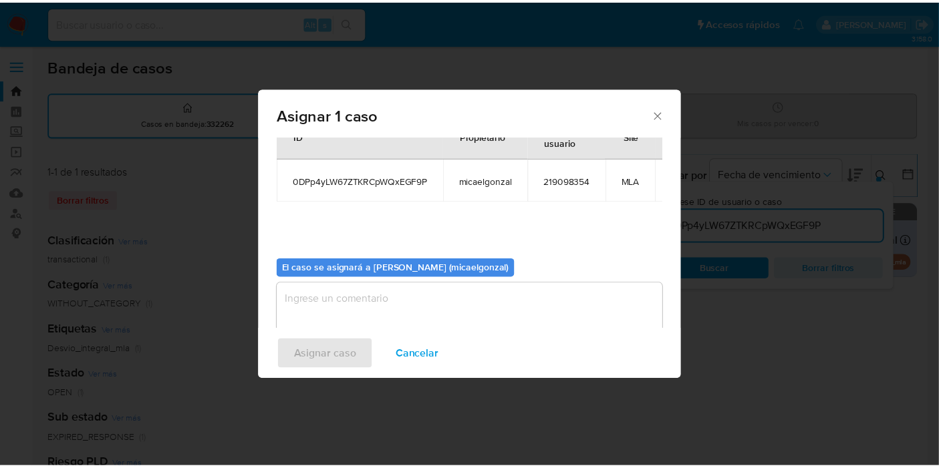
scroll to position [80, 0]
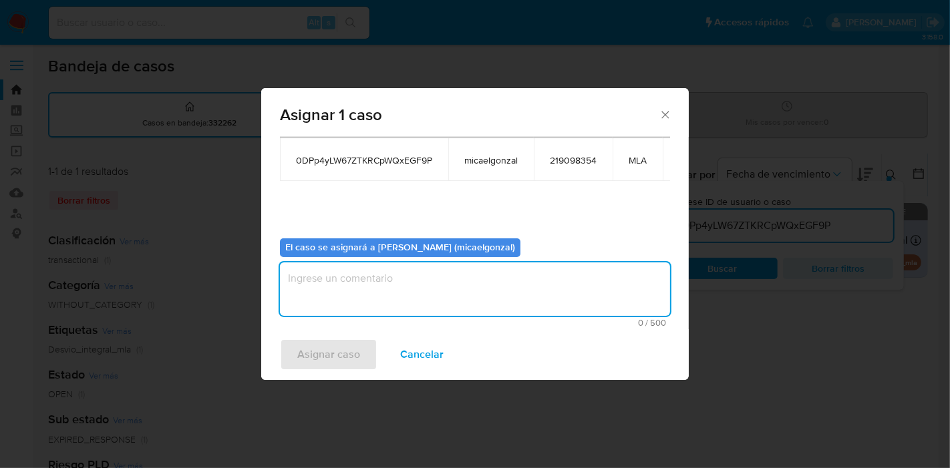
click at [382, 283] on textarea "assign-modal" at bounding box center [475, 289] width 390 height 53
click at [327, 331] on div "Asignar caso Cancelar" at bounding box center [475, 354] width 428 height 51
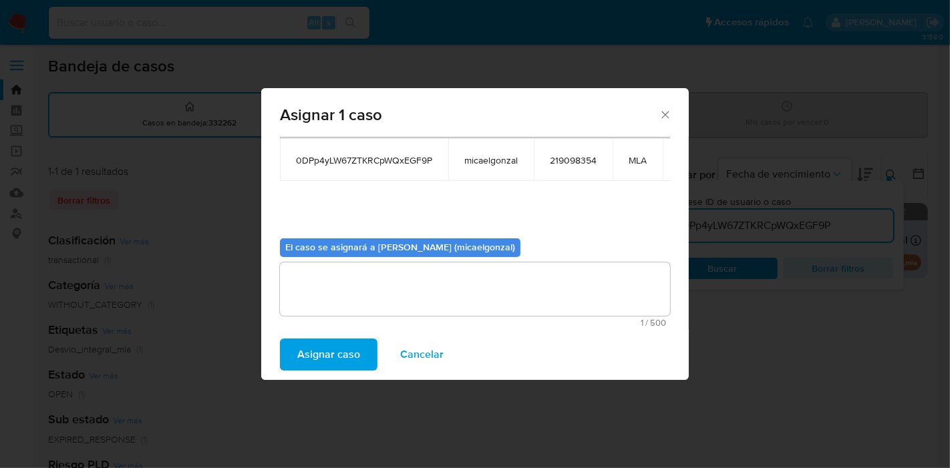
click at [323, 349] on span "Asignar caso" at bounding box center [328, 354] width 63 height 29
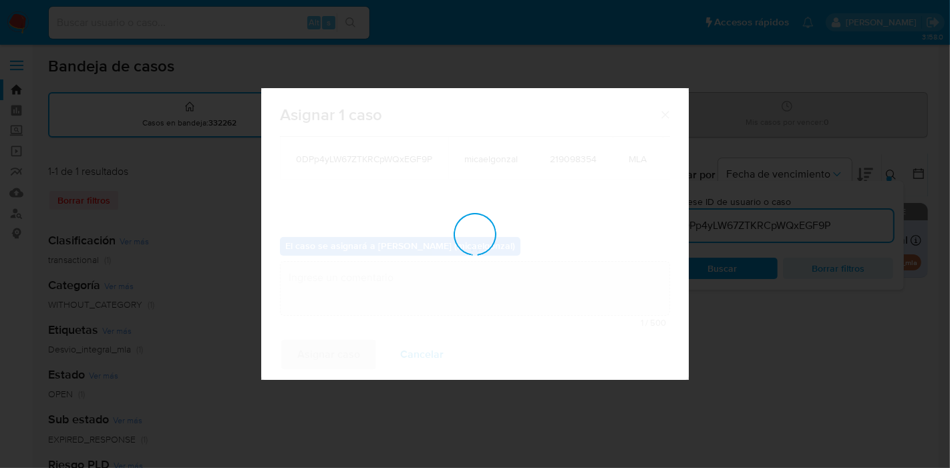
checkbox input "false"
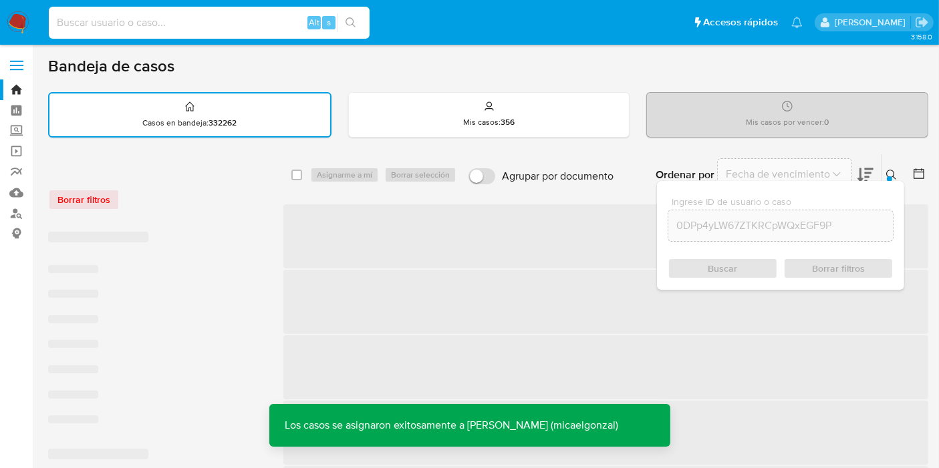
click at [211, 21] on input at bounding box center [209, 22] width 321 height 17
paste input "0DPp4yLW67ZTKRCpWQxEGF9P"
type input "0DPp4yLW67ZTKRCpWQxEGF9P"
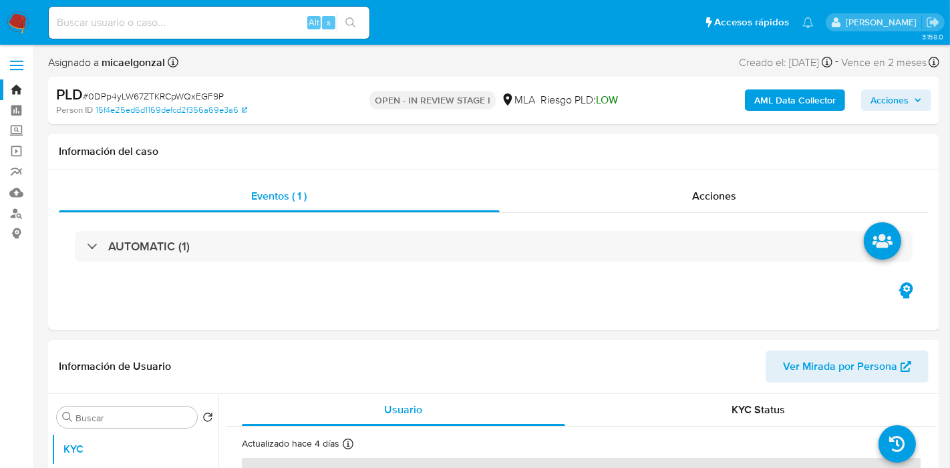
select select "10"
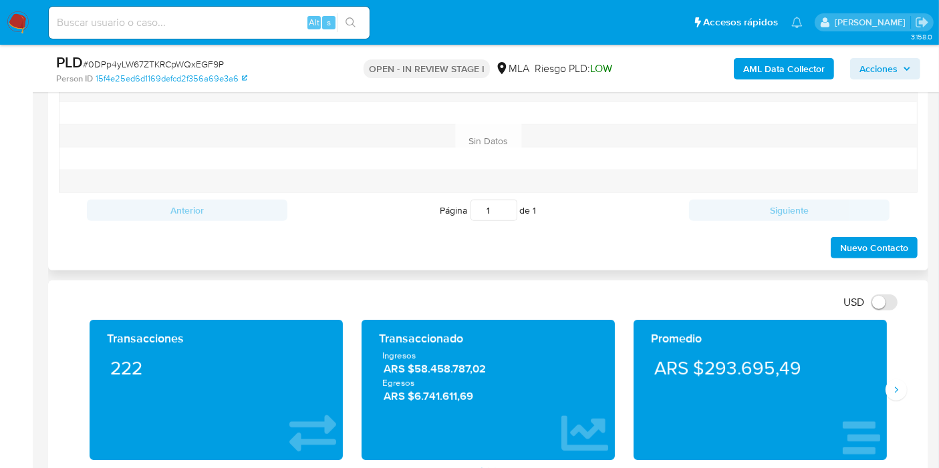
scroll to position [668, 0]
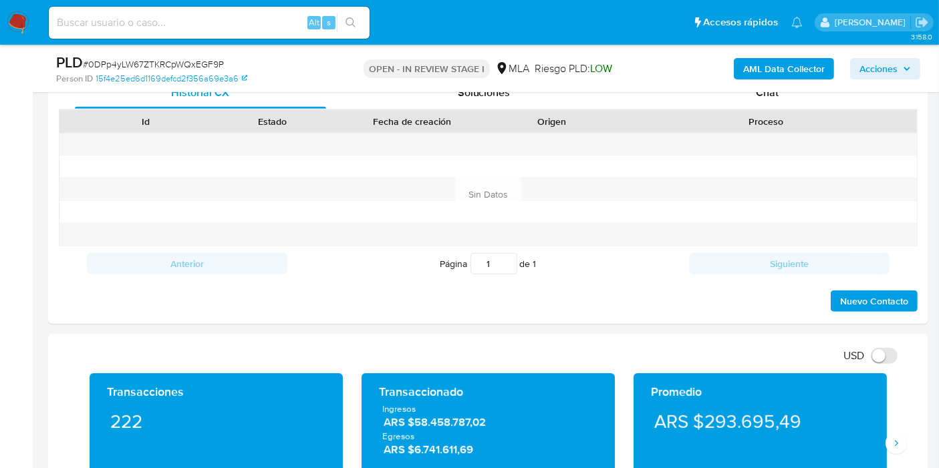
click at [836, 82] on div "AML Data Collector Acciones" at bounding box center [778, 68] width 285 height 31
click at [809, 104] on div "Chat" at bounding box center [767, 93] width 251 height 32
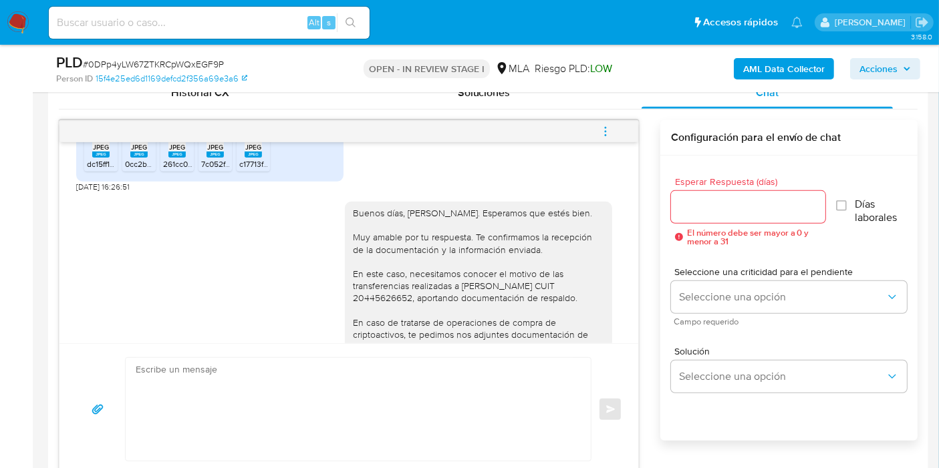
scroll to position [1576, 0]
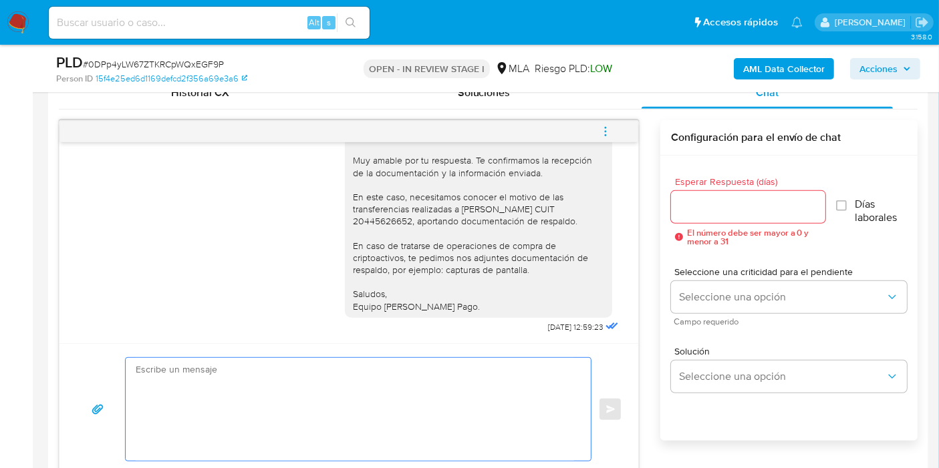
click at [298, 388] on textarea at bounding box center [355, 409] width 438 height 103
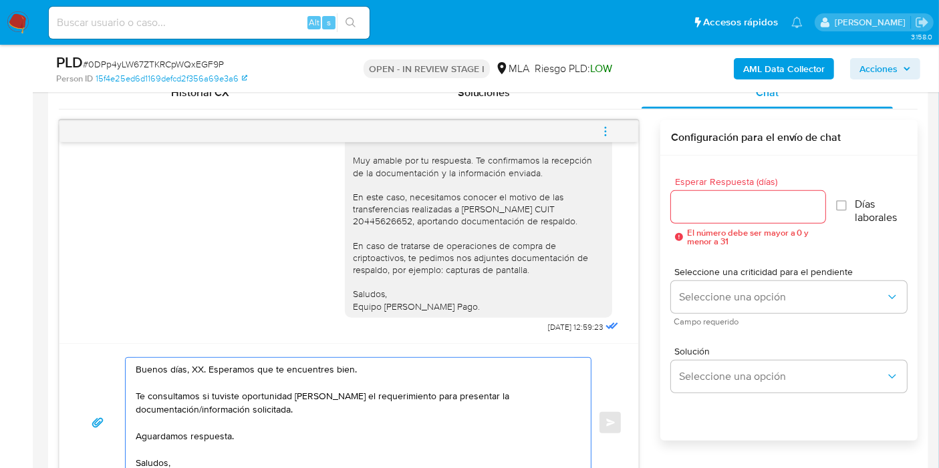
drag, startPoint x: 211, startPoint y: 368, endPoint x: 200, endPoint y: 366, distance: 10.2
click at [208, 368] on textarea "Buenos días, XX. Esperamos que te encuentres bien. Te consultamos si tuviste op…" at bounding box center [355, 423] width 438 height 130
click at [200, 366] on textarea "Buenos días, XX. Esperamos que te encuentres bien. Te consultamos si tuviste op…" at bounding box center [355, 423] width 438 height 130
click at [190, 369] on textarea "Buenos días, XX. Esperamos que te encuentres bien. Te consultamos si tuviste op…" at bounding box center [355, 423] width 438 height 130
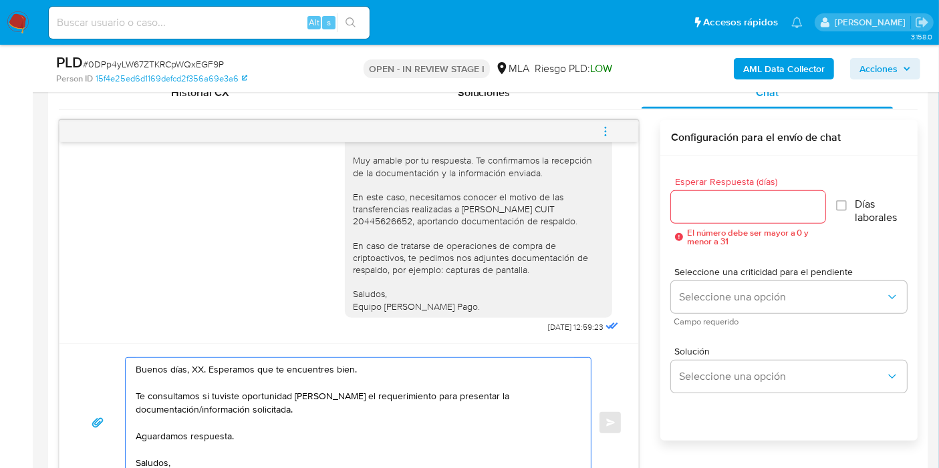
click at [190, 369] on textarea "Buenos días, XX. Esperamos que te encuentres bien. Te consultamos si tuviste op…" at bounding box center [355, 423] width 438 height 130
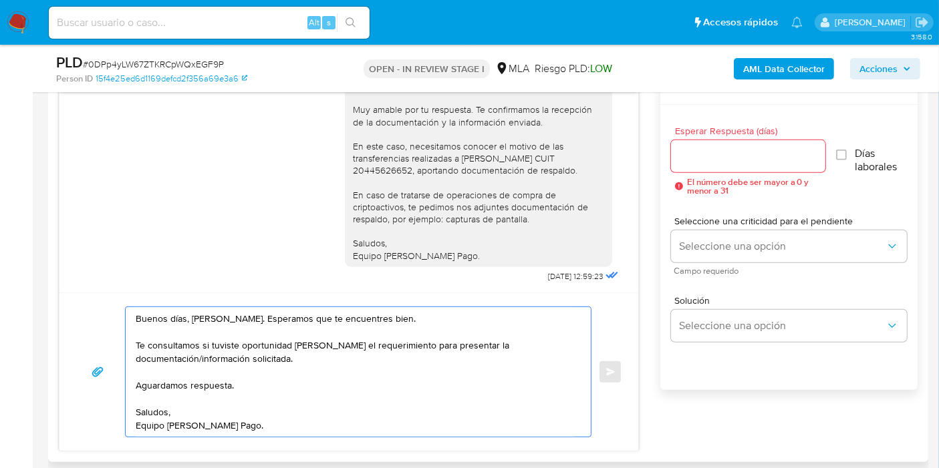
scroll to position [743, 0]
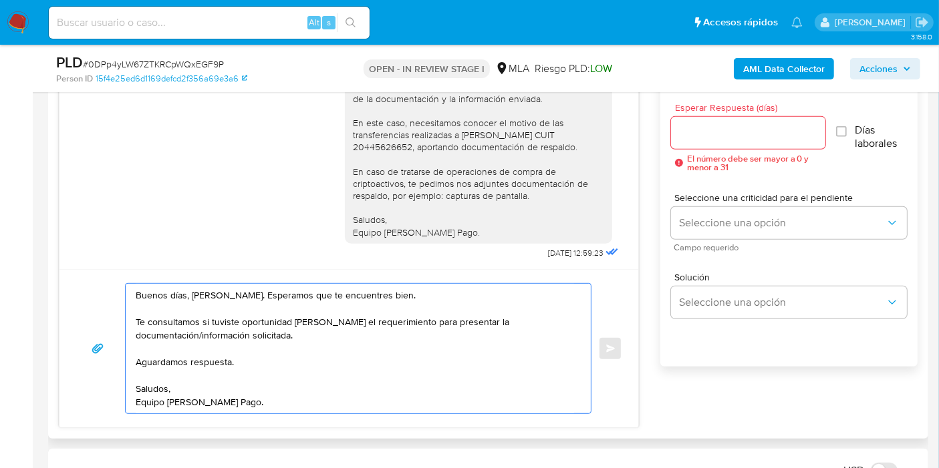
click at [225, 372] on textarea "Buenos días, María Belen. Esperamos que te encuentres bien. Te consultamos si t…" at bounding box center [355, 349] width 438 height 130
drag, startPoint x: 249, startPoint y: 344, endPoint x: 241, endPoint y: 311, distance: 34.2
click at [247, 341] on textarea "Buenos días, María Belen. Esperamos que te encuentres bien. Te consultamos si t…" at bounding box center [355, 349] width 438 height 130
click at [241, 299] on textarea "Buenos días, María Belen. Esperamos que te encuentres bien. Te consultamos si t…" at bounding box center [355, 349] width 438 height 130
click at [228, 297] on textarea "Buenos días, María Belen. Esperamos que te encuentres bien. Te consultamos si t…" at bounding box center [355, 349] width 438 height 130
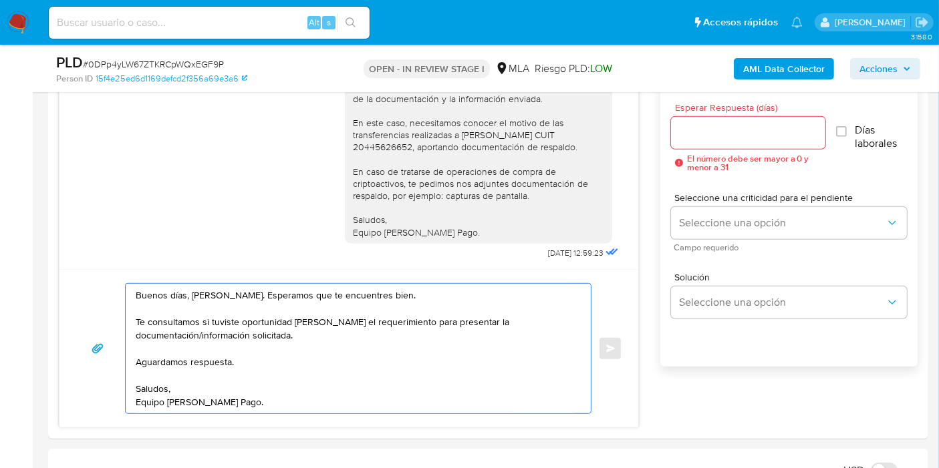
click at [0, 0] on lt-span "Belén" at bounding box center [0, 0] width 0 height 0
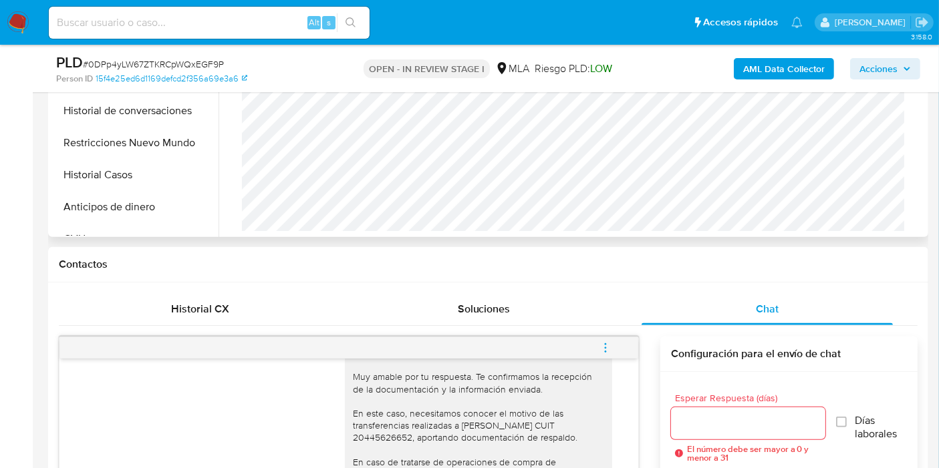
scroll to position [445, 0]
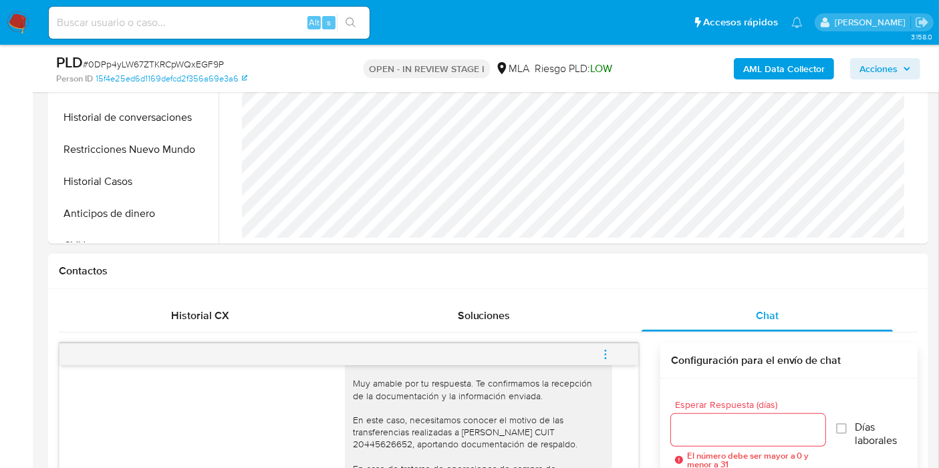
type textarea "Buenos días, María Belén. Esperamos que te encuentres bien. Te consultamos si t…"
click at [690, 414] on div at bounding box center [748, 430] width 154 height 32
click at [702, 436] on input "Esperar Respuesta (días)" at bounding box center [748, 430] width 154 height 17
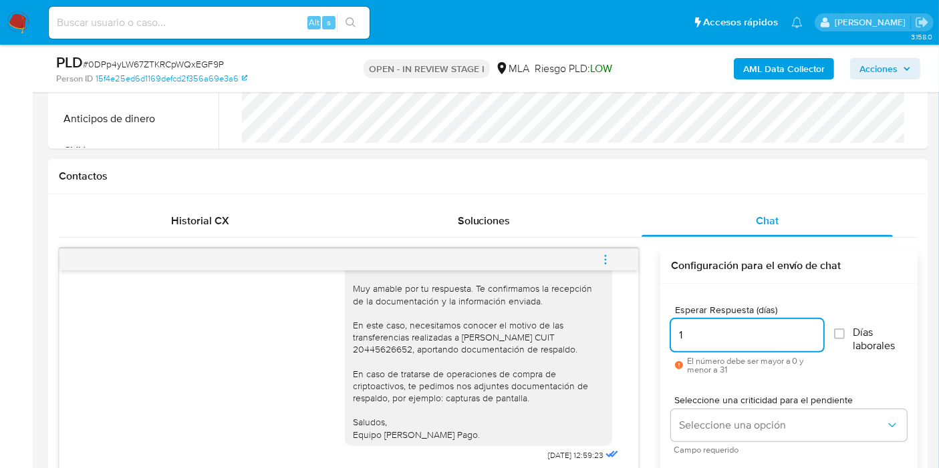
scroll to position [593, 0]
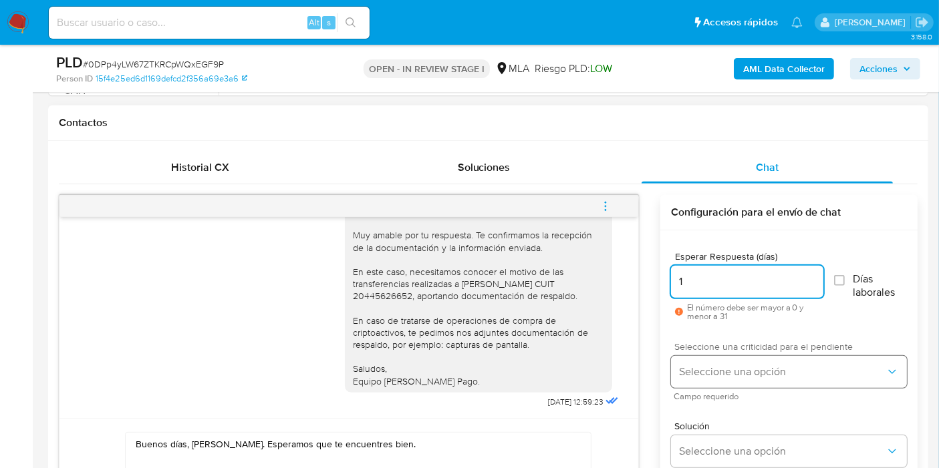
type input "1"
click at [729, 368] on span "Seleccione una opción" at bounding box center [782, 372] width 207 height 13
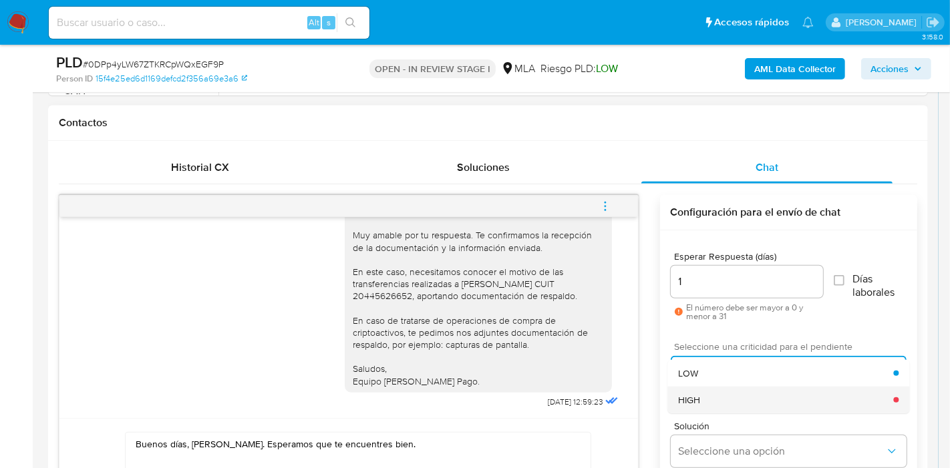
click at [707, 394] on div "HIGH" at bounding box center [785, 400] width 215 height 27
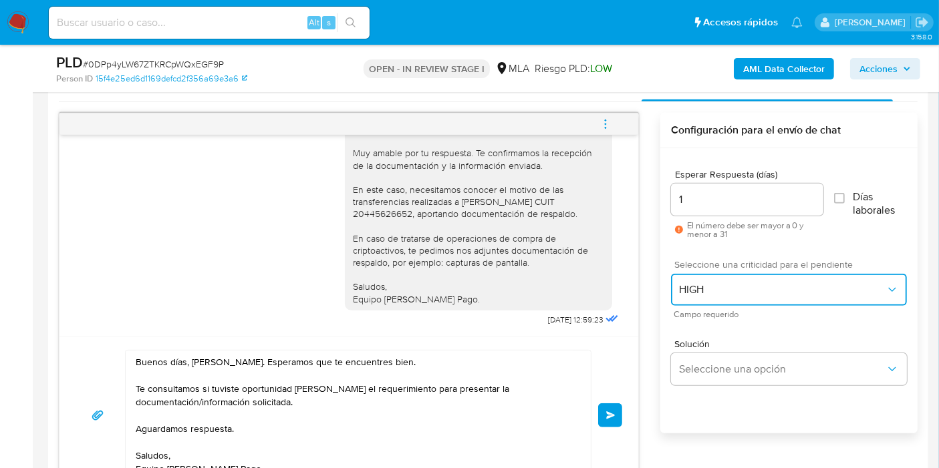
scroll to position [743, 0]
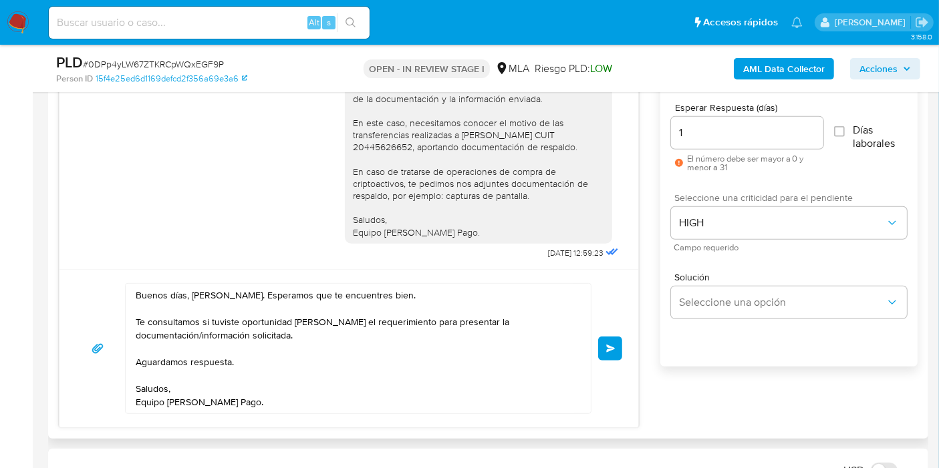
click at [616, 348] on button "Enviar" at bounding box center [610, 349] width 24 height 24
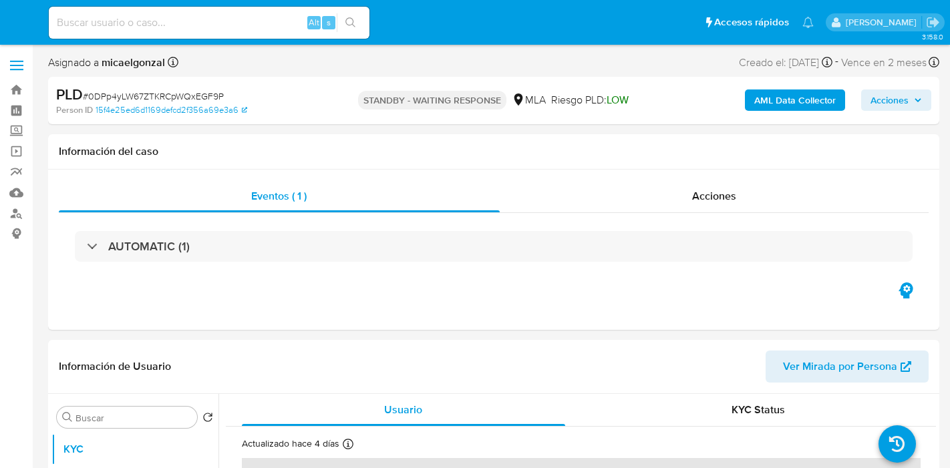
select select "10"
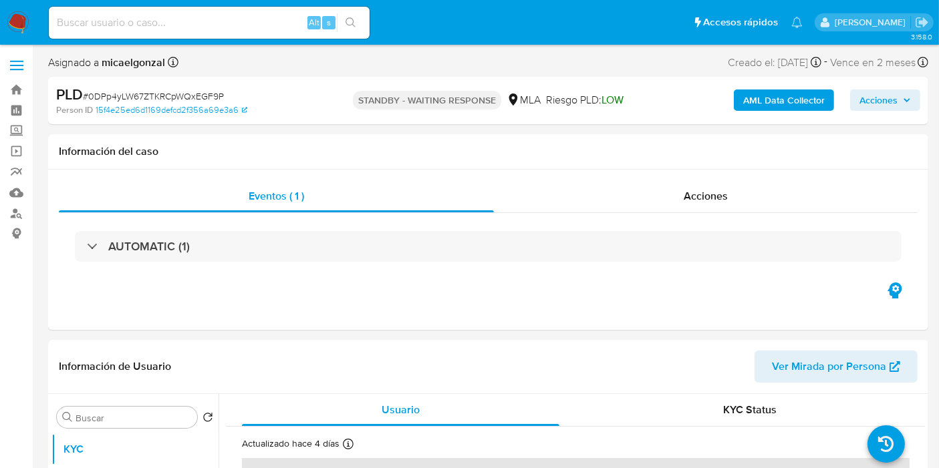
click at [0, 34] on nav "Pausado Ver notificaciones Alt s Accesos rápidos Presiona las siguientes teclas…" at bounding box center [469, 22] width 939 height 45
click at [13, 25] on img at bounding box center [18, 22] width 23 height 23
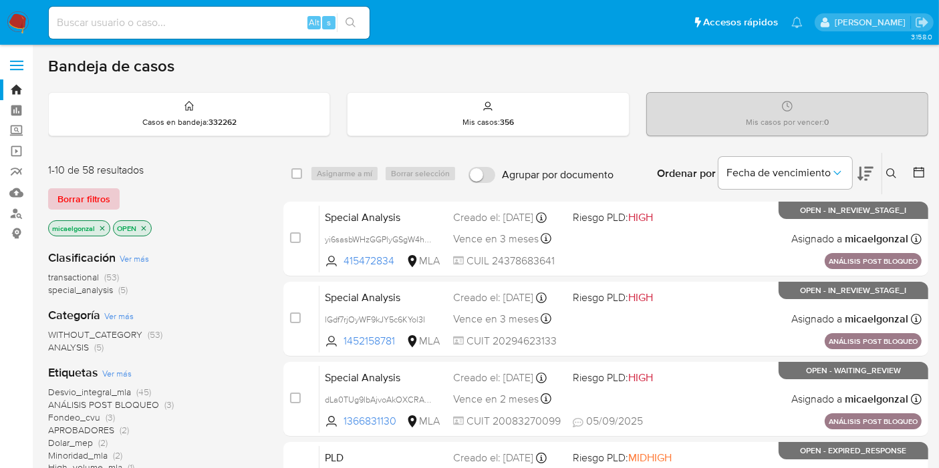
click at [114, 193] on button "Borrar filtros" at bounding box center [84, 198] width 72 height 21
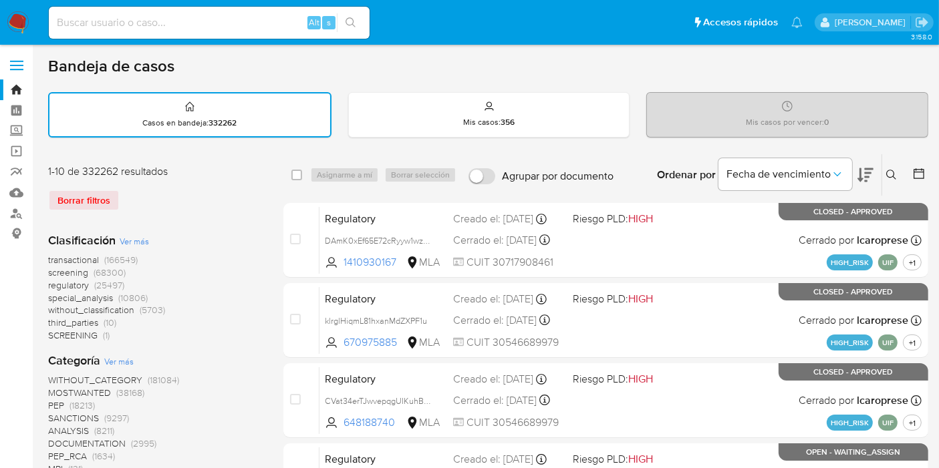
click at [894, 167] on button at bounding box center [893, 175] width 22 height 16
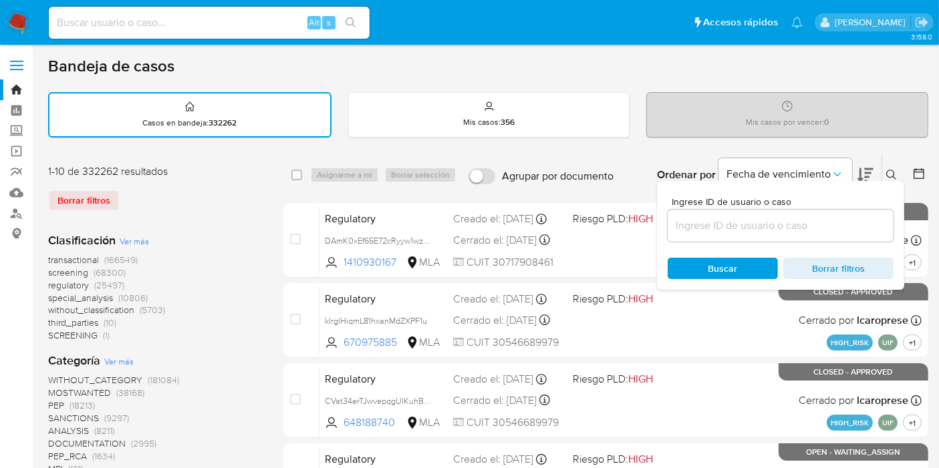
drag, startPoint x: 805, startPoint y: 215, endPoint x: 799, endPoint y: 228, distance: 14.7
click at [802, 224] on div at bounding box center [781, 226] width 226 height 32
click at [799, 229] on input at bounding box center [781, 225] width 226 height 17
paste input "3jHVy5YATfCF5dCiBr3tWnMO"
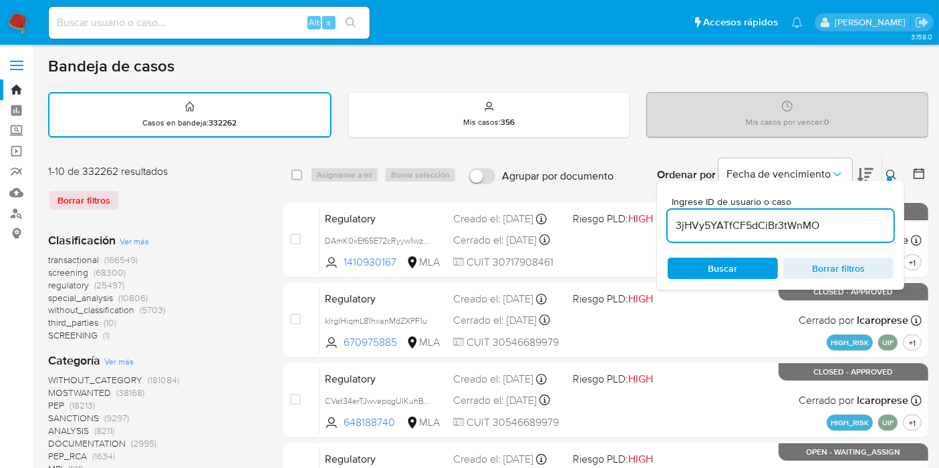
type input "3jHVy5YATfCF5dCiBr3tWnMO"
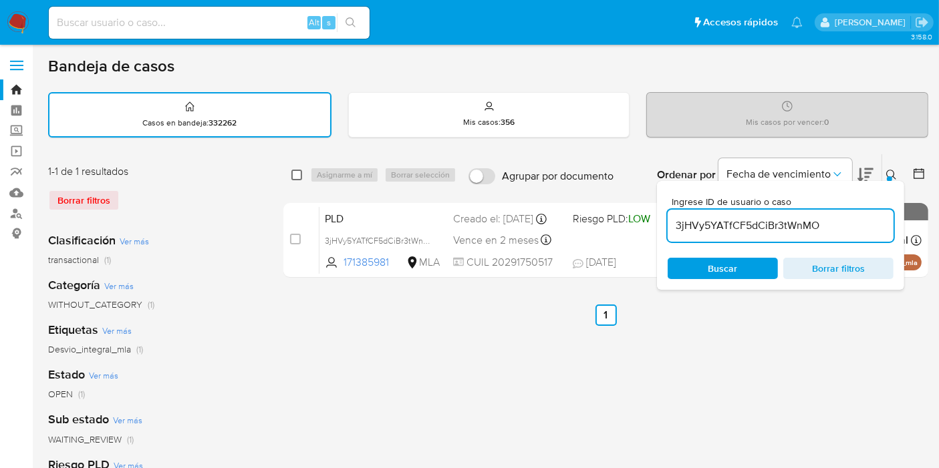
click at [295, 172] on input "checkbox" at bounding box center [296, 175] width 11 height 11
checkbox input "true"
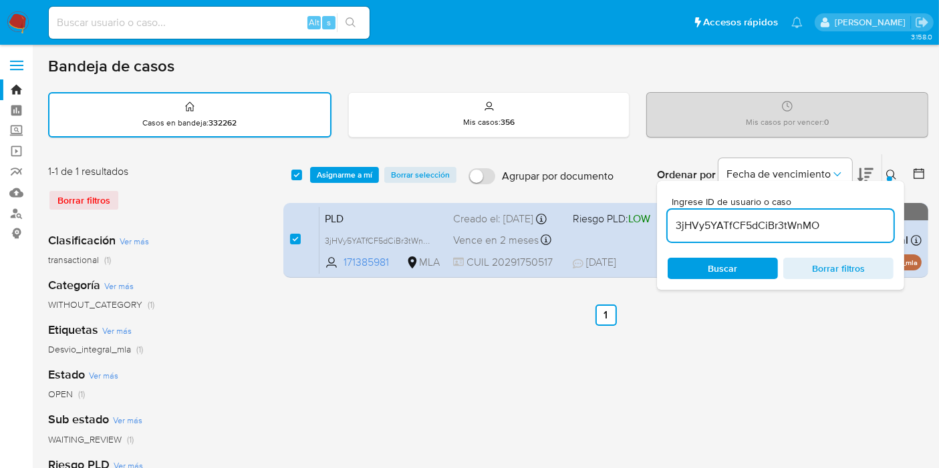
click at [328, 182] on div "select-all-cases-checkbox Asignarme a mí Borrar selección Agrupar por documento…" at bounding box center [605, 174] width 645 height 41
click at [332, 177] on span "Asignarme a mí" at bounding box center [344, 174] width 55 height 13
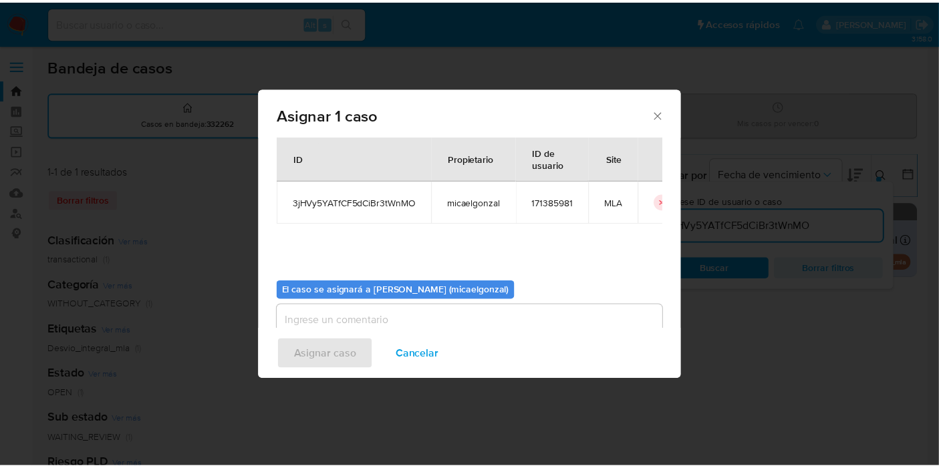
scroll to position [68, 0]
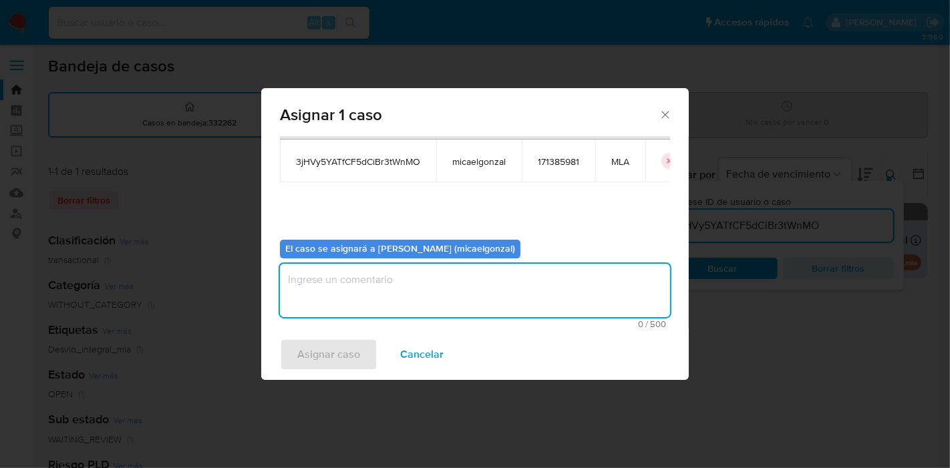
click at [468, 268] on textarea "assign-modal" at bounding box center [475, 290] width 390 height 53
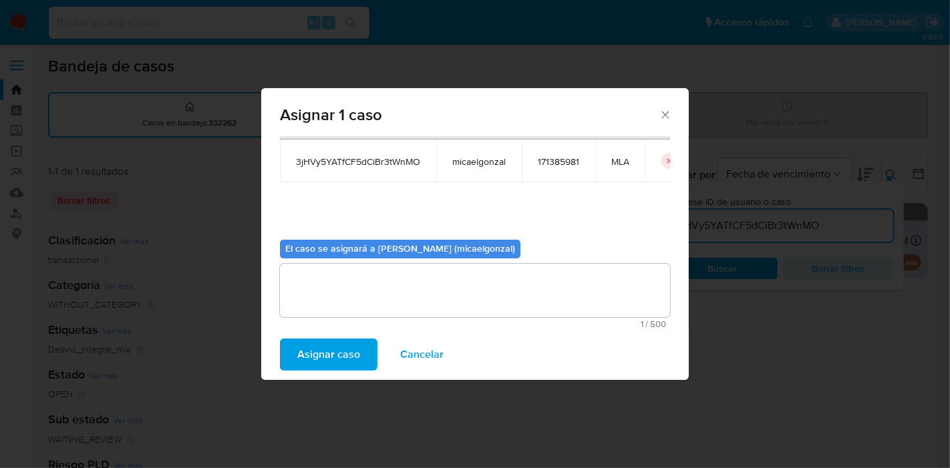
click at [293, 358] on button "Asignar caso" at bounding box center [329, 355] width 98 height 32
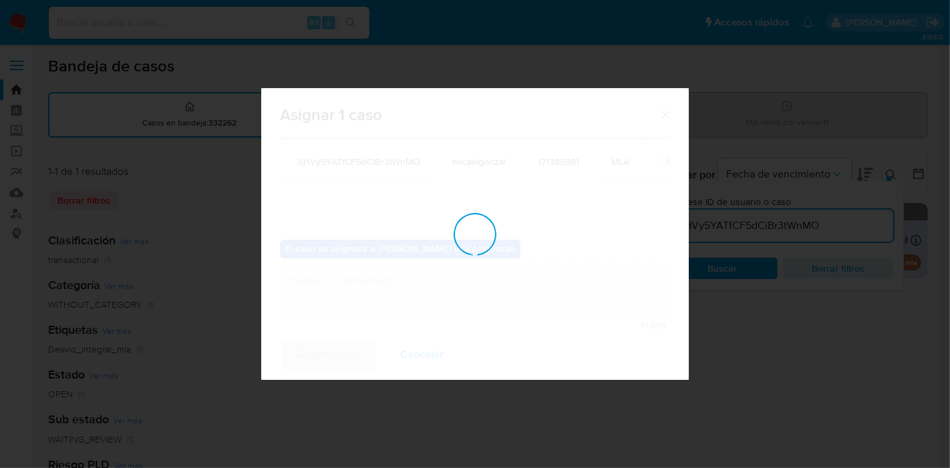
checkbox input "false"
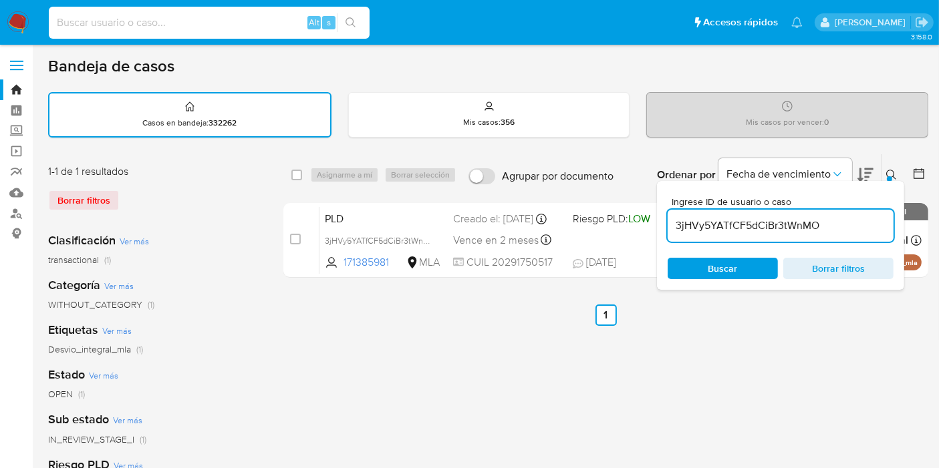
click at [124, 18] on input at bounding box center [209, 22] width 321 height 17
paste input "3jHVy5YATfCF5dCiBr3tWnMO"
type input "3jHVy5YATfCF5dCiBr3tWnMO"
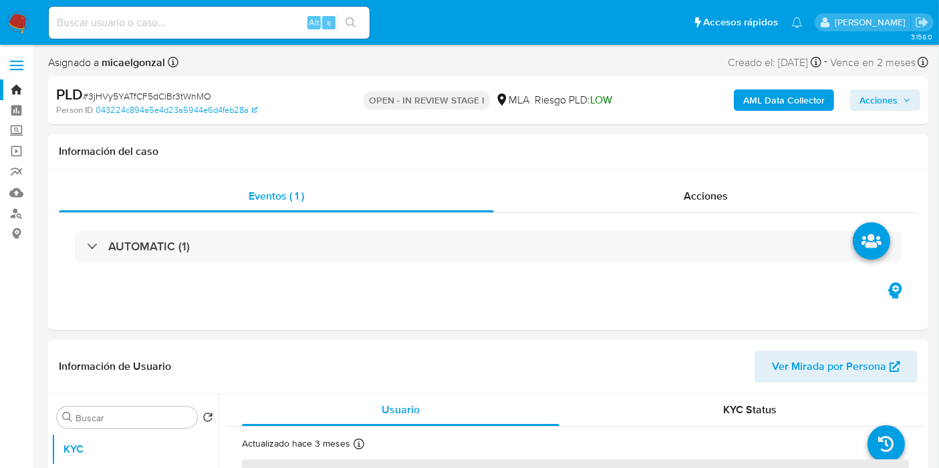
select select "10"
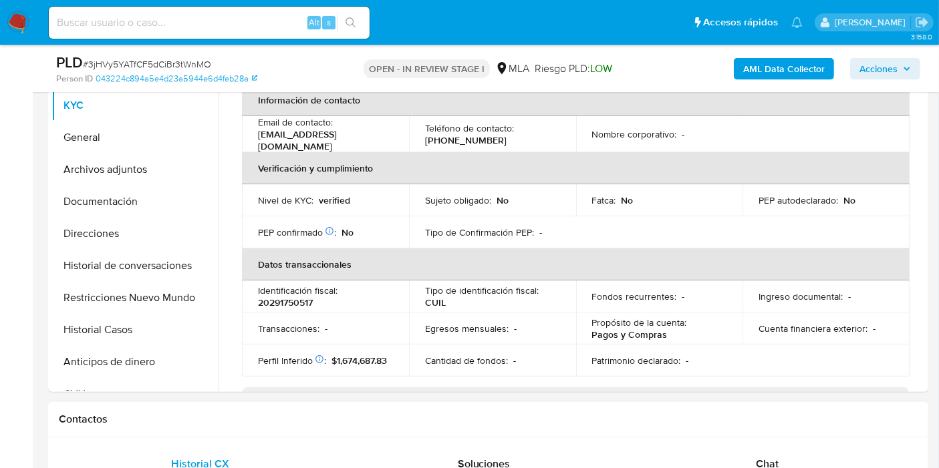
scroll to position [223, 0]
click at [811, 461] on div "Chat" at bounding box center [767, 464] width 251 height 32
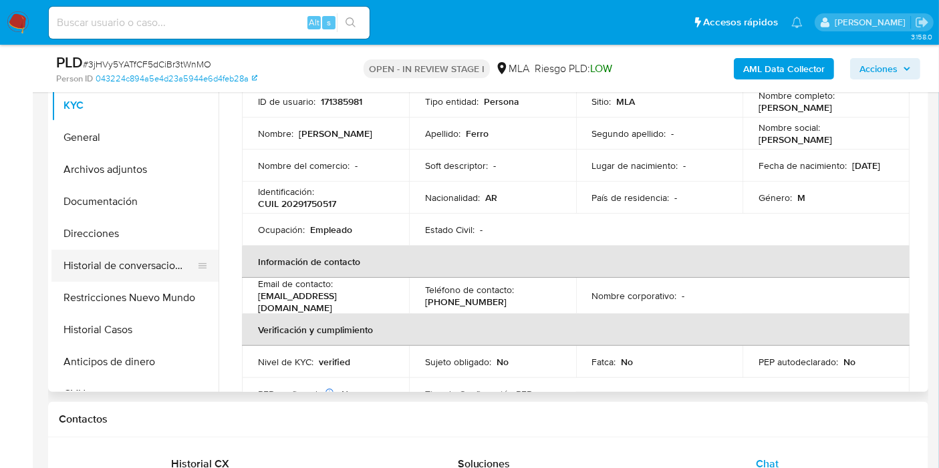
scroll to position [0, 0]
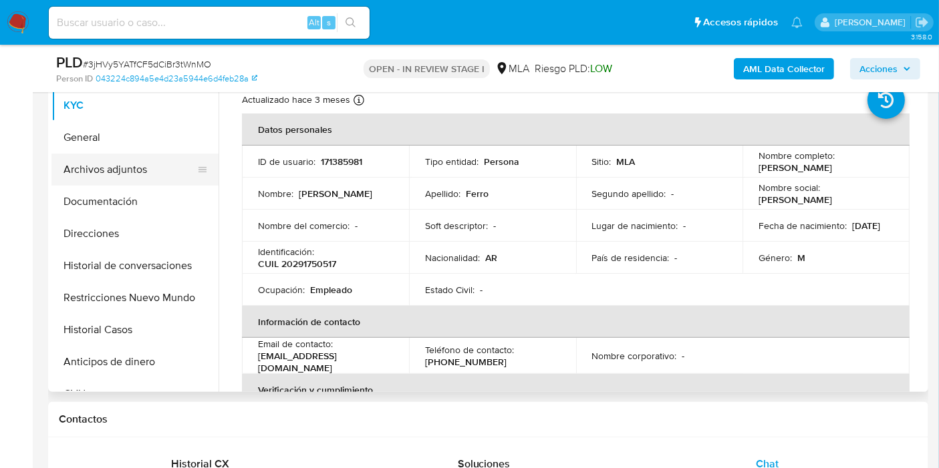
click at [110, 154] on button "Archivos adjuntos" at bounding box center [129, 170] width 156 height 32
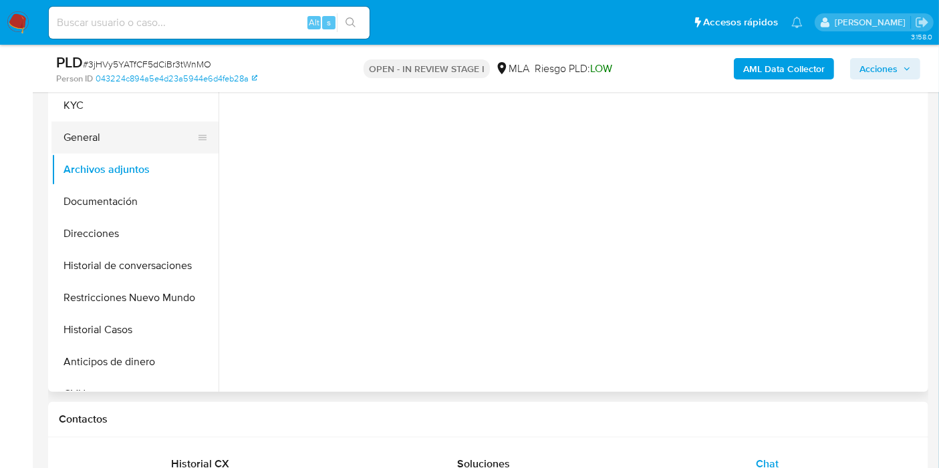
click at [142, 132] on button "General" at bounding box center [129, 138] width 156 height 32
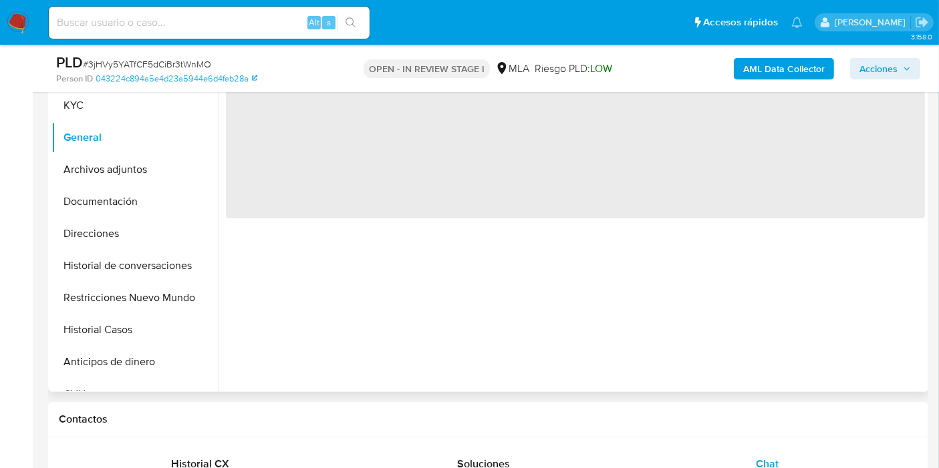
scroll to position [148, 0]
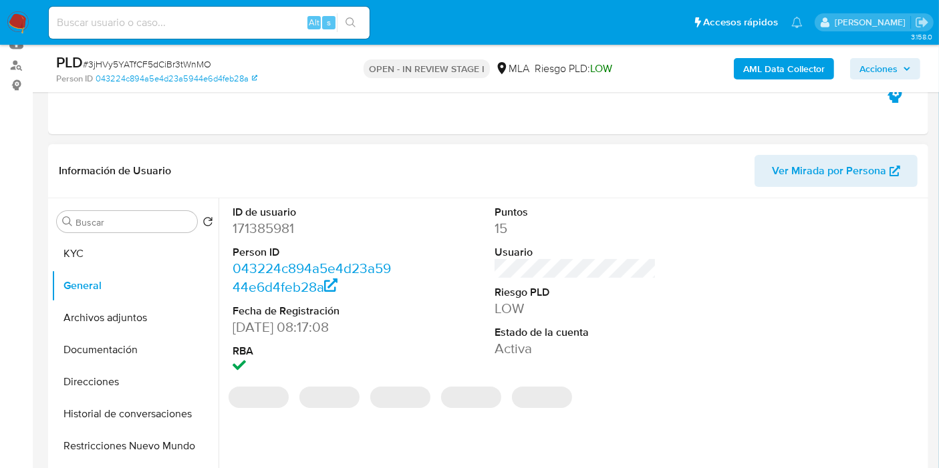
click at [275, 219] on dd "171385981" at bounding box center [314, 228] width 162 height 19
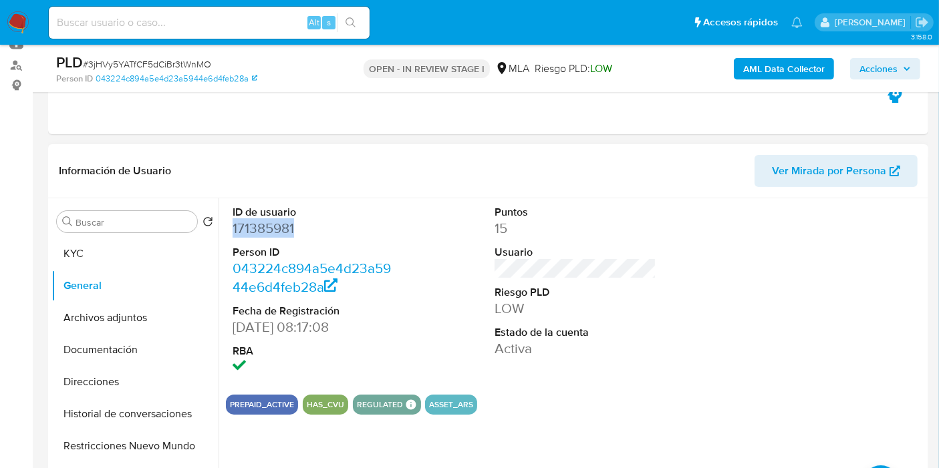
copy dd "171385981"
click at [78, 353] on button "Documentación" at bounding box center [129, 350] width 156 height 32
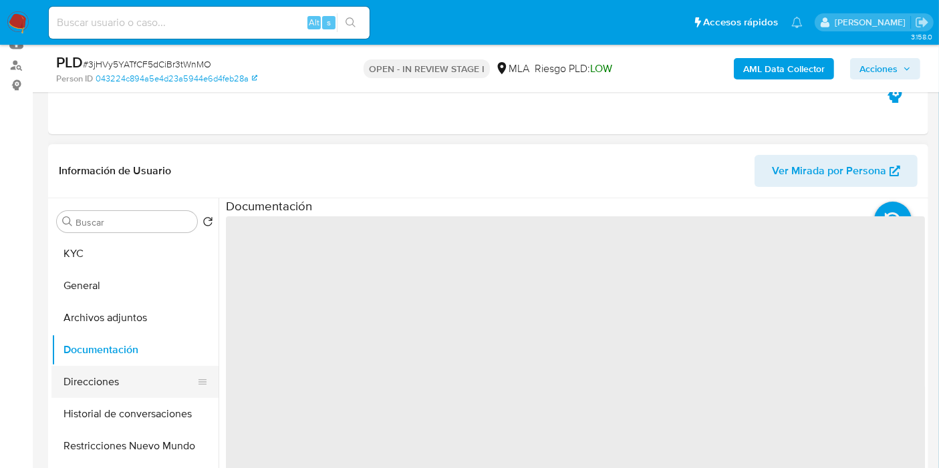
click at [80, 373] on button "Direcciones" at bounding box center [129, 382] width 156 height 32
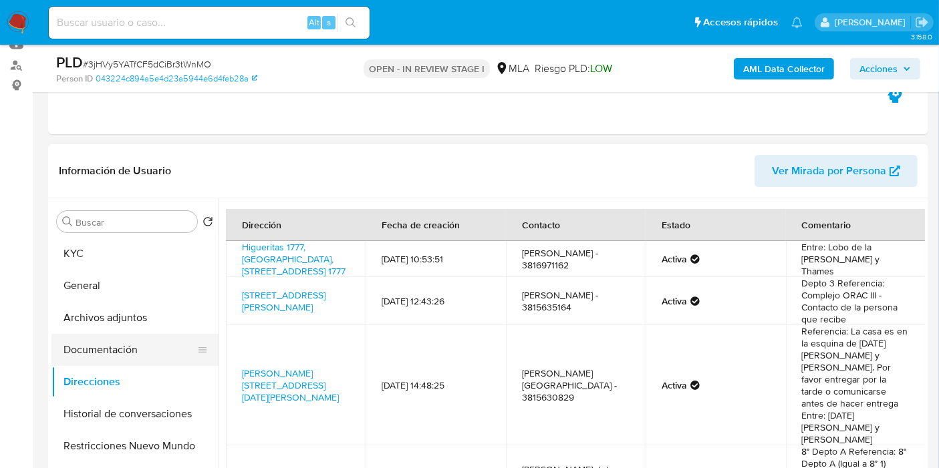
click at [78, 346] on button "Documentación" at bounding box center [129, 350] width 156 height 32
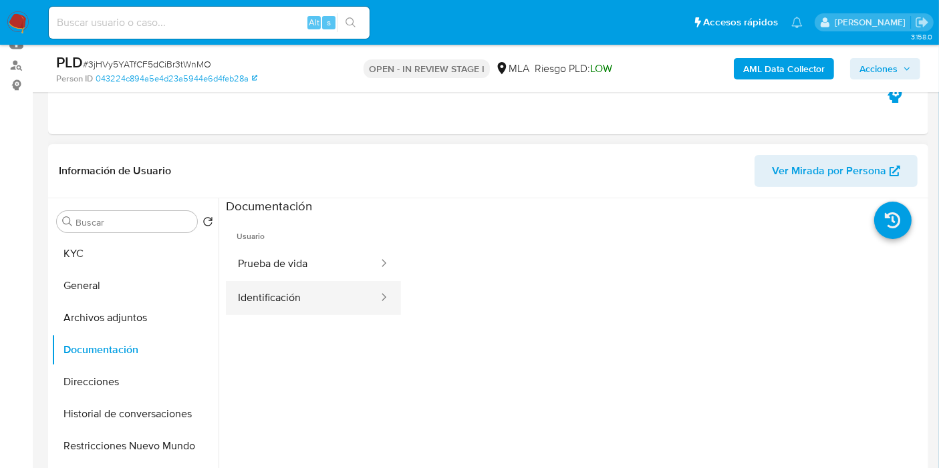
click at [297, 293] on button "Identificación" at bounding box center [303, 298] width 154 height 34
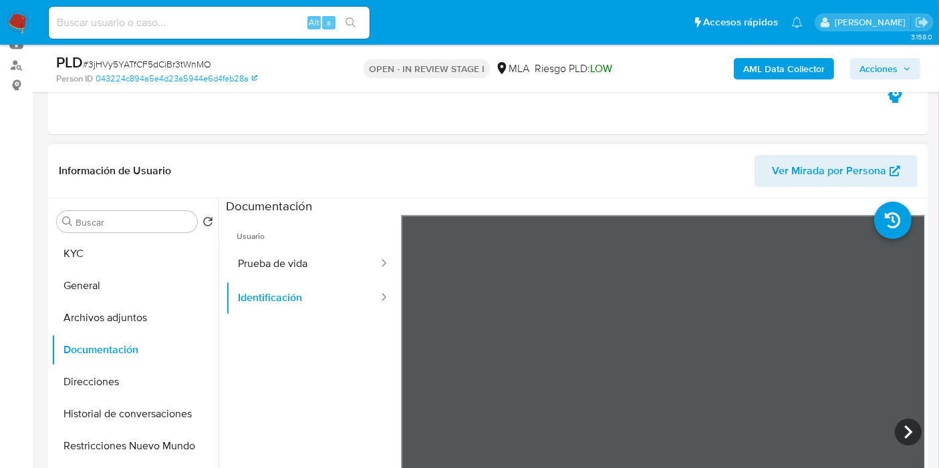
scroll to position [22, 0]
click at [916, 431] on icon at bounding box center [908, 432] width 27 height 27
click at [426, 430] on icon at bounding box center [417, 432] width 27 height 27
click at [370, 279] on div at bounding box center [379, 264] width 21 height 34
click at [377, 264] on icon at bounding box center [383, 263] width 13 height 13
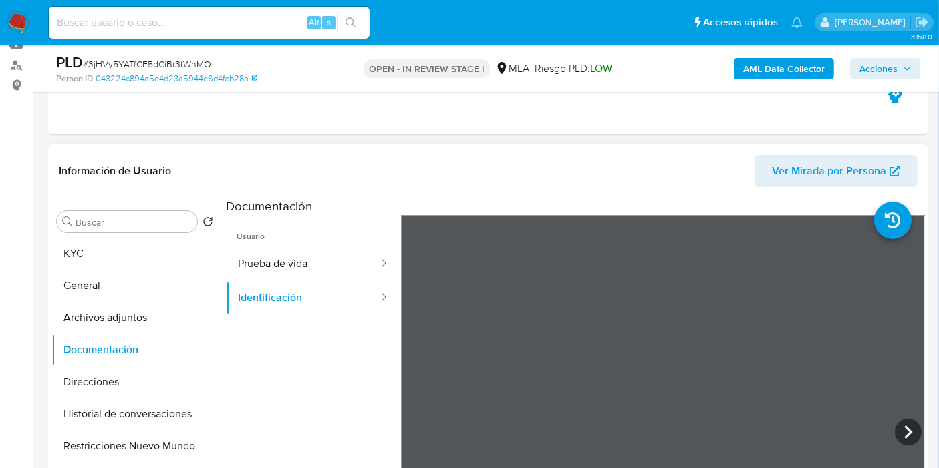
click at [319, 317] on ul "Usuario Prueba de vida Identificación" at bounding box center [313, 407] width 175 height 385
click at [905, 426] on icon at bounding box center [908, 432] width 27 height 27
click at [412, 426] on icon at bounding box center [417, 432] width 27 height 27
click at [382, 404] on div "Usuario Prueba de vida Identificación" at bounding box center [575, 429] width 699 height 428
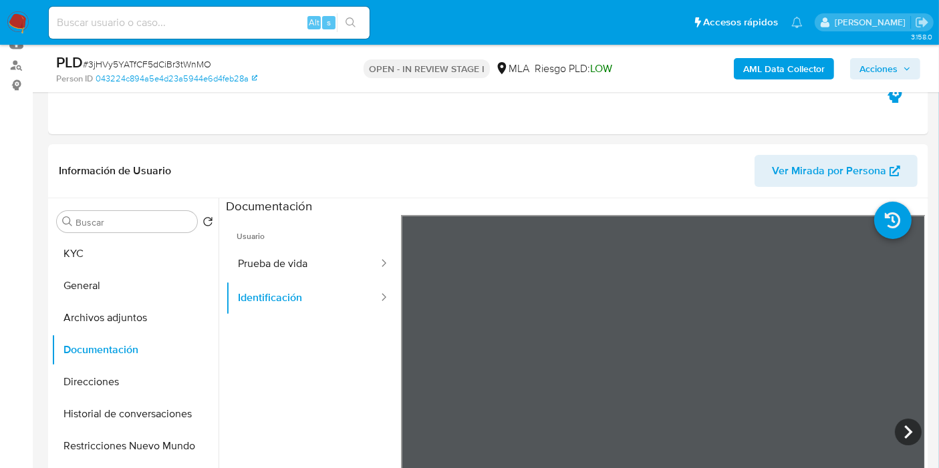
click at [140, 259] on button "KYC" at bounding box center [129, 254] width 156 height 32
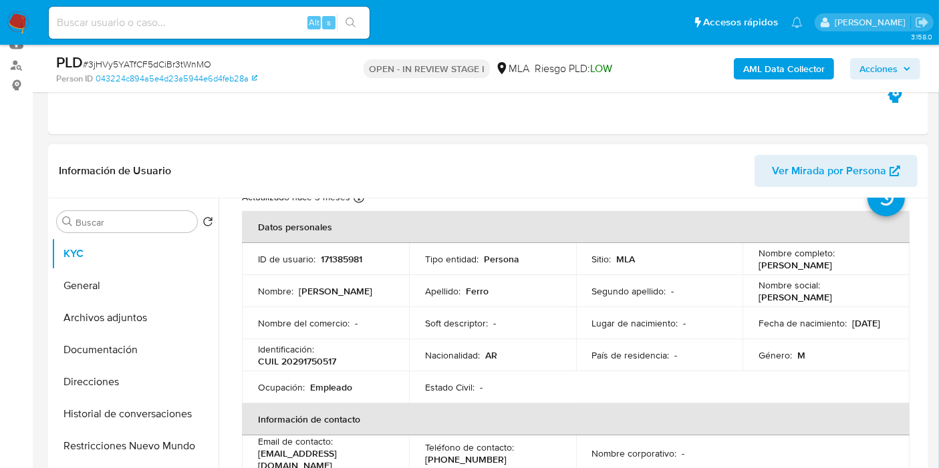
scroll to position [74, 0]
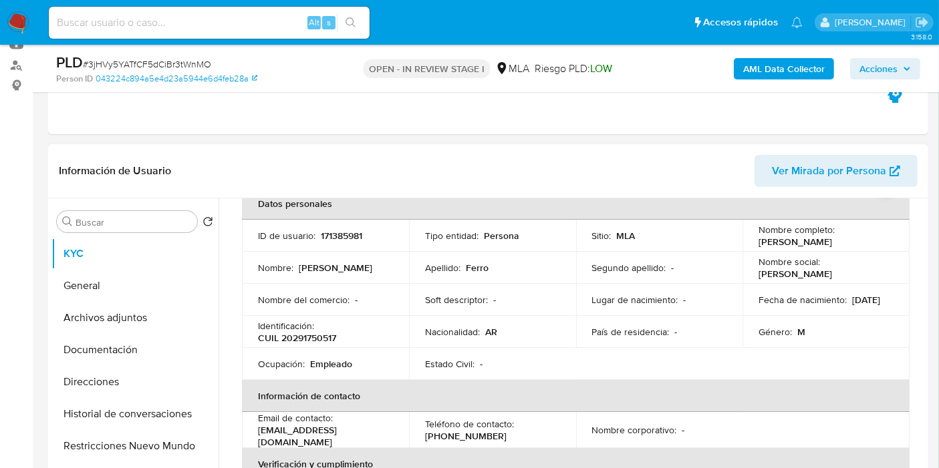
click at [315, 342] on p "CUIL 20291750517" at bounding box center [297, 338] width 78 height 12
copy p "20291750517"
click at [170, 22] on input at bounding box center [209, 22] width 321 height 17
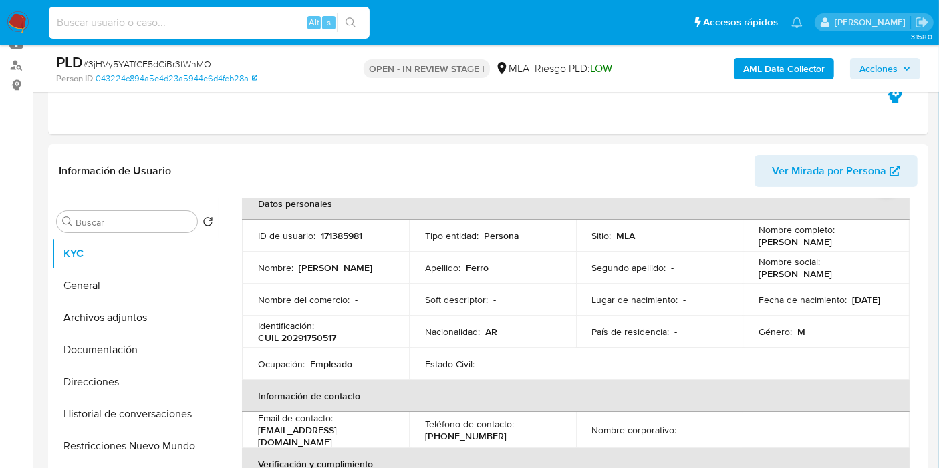
paste input "SHs1TM0IBHPSP1Ei8xgtQ9kV"
type input "SHs1TM0IBHPSP1Ei8xgtQ9kV"
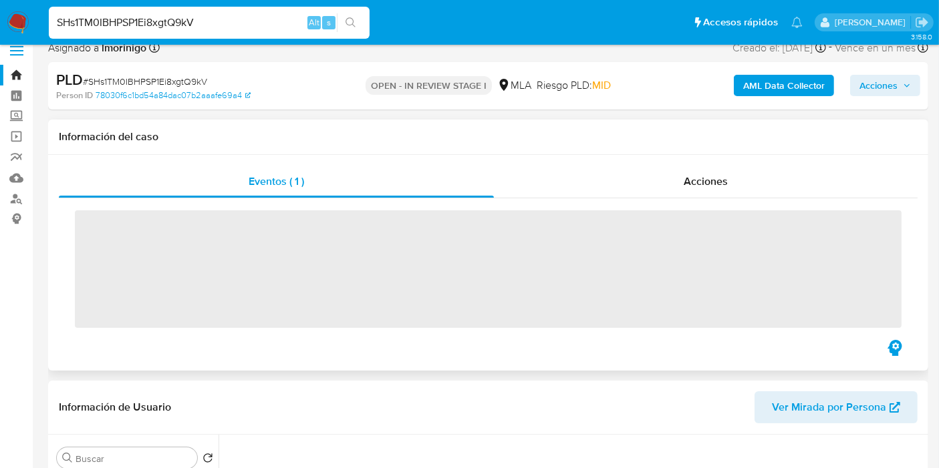
scroll to position [371, 0]
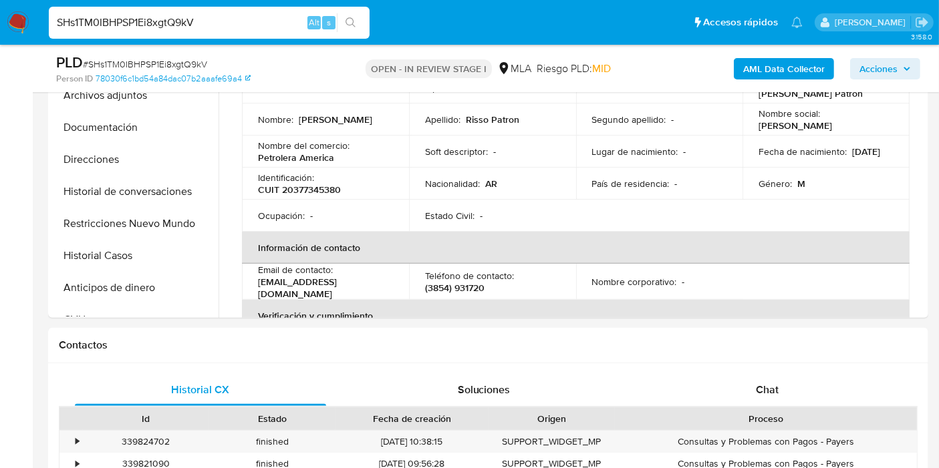
click at [14, 26] on img at bounding box center [18, 22] width 23 height 23
select select "10"
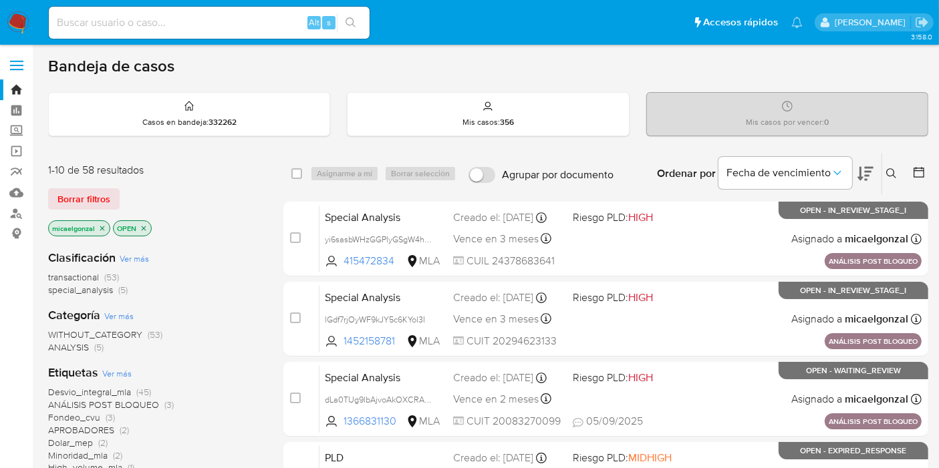
click at [132, 27] on input at bounding box center [209, 22] width 321 height 17
paste input "Iq0WuXAyYMtcUfMwyRrmgbof"
type input "Iq0WuXAyYMtcUfMwyRrmgbof"
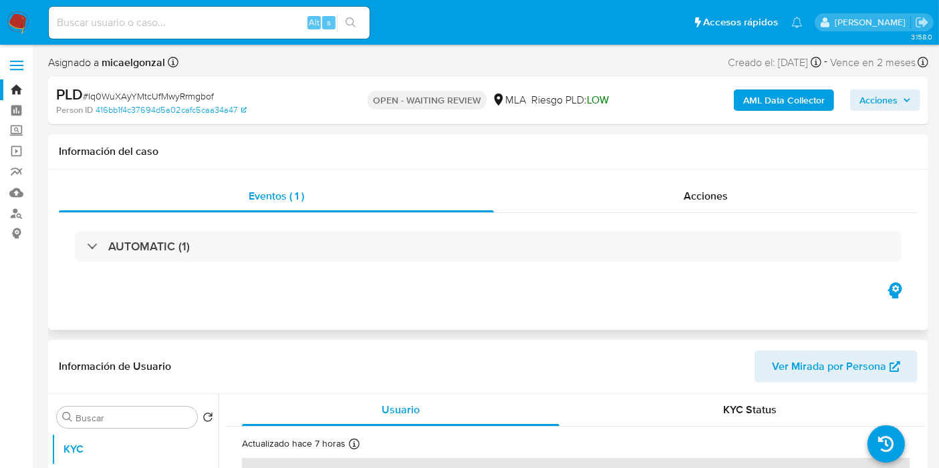
select select "10"
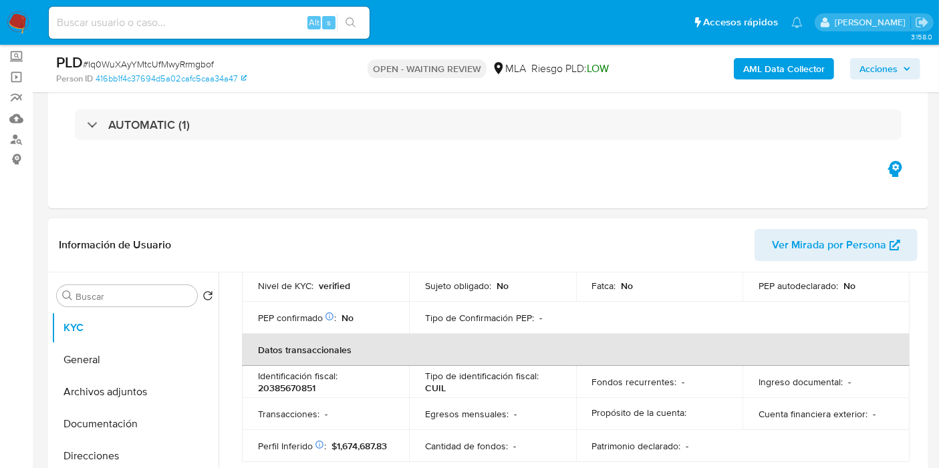
scroll to position [715, 0]
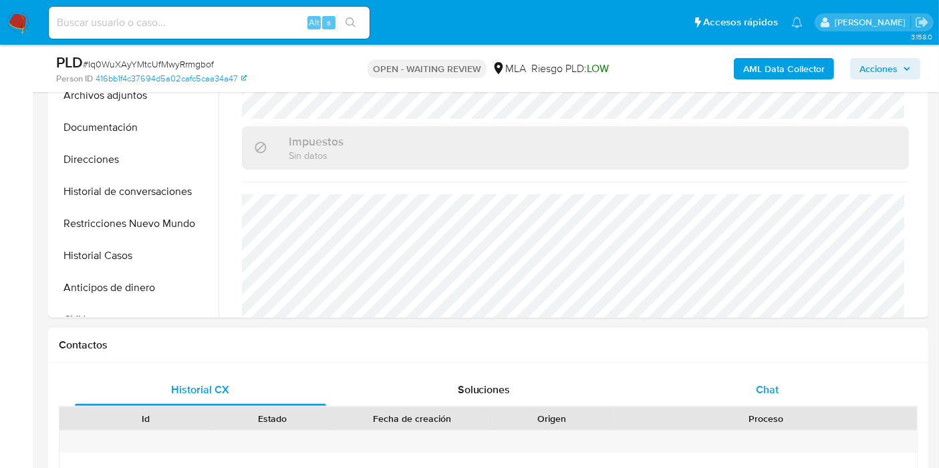
click at [771, 392] on span "Chat" at bounding box center [767, 389] width 23 height 15
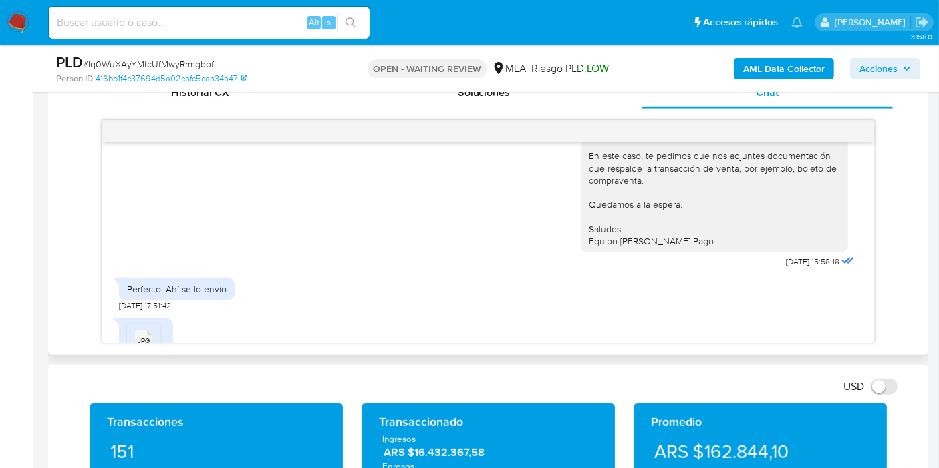
scroll to position [658, 0]
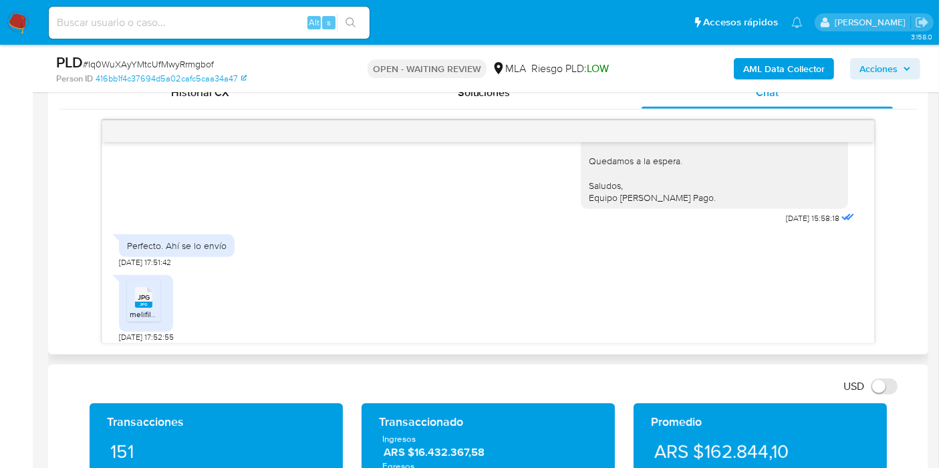
click at [158, 281] on li "JPG JPG melifile1369520366971660583.jpg" at bounding box center [143, 301] width 33 height 41
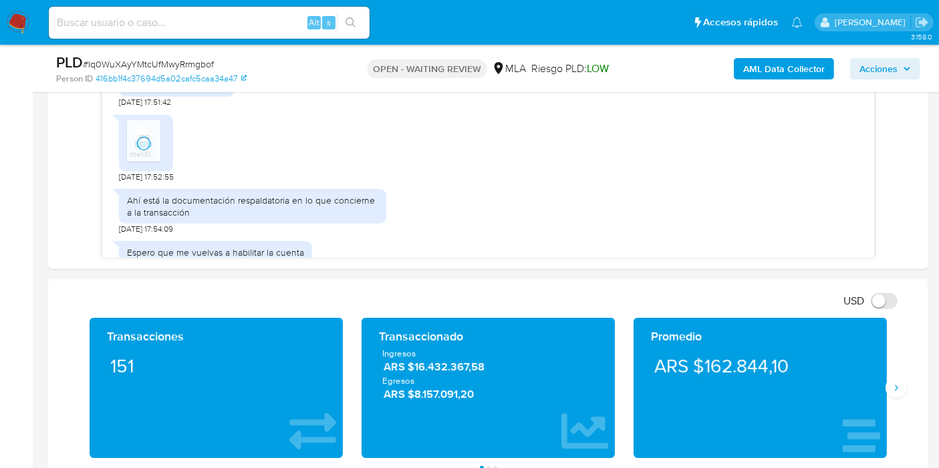
scroll to position [817, 0]
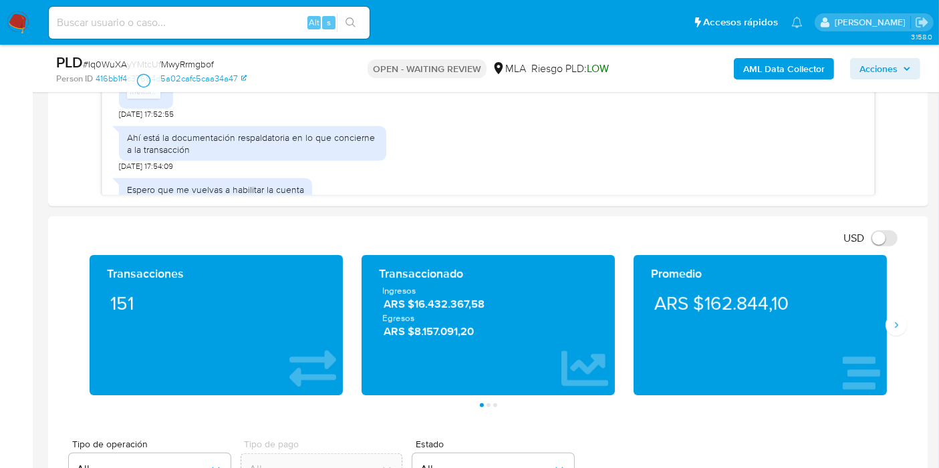
click at [200, 68] on span "# Iq0WuXAyYMtcUfMwyRrmgbof" at bounding box center [148, 63] width 131 height 13
copy span "Iq0WuXAyYMtcUfMwyRrmgbof"
click at [11, 19] on img at bounding box center [18, 22] width 23 height 23
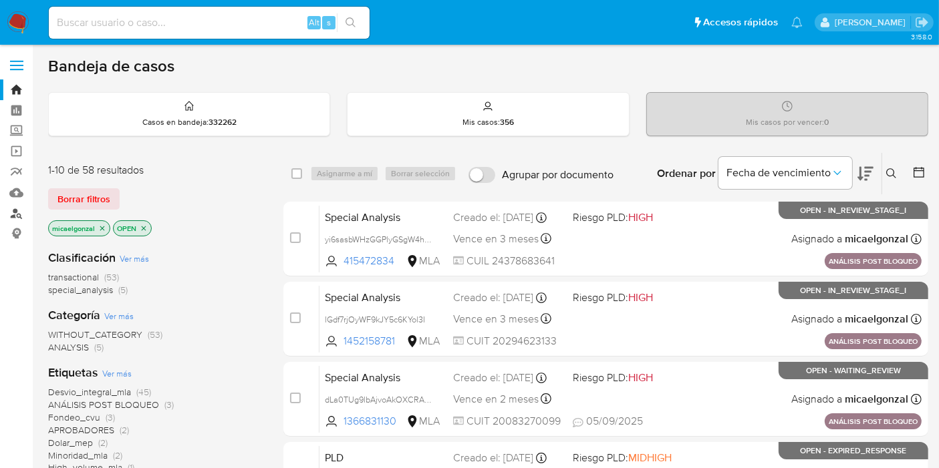
click at [13, 219] on link "Buscador de personas" at bounding box center [79, 213] width 159 height 21
click at [86, 197] on span "Borrar filtros" at bounding box center [83, 199] width 53 height 19
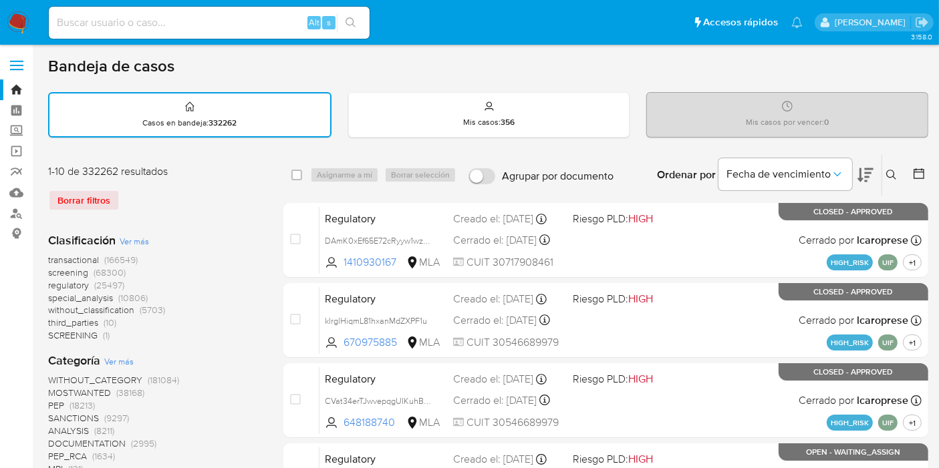
click at [899, 178] on button at bounding box center [893, 175] width 22 height 16
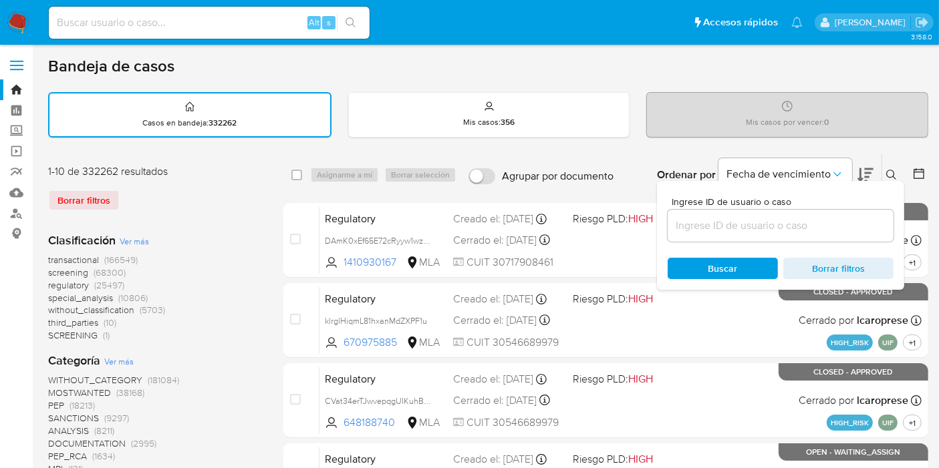
drag, startPoint x: 758, startPoint y: 234, endPoint x: 755, endPoint y: 227, distance: 7.8
click at [756, 233] on div at bounding box center [781, 226] width 226 height 32
click at [755, 224] on input at bounding box center [781, 225] width 226 height 17
paste input "Iq0WuXAyYMtcUfMwyRrmgbof"
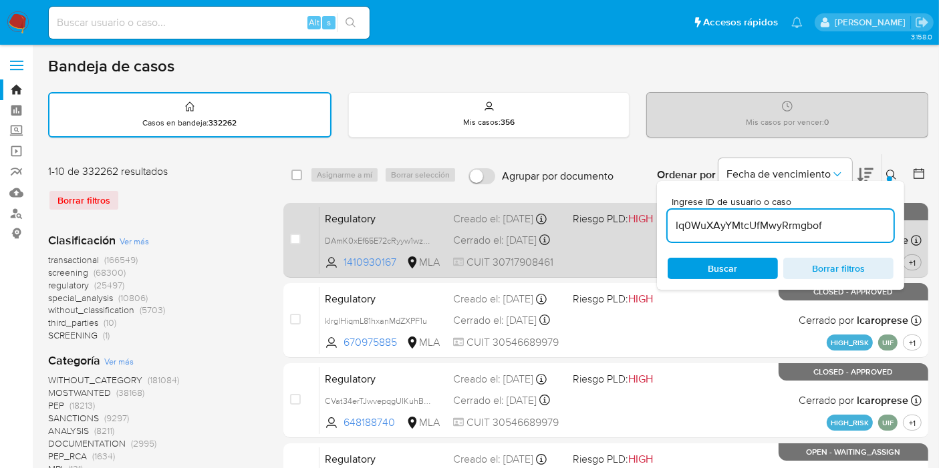
type input "Iq0WuXAyYMtcUfMwyRrmgbof"
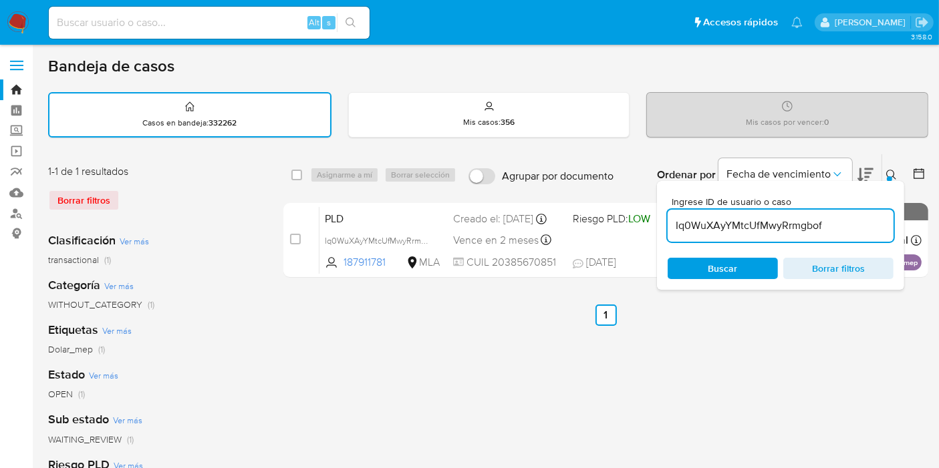
click at [299, 184] on div "select-all-cases-checkbox Asignarme a mí Borrar selección Agrupar por documento…" at bounding box center [605, 174] width 645 height 41
click at [296, 172] on input "checkbox" at bounding box center [296, 175] width 11 height 11
checkbox input "true"
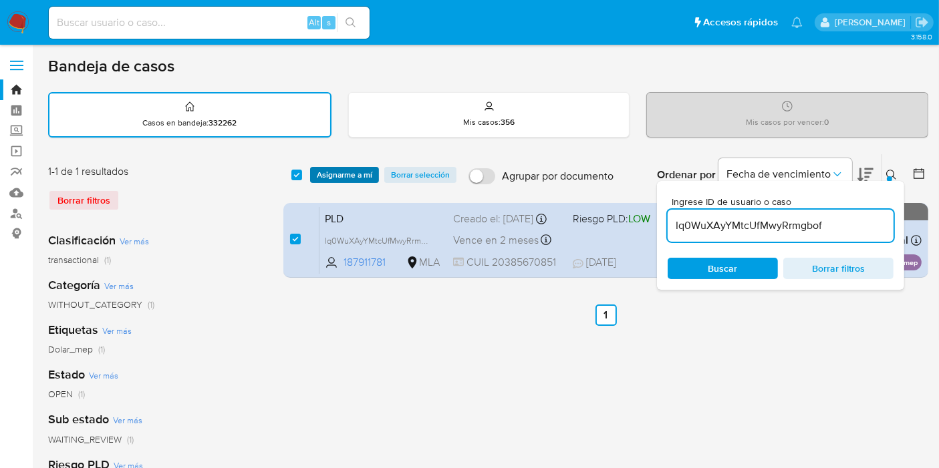
click at [325, 168] on span "Asignarme a mí" at bounding box center [344, 174] width 55 height 13
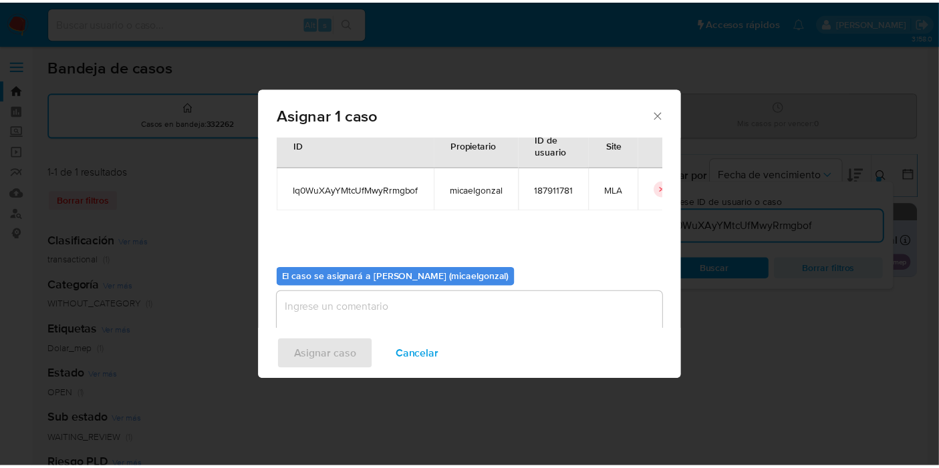
scroll to position [68, 0]
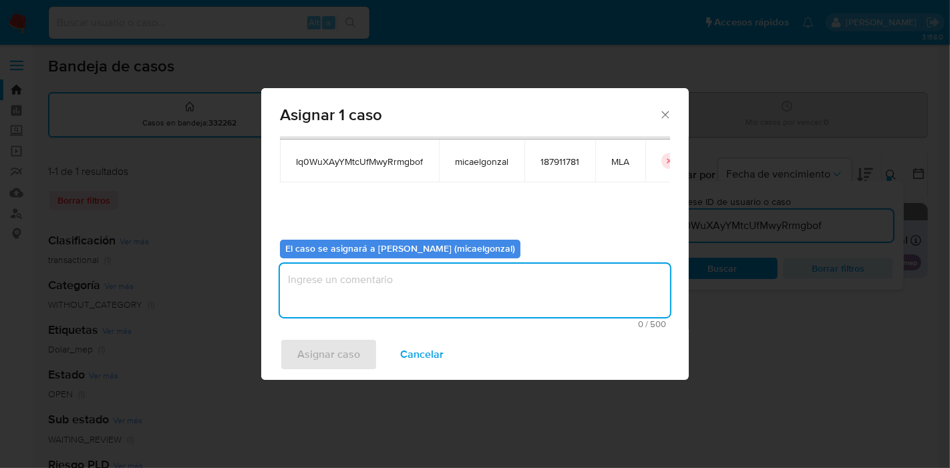
click at [372, 286] on textarea "assign-modal" at bounding box center [475, 290] width 390 height 53
click at [326, 356] on span "Asignar caso" at bounding box center [328, 354] width 63 height 29
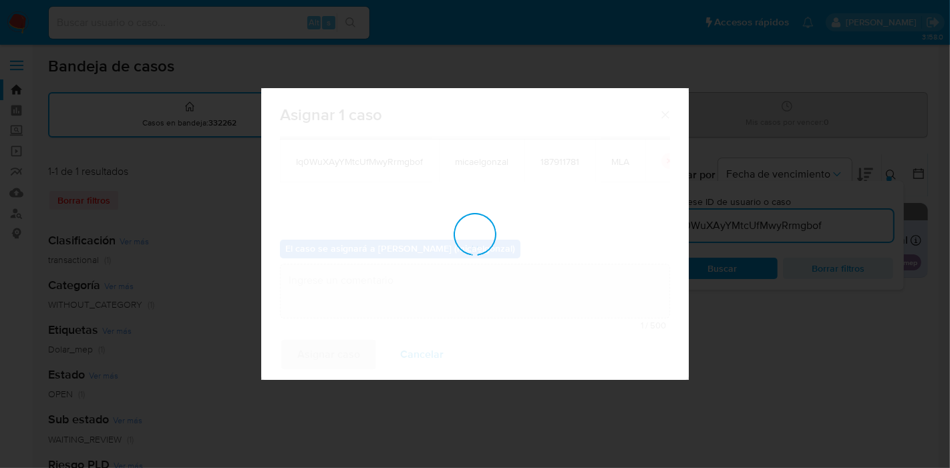
checkbox input "false"
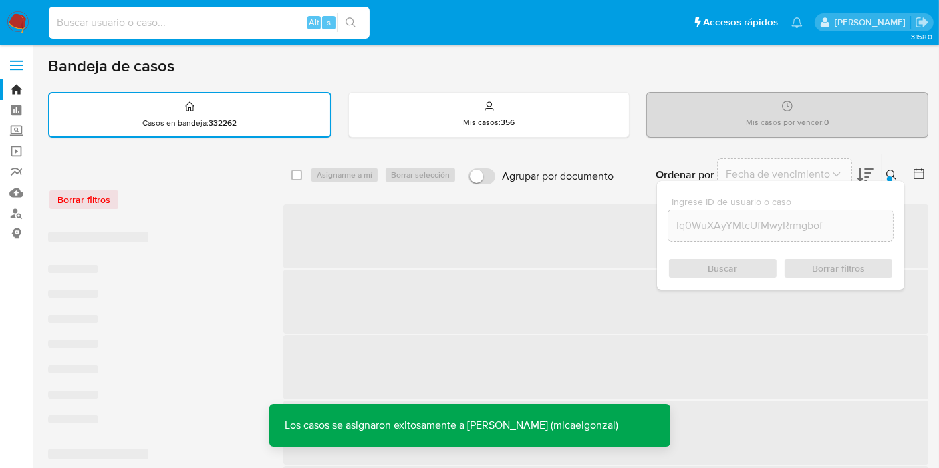
click at [246, 27] on input at bounding box center [209, 22] width 321 height 17
paste input "Iq0WuXAyYMtcUfMwyRrmgbof"
type input "Iq0WuXAyYMtcUfMwyRrmgbof"
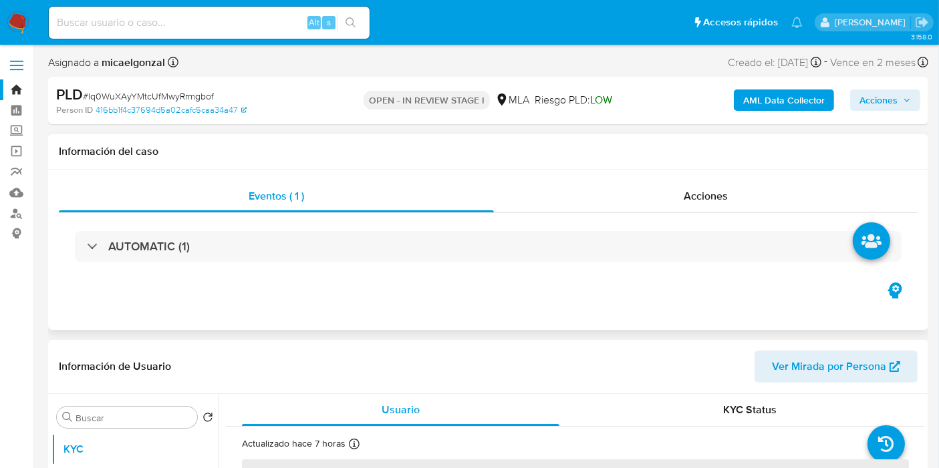
select select "10"
click at [477, 311] on div "Eventos ( 1 ) Acciones AUTOMATIC (1)" at bounding box center [488, 250] width 880 height 160
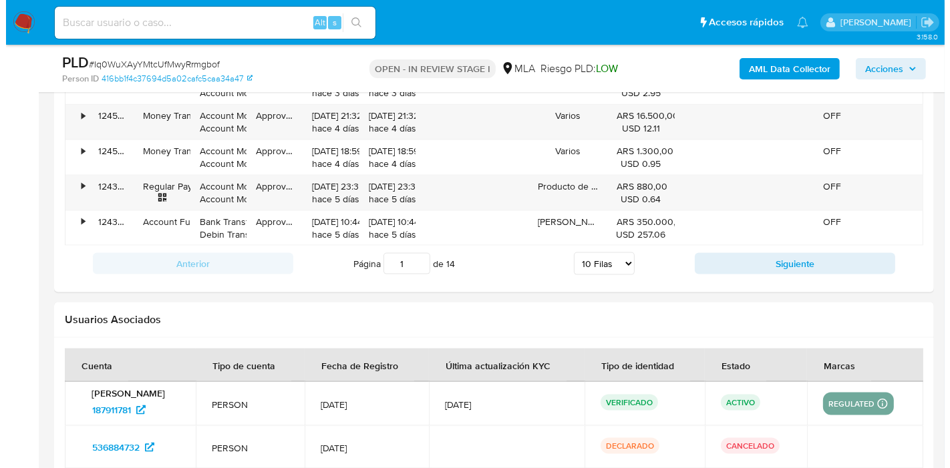
scroll to position [2153, 0]
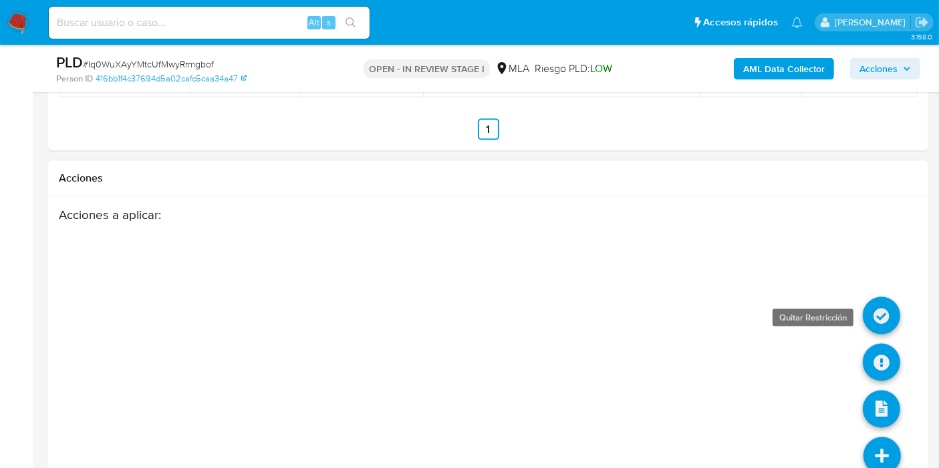
click at [890, 324] on icon at bounding box center [881, 315] width 37 height 37
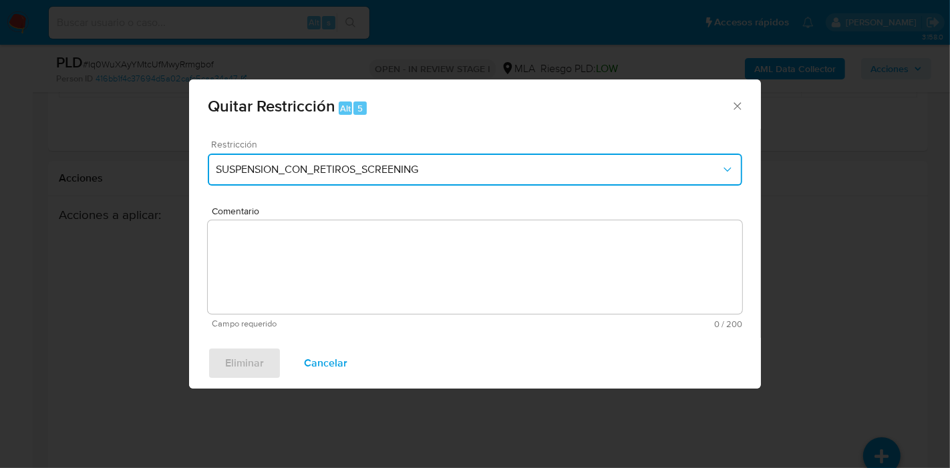
click at [389, 157] on button "SUSPENSION_CON_RETIROS_SCREENING" at bounding box center [475, 170] width 535 height 32
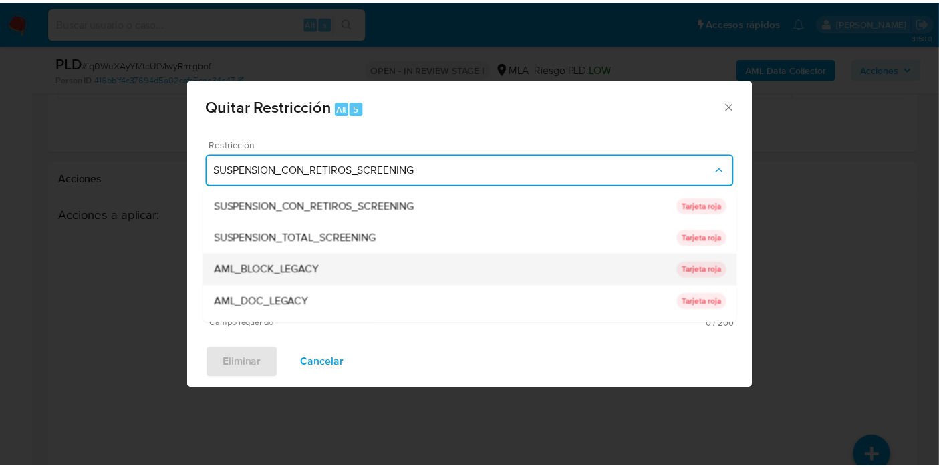
scroll to position [283, 0]
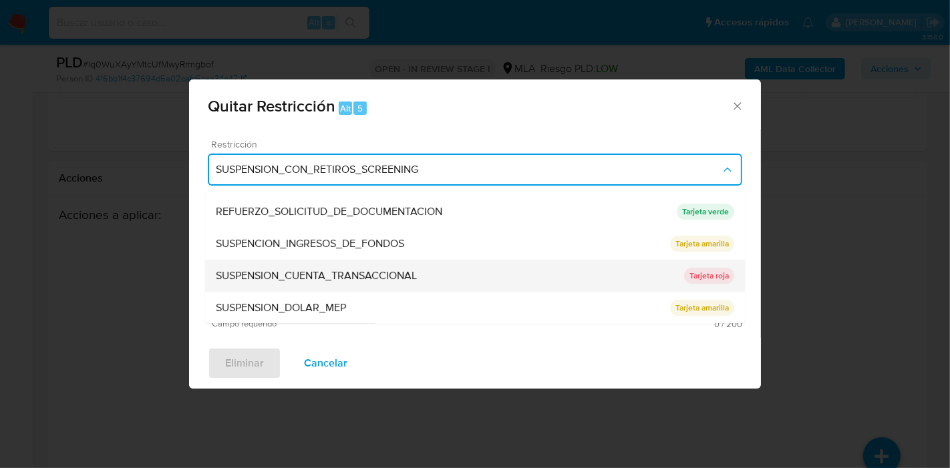
click at [387, 264] on div "SUSPENSION_CUENTA_TRANSACCIONAL" at bounding box center [450, 276] width 468 height 32
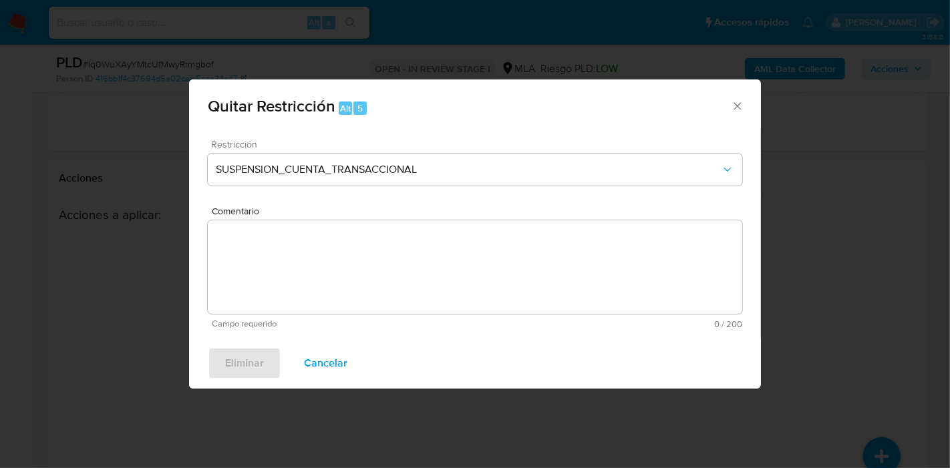
click at [399, 289] on textarea "Comentario" at bounding box center [475, 268] width 535 height 94
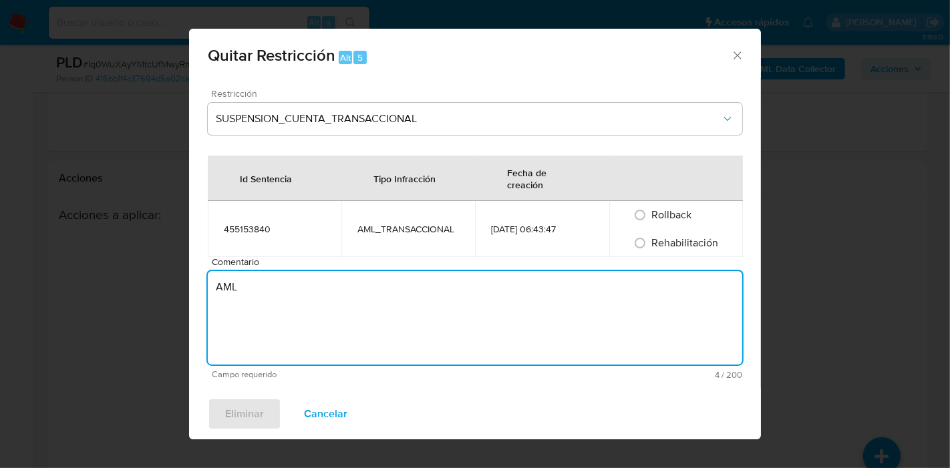
type textarea "AML"
click at [692, 245] on span "Rehabilitación" at bounding box center [685, 242] width 67 height 15
click at [651, 245] on input "Rehabilitación" at bounding box center [640, 243] width 21 height 21
radio input "true"
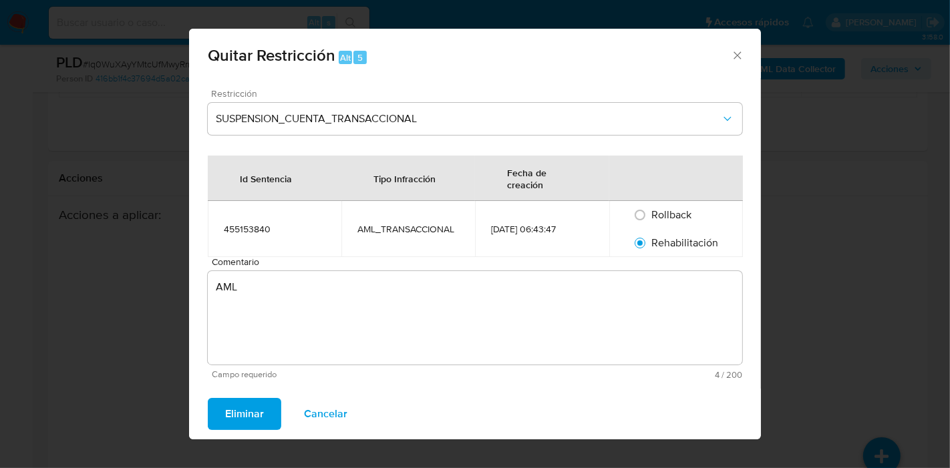
click at [267, 413] on button "Eliminar" at bounding box center [245, 414] width 74 height 32
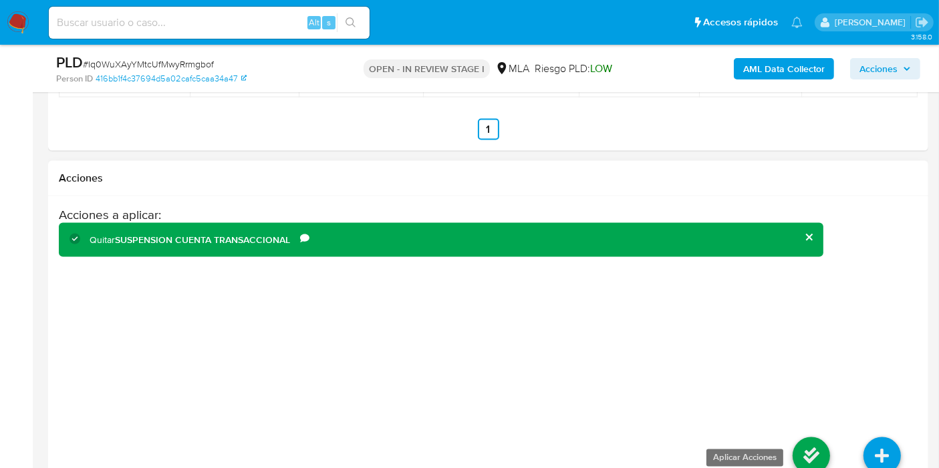
click at [811, 446] on icon at bounding box center [811, 456] width 37 height 37
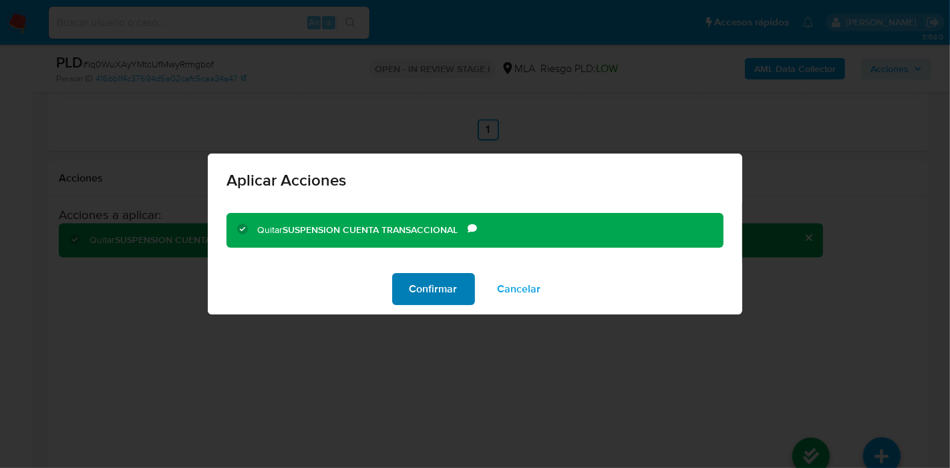
click at [450, 299] on span "Confirmar" at bounding box center [434, 289] width 48 height 29
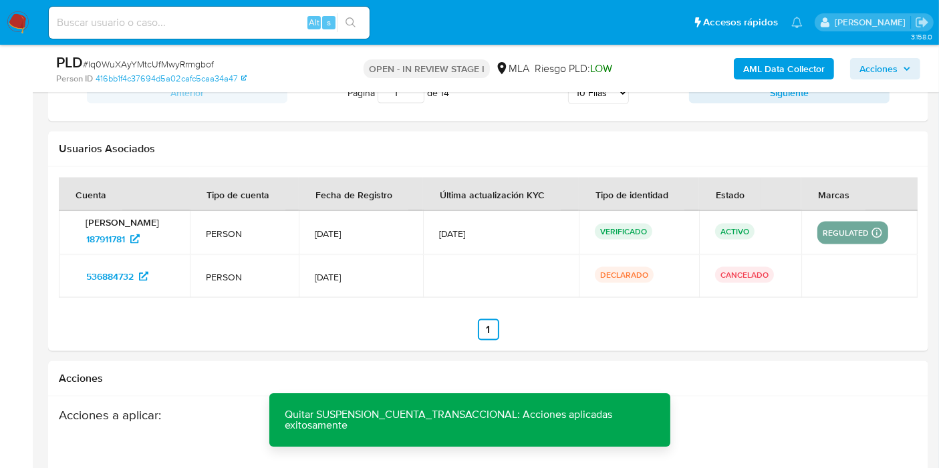
scroll to position [1856, 0]
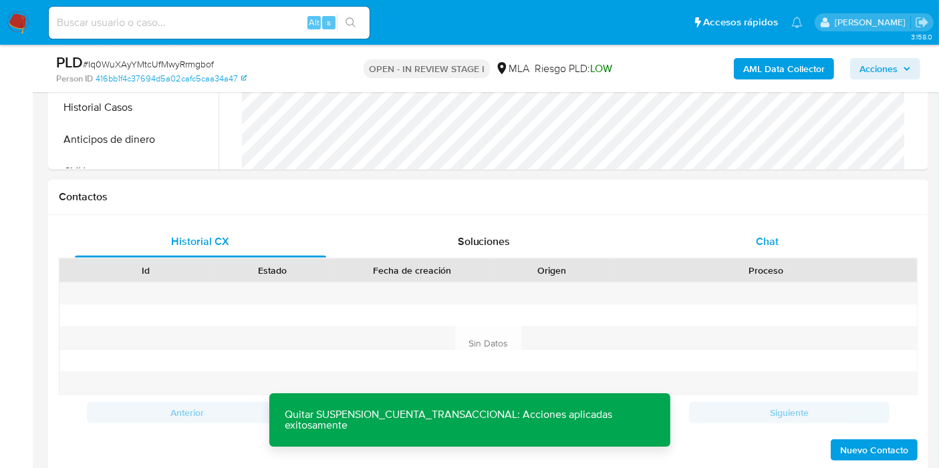
click at [824, 235] on div "Chat" at bounding box center [767, 242] width 251 height 32
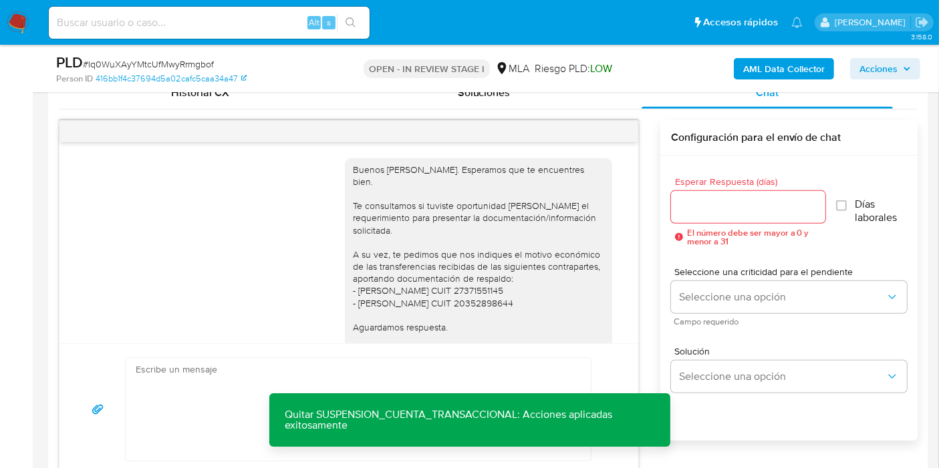
scroll to position [733, 0]
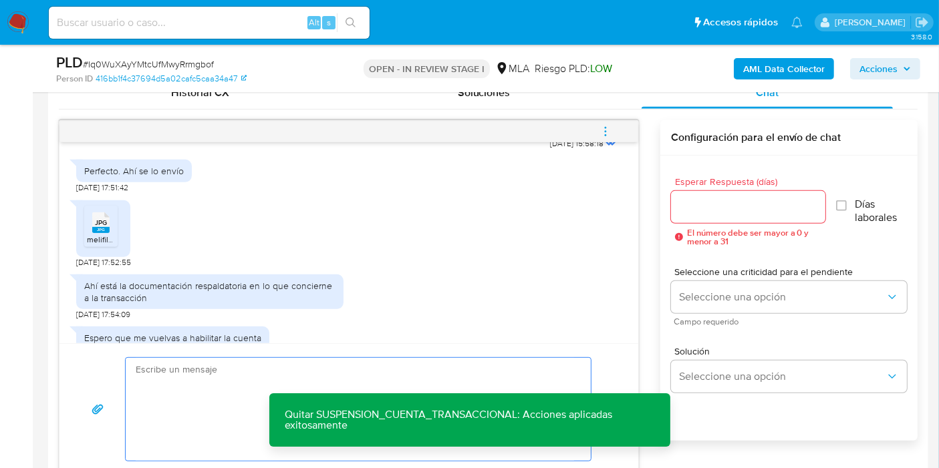
click at [227, 378] on textarea at bounding box center [355, 409] width 438 height 103
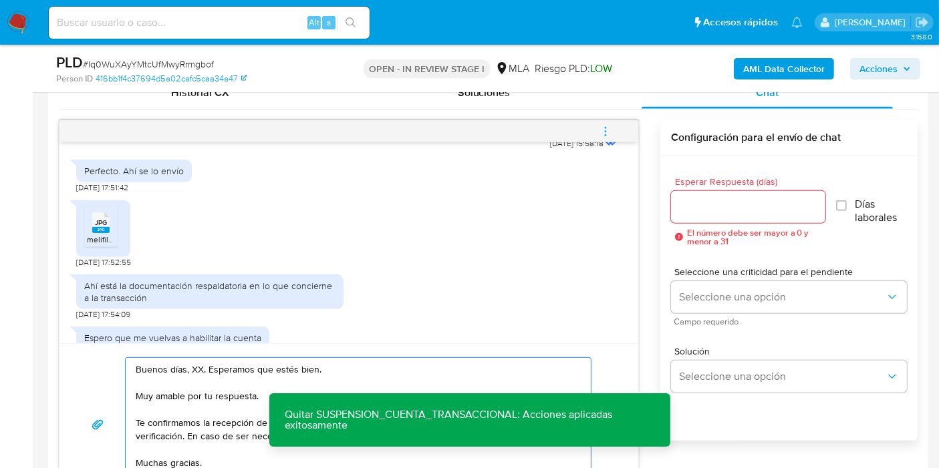
click at [196, 366] on textarea "Buenos días, XX. Esperamos que estés bien. Muy amable por tu respuesta. Te conf…" at bounding box center [355, 425] width 438 height 134
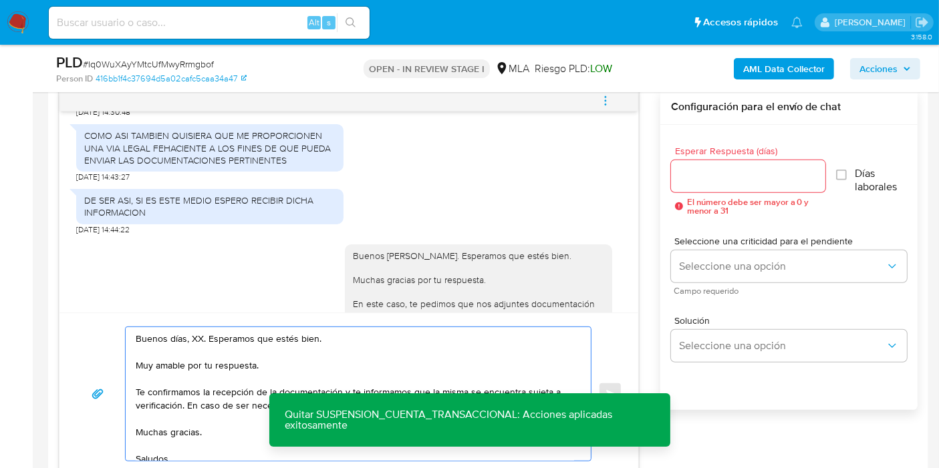
scroll to position [743, 0]
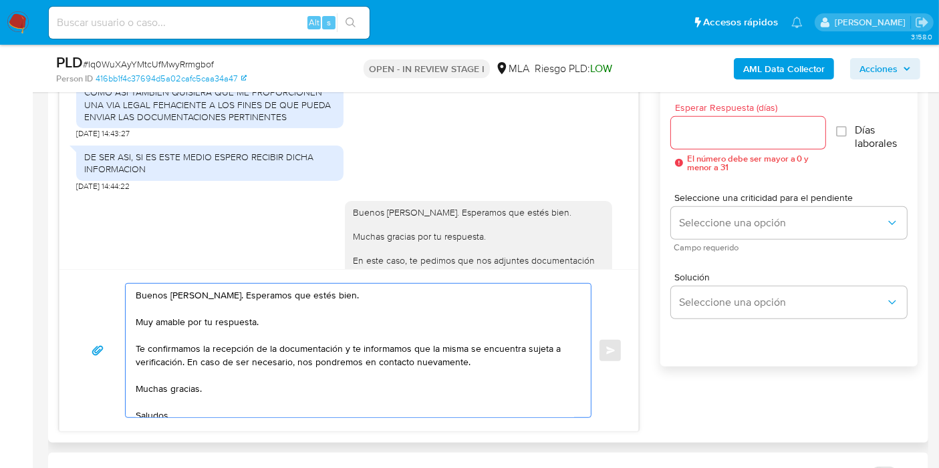
click at [357, 319] on textarea "Buenos días, Gabriel. Esperamos que estés bien. Muy amable por tu respuesta. Te…" at bounding box center [355, 351] width 438 height 134
click at [247, 325] on textarea "Buenos días, Gabriel. Esperamos que estés bien. Muy amable por tu respuesta. Te…" at bounding box center [355, 351] width 438 height 134
click at [226, 346] on textarea "Buenos días, Gabriel. Esperamos que estés bien. Muy amable por tu respuesta. Te…" at bounding box center [355, 351] width 438 height 134
drag, startPoint x: 346, startPoint y: 348, endPoint x: 182, endPoint y: 360, distance: 164.2
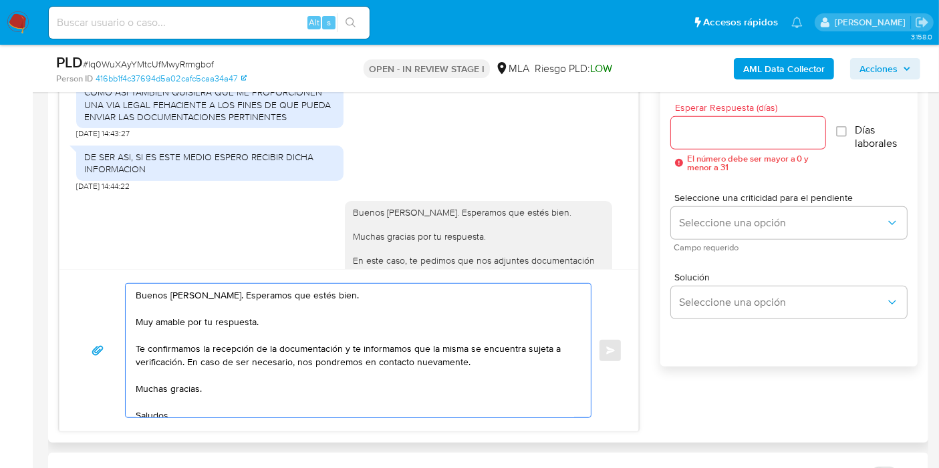
click at [182, 360] on textarea "Buenos días, Gabriel. Esperamos que estés bien. Muy amable por tu respuesta. Te…" at bounding box center [355, 351] width 438 height 134
click at [305, 366] on textarea "Buenos días, Gabriel. Esperamos que estés bien. Muy amable por tu respuesta. Te…" at bounding box center [355, 351] width 438 height 134
click at [334, 329] on textarea "Buenos días, Gabriel. Esperamos que estés bien. Muy amable por tu respuesta. Te…" at bounding box center [355, 351] width 438 height 134
click at [338, 323] on textarea "Buenos días, Gabriel. Esperamos que estés bien. Muy amable por tu respuesta. Te…" at bounding box center [355, 351] width 438 height 134
paste textarea "¡Te contamos que tu cuenta ya está activa nuevamente para que operes con normal…"
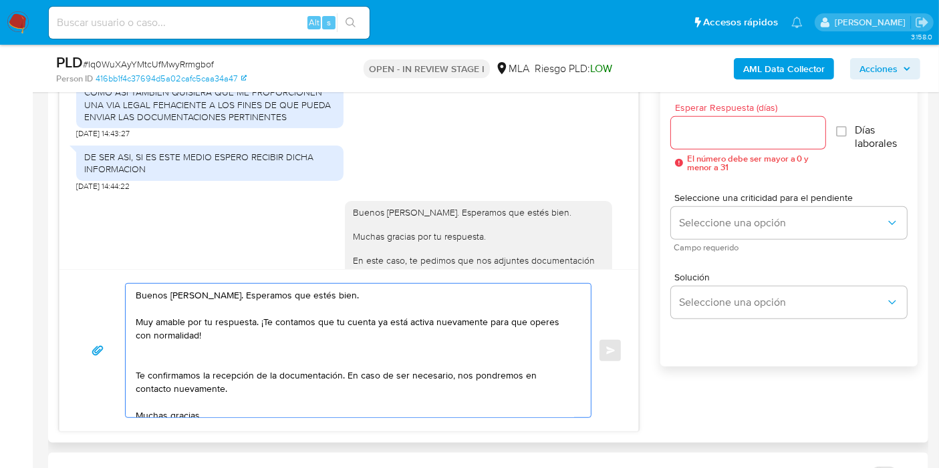
click at [262, 324] on textarea "Buenos días, Gabriel. Esperamos que estés bien. Muy amable por tu respuesta. ¡T…" at bounding box center [355, 351] width 438 height 134
click at [263, 335] on textarea "Buenos días, Gabriel. Esperamos que estés bien. Muy amable por tu respuesta. Te…" at bounding box center [355, 351] width 438 height 134
drag, startPoint x: 260, startPoint y: 320, endPoint x: 290, endPoint y: 337, distance: 34.4
click at [290, 337] on textarea "Buenos días, Gabriel. Esperamos que estés bien. Muy amable por tu respuesta. Te…" at bounding box center [355, 351] width 438 height 134
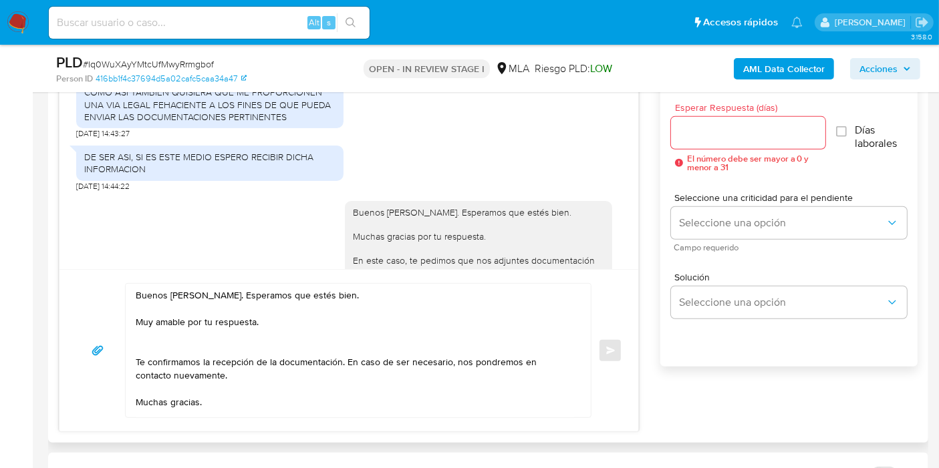
click at [133, 354] on div "Buenos días, Gabriel. Esperamos que estés bien. Muy amable por tu respuesta. Te…" at bounding box center [355, 351] width 458 height 134
click at [134, 357] on div "Buenos días, Gabriel. Esperamos que estés bien. Muy amable por tu respuesta. Te…" at bounding box center [355, 351] width 458 height 134
click at [137, 360] on textarea "Buenos días, Gabriel. Esperamos que estés bien. Muy amable por tu respuesta. Te…" at bounding box center [355, 351] width 438 height 134
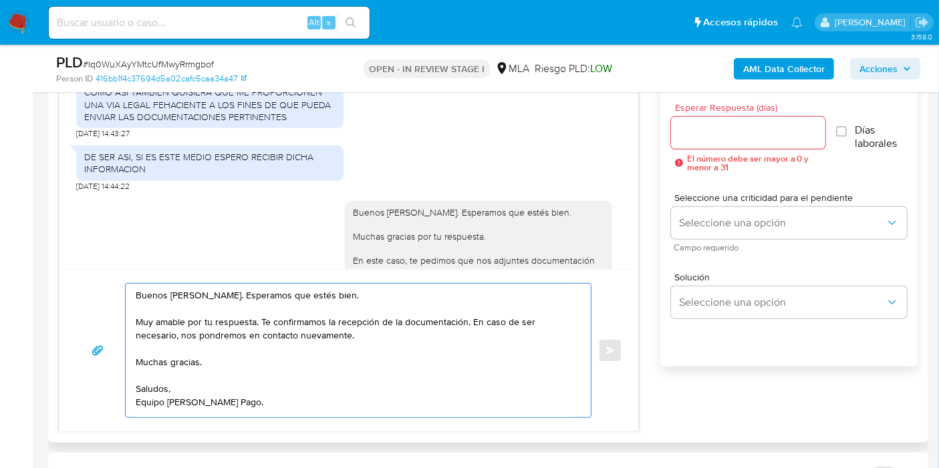
click at [469, 323] on textarea "Buenos días, Gabriel. Esperamos que estés bien. Muy amable por tu respuesta. Te…" at bounding box center [355, 351] width 438 height 134
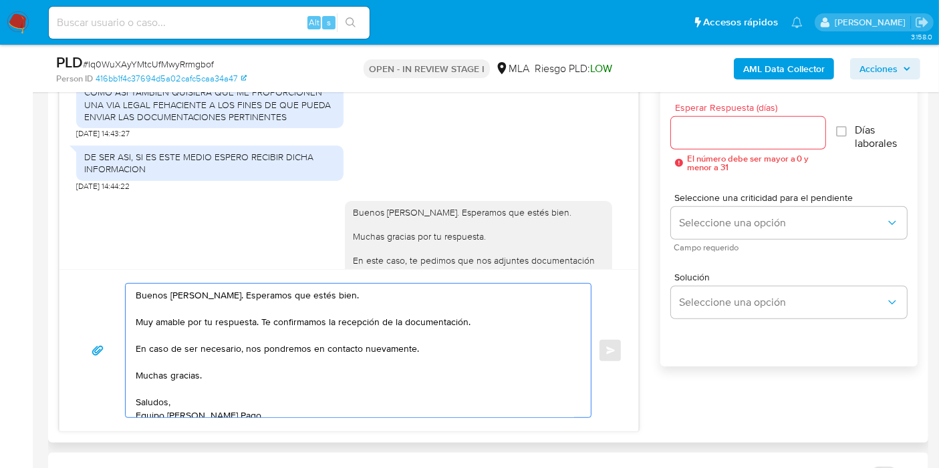
paste textarea "Te contamos que tu cuenta ya está activa nuevamente para que operes con normali…"
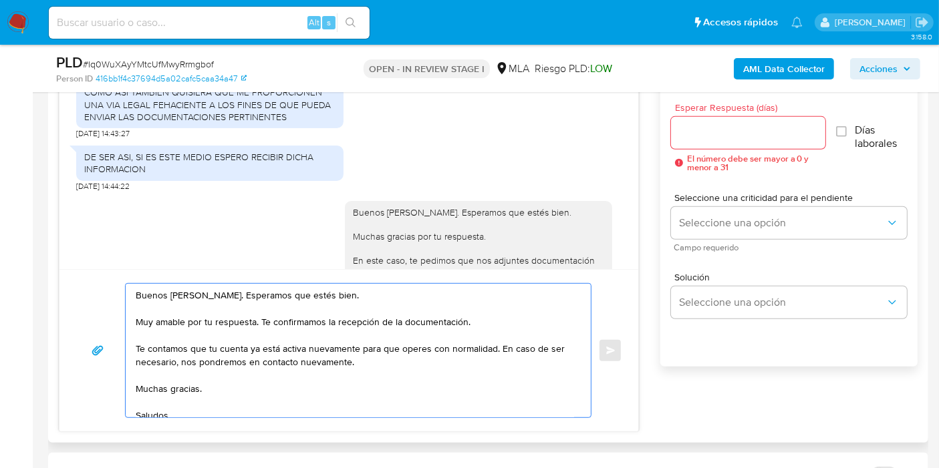
click at [166, 393] on textarea "Buenos días, Gabriel. Esperamos que estés bien. Muy amable por tu respuesta. Te…" at bounding box center [355, 351] width 438 height 134
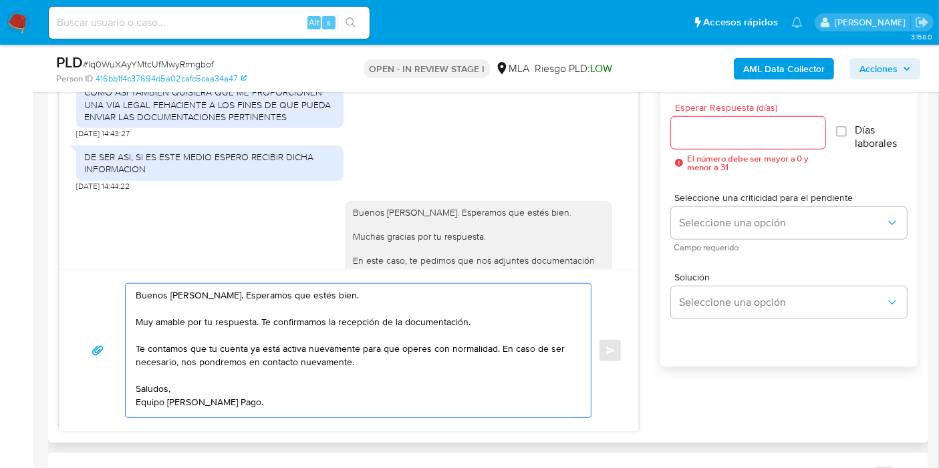
click at [162, 392] on textarea "Buenos días, Gabriel. Esperamos que estés bien. Muy amable por tu respuesta. Te…" at bounding box center [355, 351] width 438 height 134
click at [153, 400] on textarea "Buenos días, Gabriel. Esperamos que estés bien. Muy amable por tu respuesta. Te…" at bounding box center [355, 351] width 438 height 134
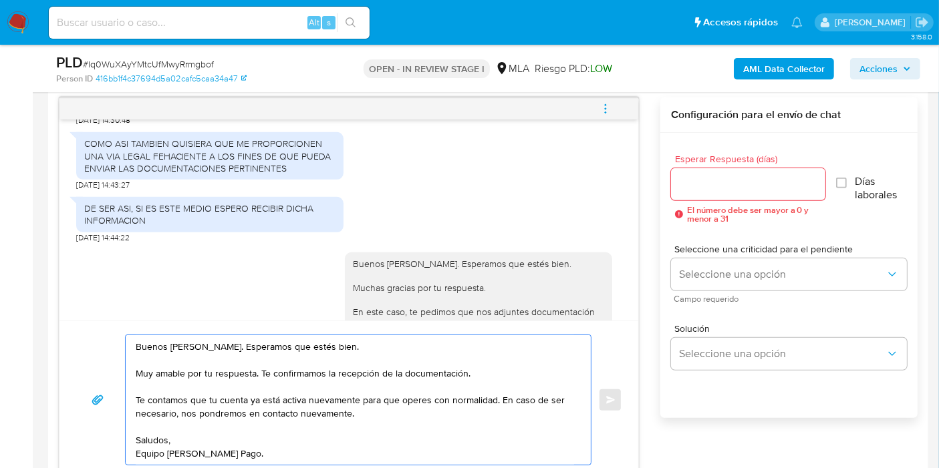
scroll to position [668, 0]
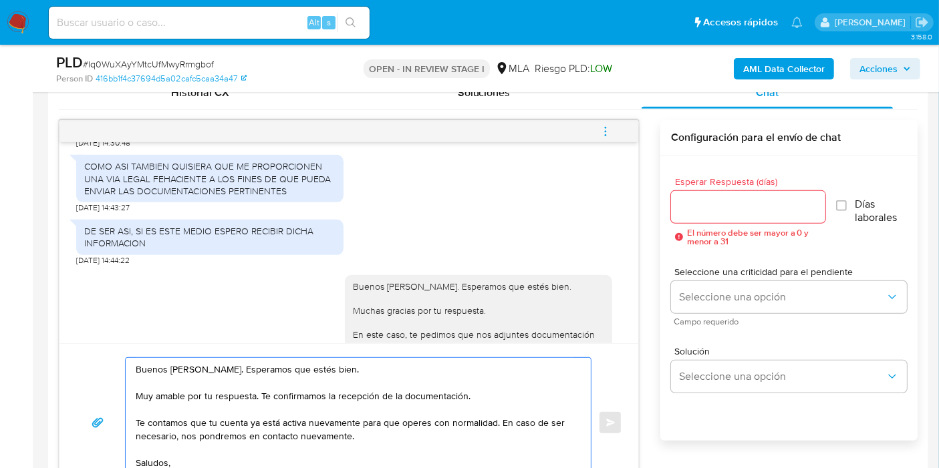
type textarea "Buenos días, Gabriel. Esperamos que estés bien. Muy amable por tu respuesta. Te…"
click at [752, 211] on input "Esperar Respuesta (días)" at bounding box center [748, 206] width 154 height 17
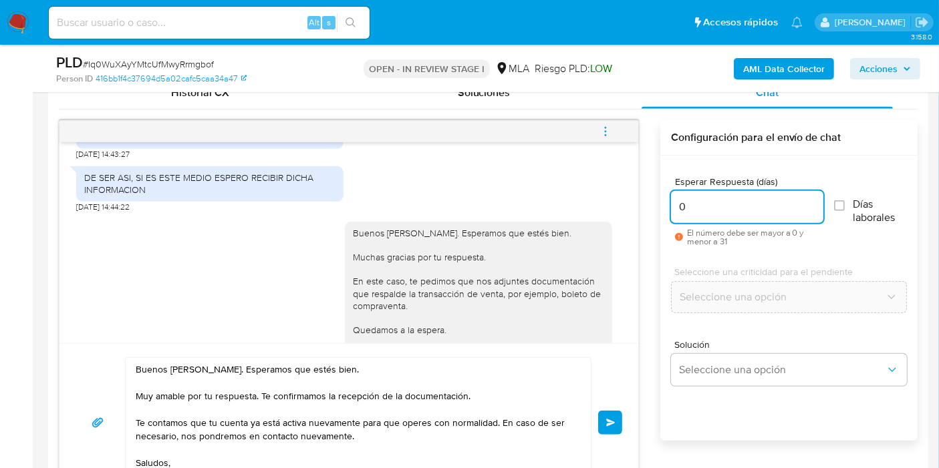
scroll to position [510, 0]
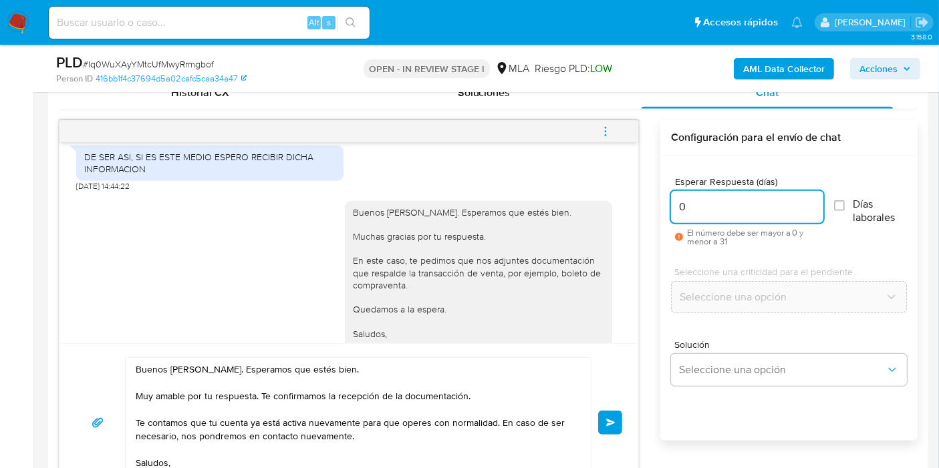
type input "0"
click at [179, 427] on textarea "Buenos días, Gabriel. Esperamos que estés bien. Muy amable por tu respuesta. Te…" at bounding box center [355, 423] width 438 height 130
click at [606, 423] on span "Enviar" at bounding box center [610, 423] width 9 height 8
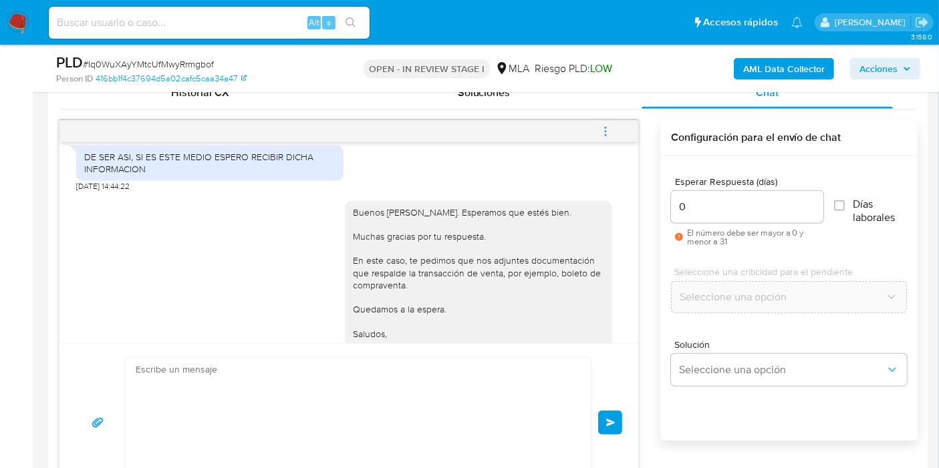
scroll to position [906, 0]
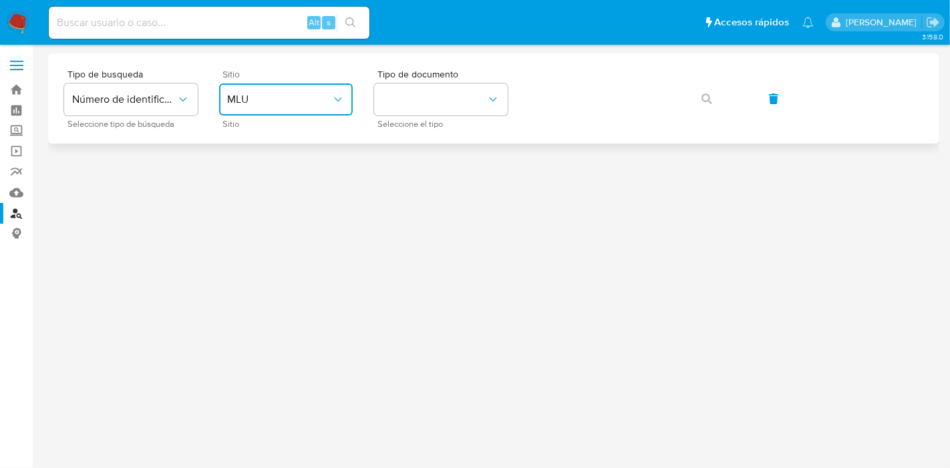
click at [296, 94] on span "MLU" at bounding box center [279, 99] width 104 height 13
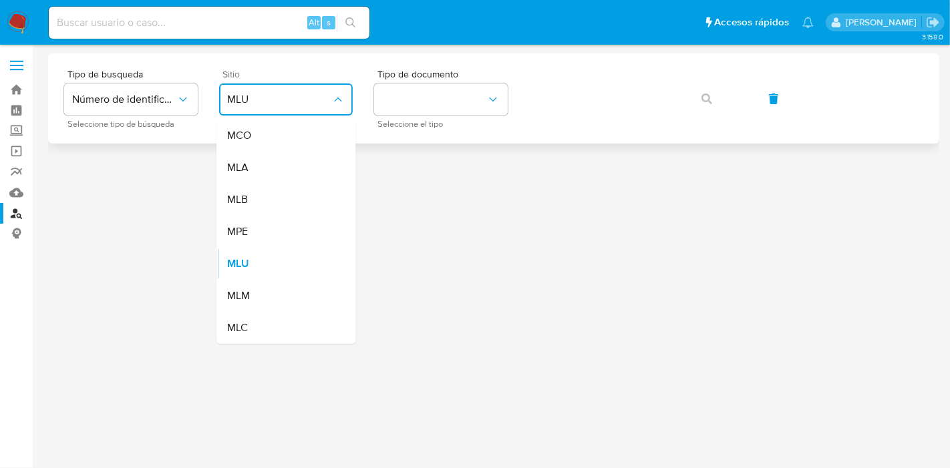
drag, startPoint x: 271, startPoint y: 162, endPoint x: 303, endPoint y: 121, distance: 51.5
click at [271, 162] on div "MLA" at bounding box center [282, 168] width 110 height 32
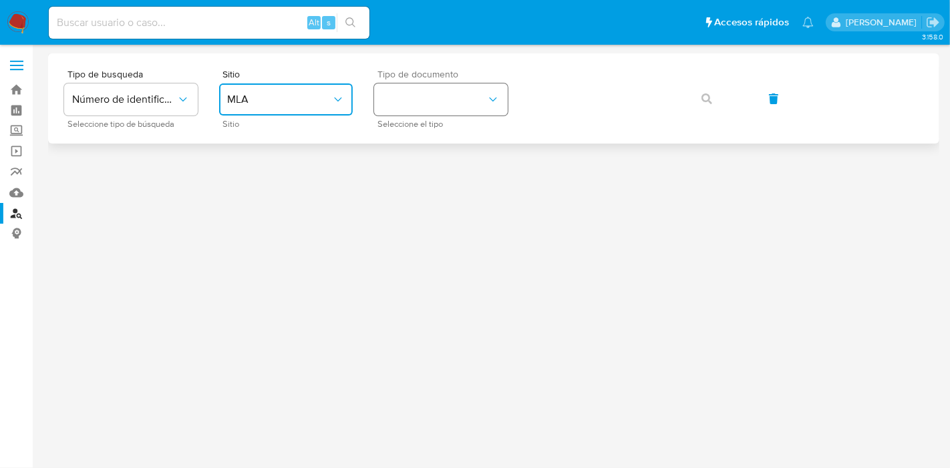
click at [412, 104] on button "identificationType" at bounding box center [441, 100] width 134 height 32
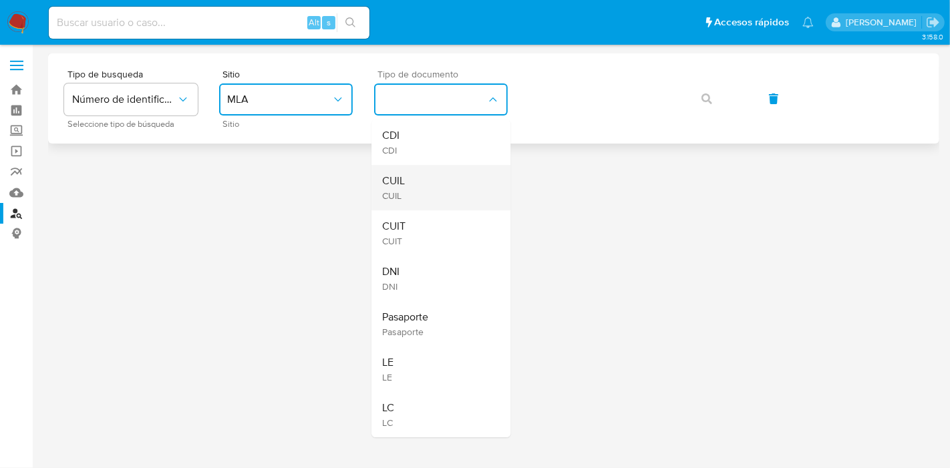
click at [408, 182] on div "CUIL CUIL" at bounding box center [437, 187] width 110 height 45
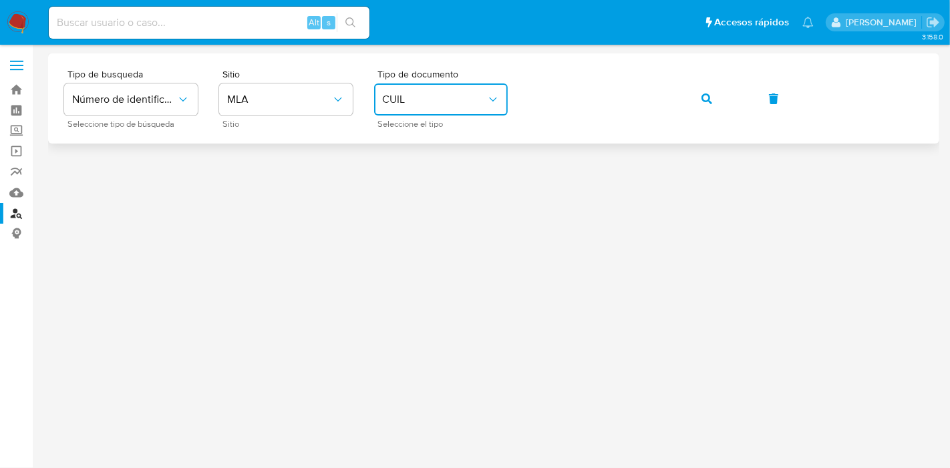
drag, startPoint x: 690, startPoint y: 100, endPoint x: 696, endPoint y: 97, distance: 6.9
click at [692, 98] on button "button" at bounding box center [706, 99] width 45 height 32
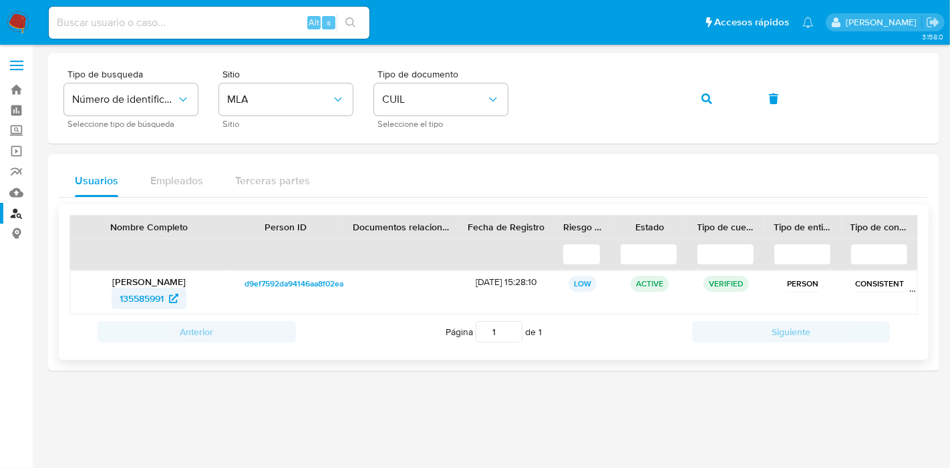
click at [136, 303] on span "135585991" at bounding box center [142, 298] width 44 height 21
click at [697, 100] on button "button" at bounding box center [706, 99] width 45 height 32
click at [143, 301] on span "40083648" at bounding box center [142, 298] width 44 height 21
click at [140, 23] on input at bounding box center [209, 22] width 321 height 17
paste input "desp3X9eHvUFz0cJoqUTutvF"
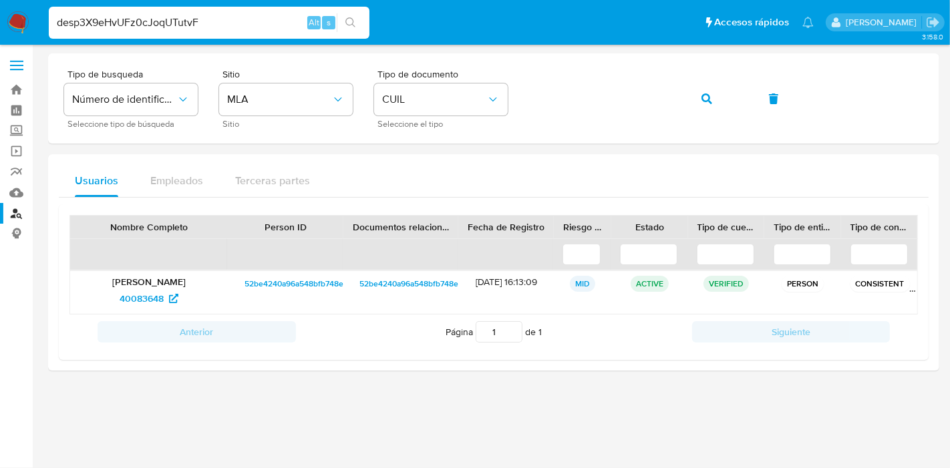
type input "desp3X9eHvUFz0cJoqUTutvF"
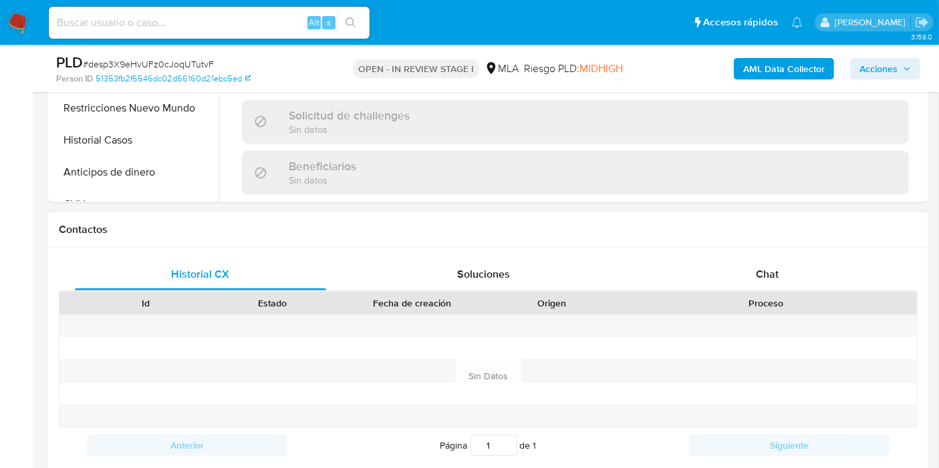
scroll to position [593, 0]
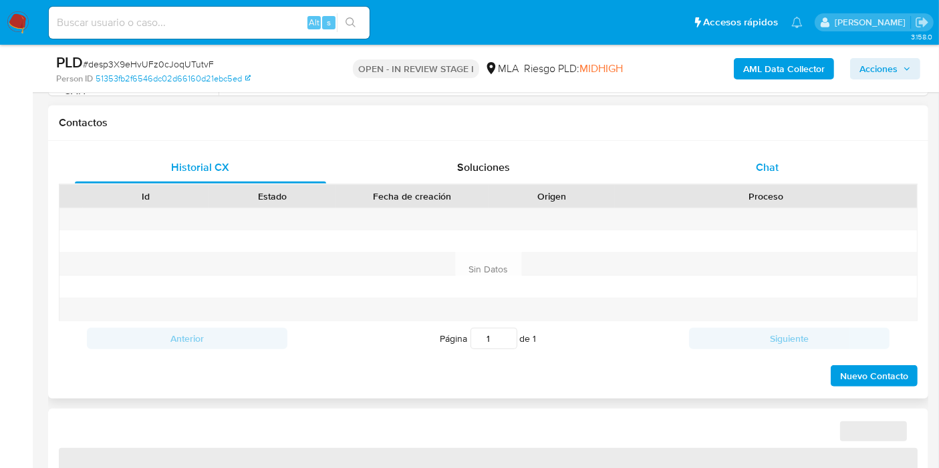
click at [801, 168] on div "Chat" at bounding box center [767, 168] width 251 height 32
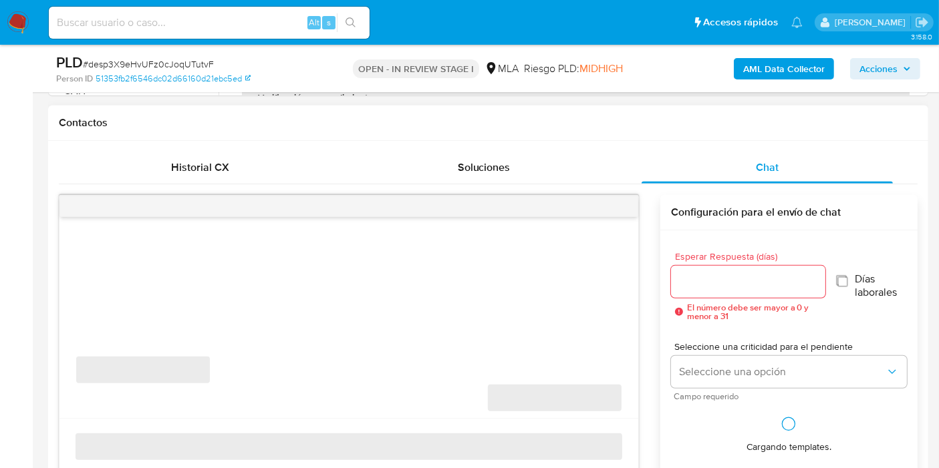
select select "10"
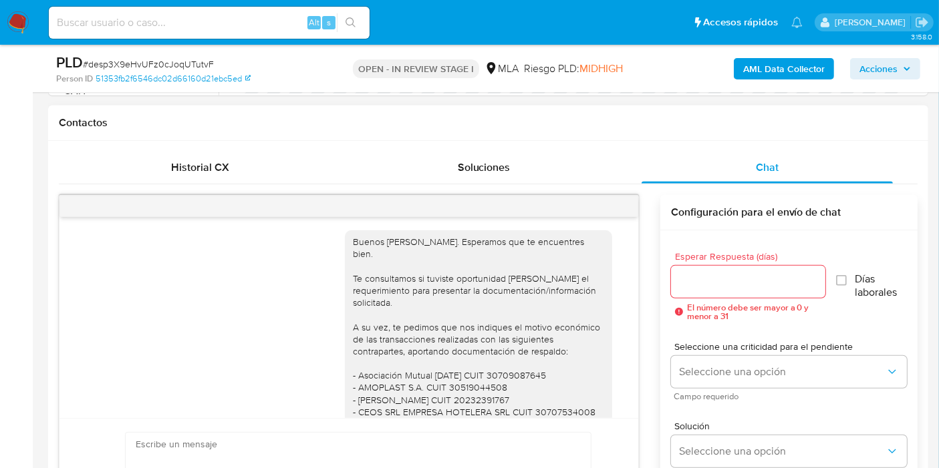
scroll to position [950, 0]
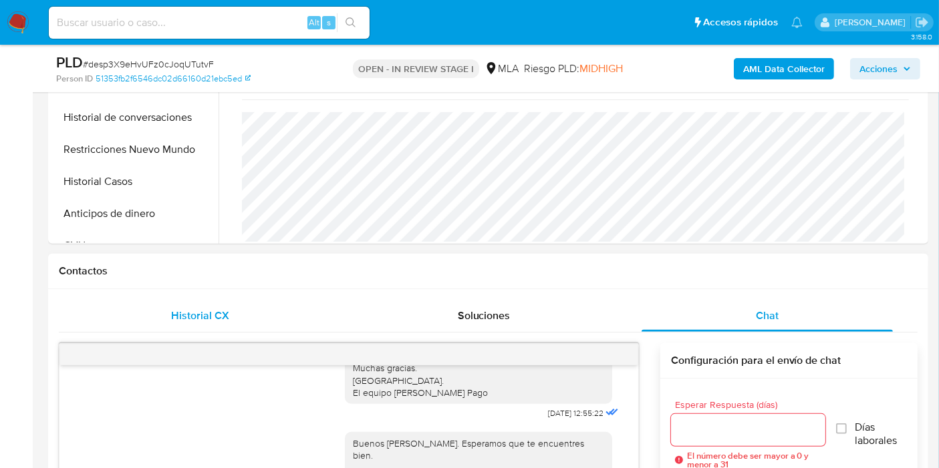
click at [196, 309] on span "Historial CX" at bounding box center [201, 315] width 58 height 15
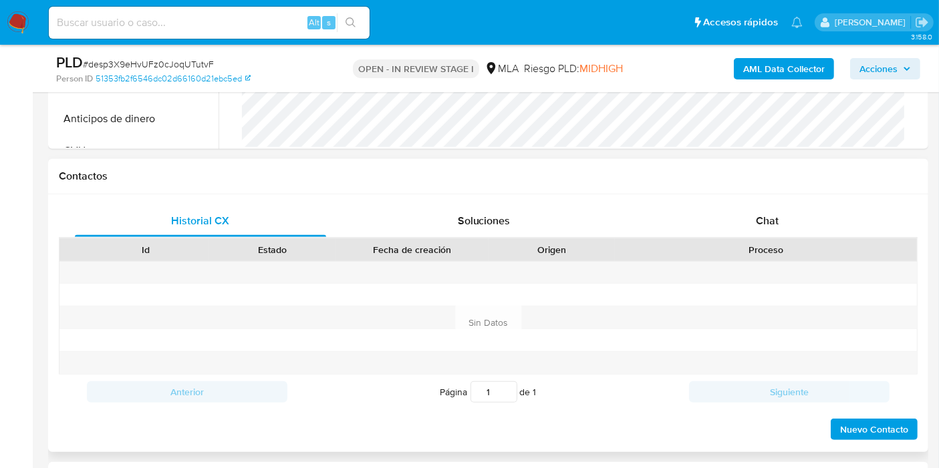
scroll to position [593, 0]
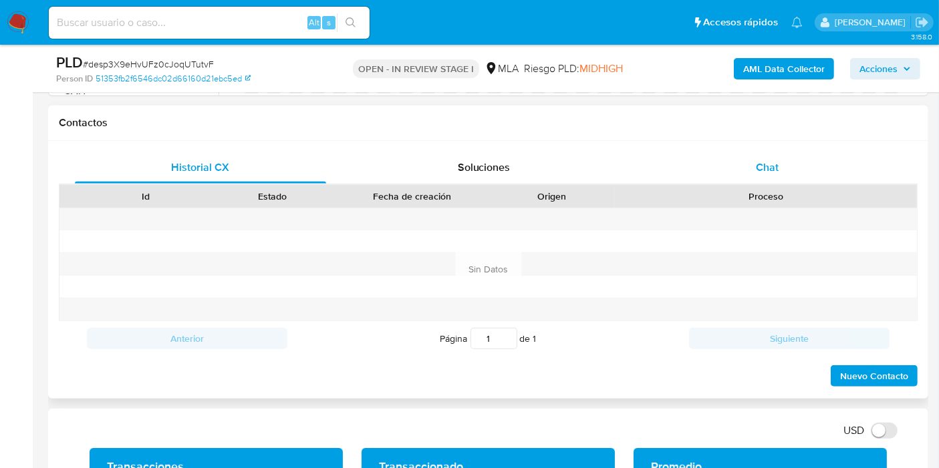
drag, startPoint x: 775, startPoint y: 139, endPoint x: 770, endPoint y: 164, distance: 25.2
click at [775, 142] on div "Historial CX Soluciones Chat Id Estado Fecha de creación Origen Proceso Anterio…" at bounding box center [488, 270] width 880 height 258
click at [770, 164] on span "Chat" at bounding box center [767, 167] width 23 height 15
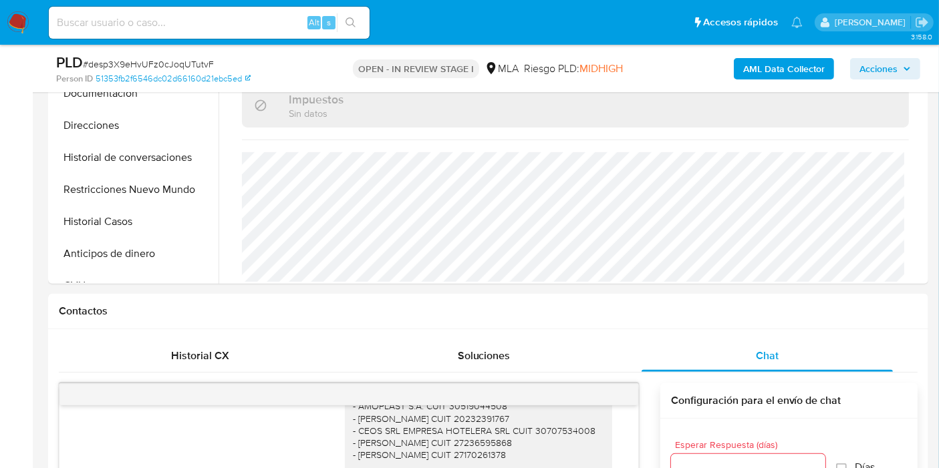
scroll to position [223, 0]
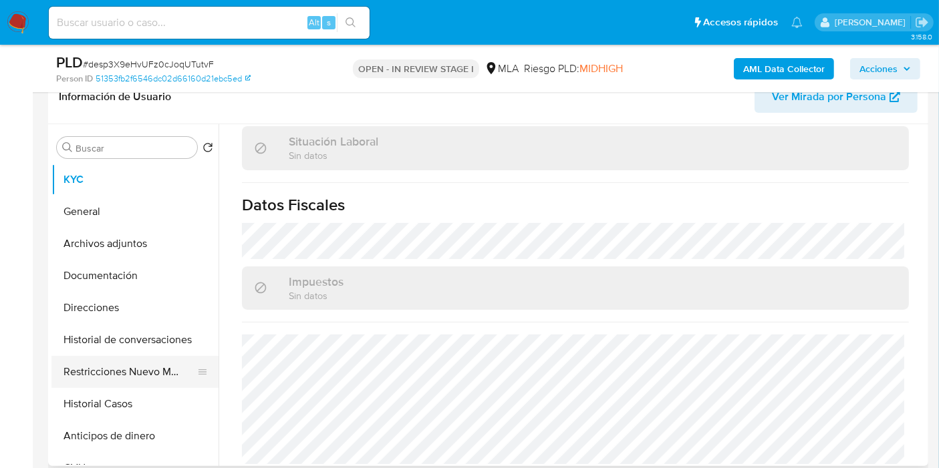
click at [64, 358] on button "Restricciones Nuevo Mundo" at bounding box center [129, 372] width 156 height 32
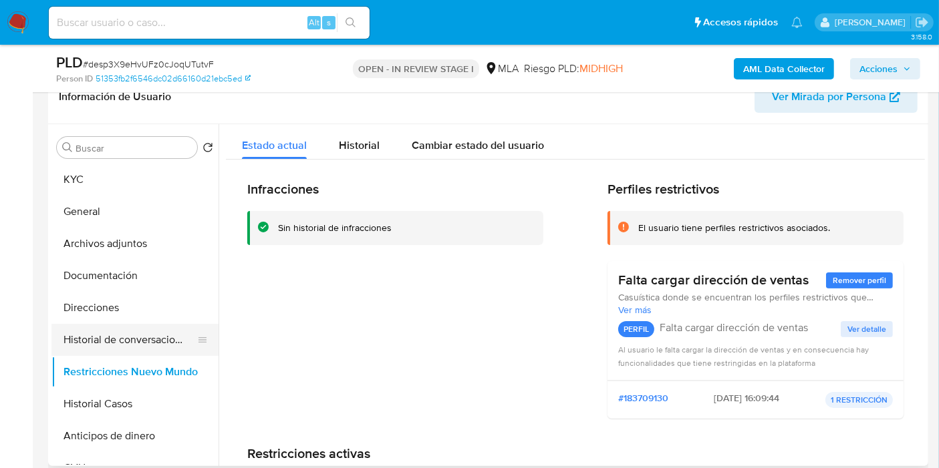
click at [144, 341] on button "Historial de conversaciones" at bounding box center [129, 340] width 156 height 32
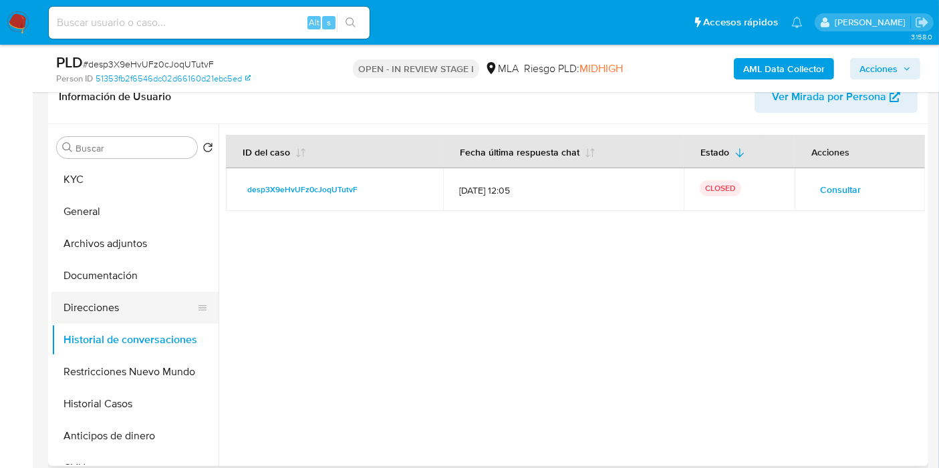
click at [148, 303] on button "Direcciones" at bounding box center [129, 308] width 156 height 32
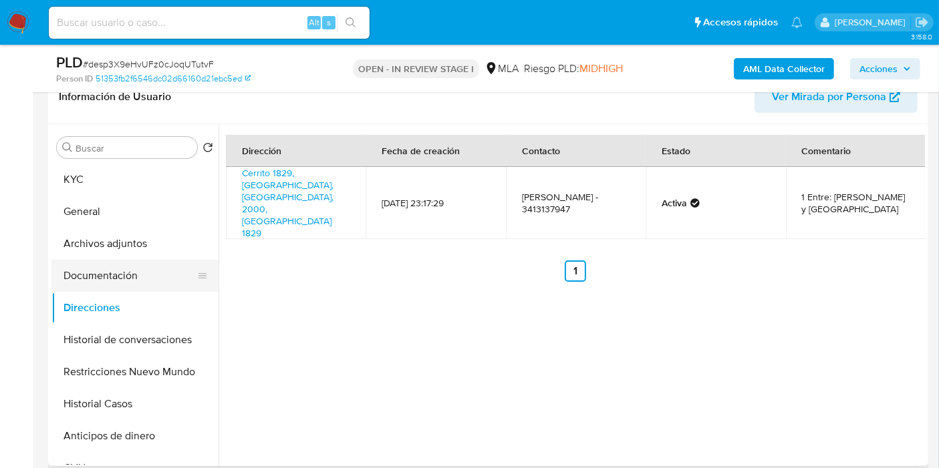
click at [157, 265] on button "Documentación" at bounding box center [129, 276] width 156 height 32
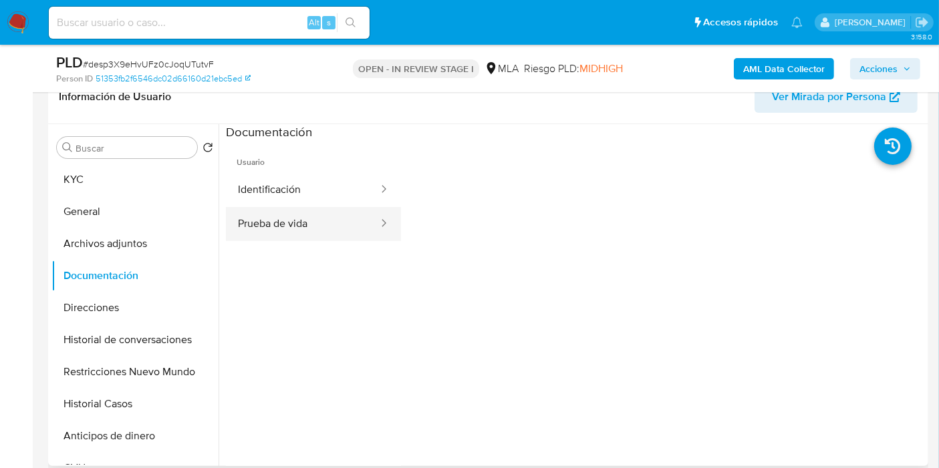
click at [299, 234] on button "Prueba de vida" at bounding box center [303, 224] width 154 height 34
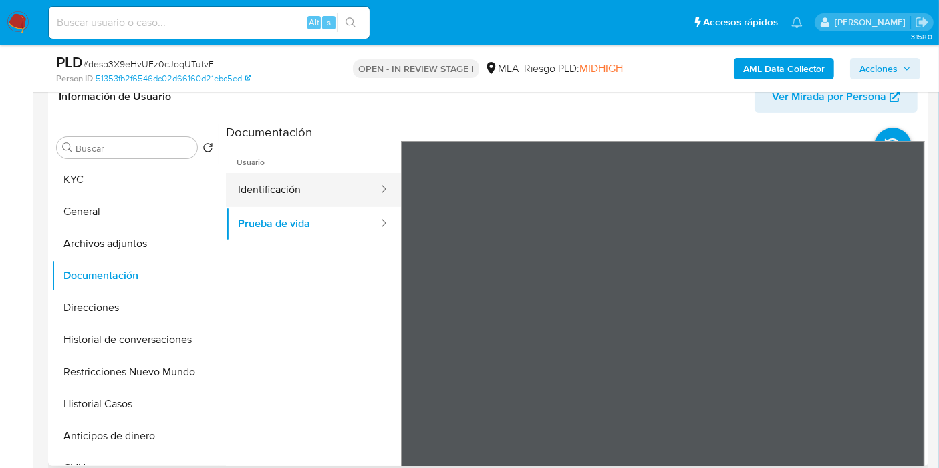
click at [325, 193] on button "Identificación" at bounding box center [303, 190] width 154 height 34
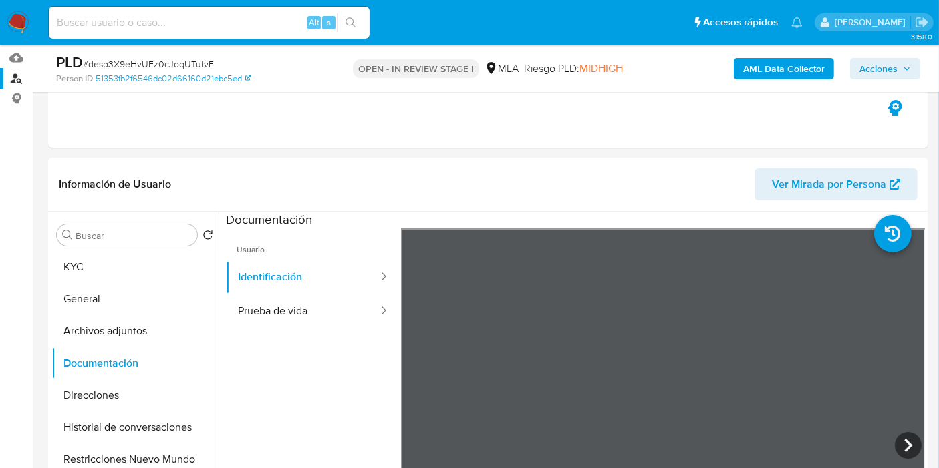
scroll to position [74, 0]
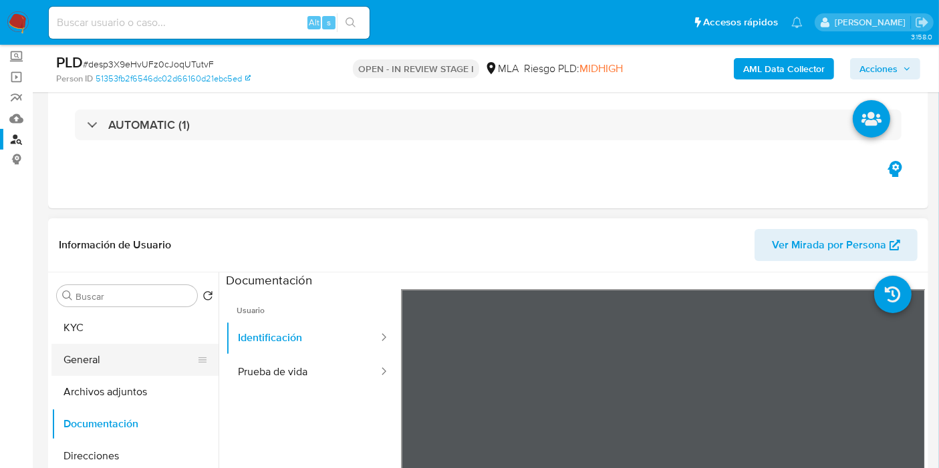
click at [53, 347] on button "General" at bounding box center [129, 360] width 156 height 32
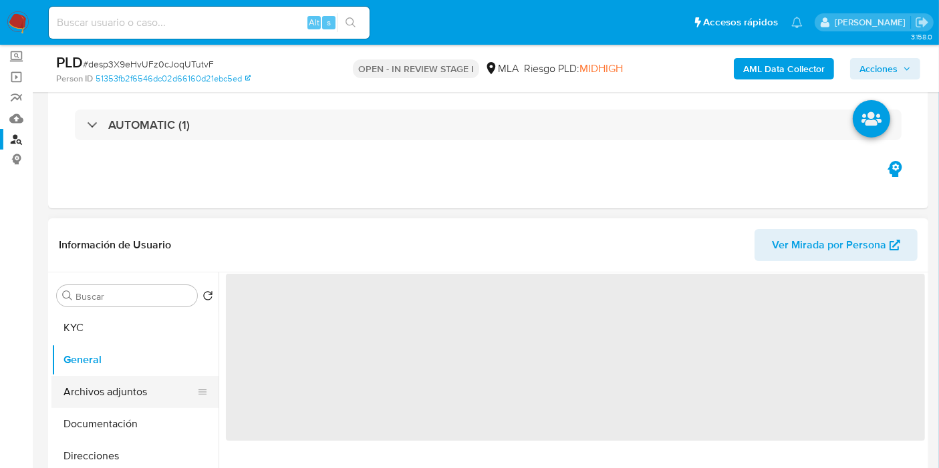
click at [76, 392] on button "Archivos adjuntos" at bounding box center [129, 392] width 156 height 32
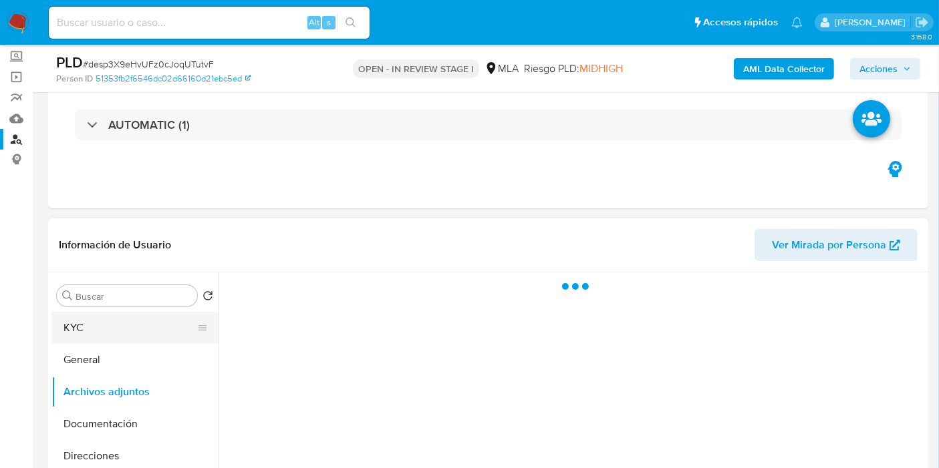
click at [101, 315] on button "KYC" at bounding box center [129, 328] width 156 height 32
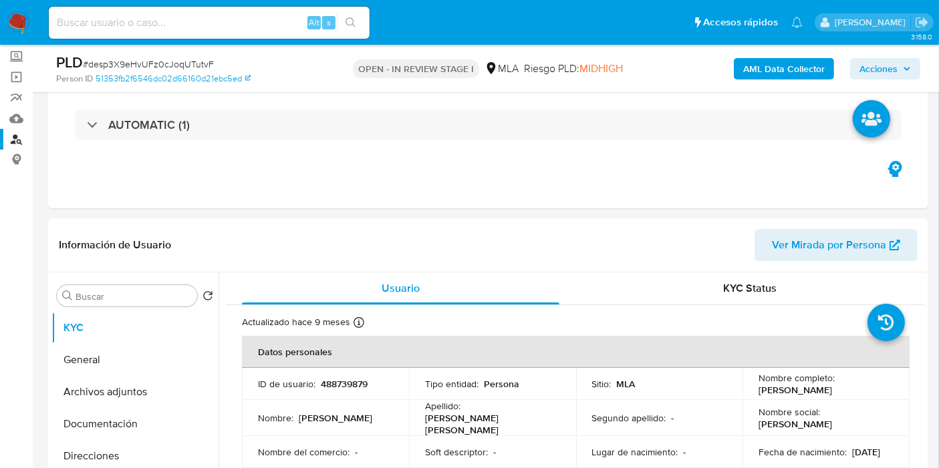
click at [47, 29] on li "Alt s" at bounding box center [208, 21] width 327 height 33
click at [0, 21] on nav "Pausado Ver notificaciones Alt s Accesos rápidos Presiona las siguientes teclas…" at bounding box center [469, 22] width 939 height 45
click at [11, 24] on img at bounding box center [18, 22] width 23 height 23
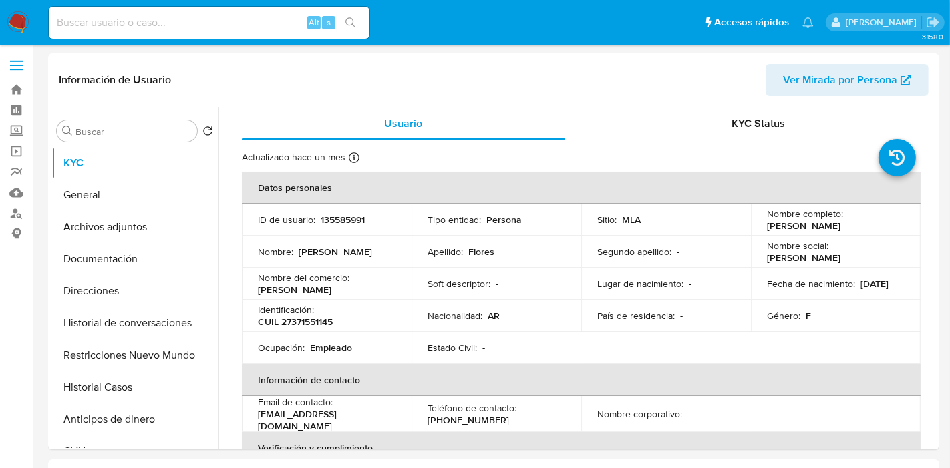
select select "10"
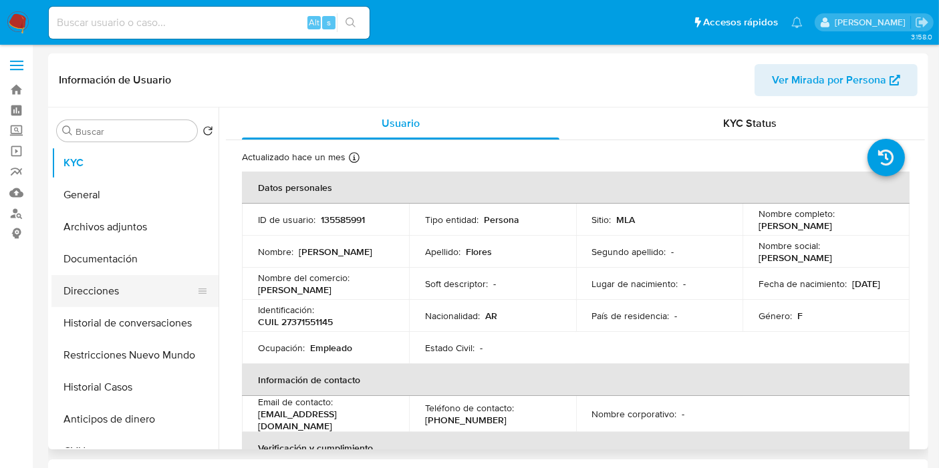
click at [104, 302] on button "Direcciones" at bounding box center [129, 291] width 156 height 32
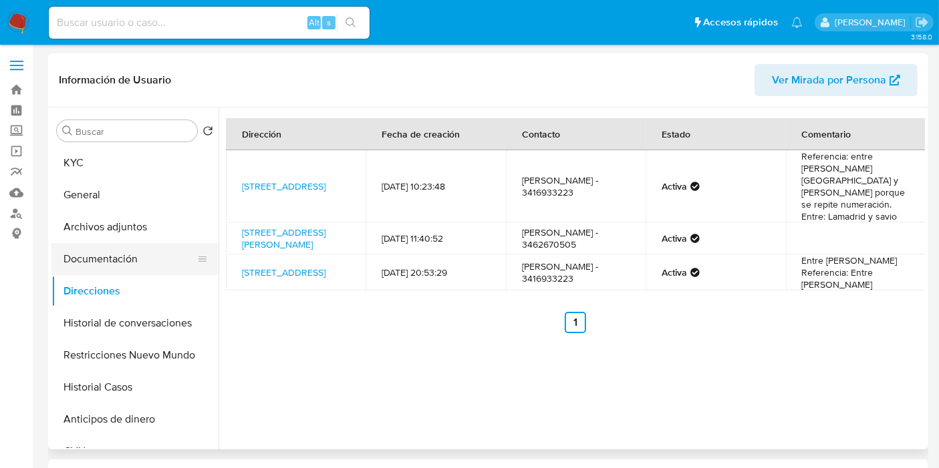
click at [114, 250] on button "Documentación" at bounding box center [129, 259] width 156 height 32
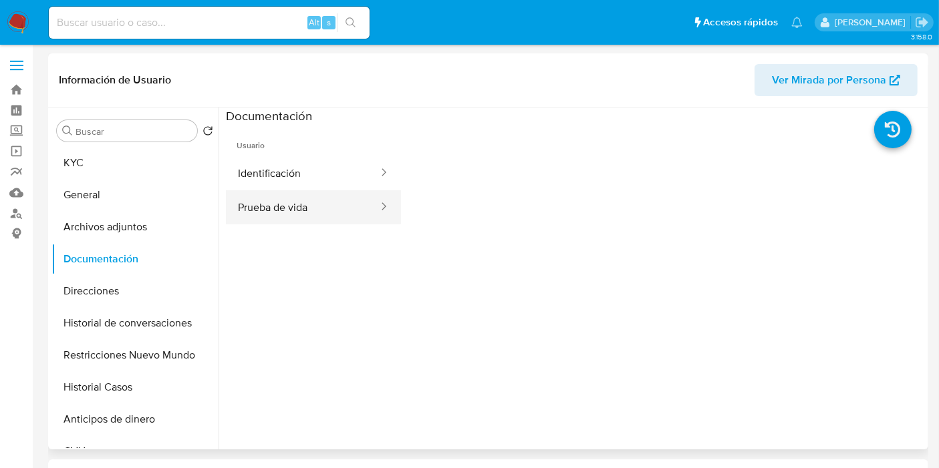
drag, startPoint x: 410, startPoint y: 207, endPoint x: 312, endPoint y: 203, distance: 98.3
click at [406, 207] on div at bounding box center [663, 338] width 525 height 428
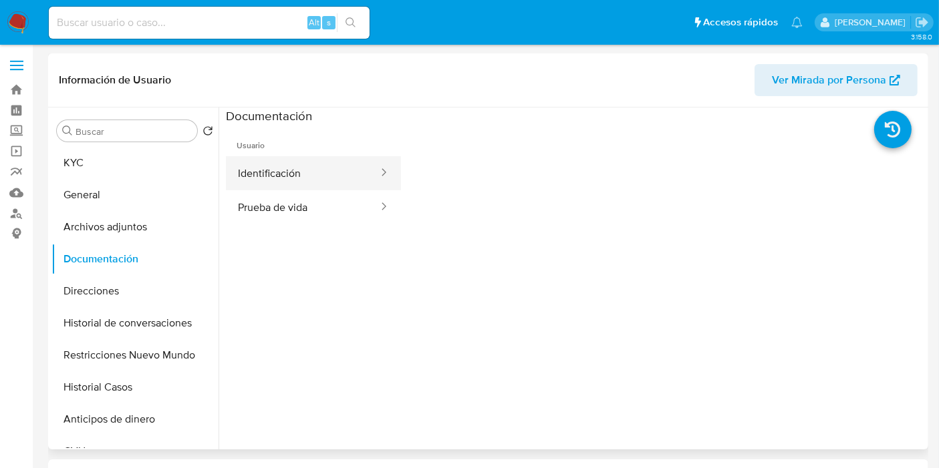
click at [332, 180] on button "Identificación" at bounding box center [303, 173] width 154 height 34
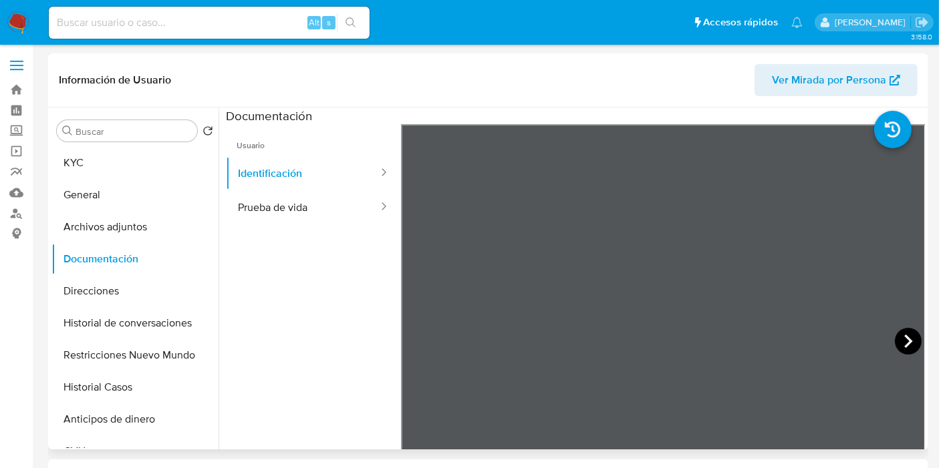
click at [898, 339] on icon at bounding box center [908, 341] width 27 height 27
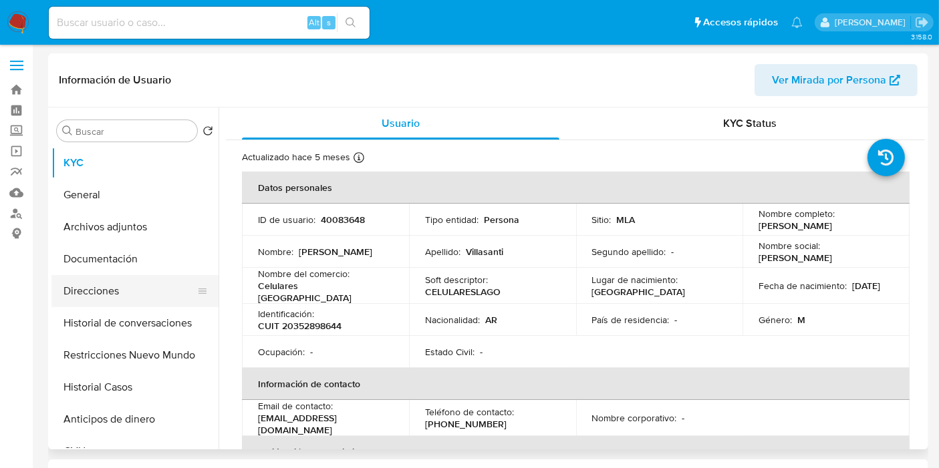
select select "10"
click at [153, 297] on button "Direcciones" at bounding box center [129, 291] width 156 height 32
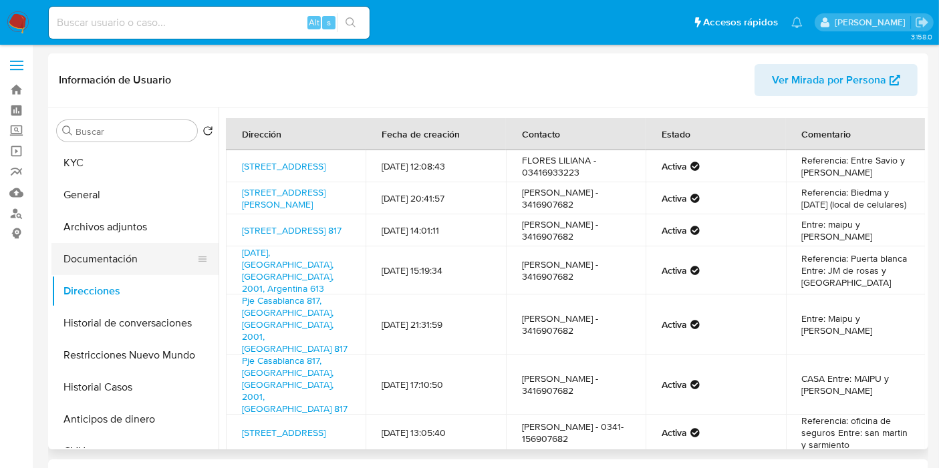
click at [104, 261] on button "Documentación" at bounding box center [129, 259] width 156 height 32
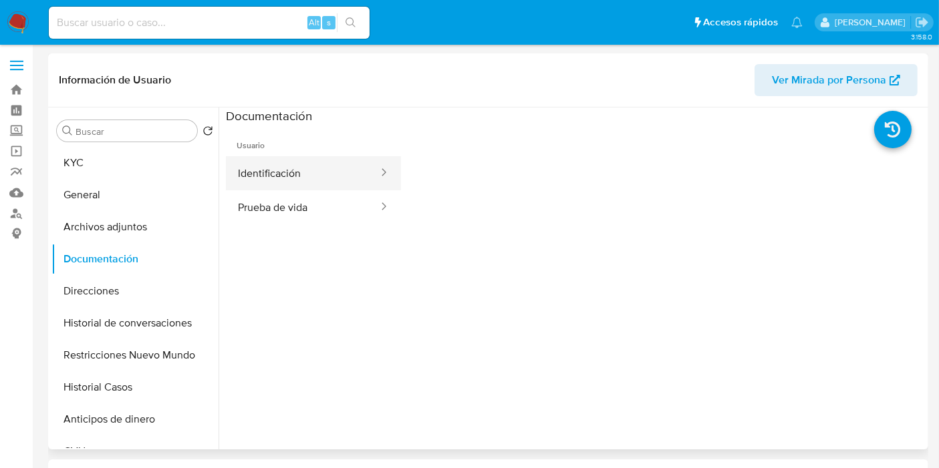
click at [345, 186] on button "Identificación" at bounding box center [303, 173] width 154 height 34
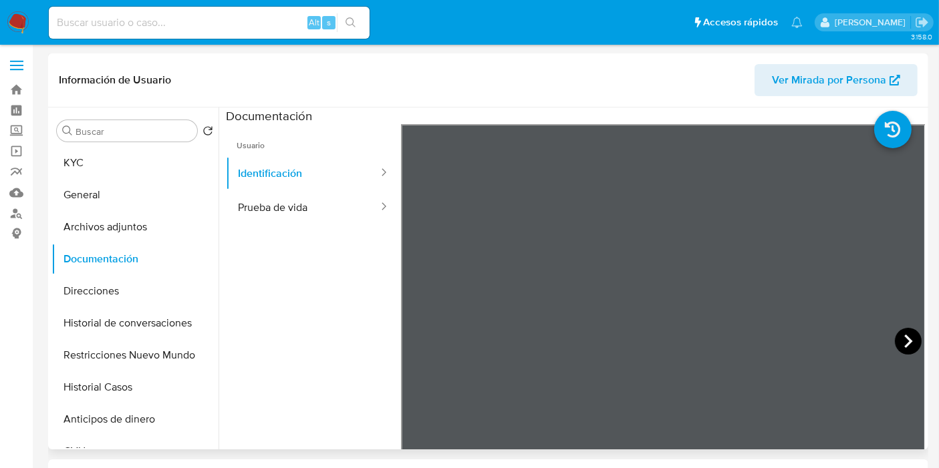
click at [905, 340] on icon at bounding box center [908, 341] width 8 height 13
click at [137, 287] on button "Direcciones" at bounding box center [129, 291] width 156 height 32
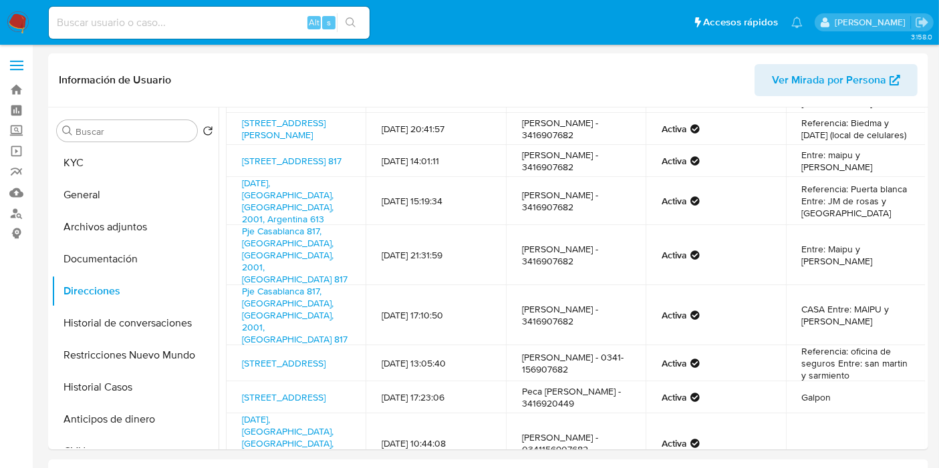
scroll to position [118, 0]
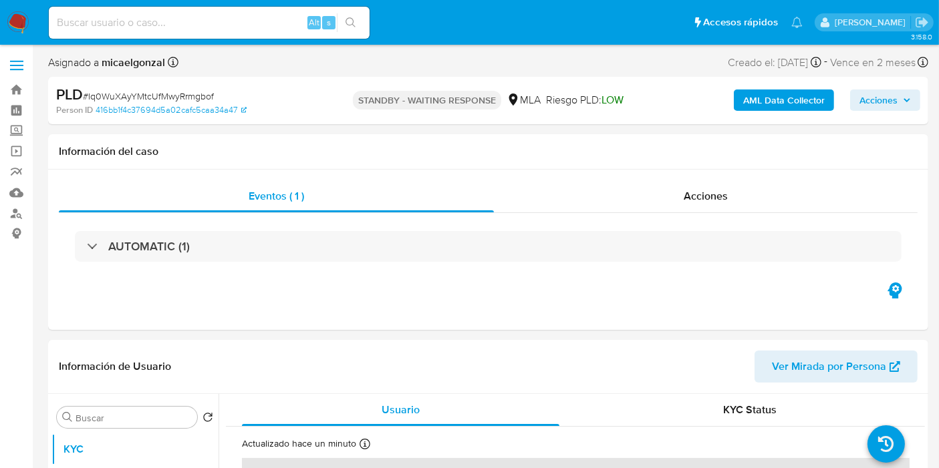
select select "10"
click at [178, 92] on span "# Iq0WuXAyYMtcUfMwyRrmgbof" at bounding box center [148, 96] width 131 height 13
copy span "Iq0WuXAyYMtcUfMwyRrmgbof"
click at [7, 20] on img at bounding box center [18, 22] width 23 height 23
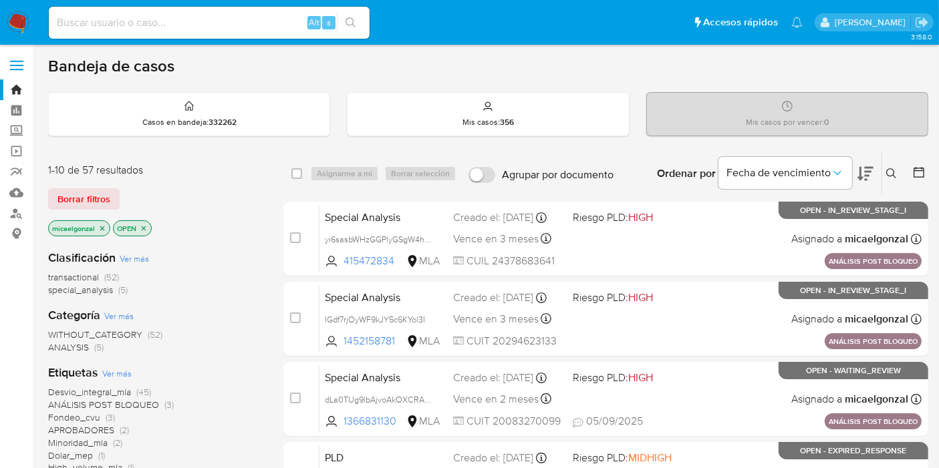
click at [82, 209] on div "1-10 de 57 resultados Borrar filtros micaelgonzal OPEN" at bounding box center [155, 201] width 214 height 76
click at [95, 196] on span "Borrar filtros" at bounding box center [83, 199] width 53 height 19
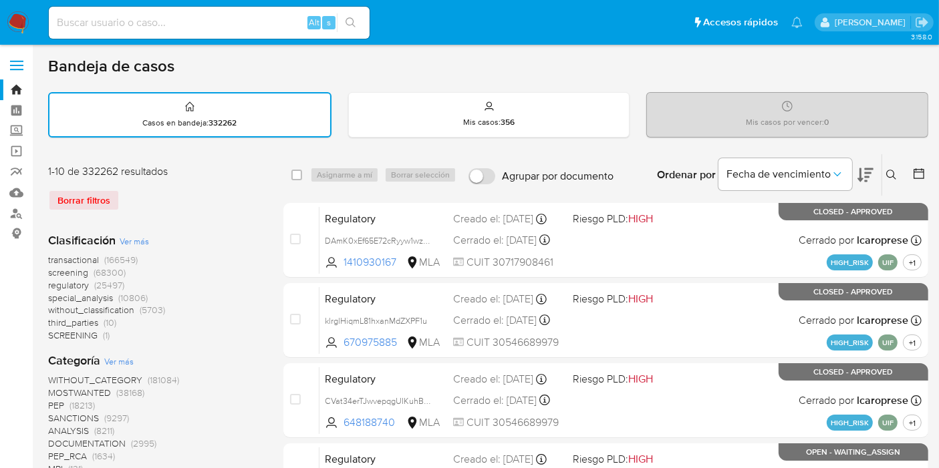
drag, startPoint x: 910, startPoint y: 167, endPoint x: 899, endPoint y: 169, distance: 11.5
click at [910, 167] on div at bounding box center [916, 174] width 24 height 41
click at [899, 169] on button at bounding box center [893, 175] width 22 height 16
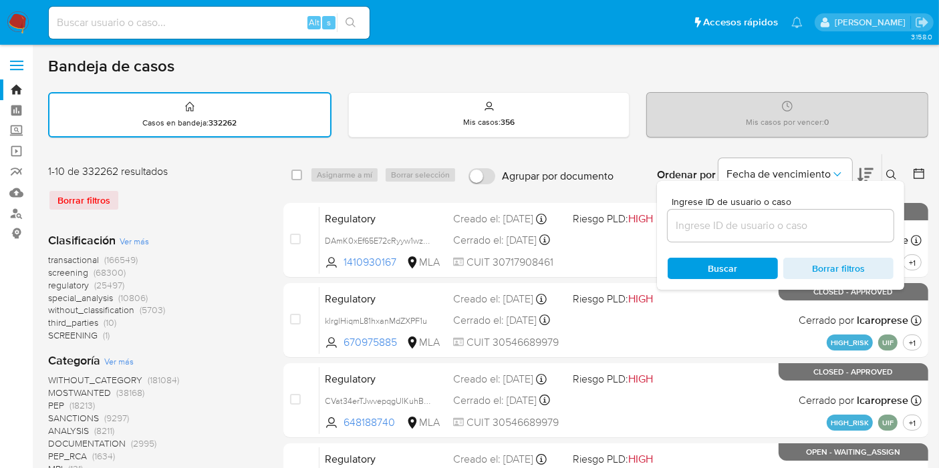
drag, startPoint x: 746, startPoint y: 241, endPoint x: 756, endPoint y: 226, distance: 18.4
click at [749, 234] on div "Ingrese ID de usuario o caso Buscar Borrar filtros" at bounding box center [780, 235] width 247 height 109
click at [756, 226] on input at bounding box center [781, 225] width 226 height 17
paste input "Iq0WuXAyYMtcUfMwyRrmgbof"
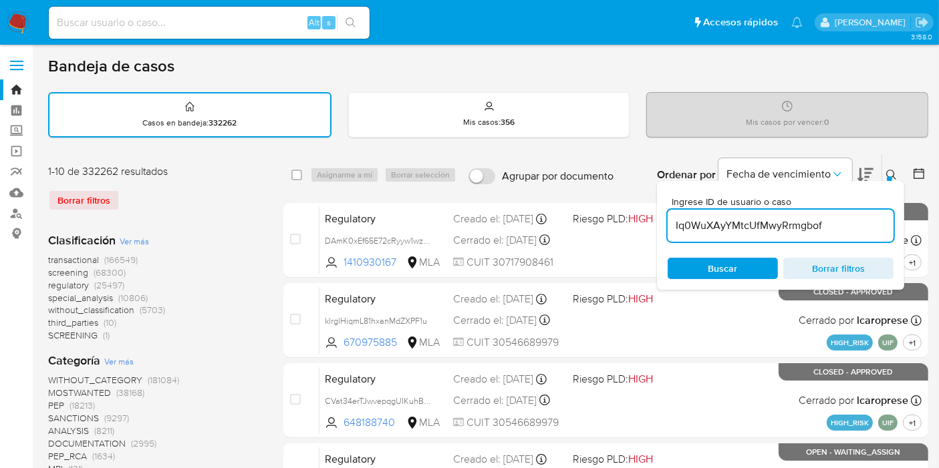
type input "Iq0WuXAyYMtcUfMwyRrmgbof"
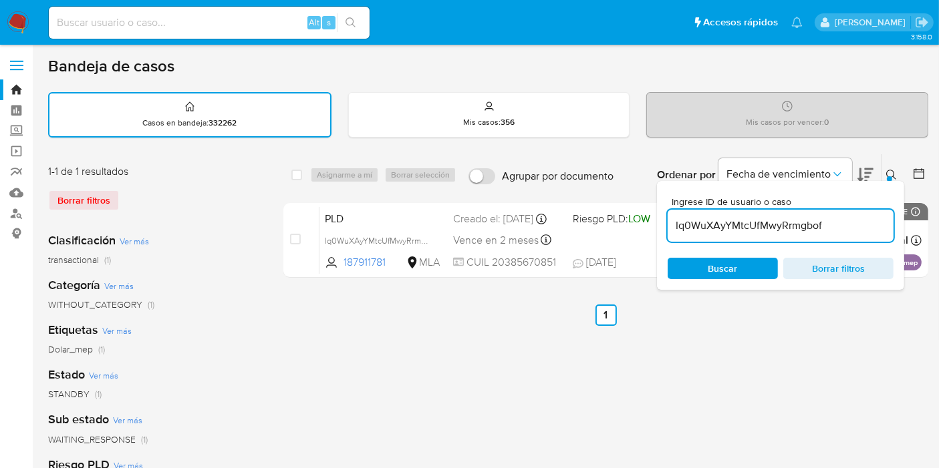
click at [738, 266] on span "Buscar" at bounding box center [723, 268] width 92 height 19
click at [705, 259] on span "Buscar" at bounding box center [723, 268] width 92 height 19
click at [292, 175] on div "select-all-cases-checkbox Asignarme a mí Borrar selección Agrupar por documento…" at bounding box center [605, 174] width 645 height 41
click at [695, 267] on span "Buscar" at bounding box center [723, 268] width 92 height 19
click at [702, 267] on span "Buscar" at bounding box center [723, 268] width 92 height 19
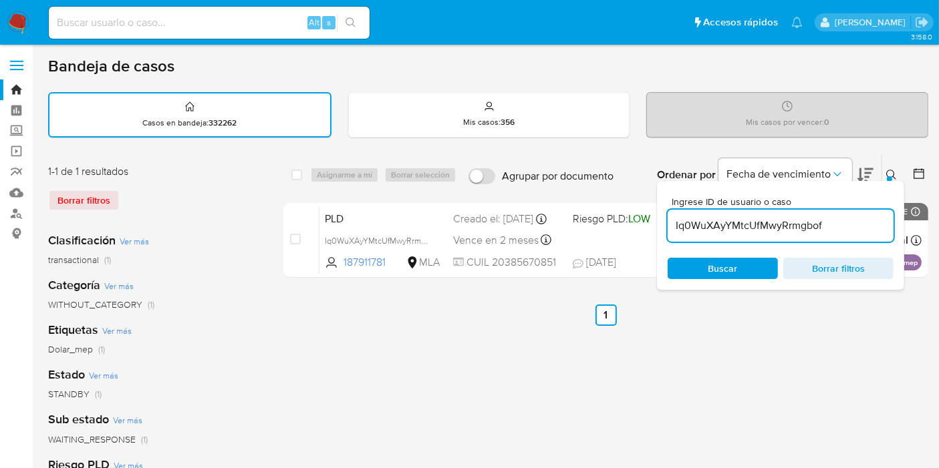
click at [726, 276] on span "Buscar" at bounding box center [722, 268] width 29 height 21
click at [730, 263] on span "Buscar" at bounding box center [722, 268] width 29 height 21
click at [292, 170] on input "checkbox" at bounding box center [296, 175] width 11 height 11
checkbox input "true"
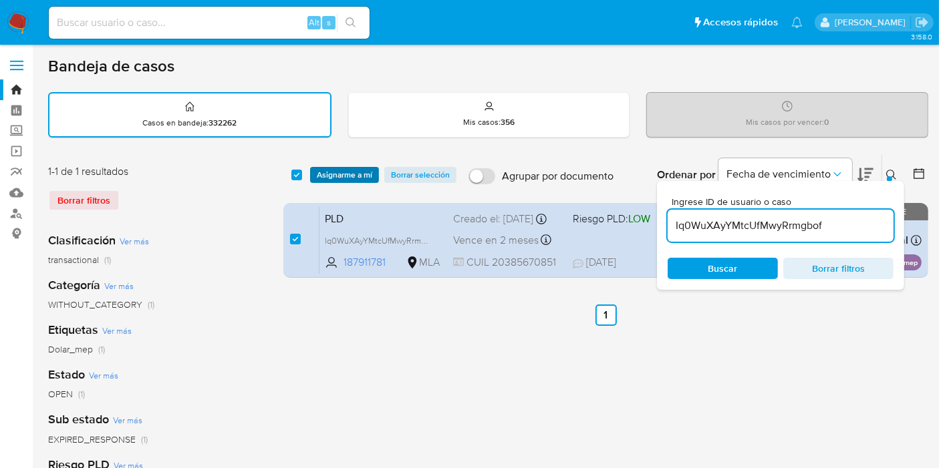
click at [322, 170] on span "Asignarme a mí" at bounding box center [344, 174] width 55 height 13
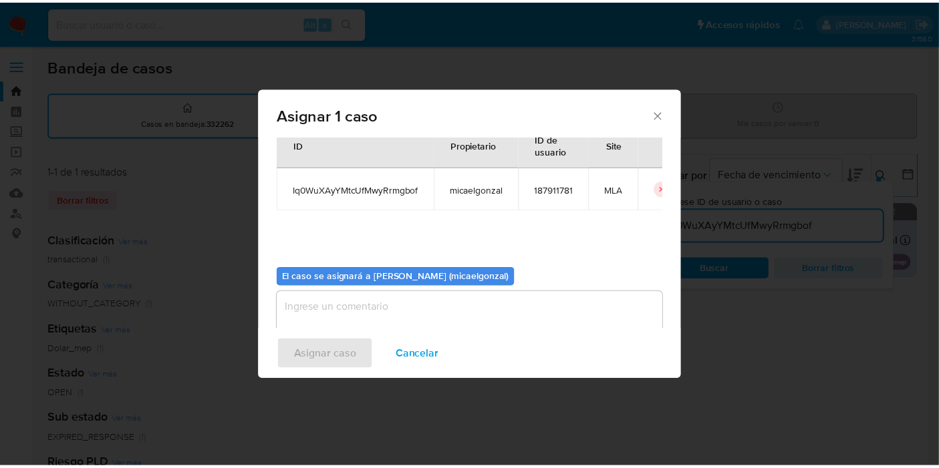
scroll to position [68, 0]
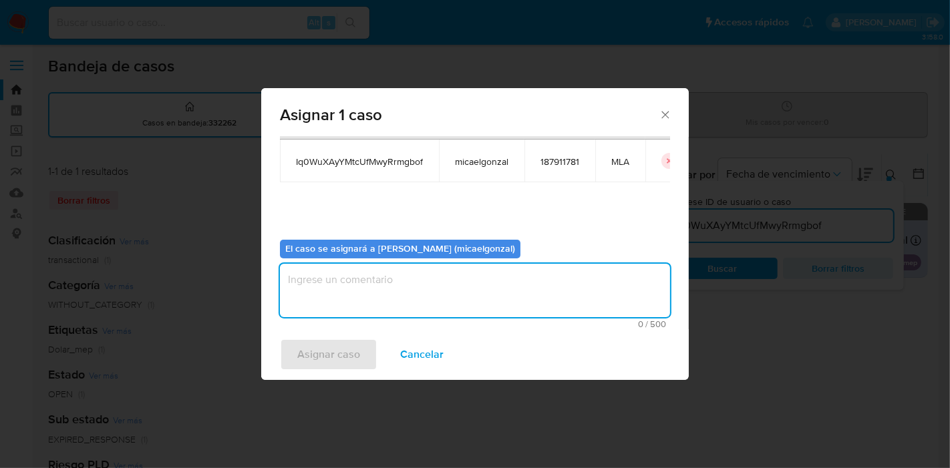
click at [361, 281] on textarea "assign-modal" at bounding box center [475, 290] width 390 height 53
click at [344, 356] on span "Asignar caso" at bounding box center [328, 354] width 63 height 29
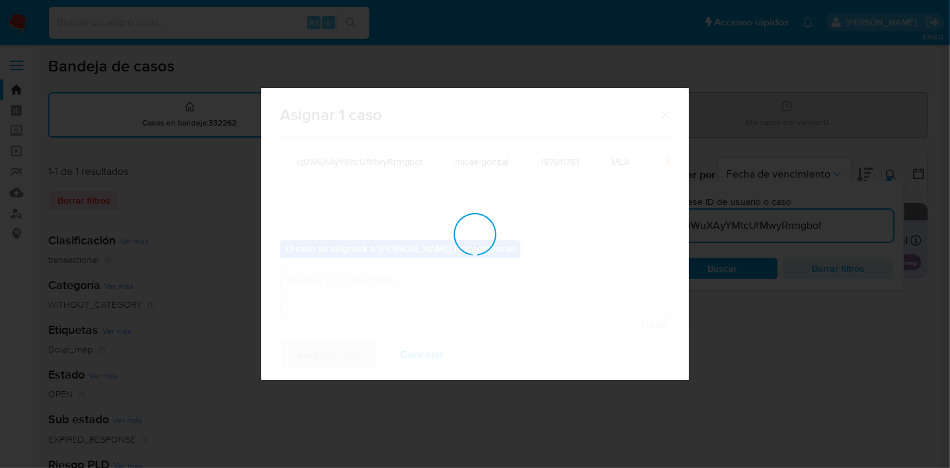
checkbox input "false"
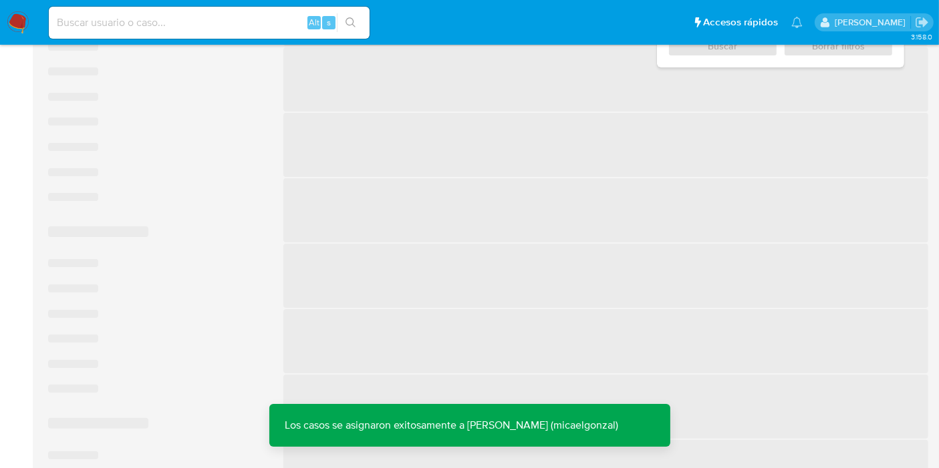
scroll to position [0, 0]
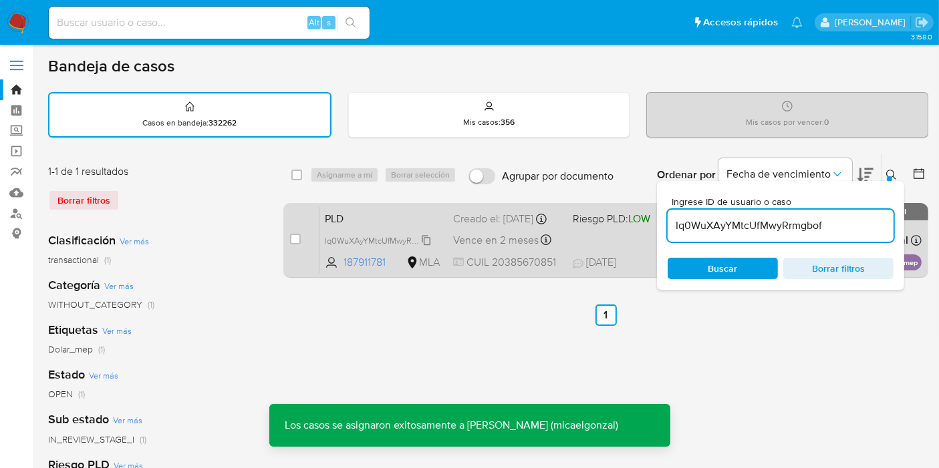
click at [364, 247] on span "Iq0WuXAyYMtcUfMwyRrmgbof" at bounding box center [381, 240] width 112 height 15
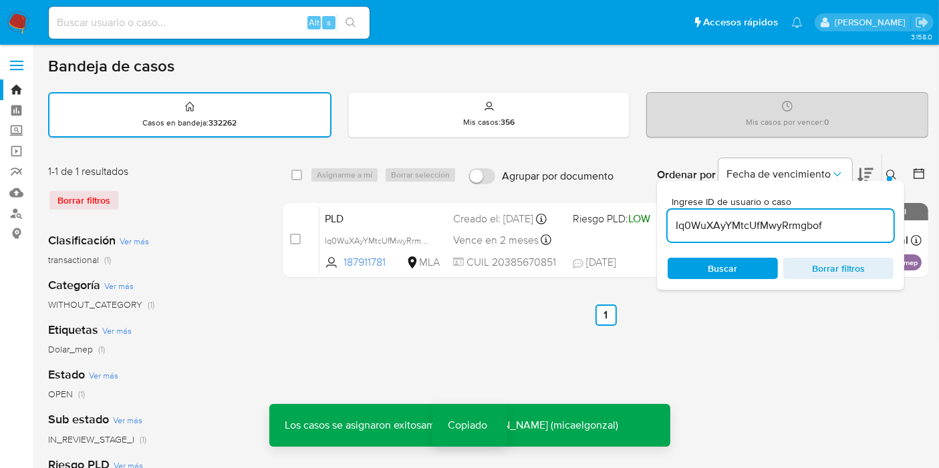
click at [235, 17] on input at bounding box center [209, 22] width 321 height 17
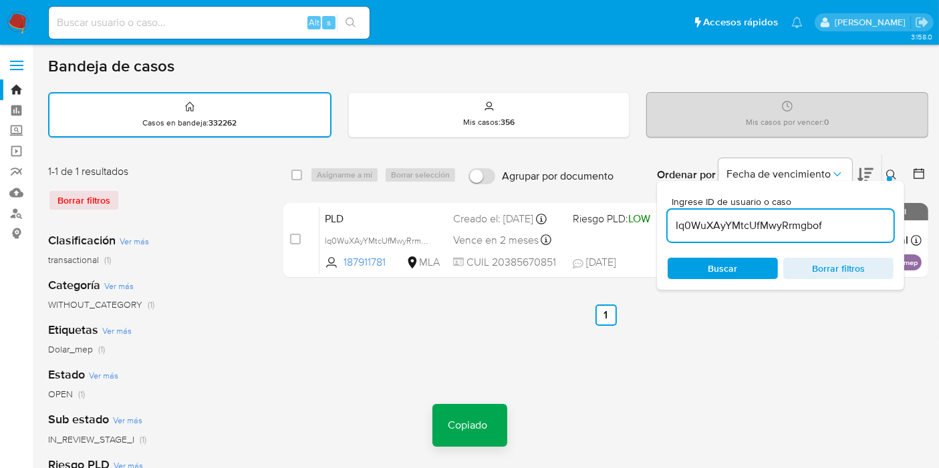
click at [236, 17] on input at bounding box center [209, 22] width 321 height 17
paste input "Iq0WuXAyYMtcUfMwyRrmgbof"
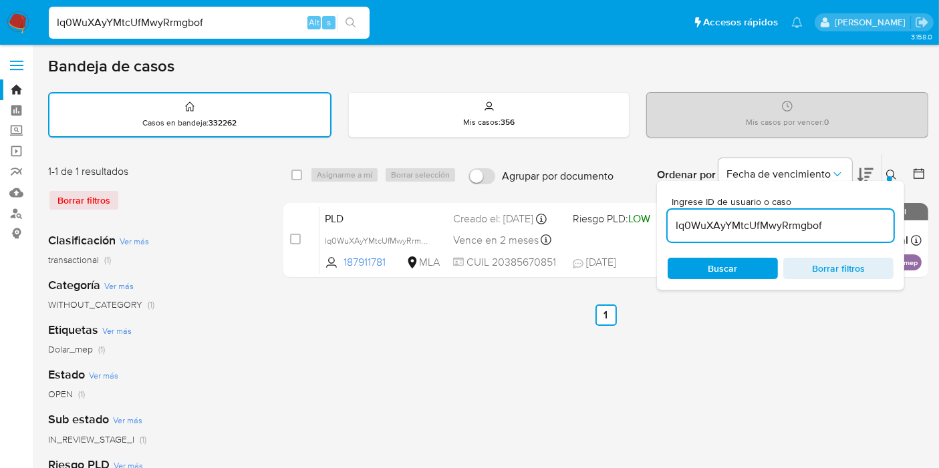
type input "Iq0WuXAyYMtcUfMwyRrmgbof"
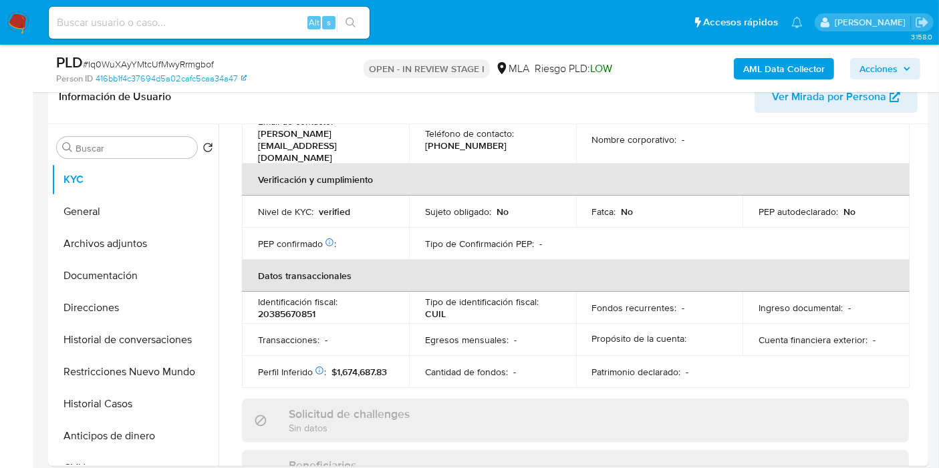
scroll to position [715, 0]
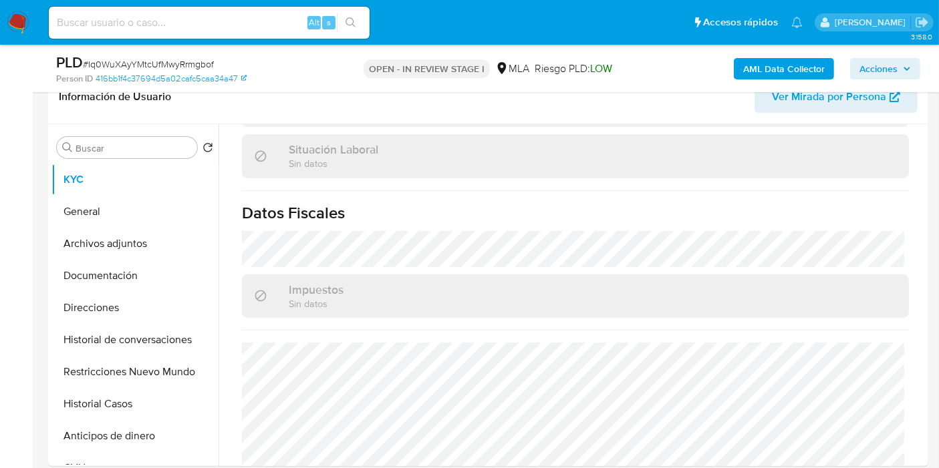
select select "10"
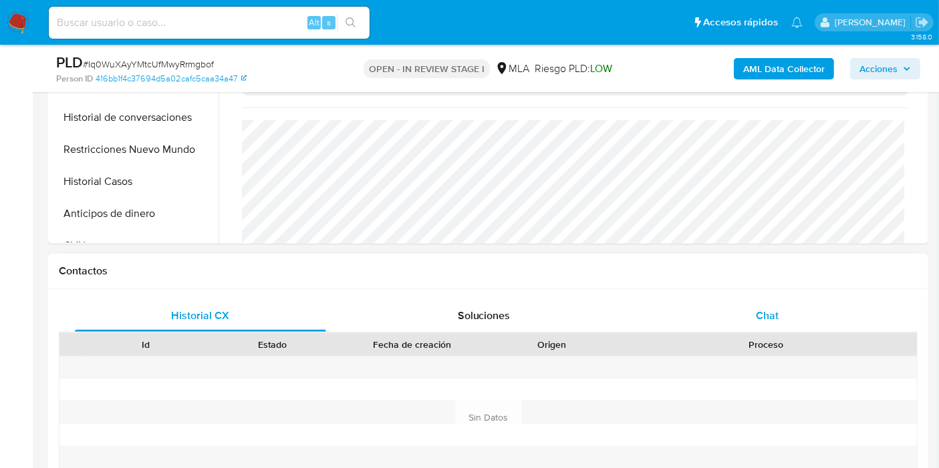
click at [726, 305] on div "Chat" at bounding box center [767, 316] width 251 height 32
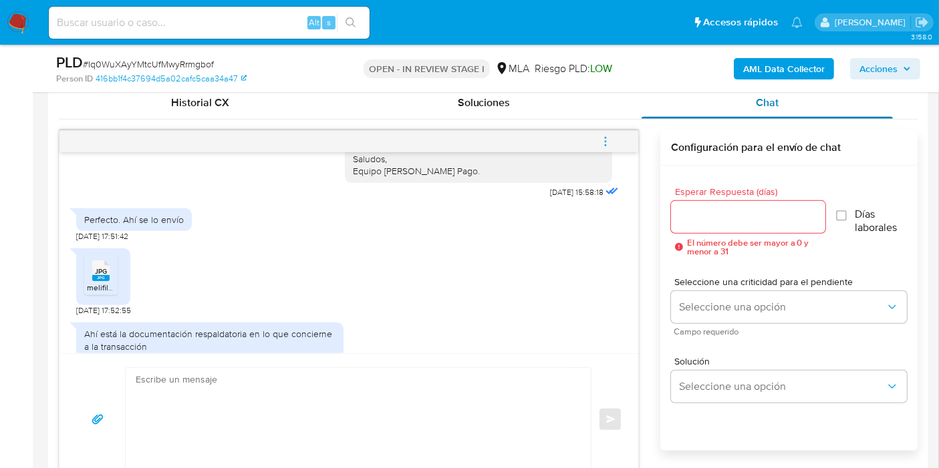
scroll to position [519, 0]
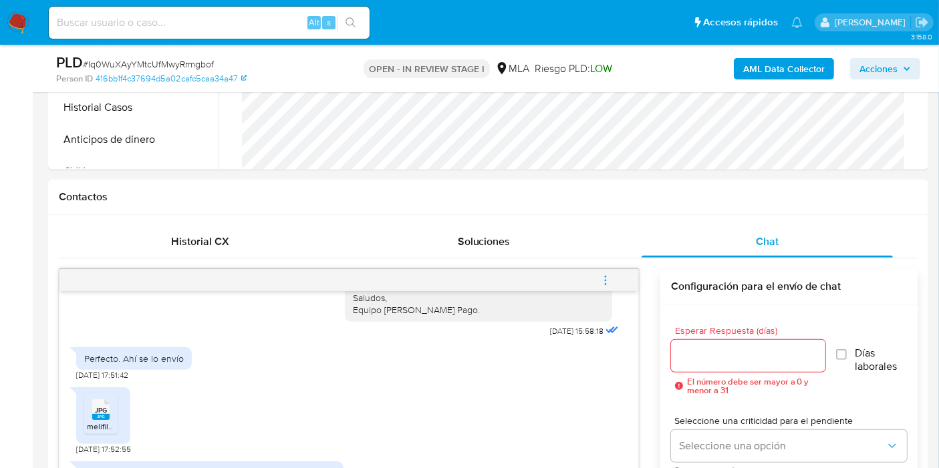
drag, startPoint x: 610, startPoint y: 275, endPoint x: 575, endPoint y: 269, distance: 35.3
click at [609, 275] on icon "menu-action" at bounding box center [605, 281] width 12 height 12
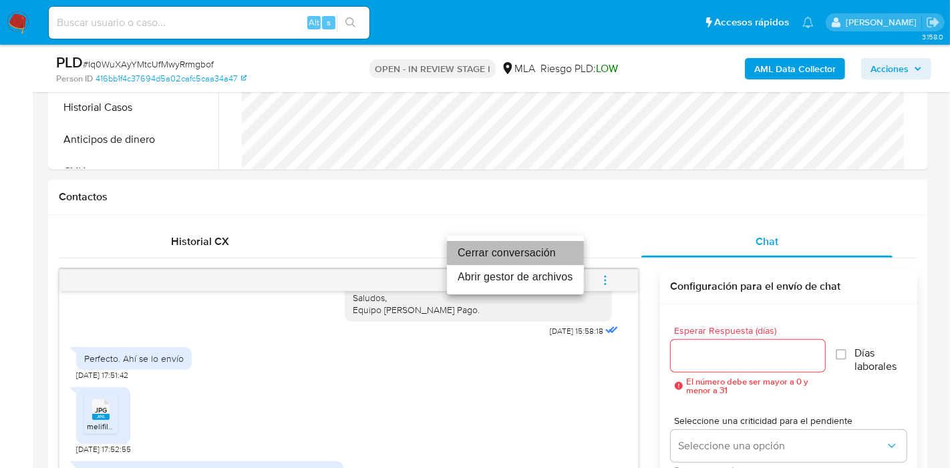
click at [537, 260] on li "Cerrar conversación" at bounding box center [515, 253] width 137 height 24
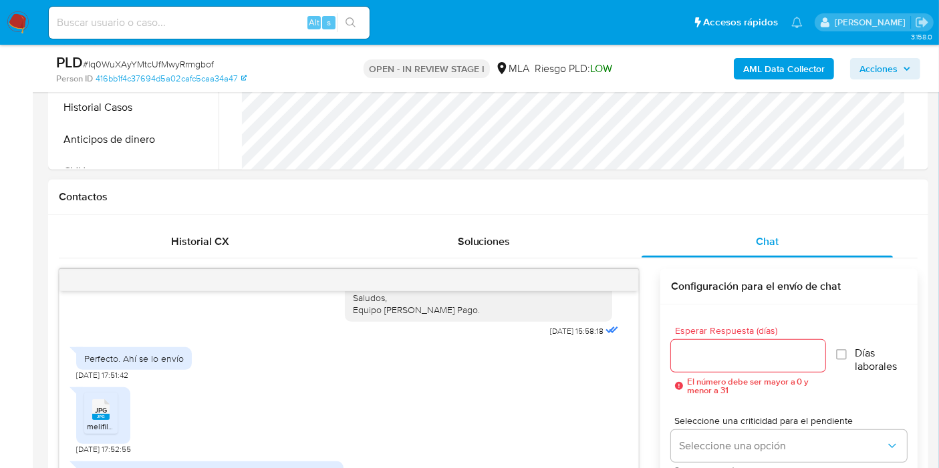
click at [282, 344] on div "Perfecto. Ahí se lo envío 09/09/2025 17:51:42" at bounding box center [348, 361] width 545 height 40
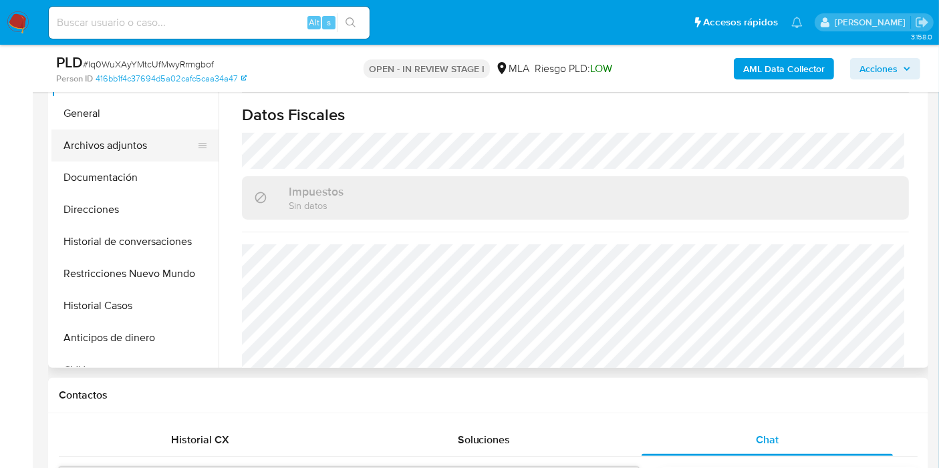
scroll to position [148, 0]
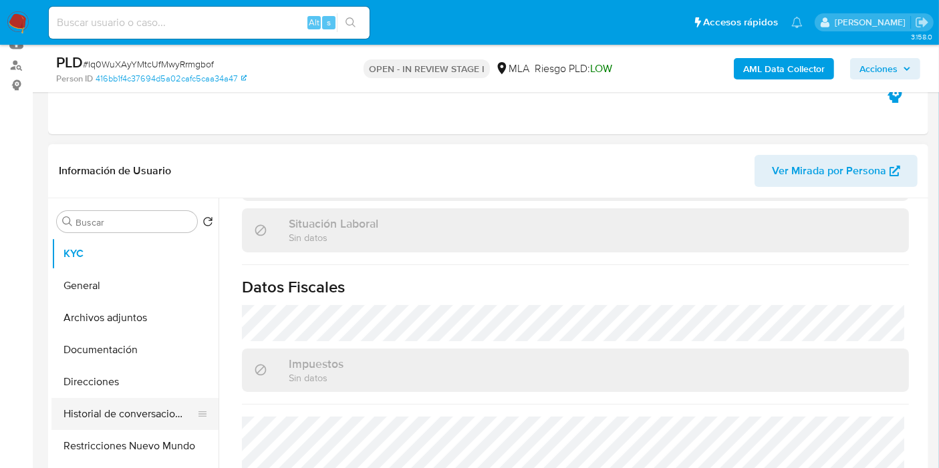
click at [132, 424] on button "Historial de conversaciones" at bounding box center [129, 414] width 156 height 32
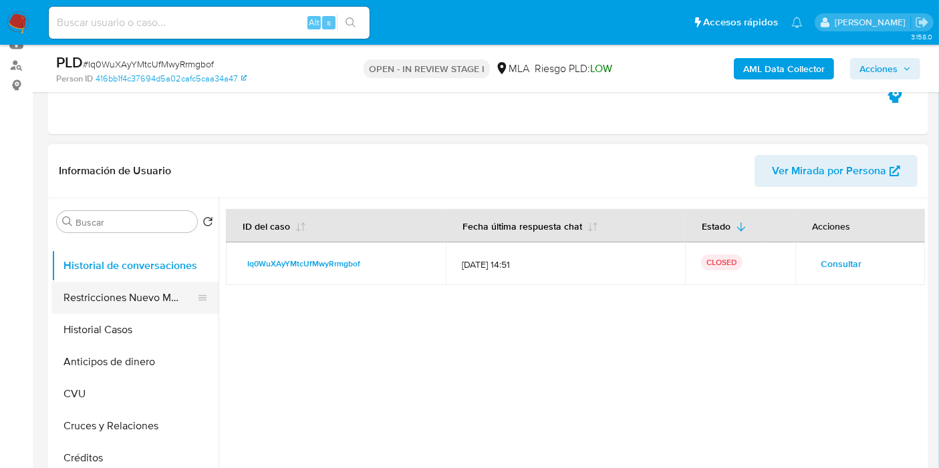
click at [154, 303] on button "Restricciones Nuevo Mundo" at bounding box center [129, 298] width 156 height 32
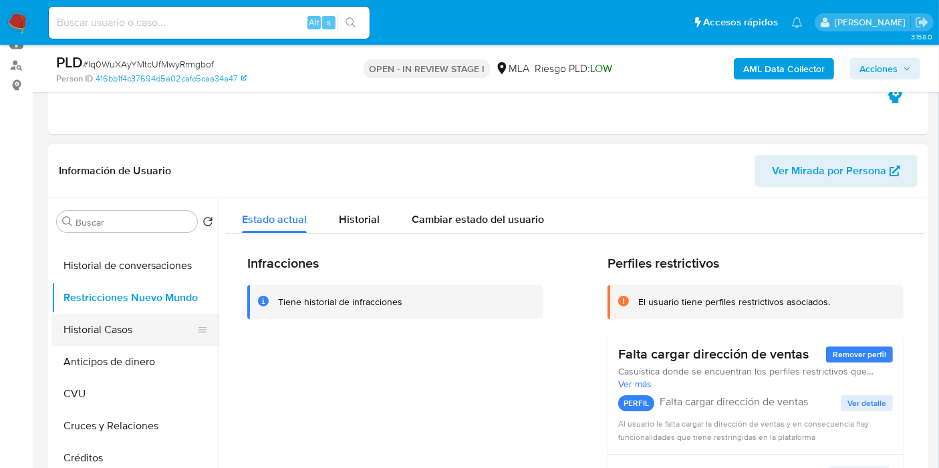
click at [130, 325] on button "Historial Casos" at bounding box center [129, 330] width 156 height 32
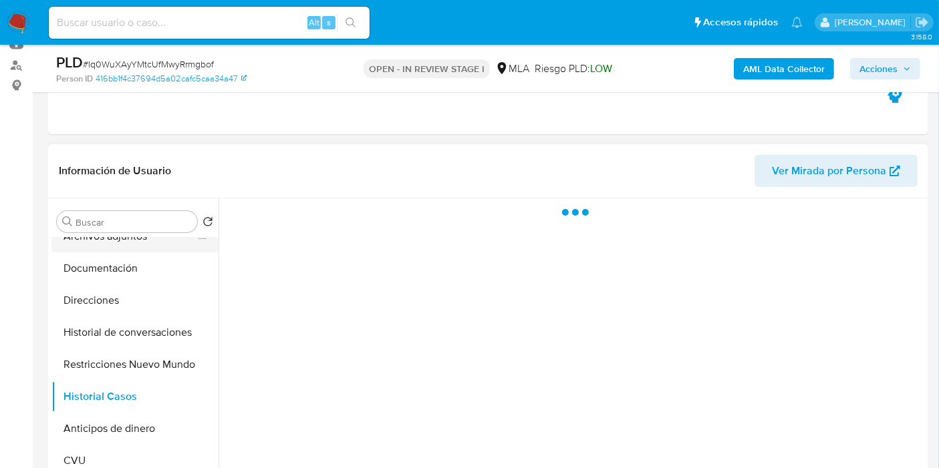
scroll to position [0, 0]
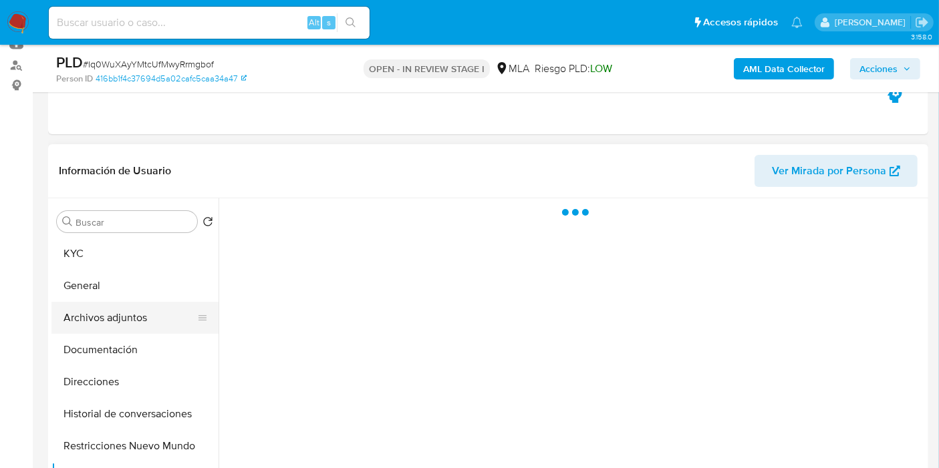
click at [116, 318] on button "Archivos adjuntos" at bounding box center [129, 318] width 156 height 32
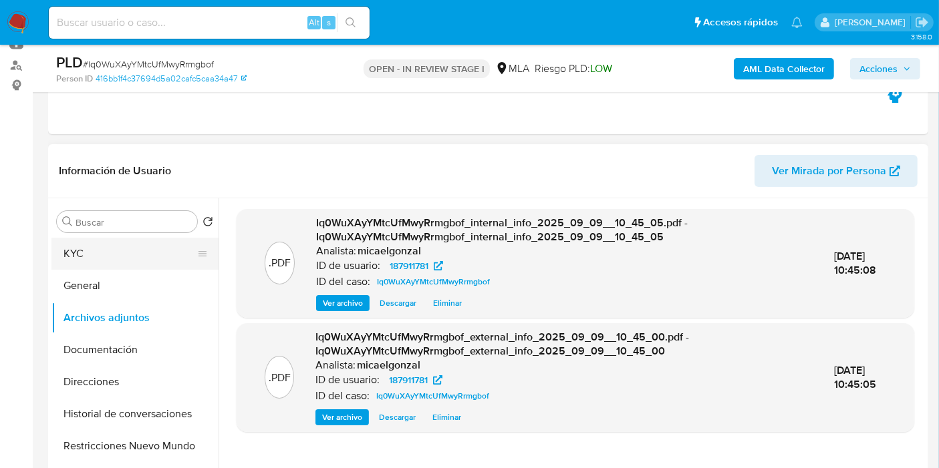
click at [168, 251] on button "KYC" at bounding box center [129, 254] width 156 height 32
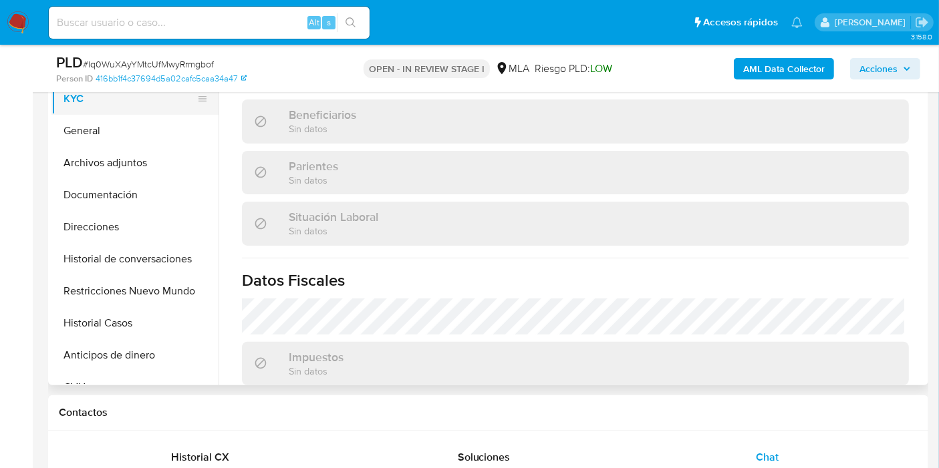
scroll to position [223, 0]
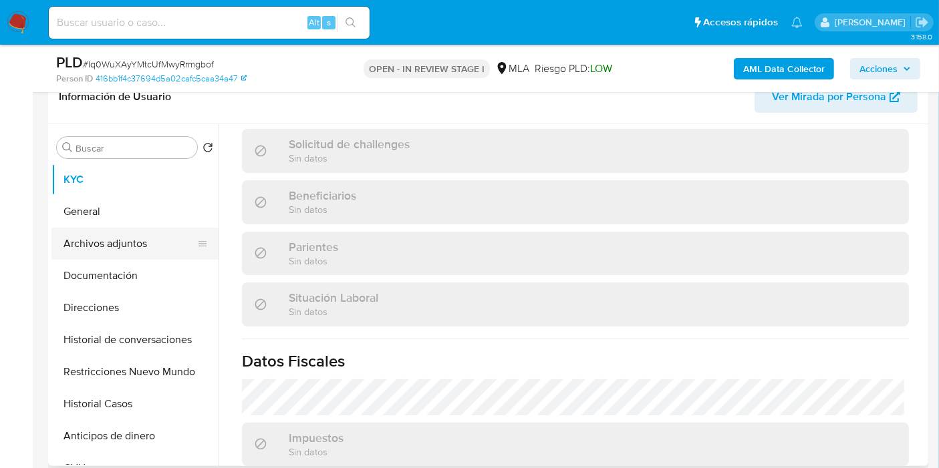
click at [106, 248] on button "Archivos adjuntos" at bounding box center [129, 244] width 156 height 32
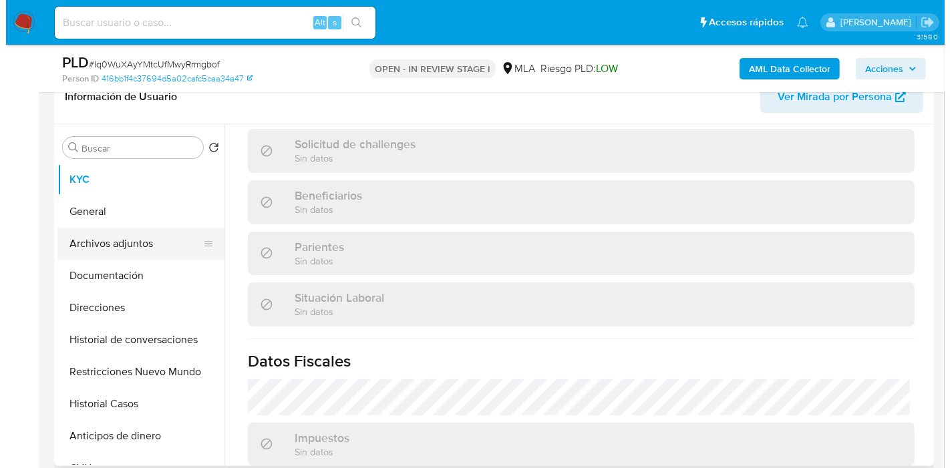
scroll to position [0, 0]
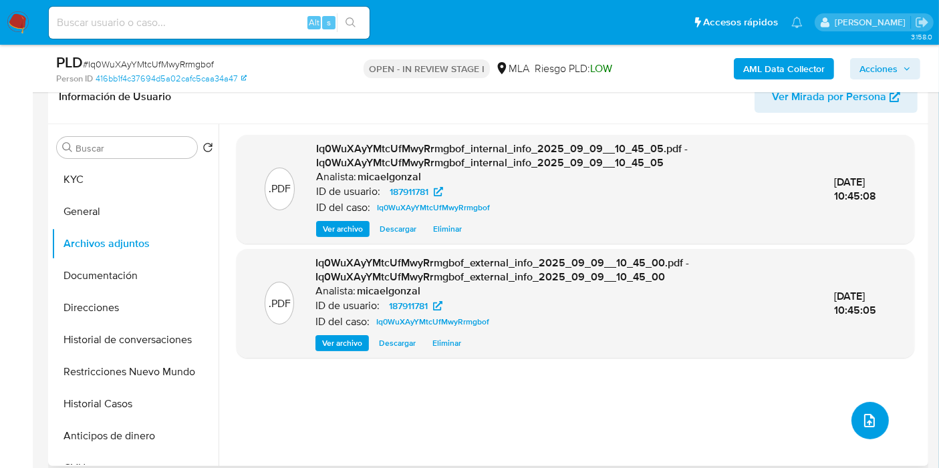
click at [861, 417] on icon "upload-file" at bounding box center [869, 421] width 16 height 16
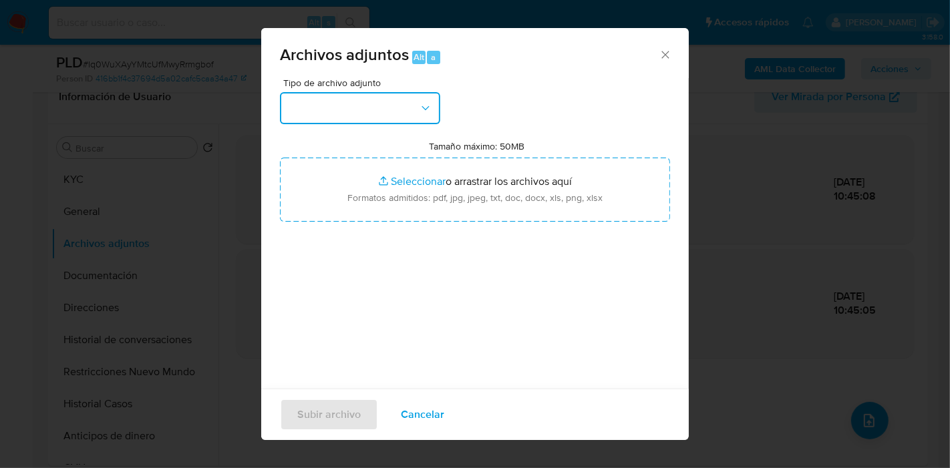
click at [376, 107] on button "button" at bounding box center [360, 108] width 160 height 32
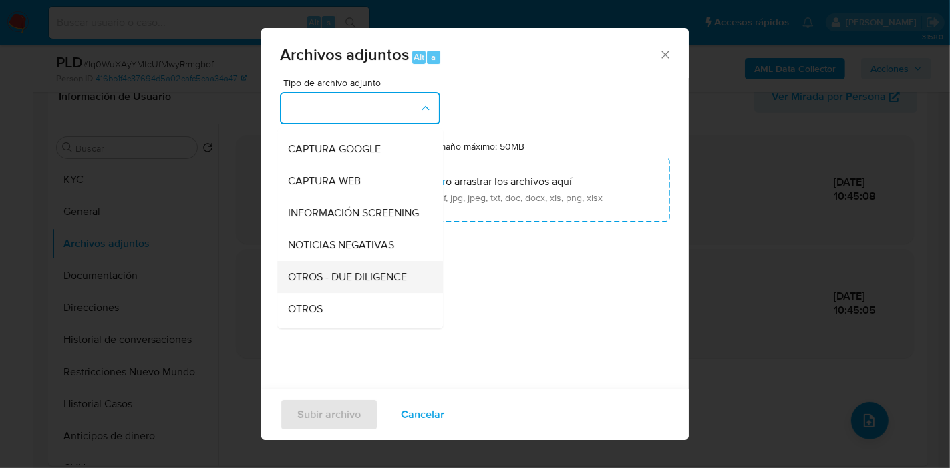
scroll to position [223, 0]
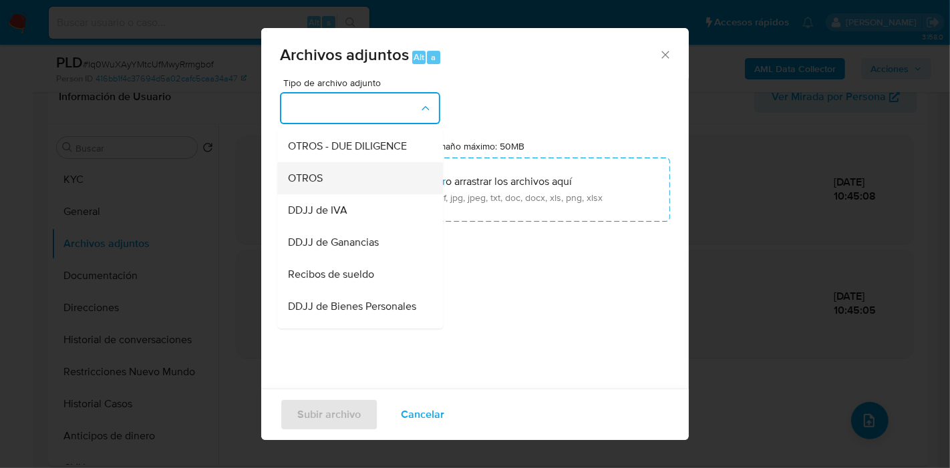
click at [349, 189] on div "OTROS" at bounding box center [356, 178] width 136 height 32
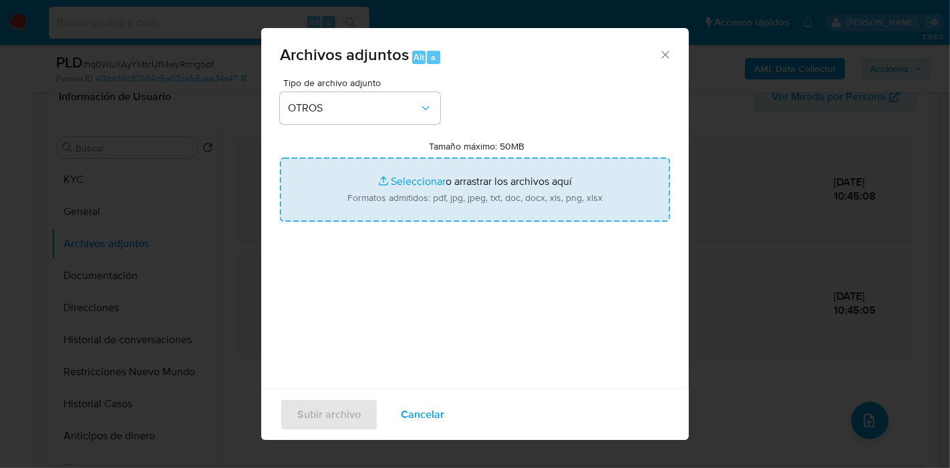
click at [424, 213] on input "Tamaño máximo: 50MB Seleccionar archivos" at bounding box center [475, 190] width 390 height 64
type input "C:\fakepath\Boleto de compra - venta Automotor.pdf"
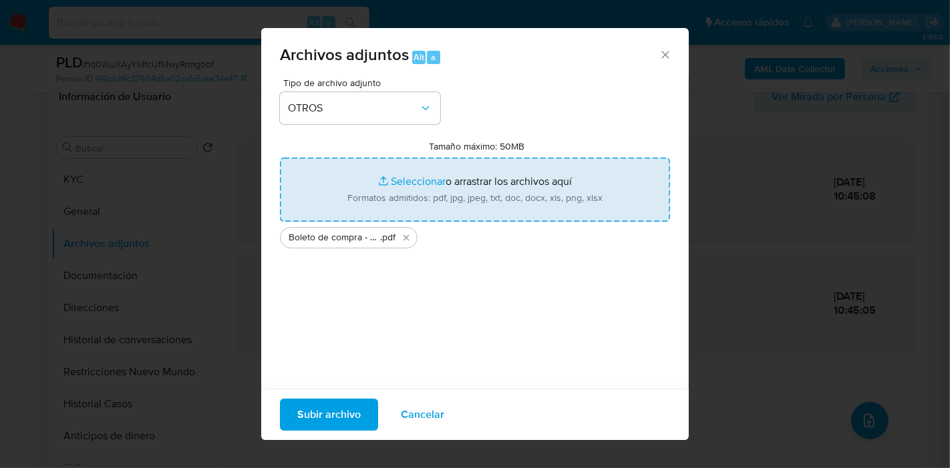
click at [321, 412] on span "Subir archivo" at bounding box center [328, 414] width 63 height 29
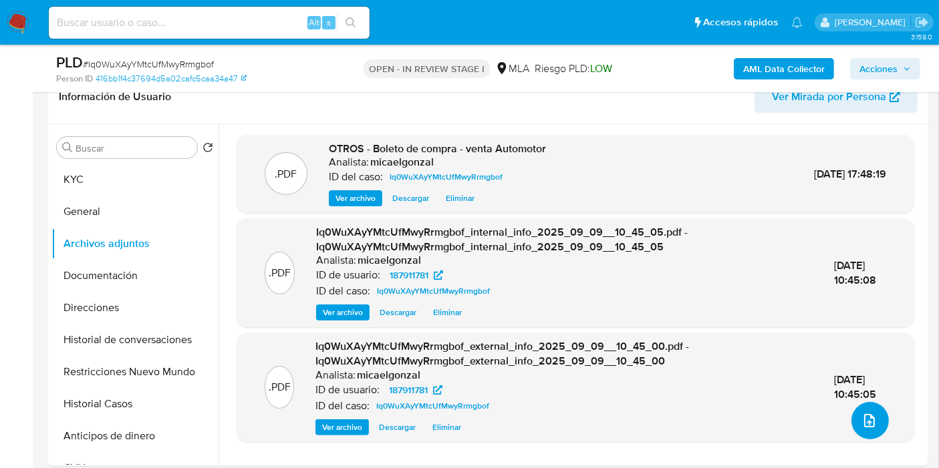
click at [876, 429] on button "upload-file" at bounding box center [869, 420] width 37 height 37
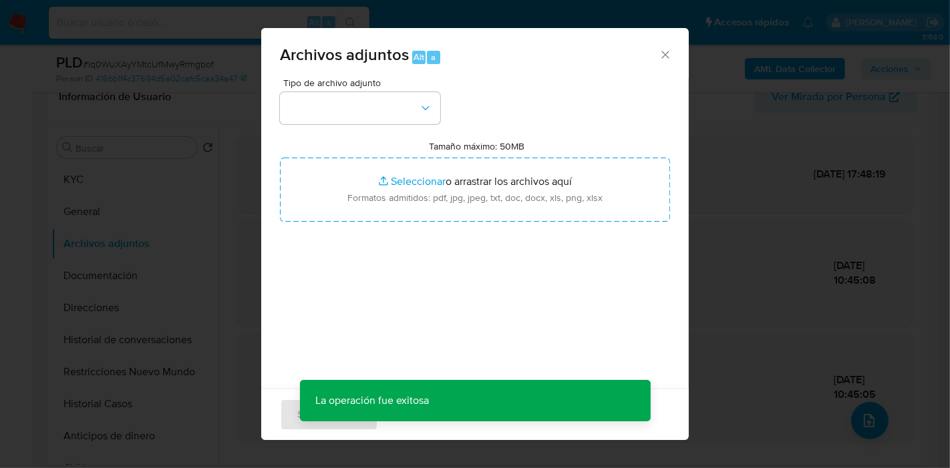
click at [418, 152] on div "Tamaño máximo: 50MB Seleccionar archivos Seleccionar o arrastrar los archivos a…" at bounding box center [475, 181] width 390 height 82
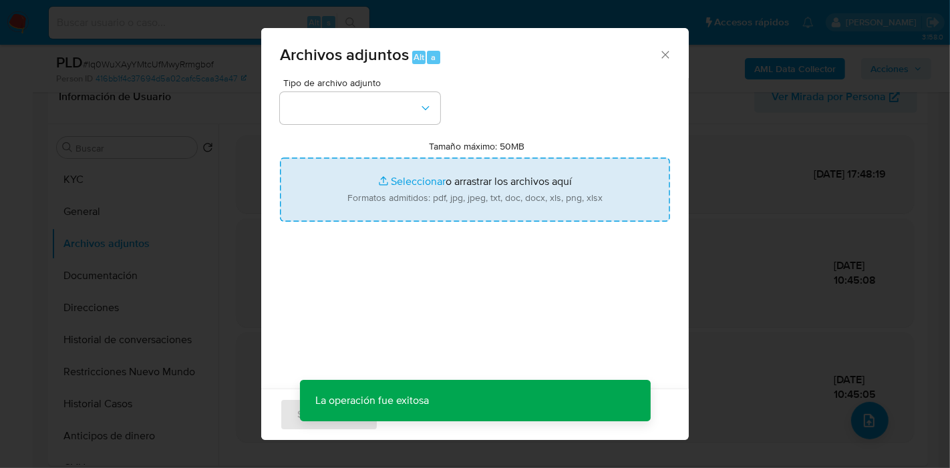
click at [416, 186] on input "Tamaño máximo: 50MB Seleccionar archivos" at bounding box center [475, 190] width 390 height 64
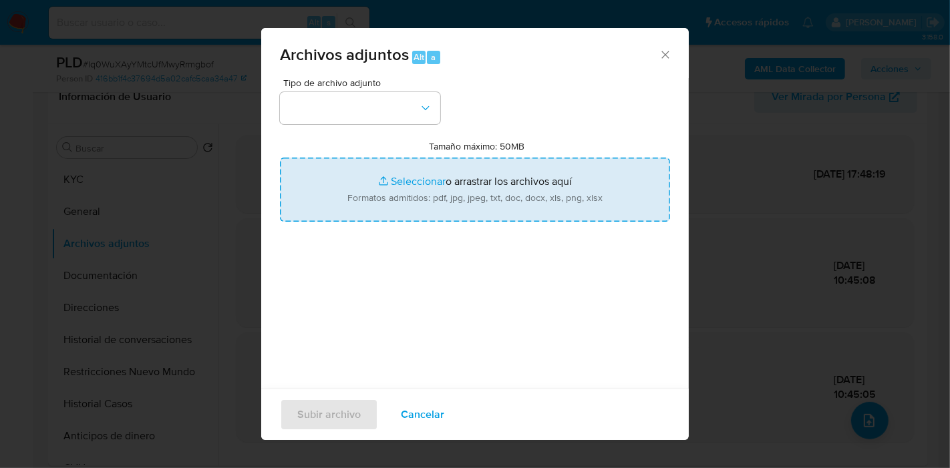
type input "C:\fakepath\Caselog Iq0WuXAyYMtcUfMwyRrmgbof_2025_08_19_11_11_36.docx"
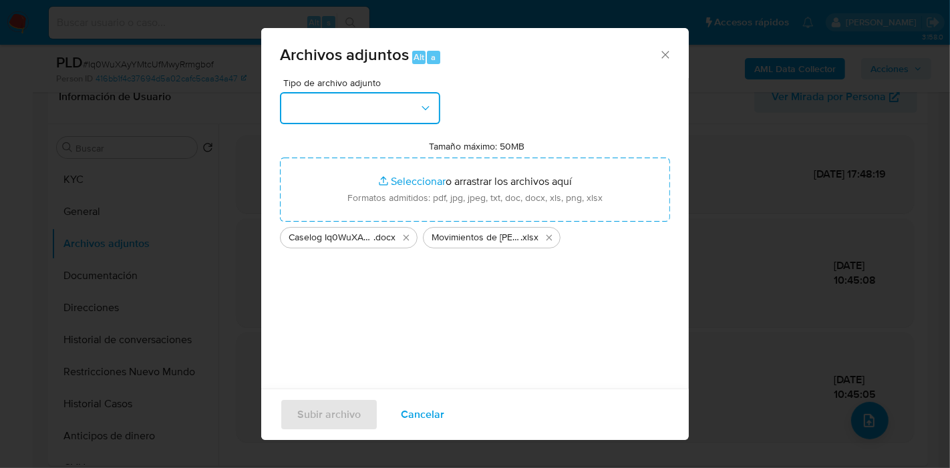
click at [426, 108] on icon "button" at bounding box center [425, 108] width 13 height 13
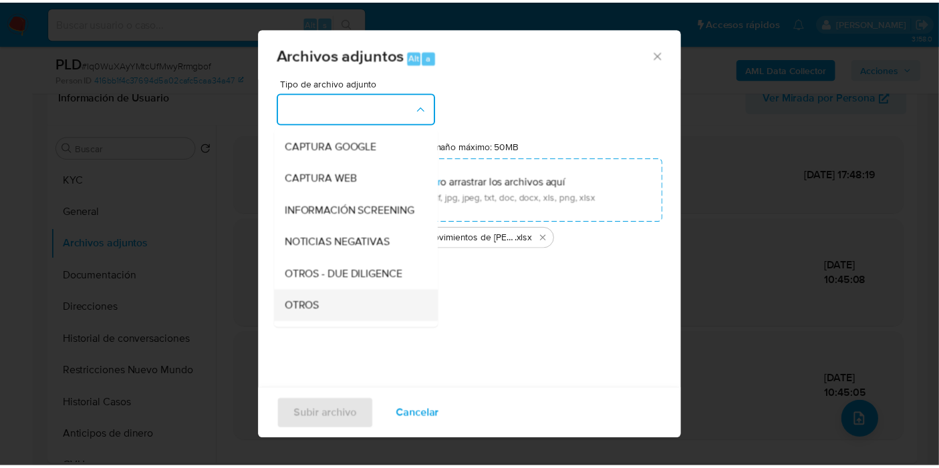
scroll to position [148, 0]
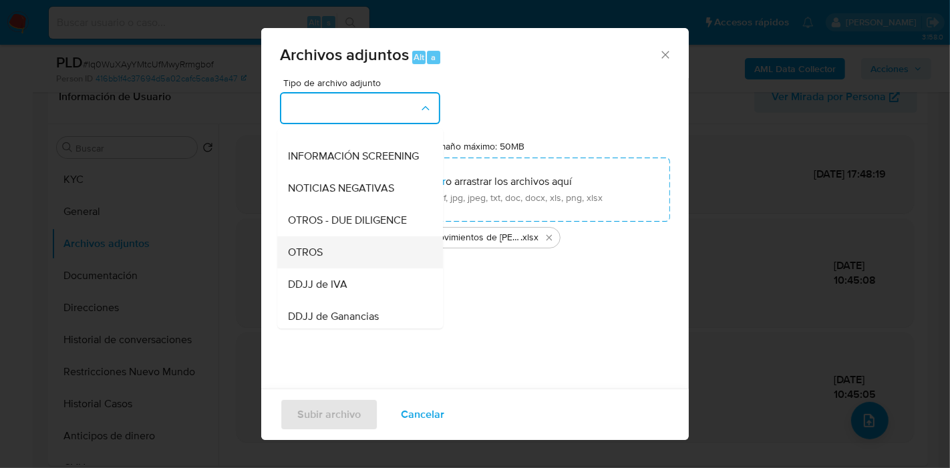
click at [343, 262] on div "OTROS" at bounding box center [356, 253] width 136 height 32
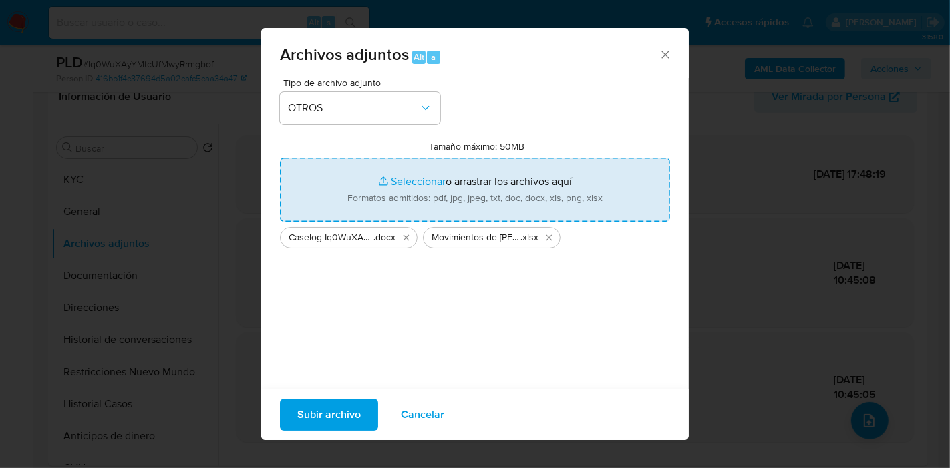
click at [389, 195] on input "Tamaño máximo: 50MB Seleccionar archivos" at bounding box center [475, 190] width 390 height 64
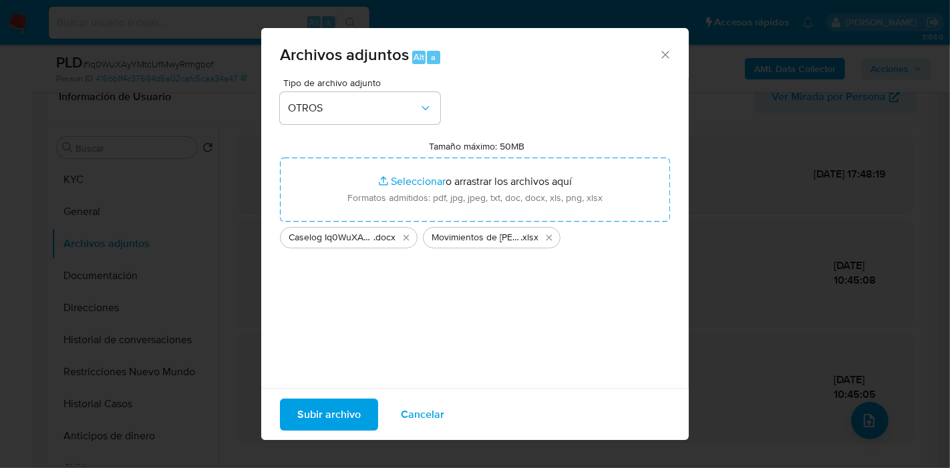
click at [351, 408] on span "Subir archivo" at bounding box center [328, 414] width 63 height 29
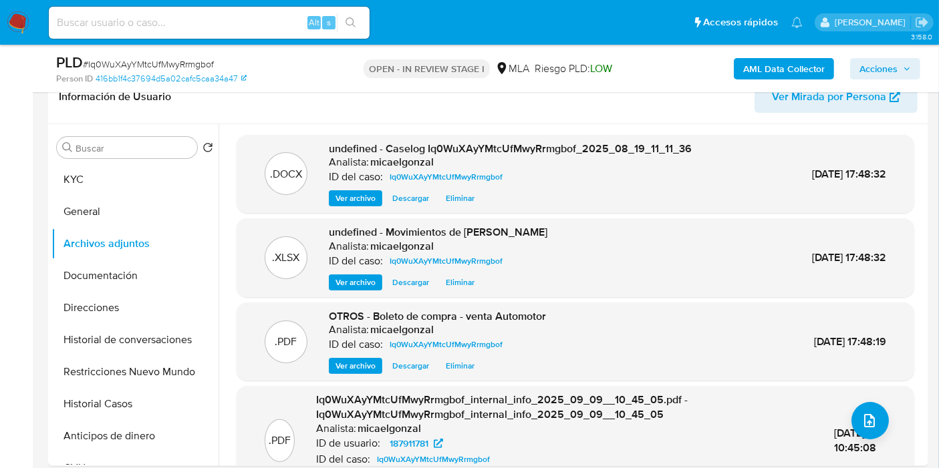
click at [118, 364] on button "Restricciones Nuevo Mundo" at bounding box center [134, 372] width 167 height 32
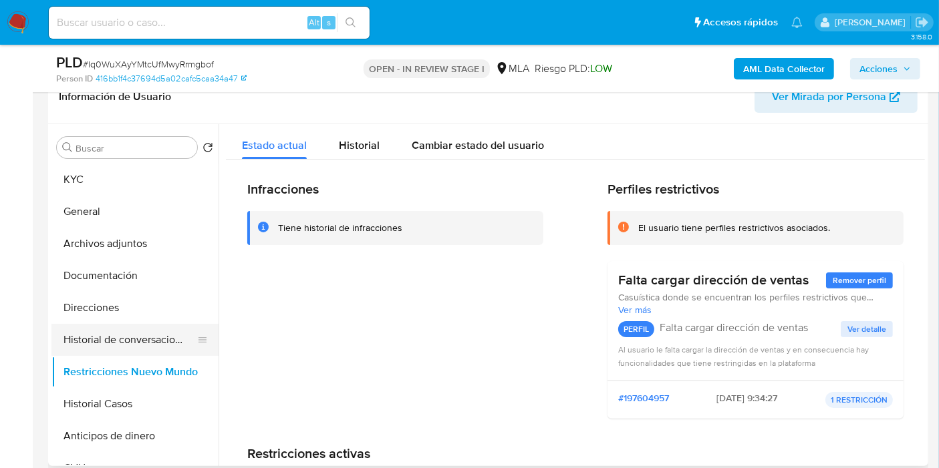
click at [139, 344] on button "Historial de conversaciones" at bounding box center [129, 340] width 156 height 32
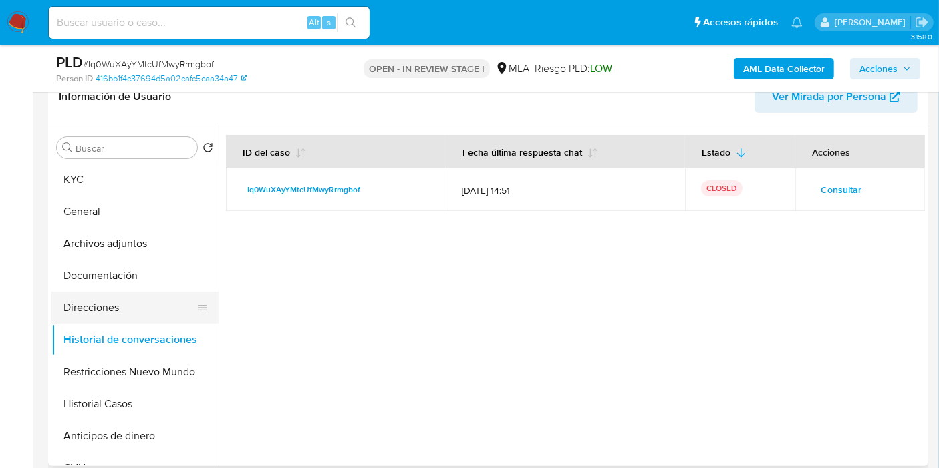
click at [140, 309] on button "Direcciones" at bounding box center [129, 308] width 156 height 32
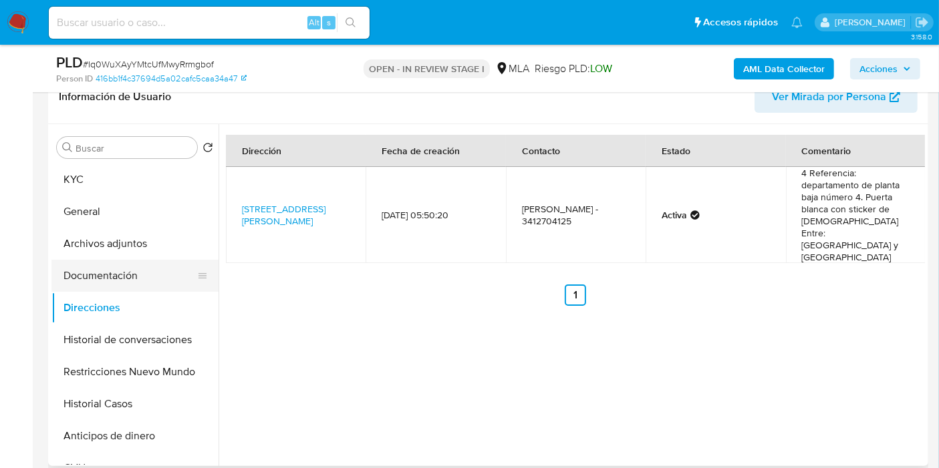
click at [124, 263] on button "Documentación" at bounding box center [129, 276] width 156 height 32
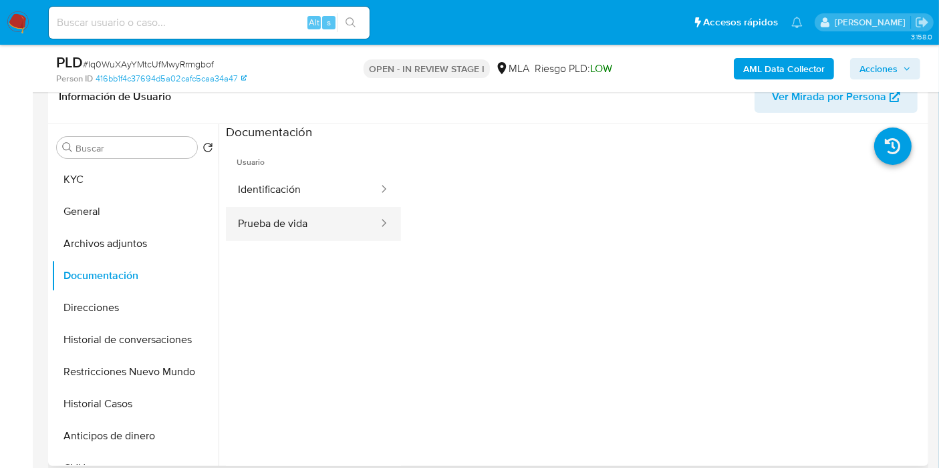
click at [333, 217] on button "Prueba de vida" at bounding box center [303, 224] width 154 height 34
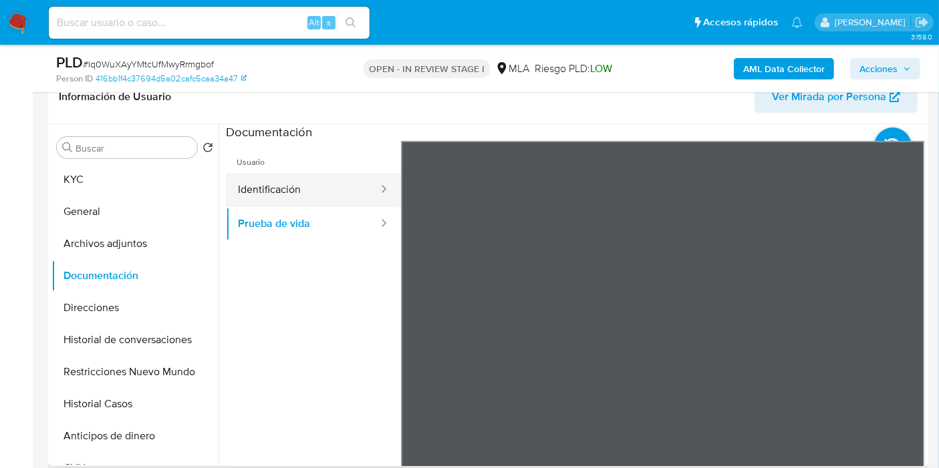
click at [333, 199] on button "Identificación" at bounding box center [303, 190] width 154 height 34
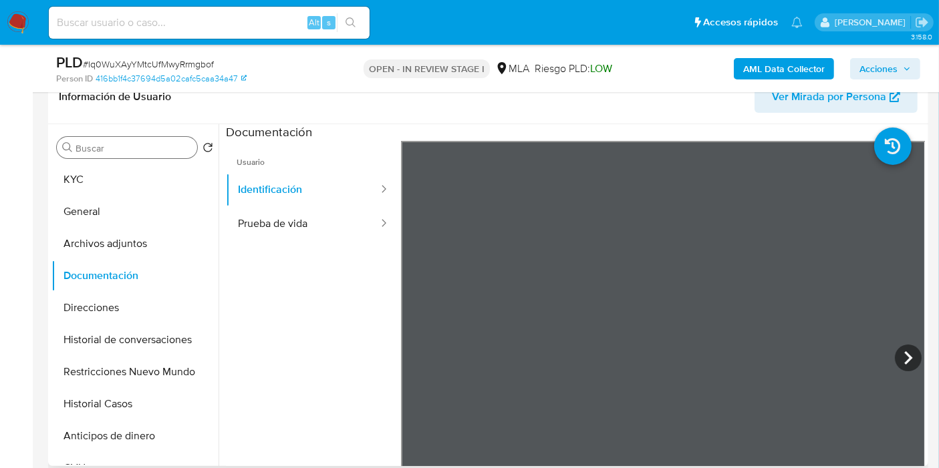
click at [152, 147] on input "Buscar" at bounding box center [134, 148] width 116 height 12
click at [98, 152] on input "Buscar" at bounding box center [134, 148] width 116 height 12
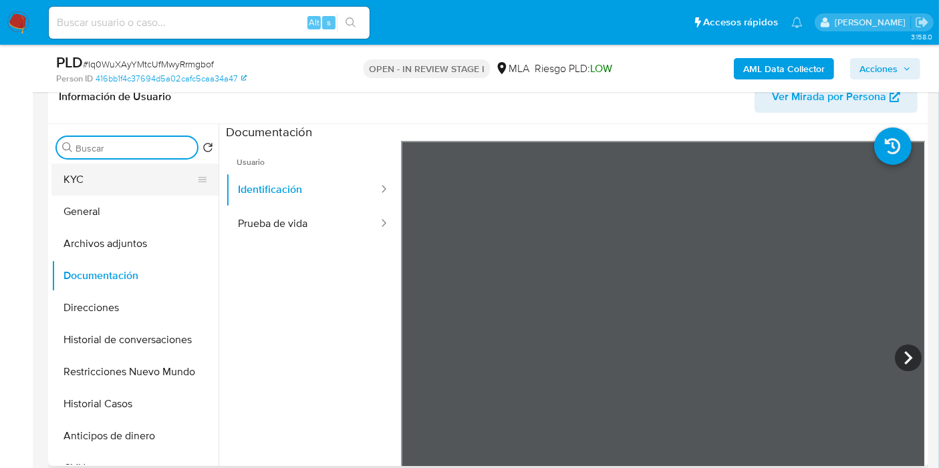
click at [75, 174] on button "KYC" at bounding box center [129, 180] width 156 height 32
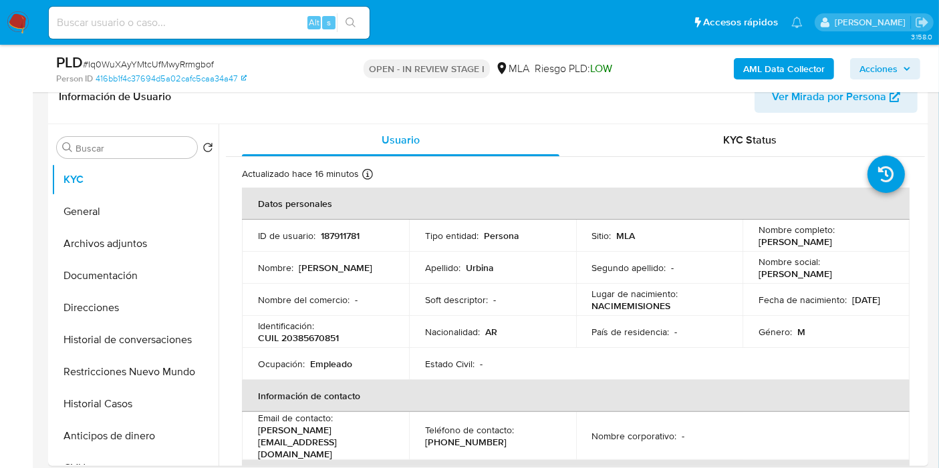
click at [886, 65] on span "Acciones" at bounding box center [878, 68] width 38 height 21
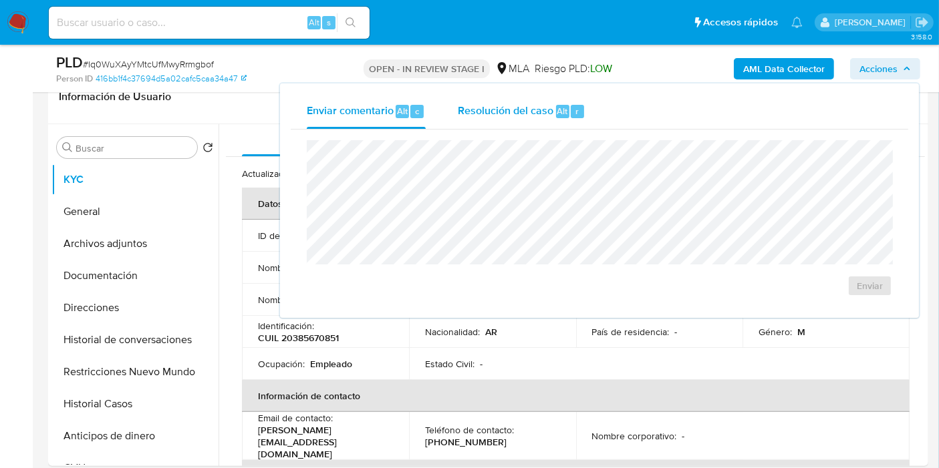
click at [505, 112] on span "Resolución del caso" at bounding box center [506, 110] width 96 height 15
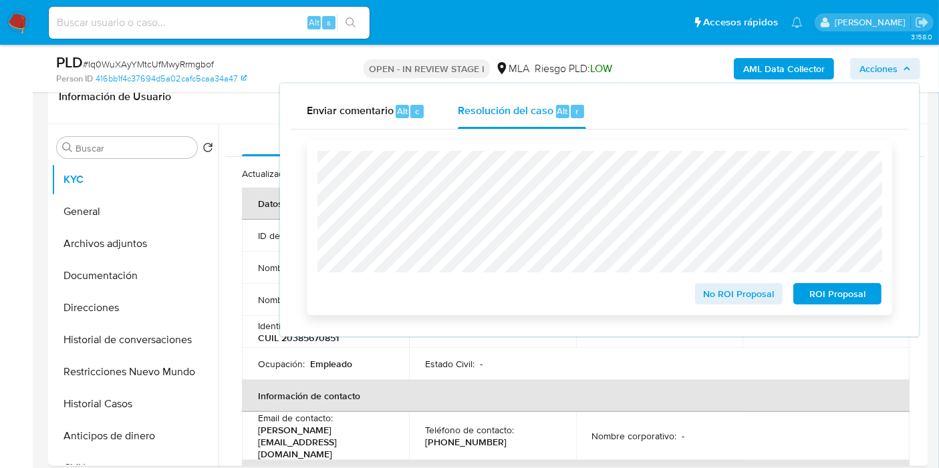
click at [755, 293] on span "No ROI Proposal" at bounding box center [739, 294] width 70 height 19
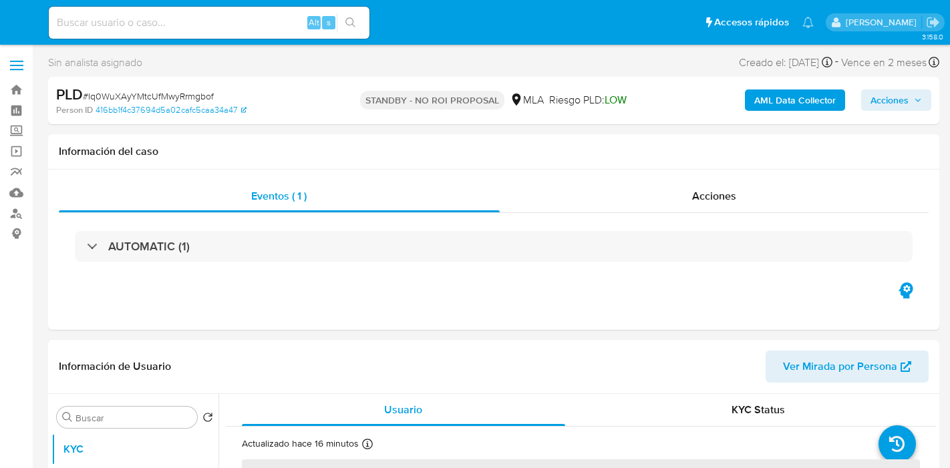
select select "10"
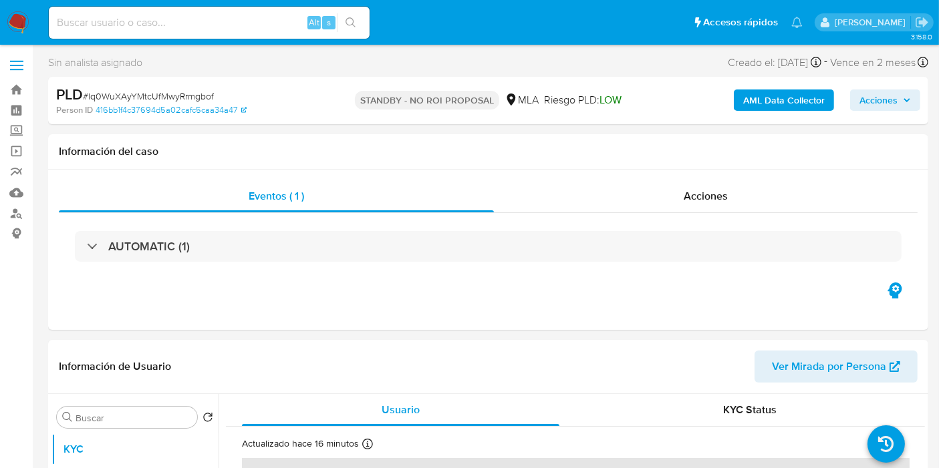
click at [27, 25] on img at bounding box center [18, 22] width 23 height 23
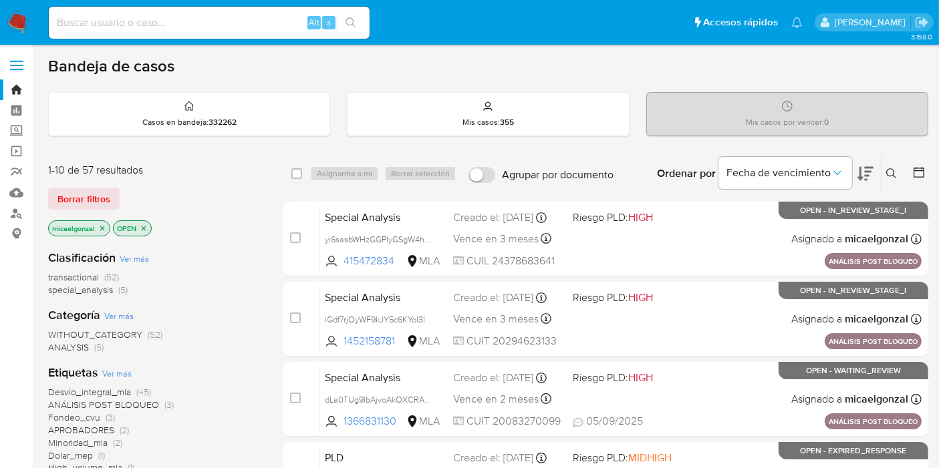
click at [106, 230] on icon "close-filter" at bounding box center [102, 229] width 8 height 8
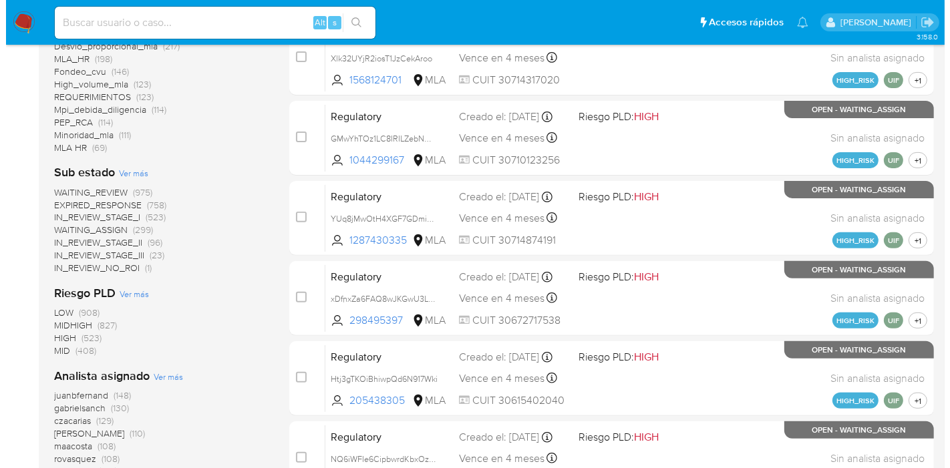
scroll to position [445, 0]
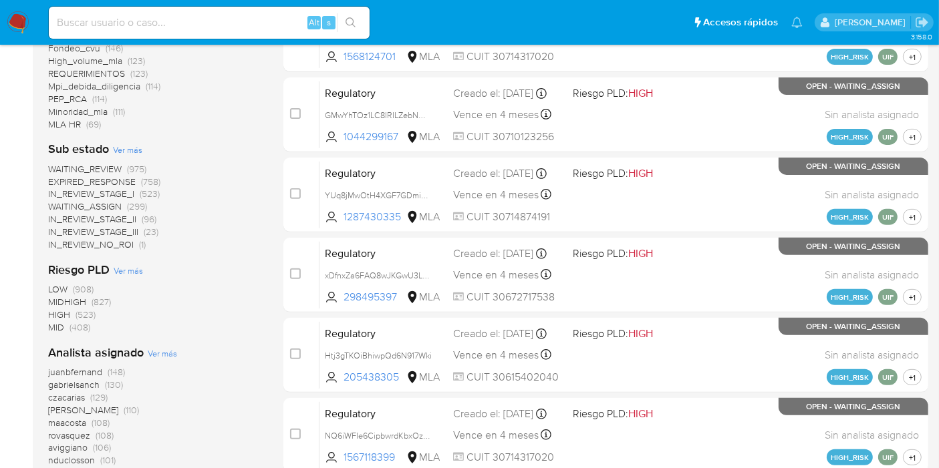
click at [160, 354] on span "Ver más" at bounding box center [162, 354] width 29 height 12
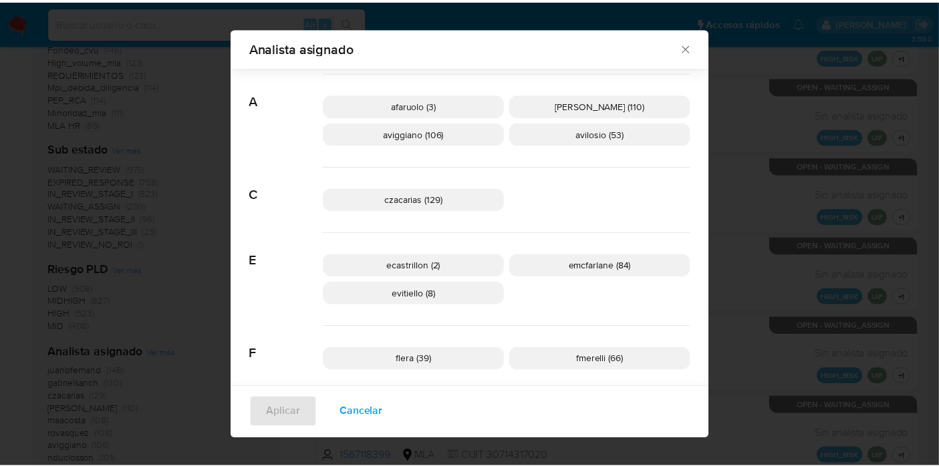
scroll to position [82, 0]
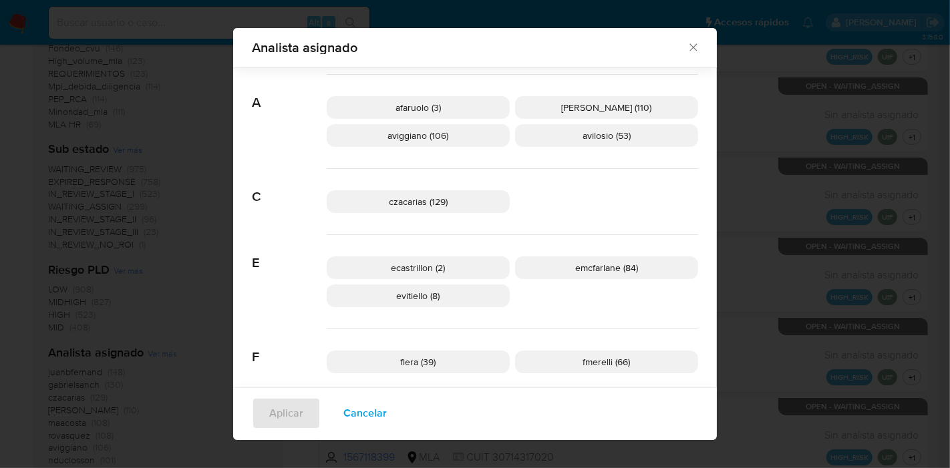
click at [99, 164] on div "Analista asignado Buscar 9 9b67c4c7-5718-49c3-93b1-153dcf44f7df (1) A afaruolo …" at bounding box center [475, 234] width 950 height 468
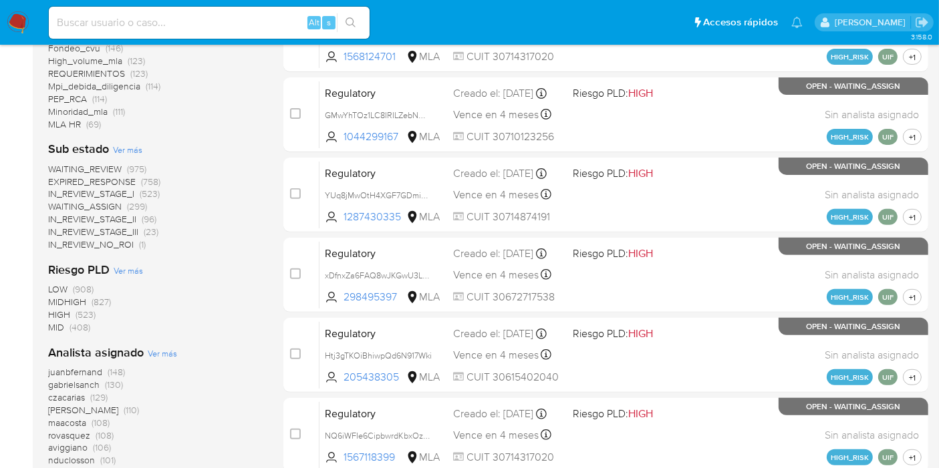
click at [25, 18] on img at bounding box center [18, 22] width 23 height 23
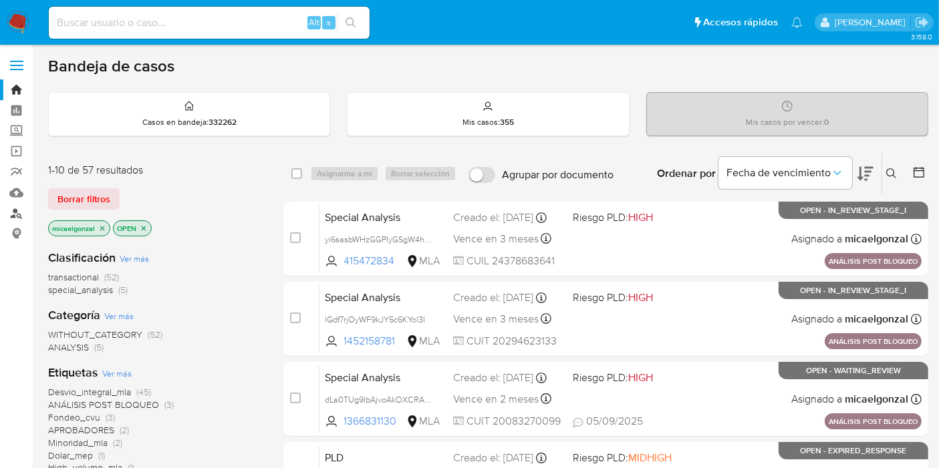
click at [14, 213] on link "Buscador de personas" at bounding box center [79, 213] width 159 height 21
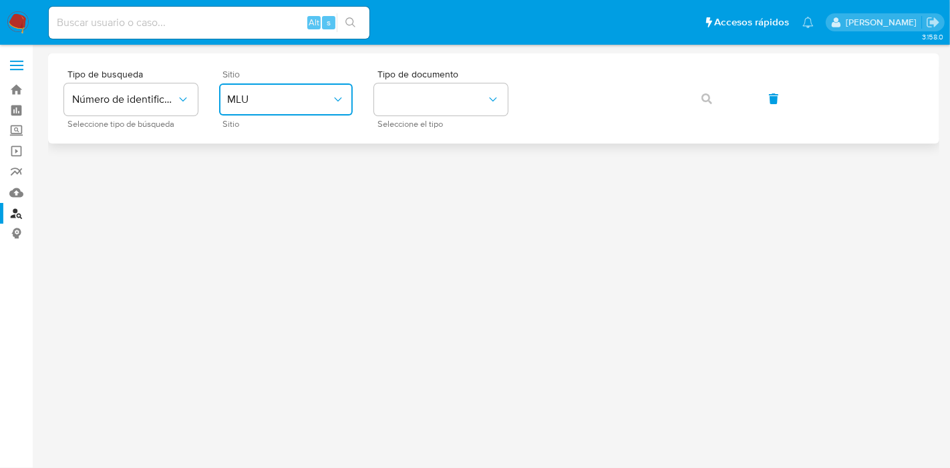
click at [250, 102] on span "MLU" at bounding box center [279, 99] width 104 height 13
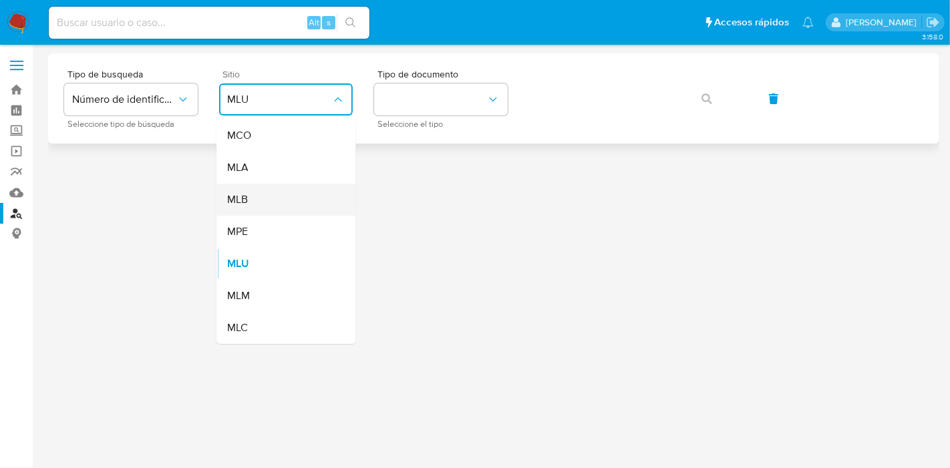
click at [244, 186] on div "MLB" at bounding box center [282, 200] width 110 height 32
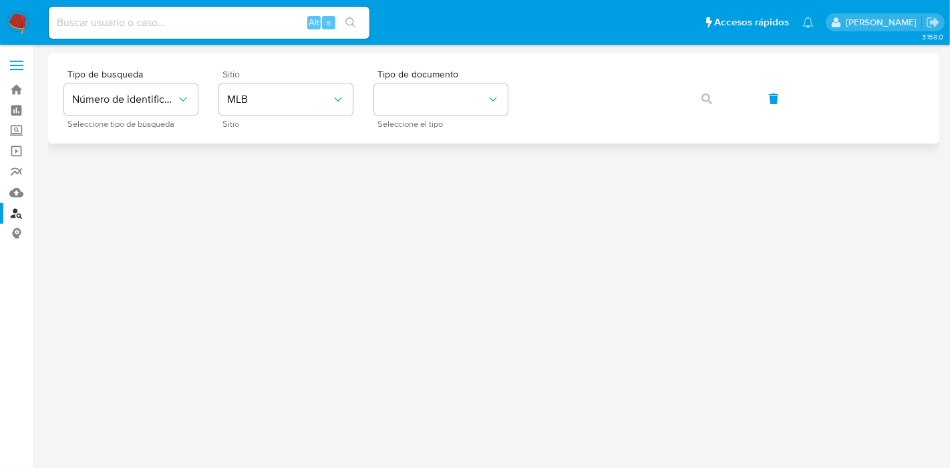
drag, startPoint x: 244, startPoint y: 186, endPoint x: 258, endPoint y: 178, distance: 16.2
click at [258, 178] on div at bounding box center [494, 232] width 892 height 358
click at [286, 116] on div "Sitio MLB Sitio" at bounding box center [286, 99] width 134 height 58
drag, startPoint x: 299, startPoint y: 92, endPoint x: 288, endPoint y: 114, distance: 24.8
click at [299, 95] on button "MLB" at bounding box center [286, 100] width 134 height 32
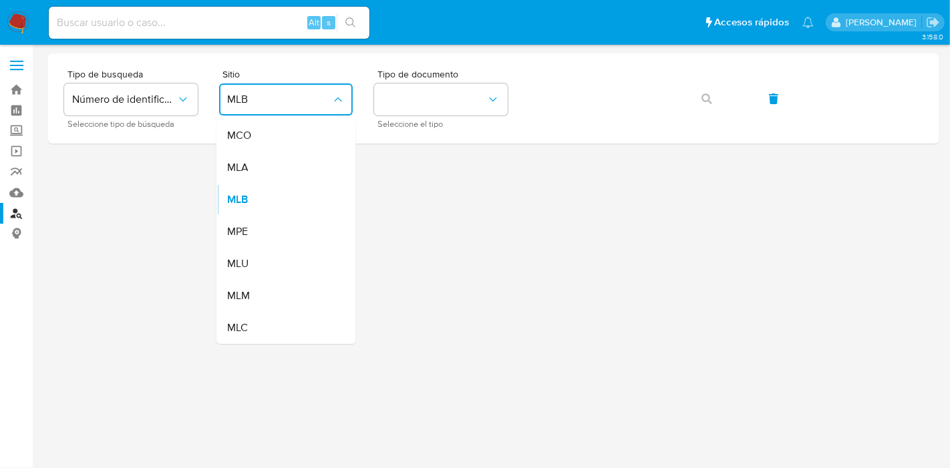
drag, startPoint x: 267, startPoint y: 164, endPoint x: 368, endPoint y: 118, distance: 111.6
click at [269, 163] on div "MLA" at bounding box center [282, 168] width 110 height 32
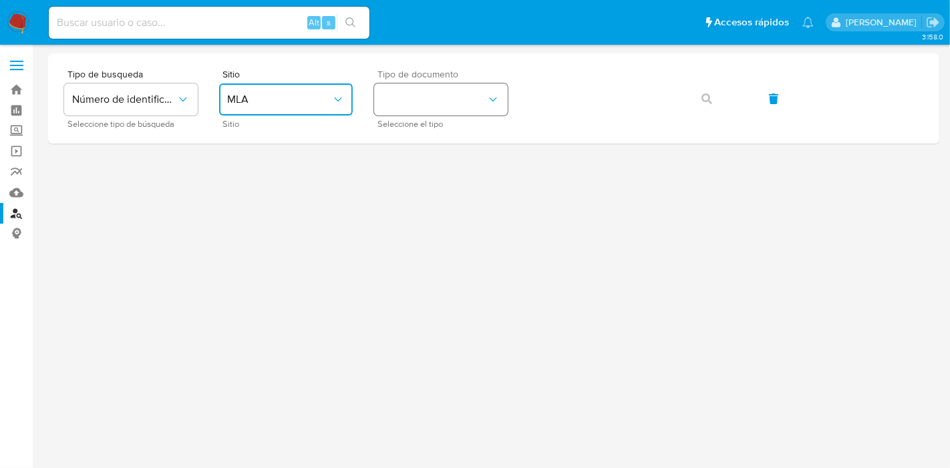
drag, startPoint x: 376, startPoint y: 115, endPoint x: 433, endPoint y: 115, distance: 57.5
click at [376, 115] on button "identificationType" at bounding box center [441, 100] width 134 height 32
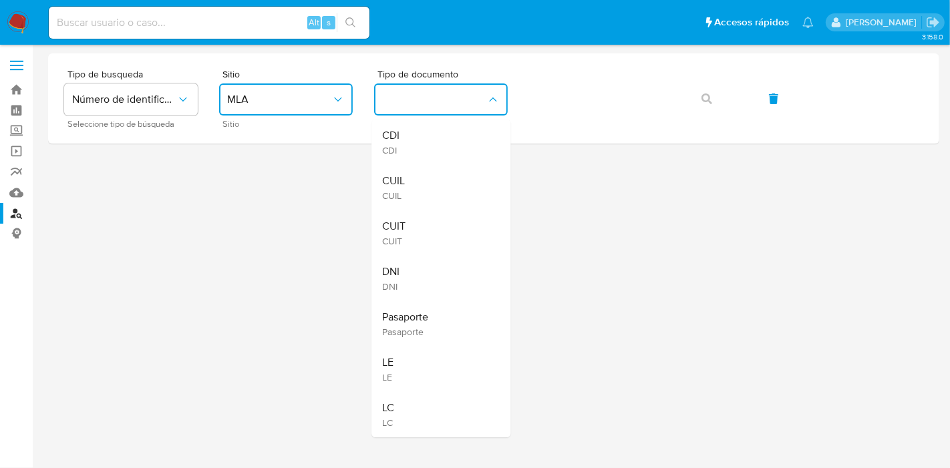
drag, startPoint x: 410, startPoint y: 181, endPoint x: 519, endPoint y: 115, distance: 126.9
click at [416, 178] on div "CUIL CUIL" at bounding box center [437, 187] width 110 height 45
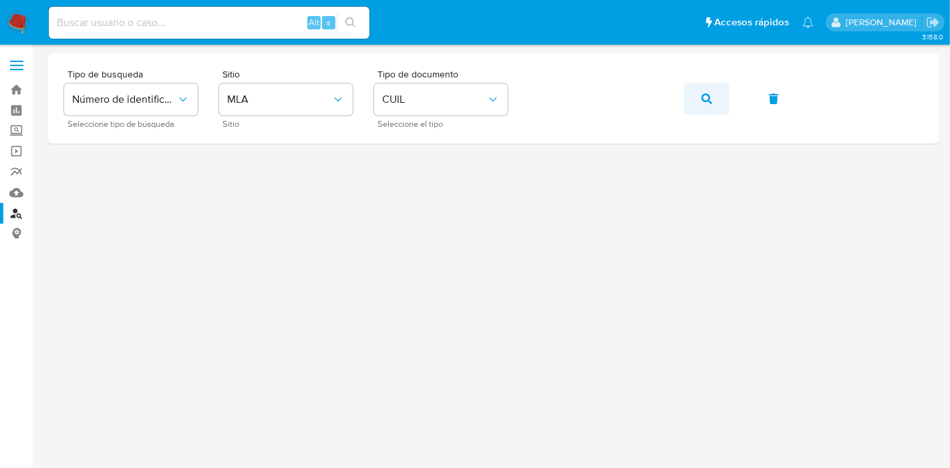
click at [697, 102] on button "button" at bounding box center [706, 99] width 45 height 32
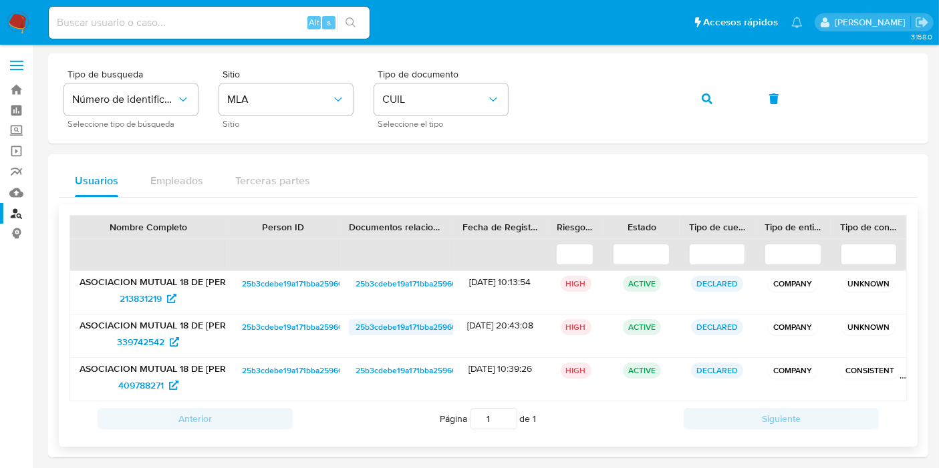
drag, startPoint x: 382, startPoint y: 316, endPoint x: 370, endPoint y: 319, distance: 12.3
click at [370, 319] on div "25b3cdebe19a171bba259604a9a7c5f5" at bounding box center [397, 336] width 114 height 43
click at [301, 319] on span "25b3cdebe19a171bba259604a9a7c5f5" at bounding box center [311, 327] width 138 height 16
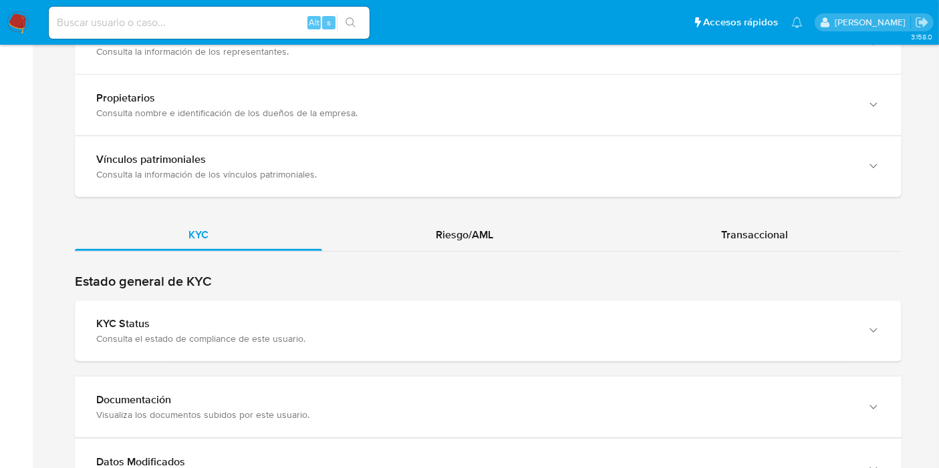
scroll to position [1337, 0]
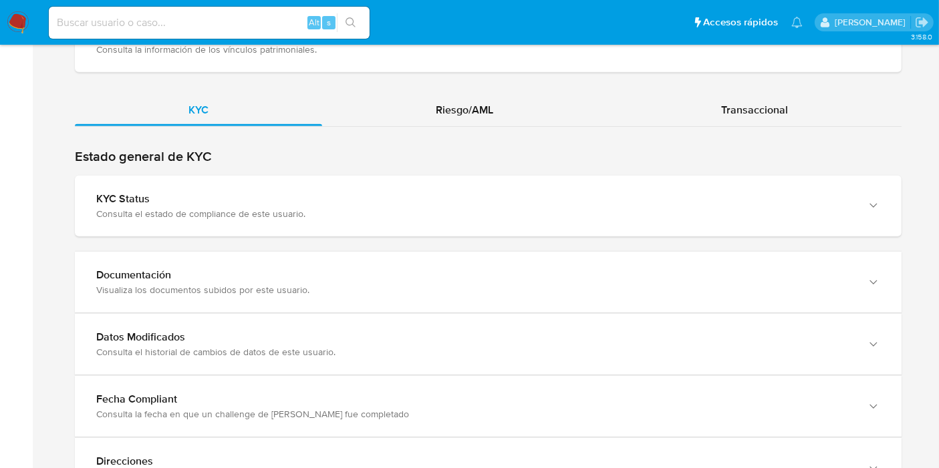
click at [523, 115] on div "KYC Riesgo/AML Transaccional" at bounding box center [488, 297] width 827 height 406
click at [523, 95] on div "Riesgo/AML" at bounding box center [464, 110] width 285 height 32
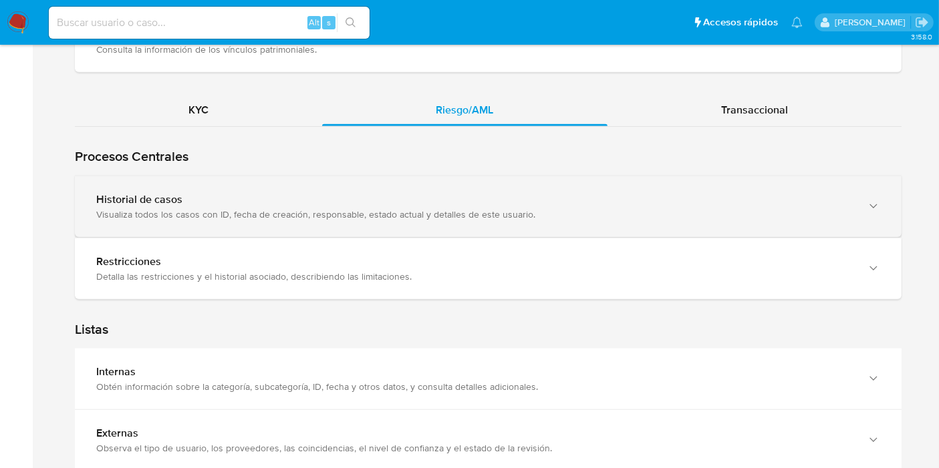
click at [176, 209] on div "Visualiza todos los casos con ID, fecha de creación, responsable, estado actual…" at bounding box center [474, 215] width 757 height 12
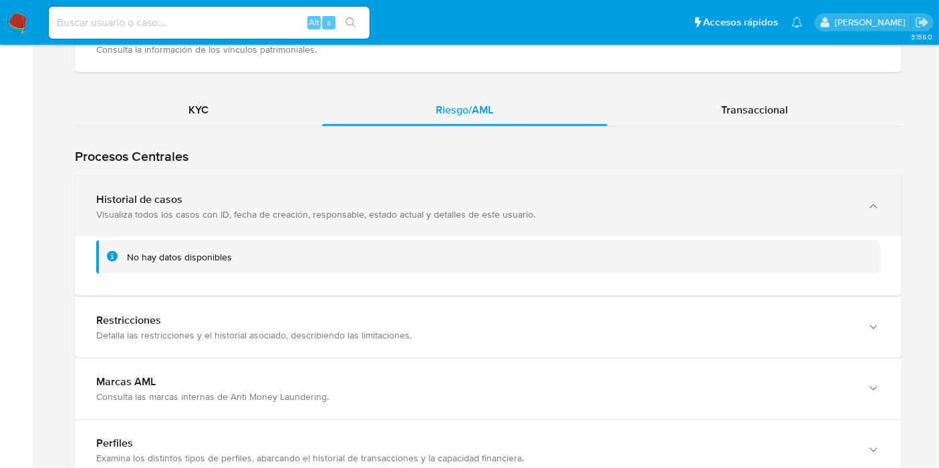
click at [178, 209] on div "Visualiza todos los casos con ID, fecha de creación, responsable, estado actual…" at bounding box center [474, 215] width 757 height 12
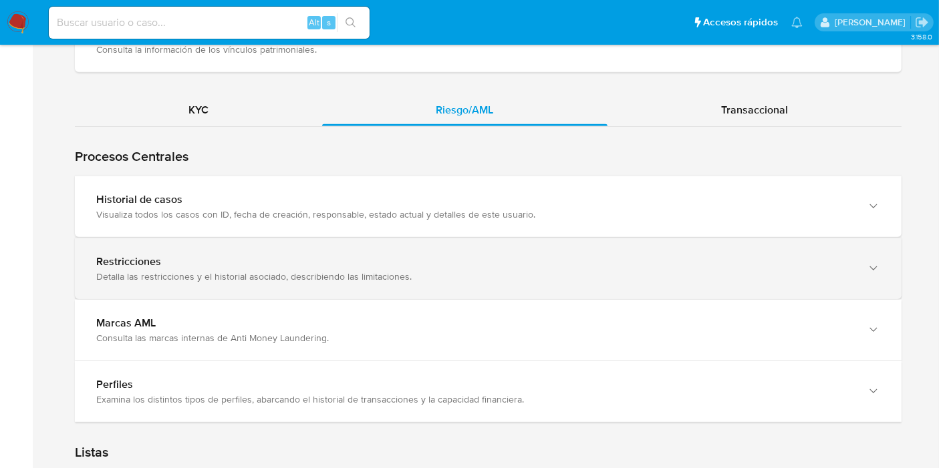
click at [174, 271] on div "Detalla las restricciones y el historial asociado, describiendo las limitacione…" at bounding box center [474, 277] width 757 height 12
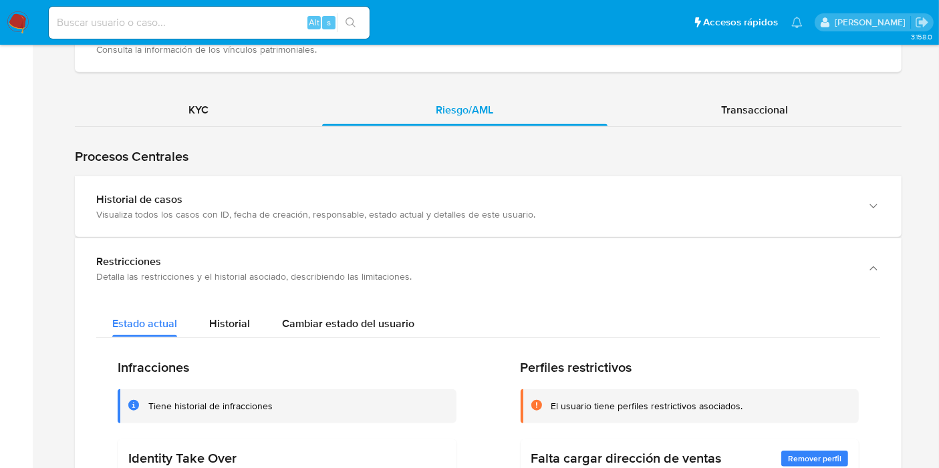
drag, startPoint x: 174, startPoint y: 268, endPoint x: 217, endPoint y: 328, distance: 74.2
click at [231, 316] on span "Historial" at bounding box center [229, 323] width 41 height 15
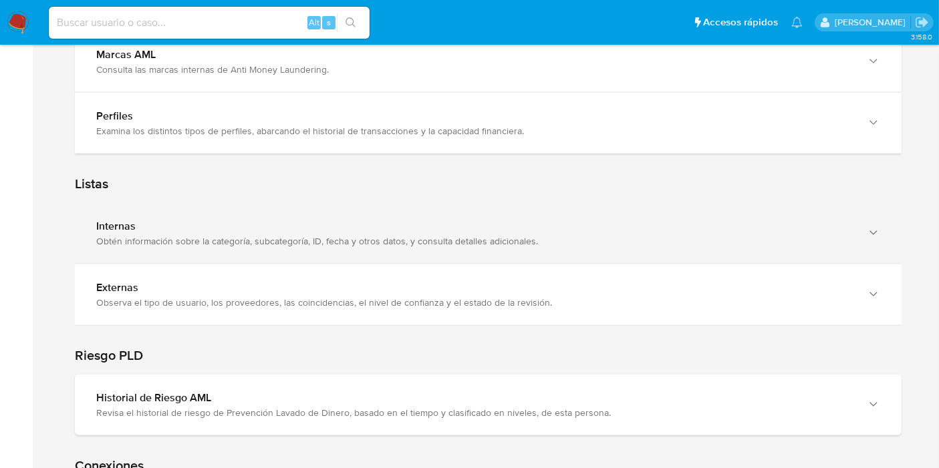
scroll to position [2005, 0]
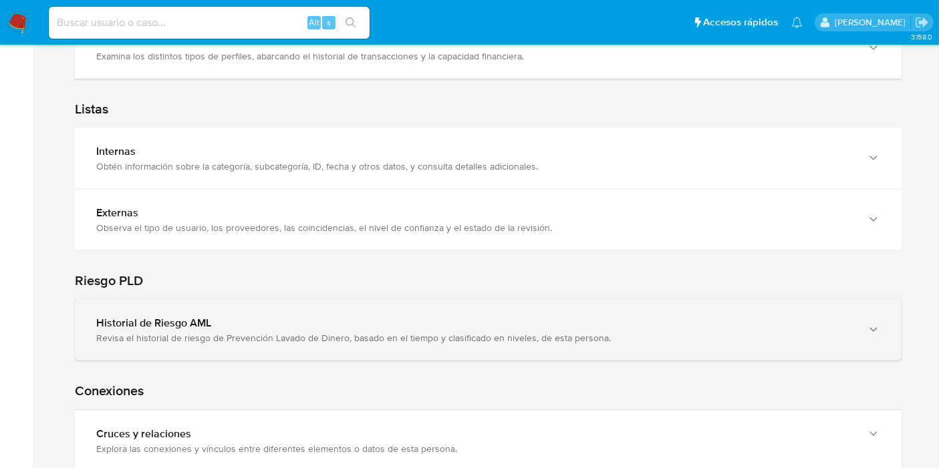
click at [225, 333] on div "Historial de Riesgo AML Revisa el historial de riesgo de Prevención Lavado de D…" at bounding box center [488, 330] width 827 height 61
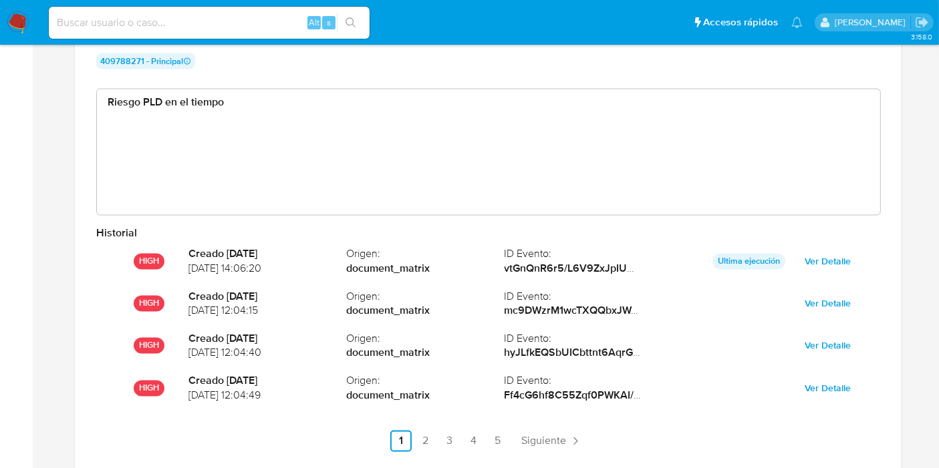
scroll to position [2450, 0]
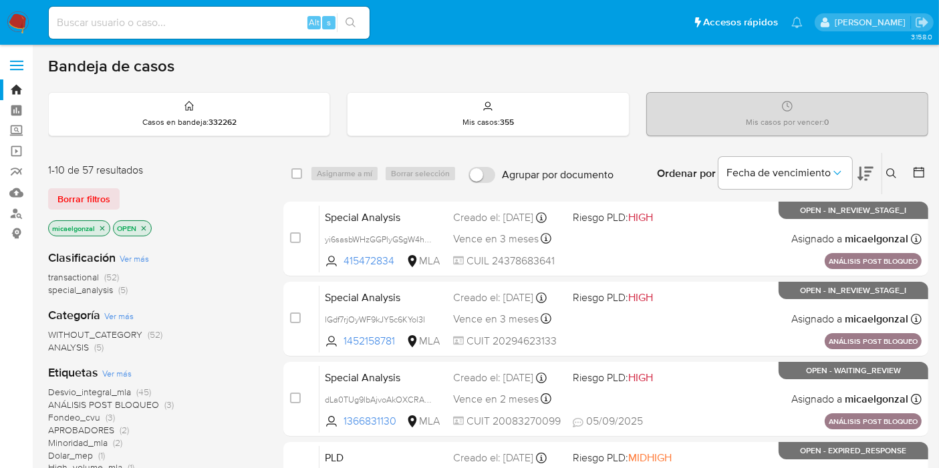
click at [170, 15] on input at bounding box center [209, 22] width 321 height 17
paste input "vvtWRyhxYCOhxDH6FdICWo3S"
type input "vvtWRyhxYCOhxDH6FdICWo3S"
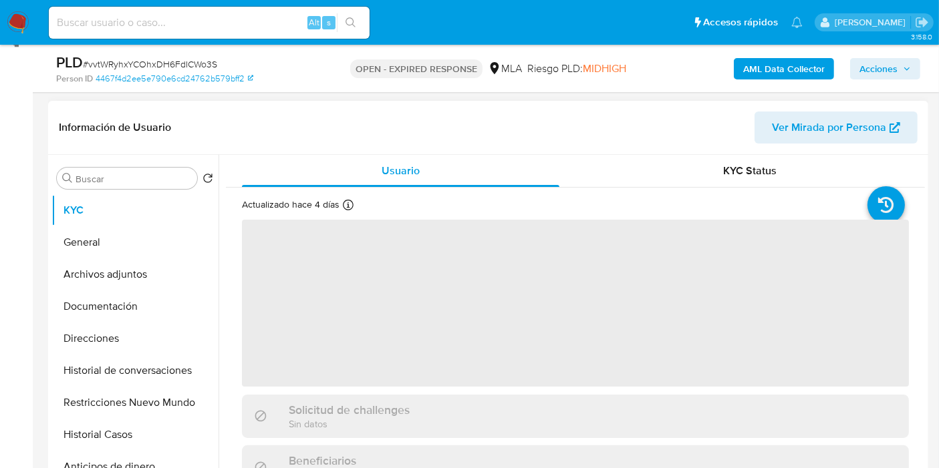
scroll to position [445, 0]
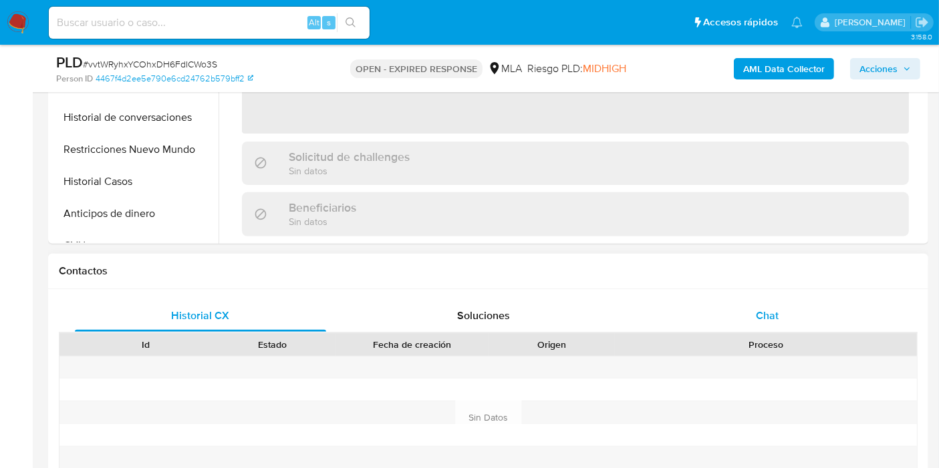
click at [744, 315] on div "Chat" at bounding box center [767, 316] width 251 height 32
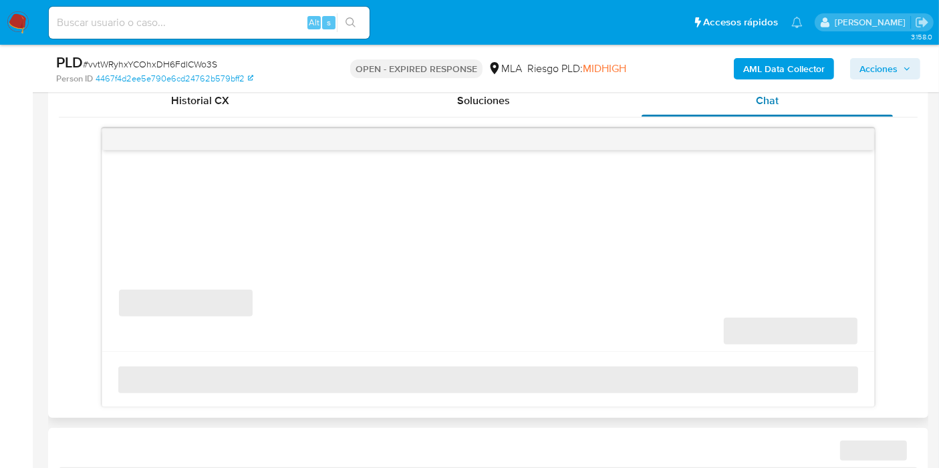
scroll to position [668, 0]
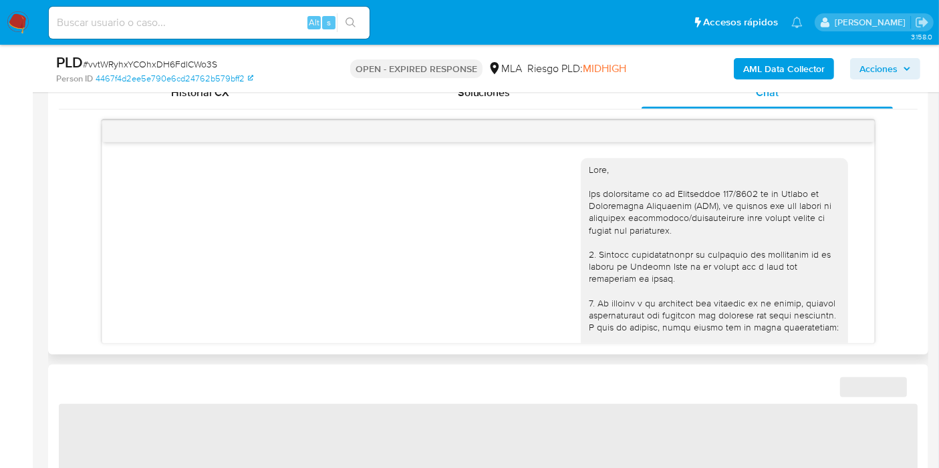
select select "10"
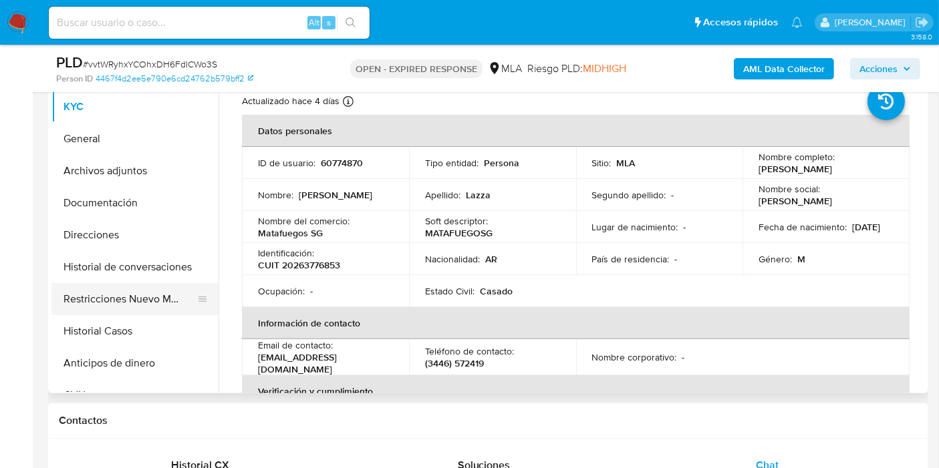
scroll to position [223, 0]
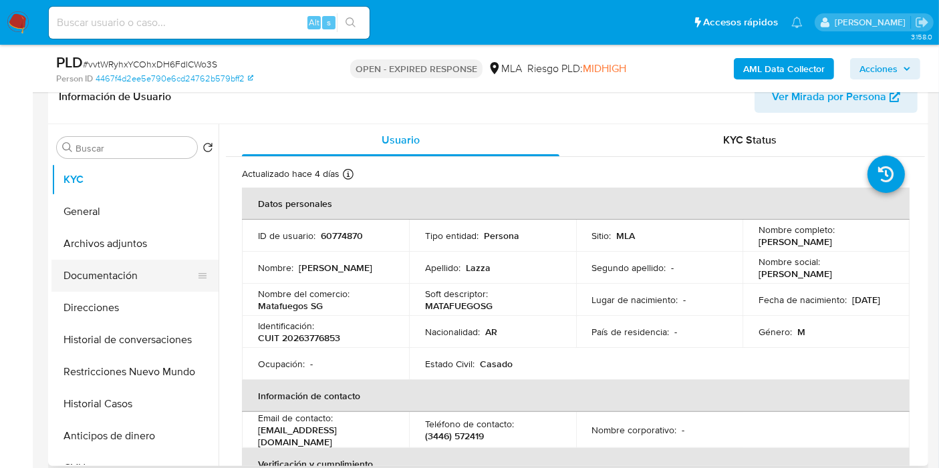
click at [110, 275] on button "Documentación" at bounding box center [129, 276] width 156 height 32
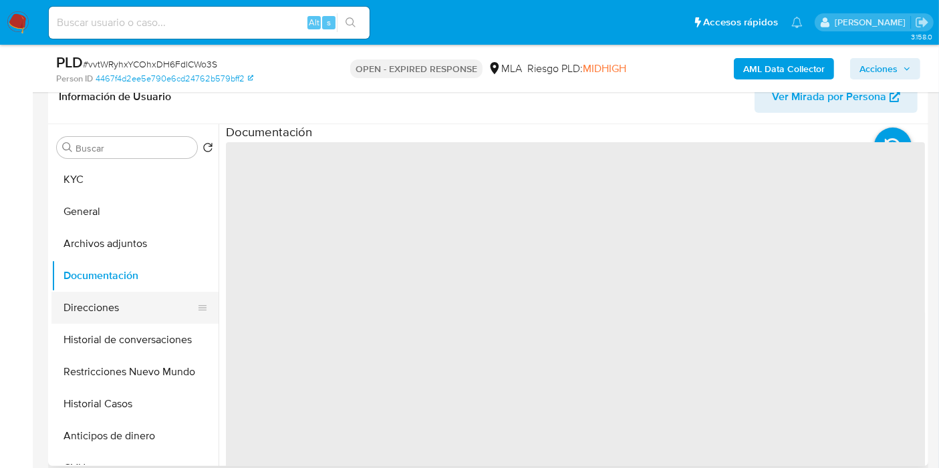
click at [111, 292] on button "Direcciones" at bounding box center [129, 308] width 156 height 32
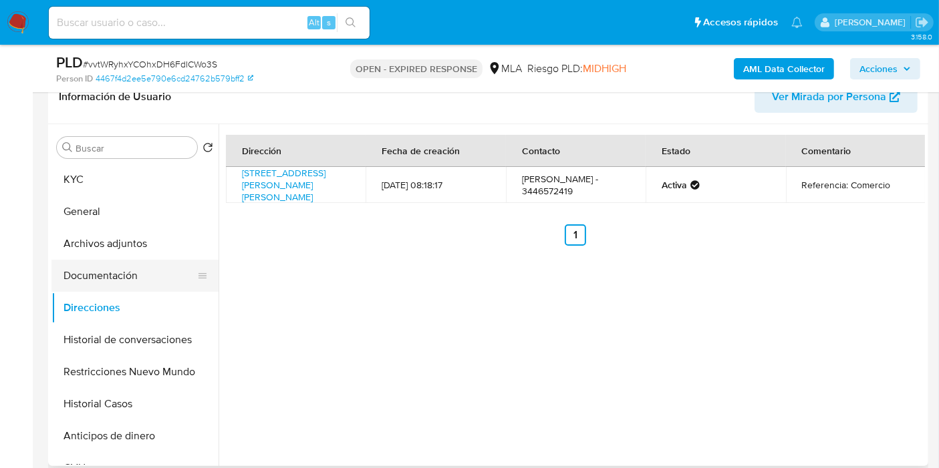
click at [122, 282] on button "Documentación" at bounding box center [129, 276] width 156 height 32
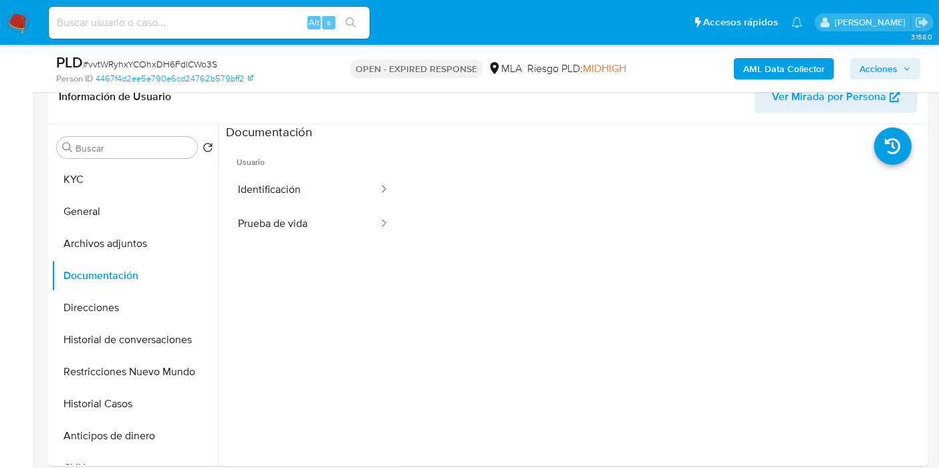
click at [196, 15] on input at bounding box center [209, 22] width 321 height 17
paste input "g6pxJnnuil9mdtEyFhbA7aNo"
type input "g6pxJnnuil9mdtEyFhbA7aNo"
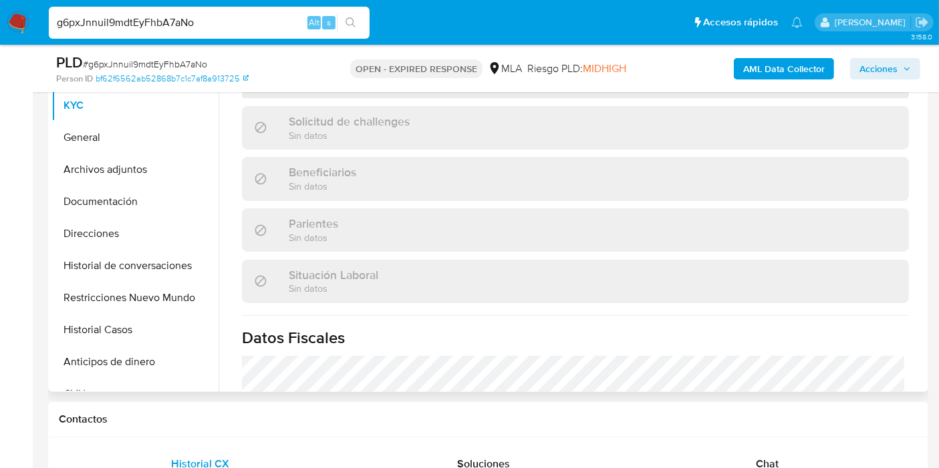
scroll to position [223, 0]
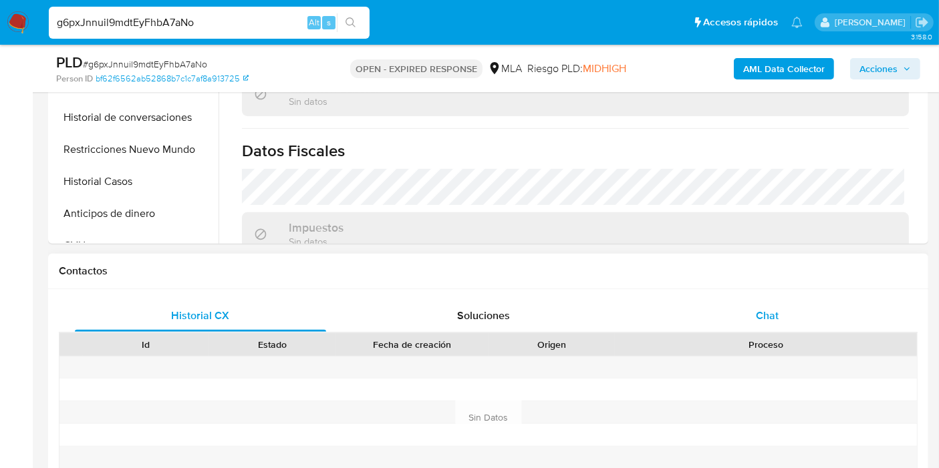
click at [807, 319] on div "Chat" at bounding box center [767, 316] width 251 height 32
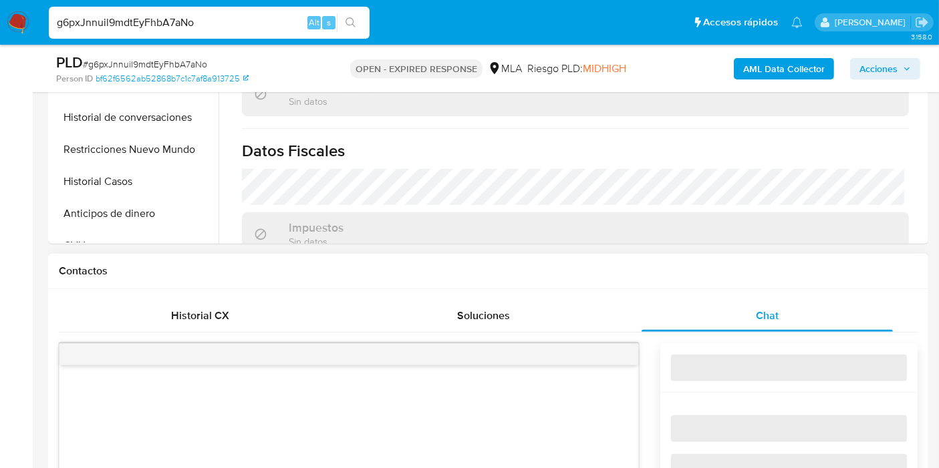
select select "10"
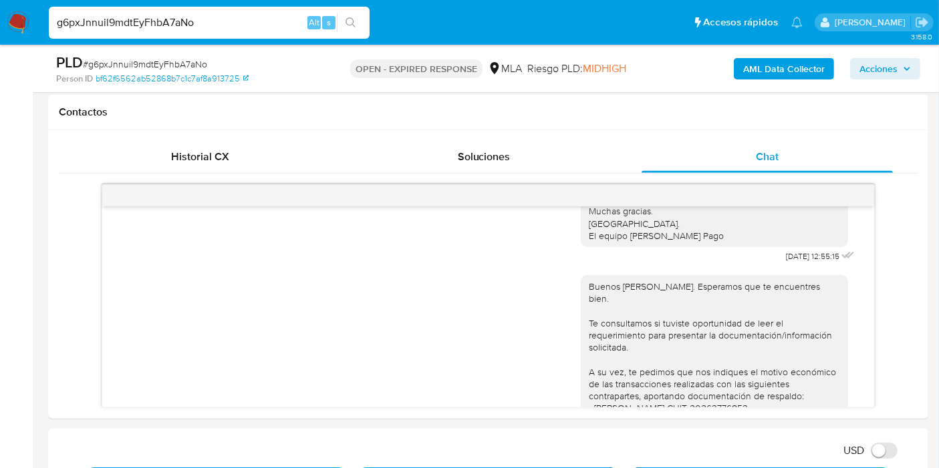
scroll to position [593, 0]
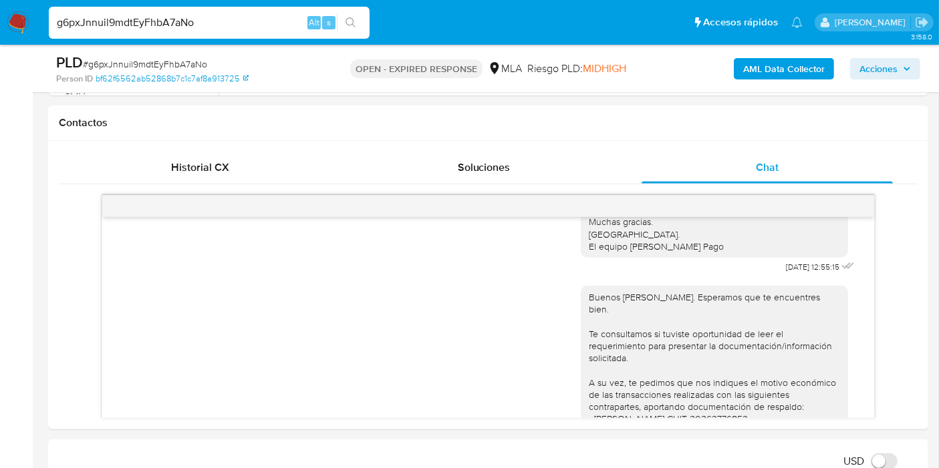
click at [11, 42] on nav "Pausado Ver notificaciones g6pxJnnuil9mdtEyFhbA7aNo Alt s Accesos rápidos Presi…" at bounding box center [469, 22] width 939 height 45
click at [22, 29] on img at bounding box center [18, 22] width 23 height 23
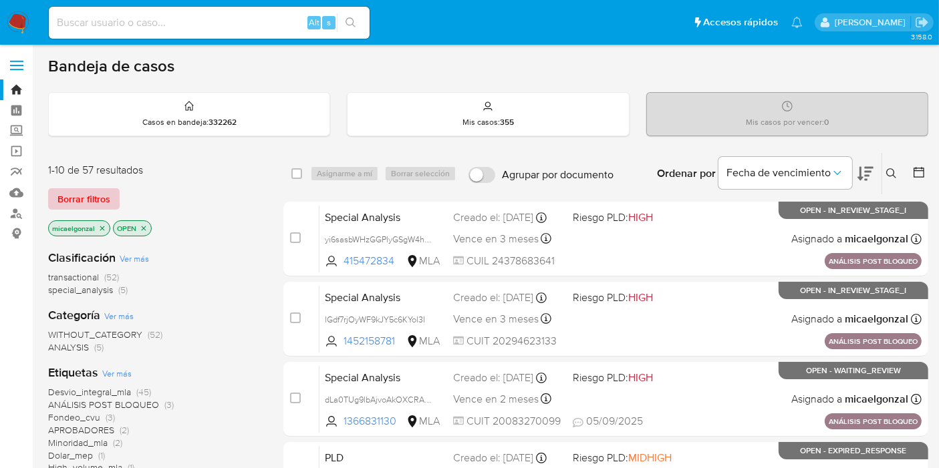
click at [76, 197] on span "Borrar filtros" at bounding box center [83, 199] width 53 height 19
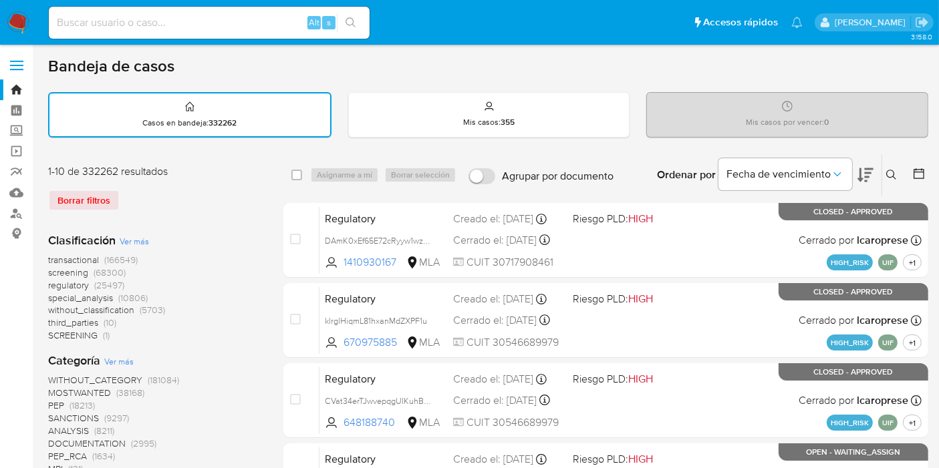
click at [885, 184] on div "Ingrese ID de usuario o caso Buscar Borrar filtros" at bounding box center [893, 174] width 23 height 41
click at [889, 174] on icon at bounding box center [891, 175] width 11 height 11
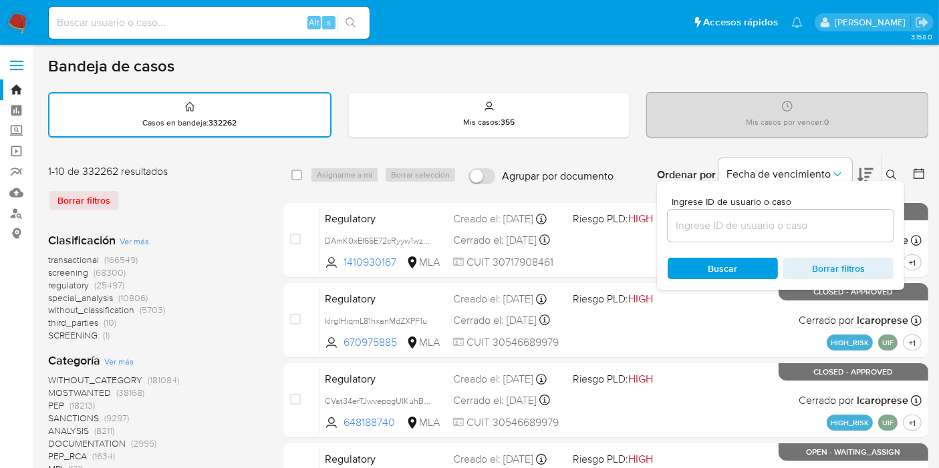
click at [709, 213] on div at bounding box center [781, 226] width 226 height 32
click at [709, 222] on input at bounding box center [781, 225] width 226 height 17
paste input "WMCyGnVWLZnUSRD3R31kzPkD"
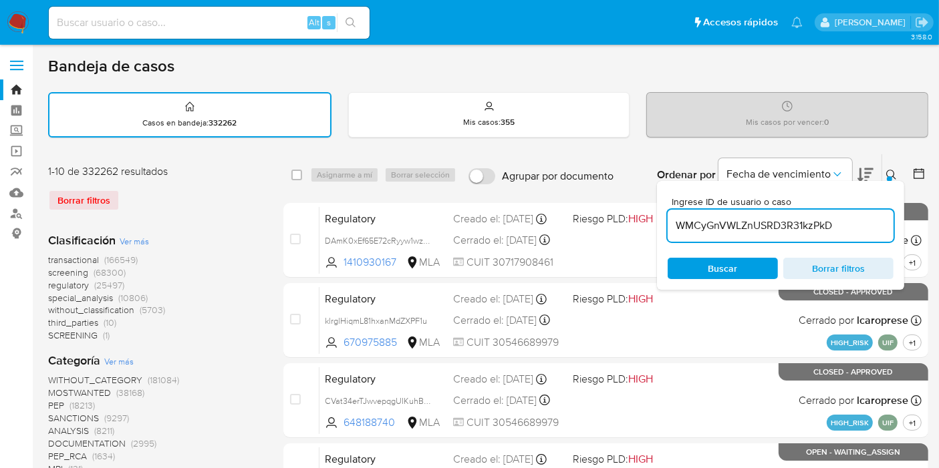
type input "WMCyGnVWLZnUSRD3R31kzPkD"
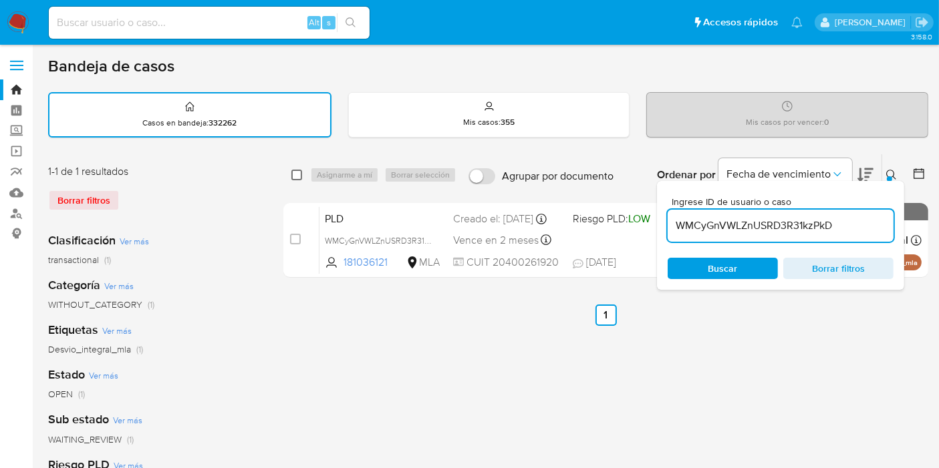
click at [299, 173] on input "checkbox" at bounding box center [296, 175] width 11 height 11
checkbox input "true"
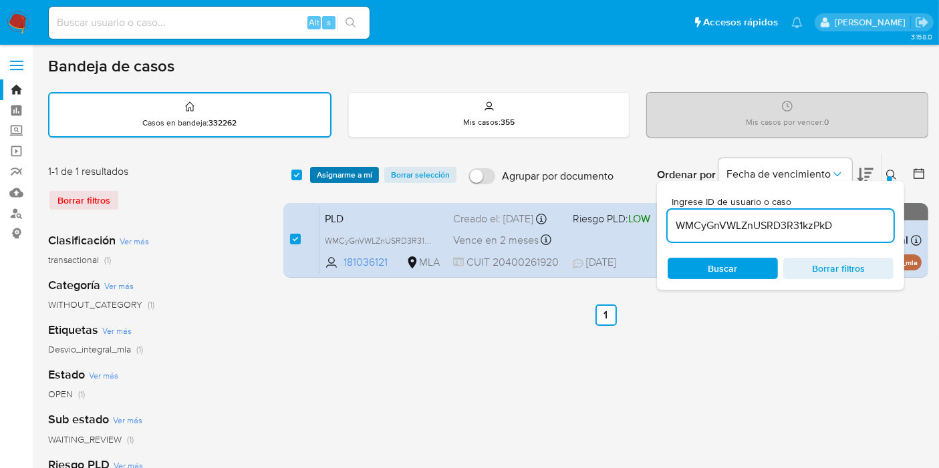
click at [335, 173] on span "Asignarme a mí" at bounding box center [344, 174] width 55 height 13
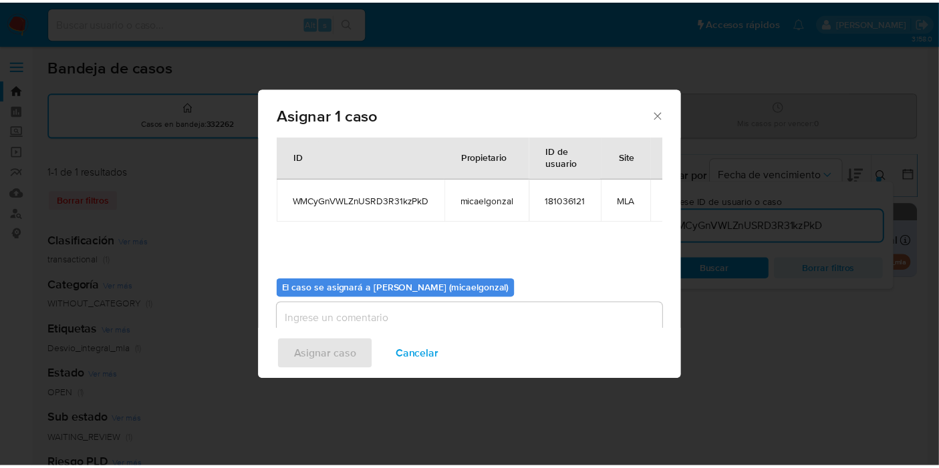
scroll to position [68, 0]
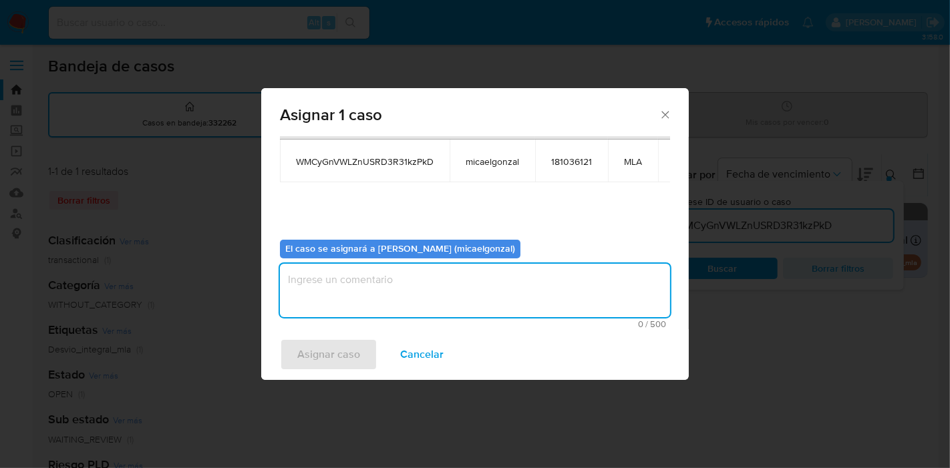
drag, startPoint x: 409, startPoint y: 279, endPoint x: 327, endPoint y: 374, distance: 125.6
click at [406, 283] on textarea "assign-modal" at bounding box center [475, 290] width 390 height 53
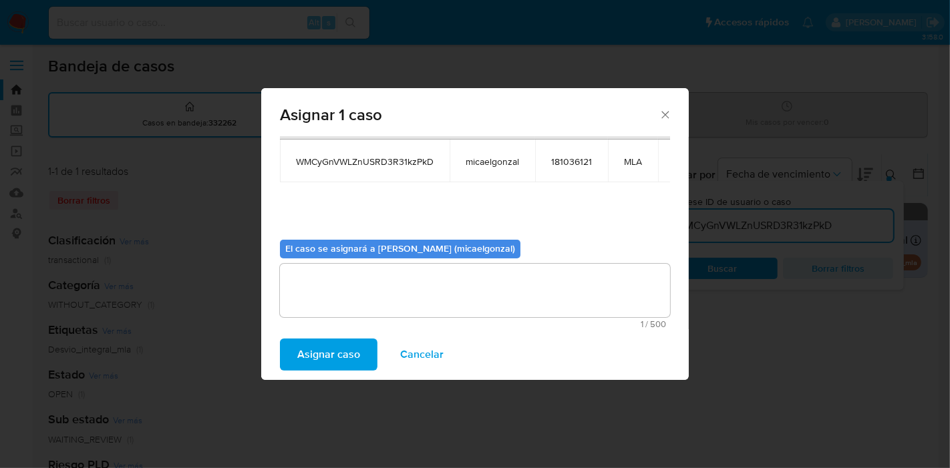
click at [331, 357] on span "Asignar caso" at bounding box center [328, 354] width 63 height 29
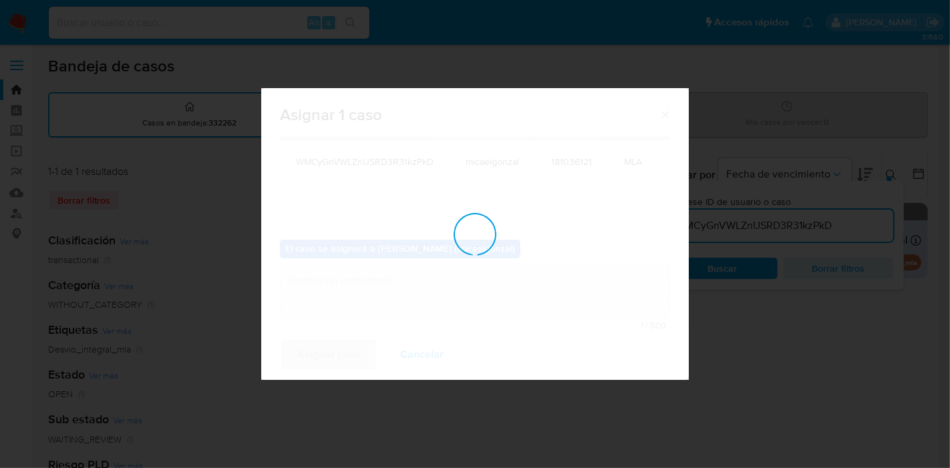
checkbox input "false"
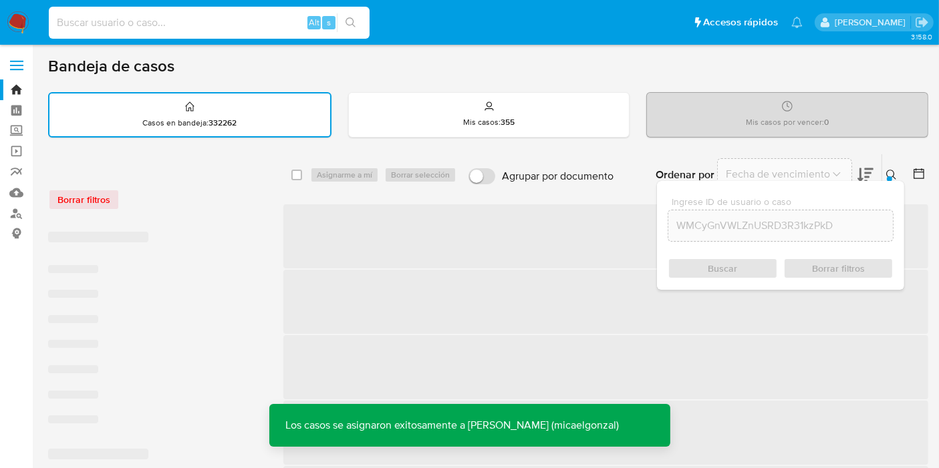
click at [161, 21] on input at bounding box center [209, 22] width 321 height 17
paste input "WMCyGnVWLZnUSRD3R31kzPkD"
type input "WMCyGnVWLZnUSRD3R31kzPkD"
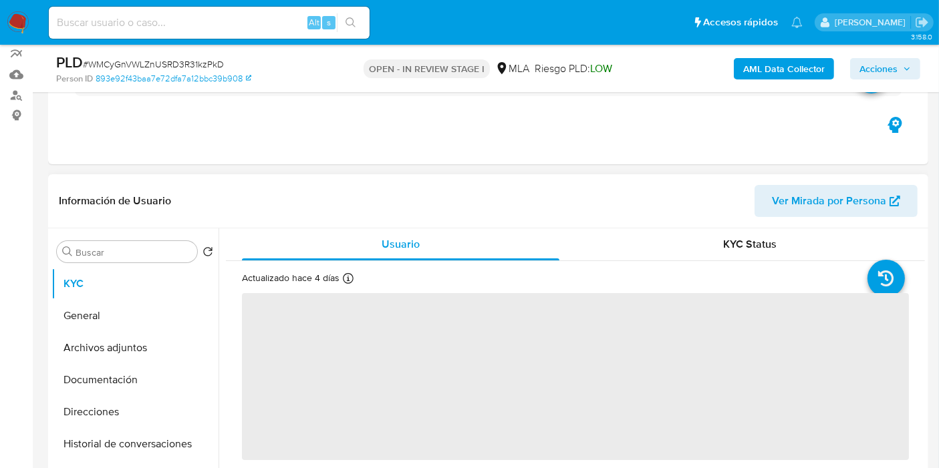
scroll to position [223, 0]
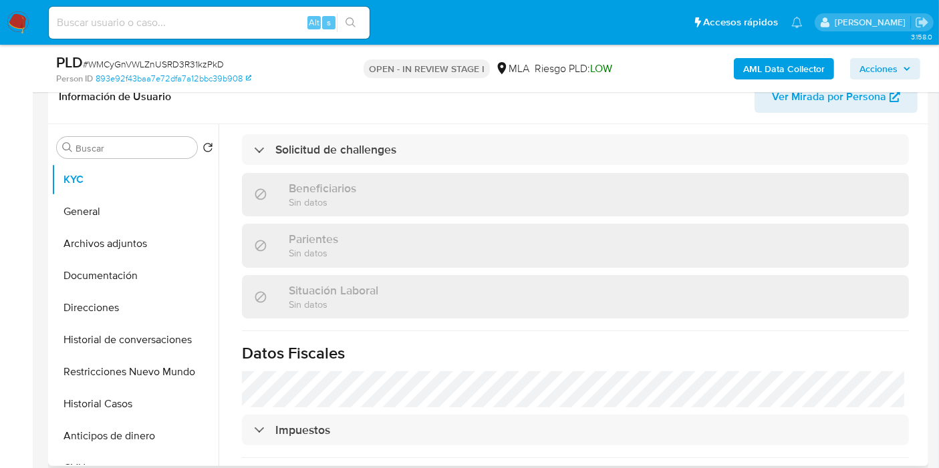
select select "10"
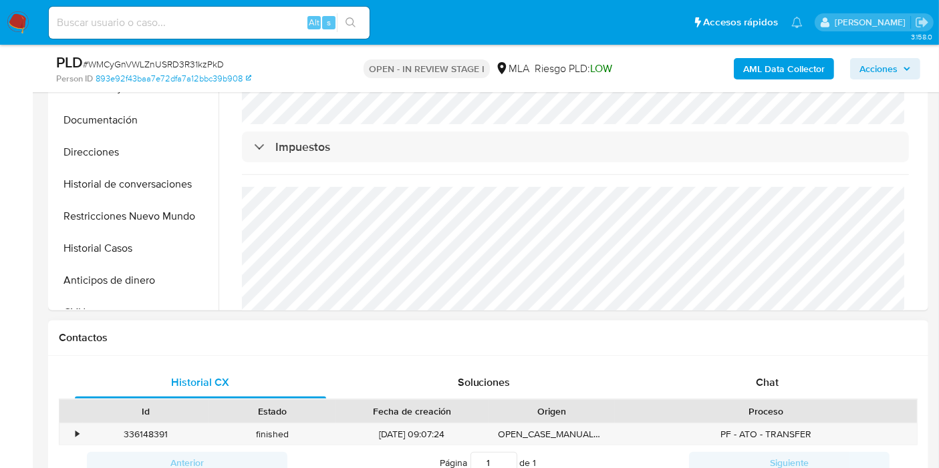
scroll to position [519, 0]
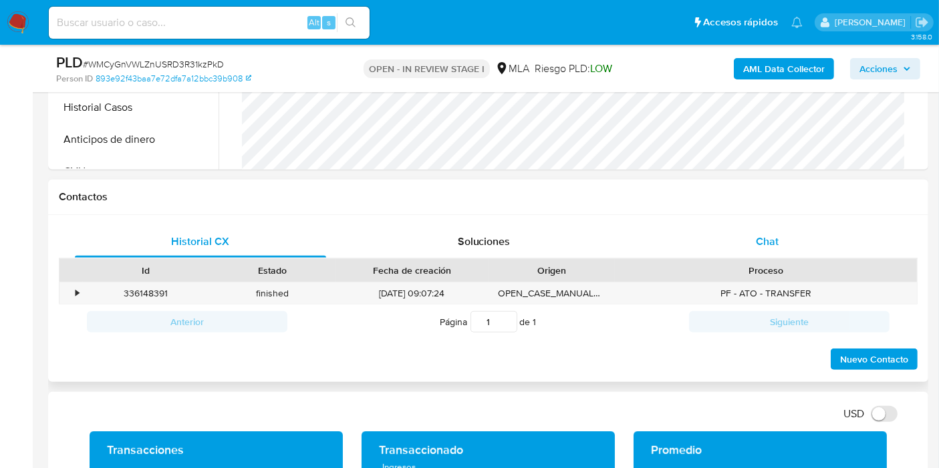
click at [675, 253] on div "Chat" at bounding box center [767, 242] width 251 height 32
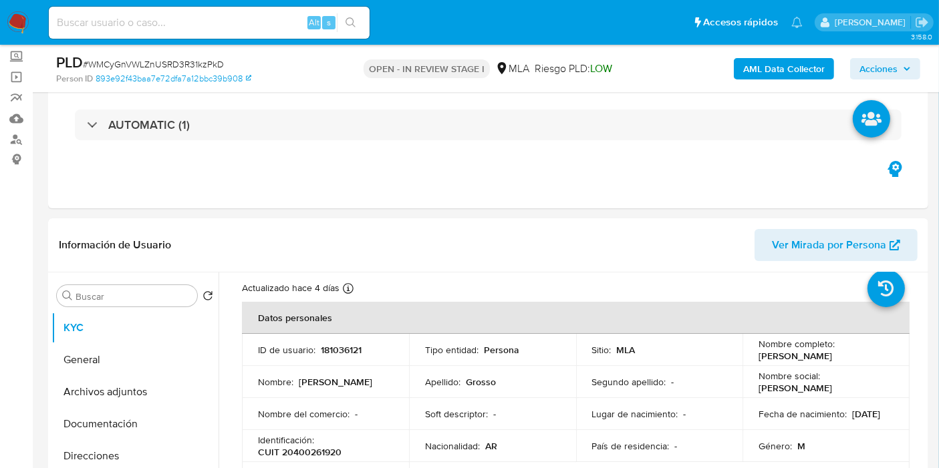
scroll to position [0, 0]
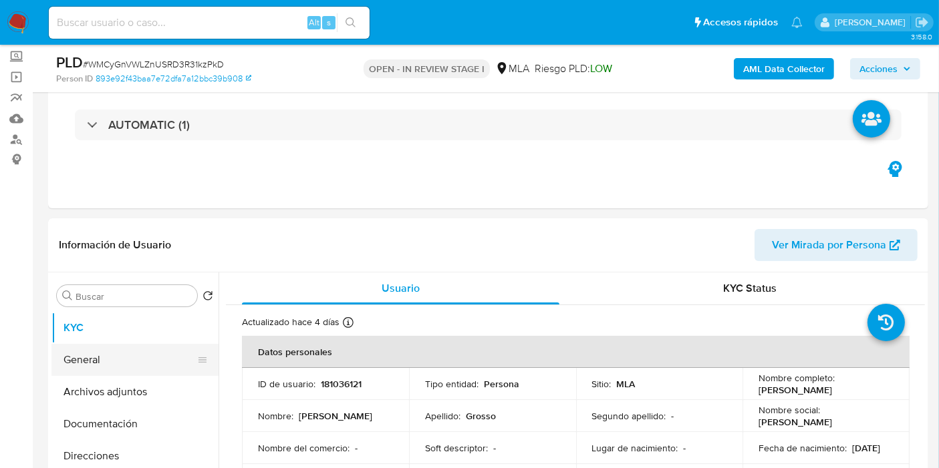
click at [63, 357] on button "General" at bounding box center [129, 360] width 156 height 32
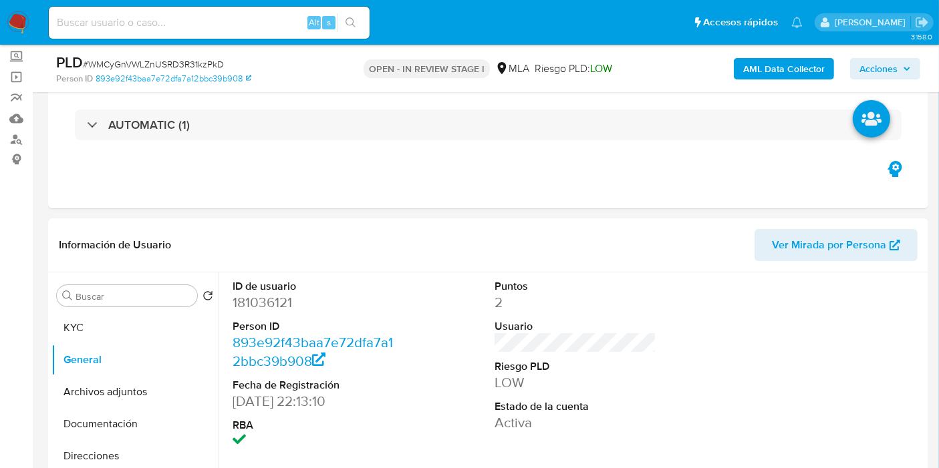
click at [269, 293] on dd "181036121" at bounding box center [314, 302] width 162 height 19
click at [263, 303] on dd "181036121" at bounding box center [314, 302] width 162 height 19
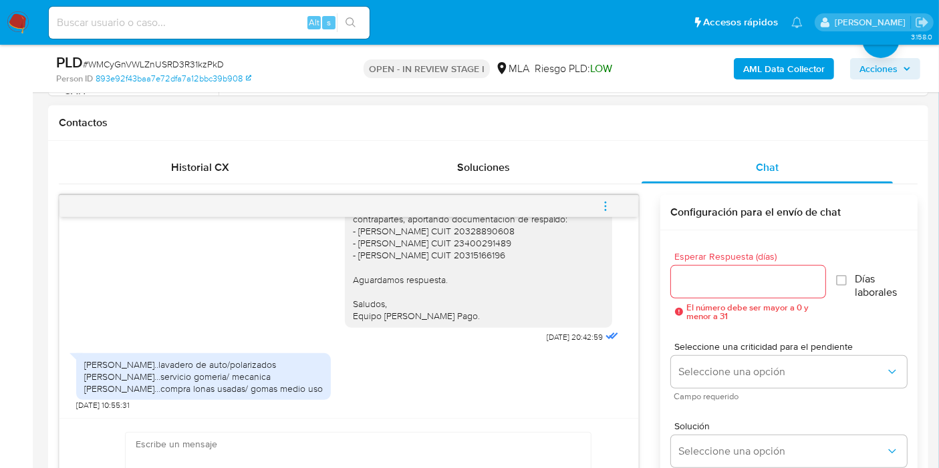
scroll to position [1222, 0]
click at [303, 366] on div "[PERSON_NAME]..lavadero de auto/polarizados [PERSON_NAME]...servicio gomeria/ m…" at bounding box center [203, 377] width 239 height 37
click at [303, 366] on div "Mario navarro..lavadero de auto/polarizados Maximiliano...servicio gomeria/ mec…" at bounding box center [203, 377] width 239 height 37
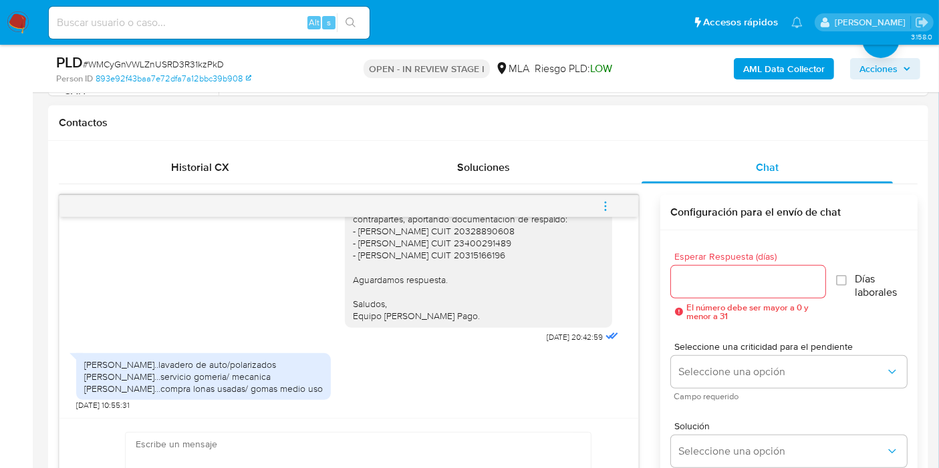
click at [275, 370] on div "Mario navarro..lavadero de auto/polarizados Maximiliano...servicio gomeria/ mec…" at bounding box center [203, 377] width 239 height 37
click at [317, 339] on div "Buenos días, Sergio. Esperamos que te encuentres bien. Te consultamos si tuvist…" at bounding box center [348, 187] width 545 height 319
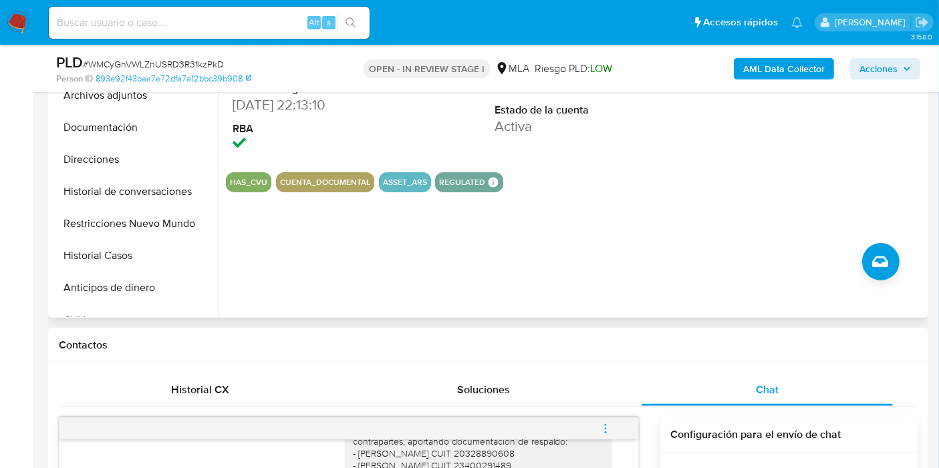
scroll to position [223, 0]
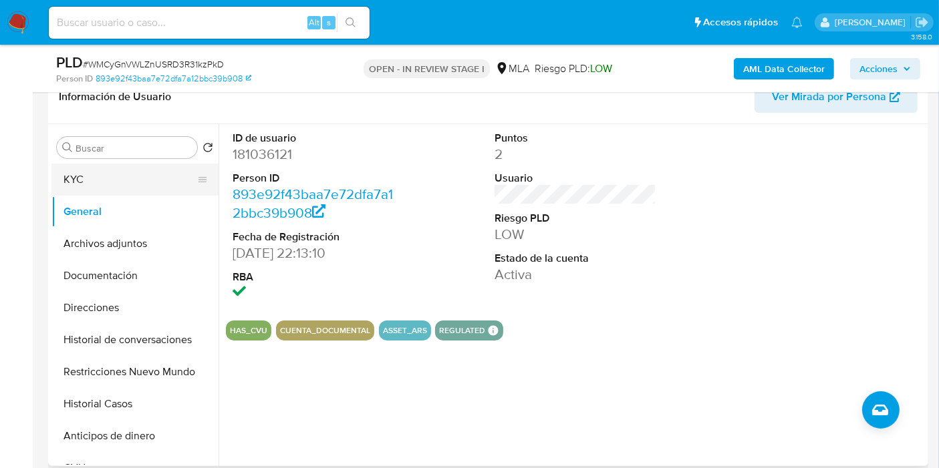
click at [164, 170] on button "KYC" at bounding box center [129, 180] width 156 height 32
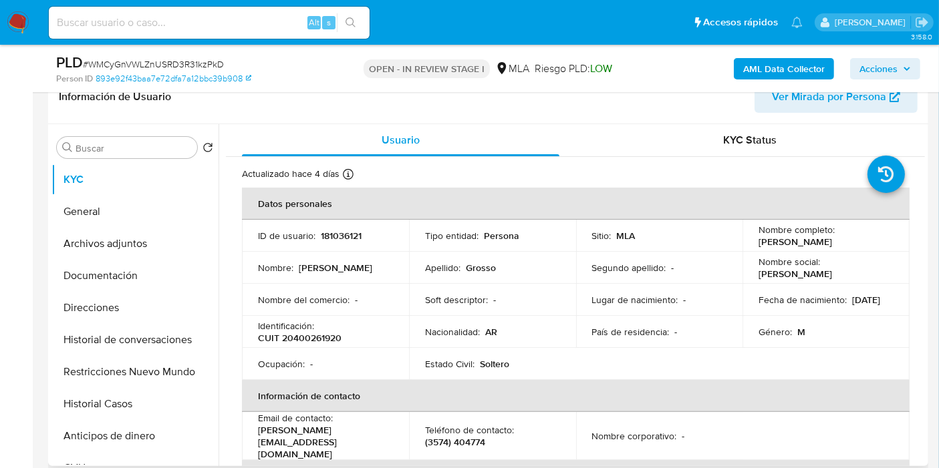
click at [305, 335] on p "CUIT 20400261920" at bounding box center [300, 338] width 84 height 12
copy p "20400261920"
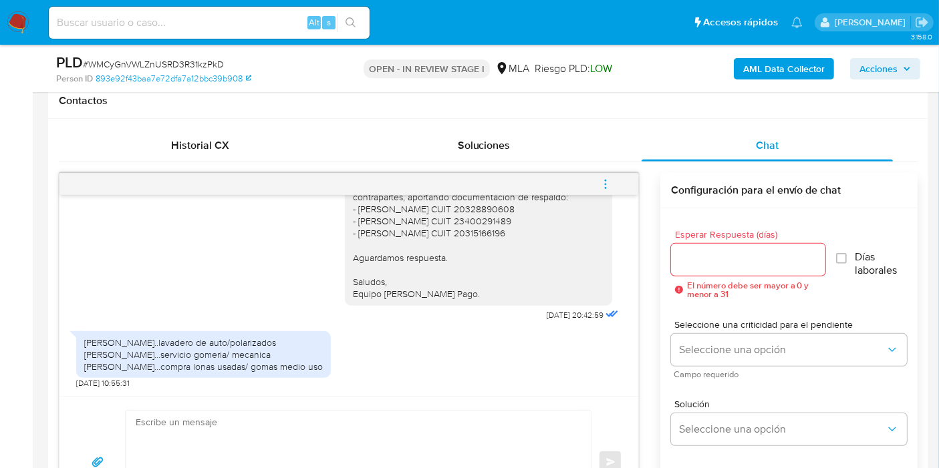
scroll to position [668, 0]
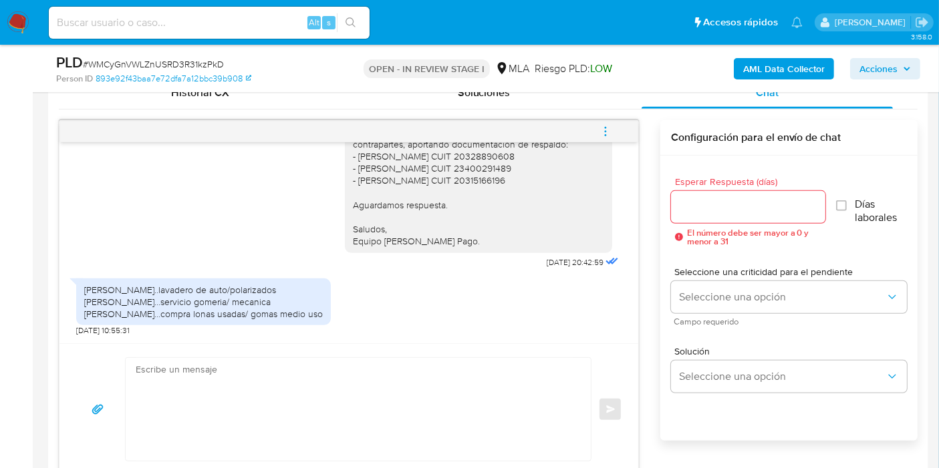
click at [253, 311] on div "[PERSON_NAME]..lavadero de auto/polarizados [PERSON_NAME]...servicio gomeria/ m…" at bounding box center [203, 302] width 239 height 37
click at [245, 296] on div "[PERSON_NAME]..lavadero de auto/polarizados [PERSON_NAME]...servicio gomeria/ m…" at bounding box center [203, 302] width 239 height 37
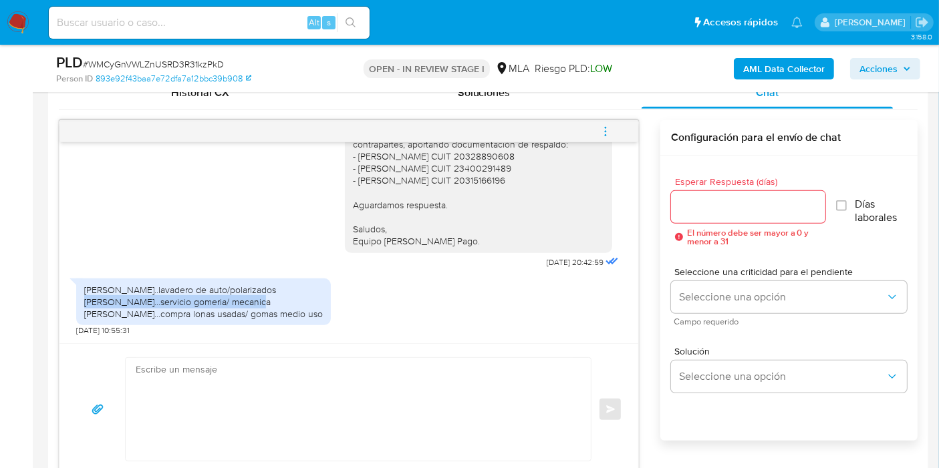
click at [245, 296] on div "[PERSON_NAME]..lavadero de auto/polarizados [PERSON_NAME]...servicio gomeria/ m…" at bounding box center [203, 302] width 239 height 37
click at [246, 291] on div "[PERSON_NAME]..lavadero de auto/polarizados [PERSON_NAME]...servicio gomeria/ m…" at bounding box center [203, 302] width 239 height 37
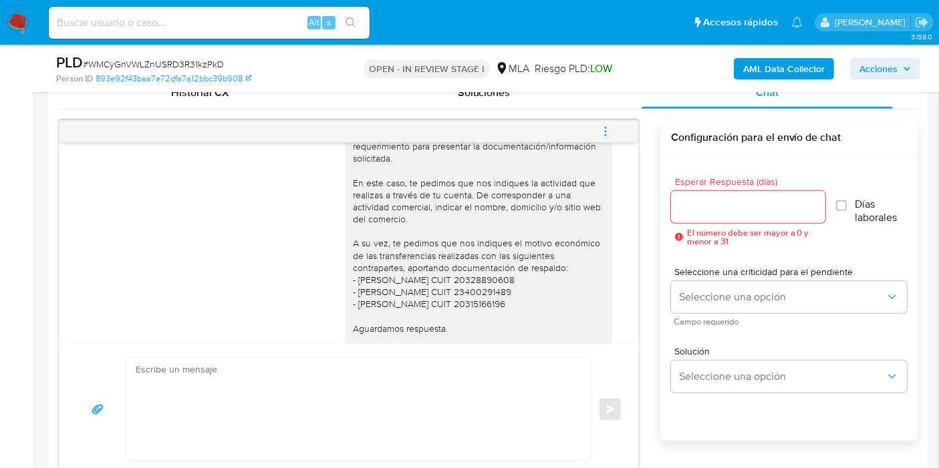
scroll to position [925, 0]
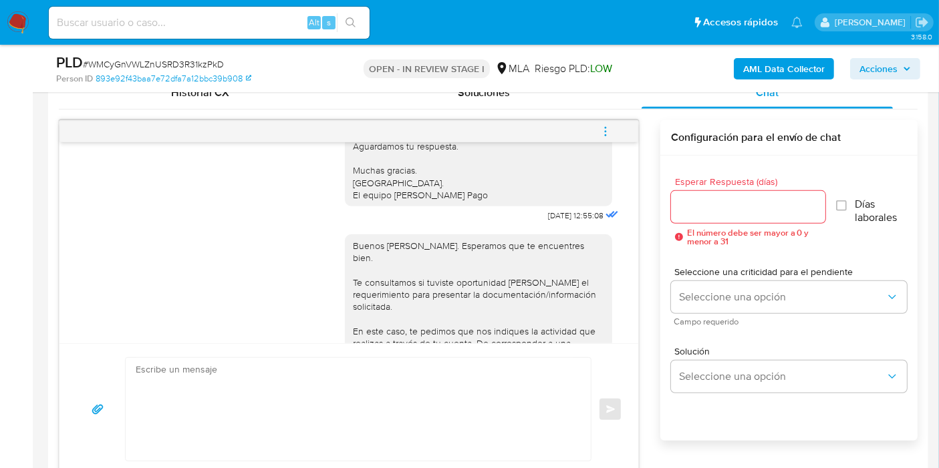
click at [391, 403] on textarea at bounding box center [355, 409] width 438 height 103
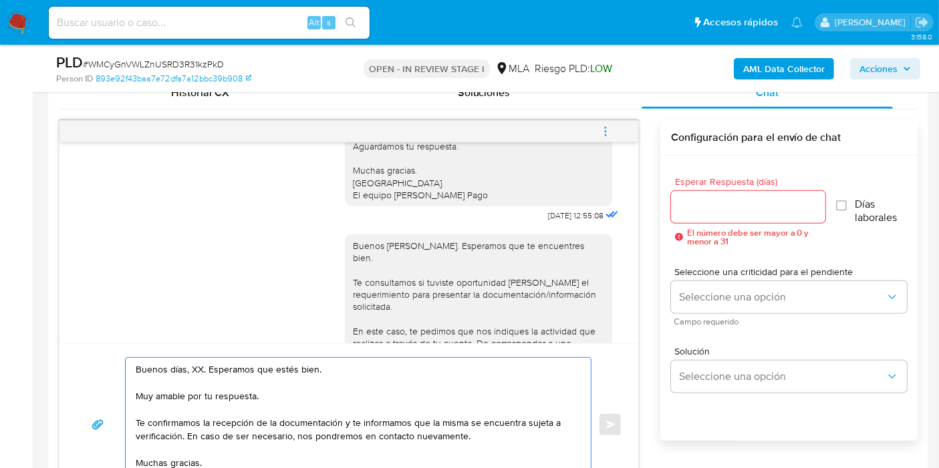
click at [191, 363] on textarea "Buenos días, XX. Esperamos que estés bien. Muy amable por tu respuesta. Te conf…" at bounding box center [355, 425] width 438 height 134
click at [202, 394] on textarea "Buenos días, Sergio. Esperamos que estés bien. Muy amable por tu respuesta. Te …" at bounding box center [355, 425] width 438 height 134
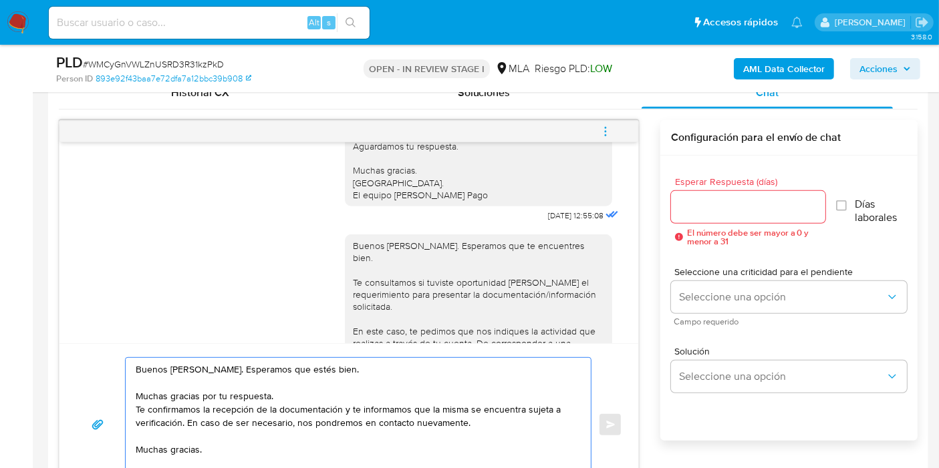
drag, startPoint x: 142, startPoint y: 408, endPoint x: 181, endPoint y: 421, distance: 41.6
click at [181, 421] on textarea "Buenos días, Sergio. Esperamos que estés bien. Muchas gracias por tu respuesta.…" at bounding box center [355, 425] width 438 height 134
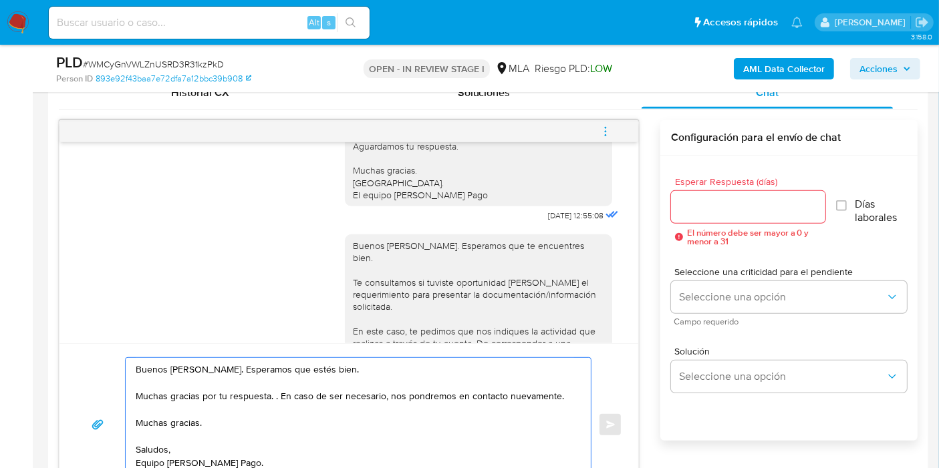
click at [183, 422] on textarea "Buenos días, Sergio. Esperamos que estés bien. Muchas gracias por tu respuesta.…" at bounding box center [355, 425] width 438 height 134
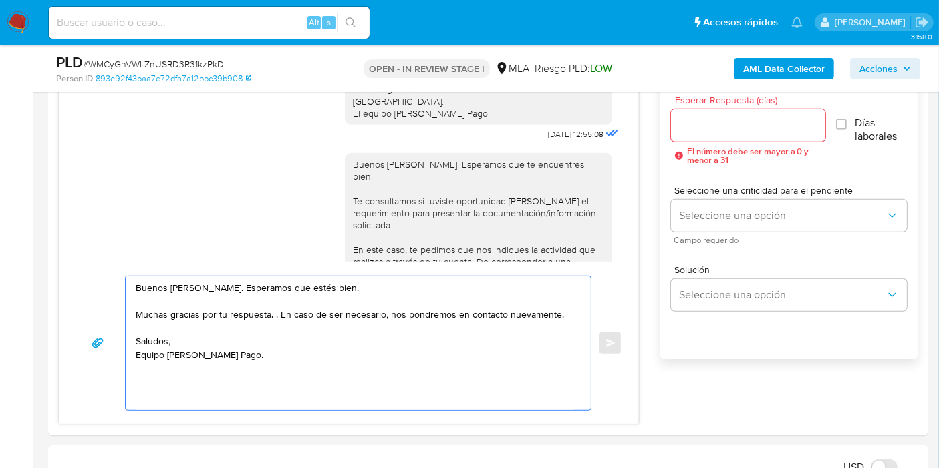
scroll to position [817, 0]
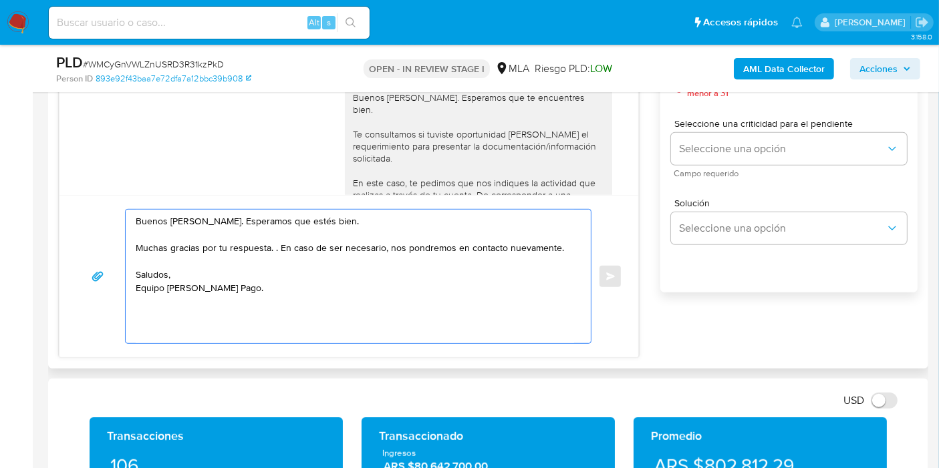
click at [192, 319] on textarea "Buenos días, Sergio. Esperamos que estés bien. Muchas gracias por tu respuesta.…" at bounding box center [355, 277] width 438 height 134
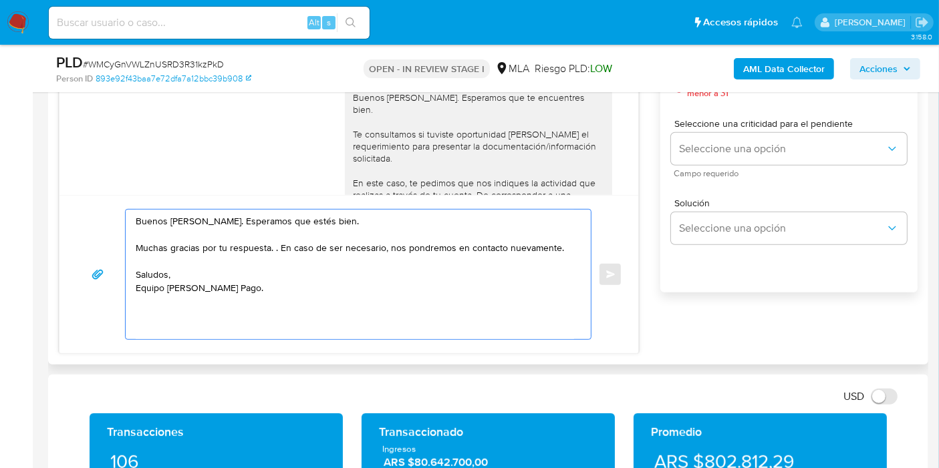
click at [169, 334] on textarea "Buenos días, Sergio. Esperamos que estés bien. Muchas gracias por tu respuesta.…" at bounding box center [355, 275] width 438 height 130
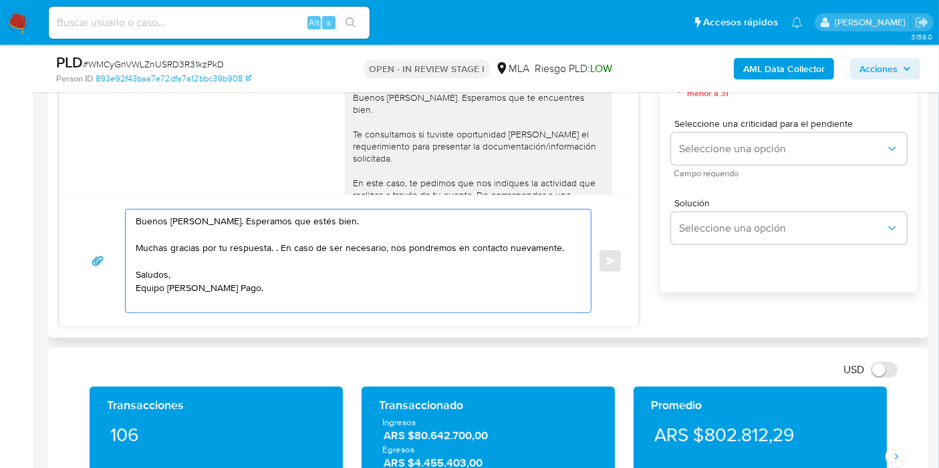
click at [232, 291] on textarea "Buenos días, Sergio. Esperamos que estés bien. Muchas gracias por tu respuesta.…" at bounding box center [355, 261] width 438 height 103
click at [216, 303] on textarea "Buenos días, Sergio. Esperamos que estés bien. Muchas gracias por tu respuesta.…" at bounding box center [355, 261] width 438 height 103
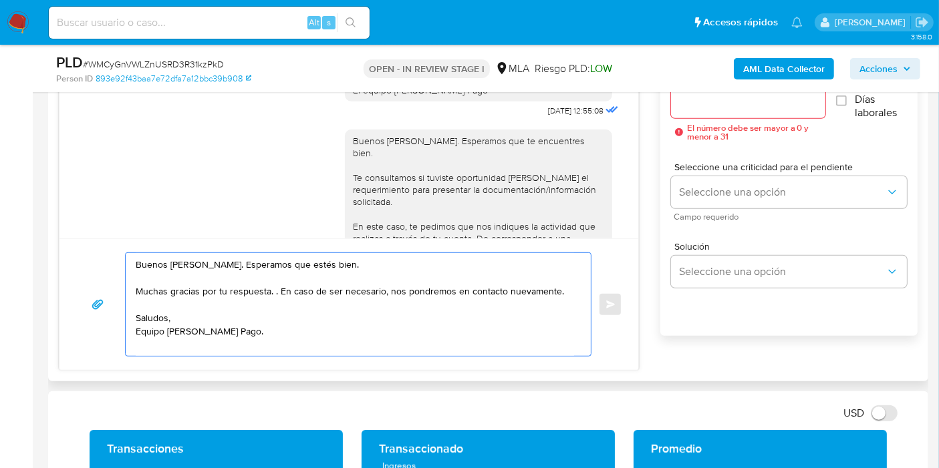
scroll to position [743, 0]
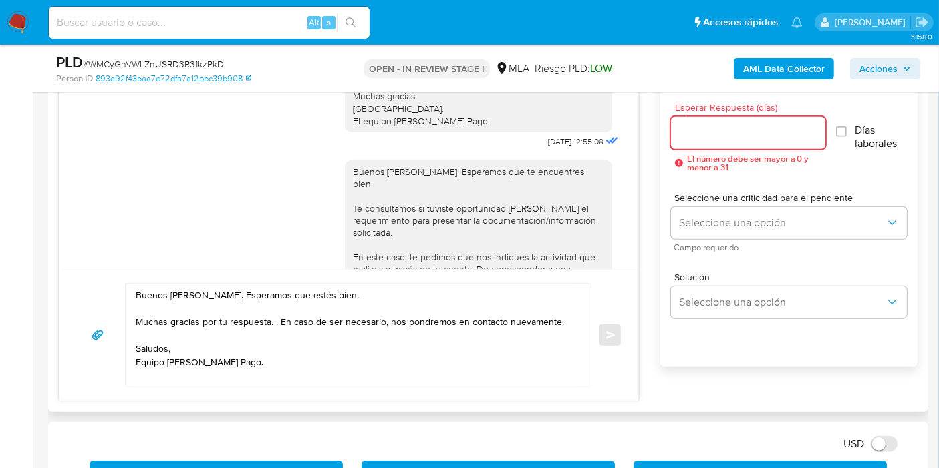
click at [745, 132] on input "Esperar Respuesta (días)" at bounding box center [748, 132] width 154 height 17
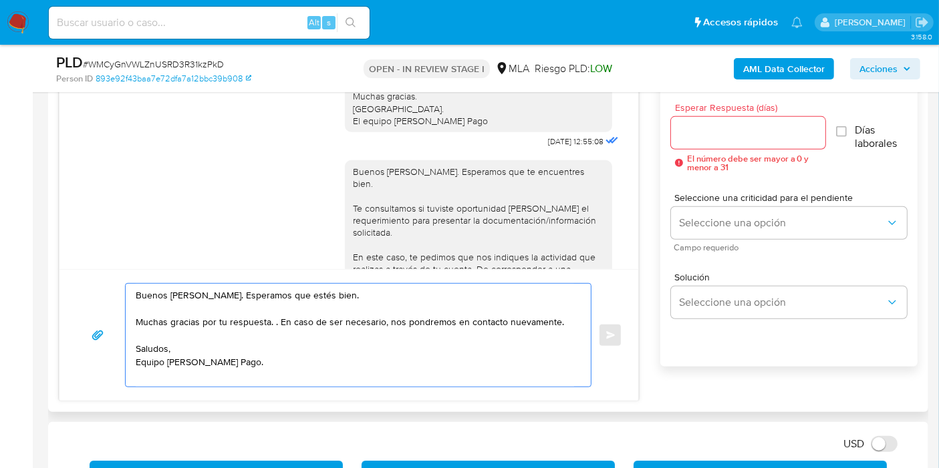
click at [217, 293] on textarea "Buenos días, Sergio. Esperamos que estés bien. Muchas gracias por tu respuesta.…" at bounding box center [355, 335] width 438 height 103
click at [219, 293] on textarea "Buenos días, Sergio. Esperamos que estés bien. Muchas gracias por tu respuesta.…" at bounding box center [355, 335] width 438 height 103
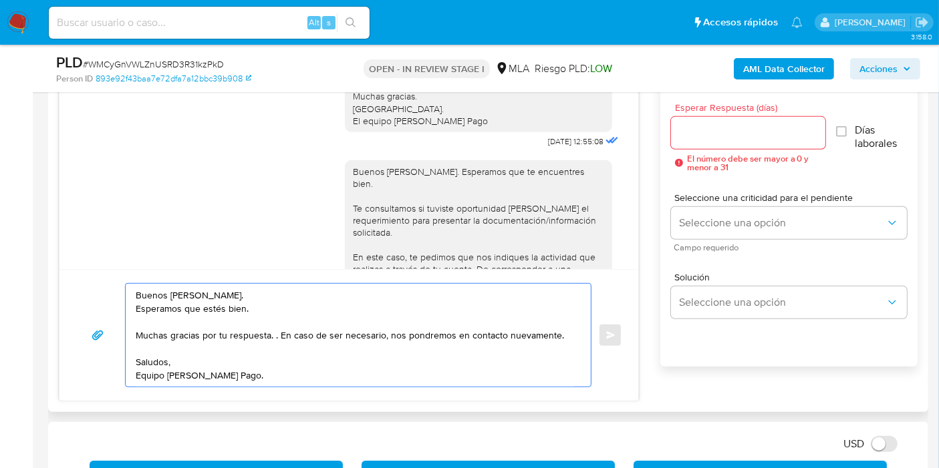
click at [277, 331] on textarea "Buenos días, Sergio. Esperamos que estés bien. Muchas gracias por tu respuesta.…" at bounding box center [355, 335] width 438 height 103
click at [362, 354] on textarea "Buenos días, Sergio. Esperamos que estés bien. Muchas gracias por tu respuesta.…" at bounding box center [355, 335] width 438 height 103
click at [277, 333] on textarea "Buenos días, Sergio. Esperamos que estés bien. Muchas gracias por tu respuesta.…" at bounding box center [355, 335] width 438 height 103
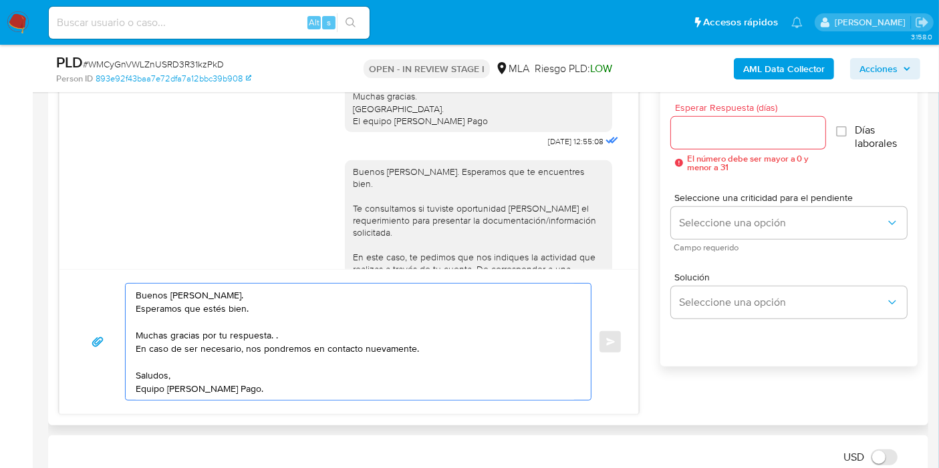
click at [183, 303] on textarea "Buenos días, Sergio. Esperamos que estés bien. Muchas gracias por tu respuesta.…" at bounding box center [355, 342] width 438 height 116
click at [137, 305] on textarea "Buenos días, Sergio. Esperamos que estés bien. Muchas gracias por tu respuesta.…" at bounding box center [355, 342] width 438 height 116
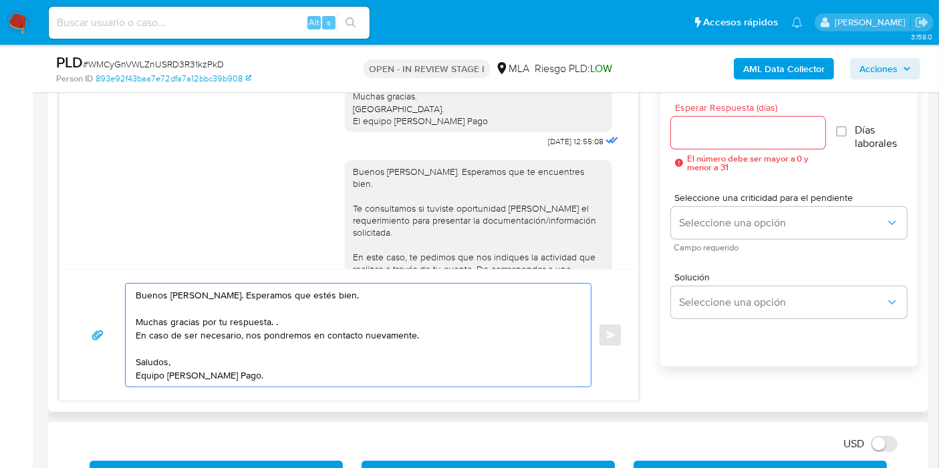
click at [400, 305] on textarea "Buenos [PERSON_NAME]. Esperamos que estés bien. Muchas gracias por tu respuesta…" at bounding box center [355, 335] width 438 height 103
click at [358, 338] on textarea "Buenos [PERSON_NAME]. Esperamos que estés bien. Muchas gracias por tu respuesta…" at bounding box center [355, 335] width 438 height 103
click at [349, 358] on textarea "Buenos [PERSON_NAME]. Esperamos que estés bien. Muchas gracias por tu respuesta…" at bounding box center [355, 335] width 438 height 103
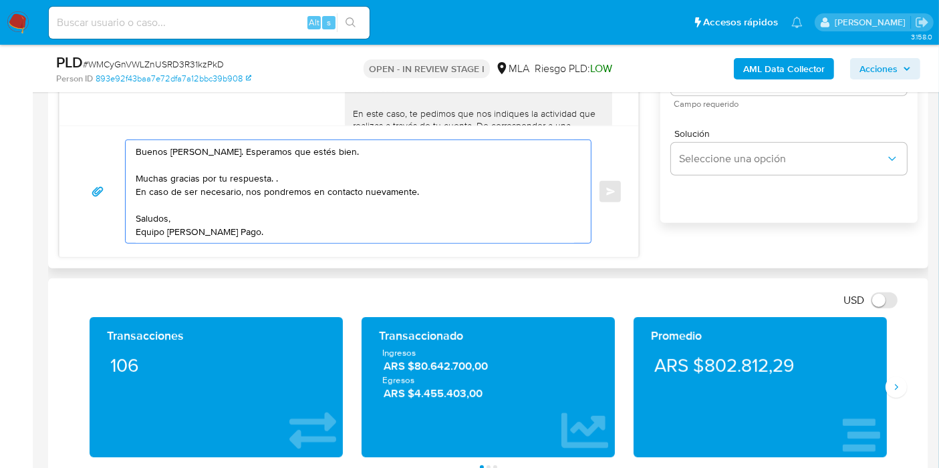
scroll to position [668, 0]
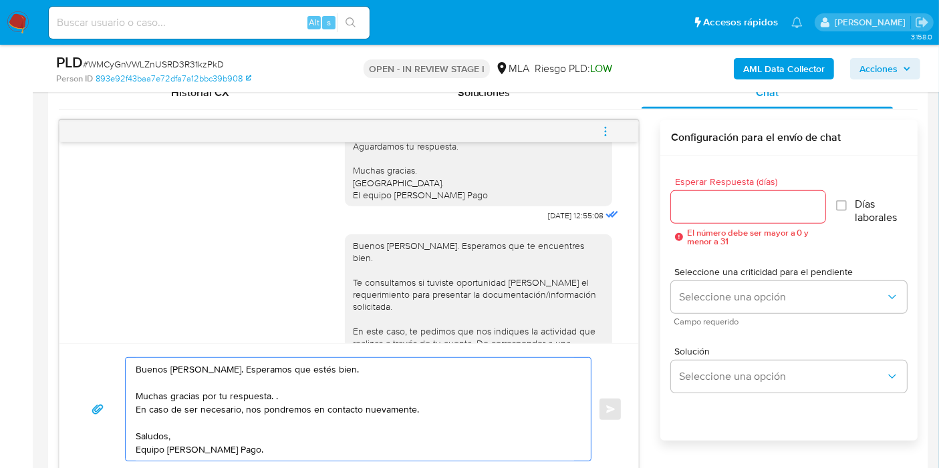
type textarea "Buenos [PERSON_NAME]. Esperamos que estés bien. Muchas gracias por tu respuesta…"
click at [777, 206] on input "Esperar Respuesta (días)" at bounding box center [748, 206] width 154 height 17
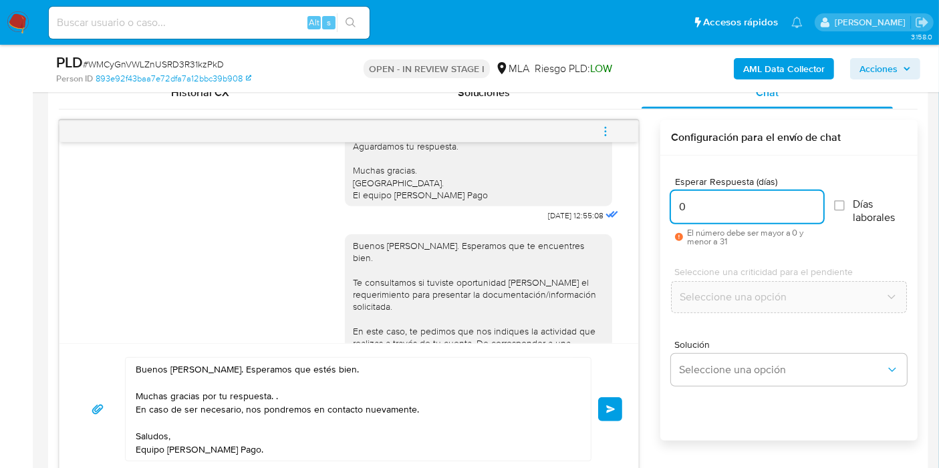
type input "0"
click at [607, 395] on div "Buenos días, Sergio. Esperamos que estés bien. Muchas gracias por tu respuesta.…" at bounding box center [349, 410] width 547 height 104
click at [608, 398] on button "Enviar" at bounding box center [610, 410] width 24 height 24
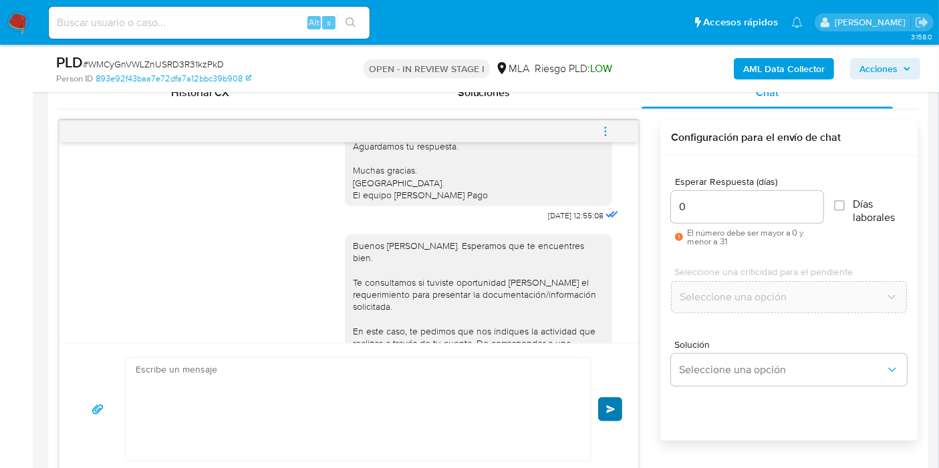
scroll to position [1359, 0]
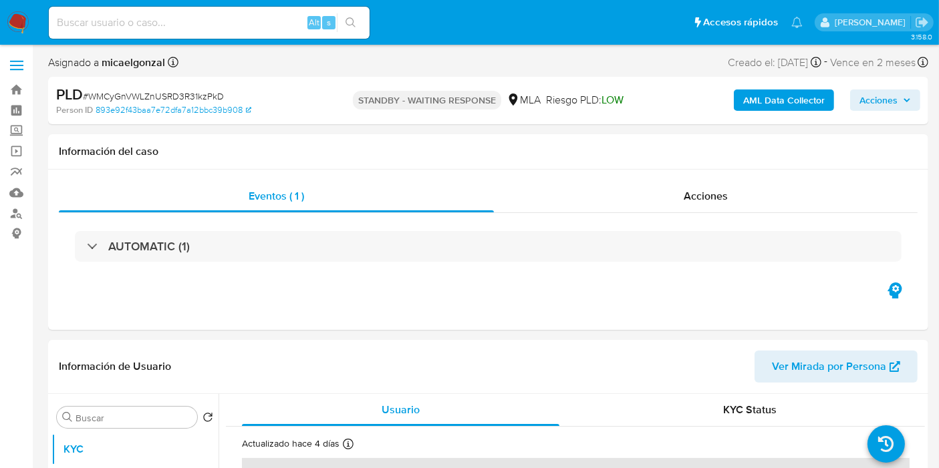
select select "10"
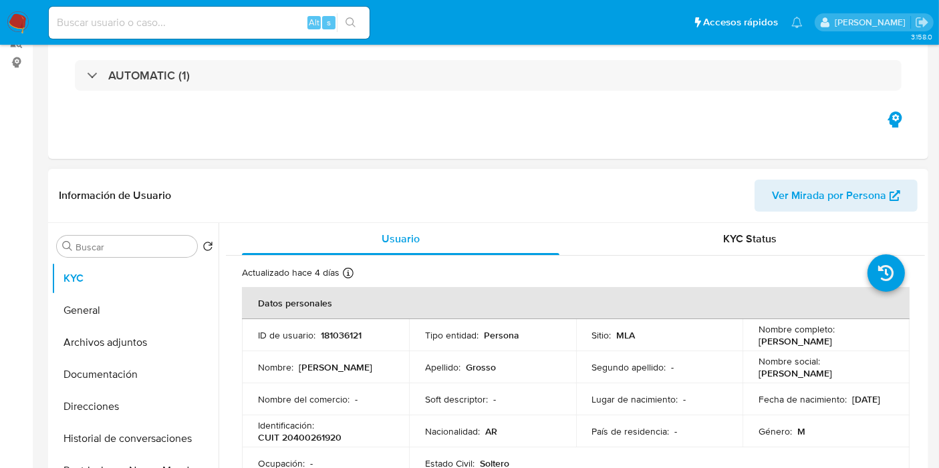
scroll to position [371, 0]
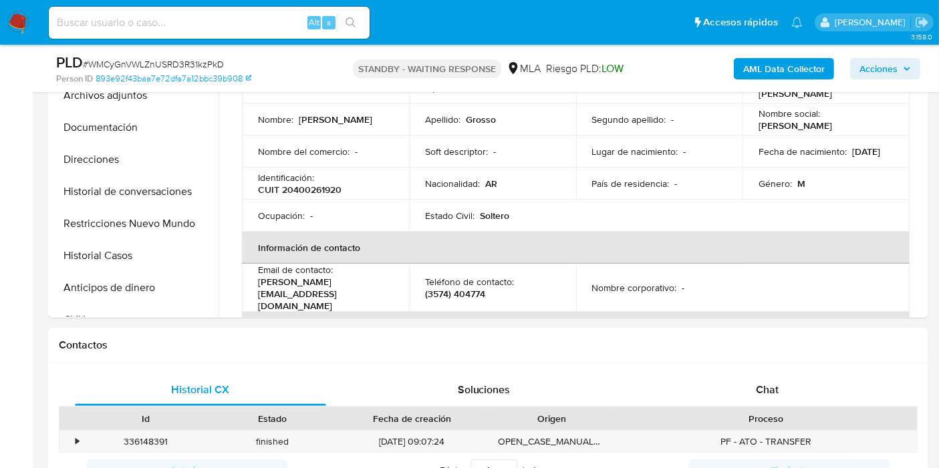
click at [181, 61] on span "# WMCyGnVWLZnUSRD3R31kzPkD" at bounding box center [153, 63] width 141 height 13
copy span "WMCyGnVWLZnUSRD3R31kzPkD"
click at [7, 31] on img at bounding box center [18, 22] width 23 height 23
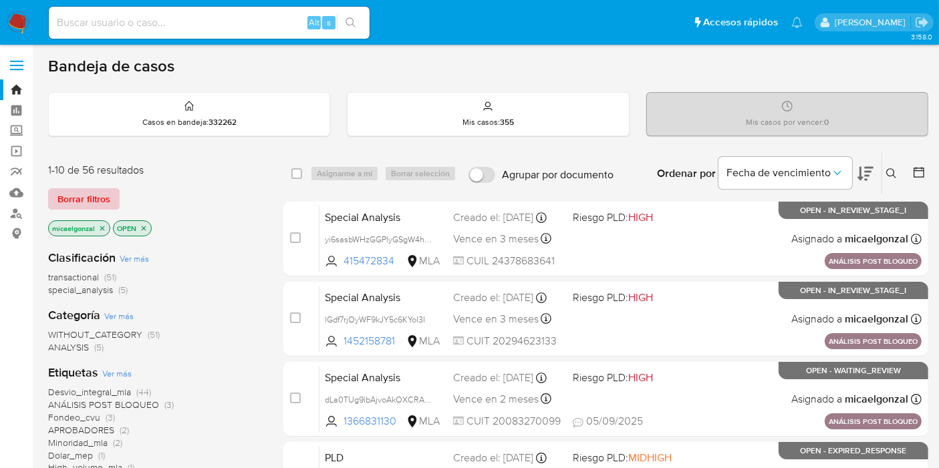
click at [88, 192] on span "Borrar filtros" at bounding box center [83, 199] width 53 height 19
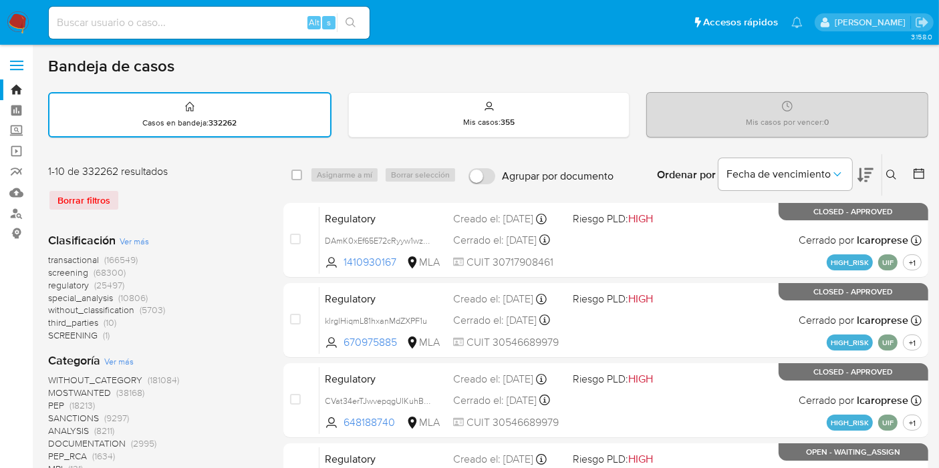
click at [889, 174] on icon at bounding box center [891, 175] width 11 height 11
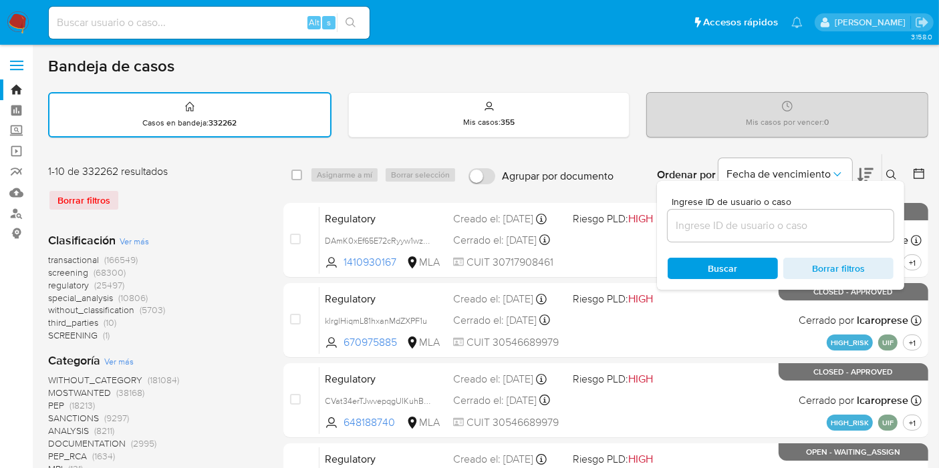
click at [800, 227] on input at bounding box center [781, 225] width 226 height 17
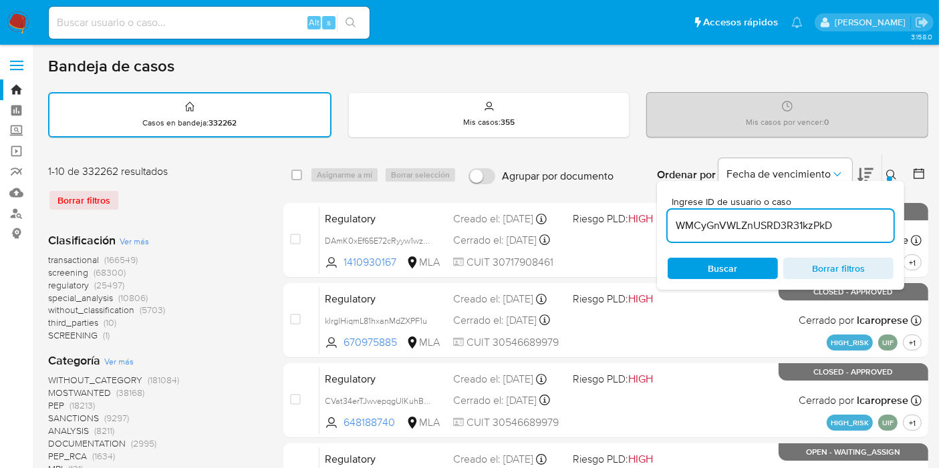
type input "WMCyGnVWLZnUSRD3R31kzPkD"
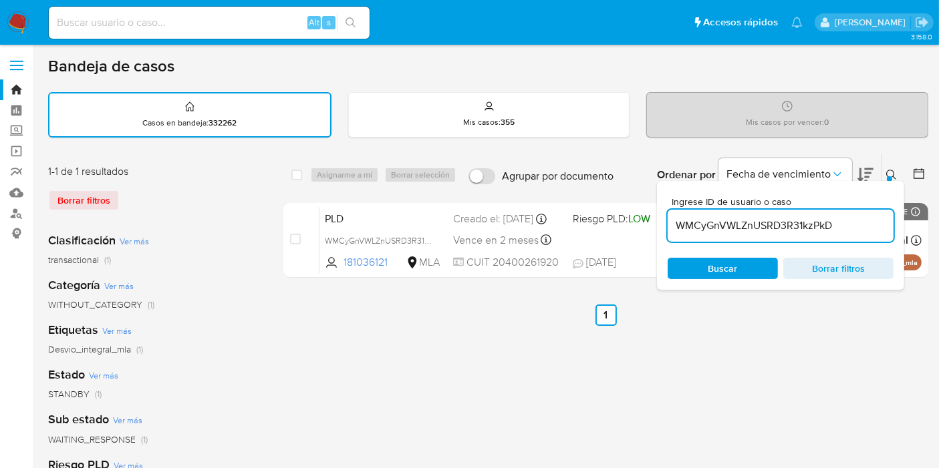
click at [714, 264] on span "Buscar" at bounding box center [722, 268] width 29 height 21
click at [725, 274] on span "Buscar" at bounding box center [722, 268] width 29 height 21
drag, startPoint x: 301, startPoint y: 176, endPoint x: 313, endPoint y: 176, distance: 11.4
click at [302, 176] on div "select-all-cases-checkbox" at bounding box center [299, 175] width 16 height 16
click at [317, 176] on div "Asignarme a mí Borrar selección" at bounding box center [386, 175] width 152 height 16
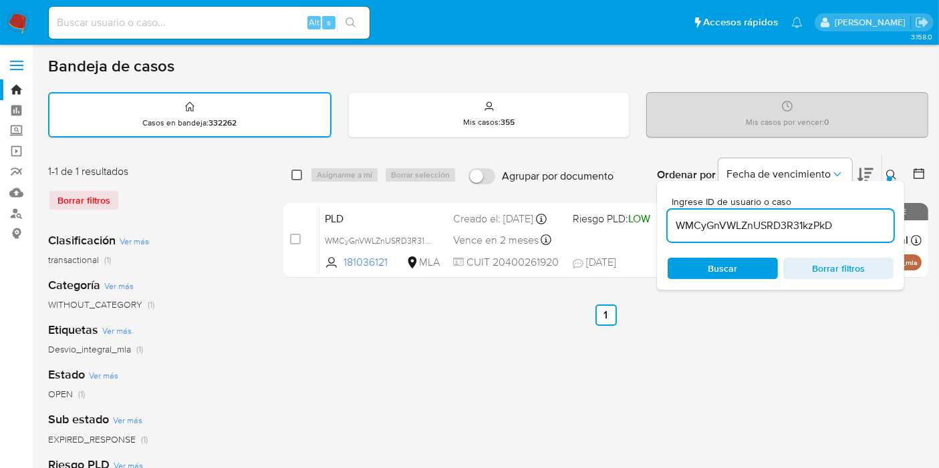
drag, startPoint x: 295, startPoint y: 176, endPoint x: 321, endPoint y: 174, distance: 26.8
click at [295, 175] on input "checkbox" at bounding box center [296, 175] width 11 height 11
checkbox input "true"
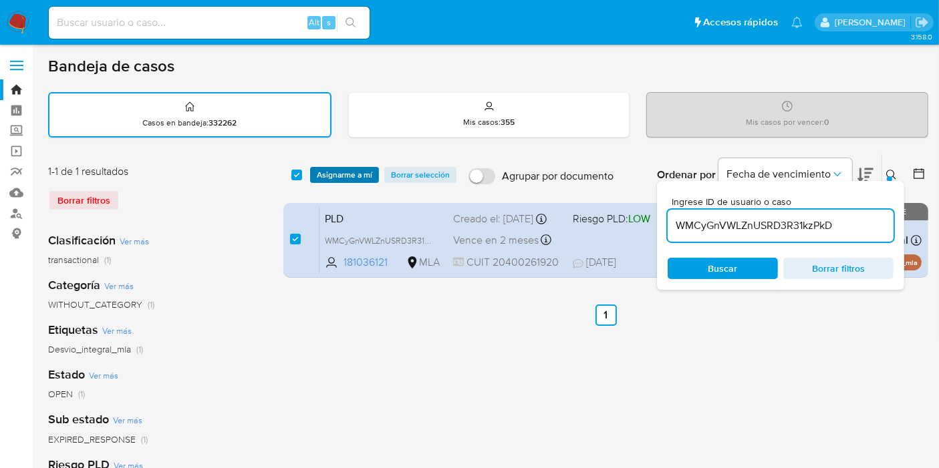
click at [330, 174] on span "Asignarme a mí" at bounding box center [344, 174] width 55 height 13
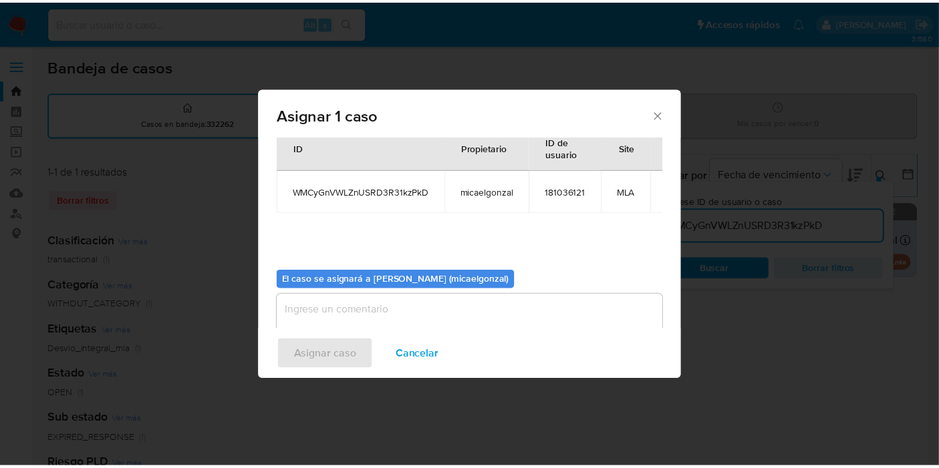
scroll to position [68, 0]
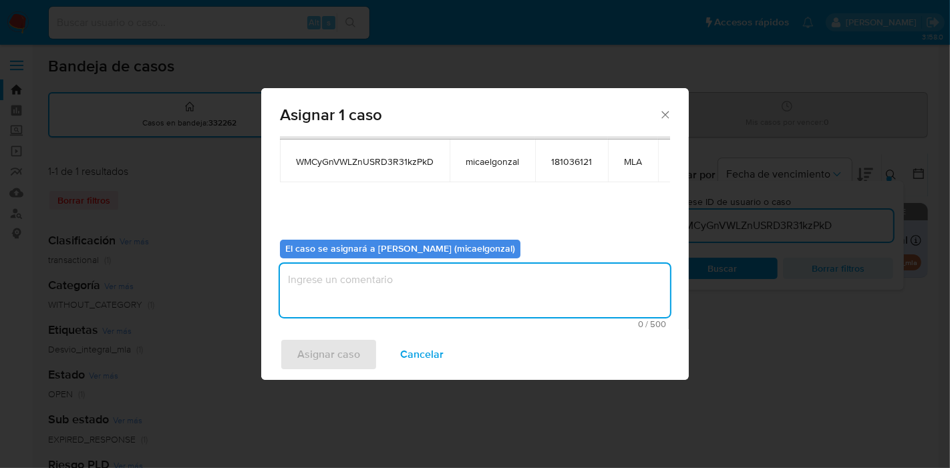
click at [429, 316] on textarea "assign-modal" at bounding box center [475, 290] width 390 height 53
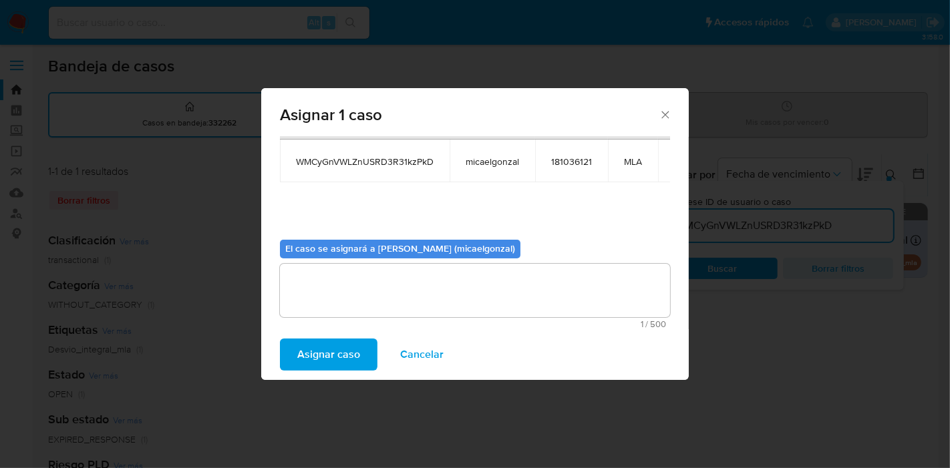
click at [309, 359] on span "Asignar caso" at bounding box center [328, 354] width 63 height 29
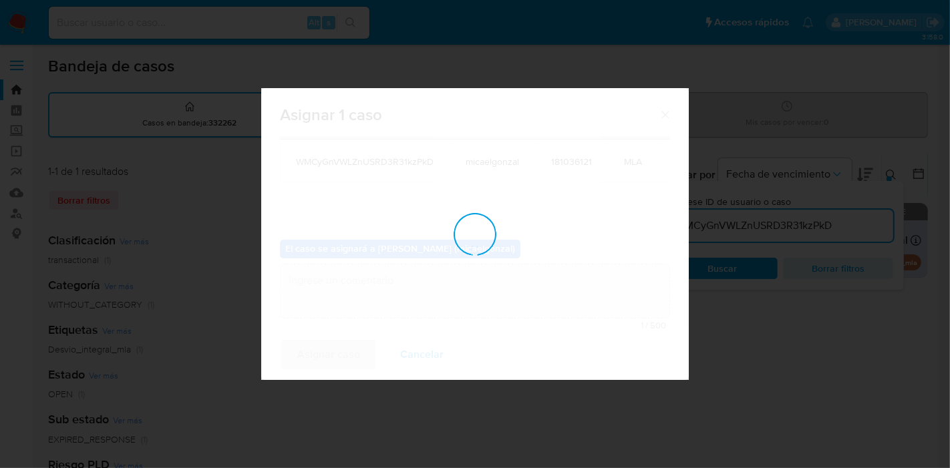
checkbox input "false"
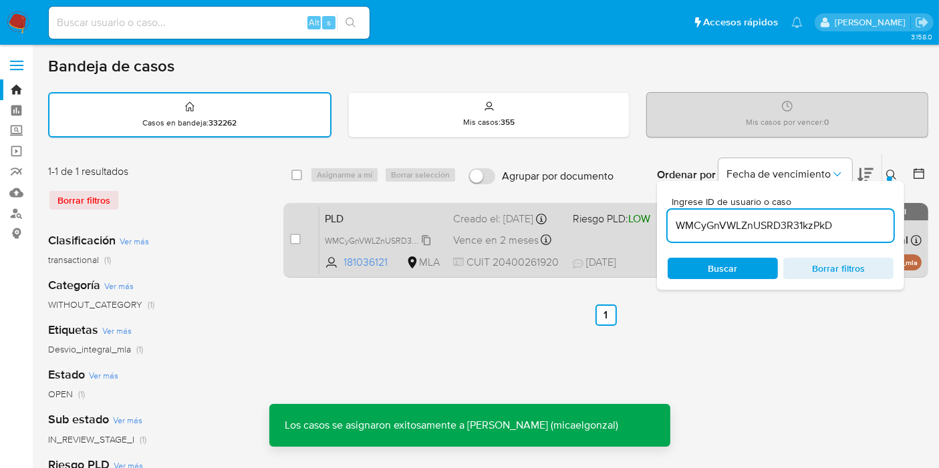
click at [352, 247] on span "WMCyGnVWLZnUSRD3R31kzPkD" at bounding box center [386, 240] width 122 height 15
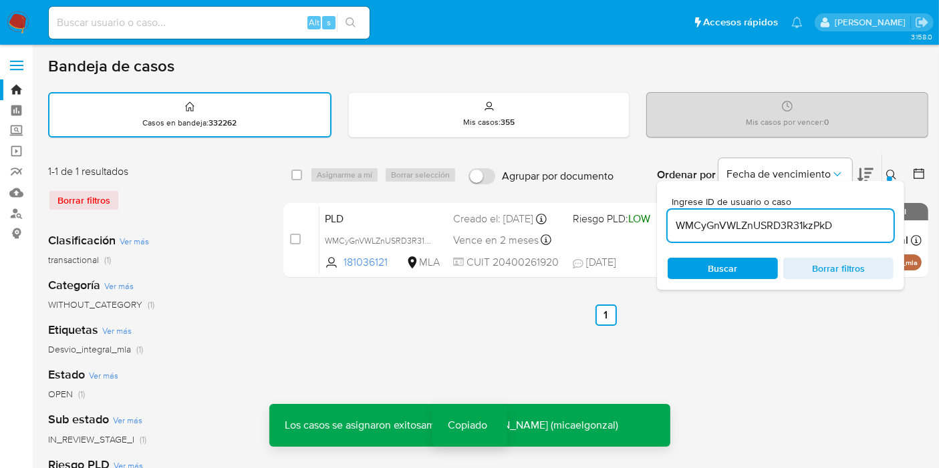
click at [143, 31] on div "Alt s" at bounding box center [209, 23] width 321 height 32
click at [148, 27] on input at bounding box center [209, 22] width 321 height 17
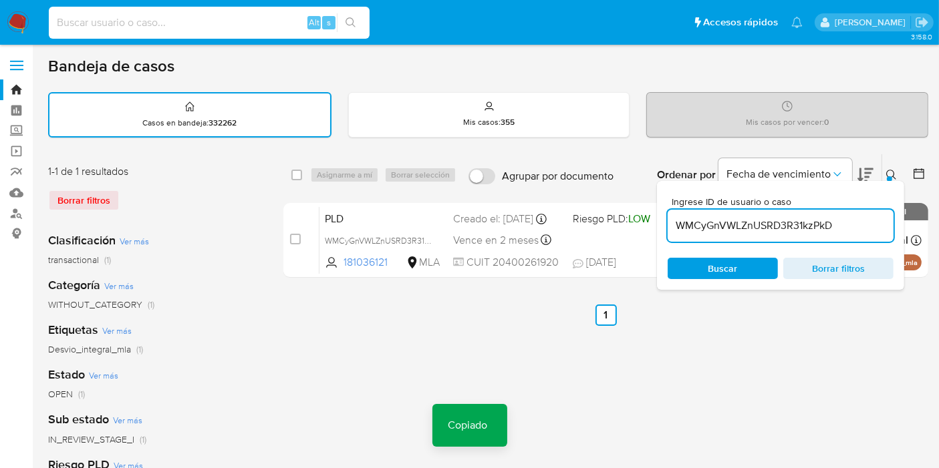
paste input "WMCyGnVWLZnUSRD3R31kzPkD"
type input "WMCyGnVWLZnUSRD3R31kzPkD"
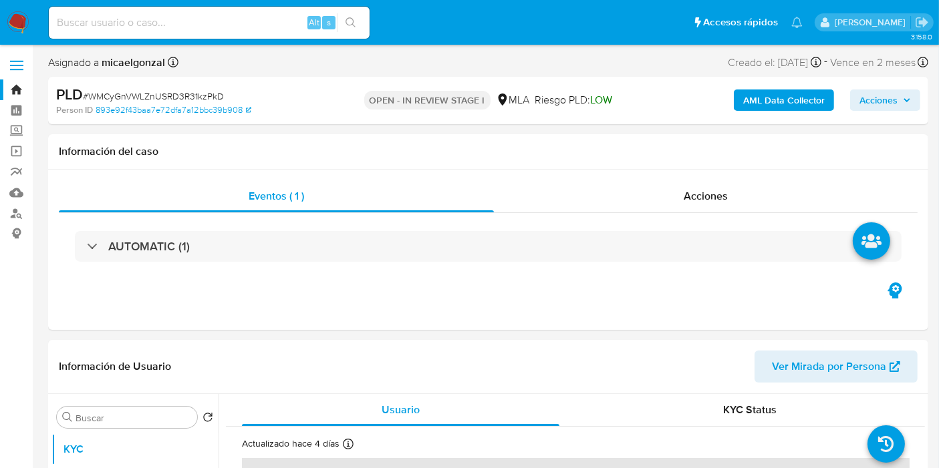
select select "10"
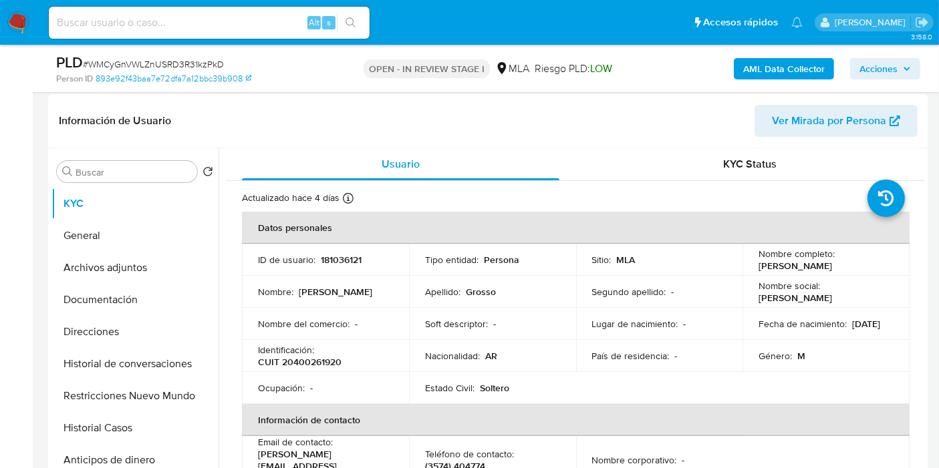
scroll to position [223, 0]
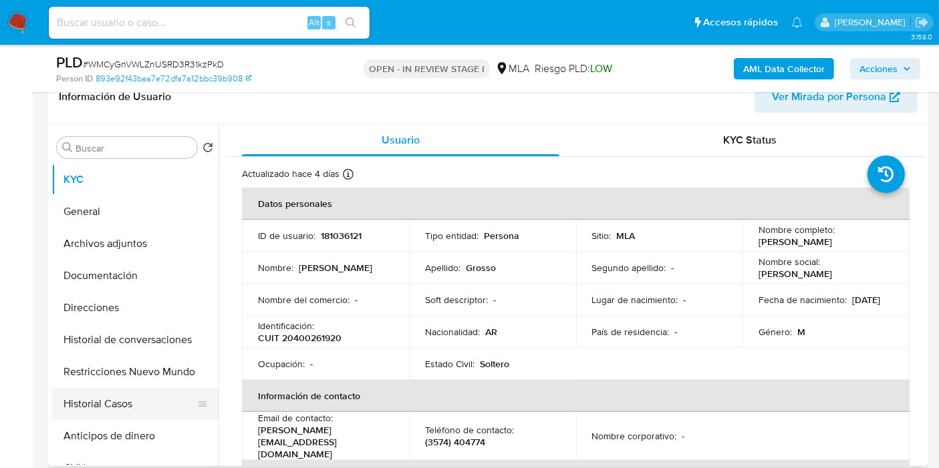
drag, startPoint x: 90, startPoint y: 394, endPoint x: 122, endPoint y: 376, distance: 37.7
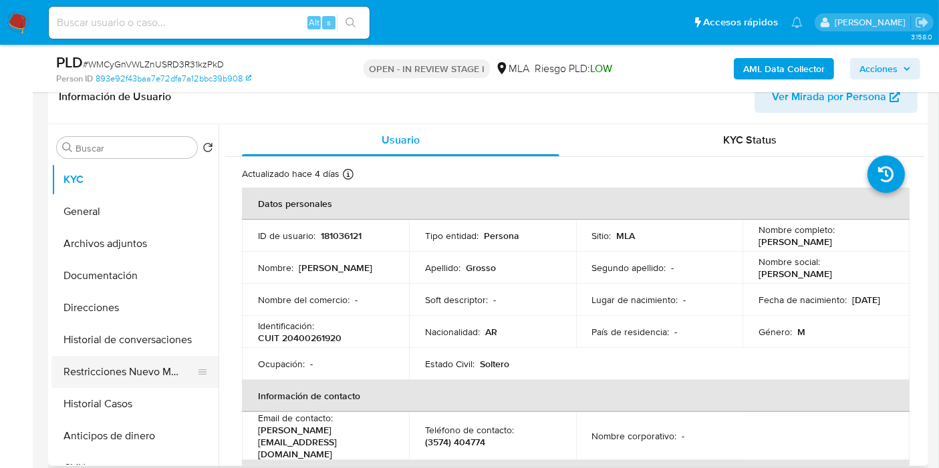
click at [92, 394] on button "Historial Casos" at bounding box center [134, 404] width 167 height 32
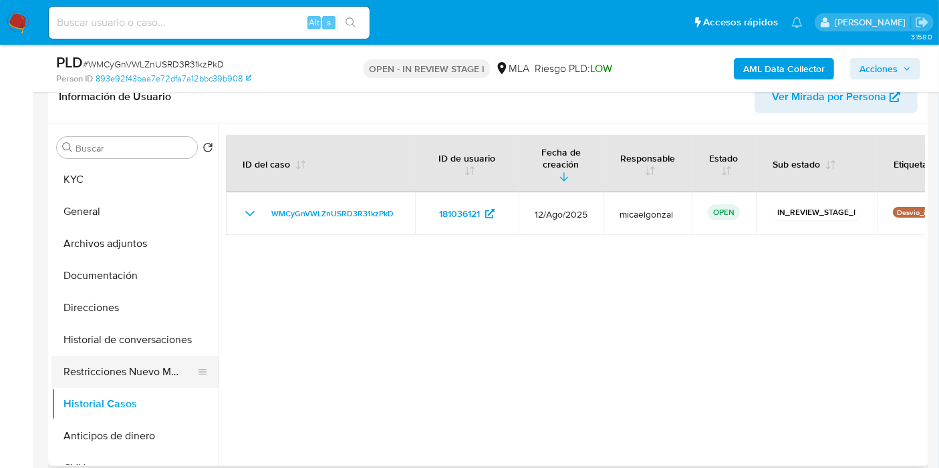
click at [142, 373] on button "Restricciones Nuevo Mundo" at bounding box center [129, 372] width 156 height 32
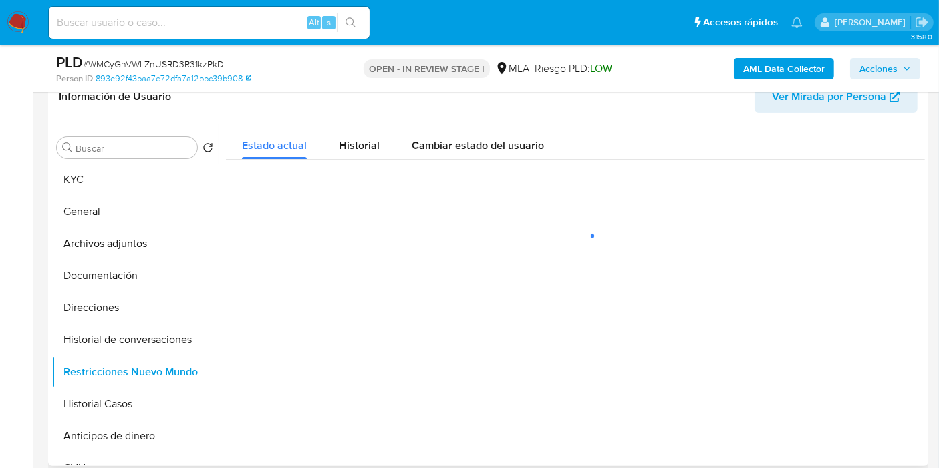
scroll to position [297, 0]
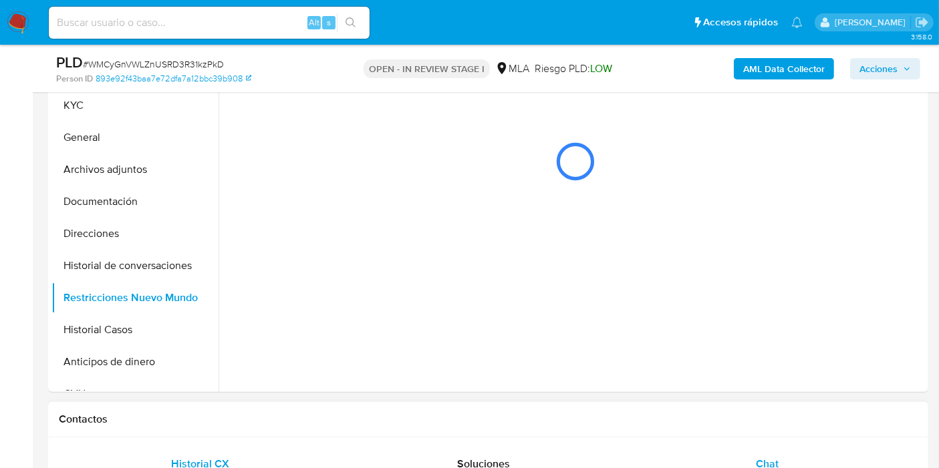
click at [766, 462] on span "Chat" at bounding box center [767, 463] width 23 height 15
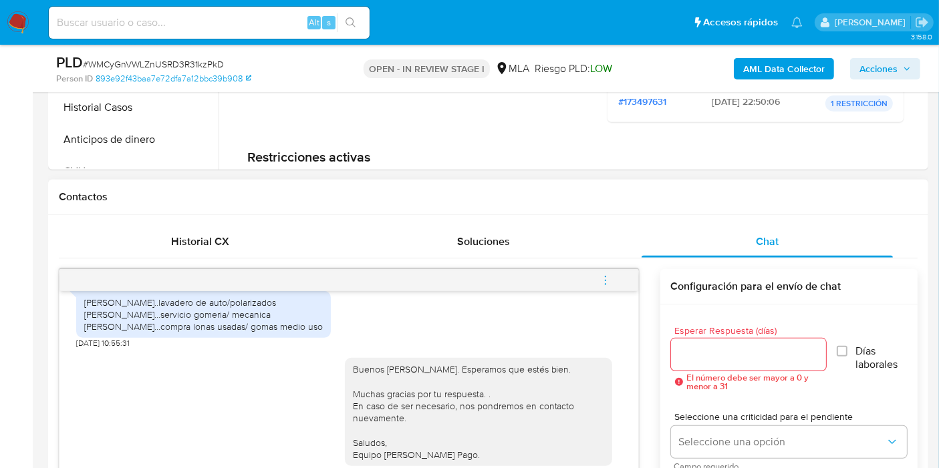
scroll to position [593, 0]
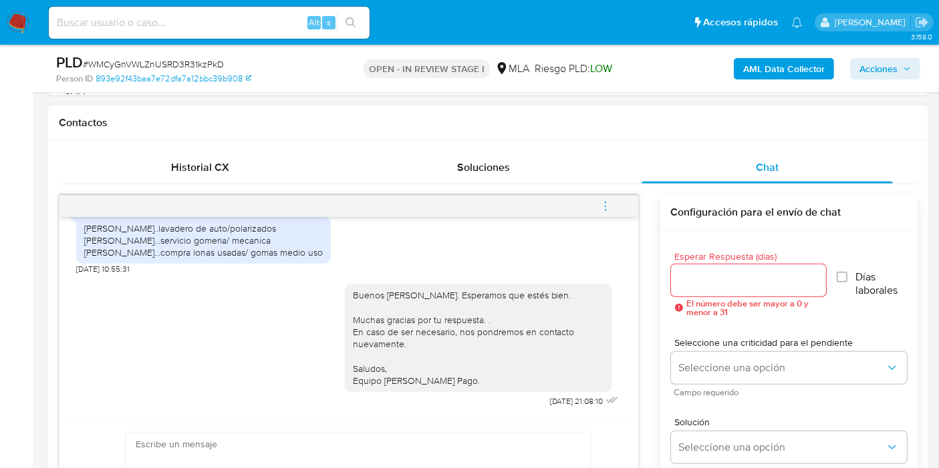
click at [611, 212] on span "menu-action" at bounding box center [605, 206] width 12 height 32
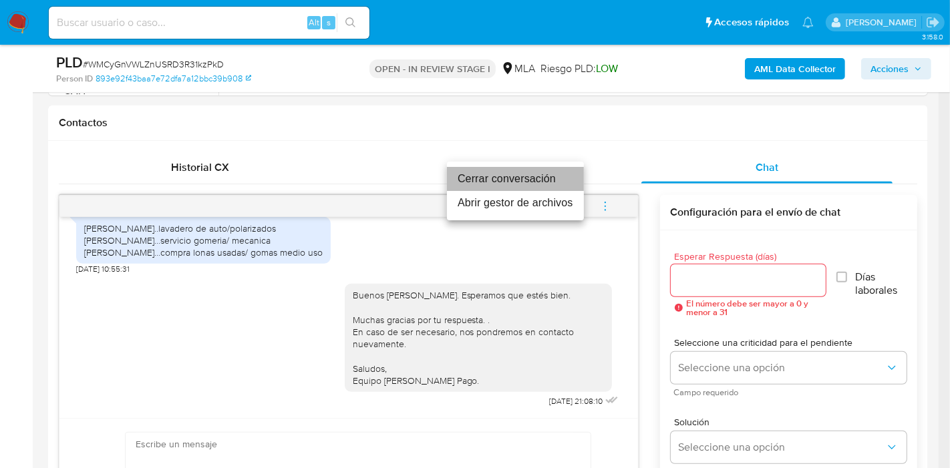
click at [533, 185] on li "Cerrar conversación" at bounding box center [515, 179] width 137 height 24
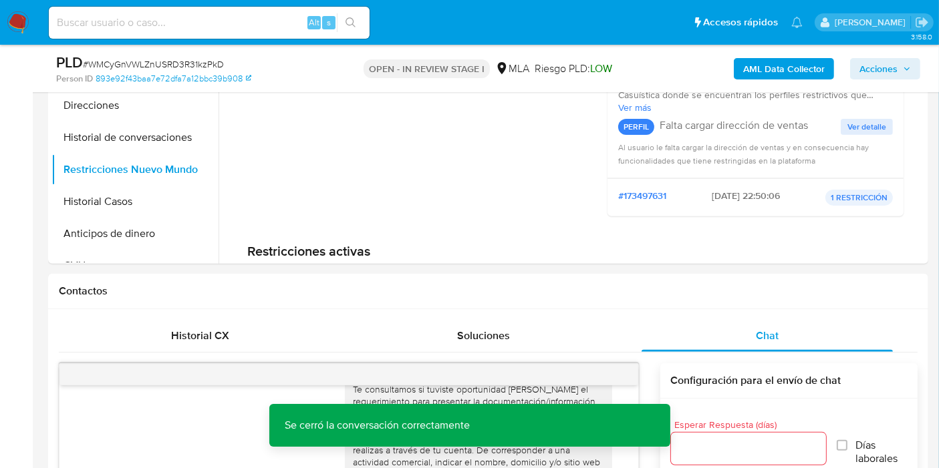
scroll to position [297, 0]
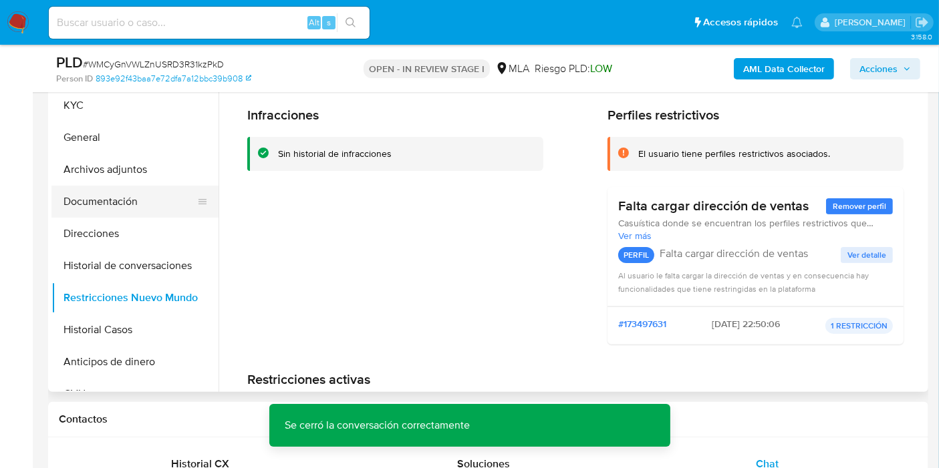
click at [155, 211] on button "Documentación" at bounding box center [129, 202] width 156 height 32
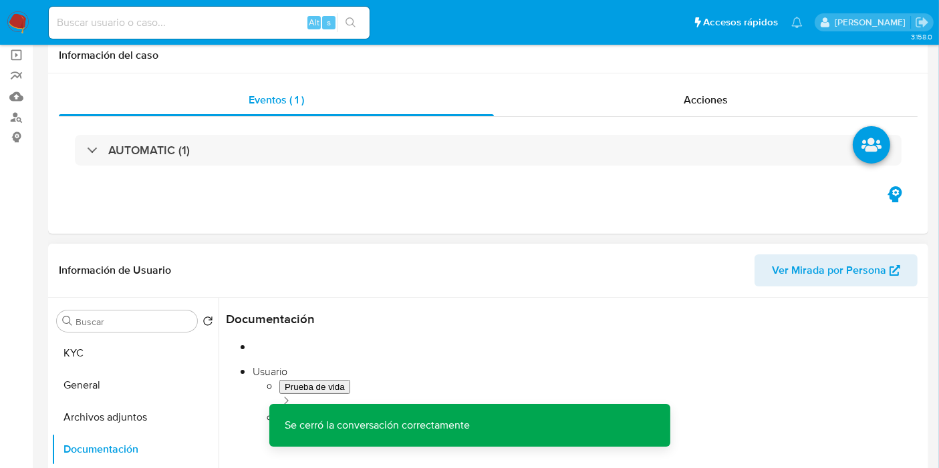
scroll to position [148, 0]
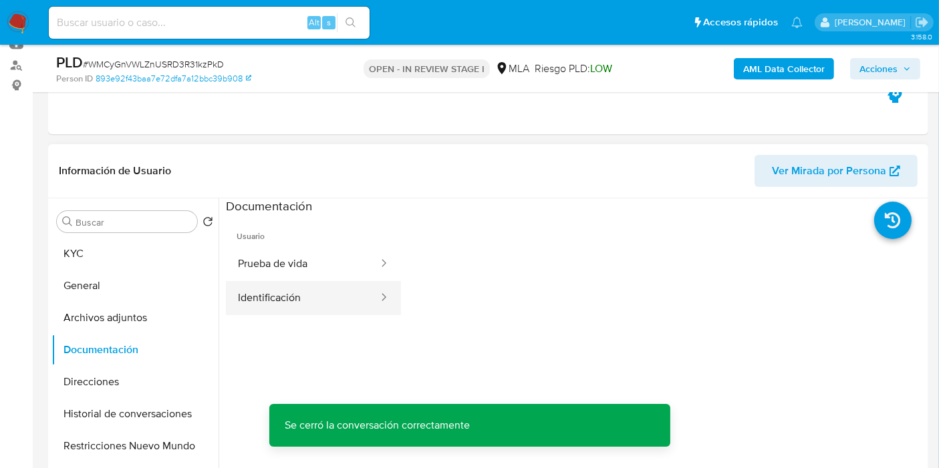
click at [311, 290] on button "Identificación" at bounding box center [303, 298] width 154 height 34
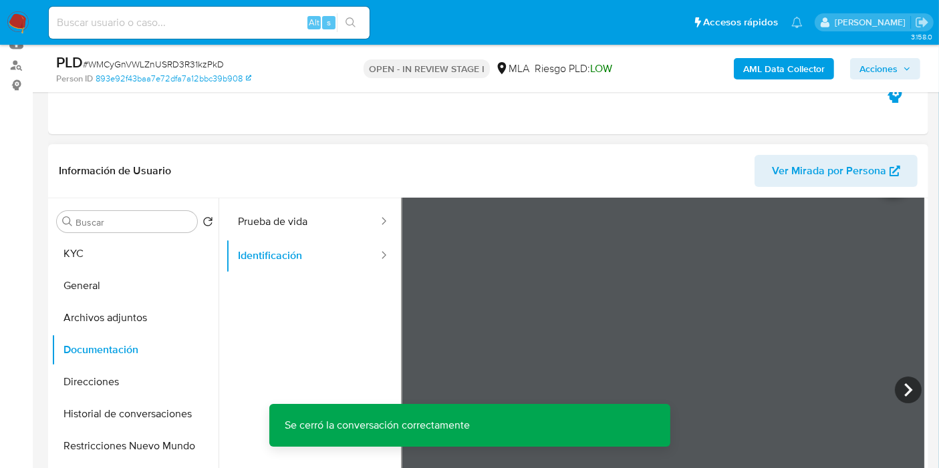
scroll to position [74, 0]
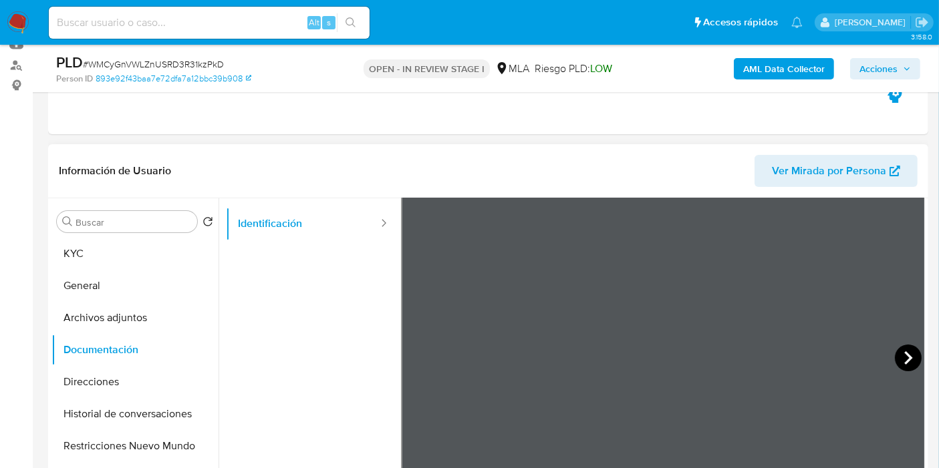
click at [895, 353] on icon at bounding box center [908, 358] width 27 height 27
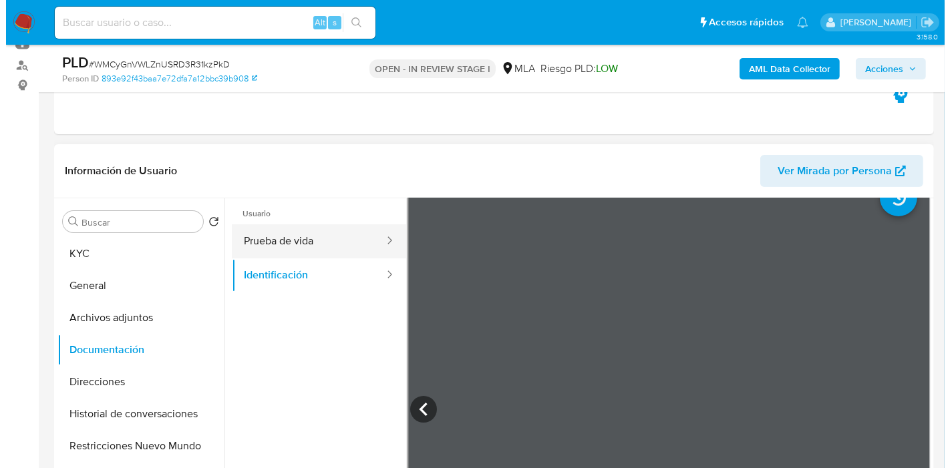
scroll to position [0, 0]
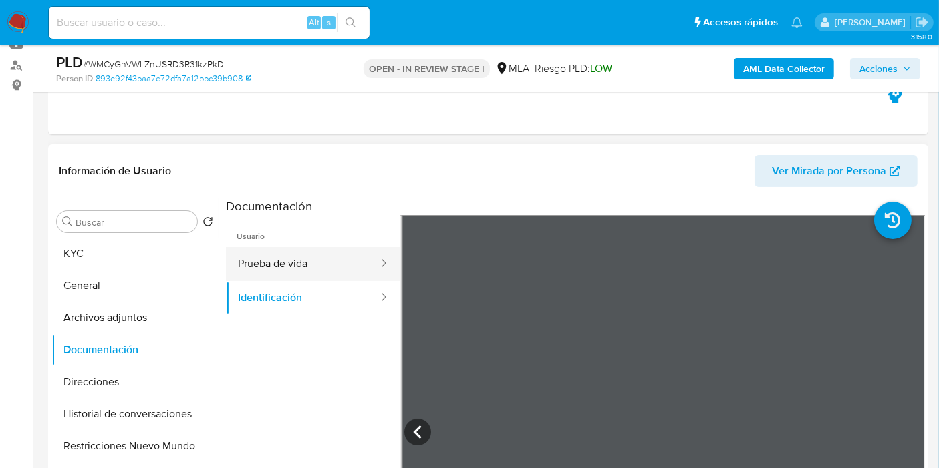
click at [327, 274] on button "Prueba de vida" at bounding box center [303, 264] width 154 height 34
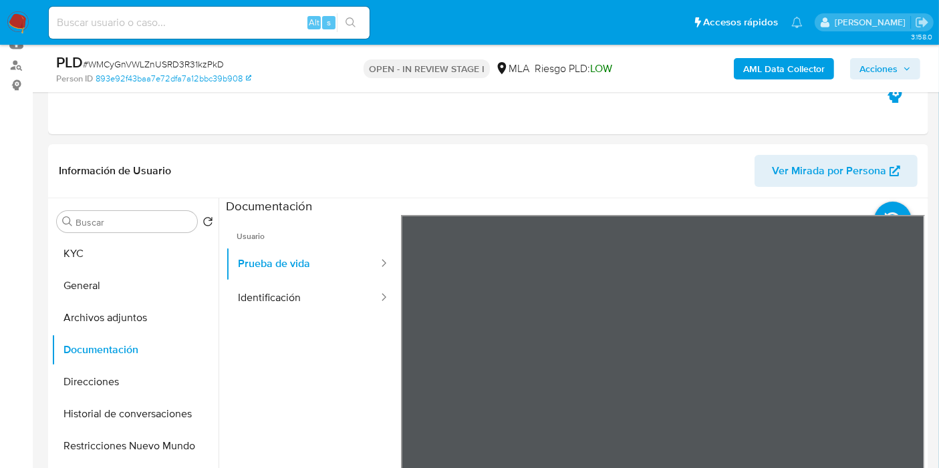
click at [99, 261] on button "KYC" at bounding box center [129, 254] width 156 height 32
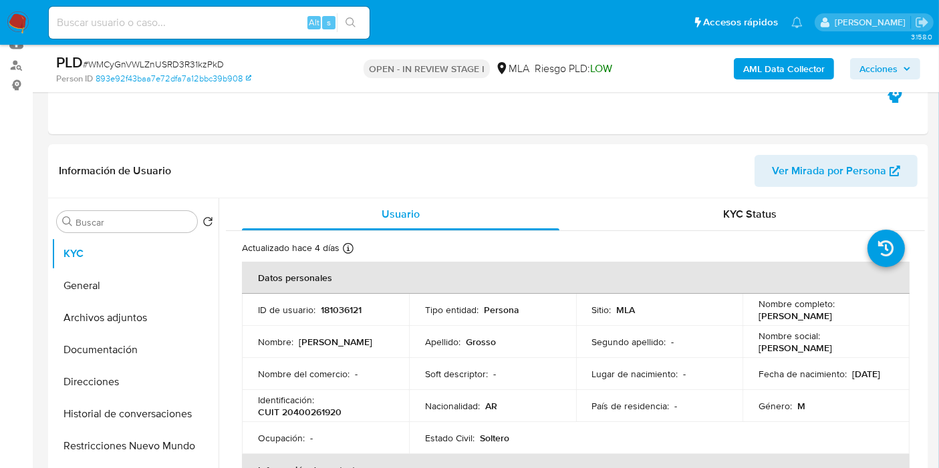
click at [769, 64] on b "AML Data Collector" at bounding box center [784, 68] width 82 height 21
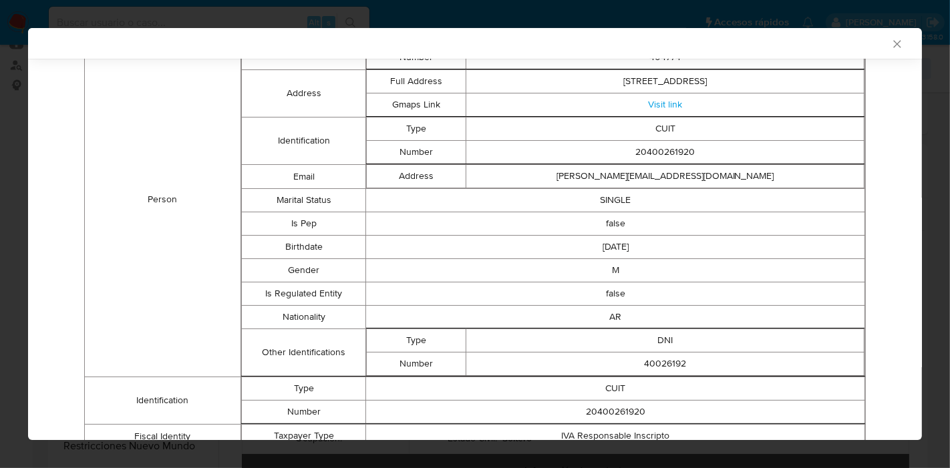
scroll to position [584, 0]
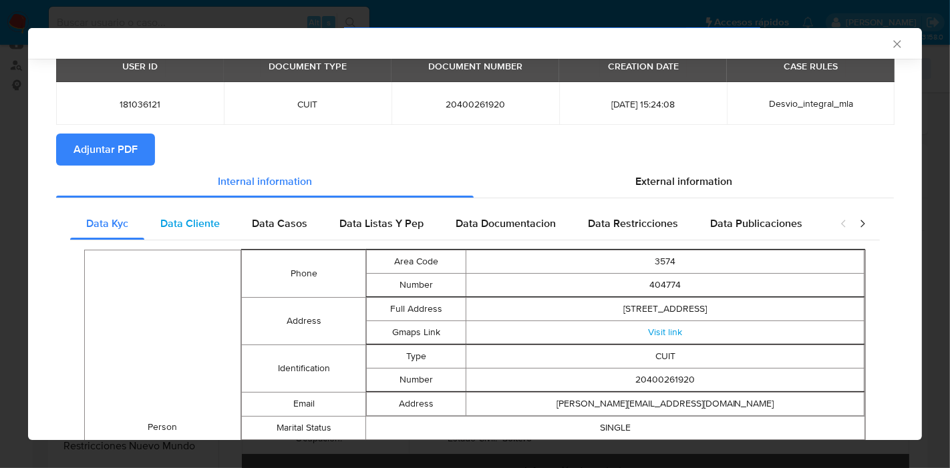
click at [199, 216] on span "Data Cliente" at bounding box center [189, 223] width 59 height 15
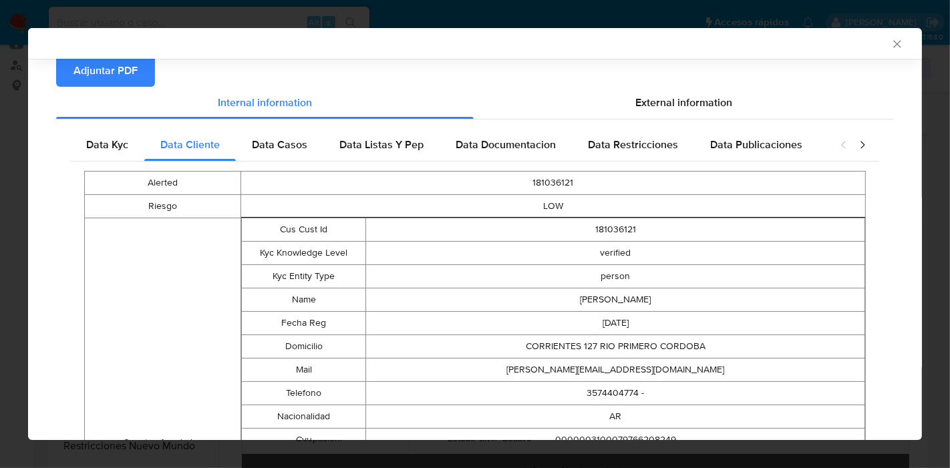
click at [280, 154] on div "Data Casos" at bounding box center [280, 145] width 88 height 32
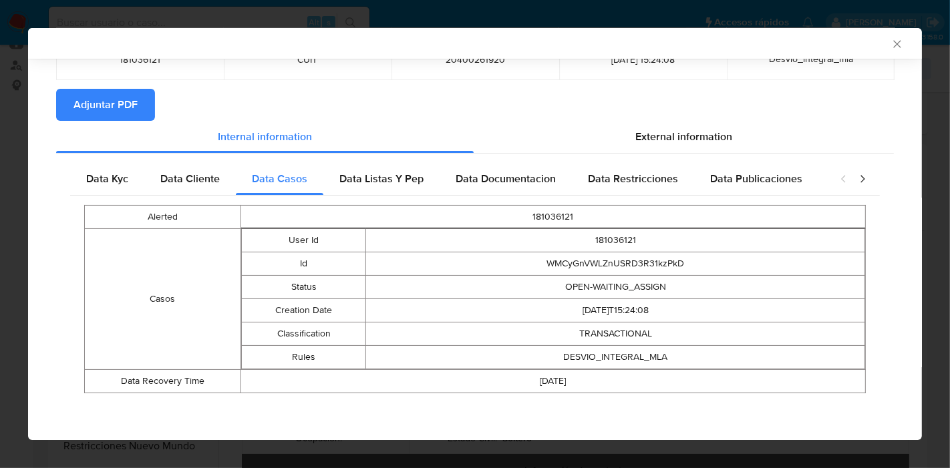
scroll to position [108, 0]
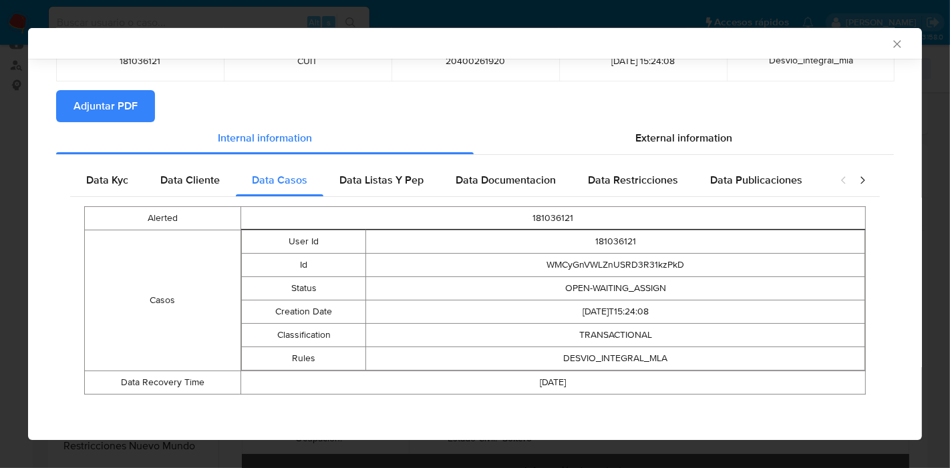
drag, startPoint x: 391, startPoint y: 186, endPoint x: 557, endPoint y: 185, distance: 165.7
click at [400, 185] on span "Data Listas Y Pep" at bounding box center [382, 179] width 84 height 15
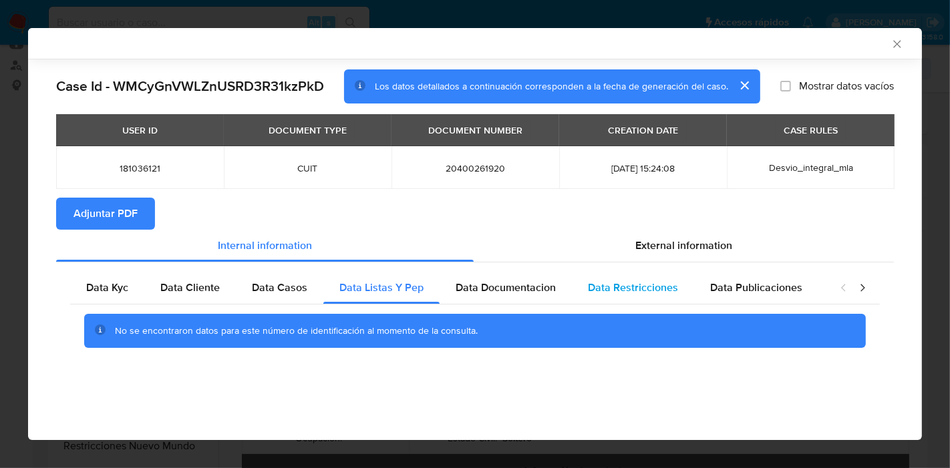
drag, startPoint x: 554, startPoint y: 294, endPoint x: 680, endPoint y: 291, distance: 125.7
click at [560, 292] on div "Data Documentacion" at bounding box center [506, 288] width 132 height 32
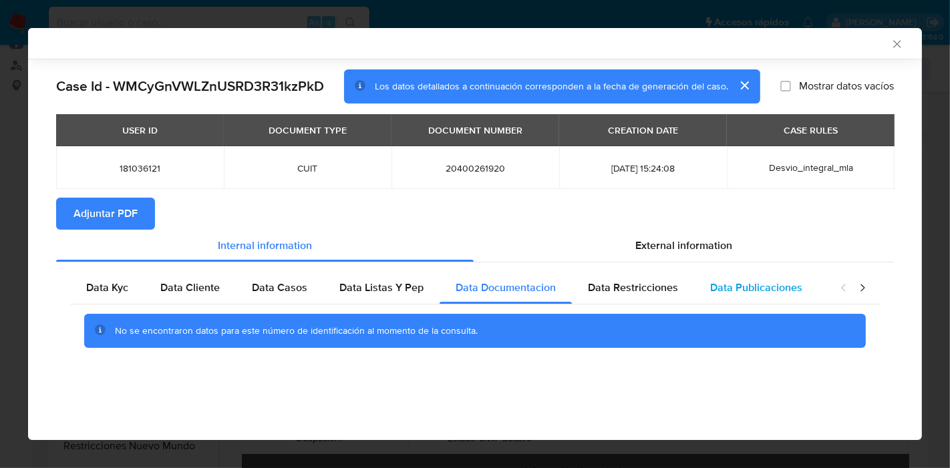
drag, startPoint x: 680, startPoint y: 291, endPoint x: 739, endPoint y: 291, distance: 59.5
click at [681, 291] on div "Data Restricciones" at bounding box center [633, 288] width 122 height 32
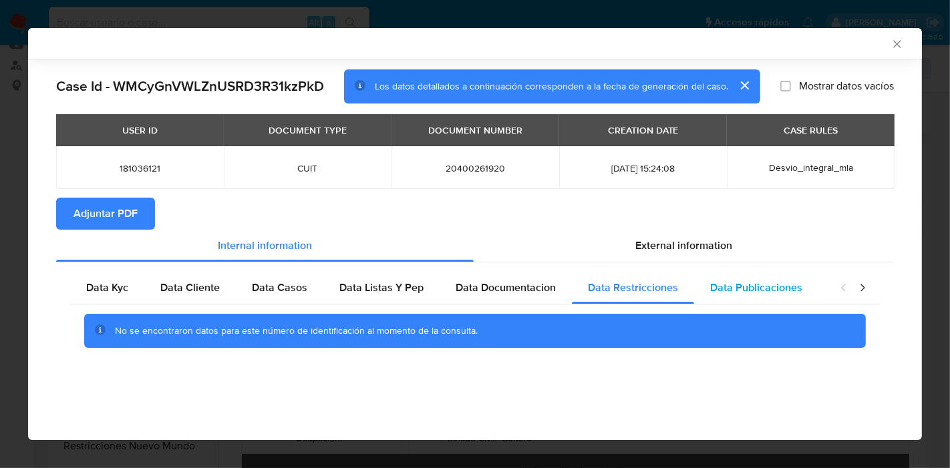
drag, startPoint x: 750, startPoint y: 289, endPoint x: 777, endPoint y: 289, distance: 26.7
click at [765, 289] on span "Data Publicaciones" at bounding box center [756, 287] width 92 height 15
click at [869, 292] on div "closure-recommendation-modal" at bounding box center [853, 288] width 53 height 32
click at [868, 289] on icon "closure-recommendation-modal" at bounding box center [862, 287] width 13 height 13
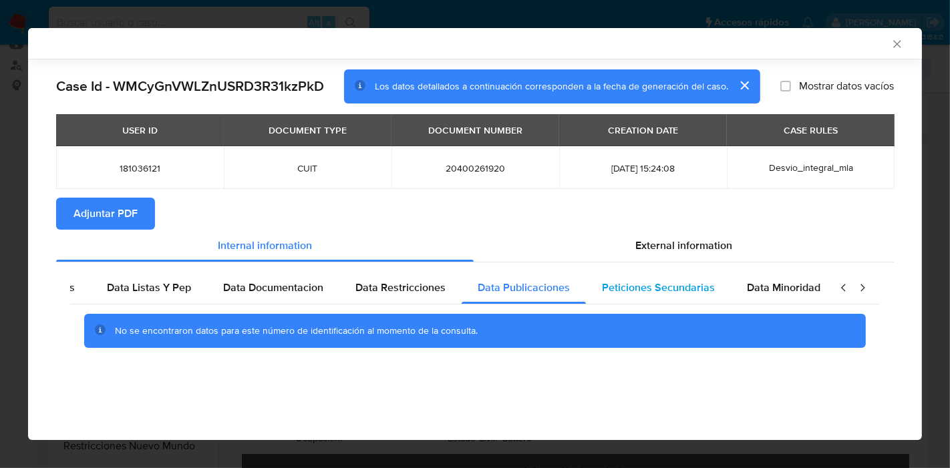
scroll to position [0, 235]
drag, startPoint x: 704, startPoint y: 292, endPoint x: 739, endPoint y: 286, distance: 35.3
click at [710, 290] on div "Peticiones Secundarias" at bounding box center [656, 288] width 145 height 32
drag, startPoint x: 778, startPoint y: 285, endPoint x: 830, endPoint y: 290, distance: 52.3
click at [781, 285] on span "Data Minoridad" at bounding box center [782, 287] width 74 height 15
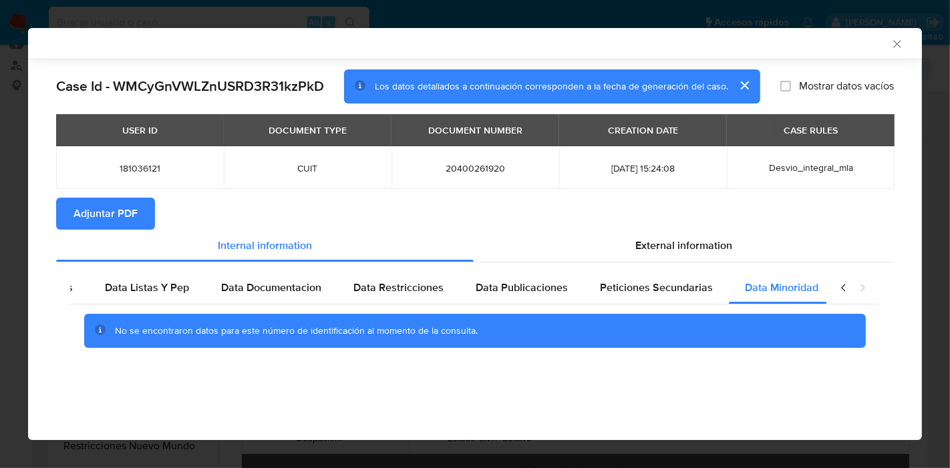
click at [841, 284] on icon "closure-recommendation-modal" at bounding box center [843, 287] width 13 height 13
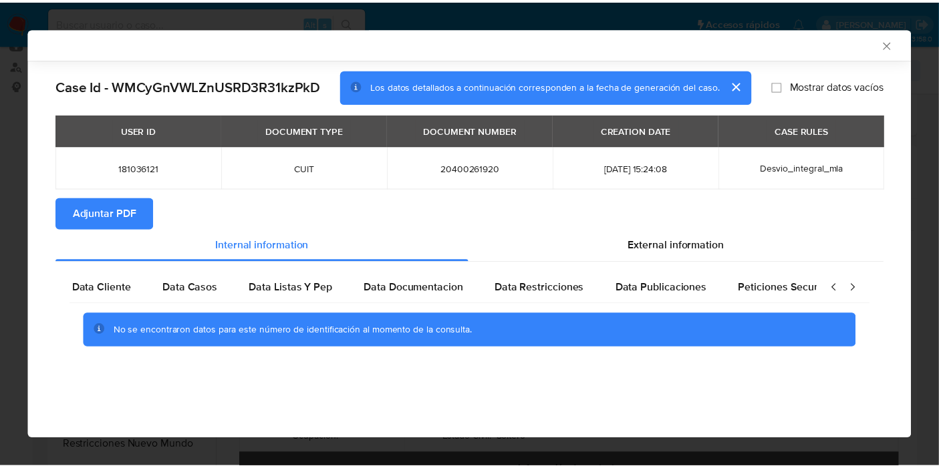
scroll to position [0, 0]
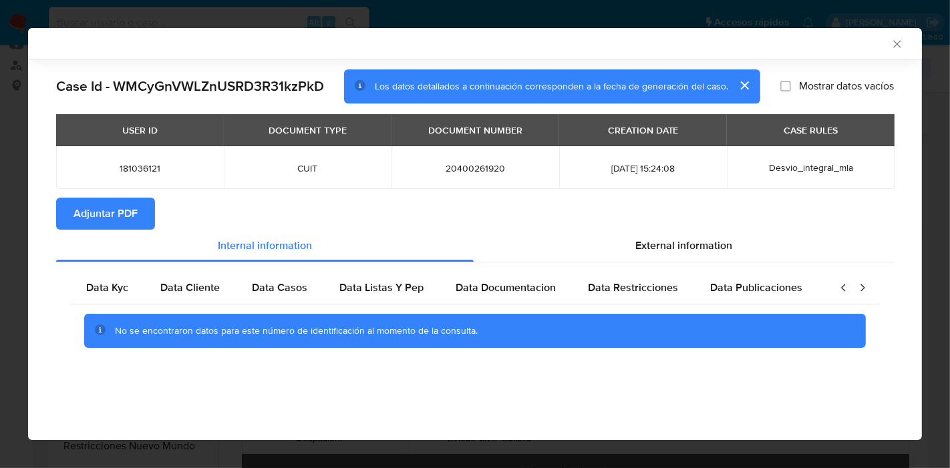
drag, startPoint x: 125, startPoint y: 285, endPoint x: 412, endPoint y: 262, distance: 288.3
click at [126, 285] on span "Data Kyc" at bounding box center [107, 287] width 42 height 15
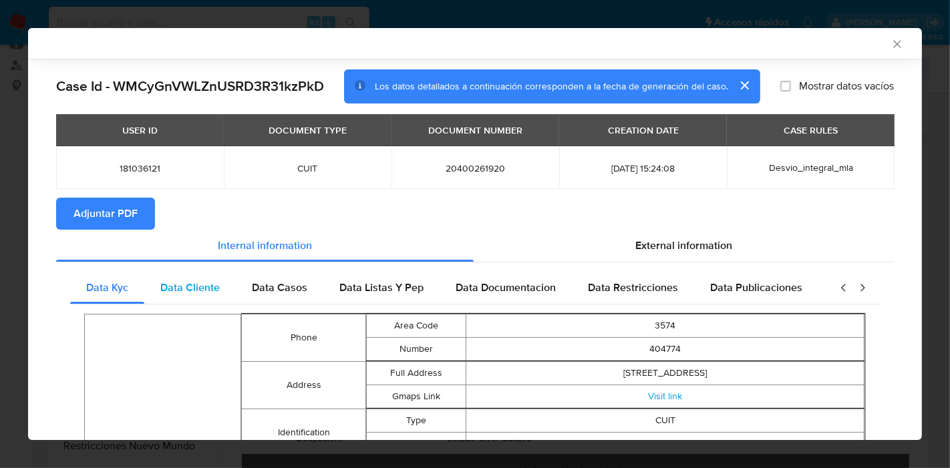
drag, startPoint x: 686, startPoint y: 243, endPoint x: 325, endPoint y: 295, distance: 364.6
click at [682, 245] on span "External information" at bounding box center [684, 245] width 97 height 15
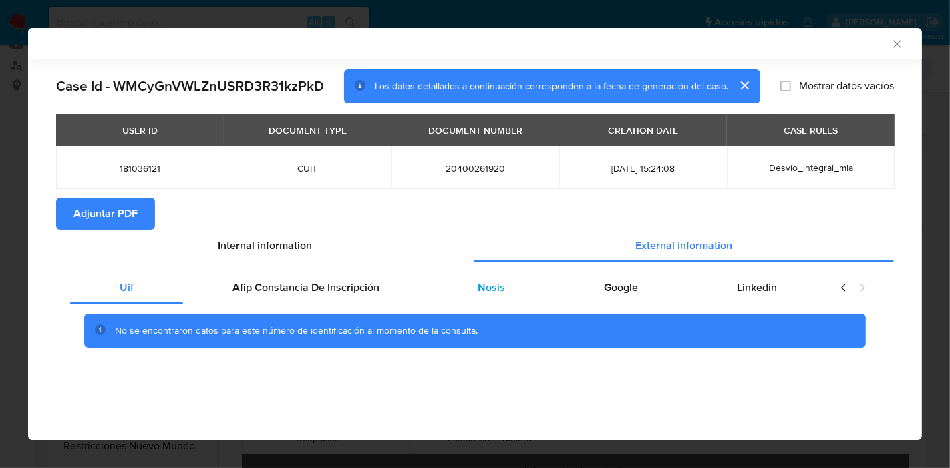
drag, startPoint x: 297, startPoint y: 279, endPoint x: 476, endPoint y: 285, distance: 178.6
click at [309, 281] on div "Afip Constancia De Inscripción" at bounding box center [306, 288] width 246 height 32
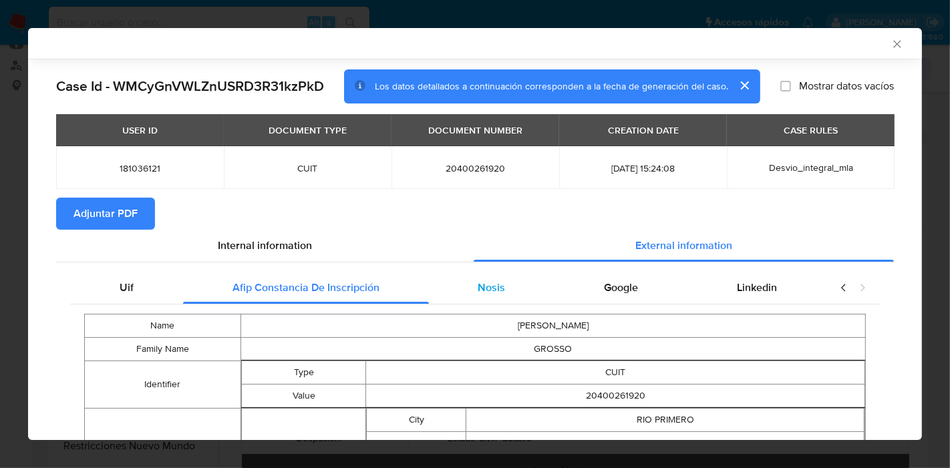
click at [480, 283] on span "Nosis" at bounding box center [491, 287] width 27 height 15
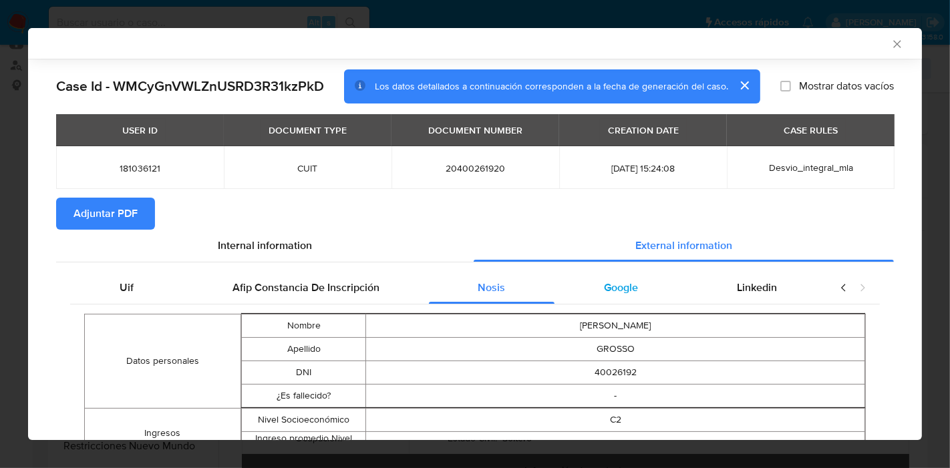
click at [614, 282] on span "Google" at bounding box center [621, 287] width 34 height 15
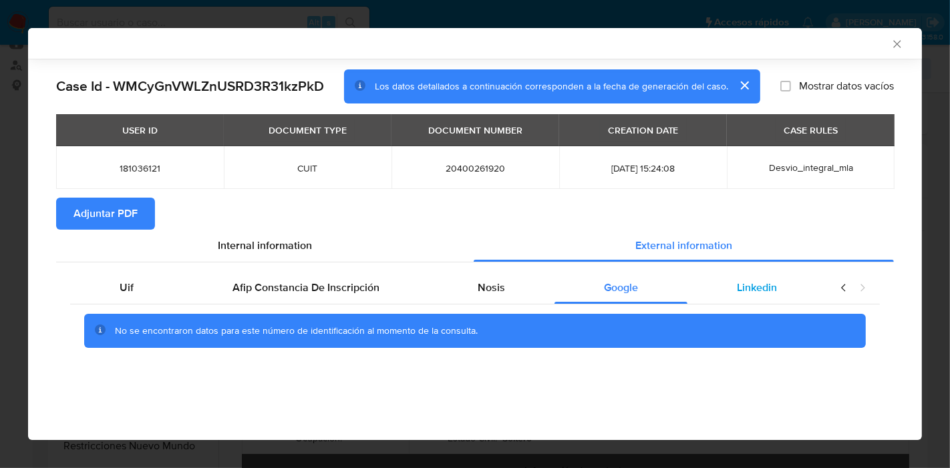
click at [768, 287] on span "Linkedin" at bounding box center [757, 287] width 40 height 15
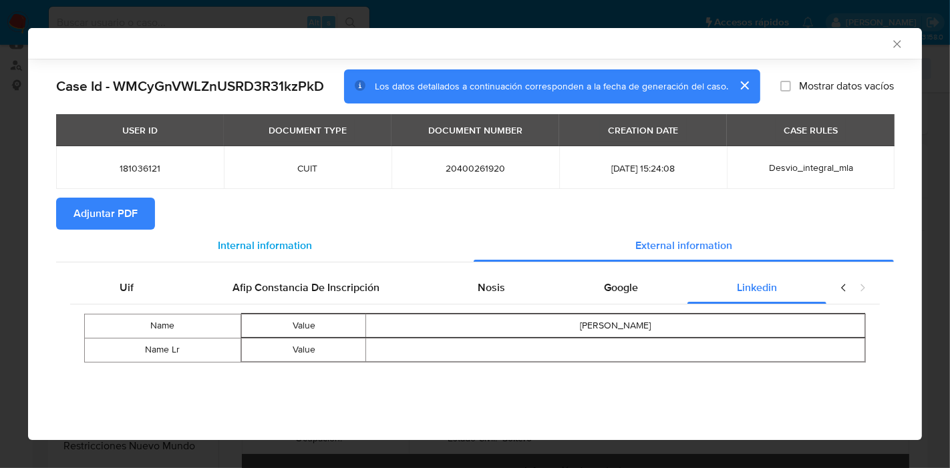
drag, startPoint x: 161, startPoint y: 295, endPoint x: 288, endPoint y: 253, distance: 133.8
click at [172, 291] on div "Uif" at bounding box center [126, 288] width 113 height 32
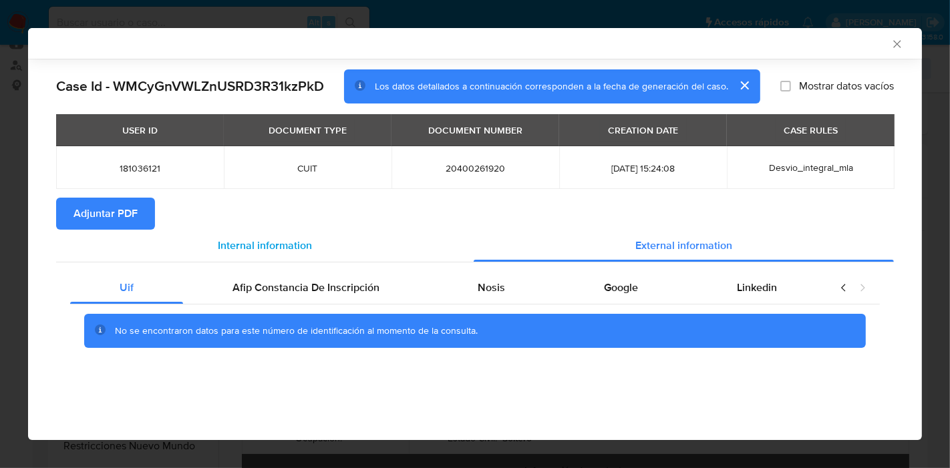
drag, startPoint x: 289, startPoint y: 252, endPoint x: 243, endPoint y: 247, distance: 46.4
click at [286, 251] on span "Internal information" at bounding box center [265, 245] width 94 height 15
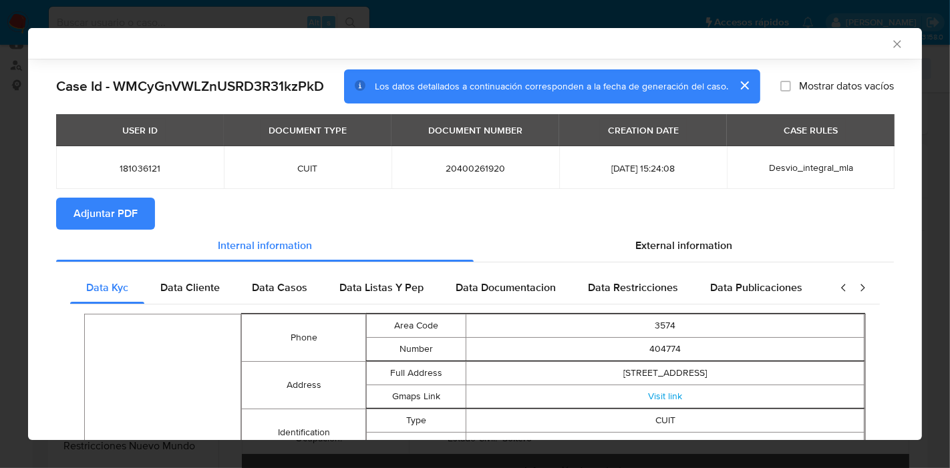
click at [61, 211] on button "Adjuntar PDF" at bounding box center [105, 214] width 99 height 32
click at [0, 155] on div "AML Data Collector Case Id - WMCyGnVWLZnUSRD3R31kzPkD Los datos detallados a co…" at bounding box center [475, 234] width 950 height 468
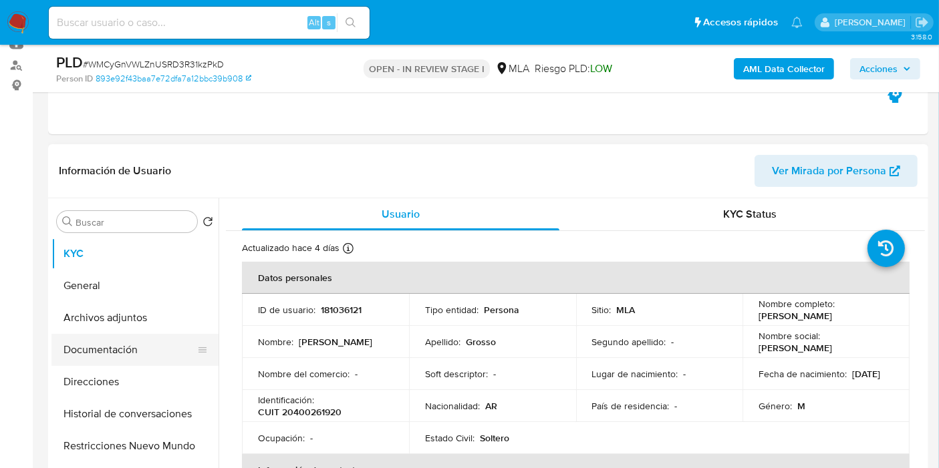
click at [101, 346] on button "Documentación" at bounding box center [129, 350] width 156 height 32
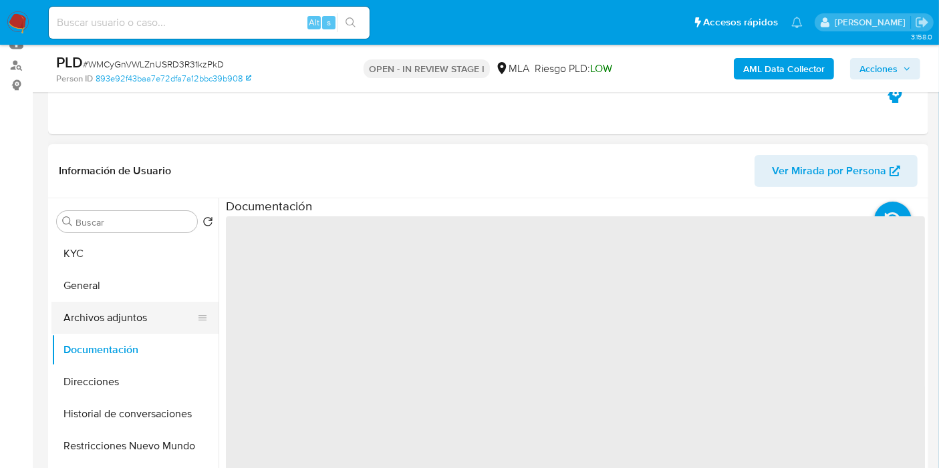
click at [120, 315] on button "Archivos adjuntos" at bounding box center [129, 318] width 156 height 32
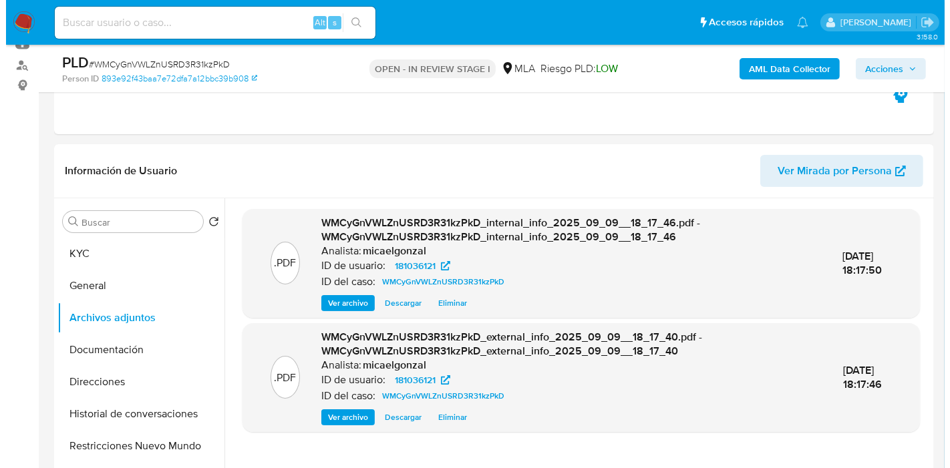
scroll to position [297, 0]
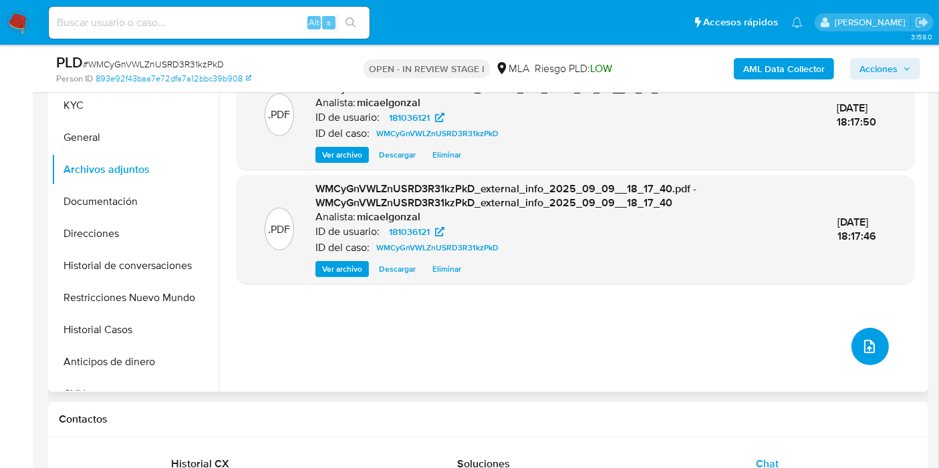
click at [861, 350] on icon "upload-file" at bounding box center [869, 347] width 16 height 16
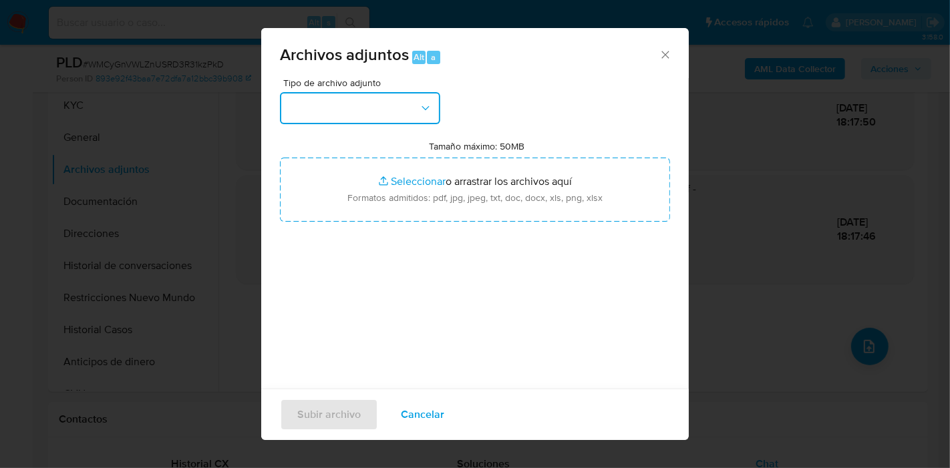
click at [398, 120] on button "button" at bounding box center [360, 108] width 160 height 32
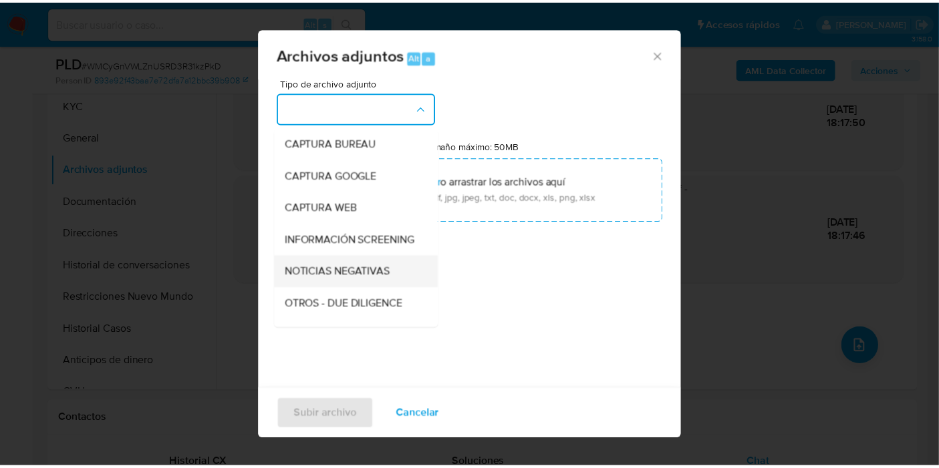
scroll to position [148, 0]
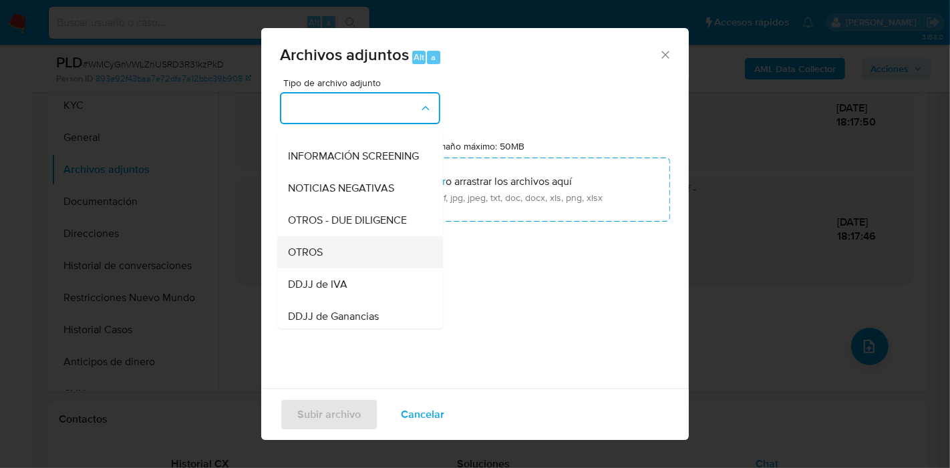
click at [311, 259] on span "OTROS" at bounding box center [305, 252] width 35 height 13
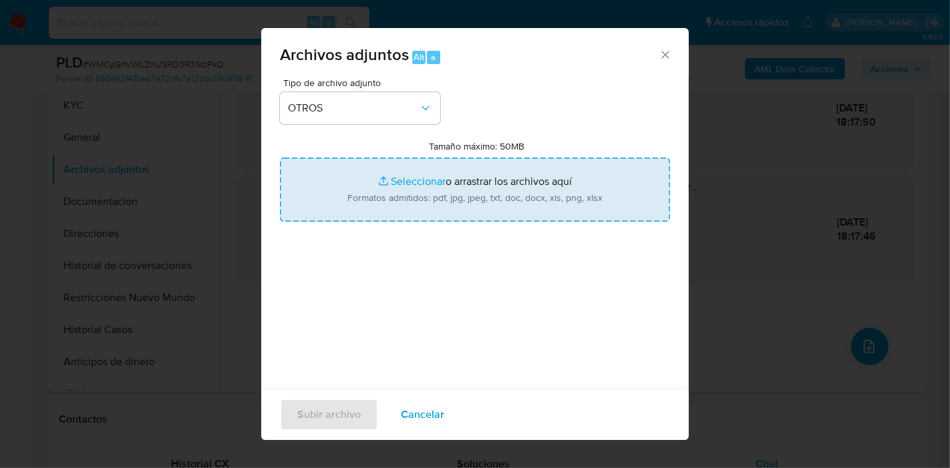
drag, startPoint x: 438, startPoint y: 179, endPoint x: 436, endPoint y: 187, distance: 8.3
click at [436, 187] on input "Tamaño máximo: 50MB Seleccionar archivos" at bounding box center [475, 190] width 390 height 64
type input "C:\fakepath\Caselog WMCyGnVWLZnUSRD3R31kzPkD_2025_08_19_00_57_26.docx"
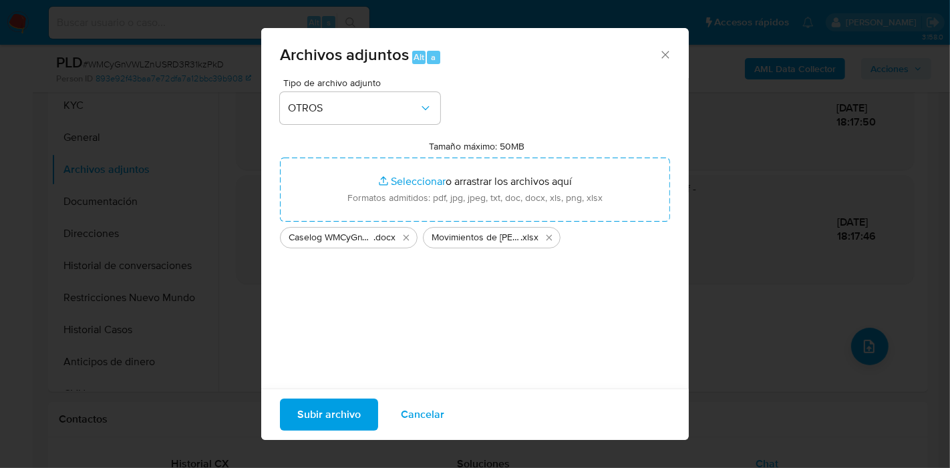
drag, startPoint x: 436, startPoint y: 187, endPoint x: 349, endPoint y: 329, distance: 166.2
click at [349, 329] on div "Tipo de archivo adjunto OTROS Tamaño máximo: 50MB Seleccionar archivos Seleccio…" at bounding box center [475, 235] width 390 height 315
click at [340, 408] on span "Subir archivo" at bounding box center [328, 414] width 63 height 29
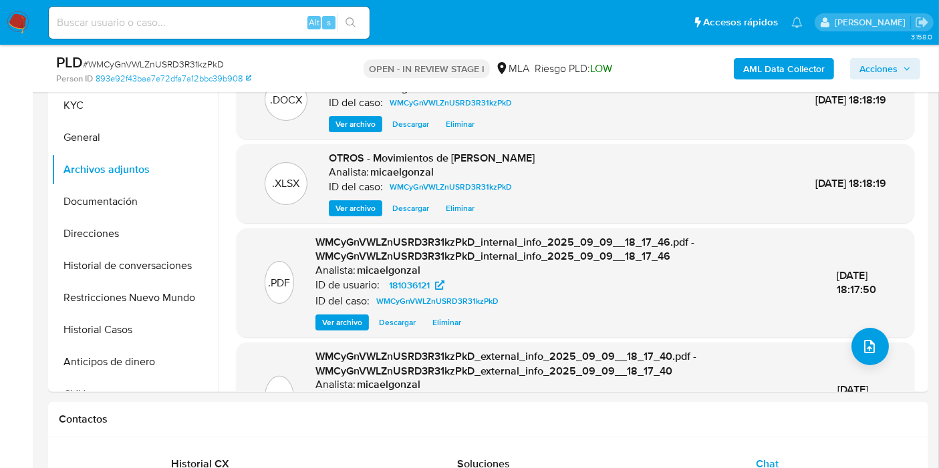
click at [86, 329] on button "Historial Casos" at bounding box center [134, 330] width 167 height 32
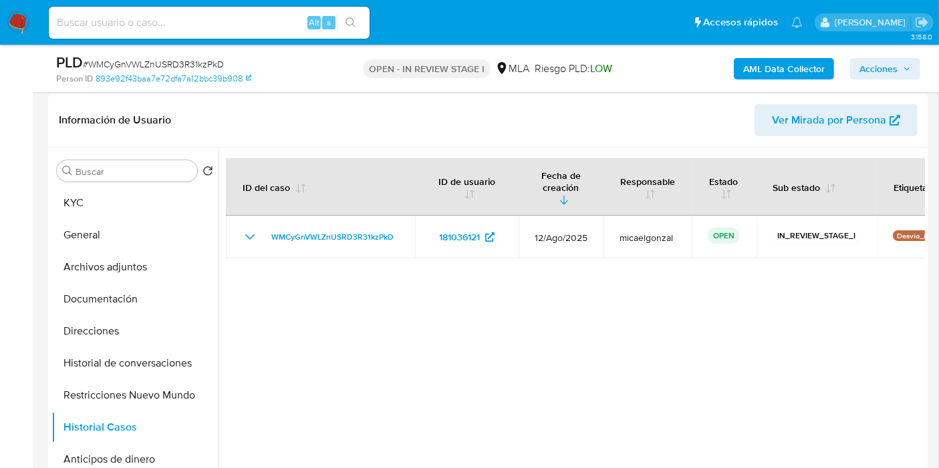
scroll to position [223, 0]
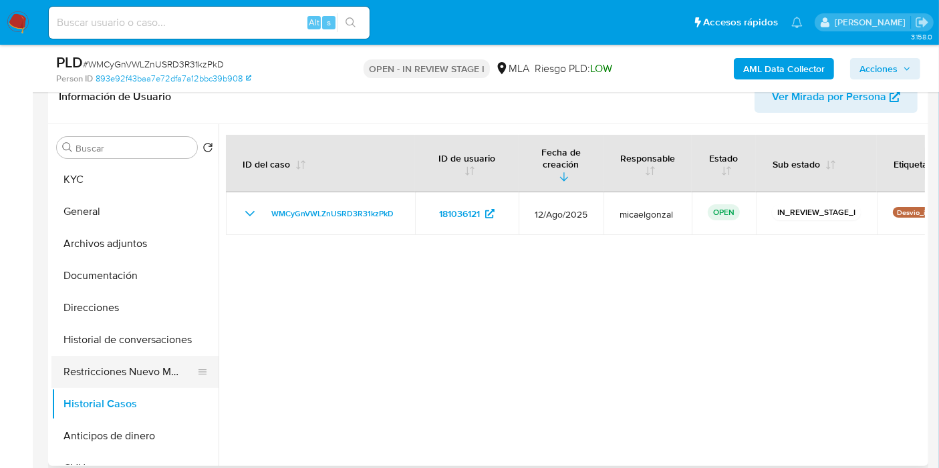
click at [128, 375] on button "Restricciones Nuevo Mundo" at bounding box center [129, 372] width 156 height 32
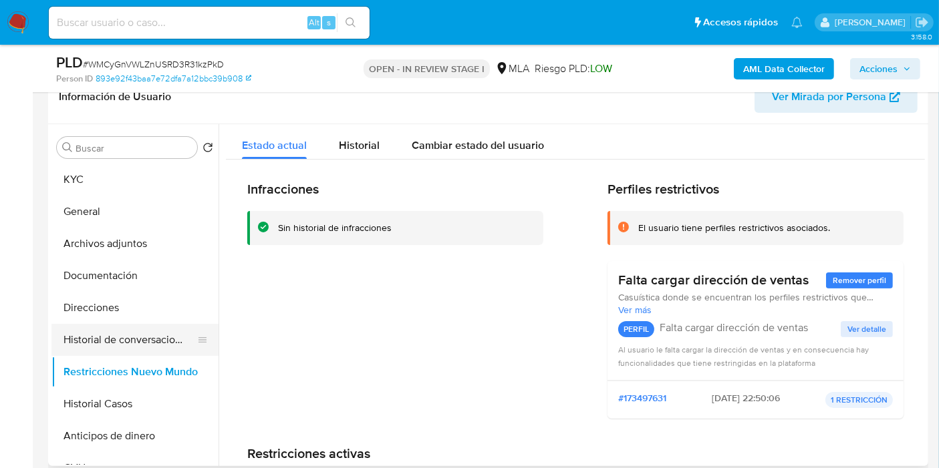
click at [122, 325] on button "Historial de conversaciones" at bounding box center [129, 340] width 156 height 32
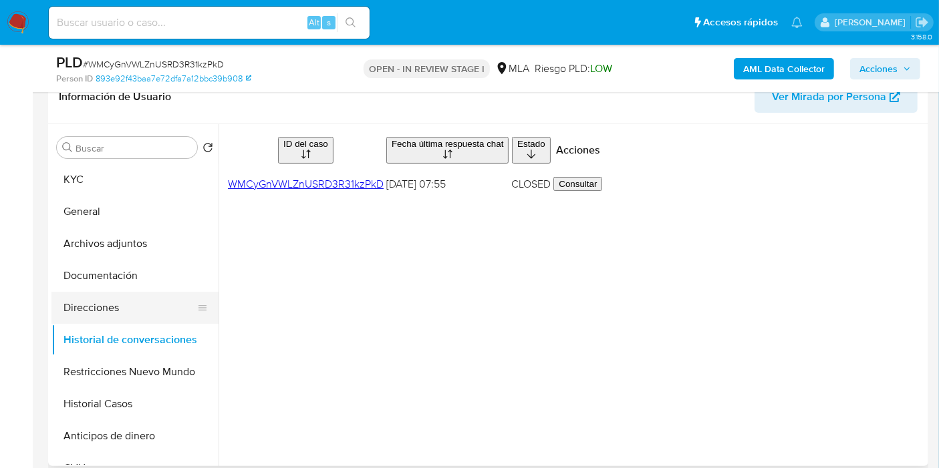
click at [144, 314] on button "Direcciones" at bounding box center [129, 308] width 156 height 32
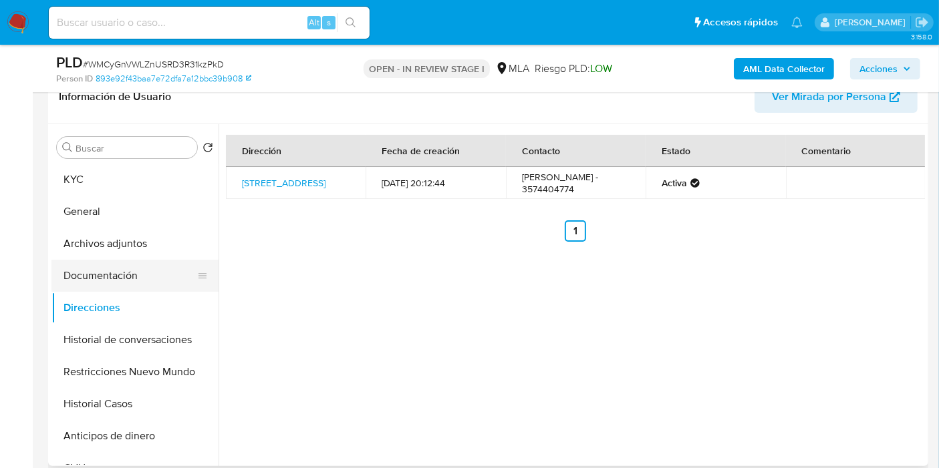
click at [141, 270] on button "Documentación" at bounding box center [129, 276] width 156 height 32
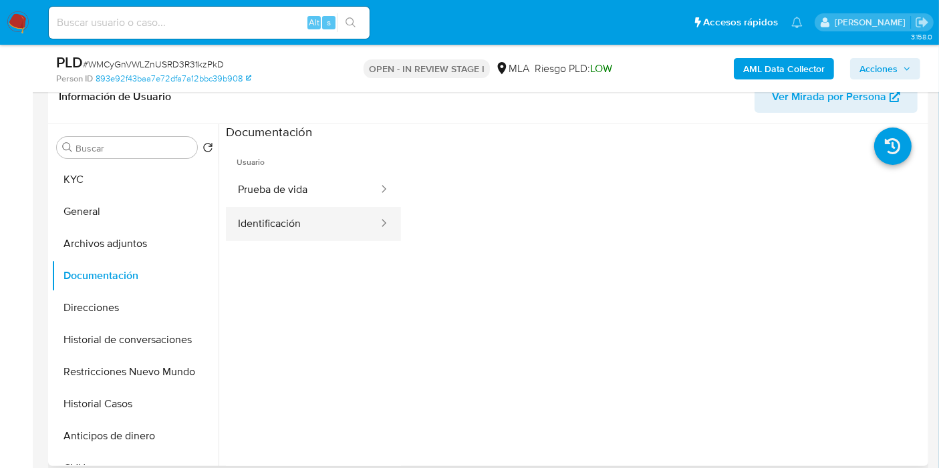
click at [264, 232] on button "Identificación" at bounding box center [303, 224] width 154 height 34
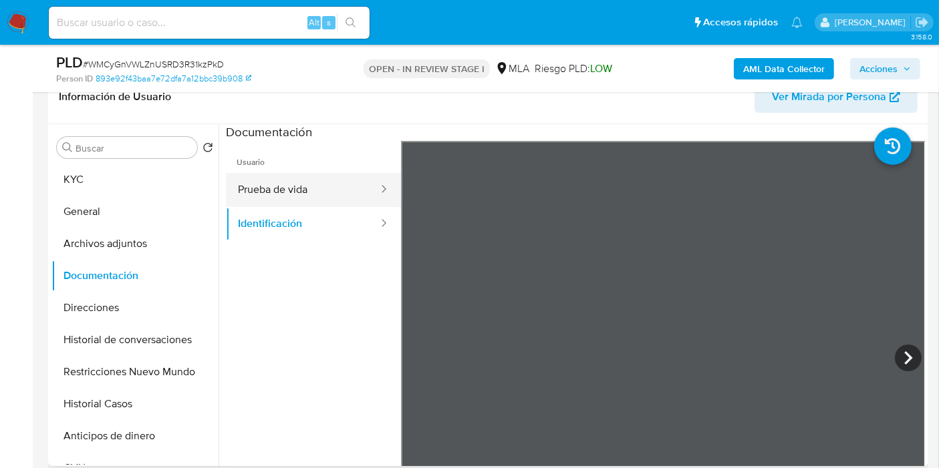
click at [346, 192] on button "Prueba de vida" at bounding box center [303, 190] width 154 height 34
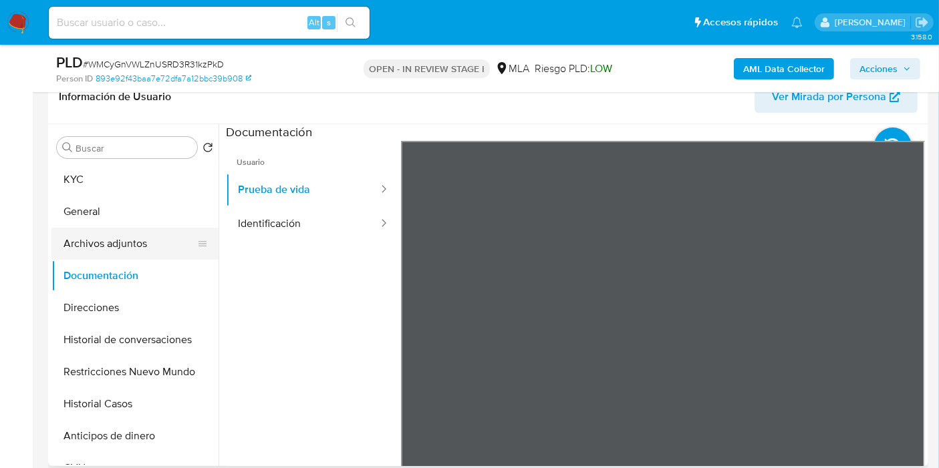
click at [108, 247] on button "Archivos adjuntos" at bounding box center [129, 244] width 156 height 32
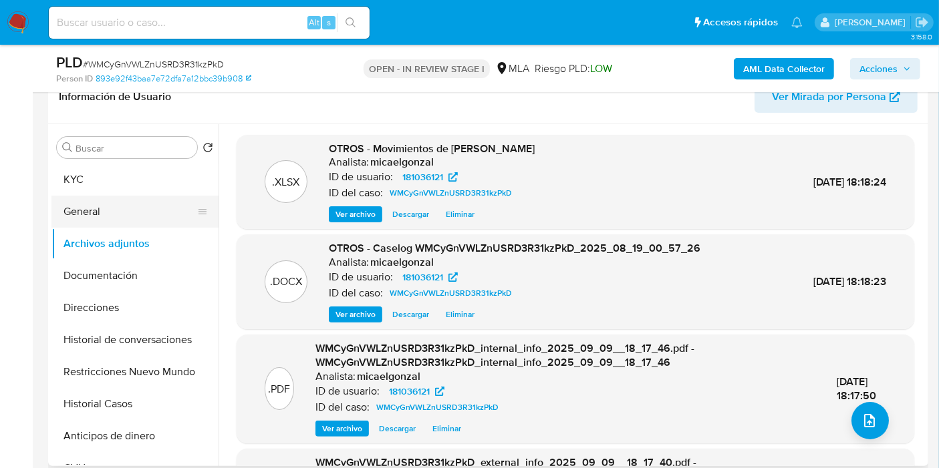
click at [105, 219] on button "General" at bounding box center [129, 212] width 156 height 32
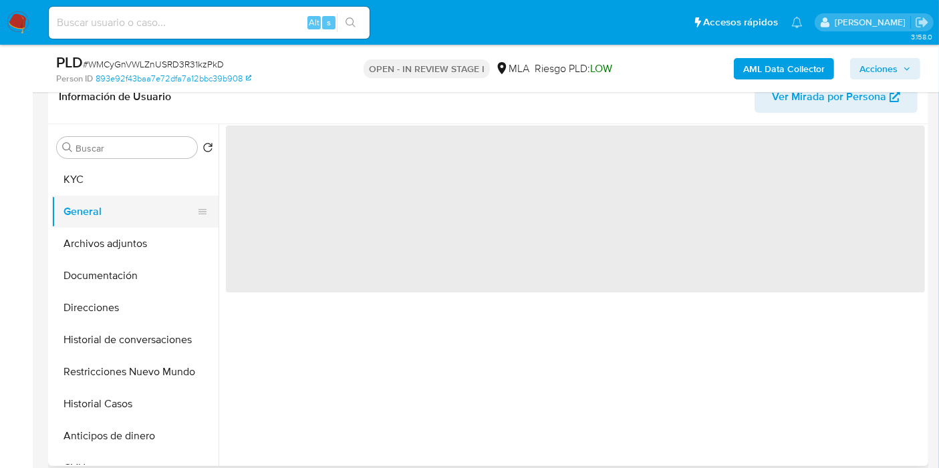
click at [122, 199] on button "General" at bounding box center [129, 212] width 156 height 32
click at [132, 187] on button "KYC" at bounding box center [129, 180] width 156 height 32
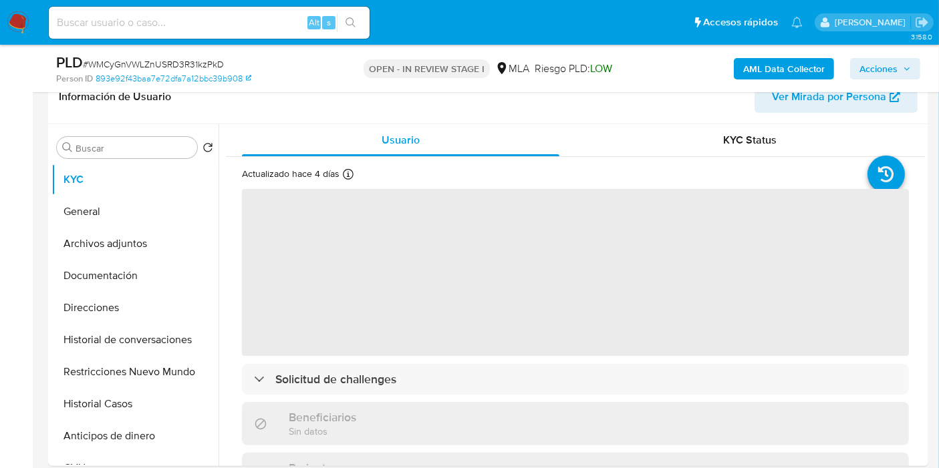
click at [890, 61] on span "Acciones" at bounding box center [878, 68] width 38 height 21
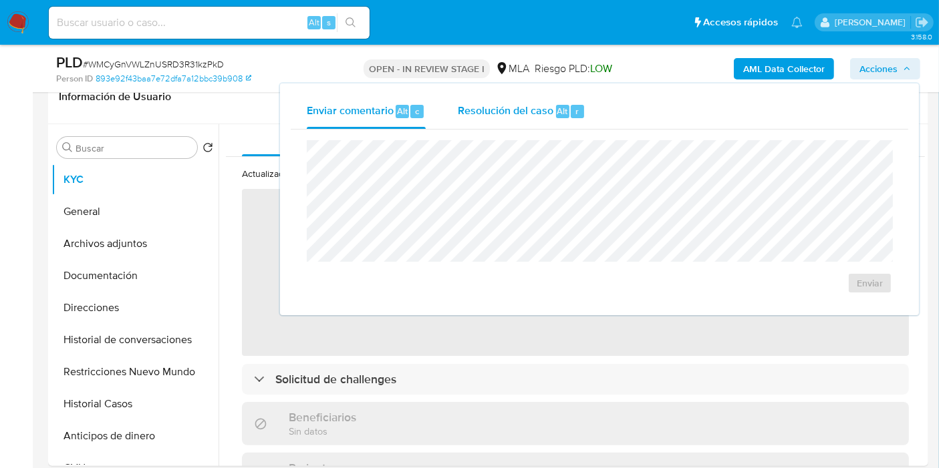
click at [531, 104] on span "Resolución del caso" at bounding box center [506, 110] width 96 height 15
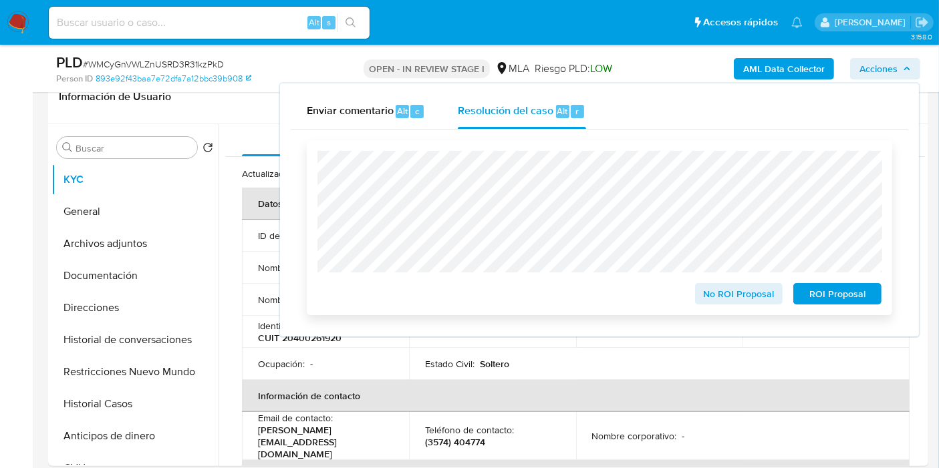
click at [729, 294] on span "No ROI Proposal" at bounding box center [739, 294] width 70 height 19
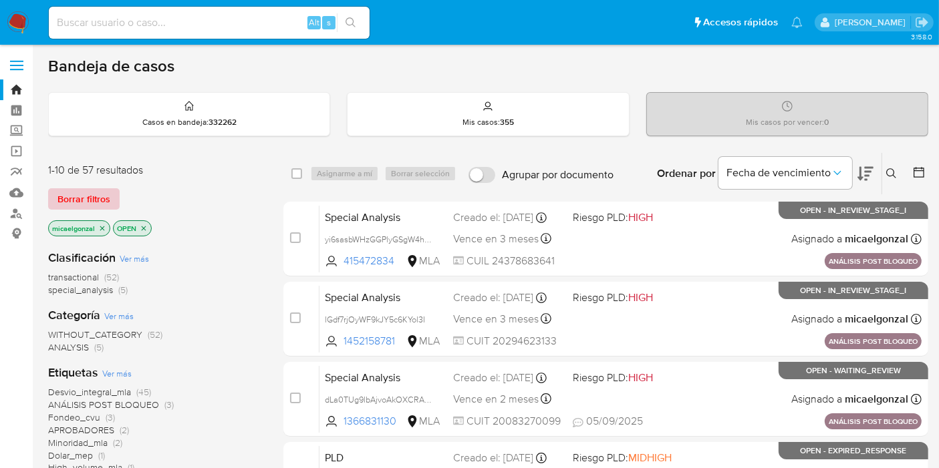
click at [95, 194] on span "Borrar filtros" at bounding box center [83, 199] width 53 height 19
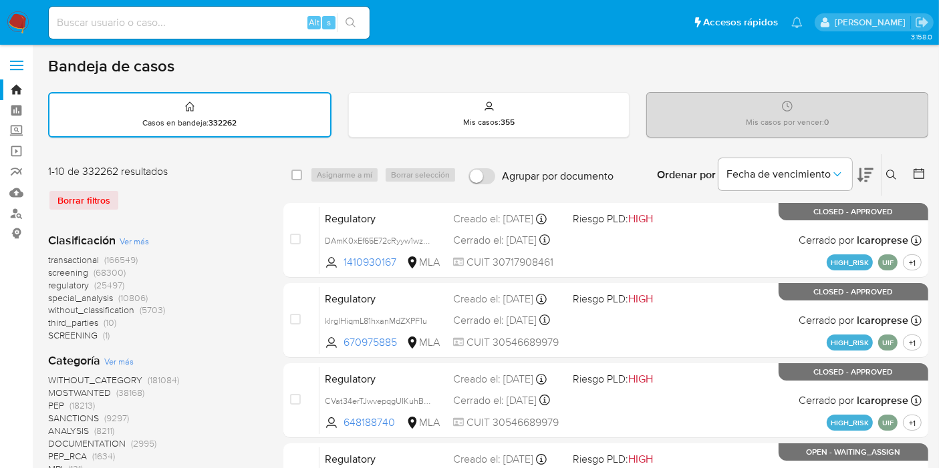
click at [895, 172] on icon at bounding box center [891, 175] width 11 height 11
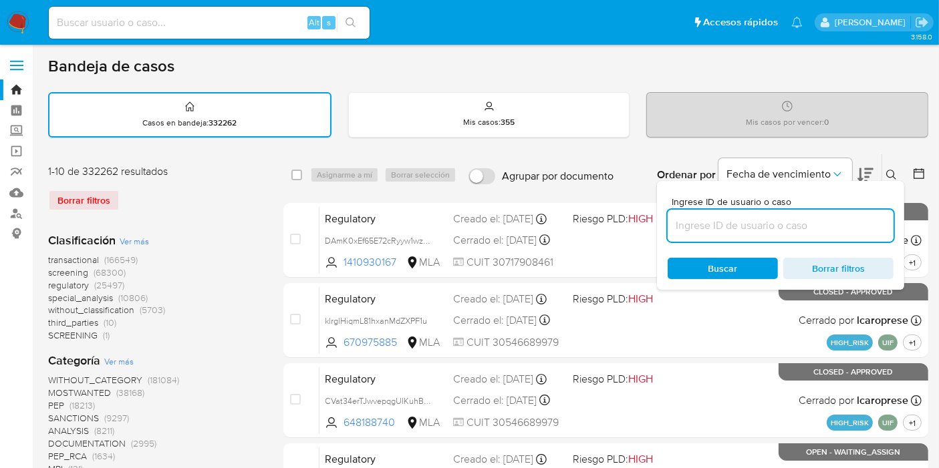
click at [728, 217] on input at bounding box center [781, 225] width 226 height 17
type input "g6pxJnnuil9mdtEyFhbA7aNo"
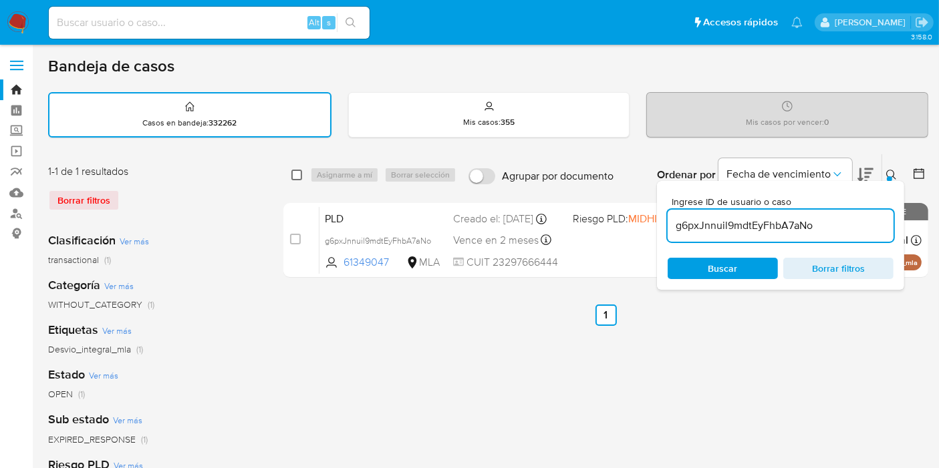
click at [301, 172] on input "checkbox" at bounding box center [296, 175] width 11 height 11
checkbox input "true"
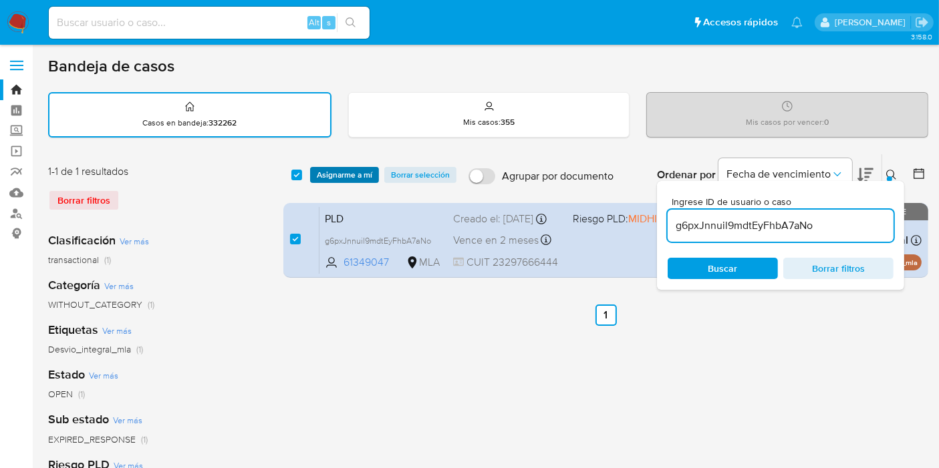
click at [335, 174] on span "Asignarme a mí" at bounding box center [344, 174] width 55 height 13
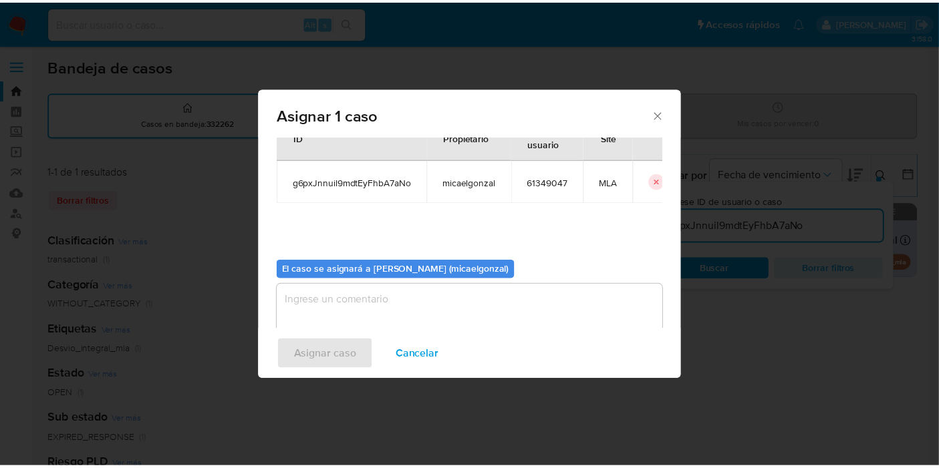
scroll to position [68, 0]
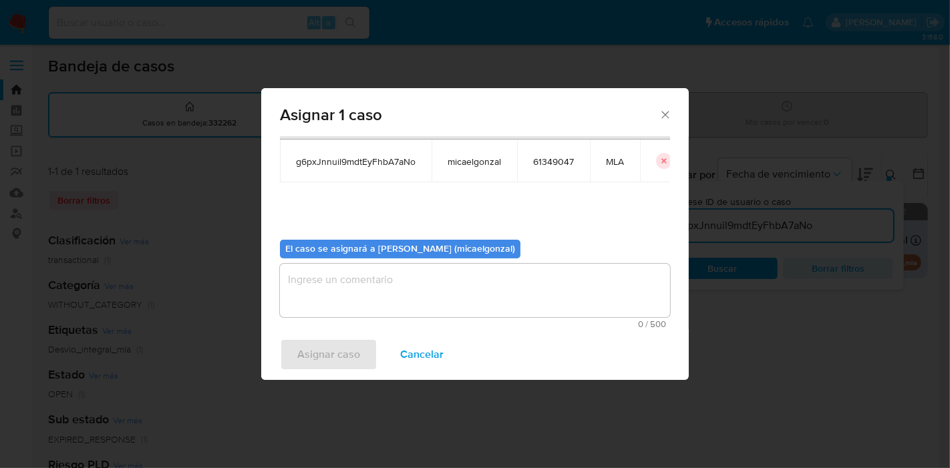
click at [399, 287] on textarea "assign-modal" at bounding box center [475, 290] width 390 height 53
click at [324, 357] on span "Asignar caso" at bounding box center [328, 354] width 63 height 29
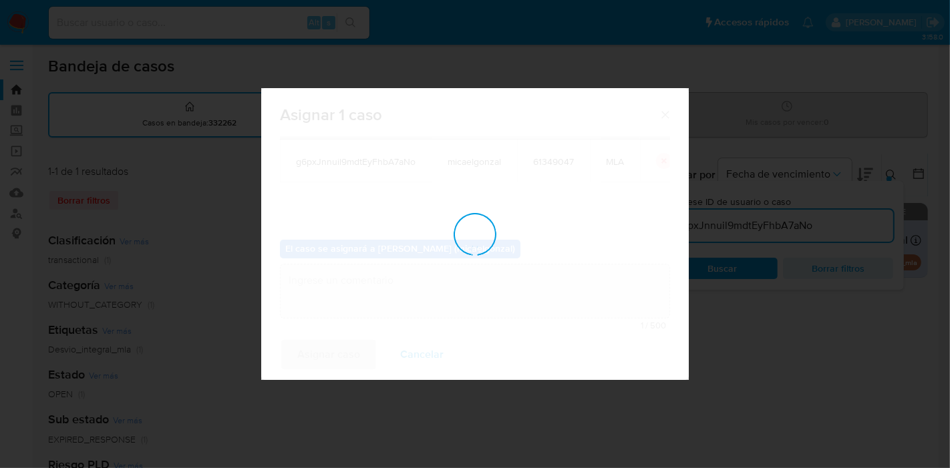
checkbox input "false"
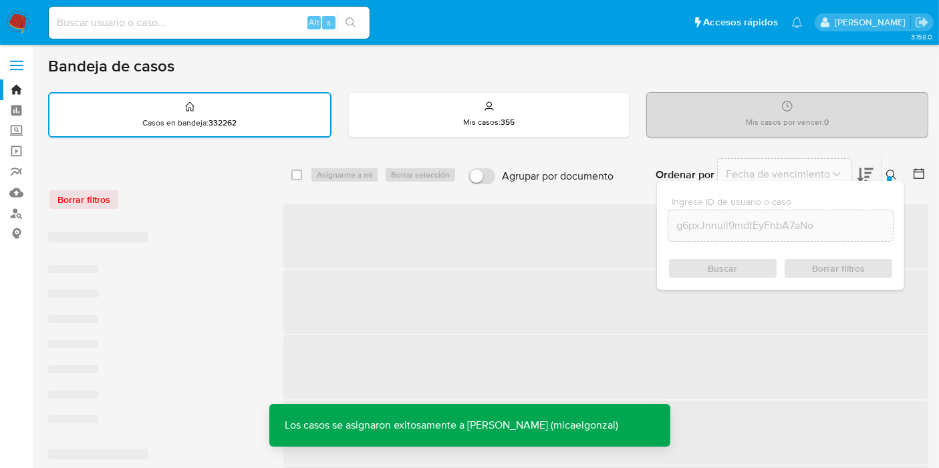
click at [170, 17] on input at bounding box center [209, 22] width 321 height 17
paste input "g6pxJnnuil9mdtEyFhbA7aNo"
type input "g6pxJnnuil9mdtEyFhbA7aNo"
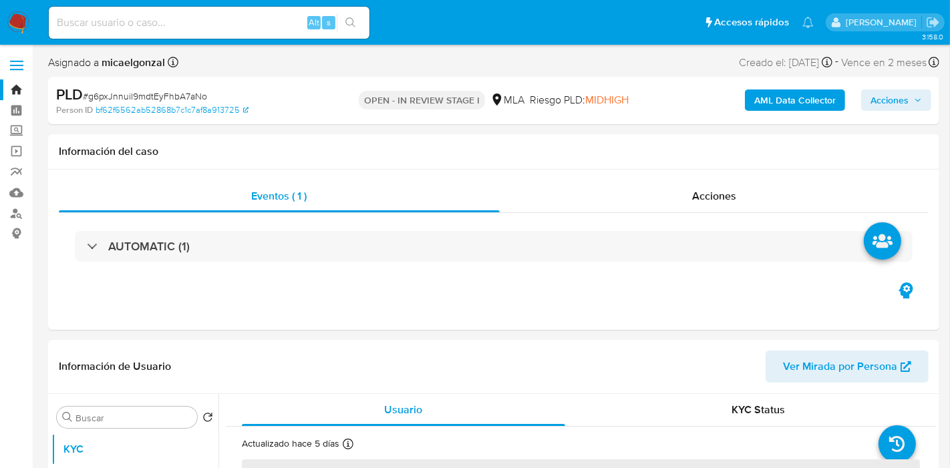
select select "10"
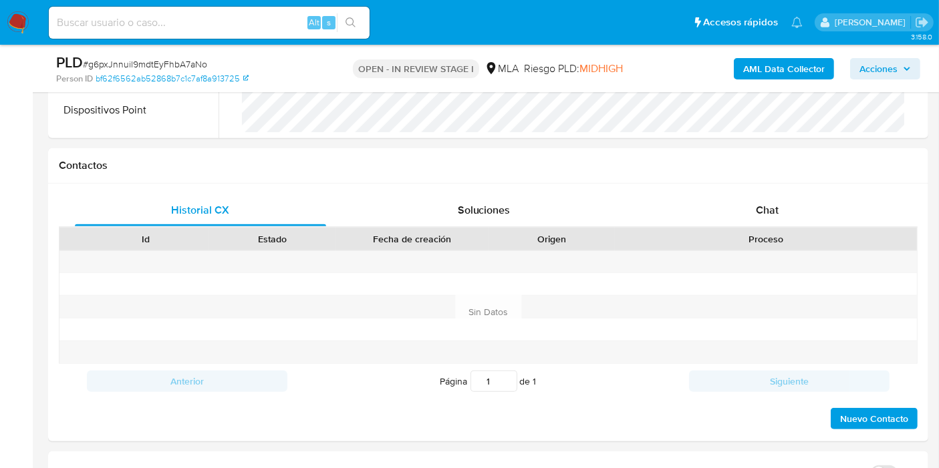
scroll to position [593, 0]
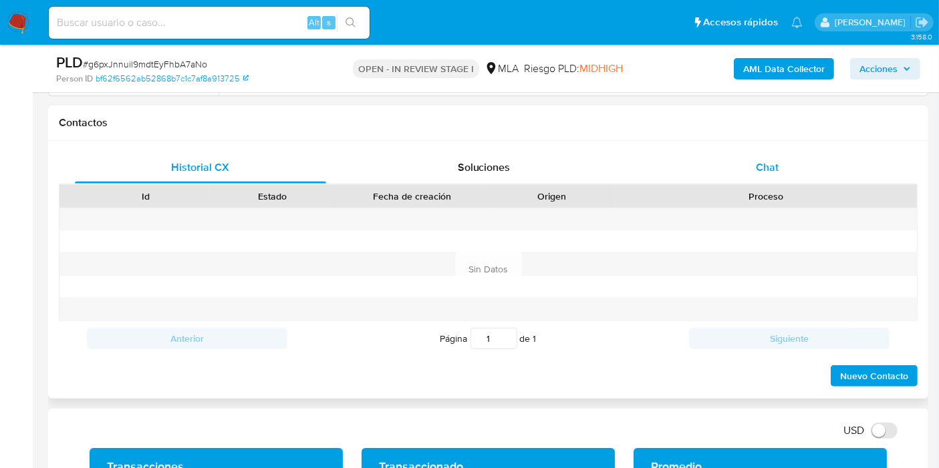
click at [817, 181] on div "Chat" at bounding box center [767, 168] width 251 height 32
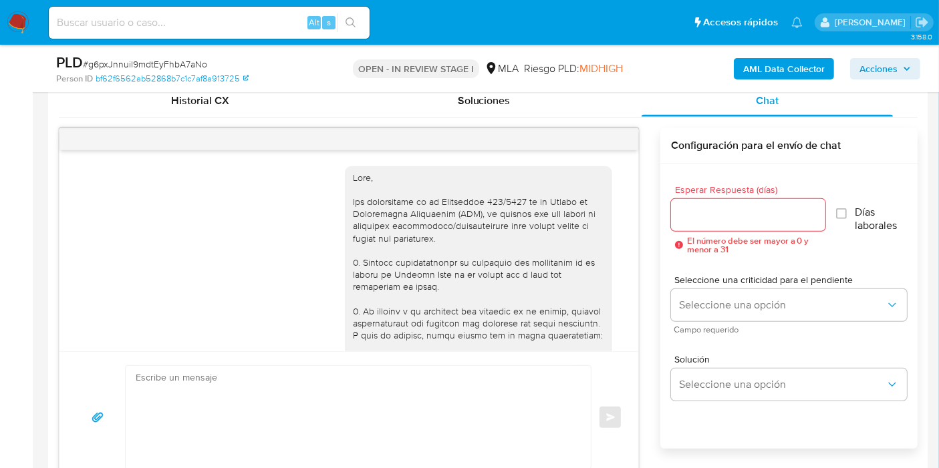
scroll to position [743, 0]
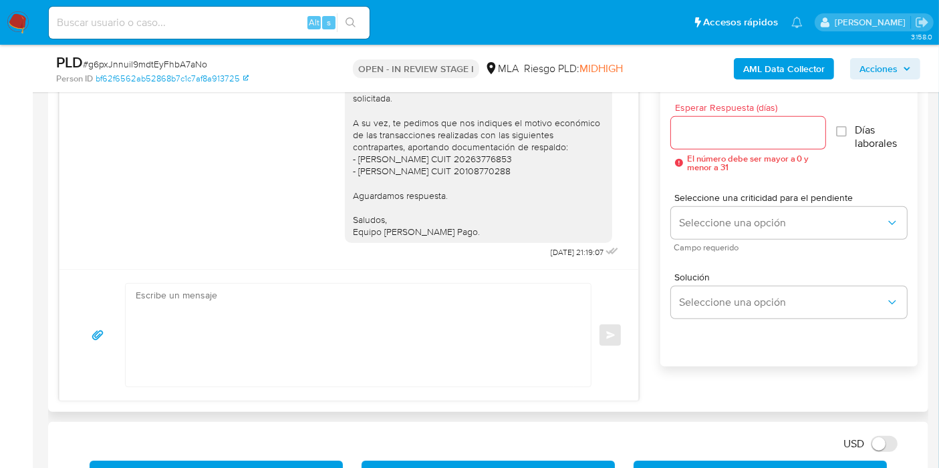
click at [422, 337] on textarea at bounding box center [355, 335] width 438 height 103
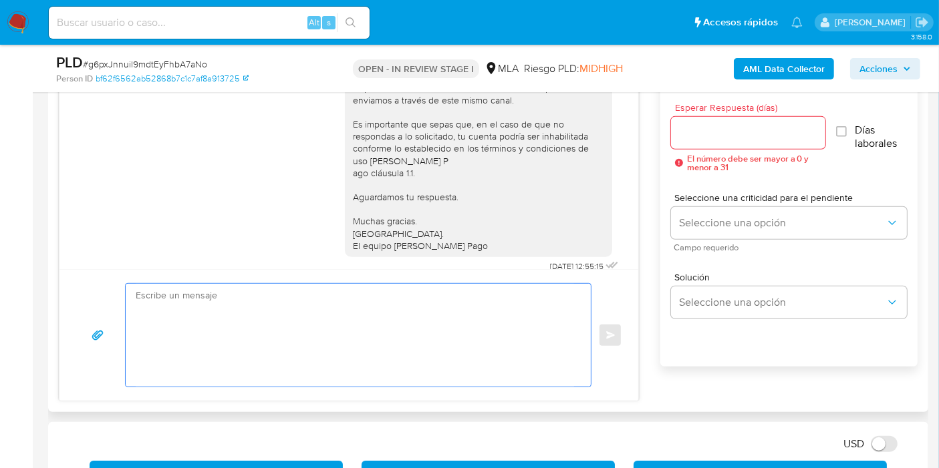
scroll to position [948, 0]
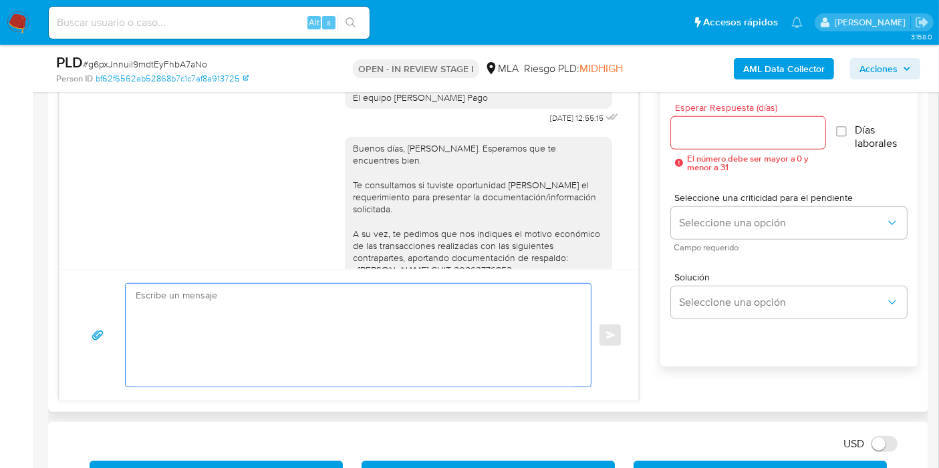
click at [384, 323] on textarea at bounding box center [355, 335] width 438 height 103
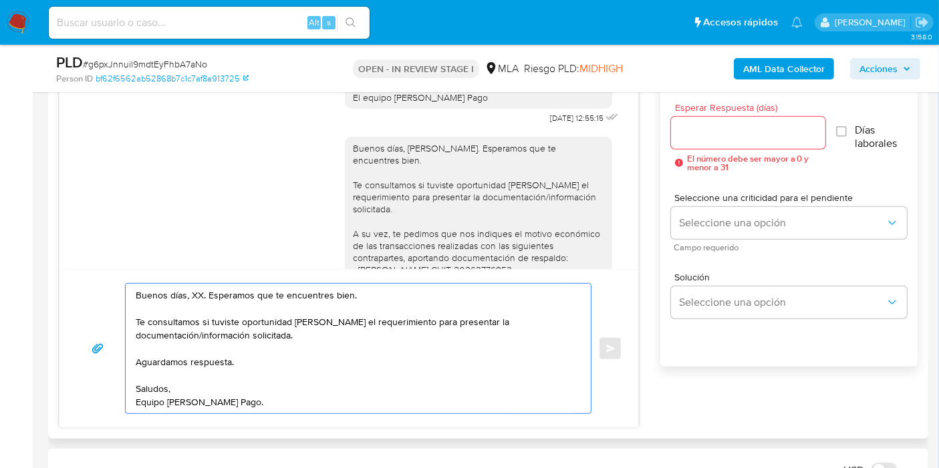
click at [190, 290] on textarea "Buenos días, XX. Esperamos que te encuentres bien. Te consultamos si tuviste op…" at bounding box center [355, 349] width 438 height 130
click at [200, 355] on textarea "Buenos días, María Silvina. Esperamos que te encuentres bien. Te consultamos si…" at bounding box center [355, 349] width 438 height 130
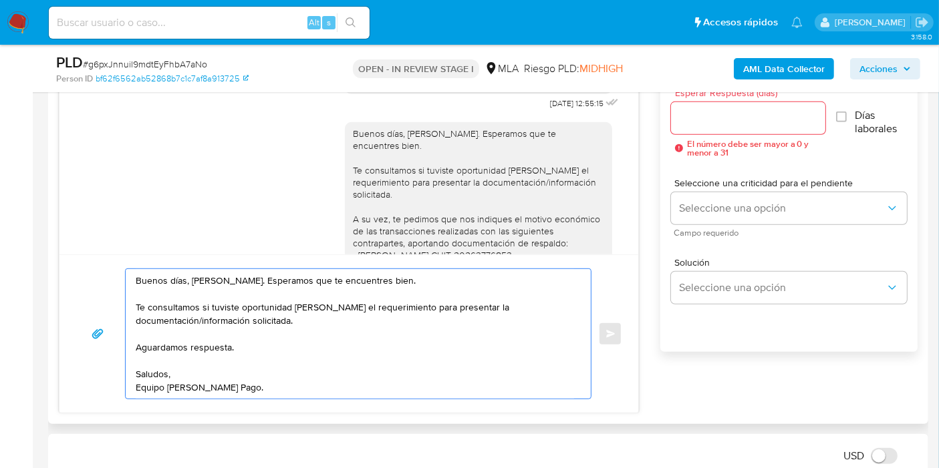
scroll to position [668, 0]
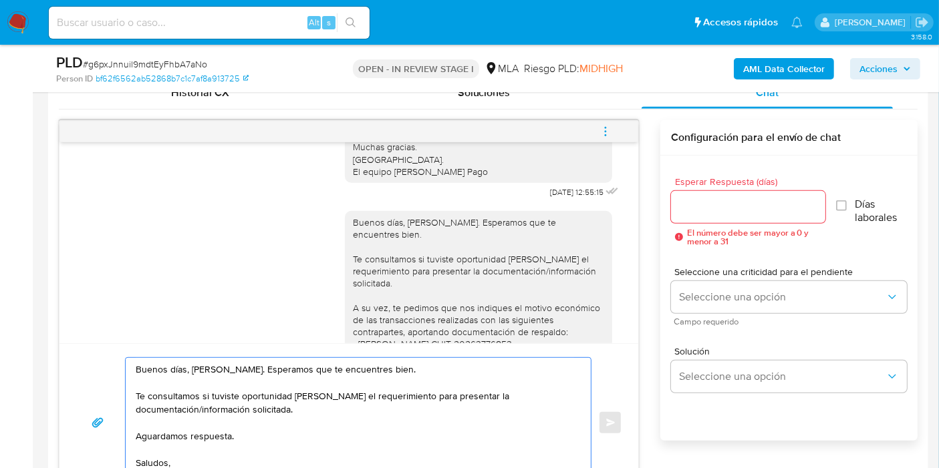
type textarea "Buenos días, María Silvina. Esperamos que te encuentres bien. Te consultamos si…"
click at [729, 203] on input "Esperar Respuesta (días)" at bounding box center [748, 206] width 154 height 17
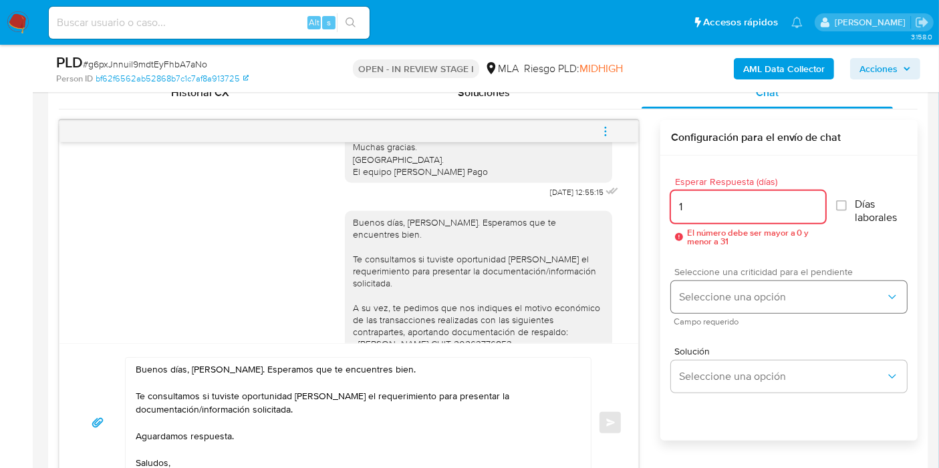
type input "1"
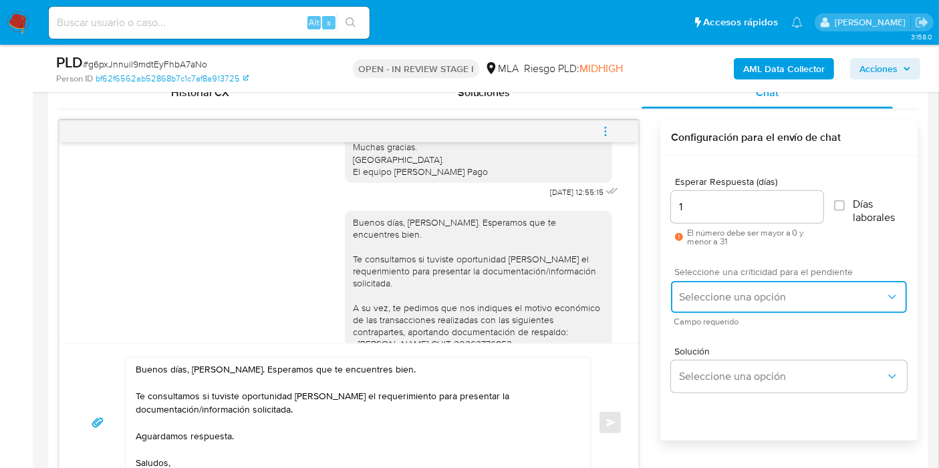
click at [715, 288] on button "Seleccione una opción" at bounding box center [789, 297] width 236 height 32
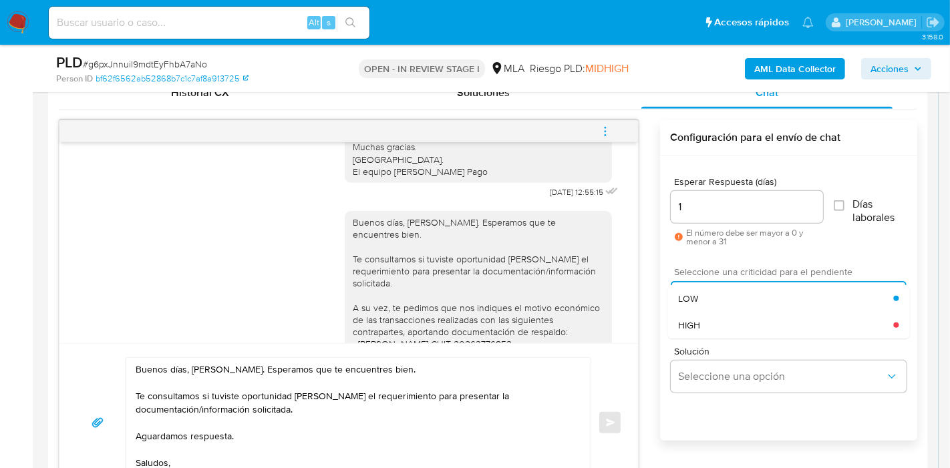
click at [711, 315] on div "HIGH" at bounding box center [785, 325] width 215 height 27
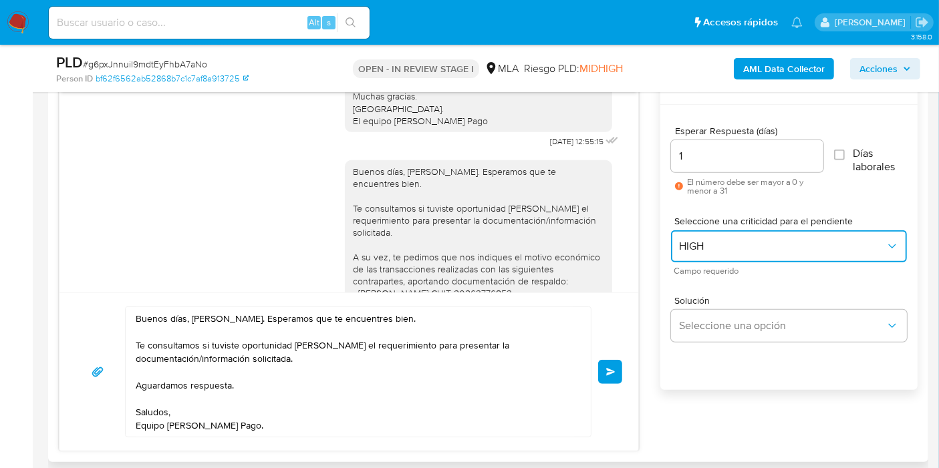
scroll to position [743, 0]
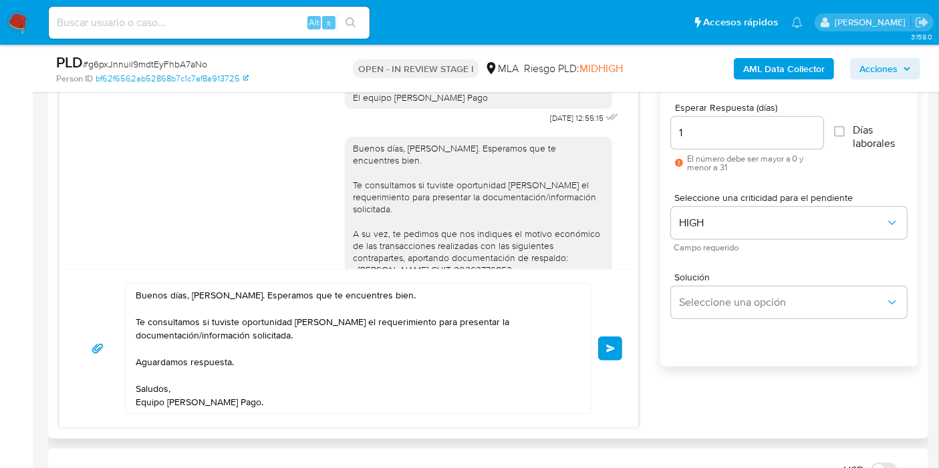
click at [620, 352] on button "Enviar" at bounding box center [610, 349] width 24 height 24
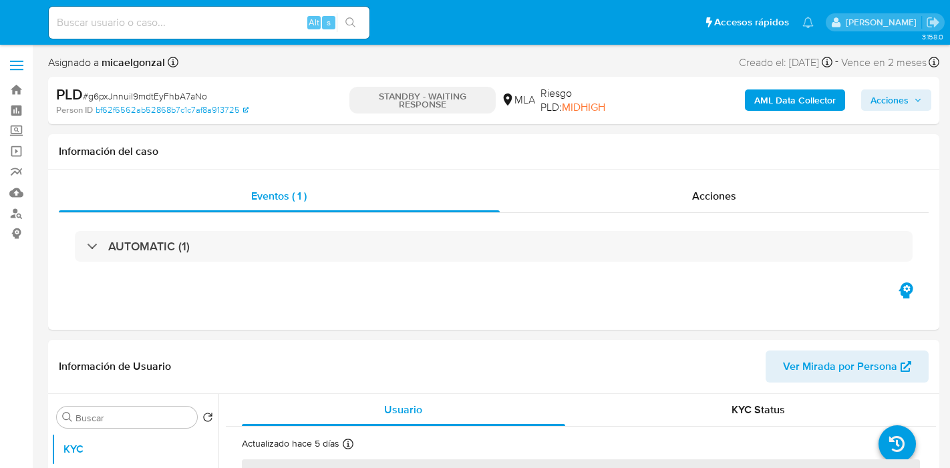
select select "10"
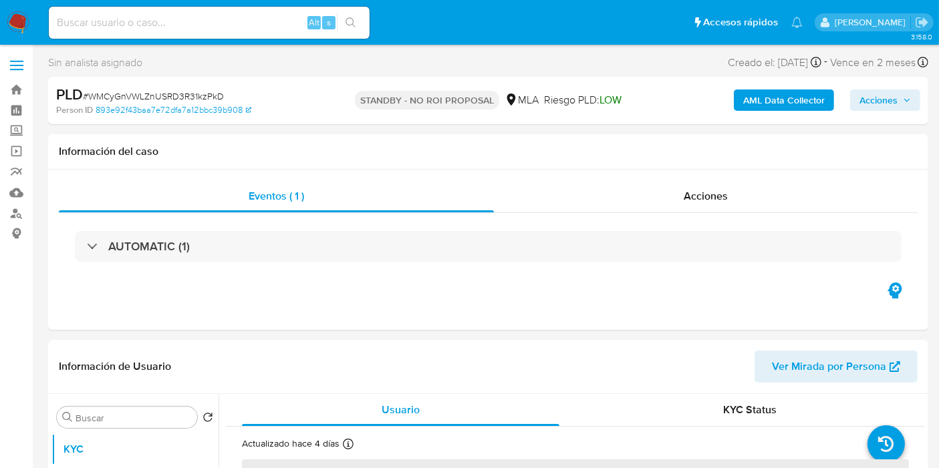
select select "10"
click at [17, 18] on img at bounding box center [18, 22] width 23 height 23
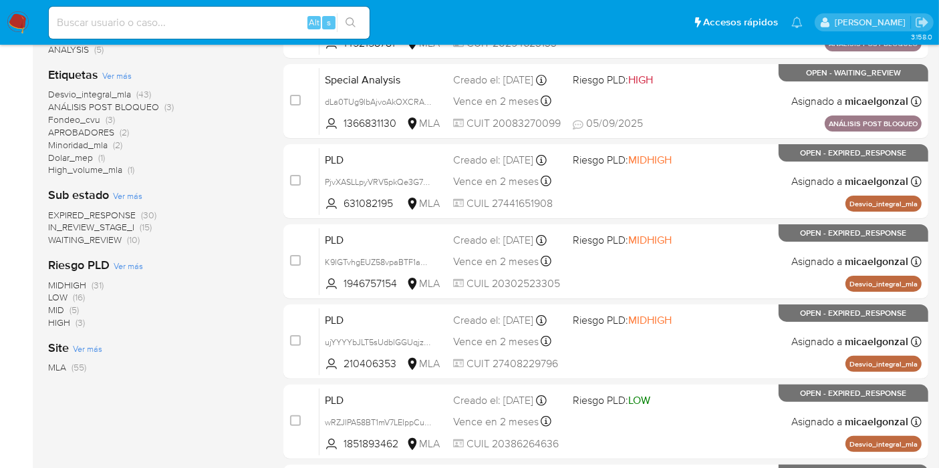
scroll to position [74, 0]
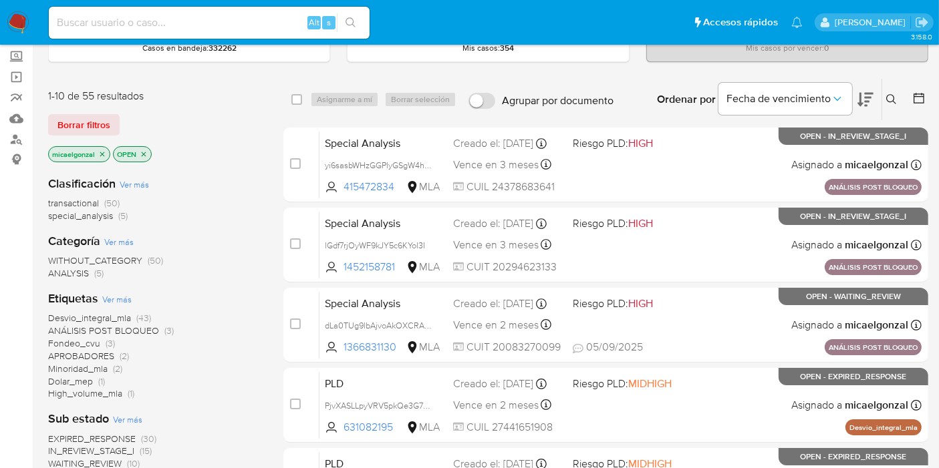
click at [28, 23] on img at bounding box center [18, 22] width 23 height 23
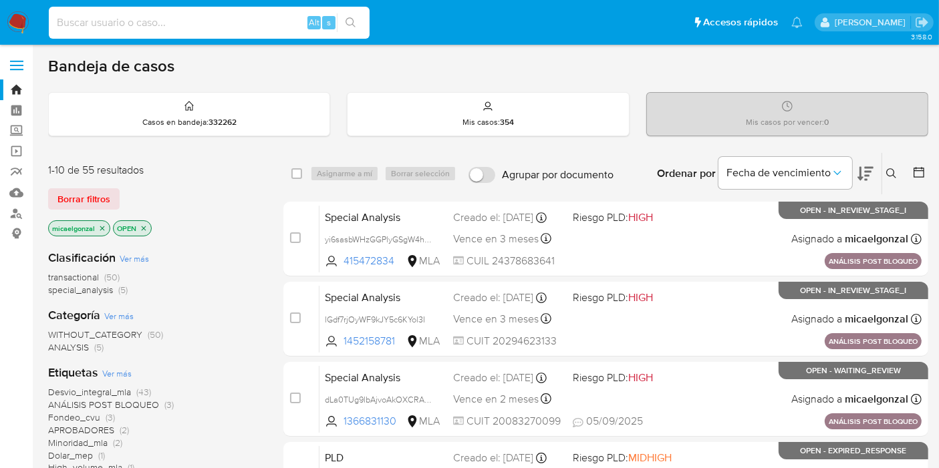
click at [252, 29] on input at bounding box center [209, 22] width 321 height 17
paste input "fnAzQJQGv31MP5f3xLZgvEDP"
type input "fnAzQJQGv31MP5f3xLZgvEDP"
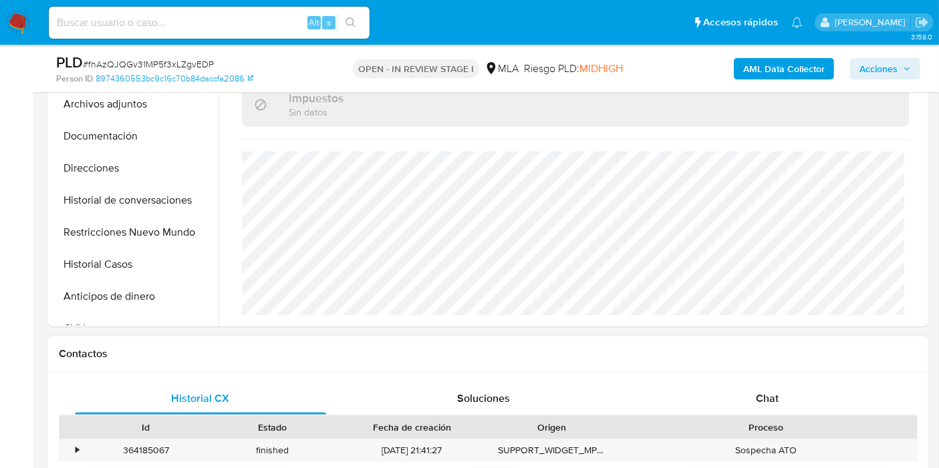
scroll to position [736, 0]
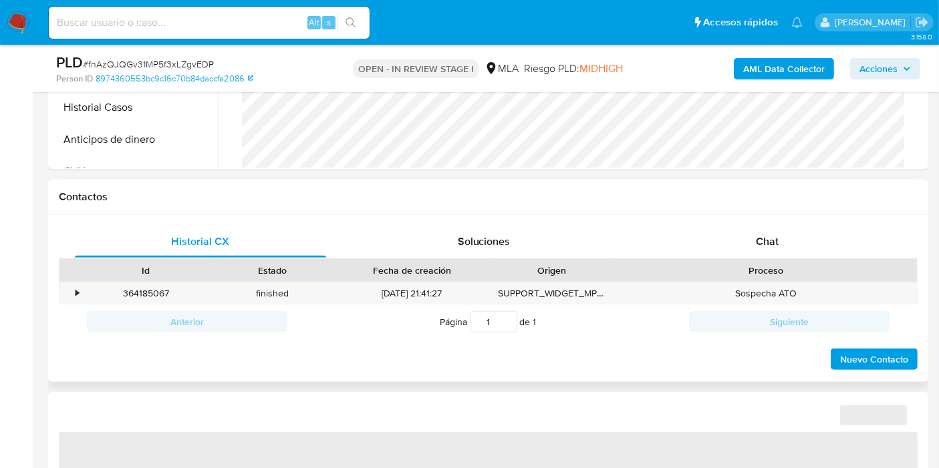
select select "10"
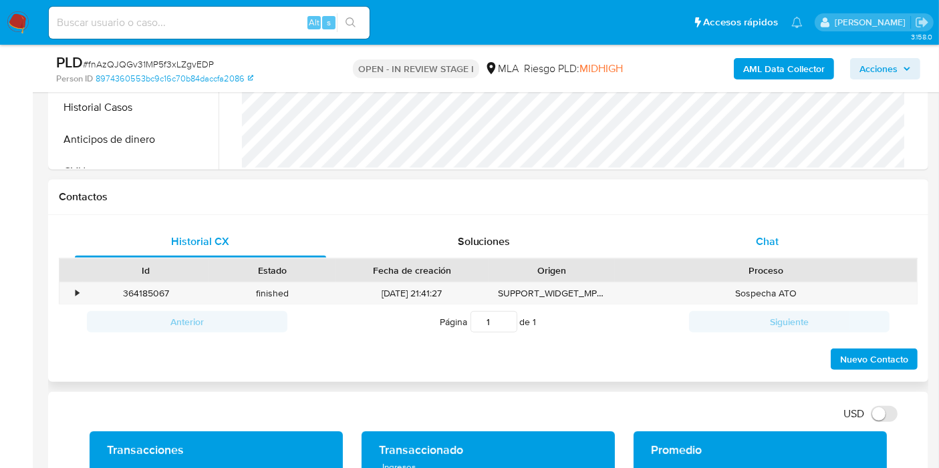
click at [809, 253] on div "Chat" at bounding box center [767, 242] width 251 height 32
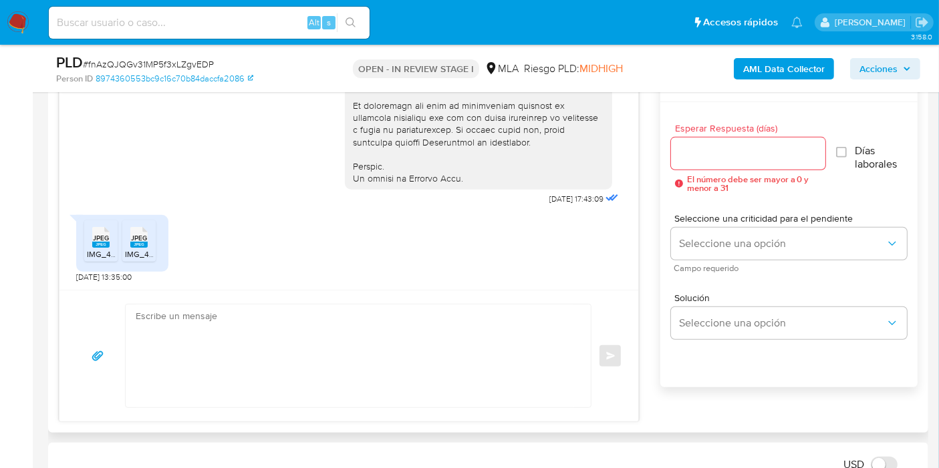
scroll to position [668, 0]
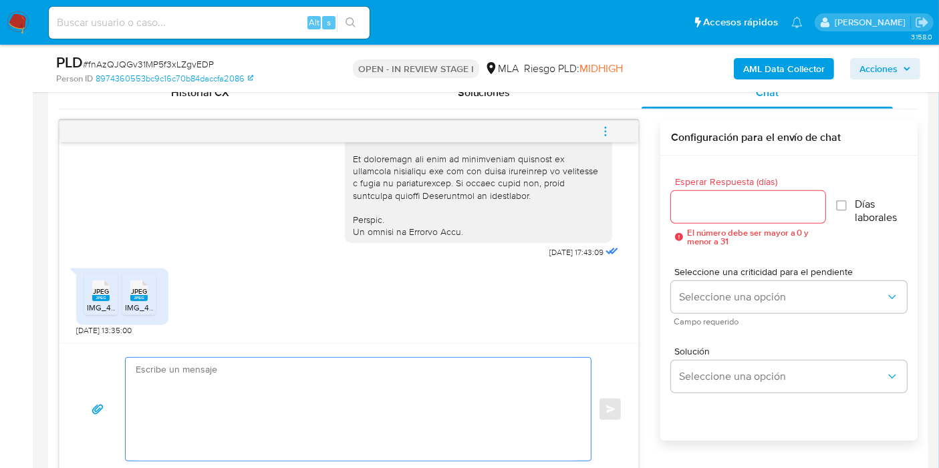
click at [341, 373] on textarea at bounding box center [355, 409] width 438 height 103
click at [264, 403] on textarea at bounding box center [355, 409] width 438 height 103
paste textarea "Pedir comprobantes electrónicos emitidos - Interrumpa operatoria de terceros - …"
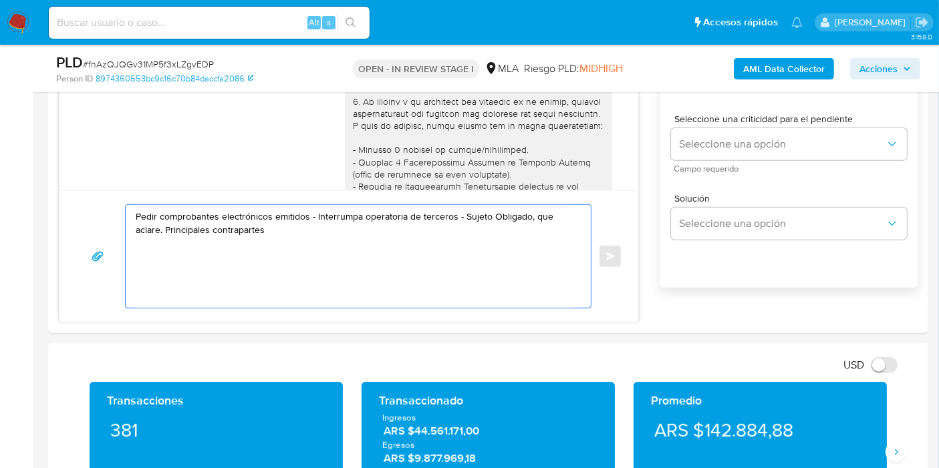
scroll to position [891, 0]
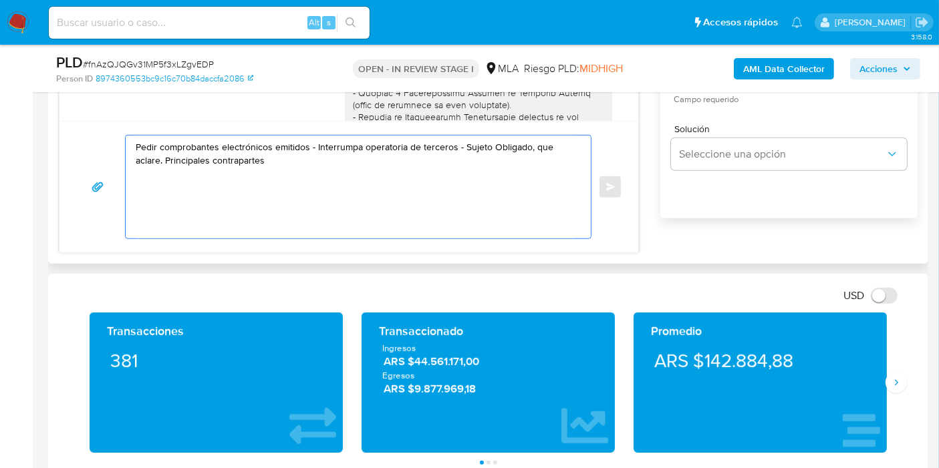
click at [134, 149] on div "Pedir comprobantes electrónicos emitidos - Interrumpa operatoria de terceros - …" at bounding box center [355, 187] width 458 height 103
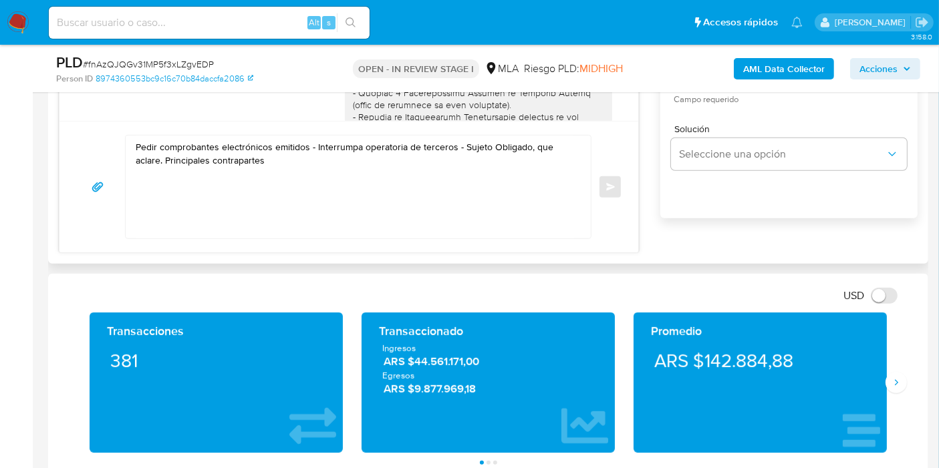
click at [134, 147] on div "Pedir comprobantes electrónicos emitidos - Interrumpa operatoria de terceros - …" at bounding box center [355, 187] width 458 height 103
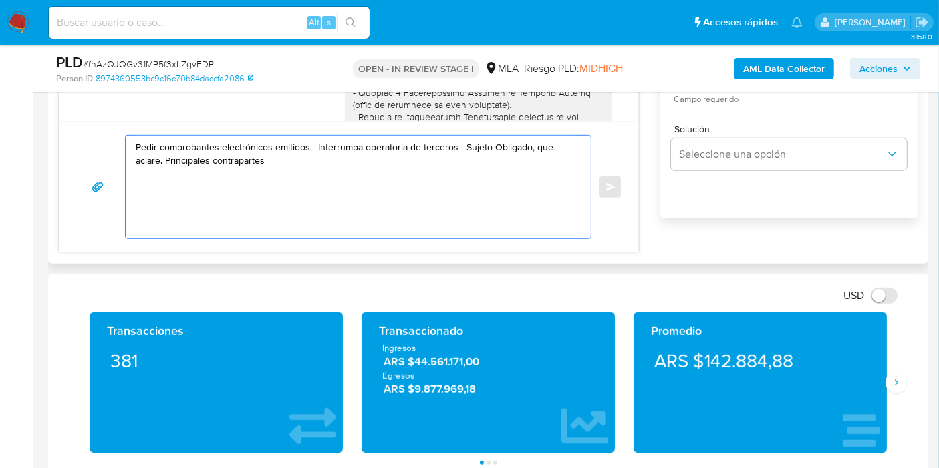
click at [136, 145] on textarea "Pedir comprobantes electrónicos emitidos - Interrumpa operatoria de terceros - …" at bounding box center [355, 187] width 438 height 103
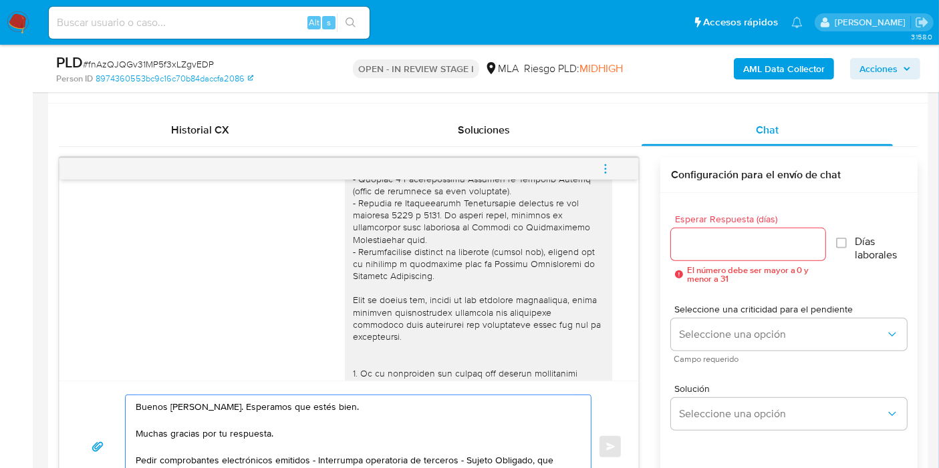
scroll to position [668, 0]
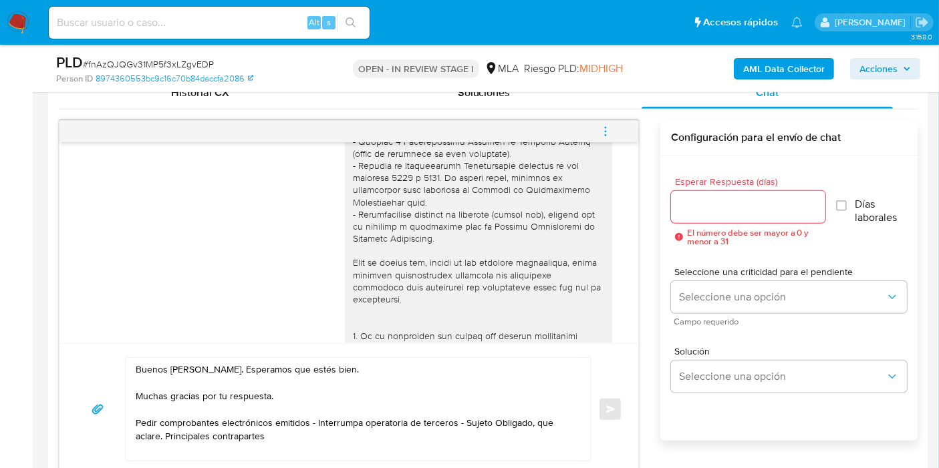
drag, startPoint x: 133, startPoint y: 414, endPoint x: 140, endPoint y: 418, distance: 8.4
click at [134, 415] on div "Buenos días, Martín. Esperamos que estés bien. Muchas gracias por tu respuesta.…" at bounding box center [355, 409] width 458 height 103
click at [146, 406] on textarea "Buenos días, Martín. Esperamos que estés bien. Muchas gracias por tu respuesta.…" at bounding box center [355, 409] width 438 height 103
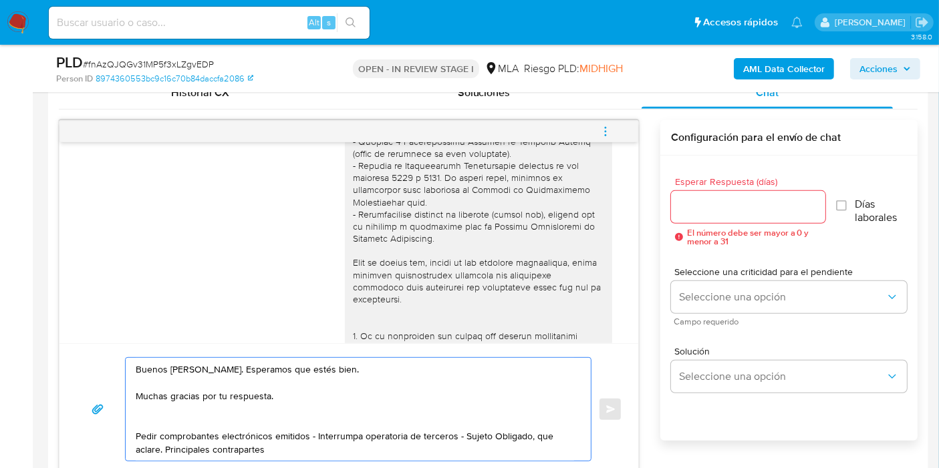
paste textarea "Queremos informarte que el uso de la cuenta es personal y no se deben canalizar…"
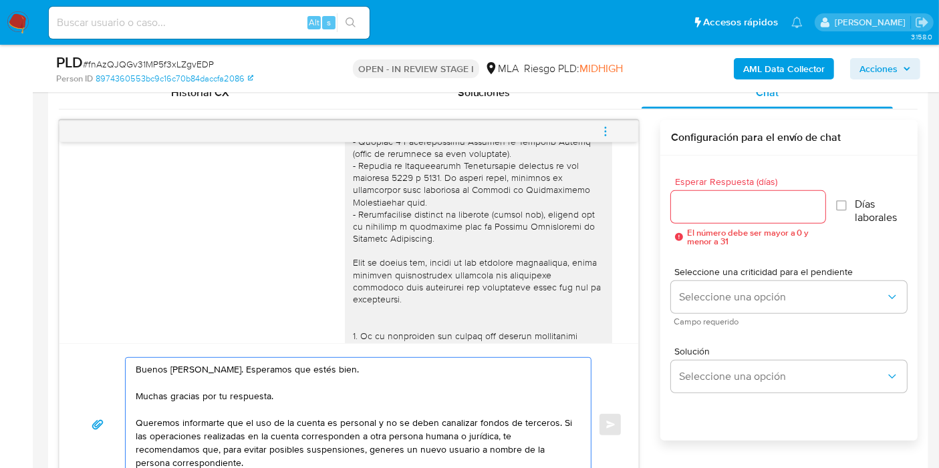
scroll to position [682, 0]
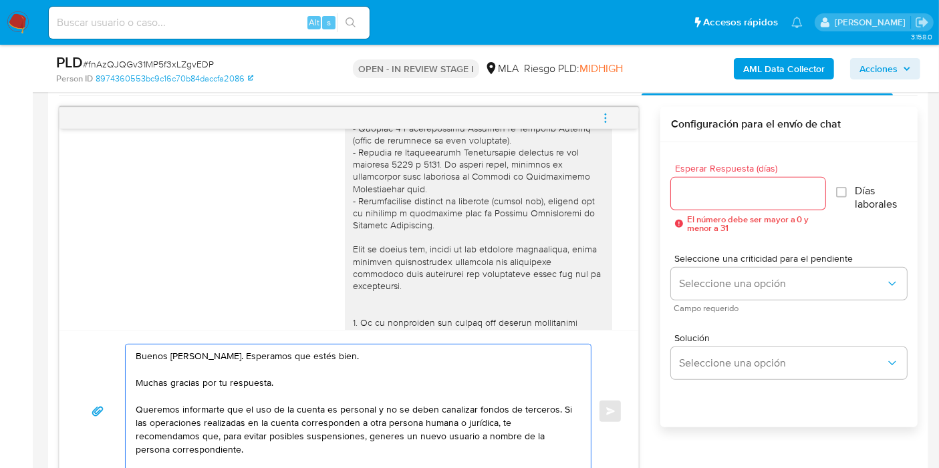
click at [150, 408] on textarea "Buenos días, Martín. Esperamos que estés bien. Muchas gracias por tu respuesta.…" at bounding box center [355, 412] width 438 height 134
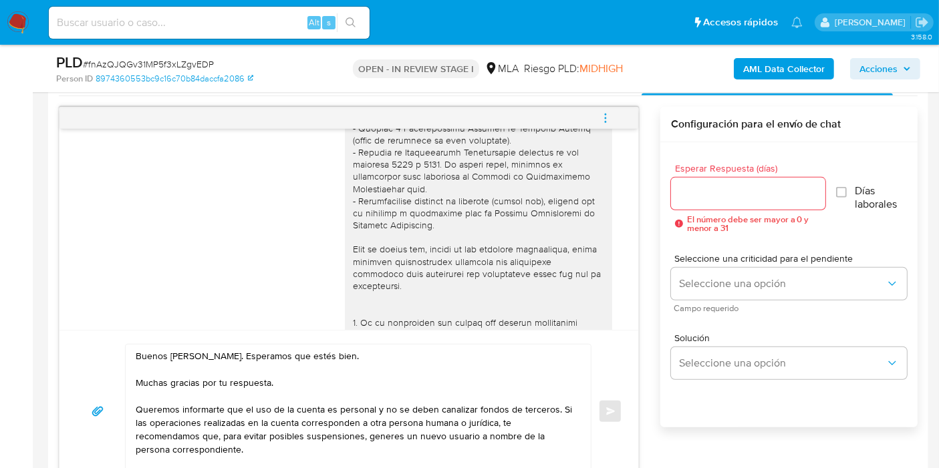
click at [132, 404] on div "Buenos días, Martín. Esperamos que estés bien. Muchas gracias por tu respuesta.…" at bounding box center [355, 412] width 458 height 134
click at [140, 405] on textarea "Buenos días, Martín. Esperamos que estés bien. Muchas gracias por tu respuesta.…" at bounding box center [355, 412] width 438 height 134
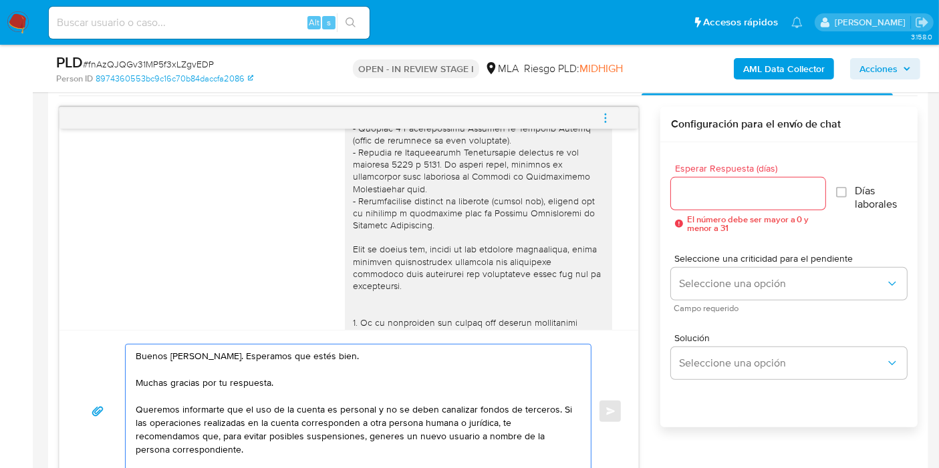
click at [140, 405] on textarea "Buenos días, Martín. Esperamos que estés bien. Muchas gracias por tu respuesta.…" at bounding box center [355, 412] width 438 height 134
click at [310, 411] on textarea "Buenos días, Martín. Esperamos que estés bien. Muchas gracias por tu respuesta.…" at bounding box center [355, 412] width 438 height 134
click at [366, 406] on textarea "Buenos días, Martín. Esperamos que estés bien. Muchas gracias por tu respuesta.…" at bounding box center [355, 412] width 438 height 134
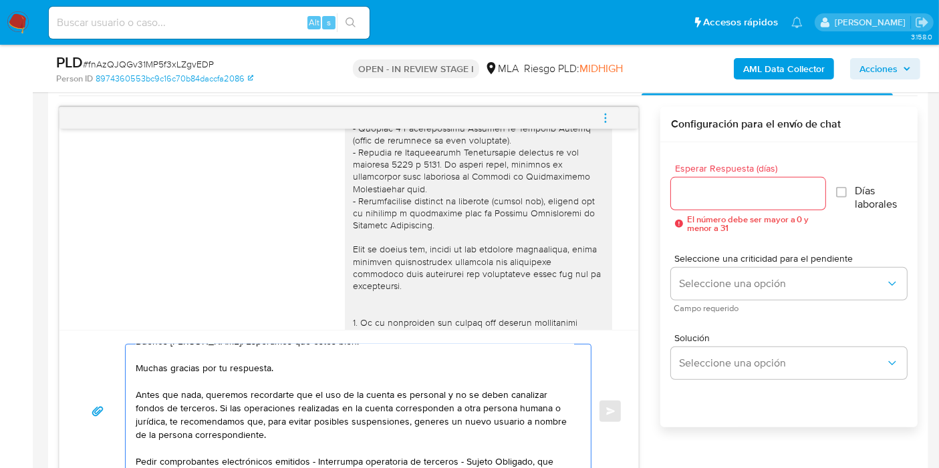
scroll to position [23, 0]
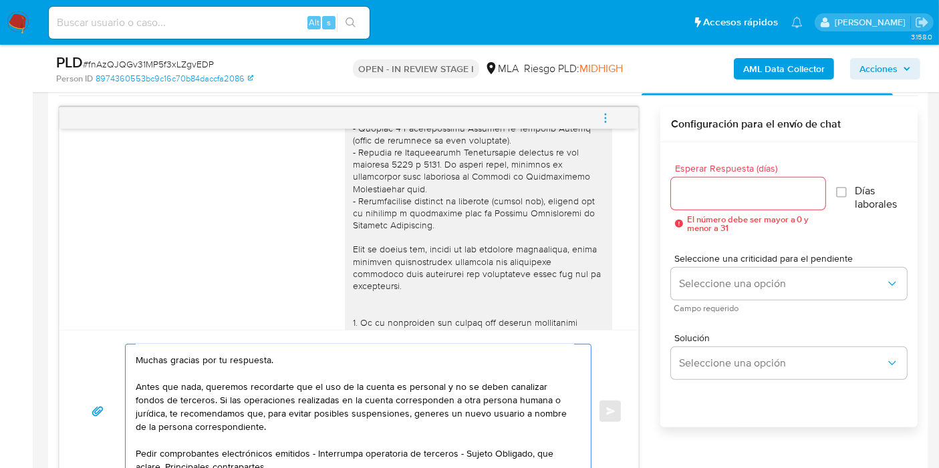
click at [373, 415] on textarea "Buenos días, Martín. Esperamos que estés bien. Muchas gracias por tu respuesta.…" at bounding box center [355, 412] width 438 height 134
click at [269, 399] on textarea "Buenos días, Martín. Esperamos que estés bien. Muchas gracias por tu respuesta.…" at bounding box center [355, 412] width 438 height 134
drag, startPoint x: 220, startPoint y: 384, endPoint x: 377, endPoint y: 381, distance: 157.1
click at [223, 384] on textarea "Buenos días, Martín. Esperamos que estés bien. Muchas gracias por tu respuesta.…" at bounding box center [355, 412] width 438 height 134
click at [379, 381] on textarea "Buenos días, Martín. Esperamos que estés bien. Muchas gracias por tu respuesta.…" at bounding box center [355, 412] width 438 height 134
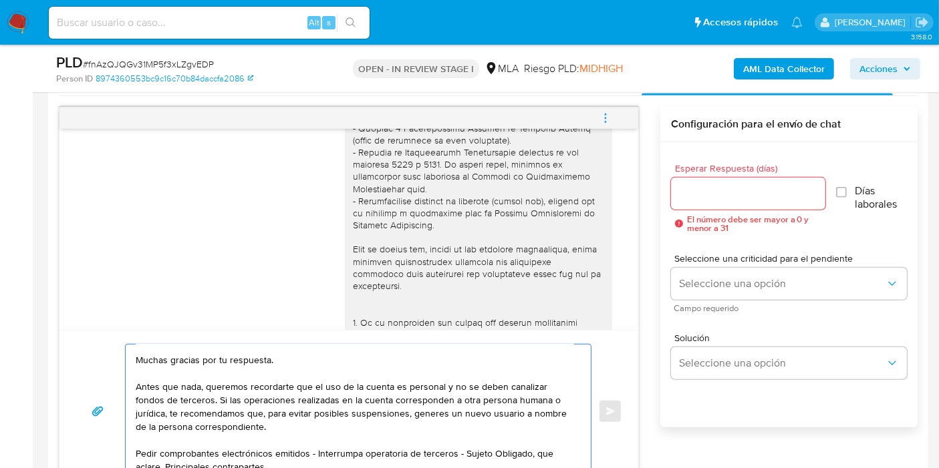
click at [378, 384] on textarea "Buenos días, Martín. Esperamos que estés bien. Muchas gracias por tu respuesta.…" at bounding box center [355, 412] width 438 height 134
click at [426, 389] on textarea "Buenos días, Martín. Esperamos que estés bien. Muchas gracias por tu respuesta.…" at bounding box center [355, 412] width 438 height 134
click at [492, 381] on textarea "Buenos días, Martín. Esperamos que estés bien. Muchas gracias por tu respuesta.…" at bounding box center [355, 412] width 438 height 134
click at [363, 413] on textarea "Buenos días, Martín. Esperamos que estés bien. Muchas gracias por tu respuesta.…" at bounding box center [355, 412] width 438 height 134
drag, startPoint x: 221, startPoint y: 402, endPoint x: 319, endPoint y: 414, distance: 98.3
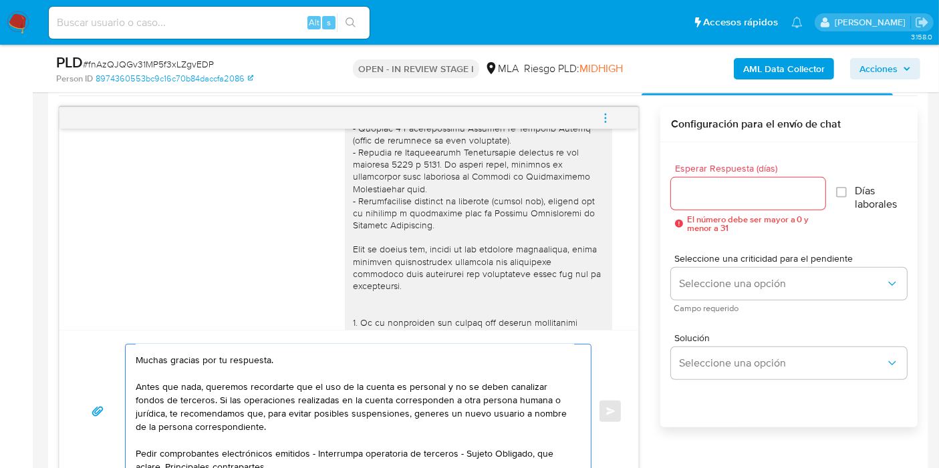
click at [305, 400] on textarea "Buenos días, Martín. Esperamos que estés bien. Muchas gracias por tu respuesta.…" at bounding box center [355, 412] width 438 height 134
click at [321, 414] on textarea "Buenos días, Martín. Esperamos que estés bien. Muchas gracias por tu respuesta.…" at bounding box center [355, 412] width 438 height 134
click at [258, 409] on textarea "Buenos días, Martín. Esperamos que estés bien. Muchas gracias por tu respuesta.…" at bounding box center [355, 412] width 438 height 134
click at [370, 409] on textarea "Buenos días, Martín. Esperamos que estés bien. Muchas gracias por tu respuesta.…" at bounding box center [355, 412] width 438 height 134
click at [323, 417] on textarea "Buenos días, Martín. Esperamos que estés bien. Muchas gracias por tu respuesta.…" at bounding box center [355, 412] width 438 height 134
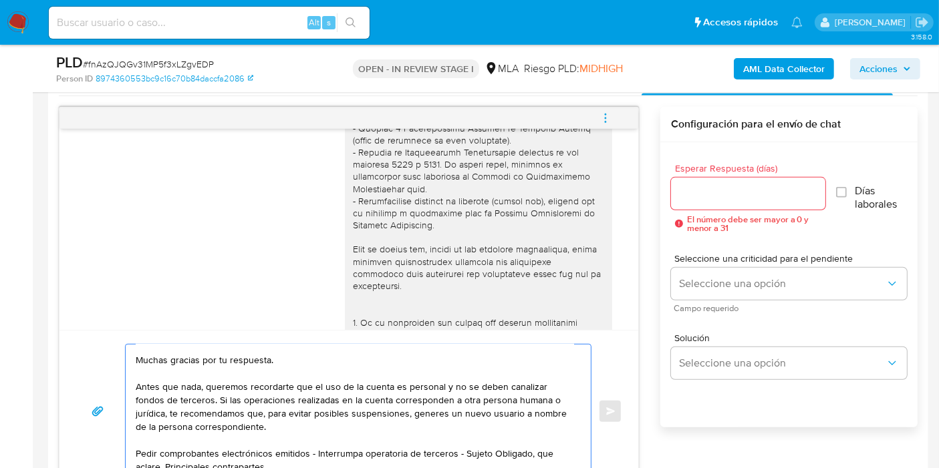
click at [382, 417] on textarea "Buenos días, Martín. Esperamos que estés bien. Muchas gracias por tu respuesta.…" at bounding box center [355, 412] width 438 height 134
click at [398, 429] on textarea "Buenos días, Martín. Esperamos que estés bien. Muchas gracias por tu respuesta.…" at bounding box center [355, 412] width 438 height 134
click at [434, 416] on textarea "Buenos días, Martín. Esperamos que estés bien. Muchas gracias por tu respuesta.…" at bounding box center [355, 412] width 438 height 134
click at [426, 426] on textarea "Buenos días, Martín. Esperamos que estés bien. Muchas gracias por tu respuesta.…" at bounding box center [355, 412] width 438 height 134
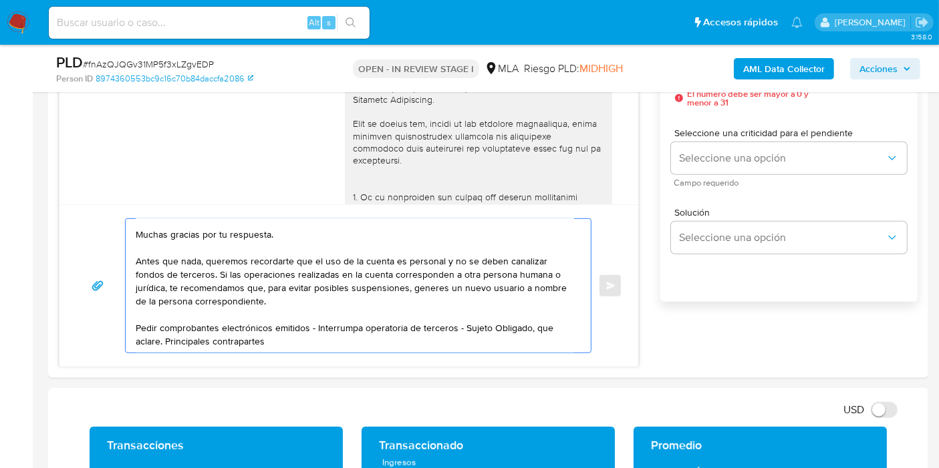
scroll to position [830, 0]
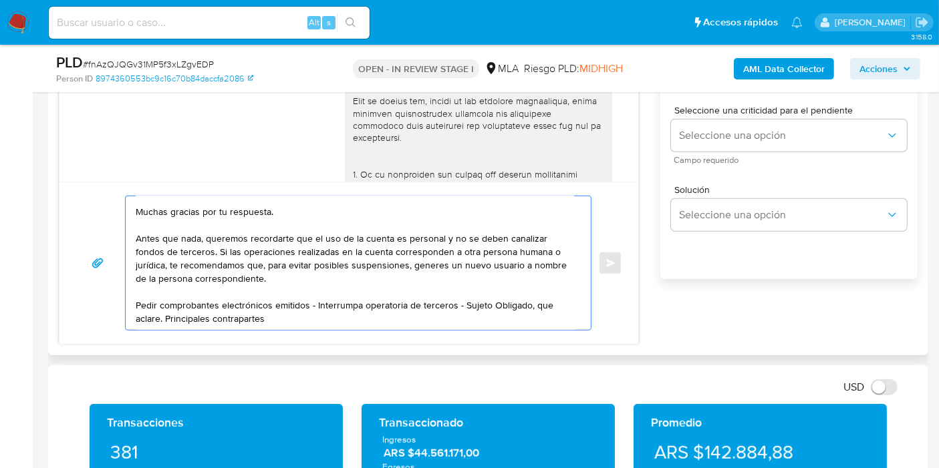
click at [231, 292] on textarea "Buenos días, Martín. Esperamos que estés bien. Muchas gracias por tu respuesta.…" at bounding box center [355, 263] width 438 height 134
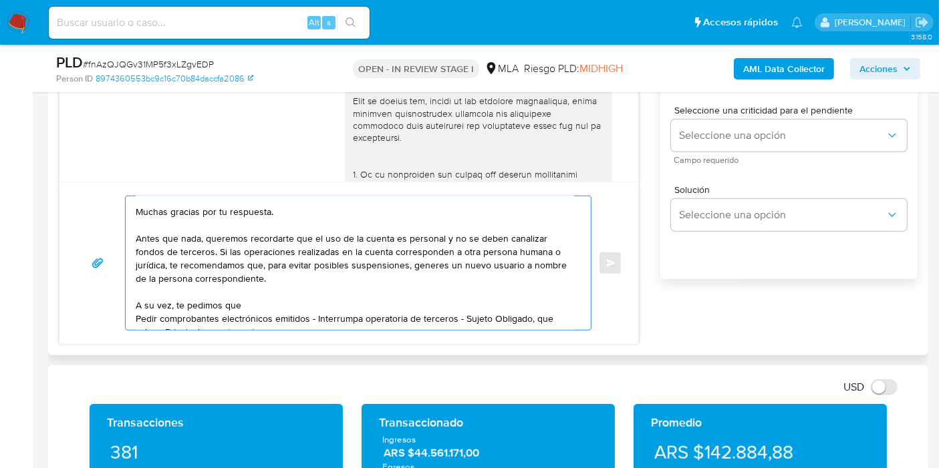
drag, startPoint x: 185, startPoint y: 301, endPoint x: 173, endPoint y: 301, distance: 12.0
click at [182, 301] on textarea "Buenos días, Martín. Esperamos que estés bien. Muchas gracias por tu respuesta.…" at bounding box center [355, 263] width 438 height 134
drag, startPoint x: 173, startPoint y: 301, endPoint x: 244, endPoint y: 301, distance: 70.8
click at [244, 301] on textarea "Buenos días, Martín. Esperamos que estés bien. Muchas gracias por tu respuesta.…" at bounding box center [355, 263] width 438 height 134
paste textarea "corresponde que estés inscripto como sujeto obligado ante la UIF."
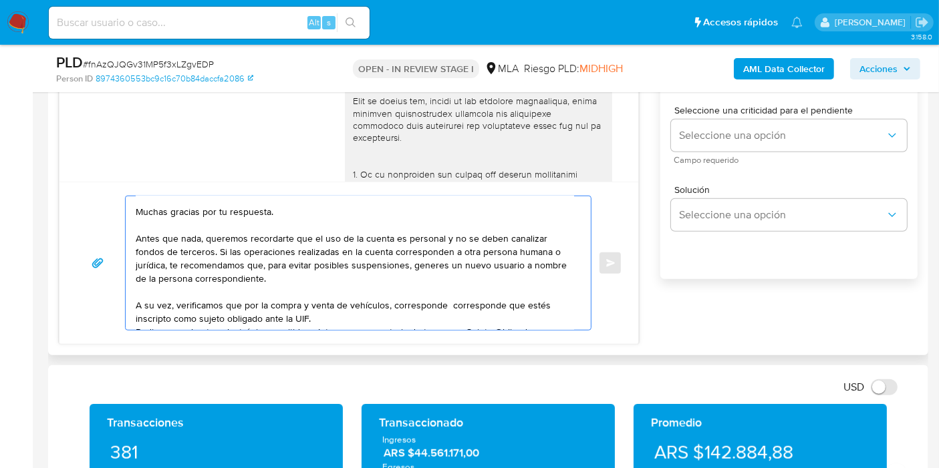
click at [483, 311] on textarea "Buenos días, Martín. Esperamos que estés bien. Muchas gracias por tu respuesta.…" at bounding box center [355, 263] width 438 height 134
click at [481, 307] on textarea "Buenos días, Martín. Esperamos que estés bien. Muchas gracias por tu respuesta.…" at bounding box center [355, 263] width 438 height 134
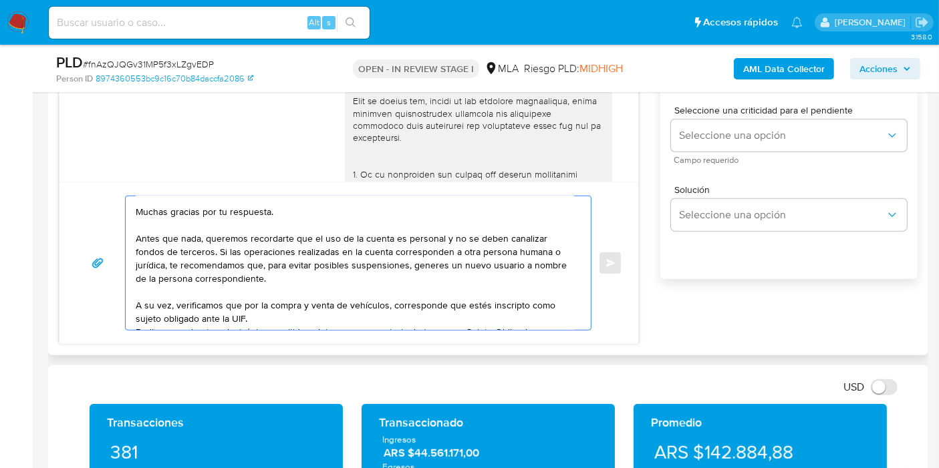
click at [428, 314] on textarea "Buenos días, Martín. Esperamos que estés bien. Muchas gracias por tu respuesta.…" at bounding box center [355, 263] width 438 height 134
click at [515, 307] on textarea "Buenos días, Martín. Esperamos que estés bien. Muchas gracias por tu respuesta.…" at bounding box center [355, 263] width 438 height 134
click at [475, 317] on textarea "Buenos días, Martín. Esperamos que estés bien. Muchas gracias por tu respuesta.…" at bounding box center [355, 263] width 438 height 134
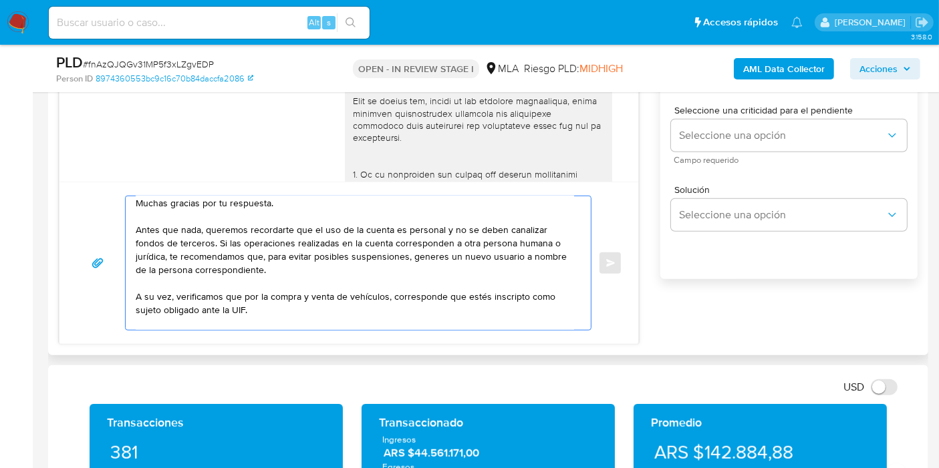
click at [298, 306] on textarea "Buenos días, Martín. Esperamos que estés bien. Muchas gracias por tu respuesta.…" at bounding box center [355, 263] width 438 height 134
paste textarea "Por ello, solicitamos tu compromiso de inscripción en el término de los próximo…"
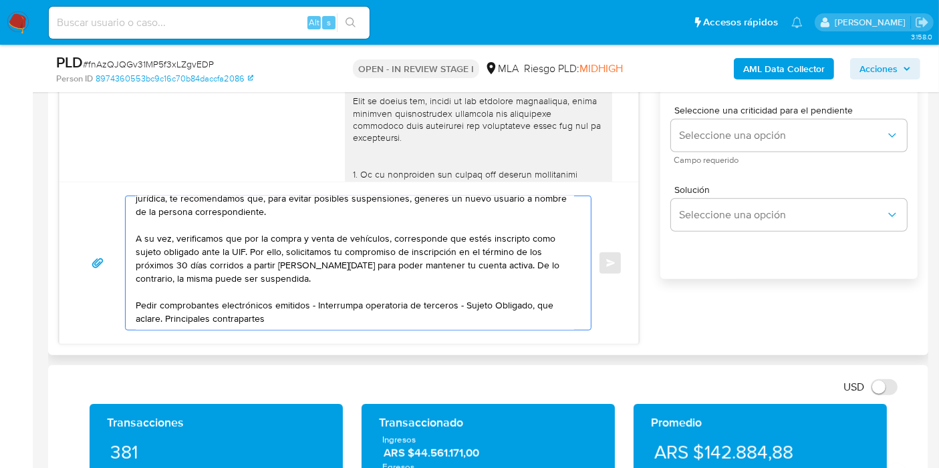
scroll to position [90, 0]
paste textarea "Resumen de Comprobantes Electrónicos emitidos de los períodos 2024 y 2025 Si ti…"
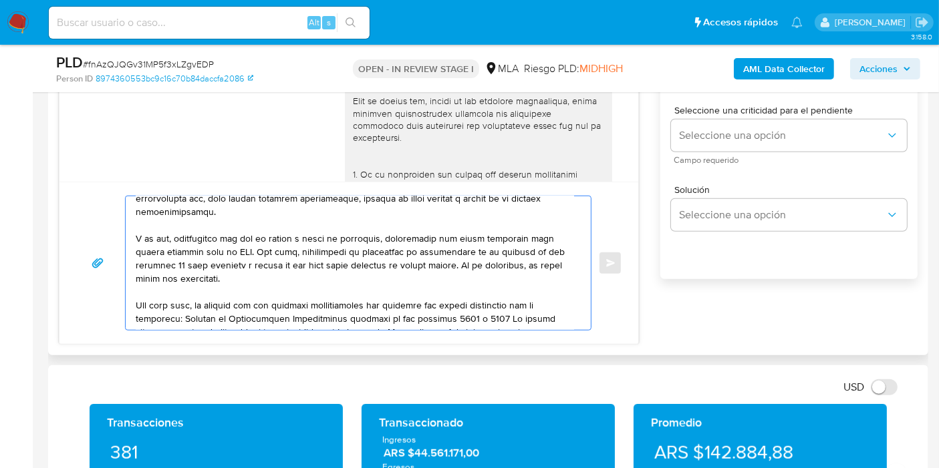
scroll to position [112, 0]
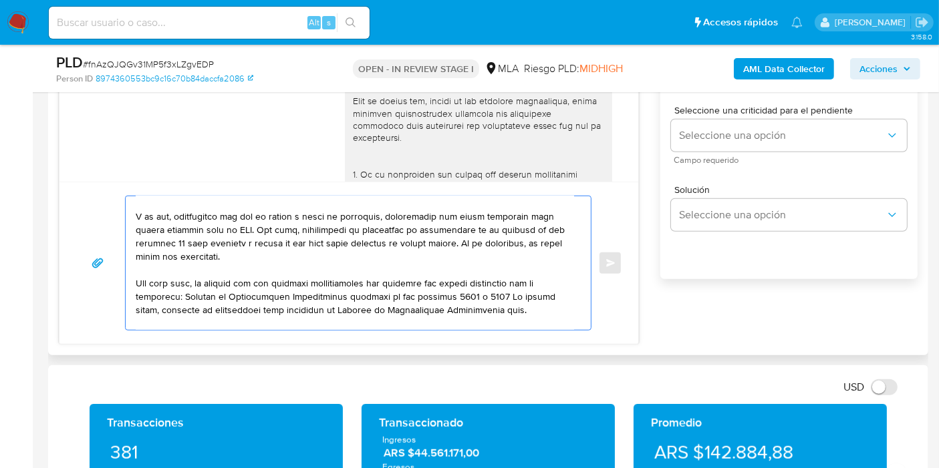
drag, startPoint x: 175, startPoint y: 297, endPoint x: 205, endPoint y: 306, distance: 30.7
click at [195, 302] on textarea at bounding box center [355, 263] width 438 height 134
click at [164, 306] on textarea at bounding box center [355, 263] width 438 height 134
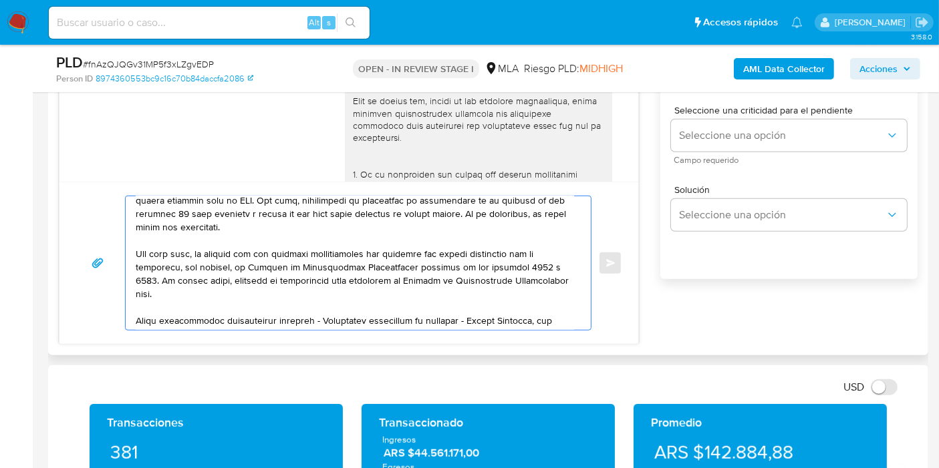
scroll to position [156, 0]
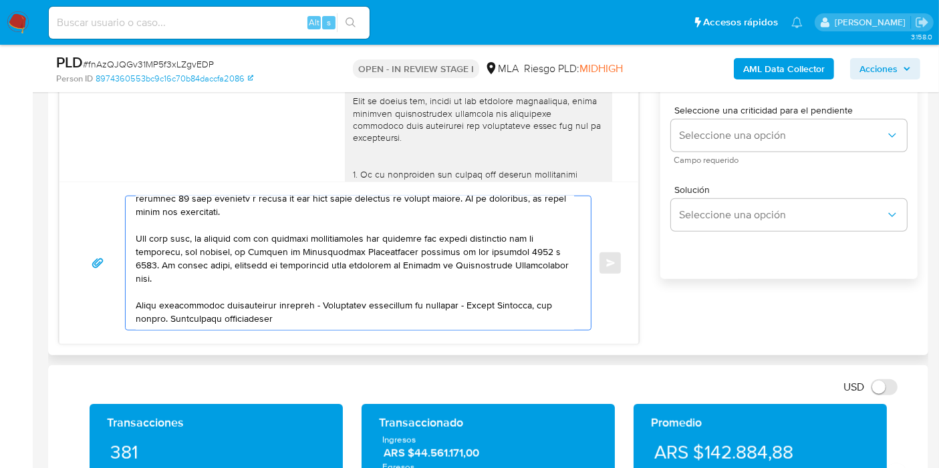
click at [202, 270] on textarea at bounding box center [355, 263] width 438 height 134
paste textarea "https://www.mercadopago.com.ar/ayuda/30181"
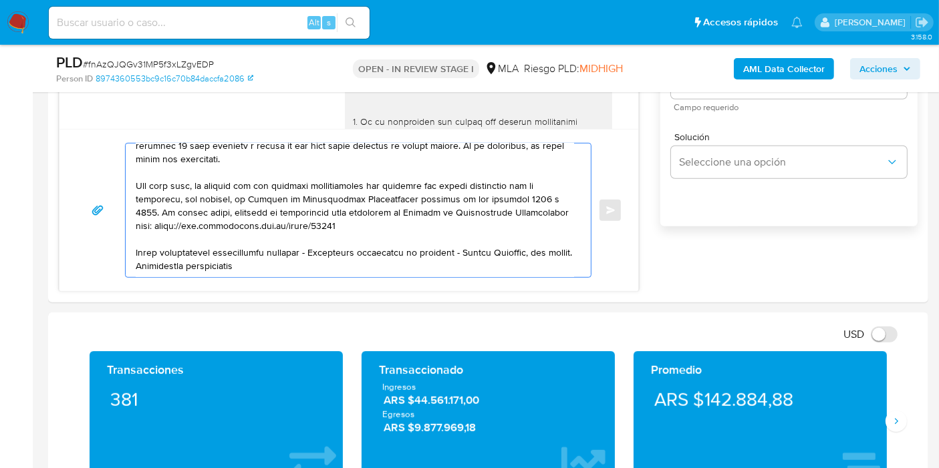
scroll to position [904, 0]
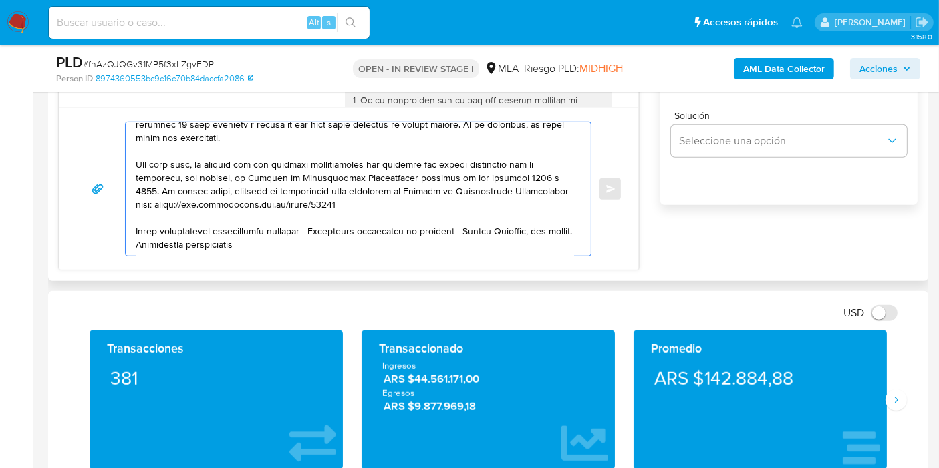
click at [278, 226] on textarea at bounding box center [355, 189] width 438 height 134
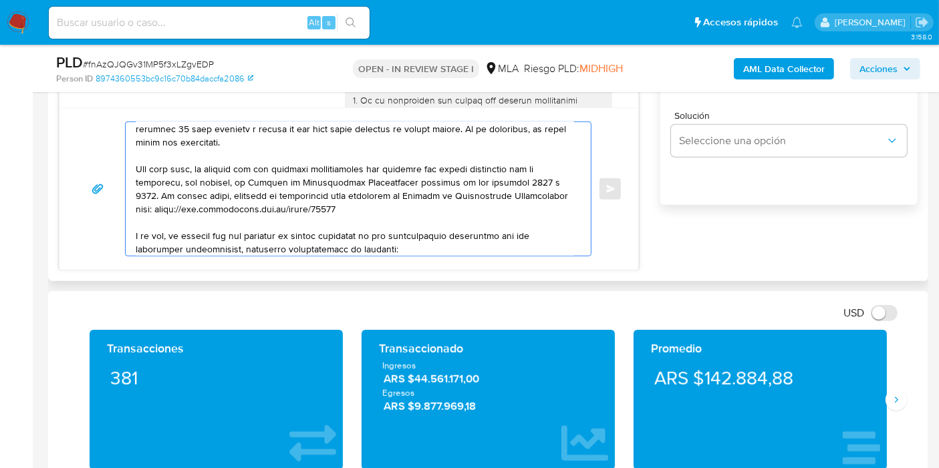
scroll to position [165, 0]
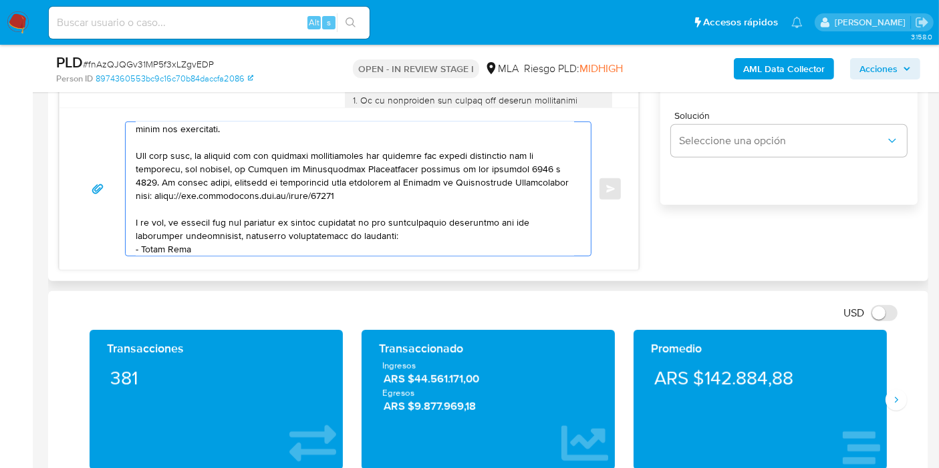
paste textarea "De La Cruz"
paste textarea "20225289434"
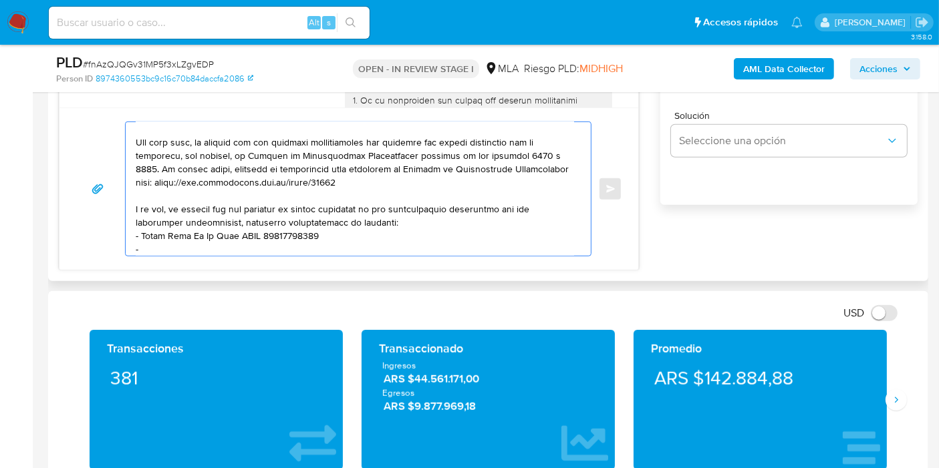
paste textarea "Silvina Gabriela Baccon"
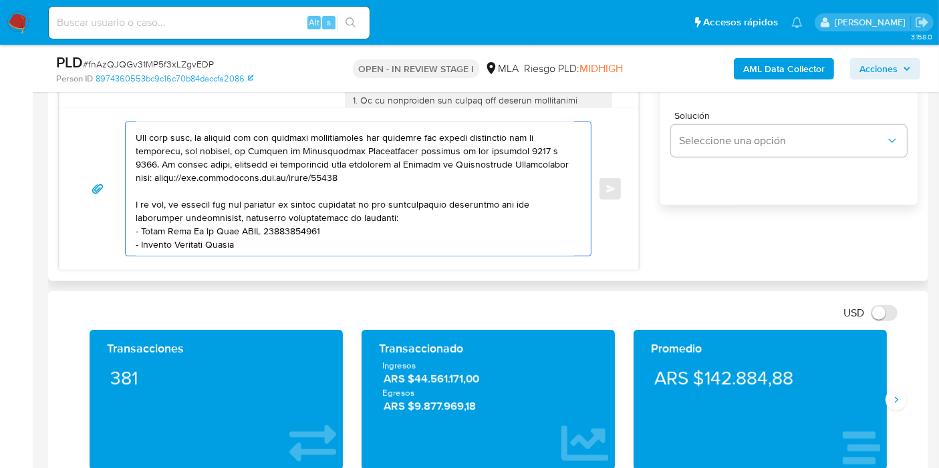
scroll to position [183, 0]
paste textarea "27232034772"
click at [448, 205] on textarea at bounding box center [355, 189] width 438 height 134
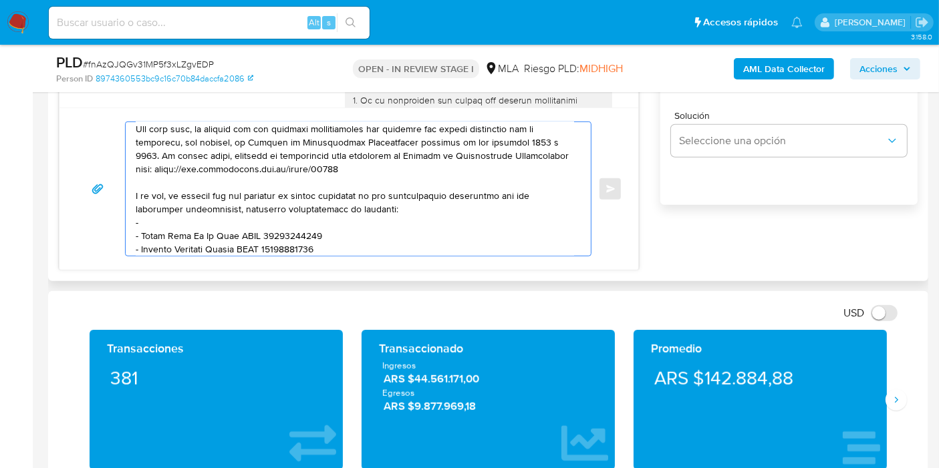
paste textarea "Luciano Israel Martinez"
paste textarea "20288160911"
paste textarea "Liliana Beatriz Salvagno"
paste textarea "27135997558"
paste textarea "Facundo Exequiel Comte"
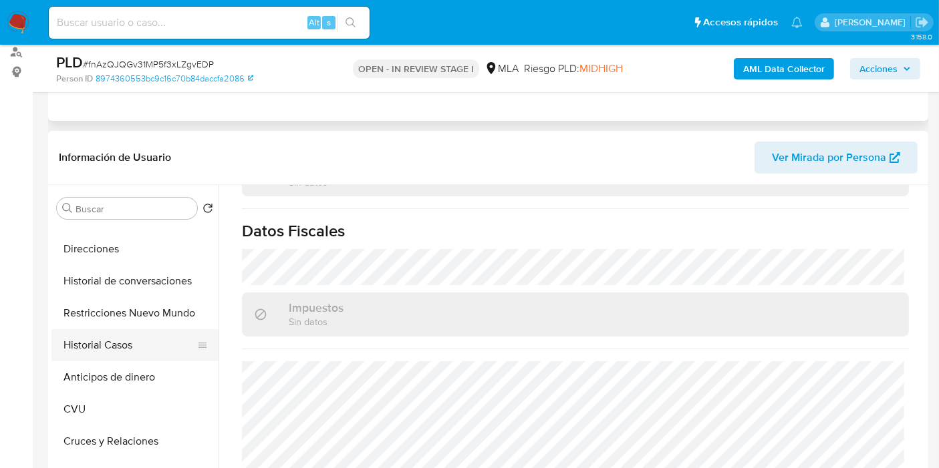
scroll to position [0, 0]
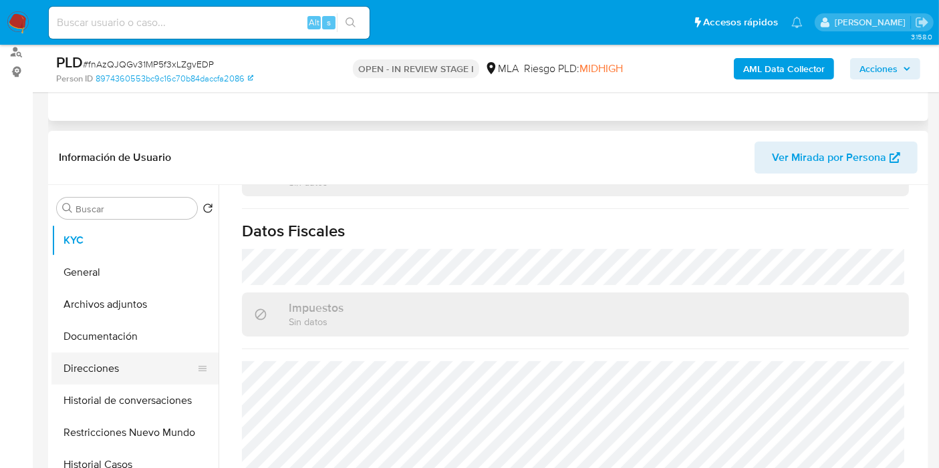
click at [116, 365] on button "Direcciones" at bounding box center [129, 369] width 156 height 32
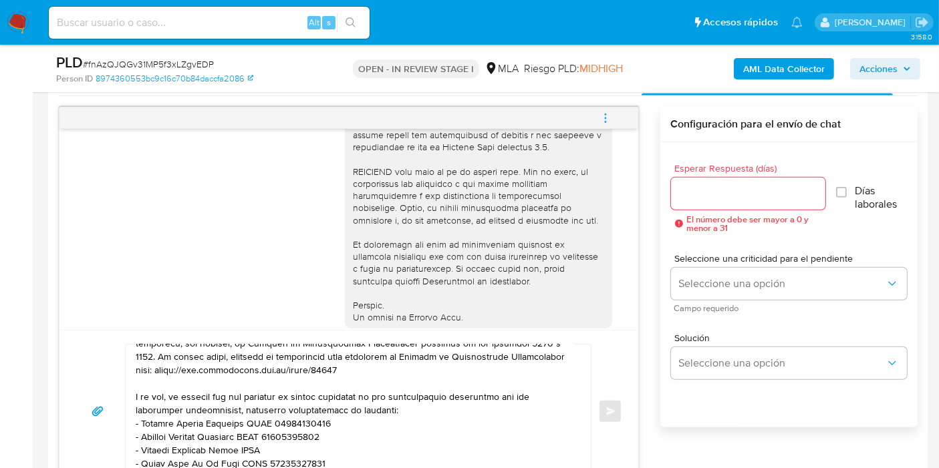
scroll to position [237, 0]
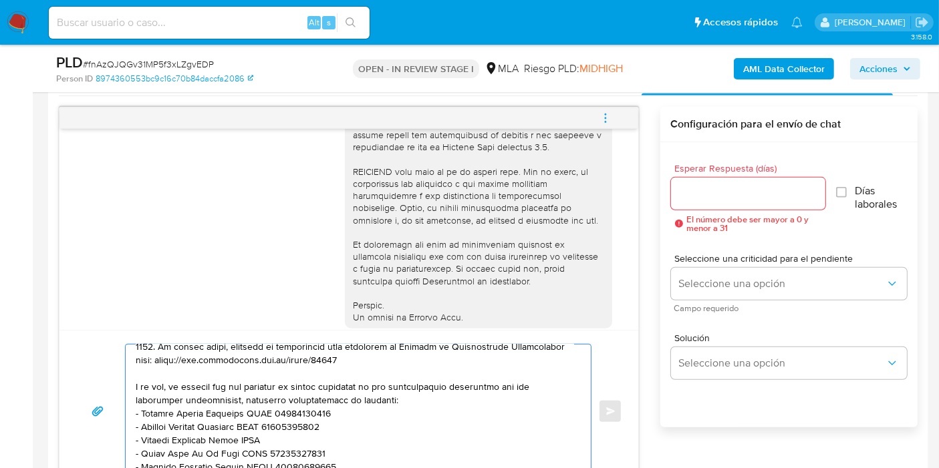
drag, startPoint x: 330, startPoint y: 420, endPoint x: 166, endPoint y: 406, distance: 164.3
click at [166, 406] on textarea at bounding box center [355, 412] width 438 height 134
click at [164, 408] on textarea at bounding box center [355, 412] width 438 height 134
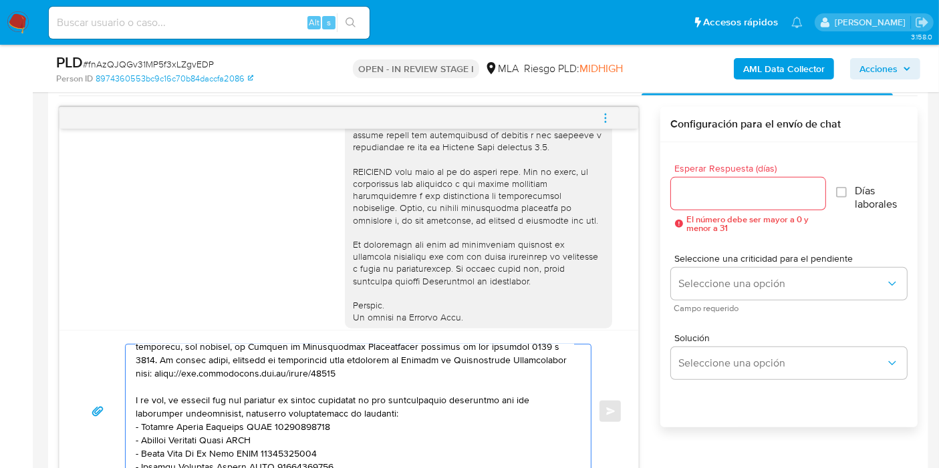
scroll to position [223, 0]
click at [325, 422] on textarea at bounding box center [355, 412] width 438 height 134
paste textarea "20401634925"
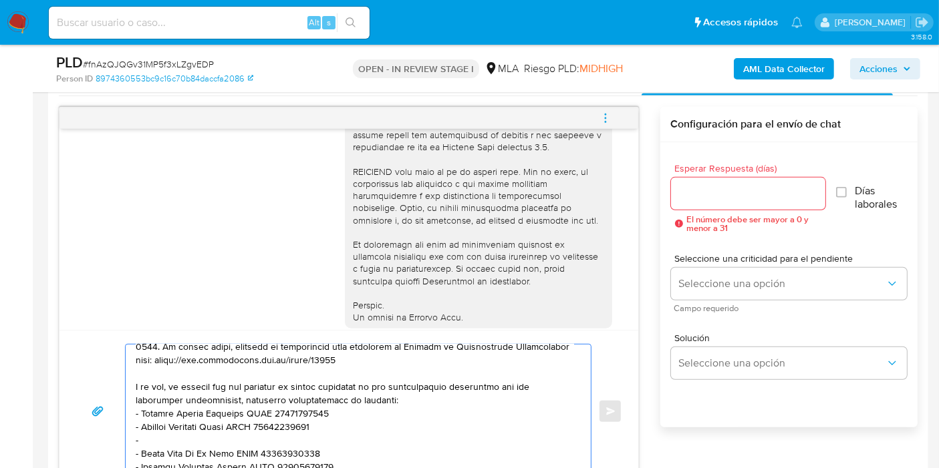
paste textarea "Mateo Blanc"
paste textarea "20427737366"
paste textarea "Daian Nehuen Walser"
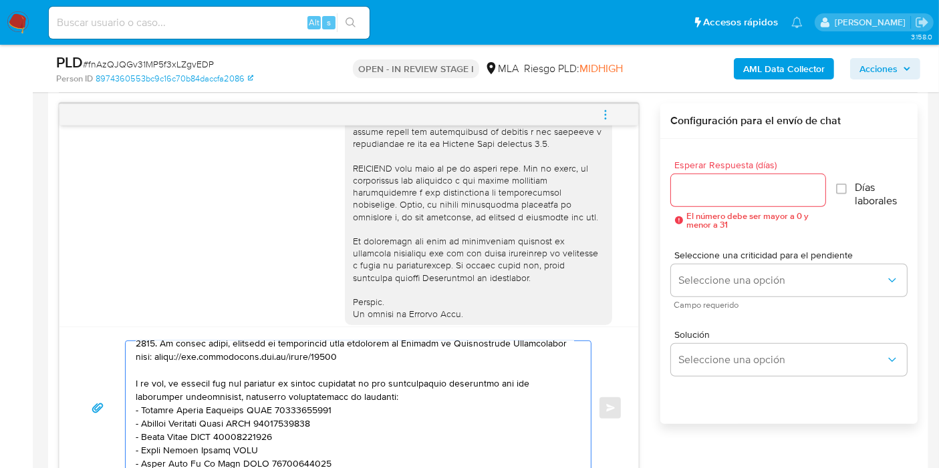
paste textarea "20407909640"
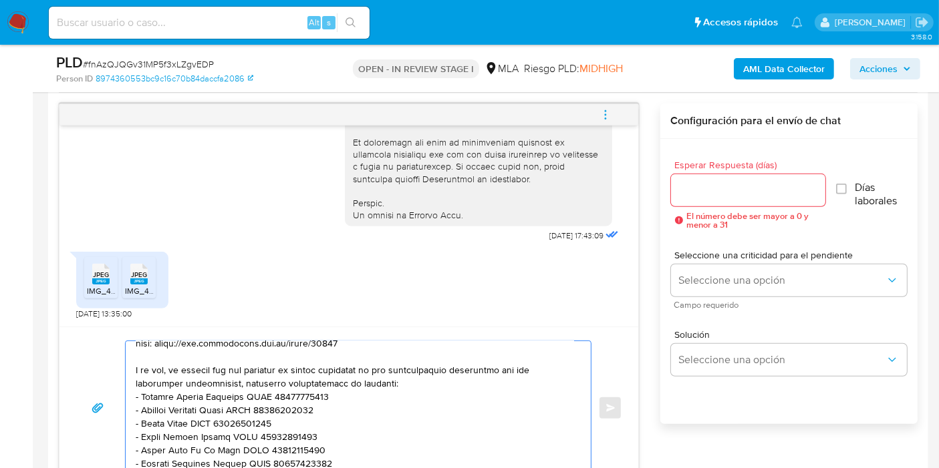
scroll to position [834, 0]
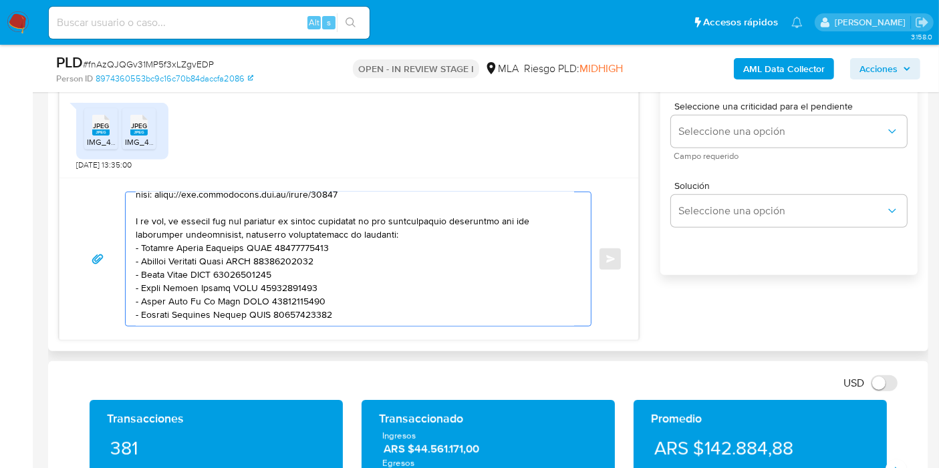
click at [427, 299] on textarea at bounding box center [355, 259] width 438 height 134
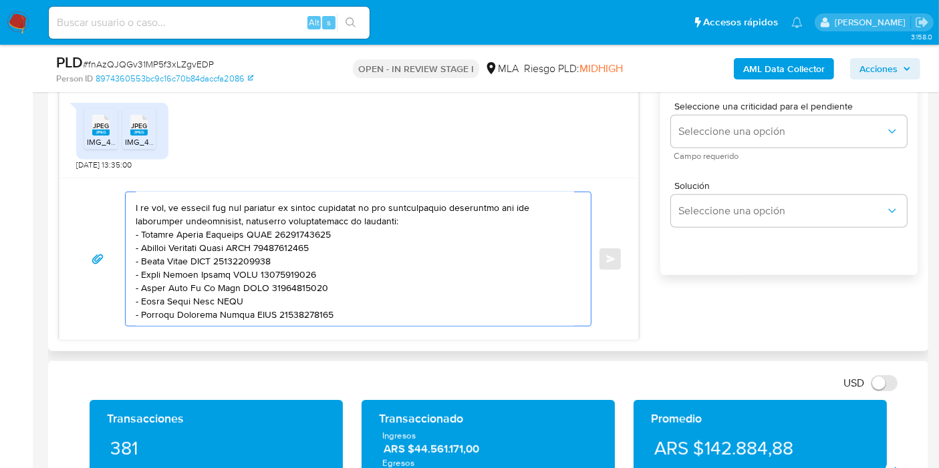
click at [408, 303] on textarea at bounding box center [355, 259] width 438 height 134
paste textarea "23370810184"
paste textarea "Martin Sergio Daniel"
paste textarea "20174530816"
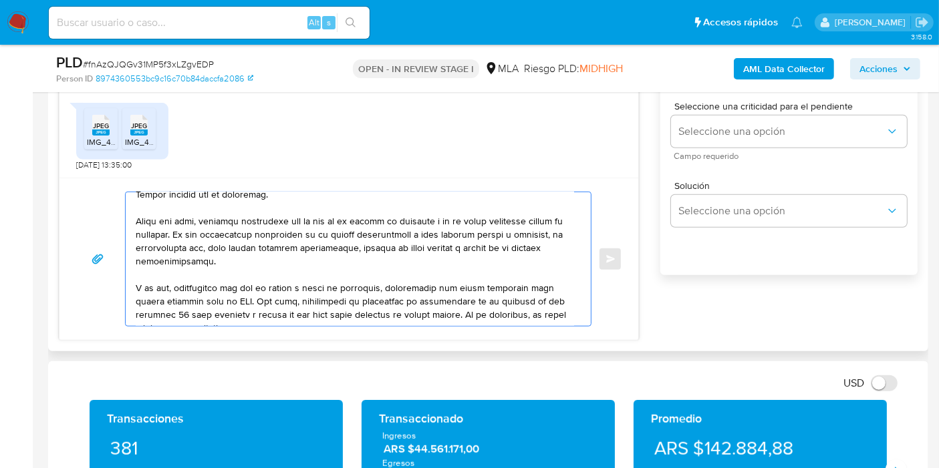
scroll to position [0, 0]
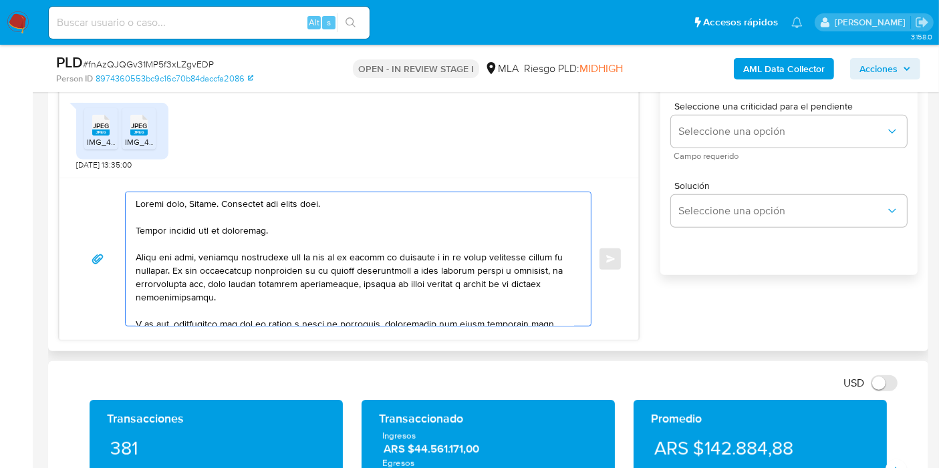
drag, startPoint x: 305, startPoint y: 263, endPoint x: 293, endPoint y: 268, distance: 13.2
click at [306, 263] on textarea at bounding box center [355, 259] width 438 height 134
click at [261, 269] on textarea at bounding box center [355, 259] width 438 height 134
click at [311, 213] on textarea at bounding box center [355, 259] width 438 height 134
click at [291, 230] on textarea at bounding box center [355, 259] width 438 height 134
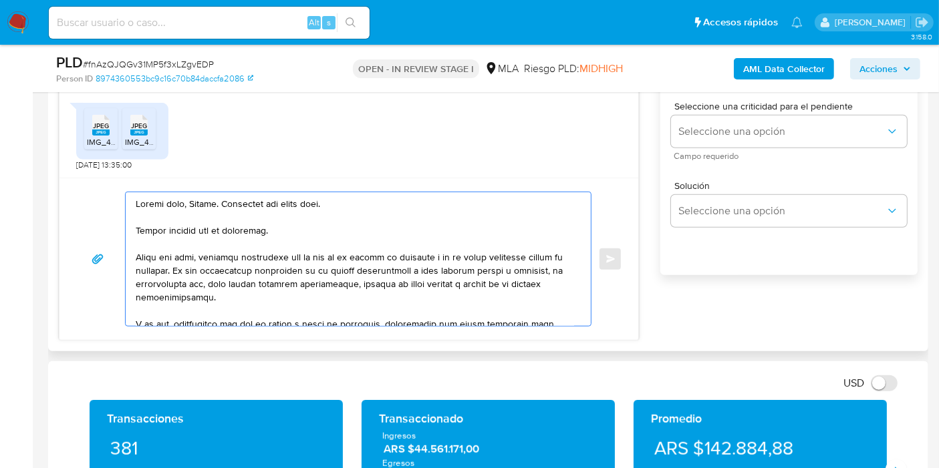
click at [303, 236] on textarea at bounding box center [355, 259] width 438 height 134
drag, startPoint x: 263, startPoint y: 259, endPoint x: 346, endPoint y: 271, distance: 83.7
click at [263, 258] on textarea at bounding box center [355, 259] width 438 height 134
click at [356, 273] on textarea at bounding box center [355, 259] width 438 height 134
click at [376, 255] on textarea at bounding box center [355, 259] width 438 height 134
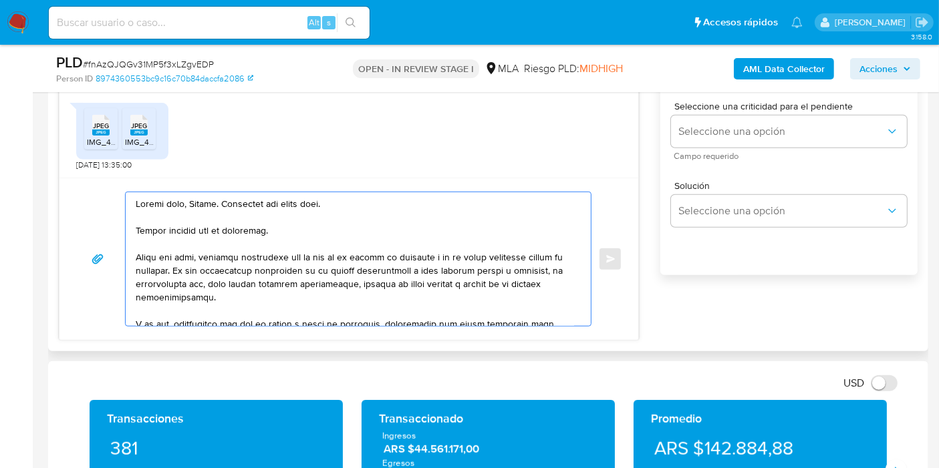
click at [396, 272] on textarea at bounding box center [355, 259] width 438 height 134
click at [241, 272] on textarea at bounding box center [355, 259] width 438 height 134
drag, startPoint x: 520, startPoint y: 266, endPoint x: 221, endPoint y: 276, distance: 298.9
click at [513, 268] on textarea at bounding box center [355, 259] width 438 height 134
click at [221, 276] on textarea at bounding box center [355, 259] width 438 height 134
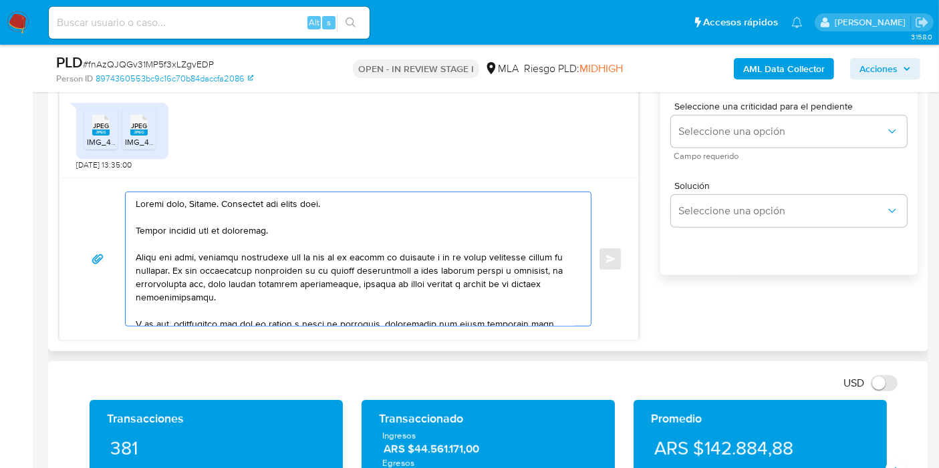
click at [298, 270] on textarea at bounding box center [355, 259] width 438 height 134
click at [387, 312] on textarea at bounding box center [355, 259] width 438 height 134
click at [405, 291] on textarea at bounding box center [355, 259] width 438 height 134
click at [477, 271] on textarea at bounding box center [355, 259] width 438 height 134
click at [416, 277] on textarea at bounding box center [355, 259] width 438 height 134
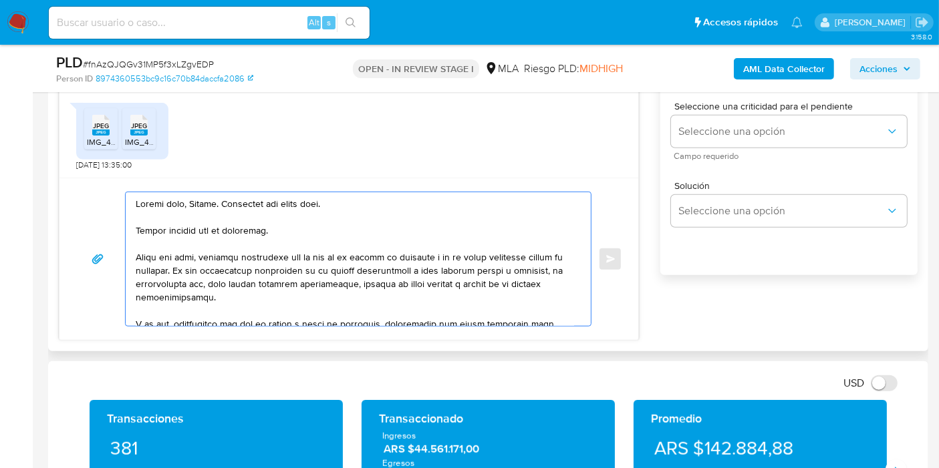
drag, startPoint x: 215, startPoint y: 268, endPoint x: 263, endPoint y: 283, distance: 49.9
click at [263, 283] on textarea at bounding box center [355, 259] width 438 height 134
click at [253, 291] on textarea at bounding box center [355, 259] width 438 height 134
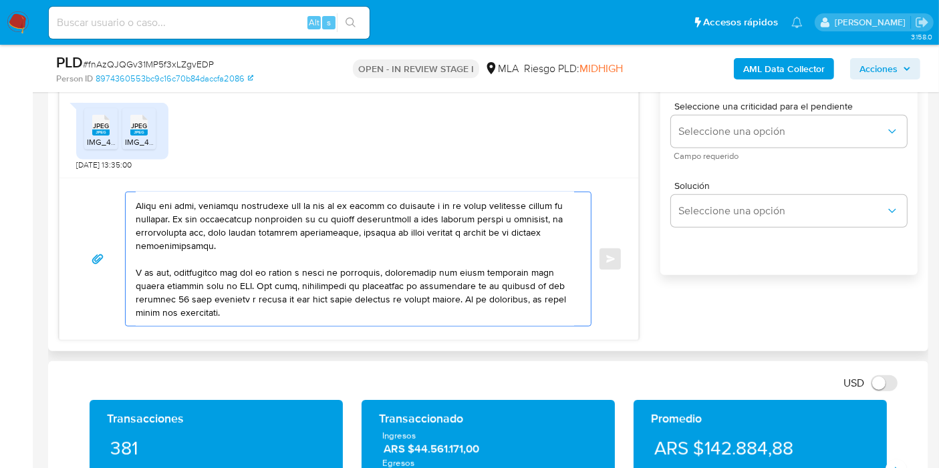
scroll to position [74, 0]
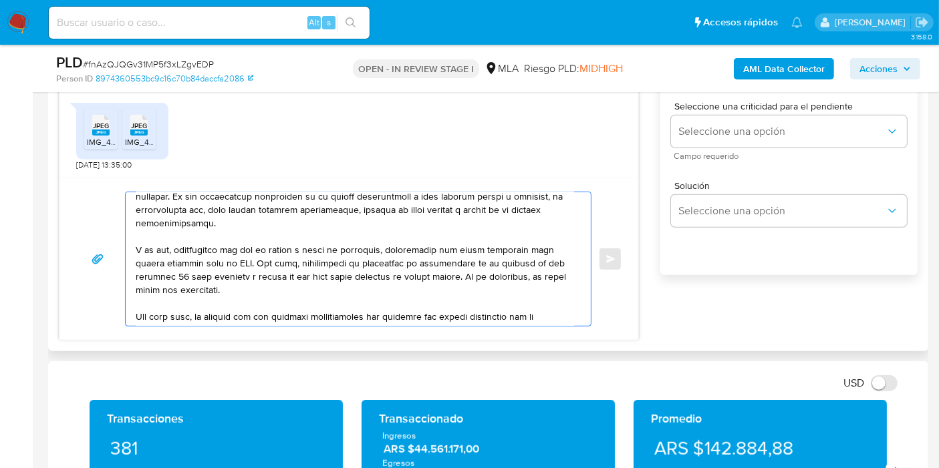
click at [235, 277] on textarea at bounding box center [355, 259] width 438 height 134
click at [221, 262] on textarea at bounding box center [355, 259] width 438 height 134
drag, startPoint x: 297, startPoint y: 240, endPoint x: 310, endPoint y: 262, distance: 25.8
click at [299, 243] on textarea at bounding box center [355, 259] width 438 height 134
click at [310, 262] on textarea at bounding box center [355, 259] width 438 height 134
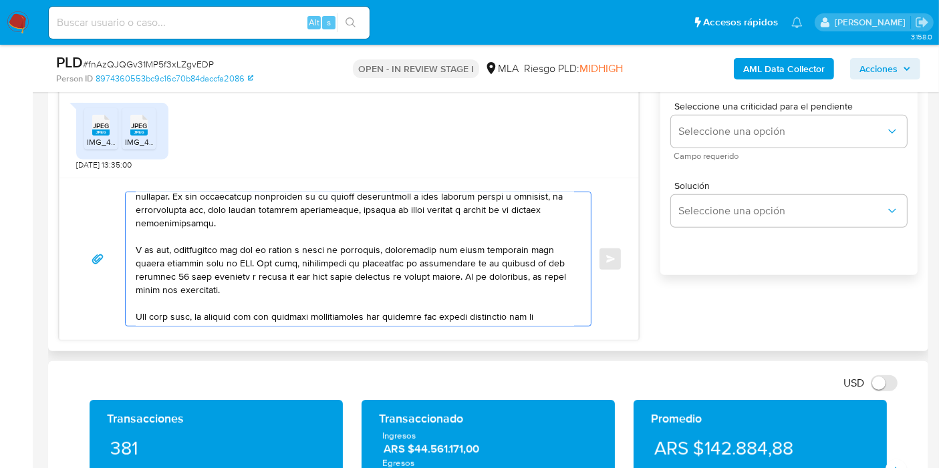
scroll to position [0, 0]
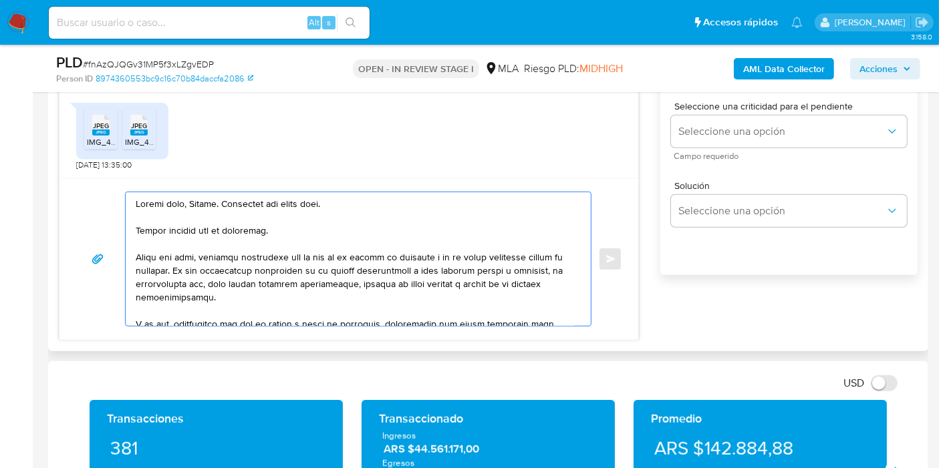
click at [281, 264] on textarea at bounding box center [355, 259] width 438 height 134
drag, startPoint x: 223, startPoint y: 270, endPoint x: 280, endPoint y: 268, distance: 57.5
click at [259, 279] on textarea at bounding box center [355, 259] width 438 height 134
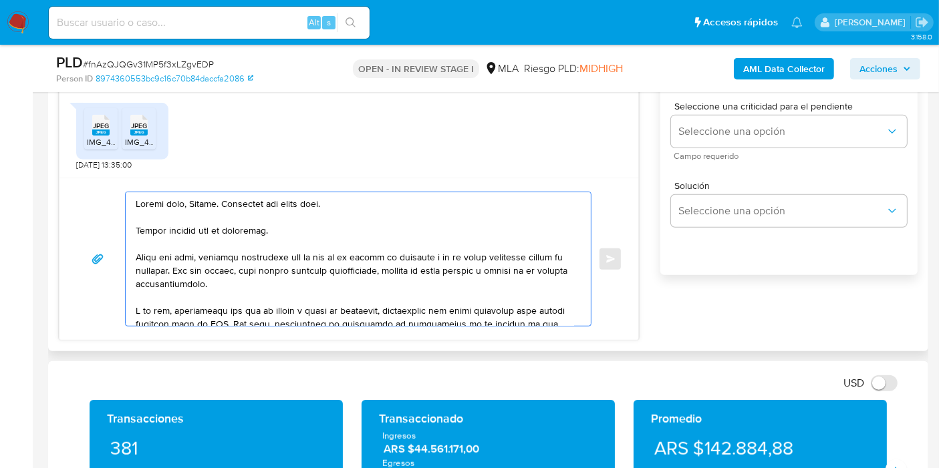
click at [469, 271] on textarea at bounding box center [355, 259] width 438 height 134
drag, startPoint x: 420, startPoint y: 270, endPoint x: 427, endPoint y: 268, distance: 7.0
click at [424, 269] on textarea at bounding box center [355, 259] width 438 height 134
click at [427, 268] on textarea at bounding box center [355, 259] width 438 height 134
drag, startPoint x: 255, startPoint y: 283, endPoint x: 342, endPoint y: 281, distance: 87.6
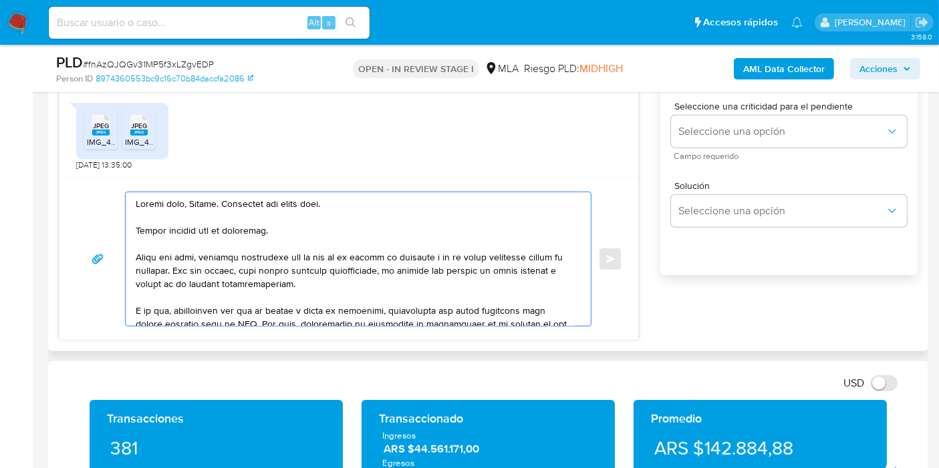
click at [342, 281] on textarea at bounding box center [355, 259] width 438 height 134
click at [366, 281] on textarea at bounding box center [355, 259] width 438 height 134
click at [363, 281] on textarea at bounding box center [355, 259] width 438 height 134
click at [449, 293] on textarea at bounding box center [355, 259] width 438 height 134
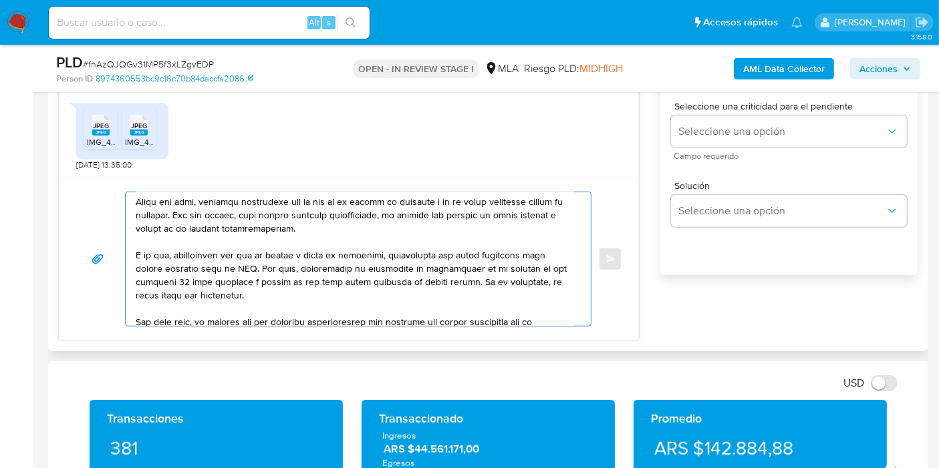
scroll to position [74, 0]
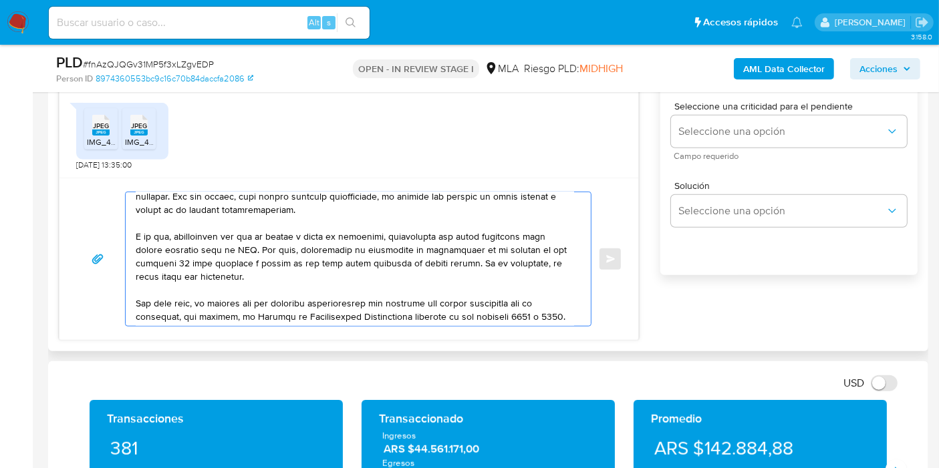
click at [247, 246] on textarea at bounding box center [355, 259] width 438 height 134
click at [184, 242] on textarea at bounding box center [355, 259] width 438 height 134
click at [298, 240] on textarea at bounding box center [355, 259] width 438 height 134
click at [428, 265] on textarea at bounding box center [355, 259] width 438 height 134
drag, startPoint x: 261, startPoint y: 260, endPoint x: 228, endPoint y: 256, distance: 33.0
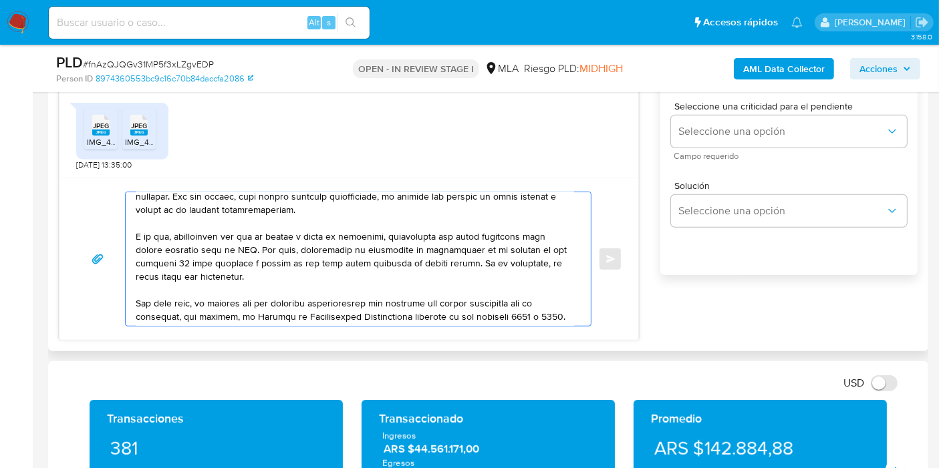
click at [259, 260] on textarea at bounding box center [355, 259] width 438 height 134
click at [225, 242] on textarea at bounding box center [355, 259] width 438 height 134
click at [424, 244] on textarea at bounding box center [355, 259] width 438 height 134
click at [229, 247] on textarea at bounding box center [355, 259] width 438 height 134
click at [239, 237] on textarea at bounding box center [355, 259] width 438 height 134
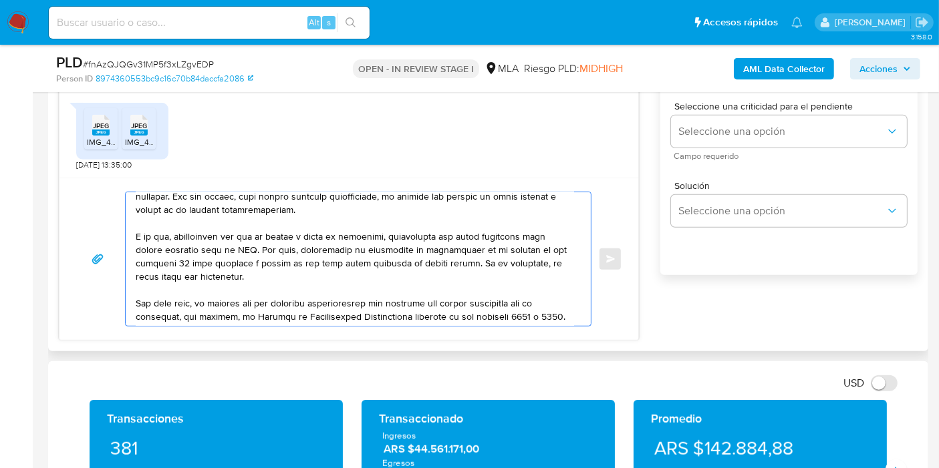
click at [254, 237] on textarea at bounding box center [355, 259] width 438 height 134
drag, startPoint x: 277, startPoint y: 237, endPoint x: 402, endPoint y: 243, distance: 125.1
click at [279, 237] on textarea at bounding box center [355, 259] width 438 height 134
click at [402, 243] on textarea at bounding box center [355, 259] width 438 height 134
click at [489, 254] on textarea at bounding box center [355, 259] width 438 height 134
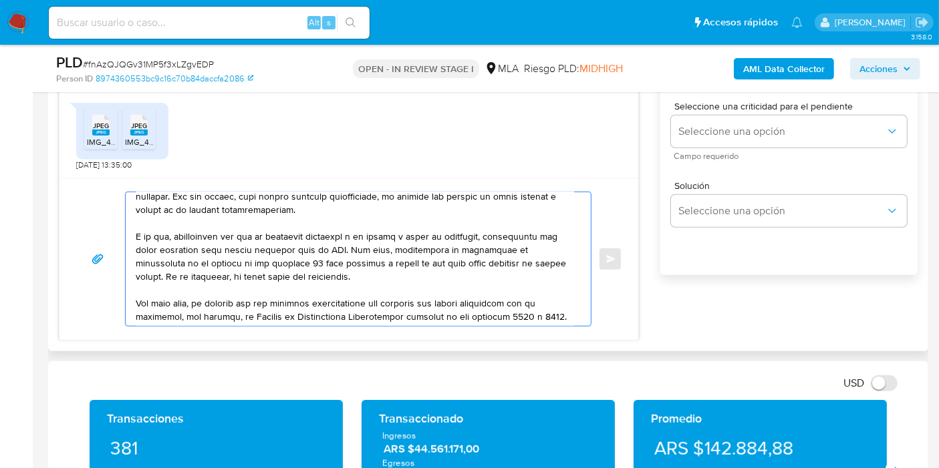
drag, startPoint x: 334, startPoint y: 253, endPoint x: 295, endPoint y: 247, distance: 39.2
click at [317, 251] on textarea at bounding box center [355, 259] width 438 height 134
click at [196, 233] on textarea at bounding box center [355, 259] width 438 height 134
drag, startPoint x: 282, startPoint y: 245, endPoint x: 305, endPoint y: 240, distance: 24.0
click at [283, 245] on textarea at bounding box center [355, 259] width 438 height 134
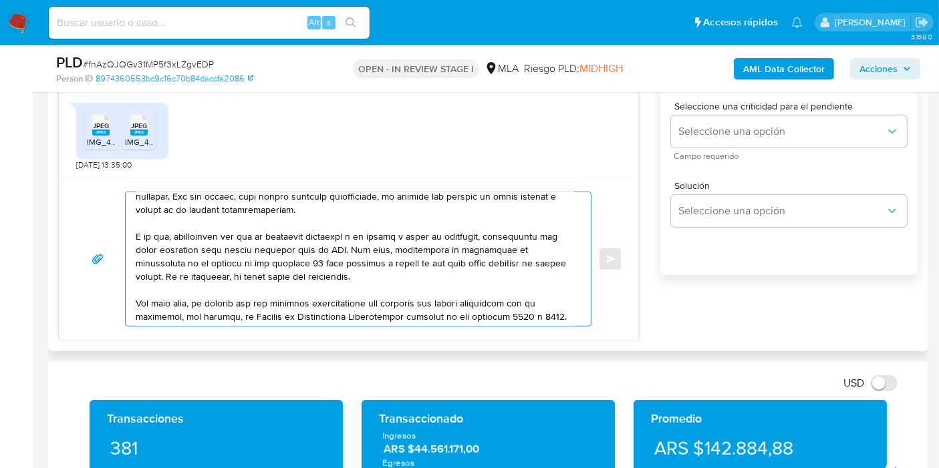
click at [331, 257] on textarea at bounding box center [355, 259] width 438 height 134
drag, startPoint x: 425, startPoint y: 252, endPoint x: 429, endPoint y: 262, distance: 10.8
click at [425, 253] on textarea at bounding box center [355, 259] width 438 height 134
click at [418, 272] on textarea at bounding box center [355, 259] width 438 height 134
click at [355, 255] on textarea at bounding box center [355, 259] width 438 height 134
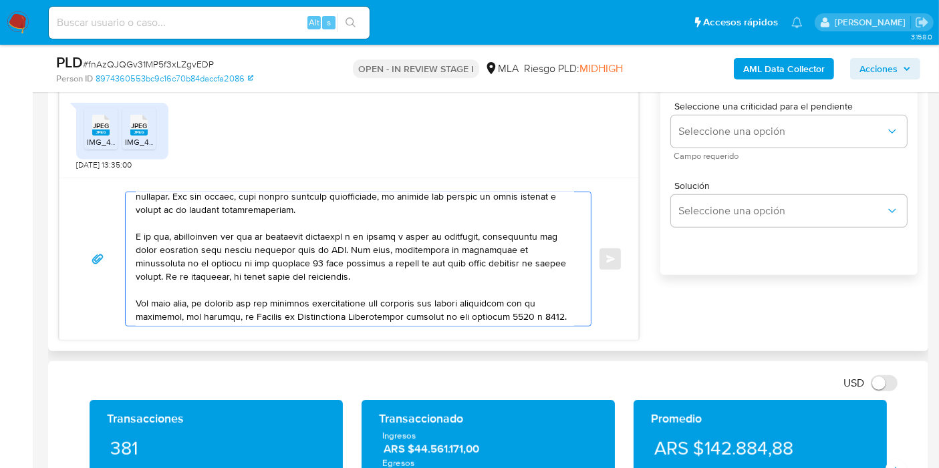
click at [366, 277] on textarea at bounding box center [355, 259] width 438 height 134
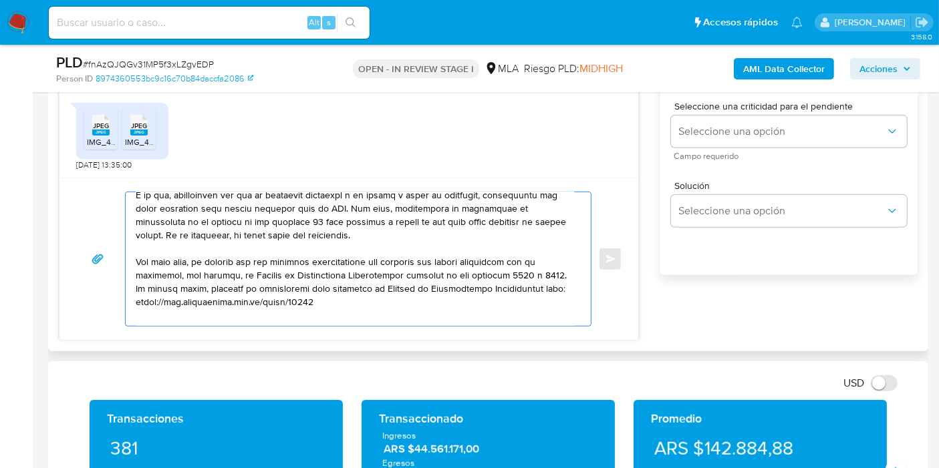
scroll to position [148, 0]
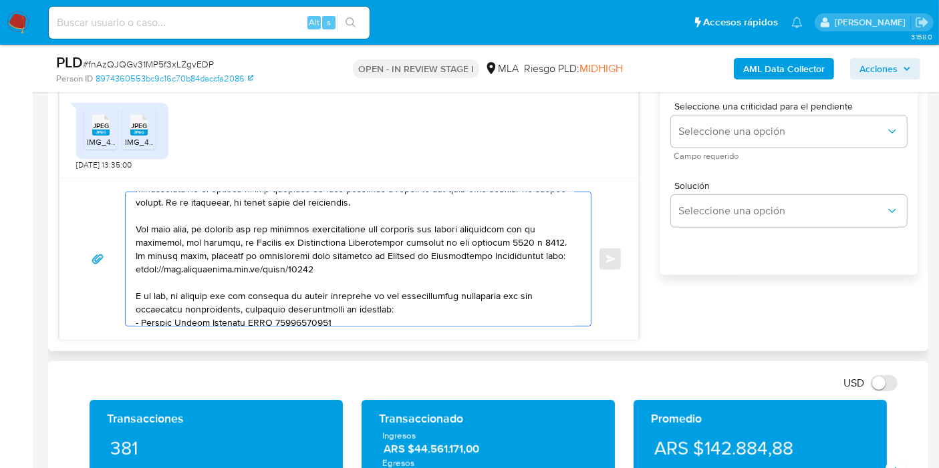
click at [319, 247] on textarea at bounding box center [355, 259] width 438 height 134
click at [265, 255] on textarea at bounding box center [355, 259] width 438 height 134
click at [340, 251] on textarea at bounding box center [355, 259] width 438 height 134
click at [341, 239] on textarea at bounding box center [355, 259] width 438 height 134
click at [432, 221] on textarea at bounding box center [355, 259] width 438 height 134
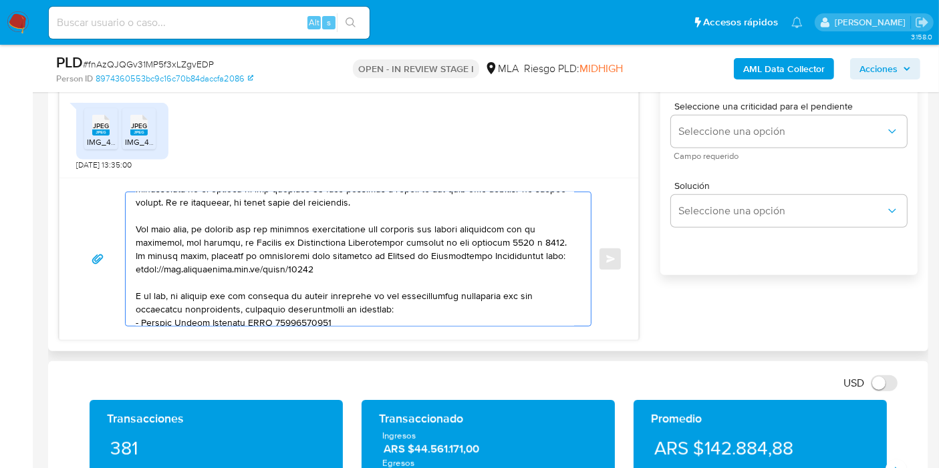
click at [291, 243] on textarea at bounding box center [355, 259] width 438 height 134
click at [417, 245] on textarea at bounding box center [355, 259] width 438 height 134
click at [257, 239] on textarea at bounding box center [355, 259] width 438 height 134
click at [372, 236] on textarea at bounding box center [355, 259] width 438 height 134
click at [220, 238] on textarea at bounding box center [355, 259] width 438 height 134
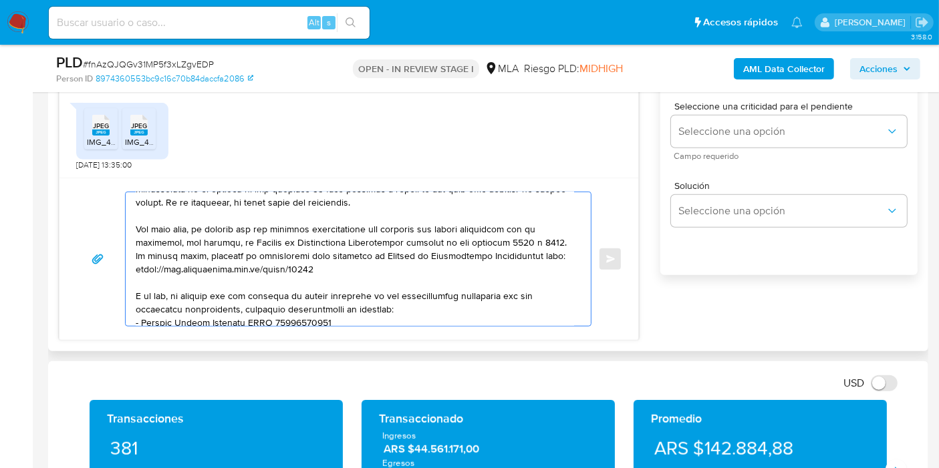
click at [245, 243] on textarea at bounding box center [355, 259] width 438 height 134
click at [237, 241] on textarea at bounding box center [355, 259] width 438 height 134
click at [235, 241] on textarea at bounding box center [355, 259] width 438 height 134
click at [521, 246] on textarea at bounding box center [355, 259] width 438 height 134
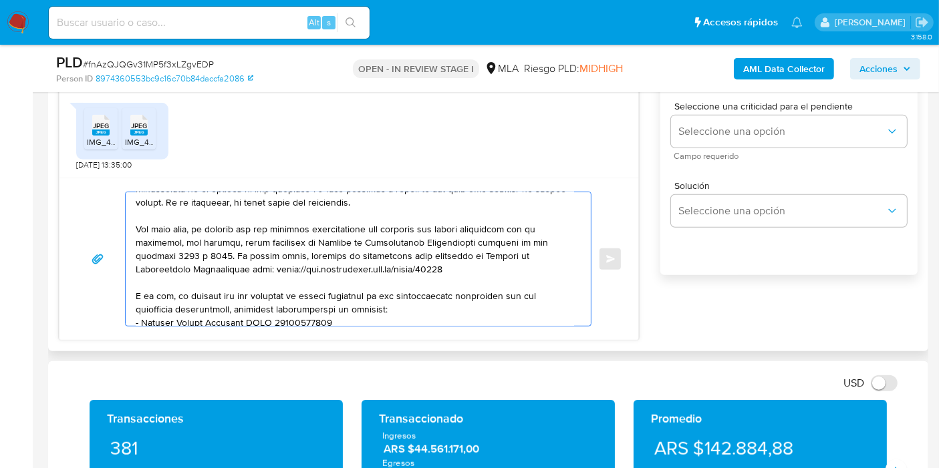
click at [512, 245] on textarea at bounding box center [355, 259] width 438 height 134
click at [520, 245] on textarea at bounding box center [355, 259] width 438 height 134
click at [373, 247] on textarea at bounding box center [355, 259] width 438 height 134
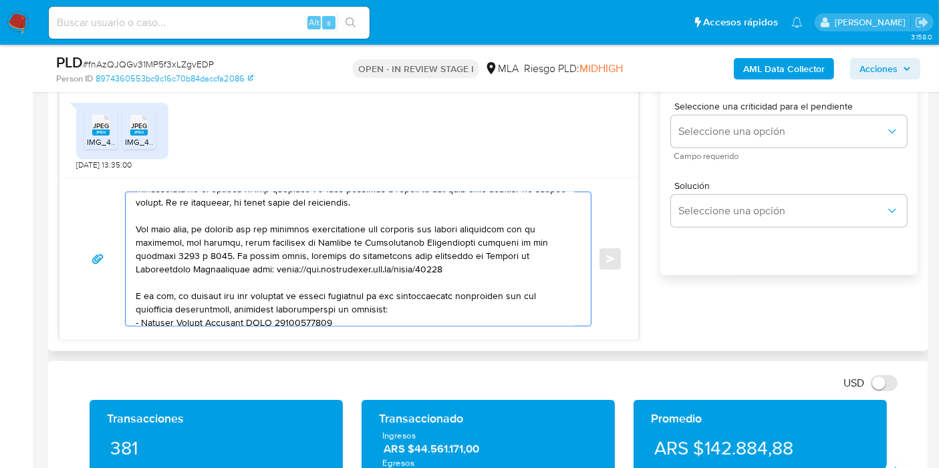
scroll to position [223, 0]
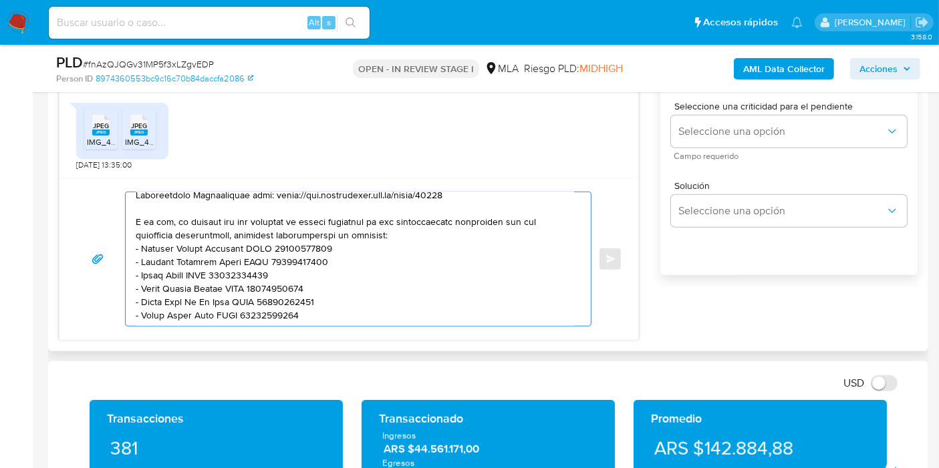
click at [358, 259] on textarea at bounding box center [355, 259] width 438 height 134
click at [313, 245] on textarea at bounding box center [355, 259] width 438 height 134
click at [402, 231] on textarea at bounding box center [355, 259] width 438 height 134
click at [428, 237] on textarea at bounding box center [355, 259] width 438 height 134
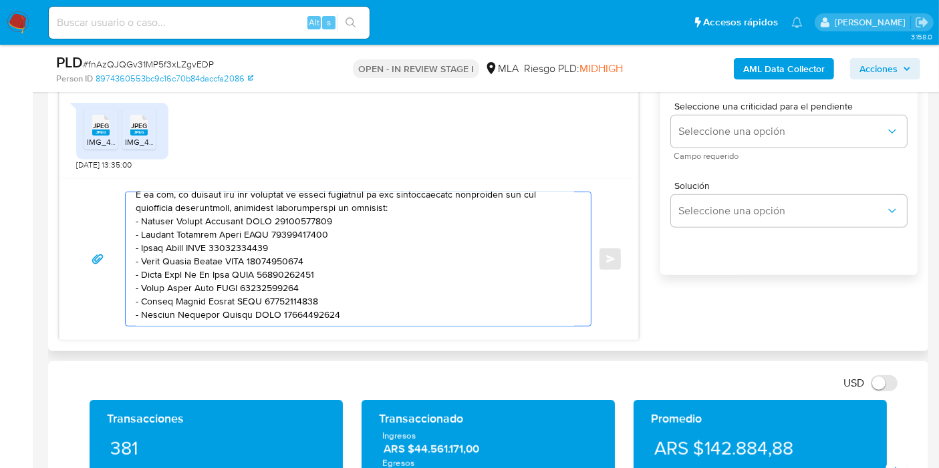
scroll to position [258, 0]
click at [229, 207] on textarea at bounding box center [355, 259] width 438 height 134
click at [0, 0] on lt-span "Mart í nez" at bounding box center [0, 0] width 0 height 0
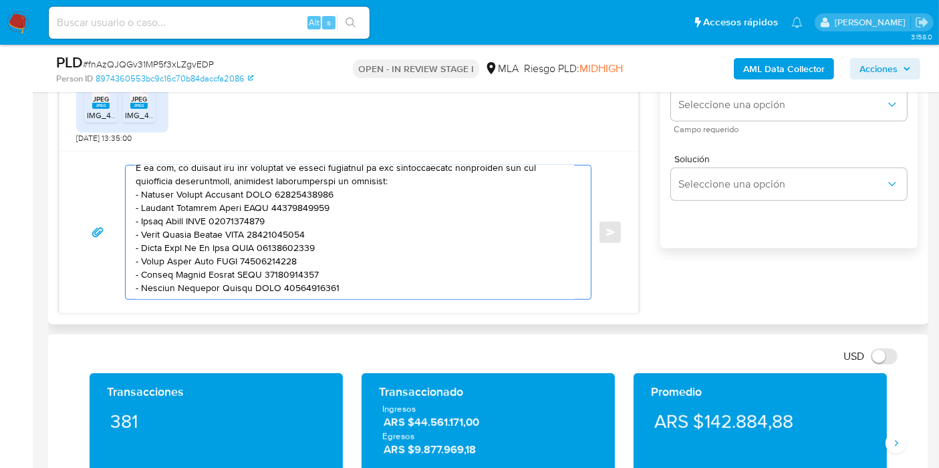
scroll to position [982, 0]
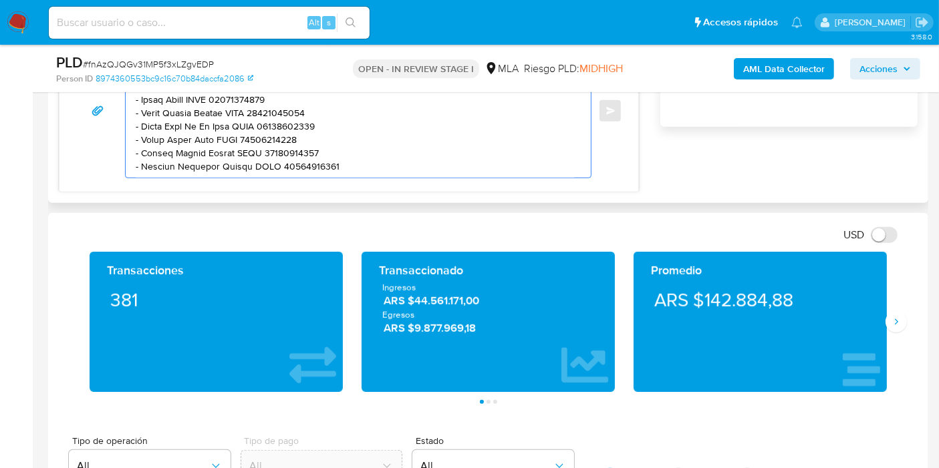
click at [263, 170] on textarea at bounding box center [355, 111] width 438 height 134
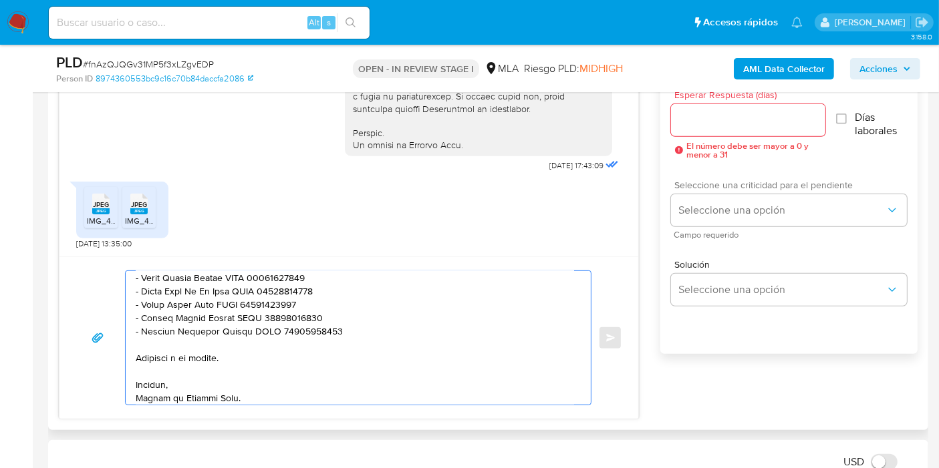
scroll to position [537, 0]
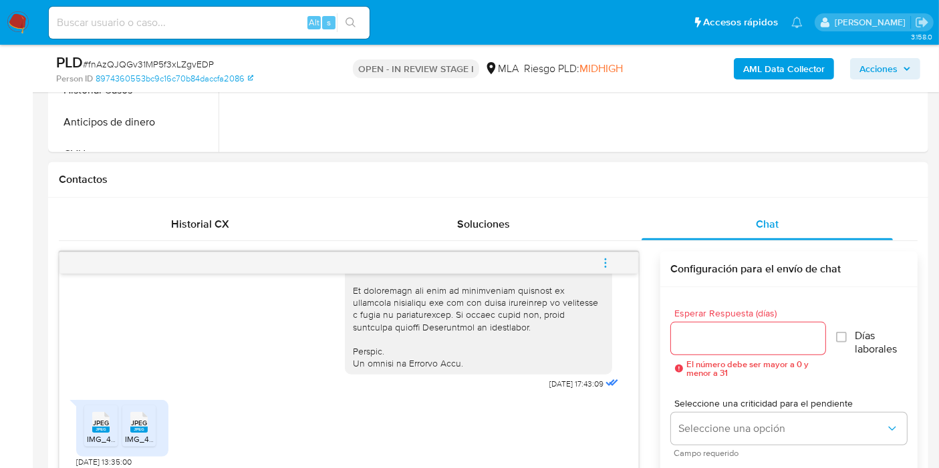
type textarea "Buenos días, Martín. Esperamos que estés bien. Muchas gracias por tu respuesta.…"
drag, startPoint x: 708, startPoint y: 316, endPoint x: 703, endPoint y: 350, distance: 33.8
click at [707, 323] on div "Esperar Respuesta (días) El número debe ser mayor a 0 y menor a 31" at bounding box center [748, 343] width 154 height 69
click at [706, 337] on input "Esperar Respuesta (días)" at bounding box center [748, 338] width 154 height 17
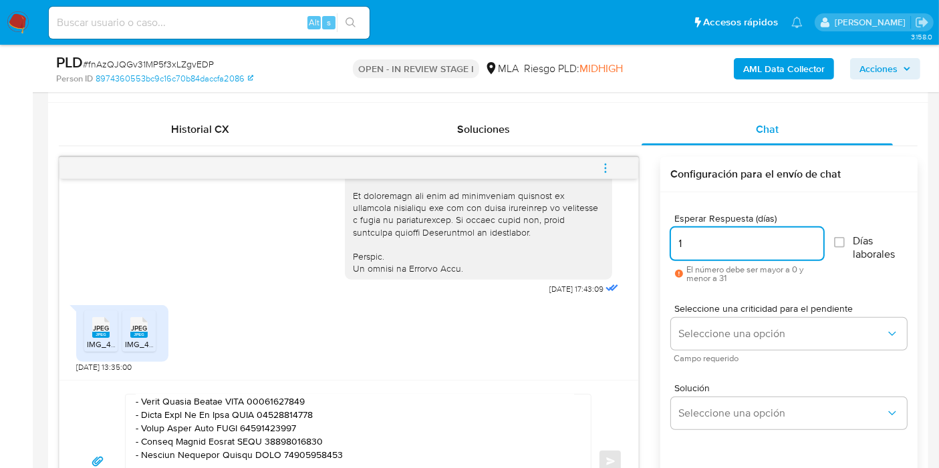
scroll to position [685, 0]
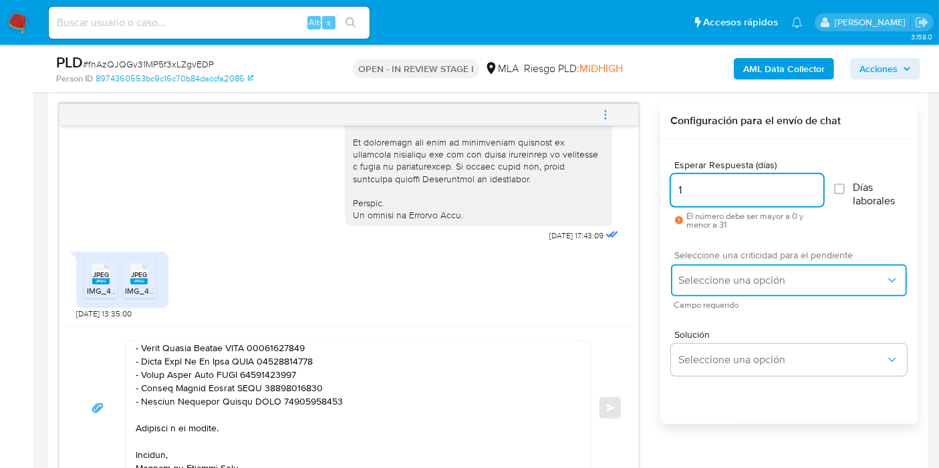
click at [759, 265] on button "Seleccione una opción" at bounding box center [789, 281] width 236 height 32
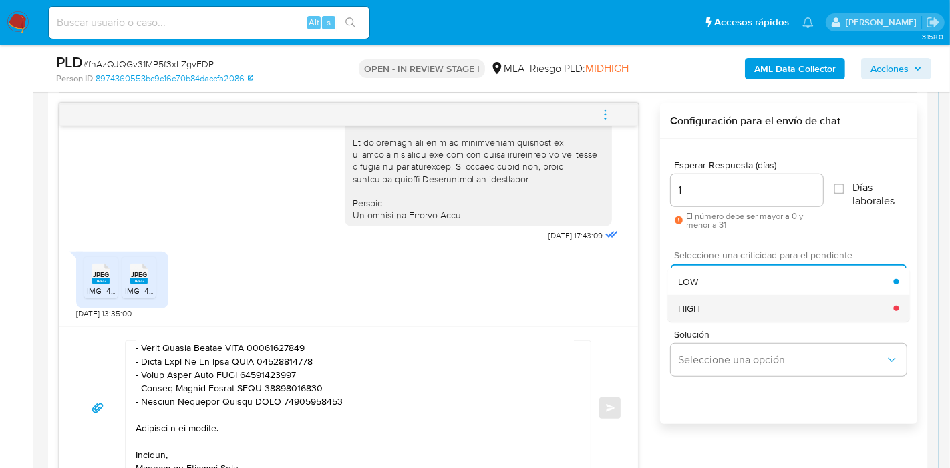
click at [711, 305] on div "HIGH" at bounding box center [785, 308] width 215 height 27
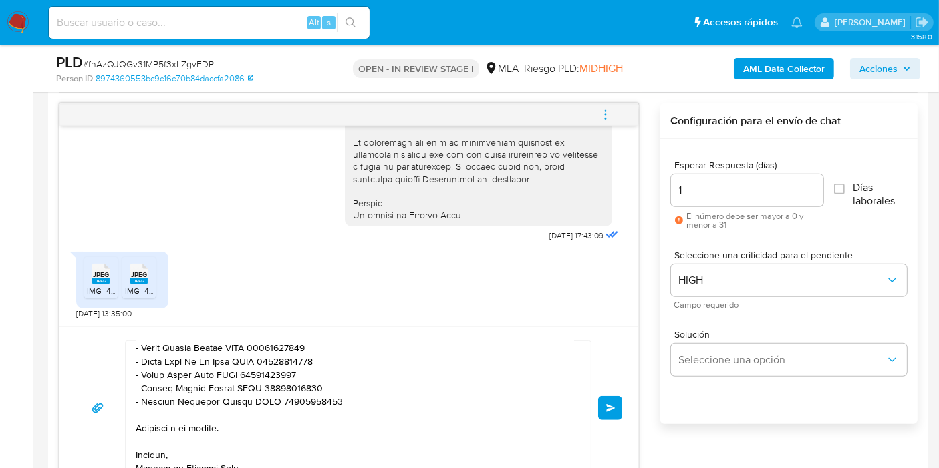
click at [708, 182] on input "1" at bounding box center [747, 190] width 152 height 17
click at [702, 182] on input "1" at bounding box center [747, 190] width 152 height 17
drag, startPoint x: 702, startPoint y: 182, endPoint x: 628, endPoint y: 184, distance: 73.5
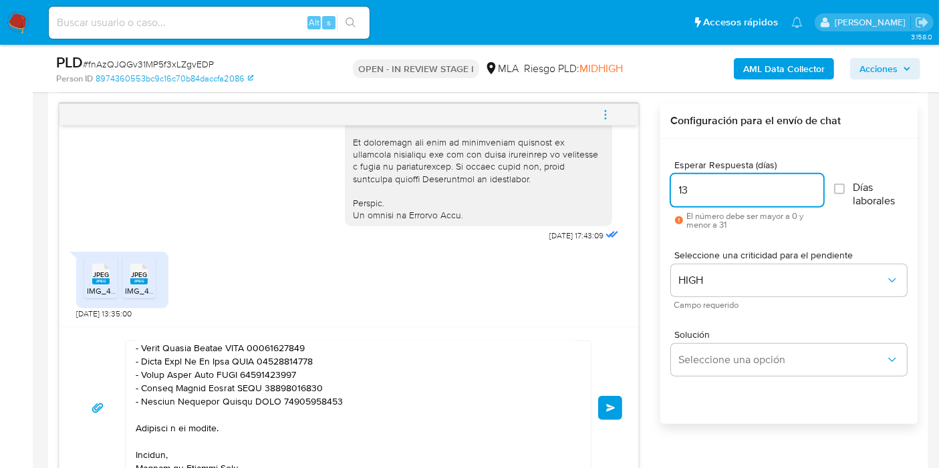
click at [628, 184] on div "18/08/2025 17:43:09 JPEG JPEG IMG_4463.jpeg JPEG JPEG IMG_4462.jpeg 20/08/2025 …" at bounding box center [488, 297] width 859 height 386
click at [688, 191] on input "2" at bounding box center [747, 190] width 152 height 17
click at [671, 190] on input "23" at bounding box center [747, 190] width 152 height 17
click at [683, 189] on input "23" at bounding box center [747, 190] width 152 height 17
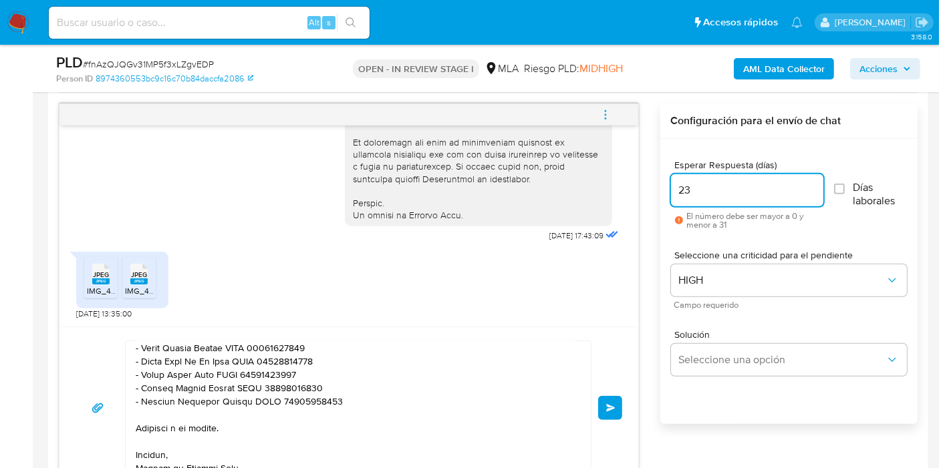
click at [683, 189] on input "23" at bounding box center [747, 190] width 152 height 17
type input "3"
click at [612, 400] on button "Enviar" at bounding box center [610, 408] width 24 height 24
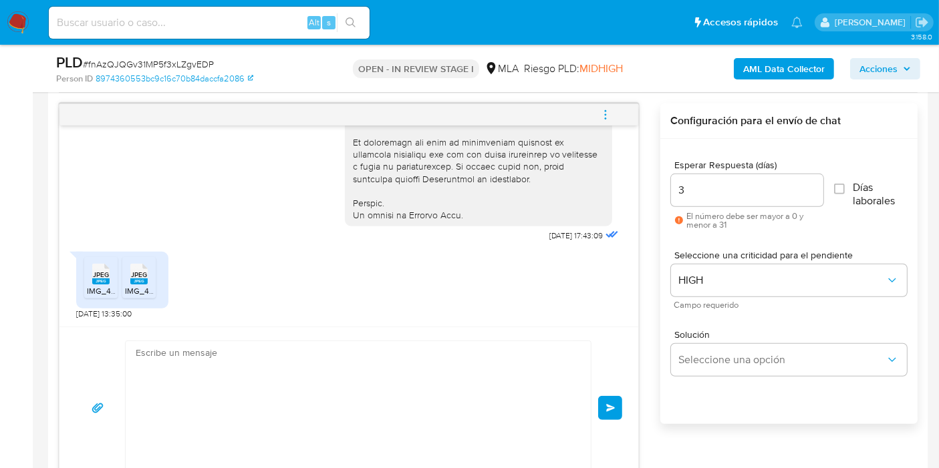
scroll to position [1180, 0]
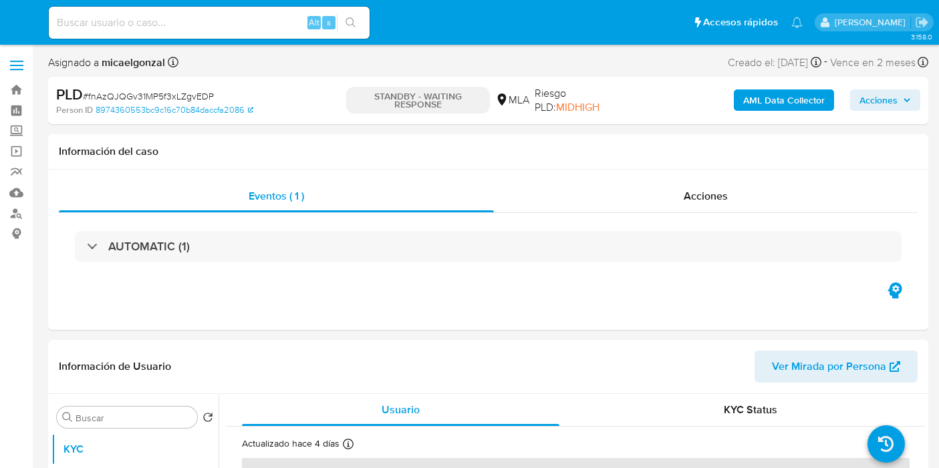
select select "10"
click at [15, 38] on nav "Pausado Ver notificaciones Alt s Accesos rápidos Presiona las siguientes teclas…" at bounding box center [469, 22] width 939 height 45
click at [21, 22] on img at bounding box center [18, 22] width 23 height 23
